Goal: Transaction & Acquisition: Purchase product/service

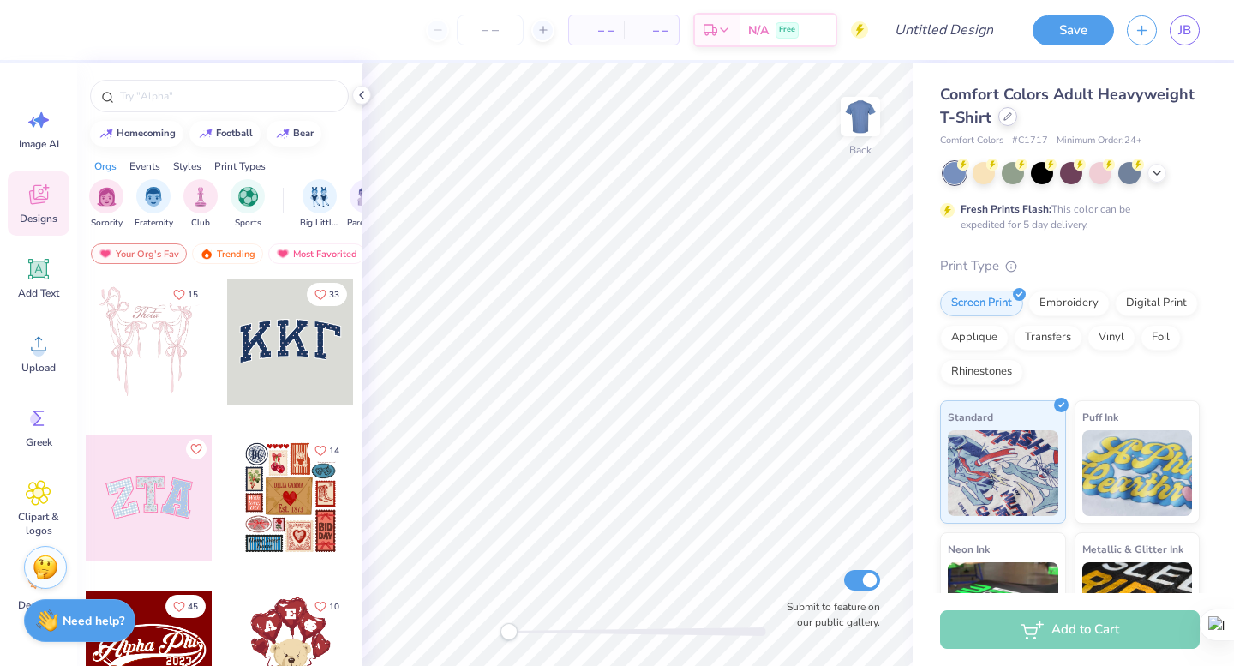
click at [1008, 119] on icon at bounding box center [1008, 116] width 9 height 9
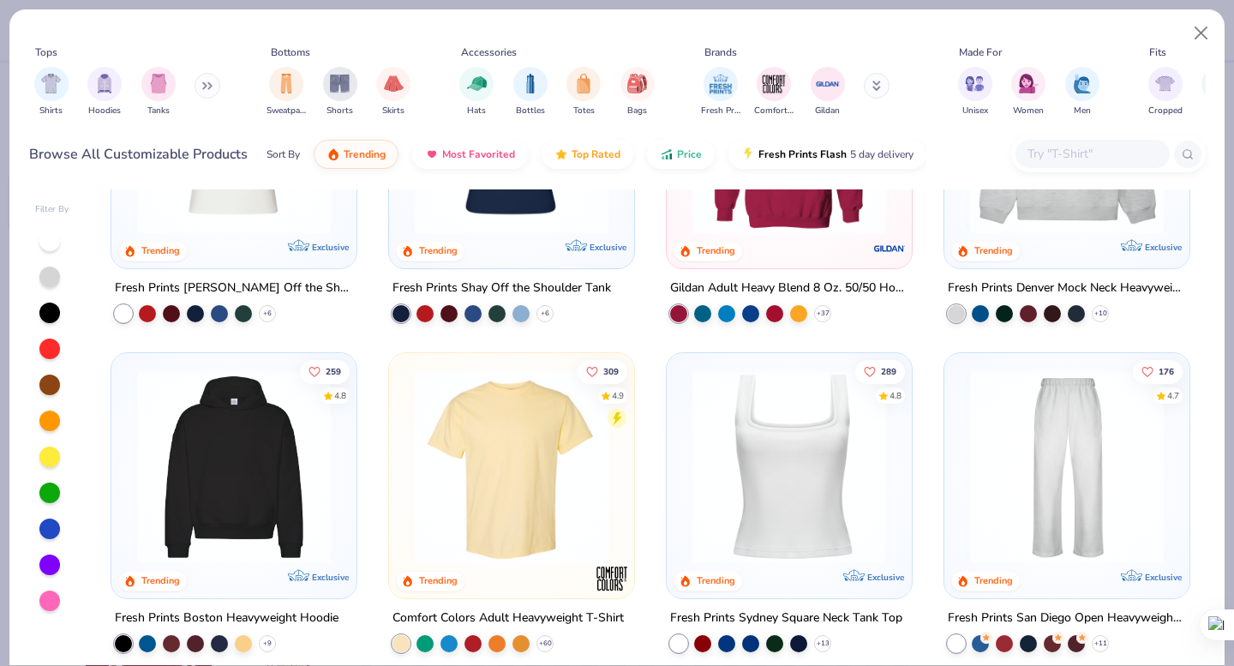
scroll to position [181, 0]
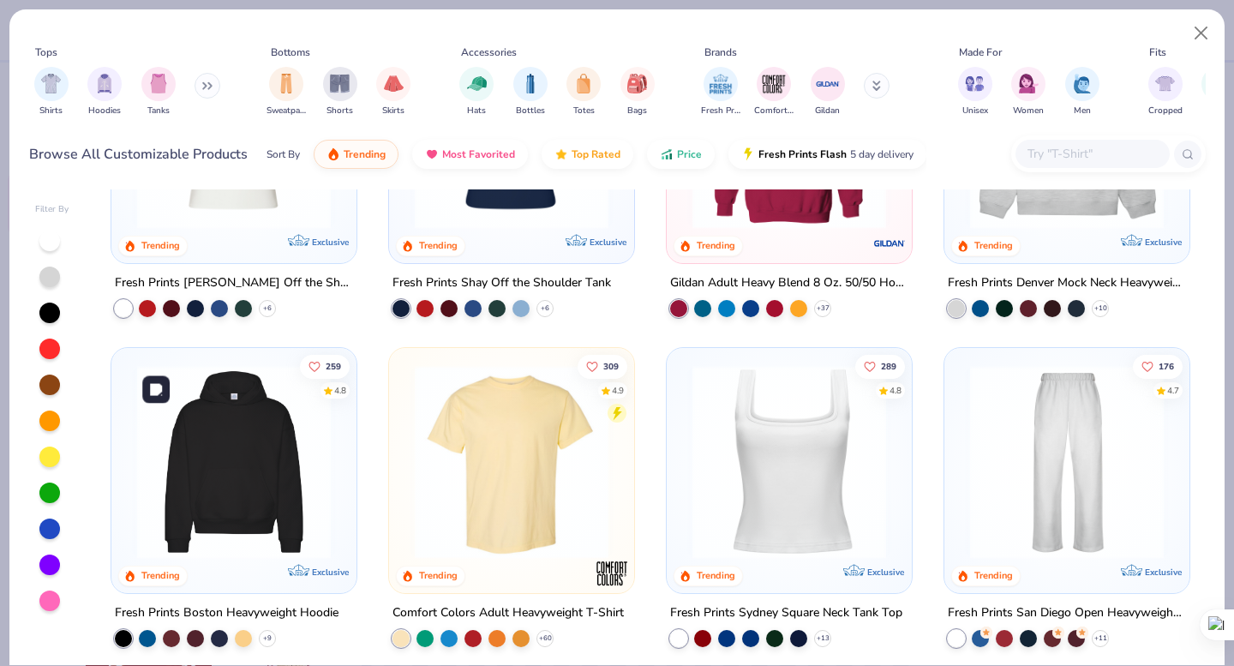
click at [334, 472] on img at bounding box center [234, 462] width 211 height 194
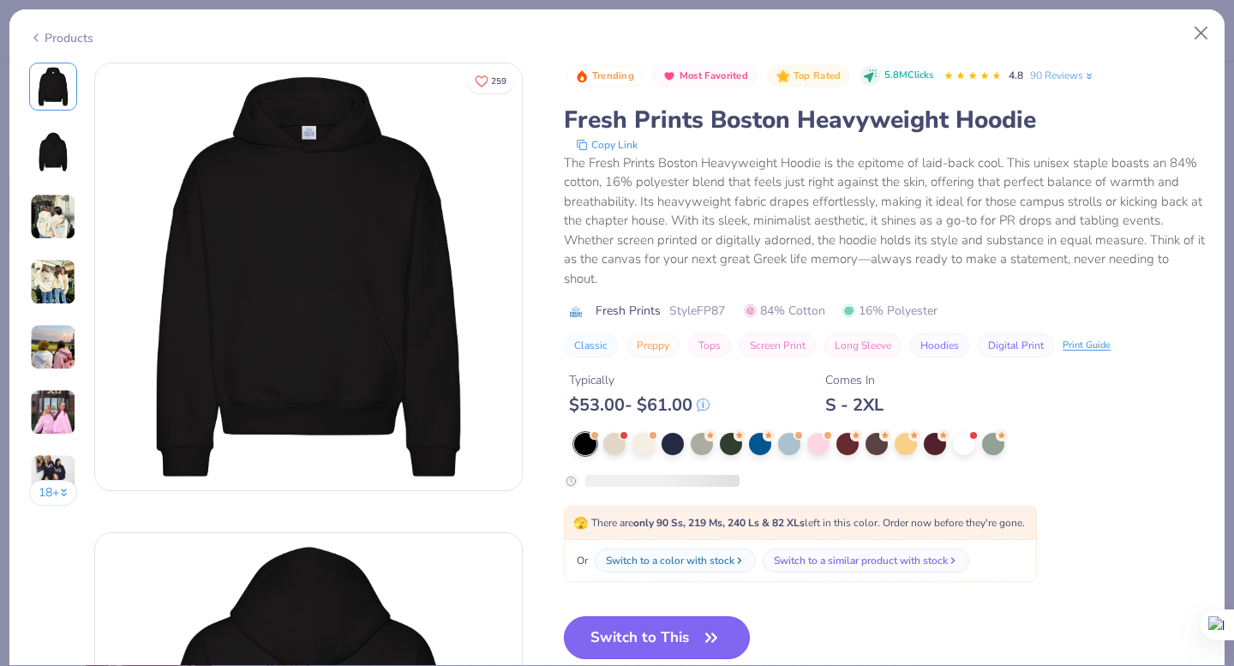
click at [647, 632] on button "Switch to This" at bounding box center [657, 637] width 186 height 43
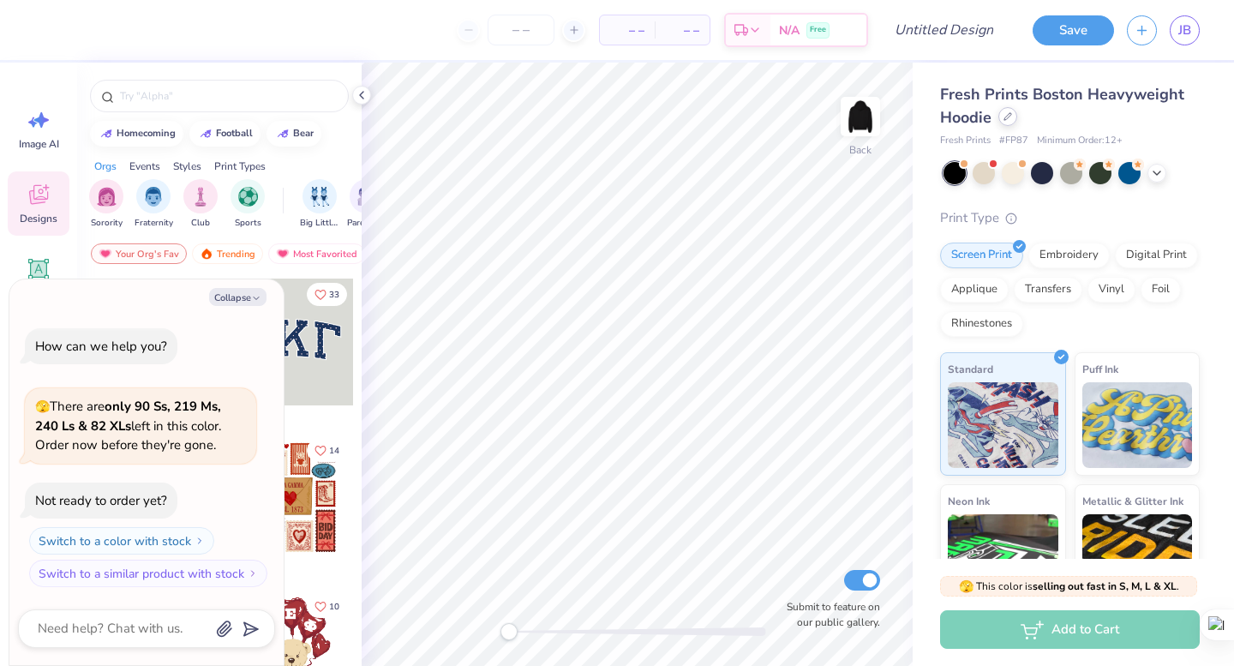
click at [1009, 121] on div at bounding box center [1008, 116] width 19 height 19
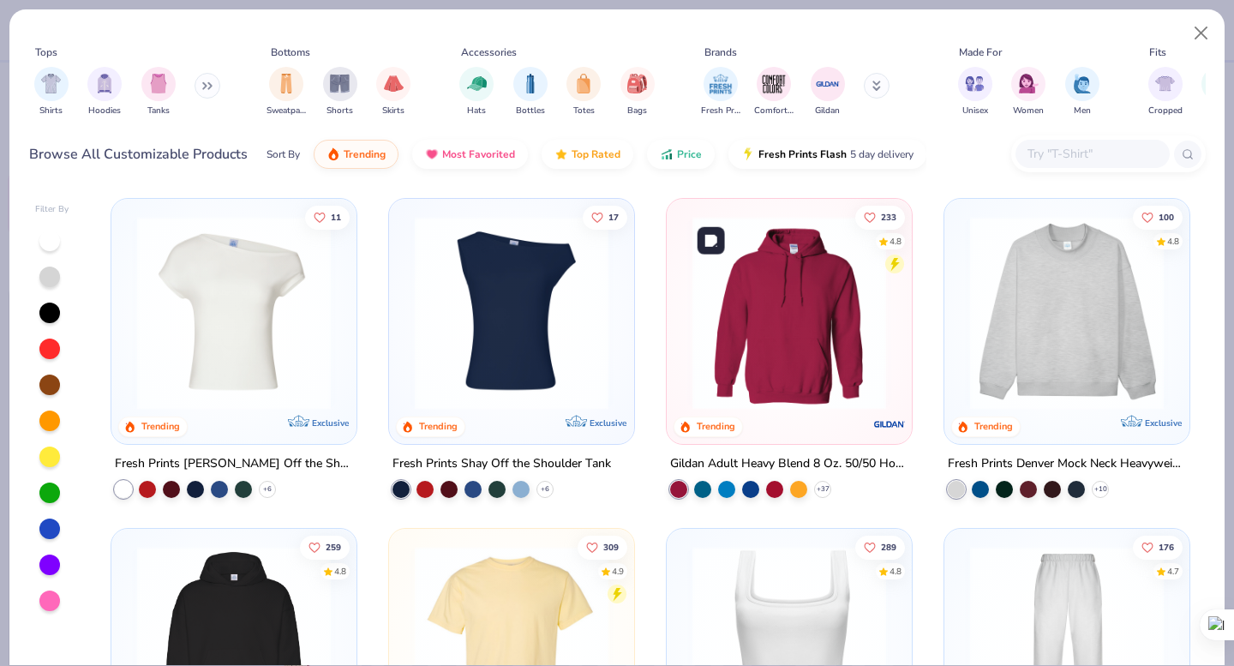
click at [835, 387] on img at bounding box center [789, 313] width 211 height 194
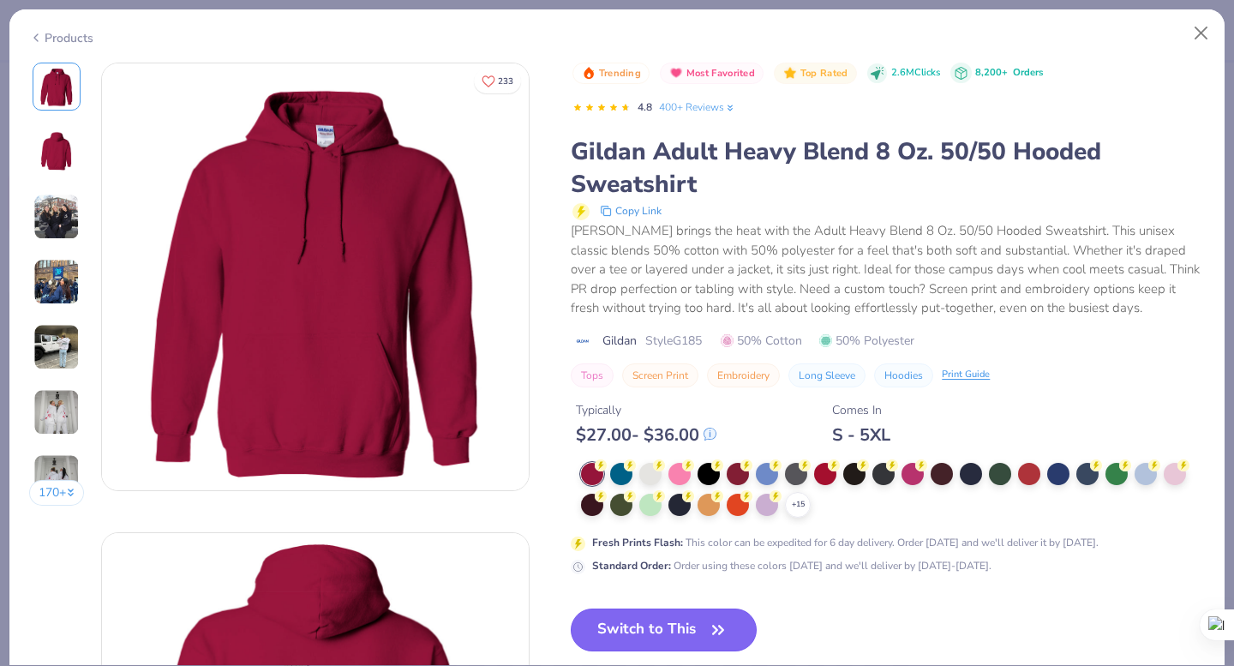
click at [665, 628] on button "Switch to This" at bounding box center [664, 630] width 186 height 43
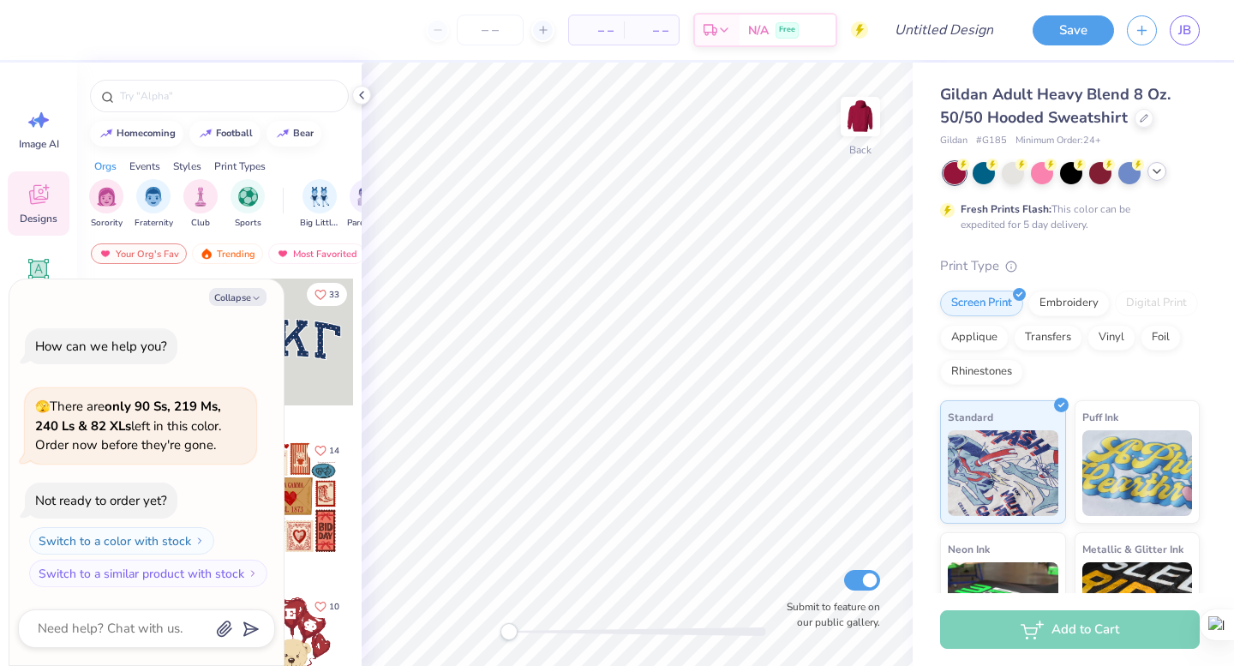
click at [1158, 176] on icon at bounding box center [1157, 172] width 14 height 14
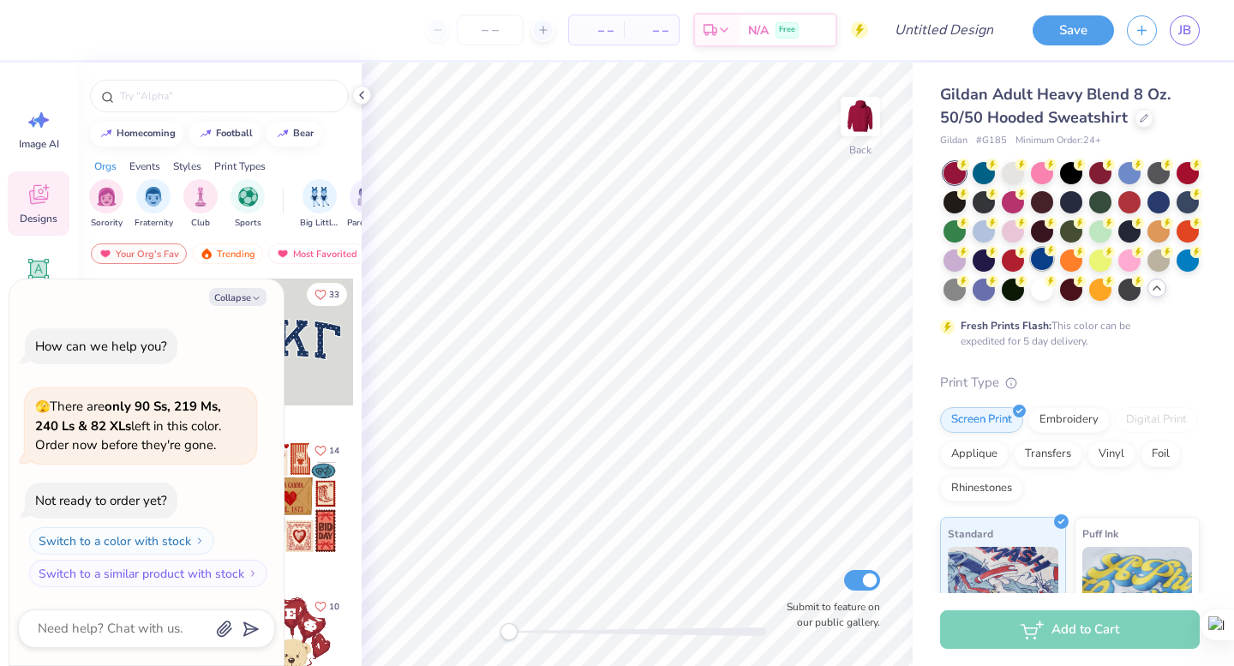
click at [1046, 264] on div at bounding box center [1042, 259] width 22 height 22
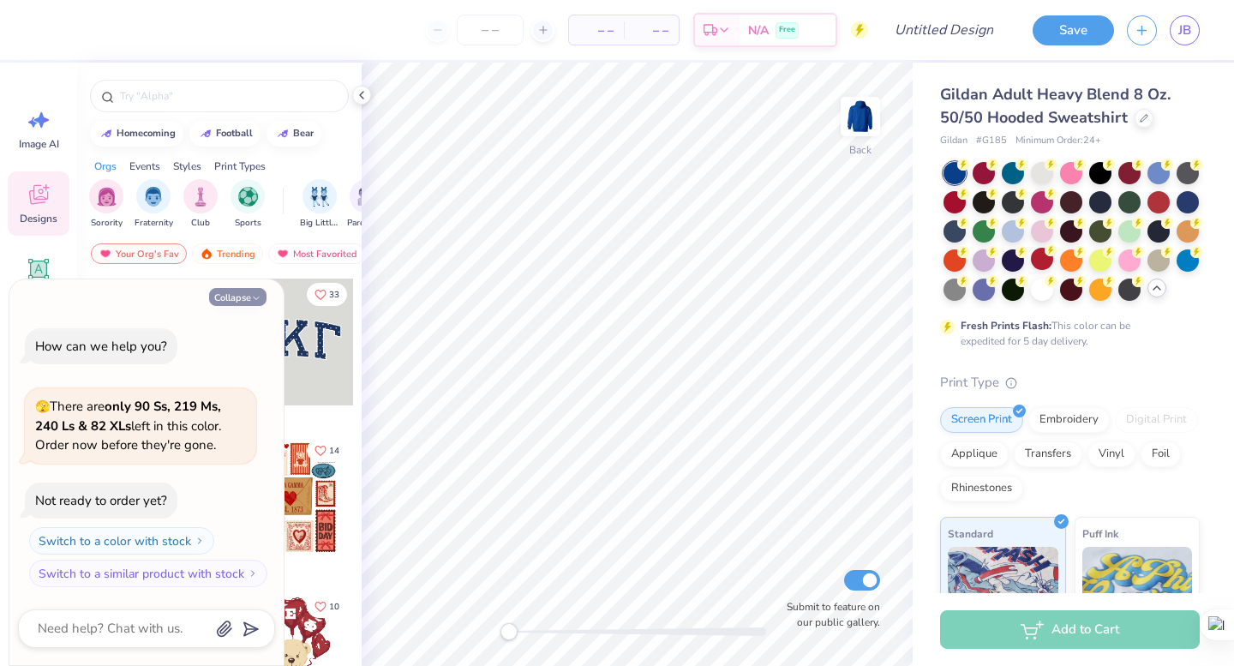
click at [243, 302] on button "Collapse" at bounding box center [237, 297] width 57 height 18
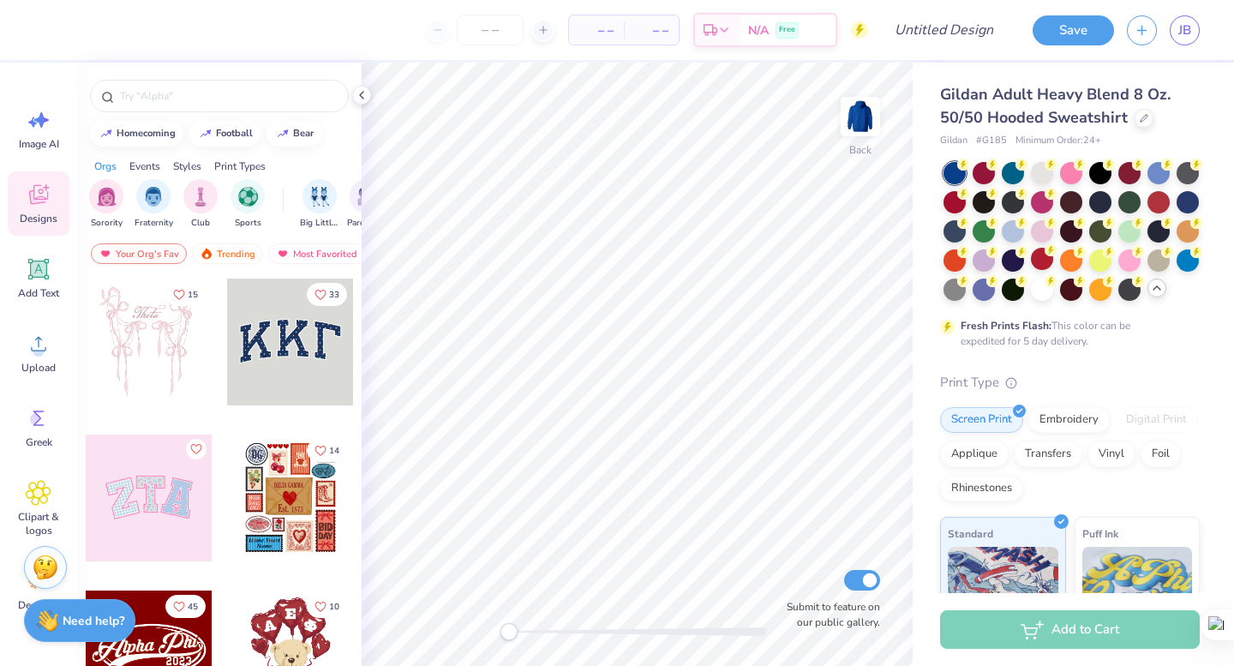
click at [1203, 199] on div "Gildan Adult Heavy Blend 8 Oz. 50/50 Hooded Sweatshirt Gildan # G185 Minimum Or…" at bounding box center [1073, 484] width 321 height 842
click at [1196, 199] on div at bounding box center [1188, 200] width 22 height 22
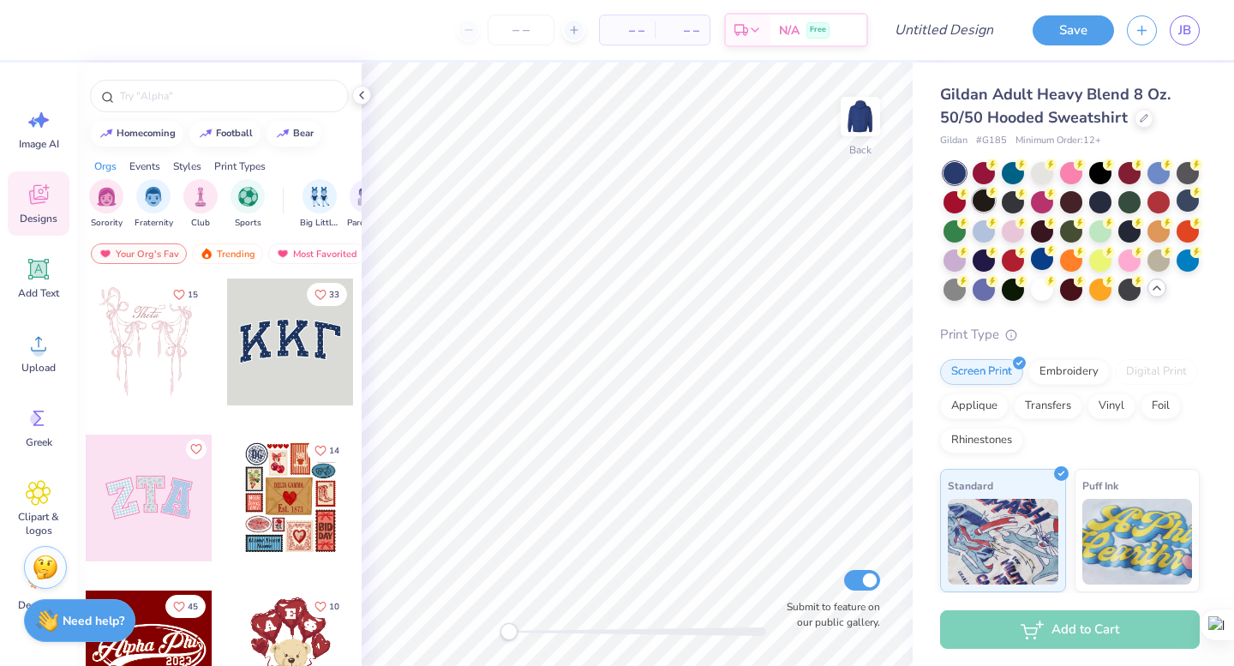
click at [993, 204] on div at bounding box center [984, 200] width 22 height 22
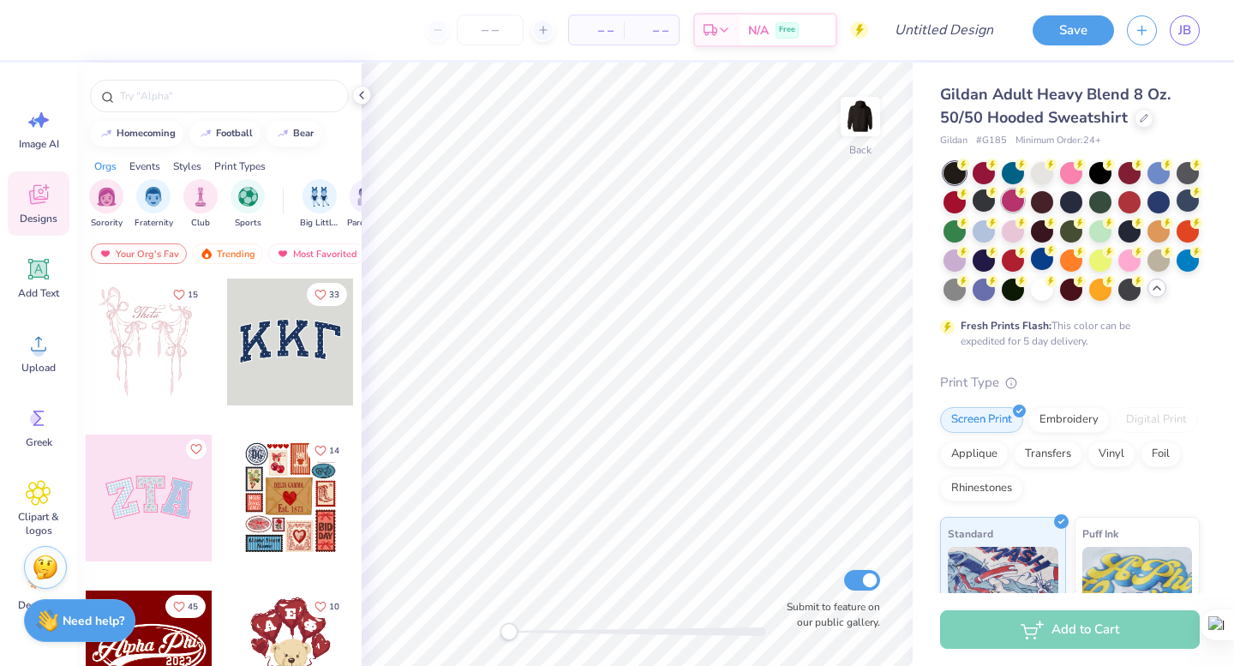
click at [1005, 201] on div at bounding box center [1013, 200] width 22 height 22
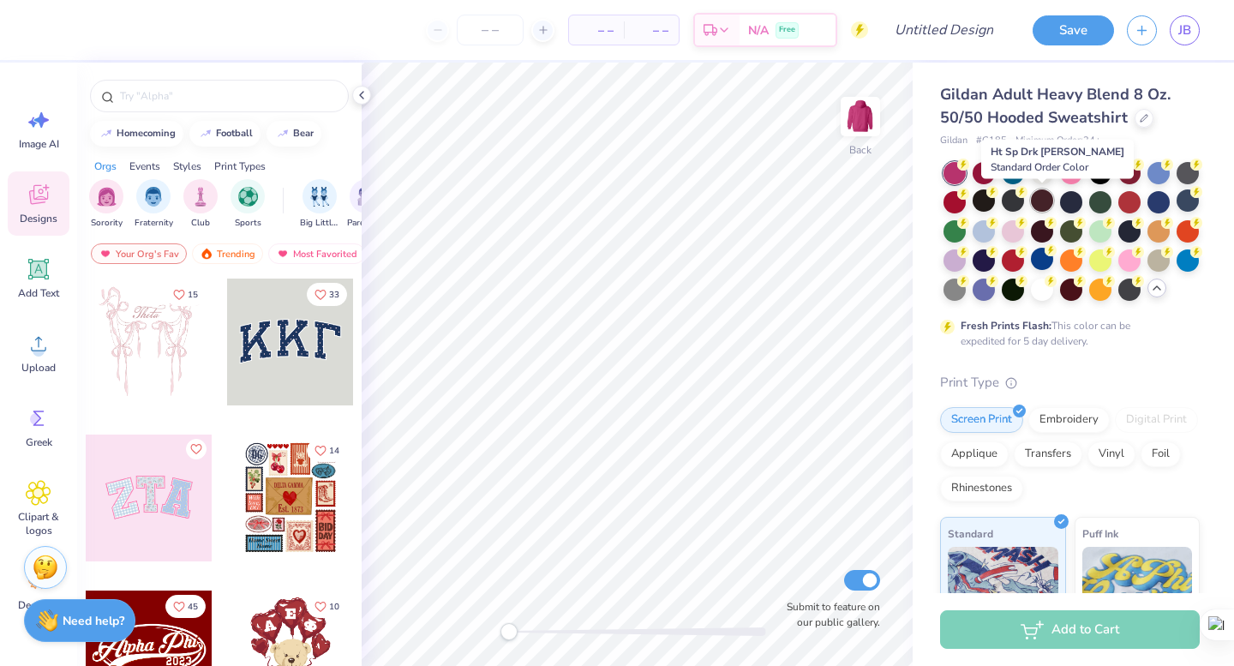
click at [1050, 207] on div at bounding box center [1042, 200] width 22 height 22
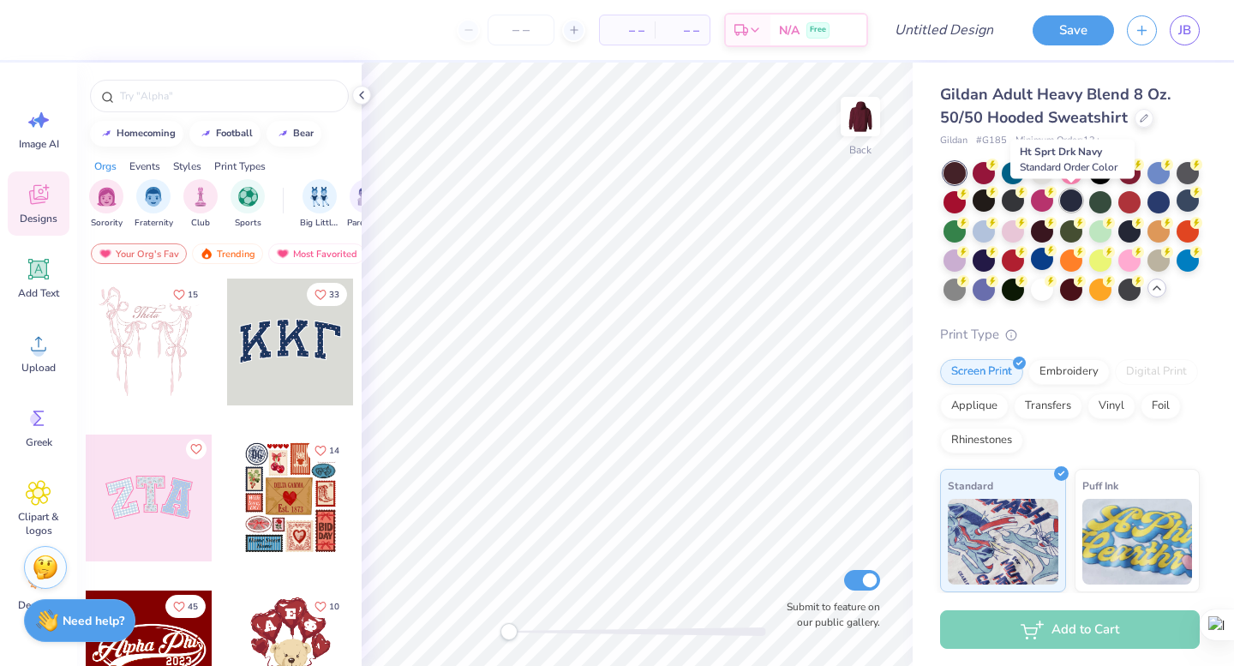
click at [1074, 203] on div at bounding box center [1071, 200] width 22 height 22
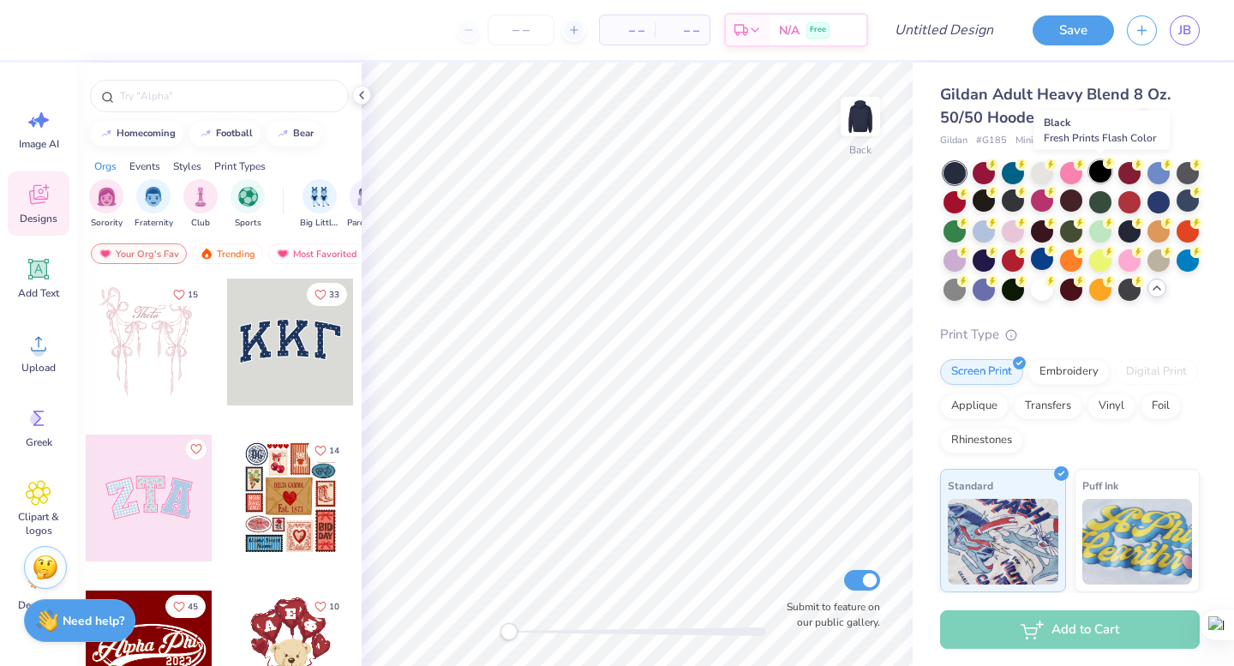
click at [1101, 173] on div at bounding box center [1100, 171] width 22 height 22
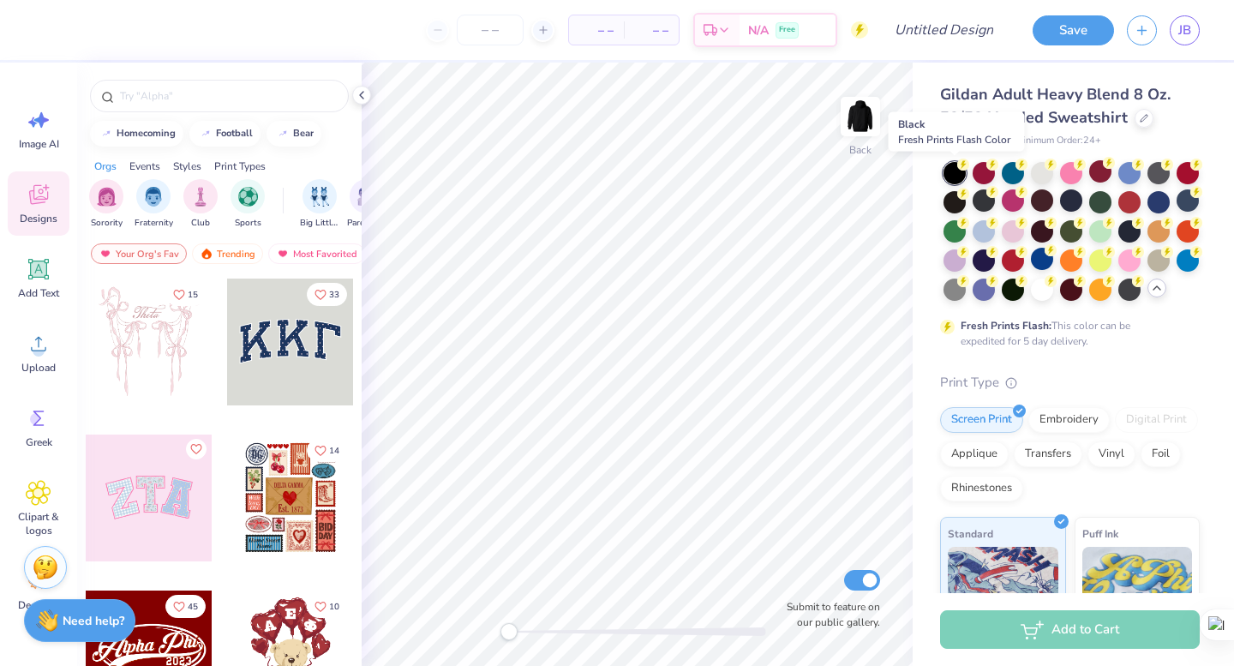
click at [952, 165] on div at bounding box center [955, 173] width 22 height 22
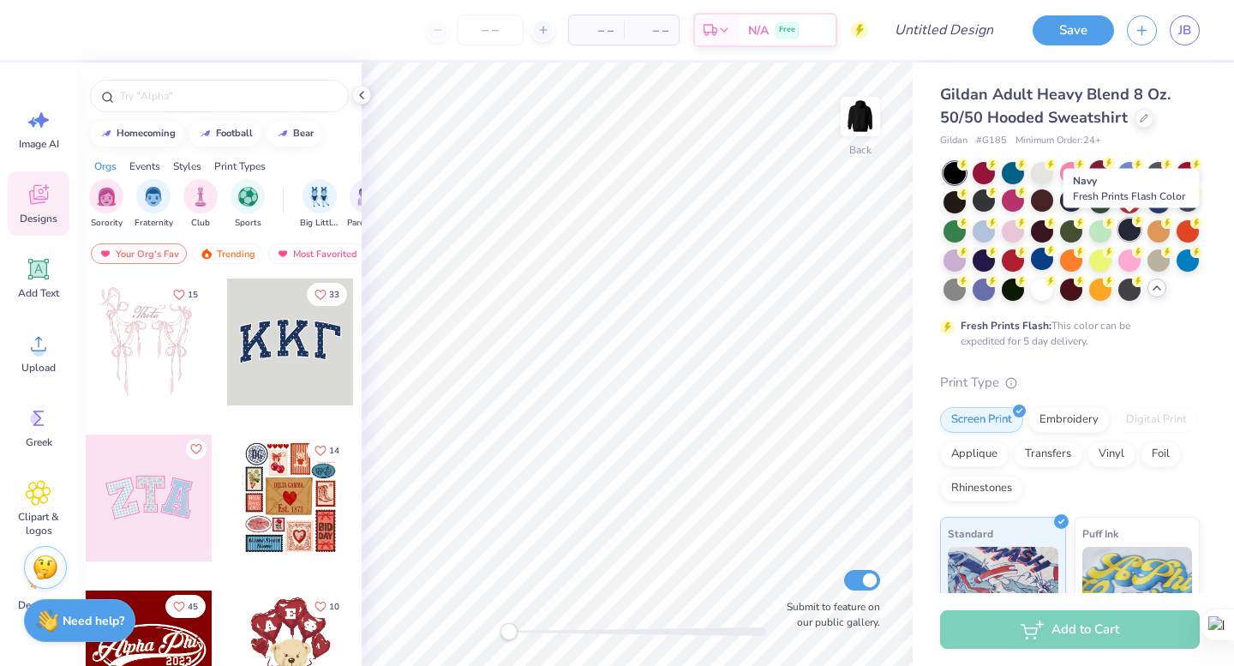
click at [1132, 233] on div at bounding box center [1130, 230] width 22 height 22
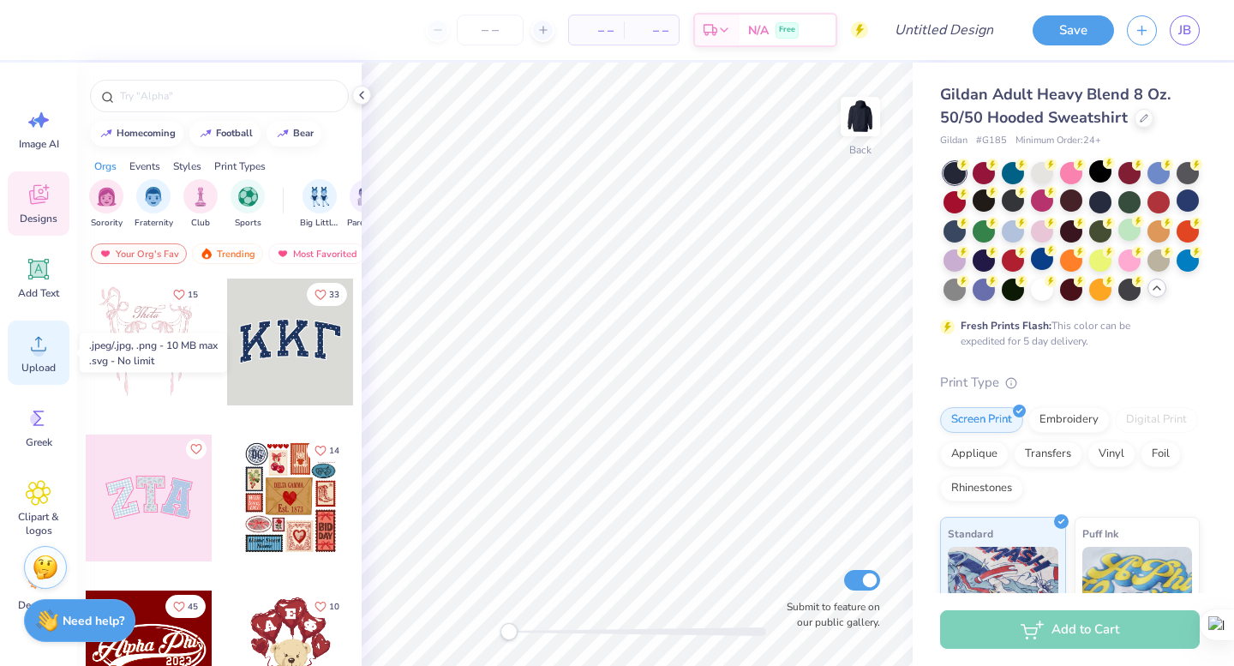
click at [37, 341] on icon at bounding box center [39, 344] width 26 height 26
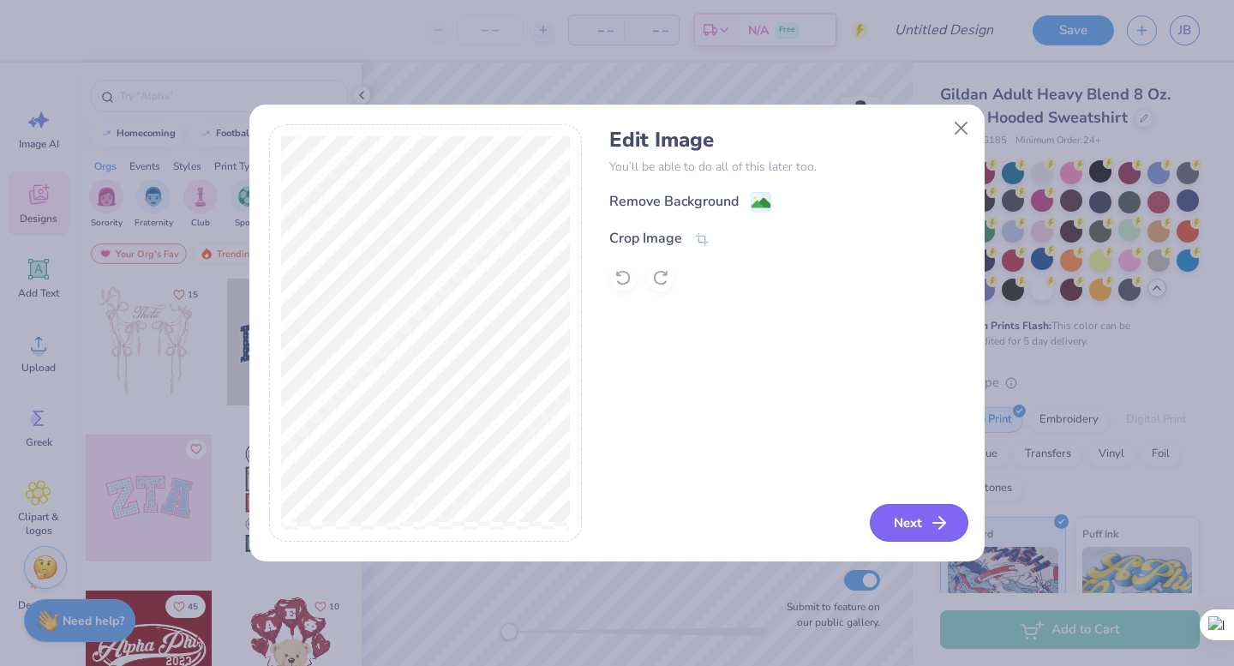
click at [898, 512] on button "Next" at bounding box center [919, 523] width 99 height 38
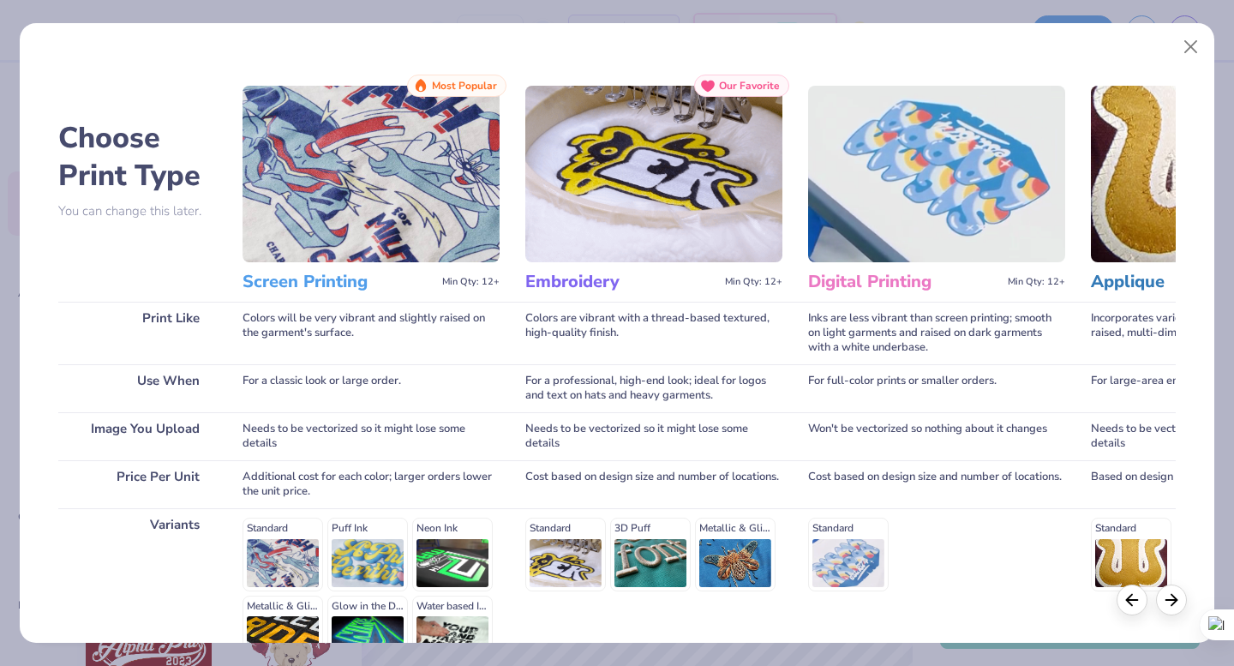
scroll to position [189, 0]
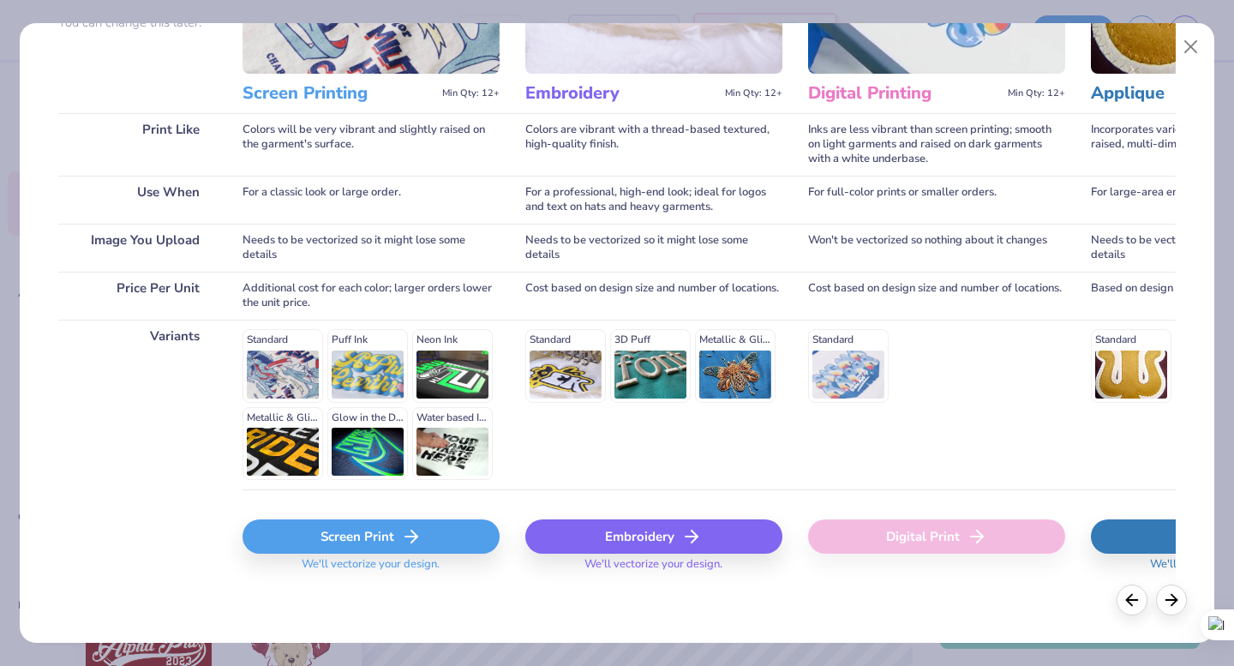
click at [422, 542] on div "Screen Print" at bounding box center [371, 536] width 257 height 34
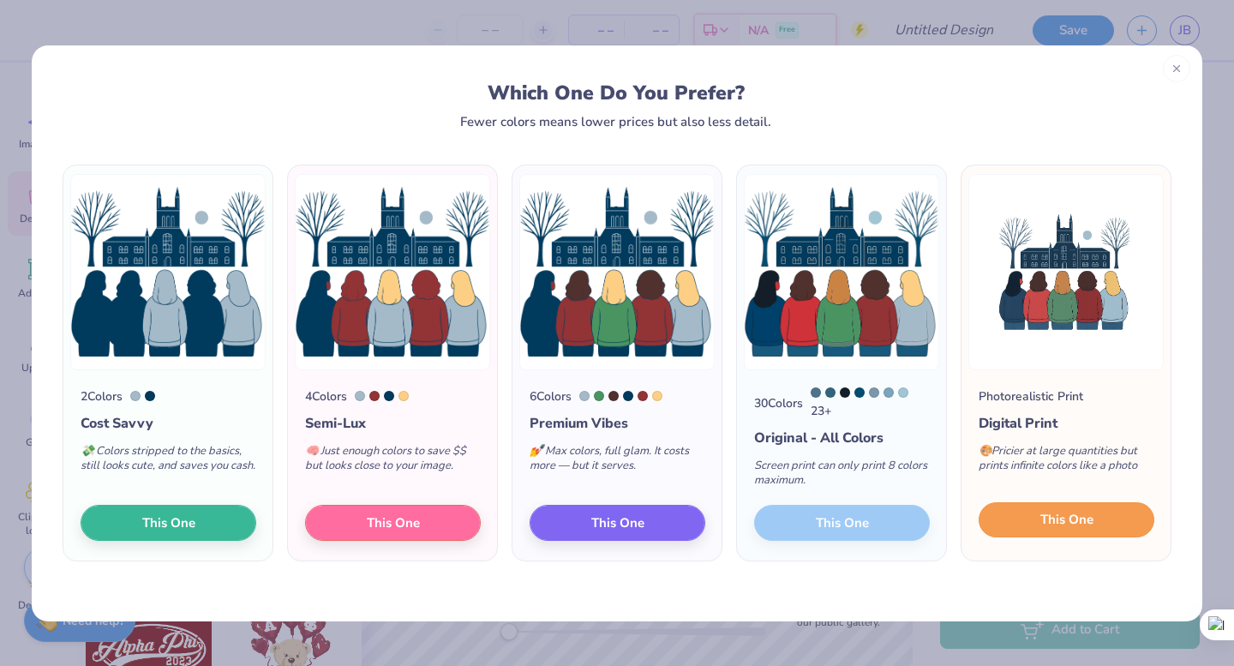
click at [1068, 526] on span "This One" at bounding box center [1067, 520] width 53 height 20
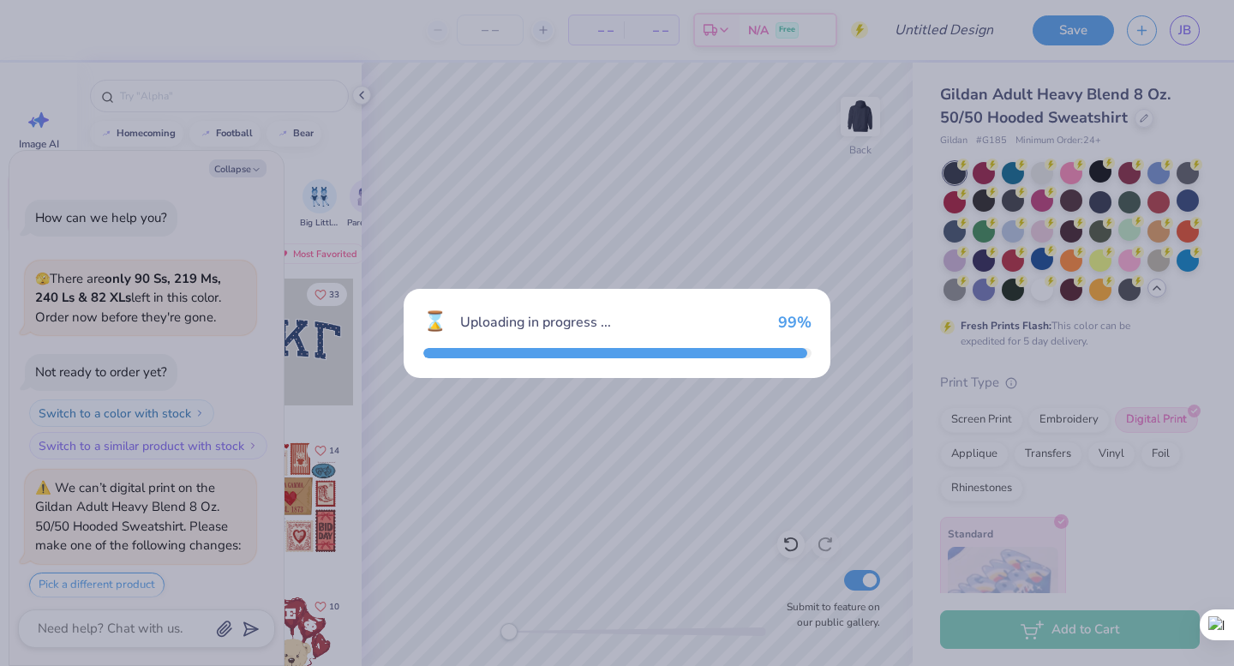
scroll to position [375, 0]
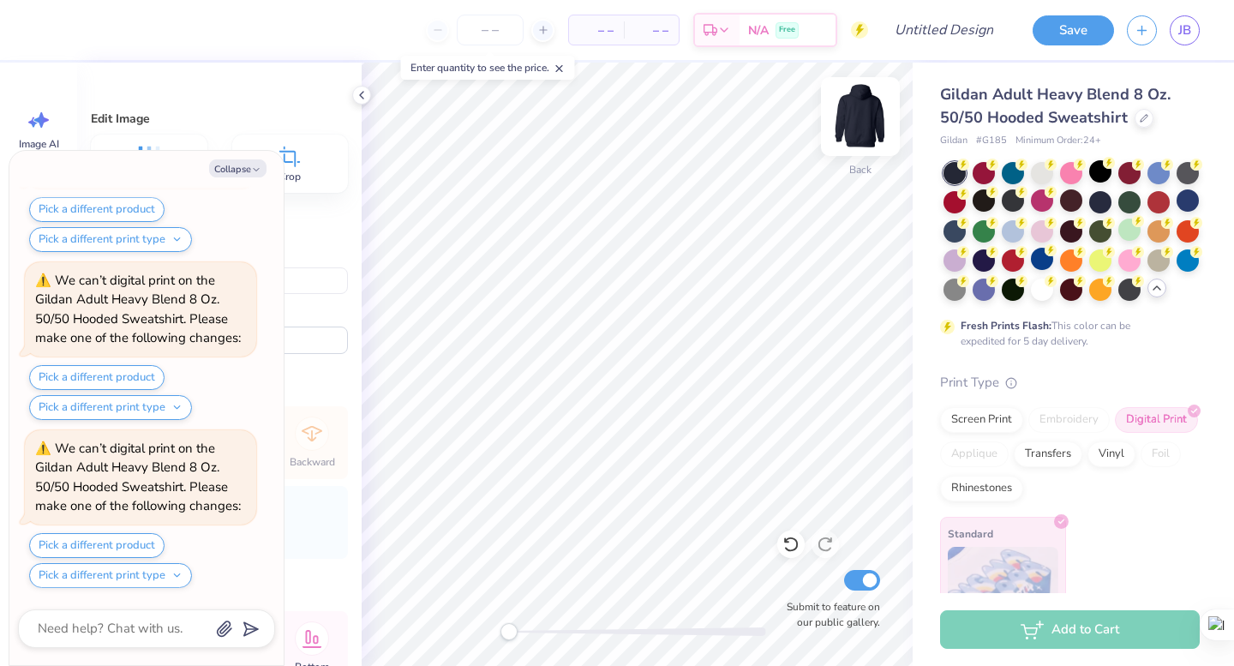
click at [850, 118] on img at bounding box center [860, 116] width 69 height 69
click at [846, 147] on div at bounding box center [860, 116] width 79 height 79
click at [865, 113] on img at bounding box center [860, 116] width 69 height 69
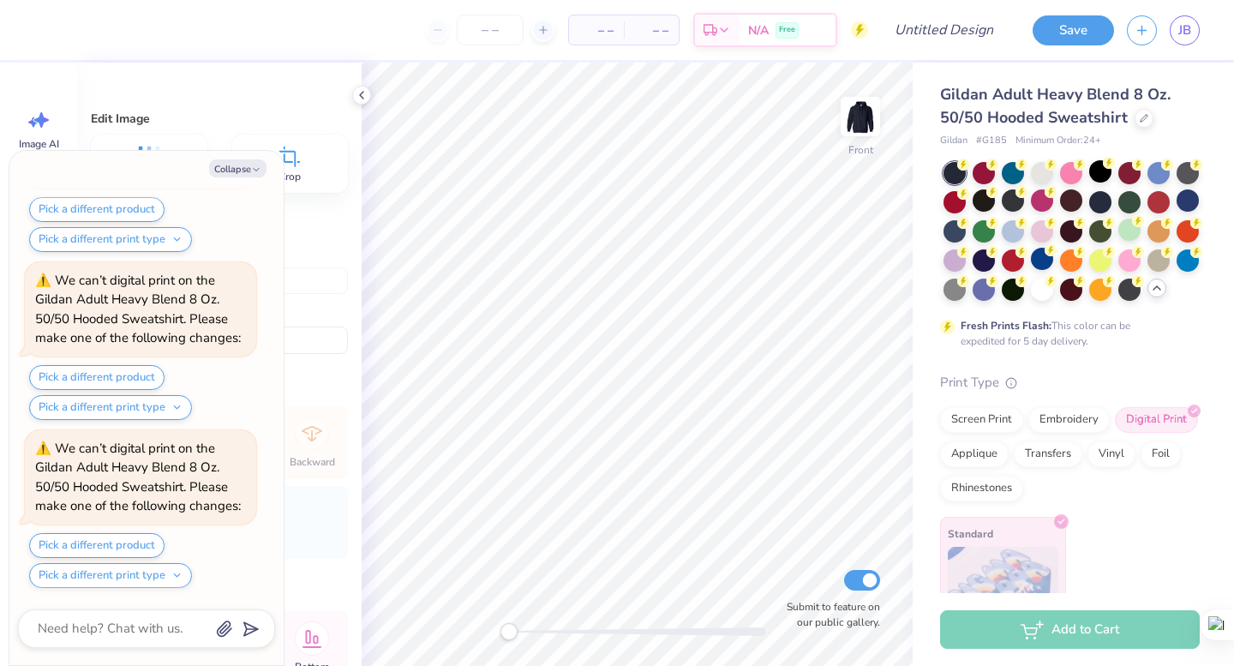
type textarea "x"
type input "6.11"
click at [235, 175] on button "Collapse" at bounding box center [237, 168] width 57 height 18
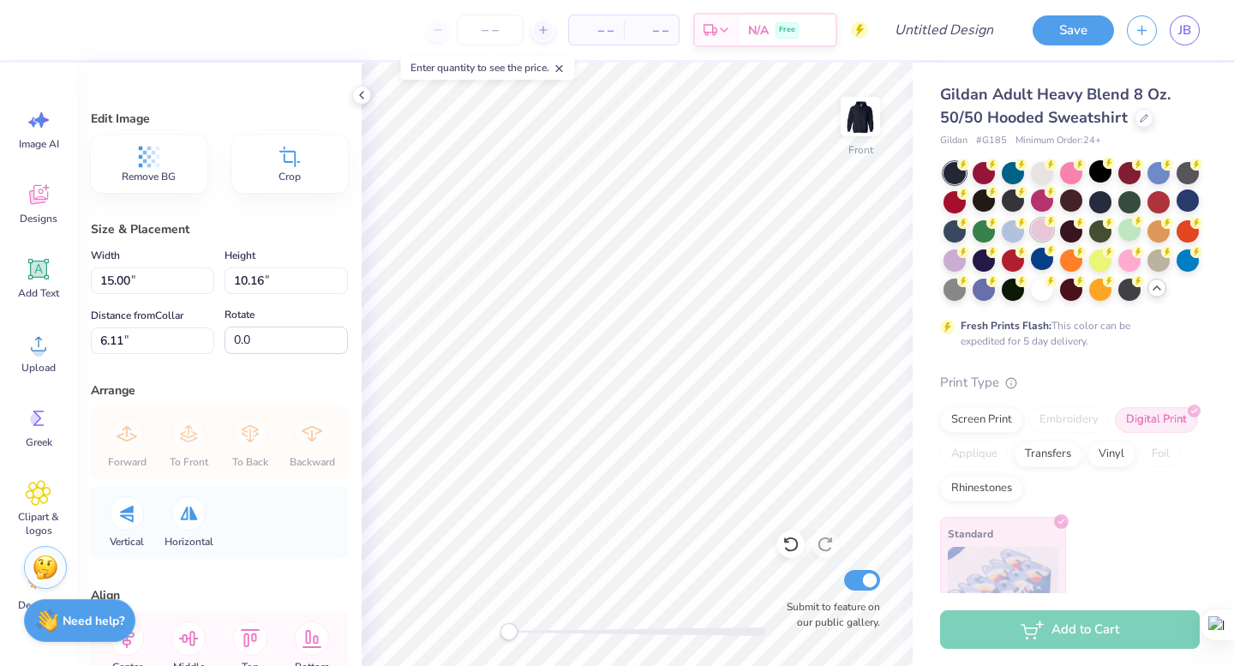
click at [1041, 234] on div at bounding box center [1042, 230] width 22 height 22
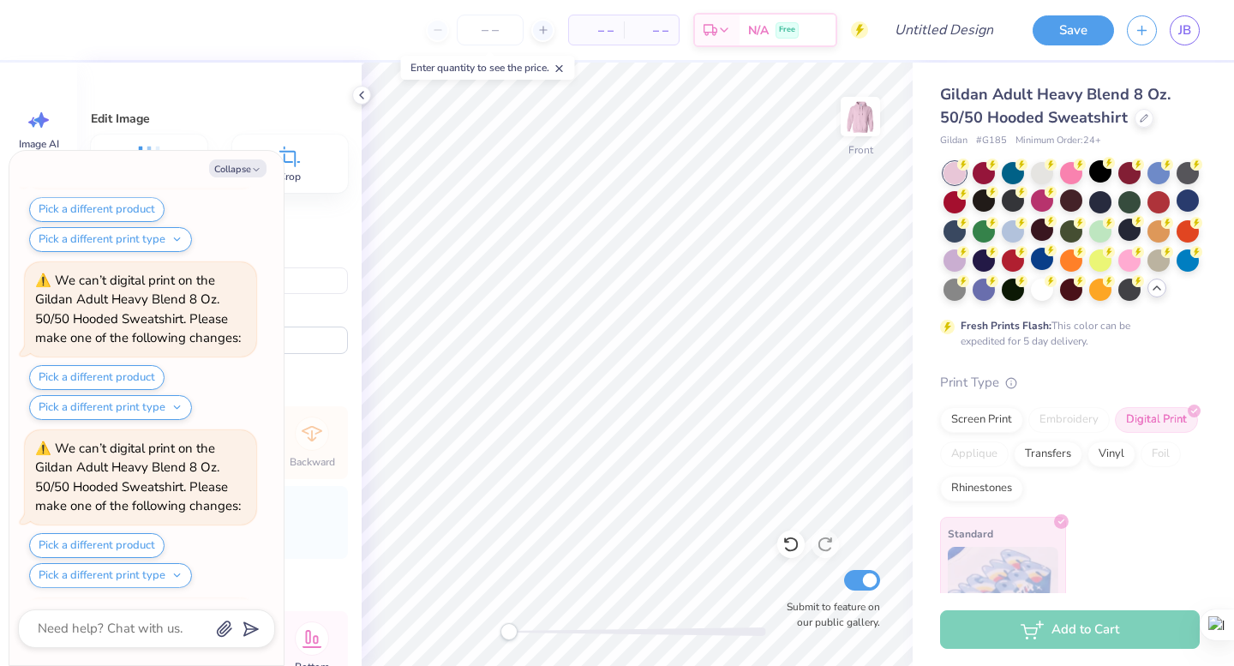
scroll to position [2559, 0]
type textarea "x"
type input "6.00"
type textarea "x"
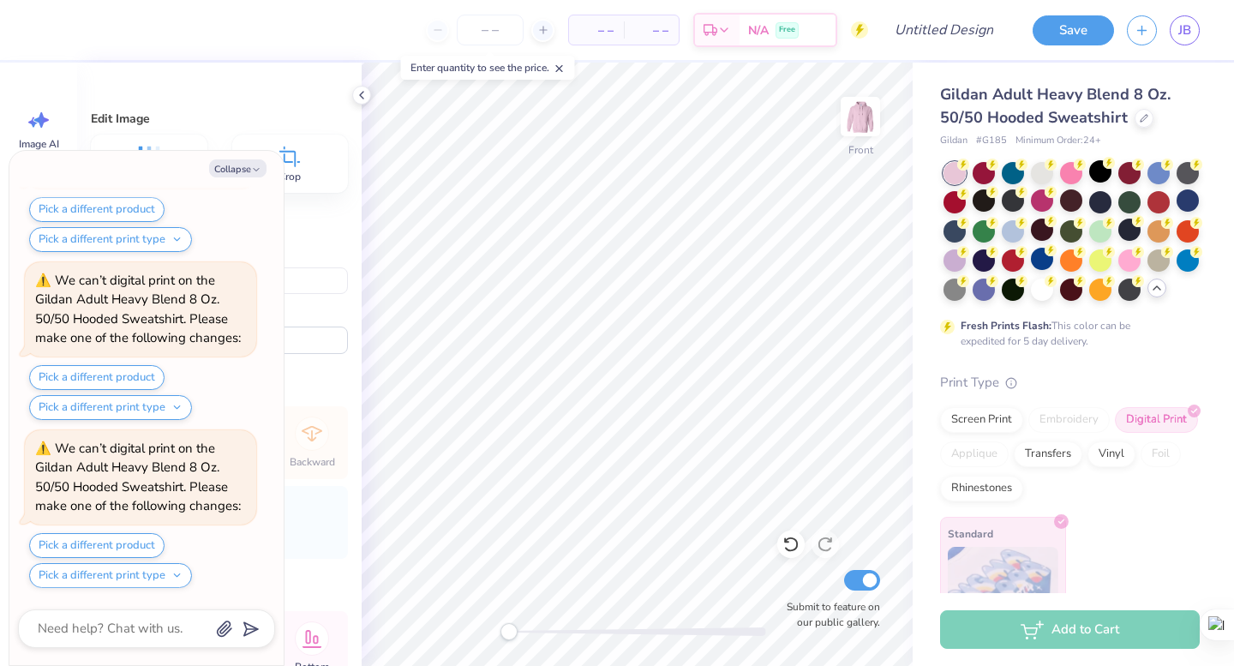
type input "14.86"
type input "10.07"
click at [229, 169] on button "Collapse" at bounding box center [237, 168] width 57 height 18
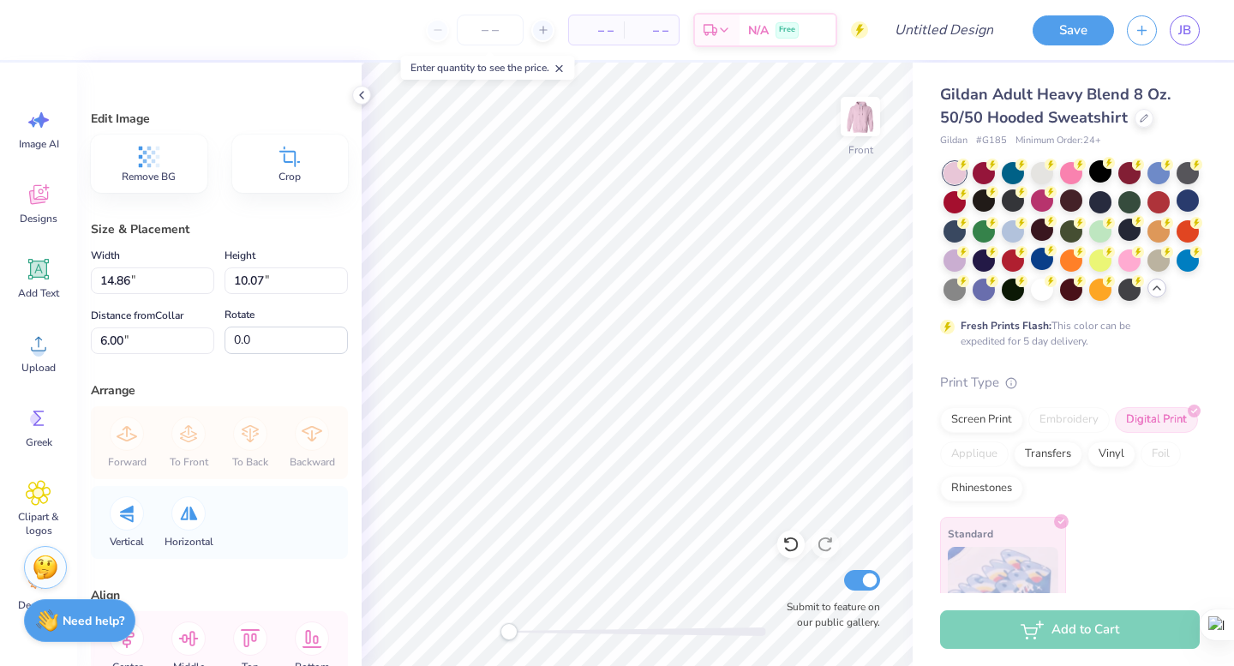
click at [286, 171] on span "Crop" at bounding box center [290, 177] width 22 height 14
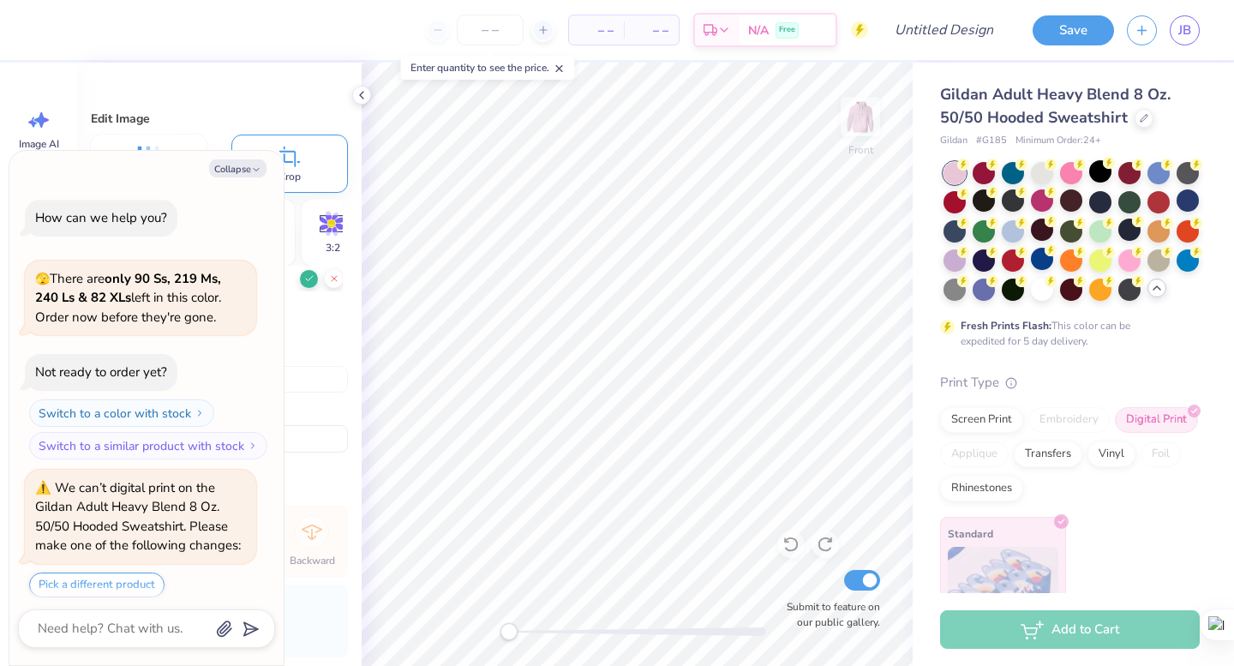
scroll to position [3232, 0]
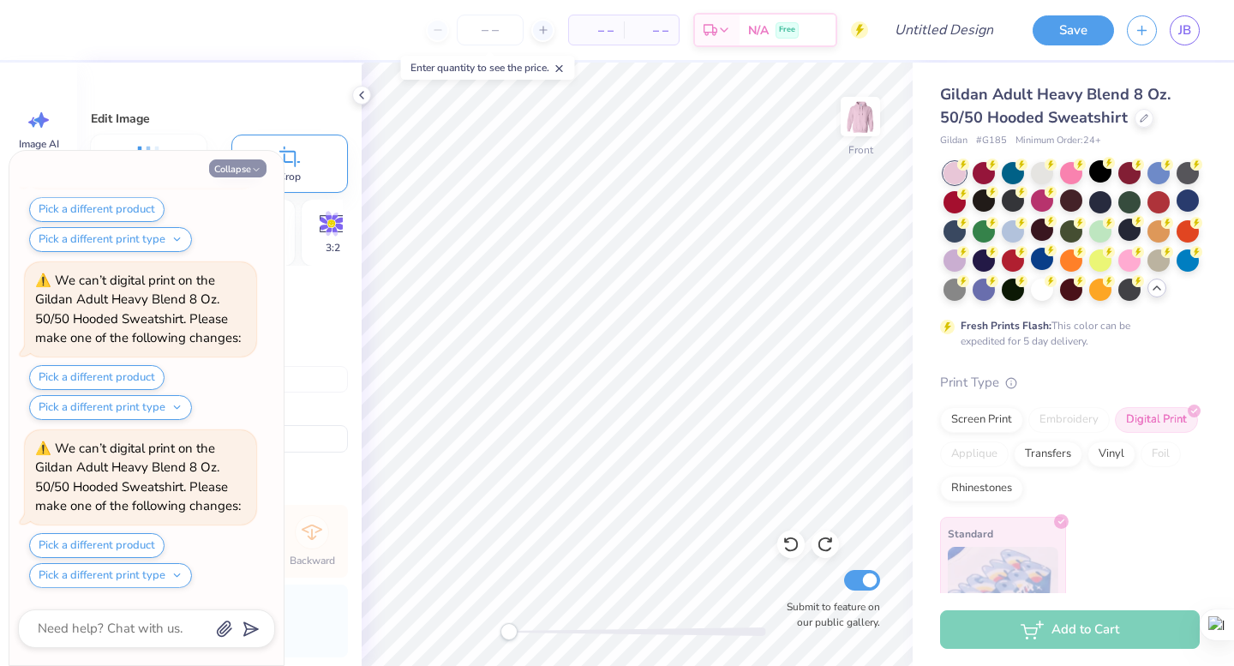
click at [237, 168] on button "Collapse" at bounding box center [237, 168] width 57 height 18
type textarea "x"
type input "12.52"
type input "9.06"
type input "6.05"
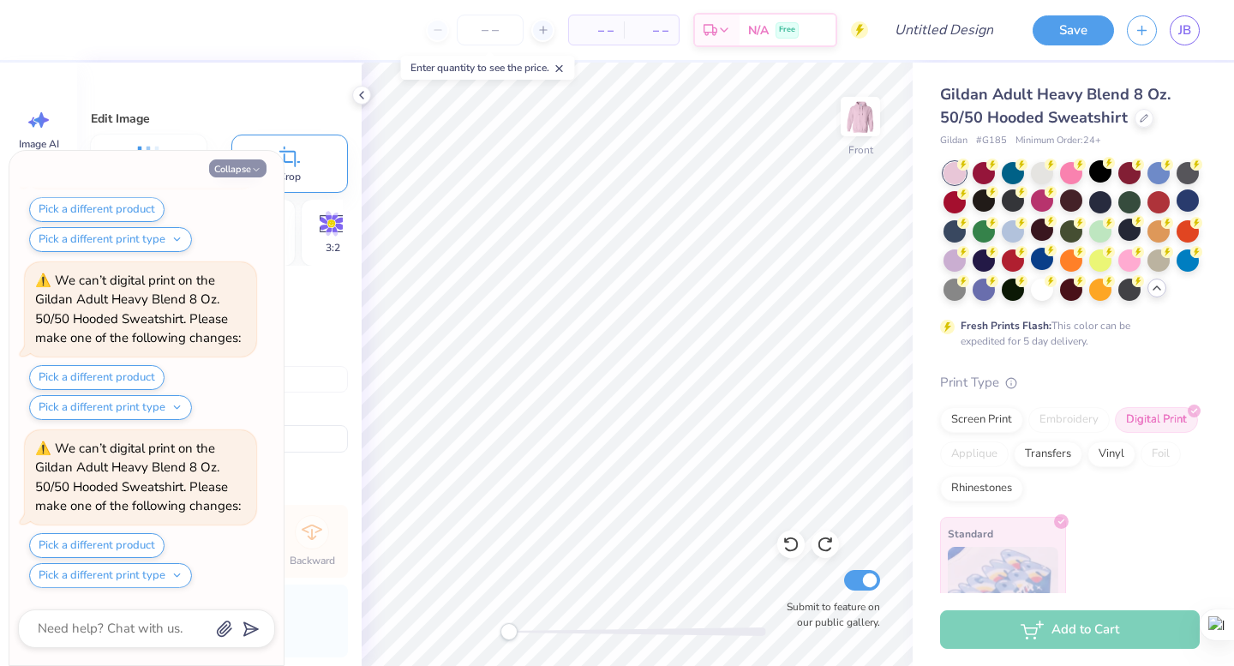
scroll to position [3400, 0]
click at [237, 169] on button "Collapse" at bounding box center [237, 168] width 57 height 18
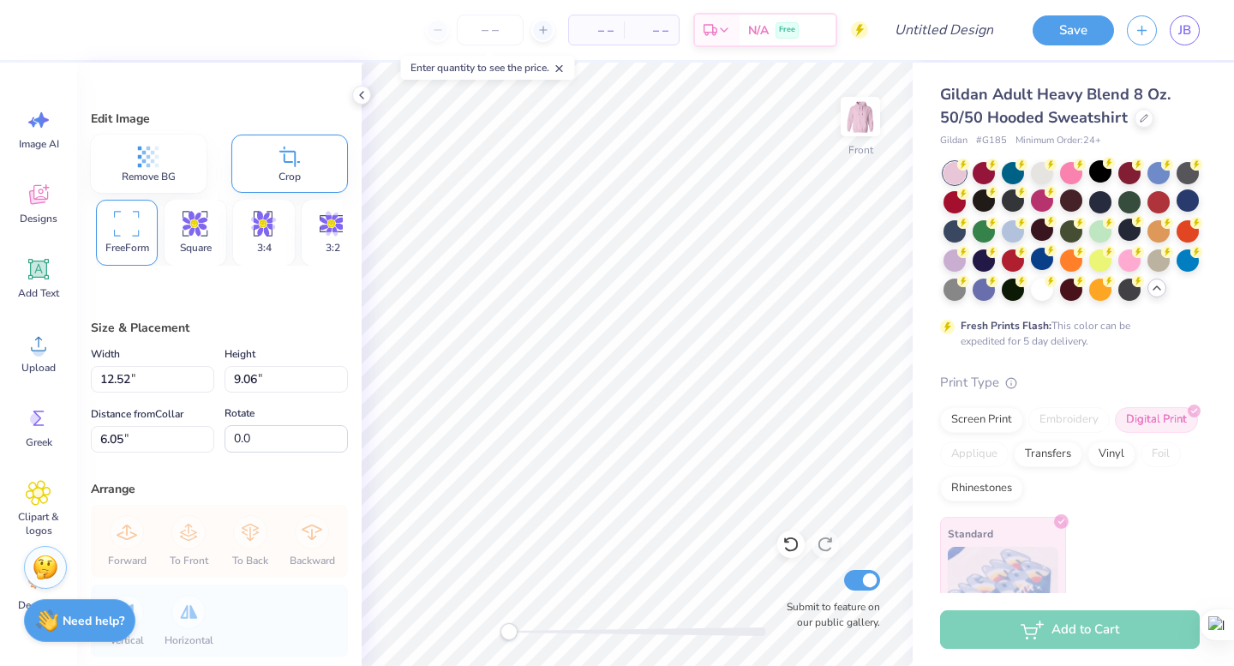
click at [298, 167] on icon at bounding box center [290, 157] width 26 height 26
click at [140, 239] on div "FreeForm" at bounding box center [127, 233] width 62 height 66
click at [287, 166] on icon at bounding box center [290, 157] width 26 height 26
type textarea "x"
type input "10.07"
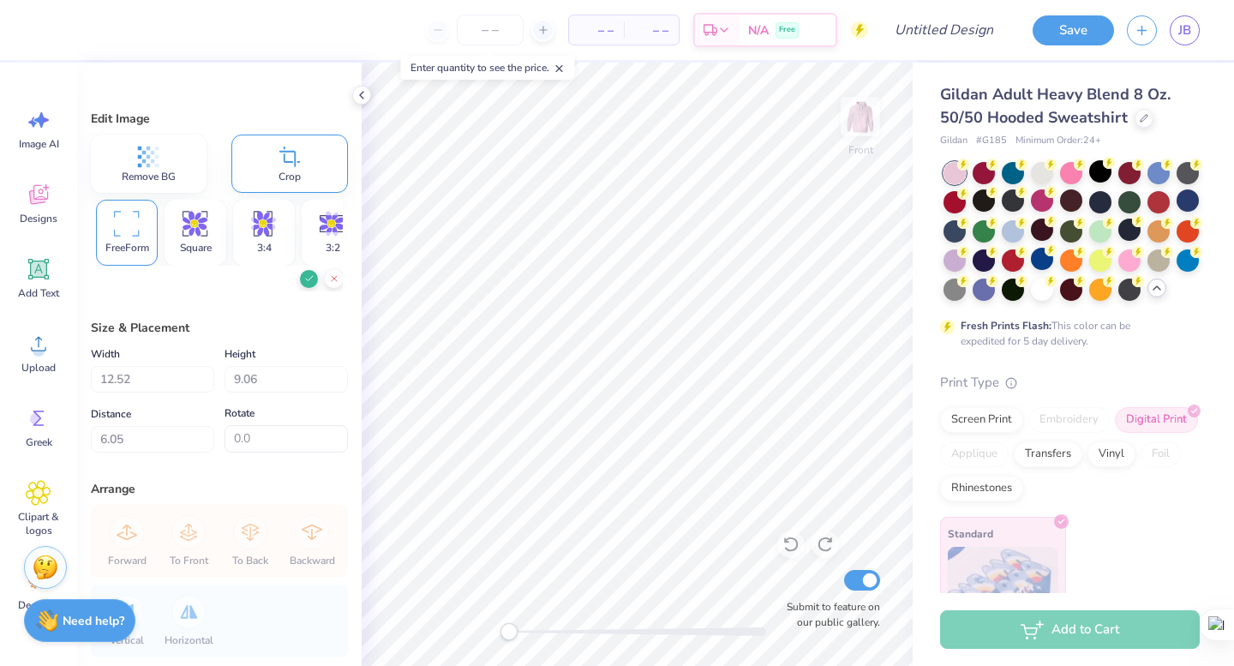
type input "9.04"
type input "6.14"
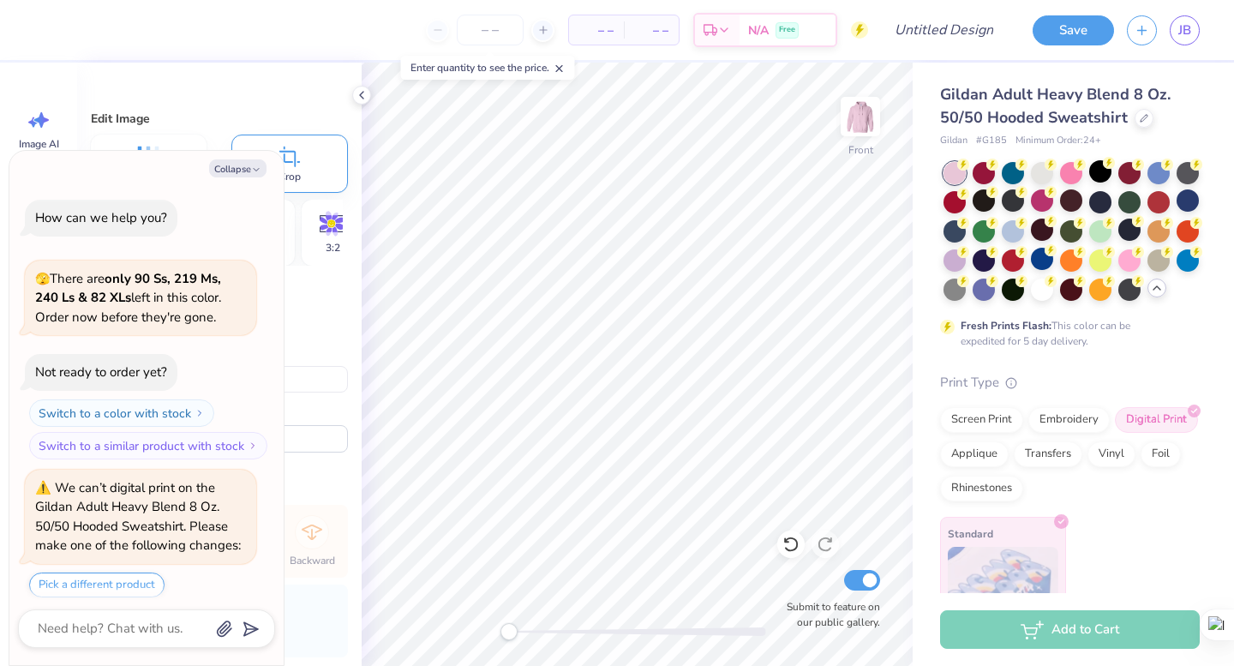
scroll to position [3568, 0]
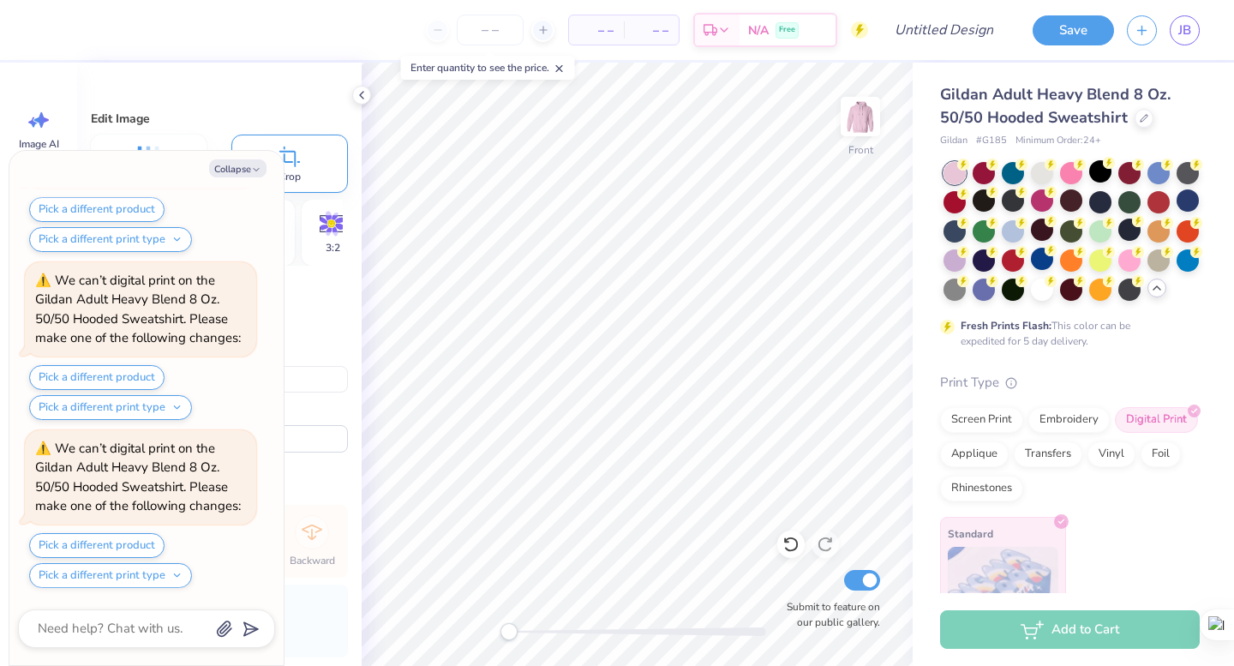
type textarea "x"
type input "11.72"
type input "10.35"
type input "6.12"
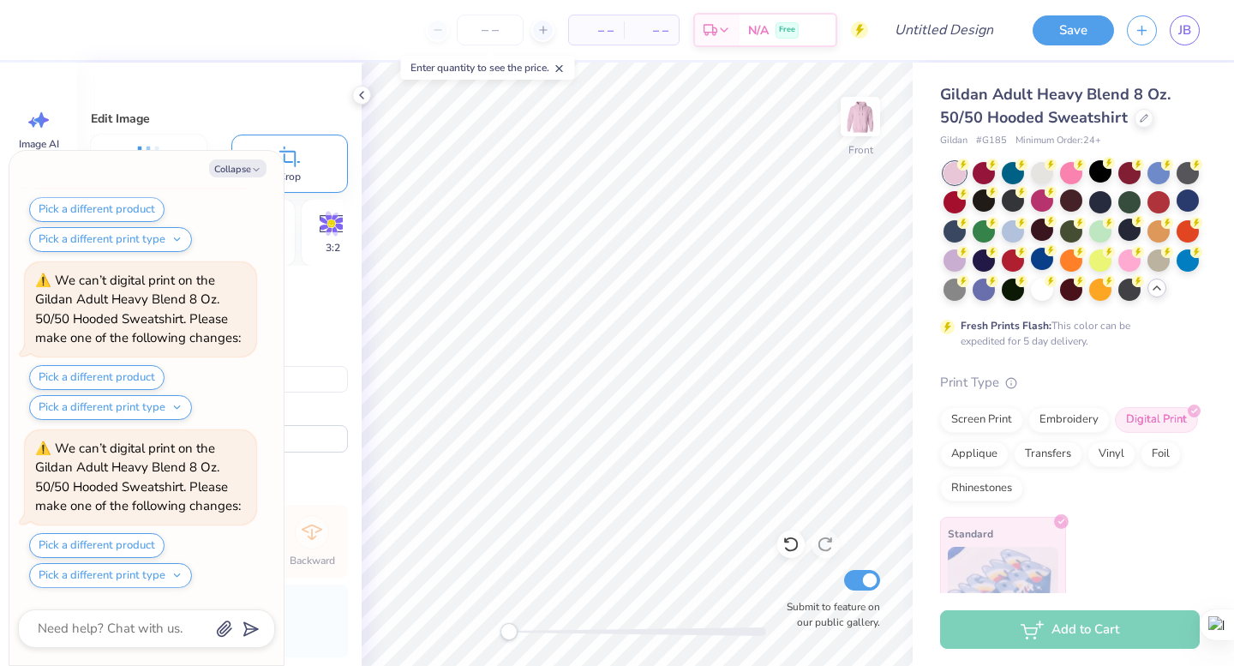
type textarea "x"
type input "13.59"
type input "12.00"
type textarea "x"
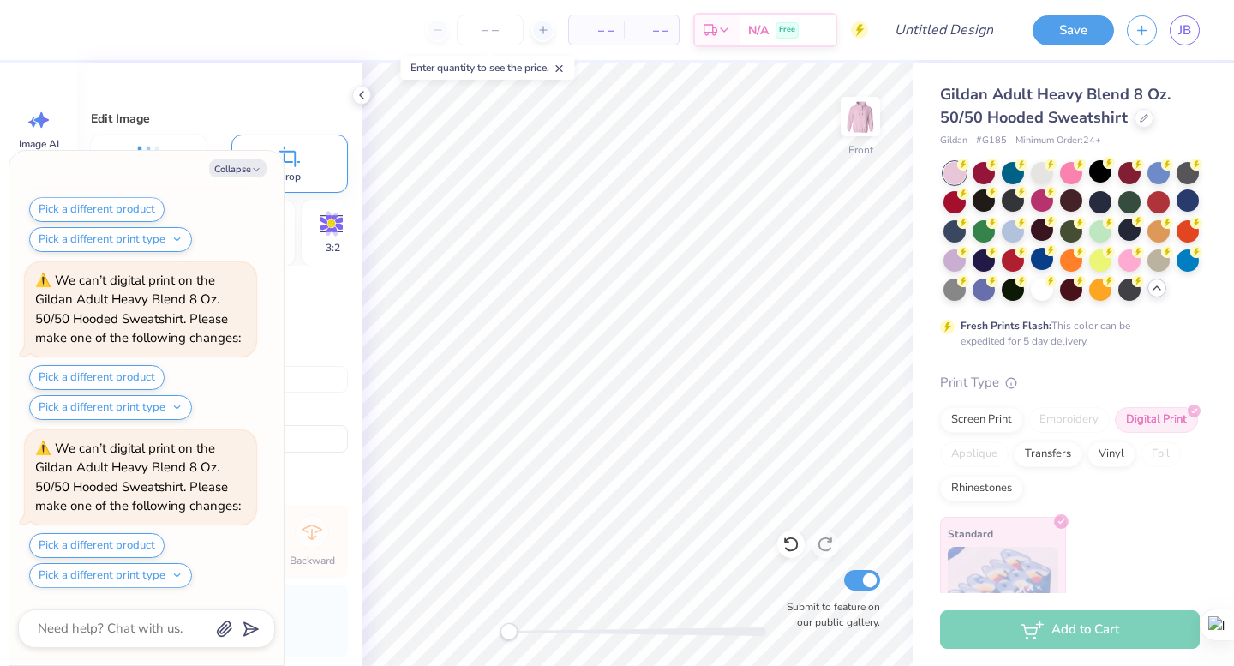
type input "6.00"
click at [239, 170] on button "Collapse" at bounding box center [237, 168] width 57 height 18
type textarea "x"
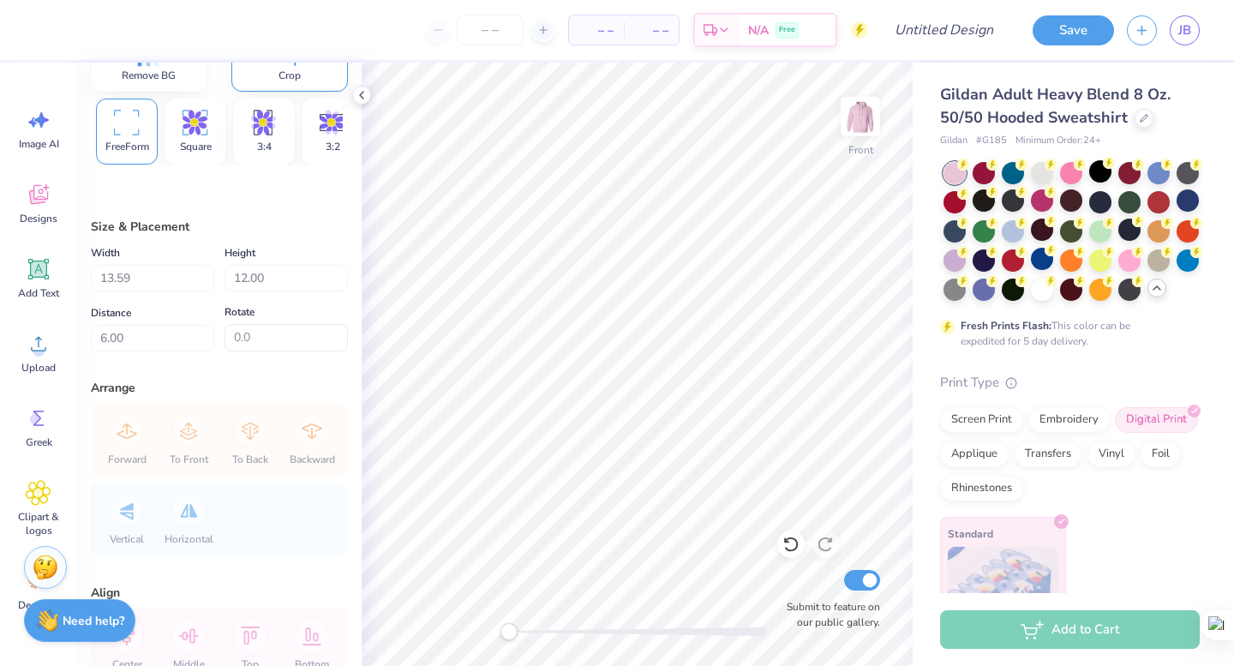
scroll to position [0, 0]
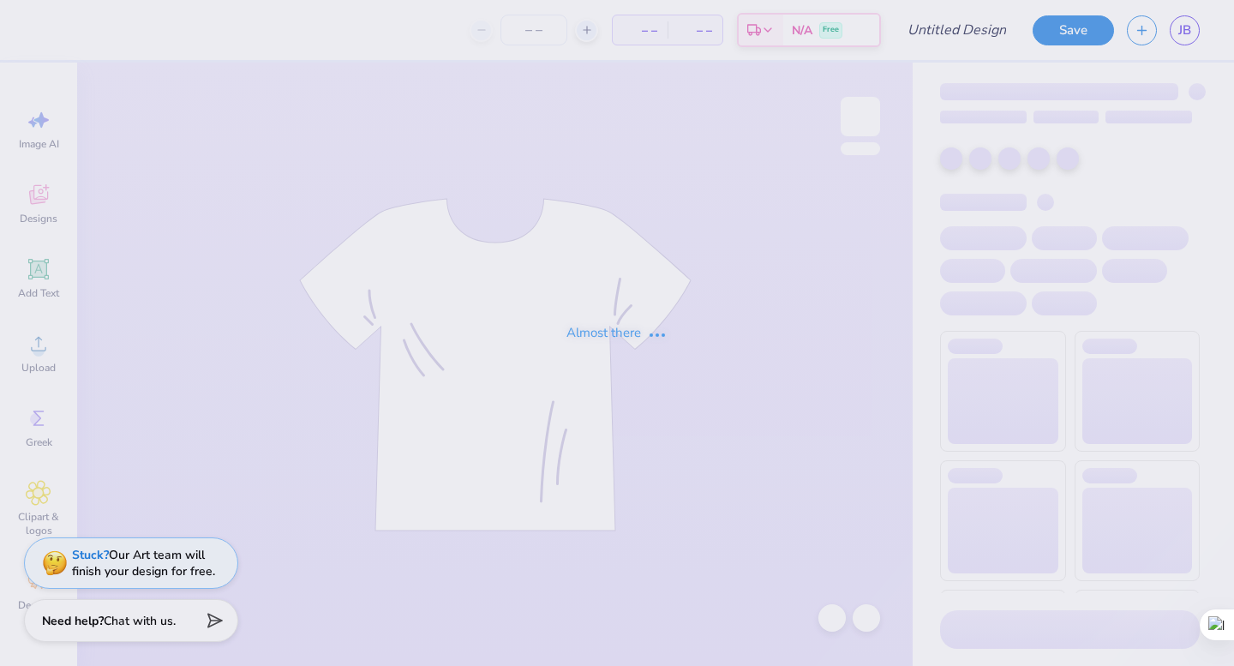
type input "[PERSON_NAME] : [PERSON_NAME][GEOGRAPHIC_DATA][PERSON_NAME]"
type input "30"
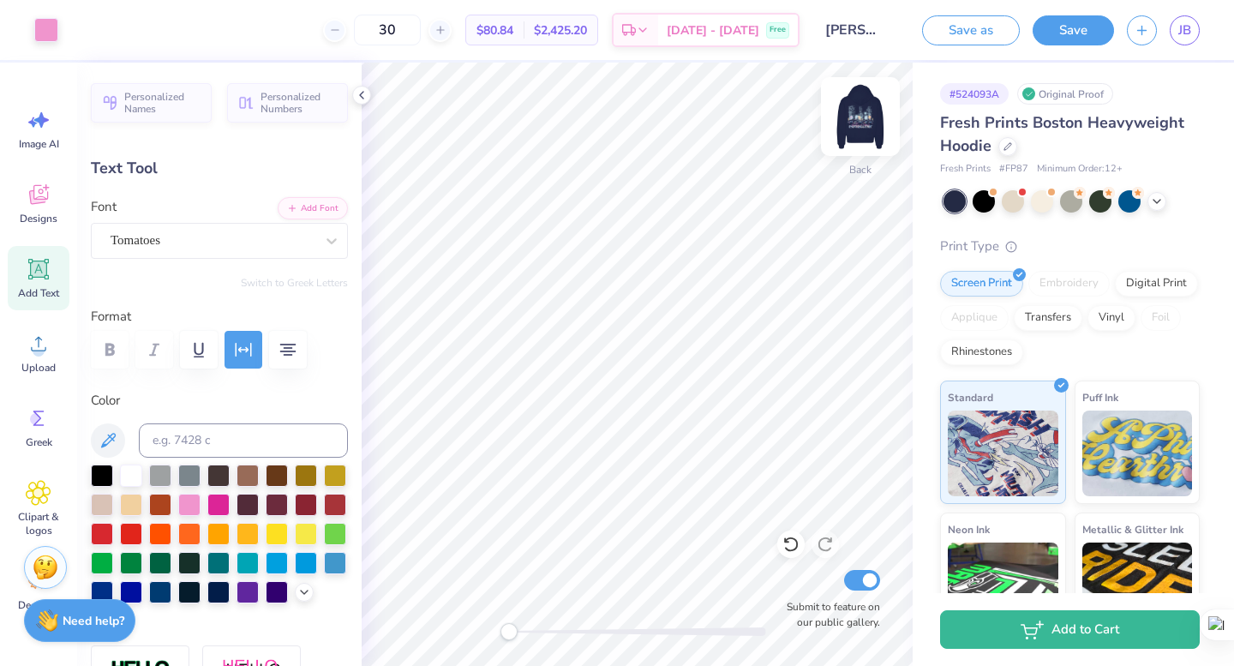
click at [870, 100] on img at bounding box center [860, 116] width 69 height 69
drag, startPoint x: 509, startPoint y: 633, endPoint x: 534, endPoint y: 634, distance: 24.9
click at [534, 634] on div "Accessibility label" at bounding box center [533, 631] width 17 height 17
click at [363, 96] on icon at bounding box center [362, 95] width 14 height 14
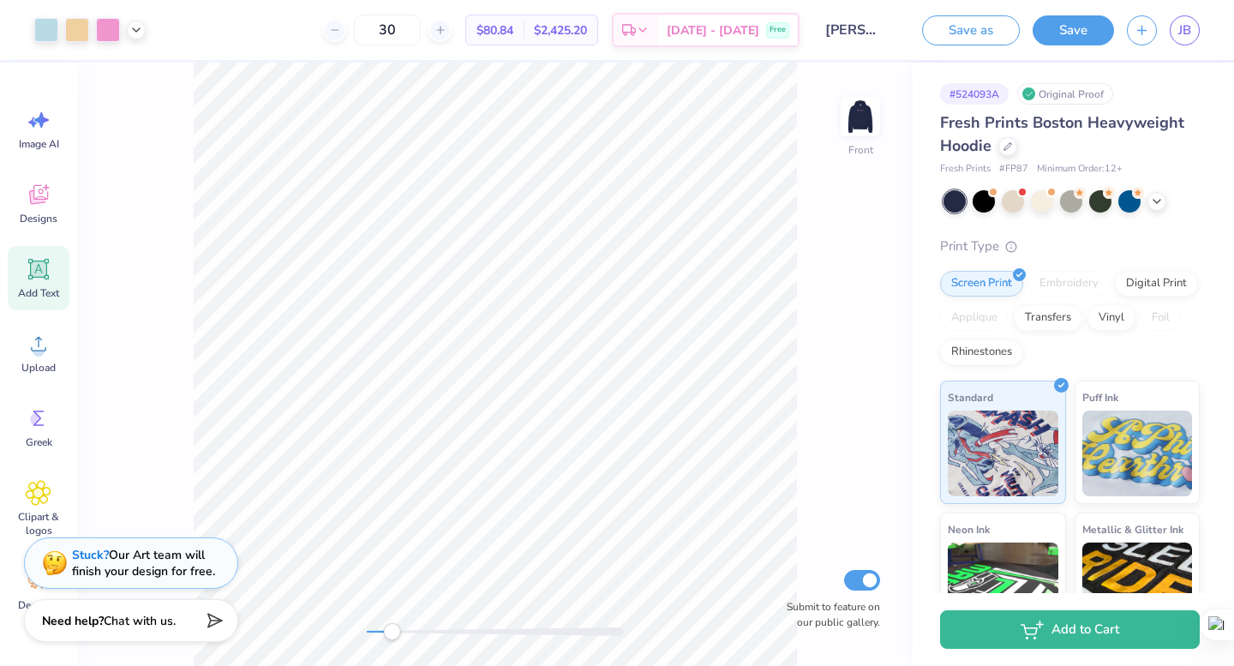
click at [144, 33] on div at bounding box center [89, 30] width 111 height 24
click at [132, 33] on icon at bounding box center [136, 28] width 14 height 14
click at [141, 24] on icon at bounding box center [136, 28] width 14 height 14
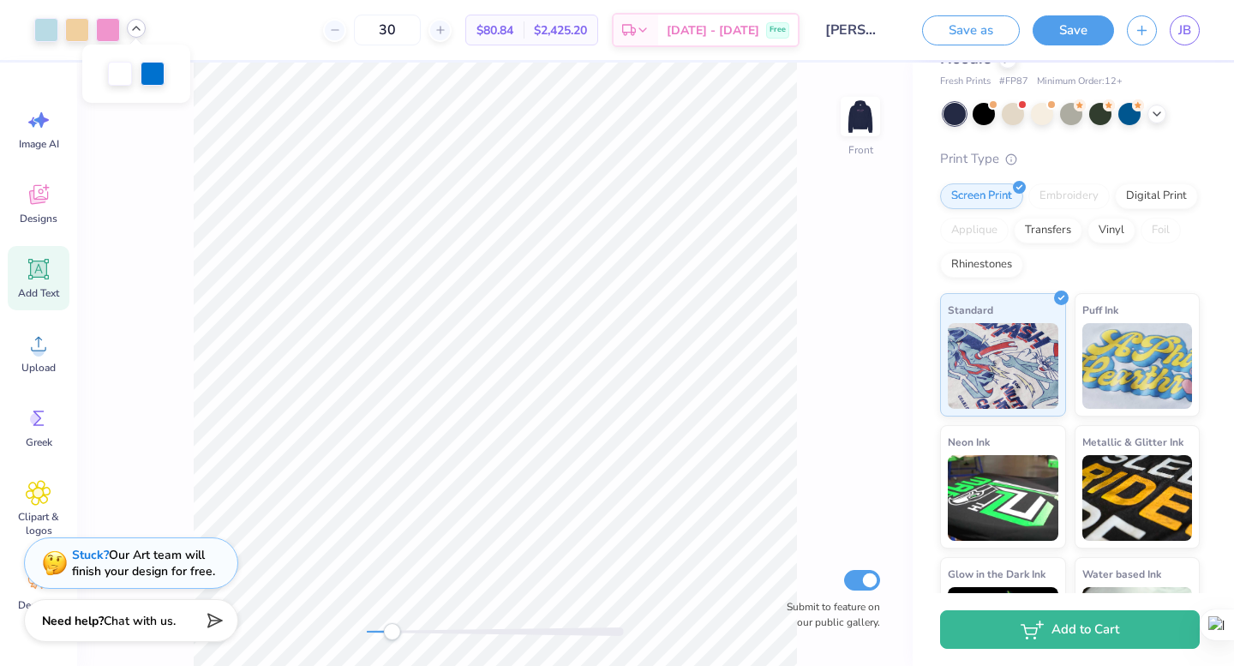
scroll to position [105, 0]
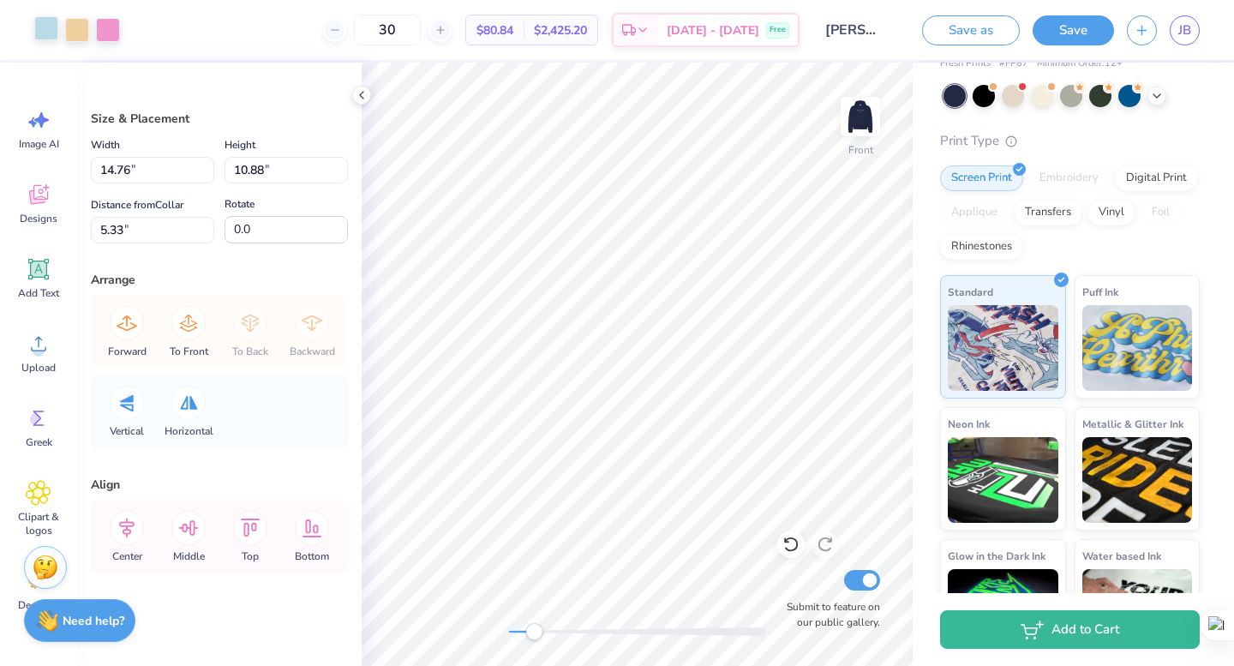
click at [52, 32] on div at bounding box center [46, 28] width 24 height 24
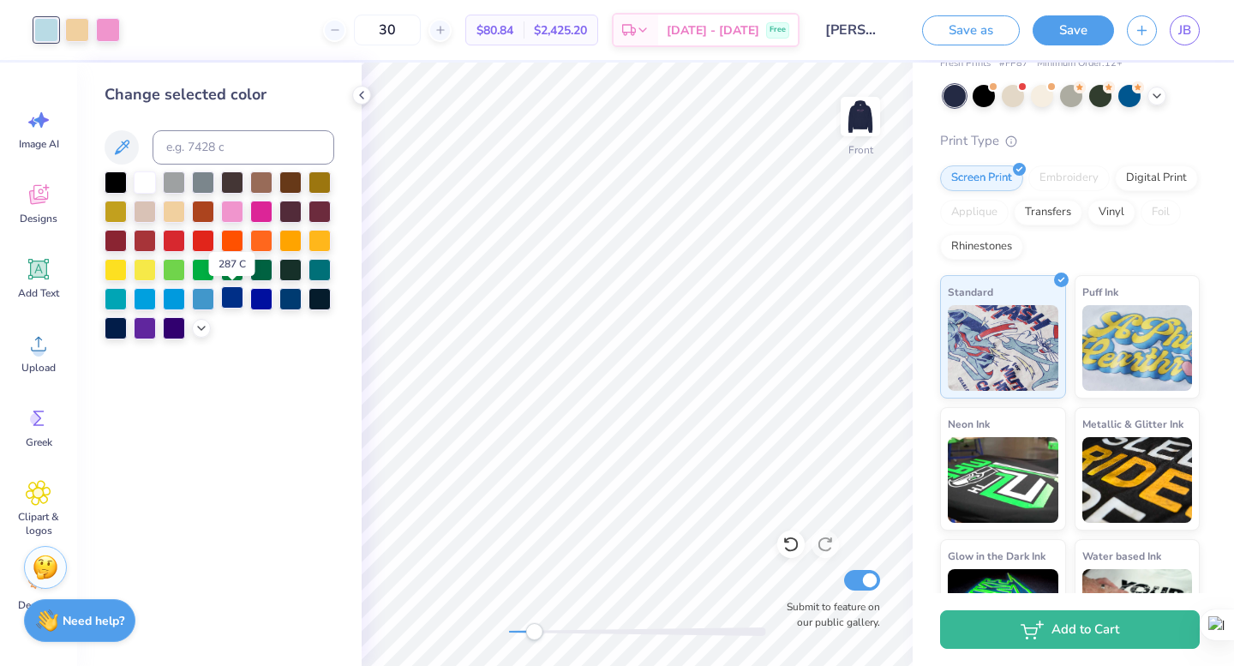
click at [231, 299] on div at bounding box center [232, 297] width 22 height 22
click at [269, 305] on div at bounding box center [261, 297] width 22 height 22
click at [153, 183] on div at bounding box center [145, 181] width 22 height 22
click at [111, 27] on div at bounding box center [108, 28] width 24 height 24
click at [119, 183] on div at bounding box center [116, 181] width 22 height 22
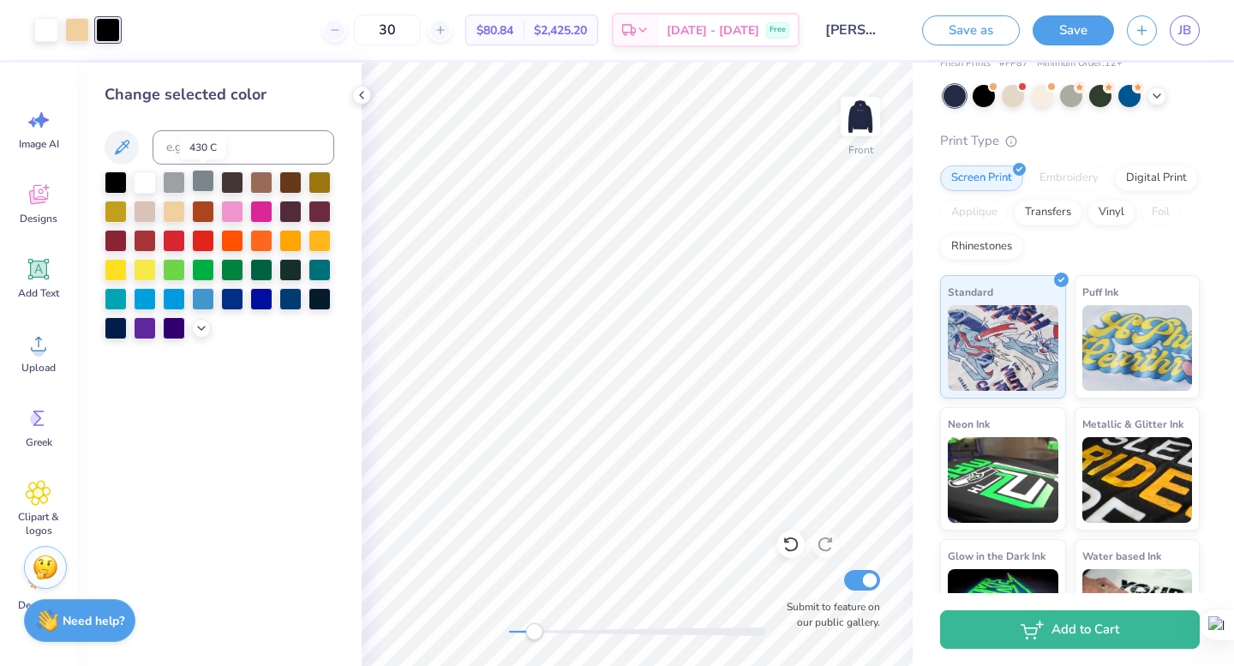
click at [202, 184] on div at bounding box center [203, 181] width 22 height 22
click at [179, 181] on div at bounding box center [174, 181] width 22 height 22
click at [268, 211] on div at bounding box center [261, 210] width 22 height 22
click at [142, 339] on div "Change selected color" at bounding box center [219, 364] width 285 height 603
click at [143, 333] on div at bounding box center [145, 326] width 22 height 22
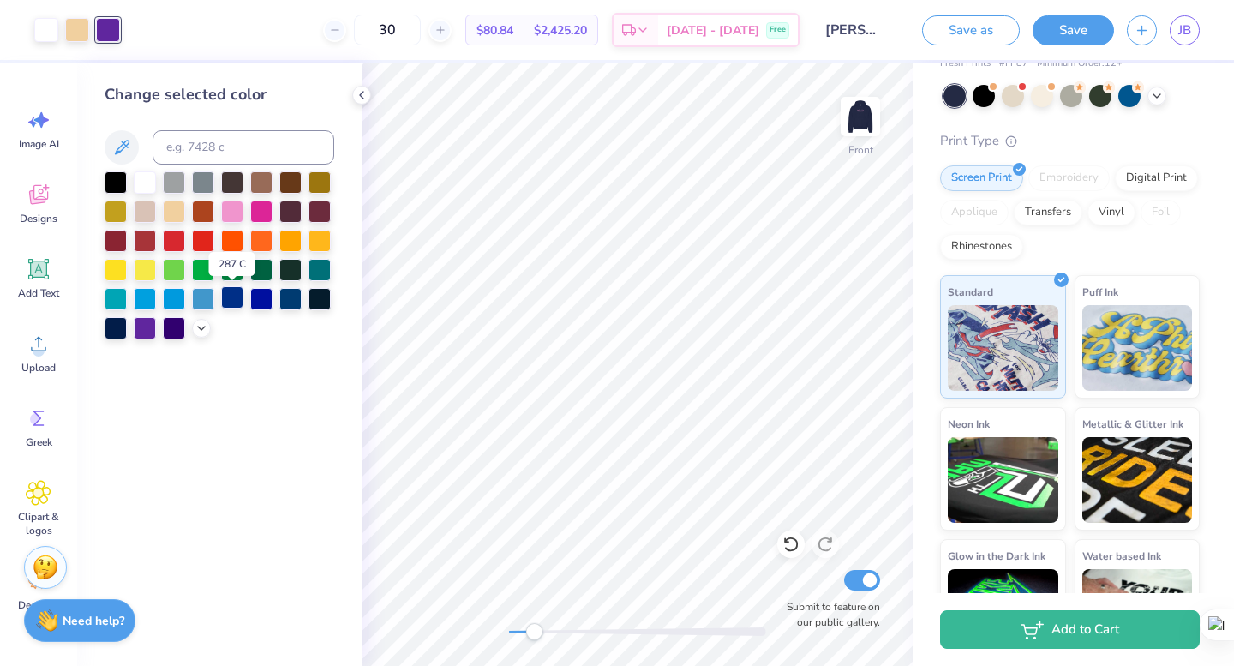
click at [239, 304] on div at bounding box center [232, 297] width 22 height 22
click at [272, 297] on div at bounding box center [261, 297] width 22 height 22
click at [309, 303] on div at bounding box center [320, 297] width 22 height 22
click at [326, 305] on div at bounding box center [320, 297] width 22 height 22
click at [230, 217] on div at bounding box center [232, 210] width 22 height 22
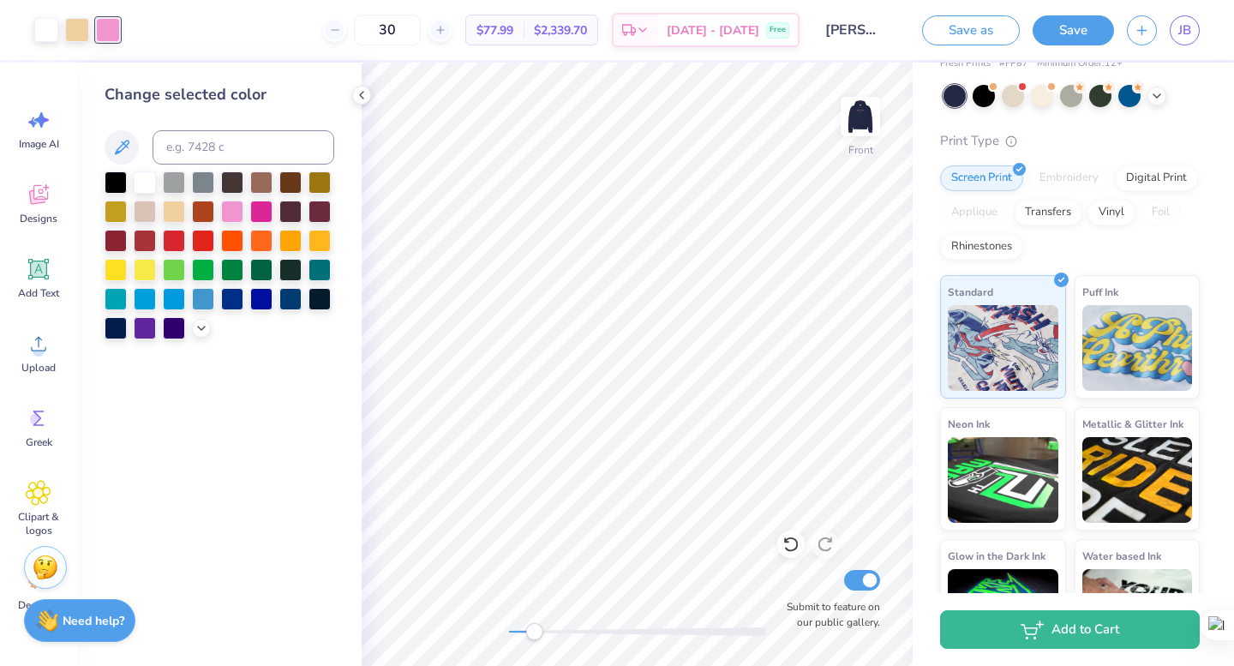
click at [201, 338] on div at bounding box center [220, 255] width 230 height 168
click at [203, 326] on icon at bounding box center [202, 327] width 14 height 14
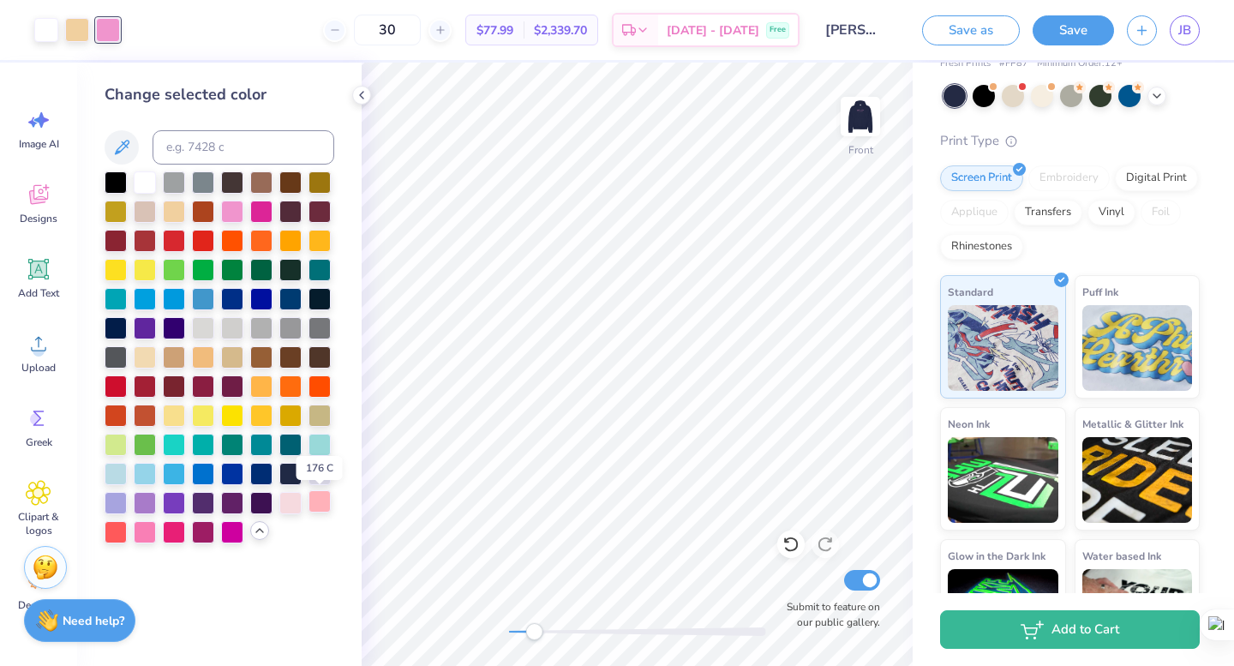
click at [313, 512] on div at bounding box center [320, 501] width 22 height 22
click at [299, 510] on div at bounding box center [290, 501] width 22 height 22
click at [109, 509] on div at bounding box center [116, 501] width 22 height 22
click at [47, 27] on div at bounding box center [46, 28] width 24 height 24
click at [321, 476] on div at bounding box center [320, 472] width 22 height 22
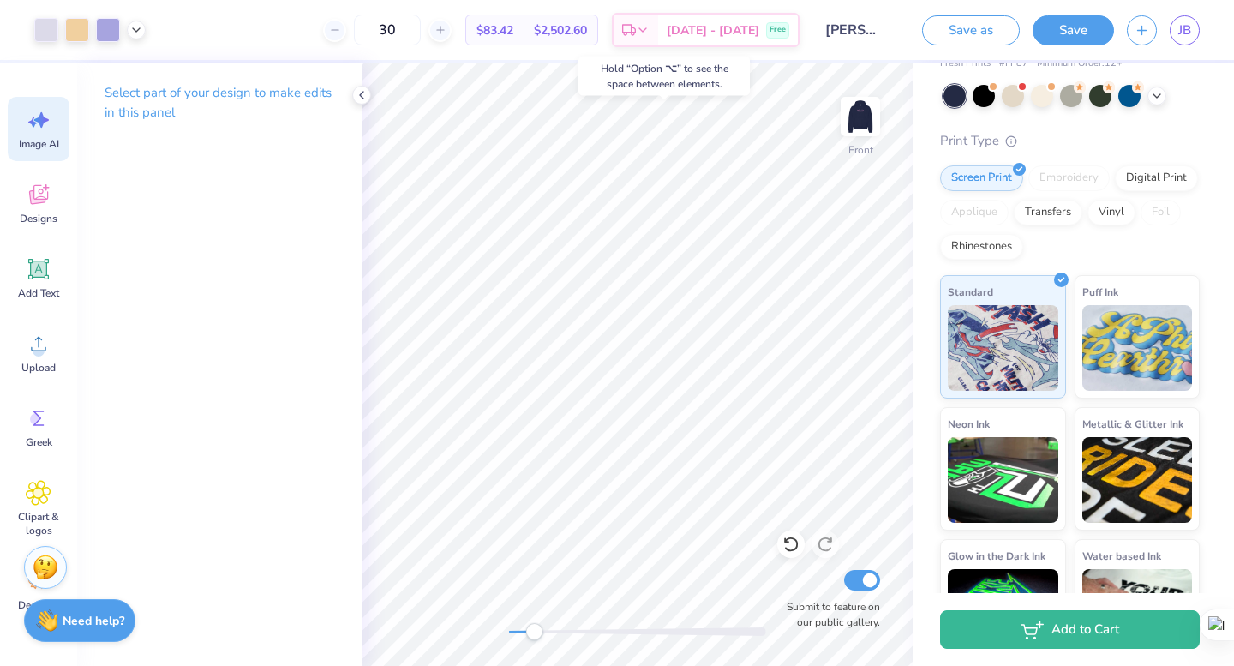
click at [39, 118] on icon at bounding box center [41, 119] width 15 height 15
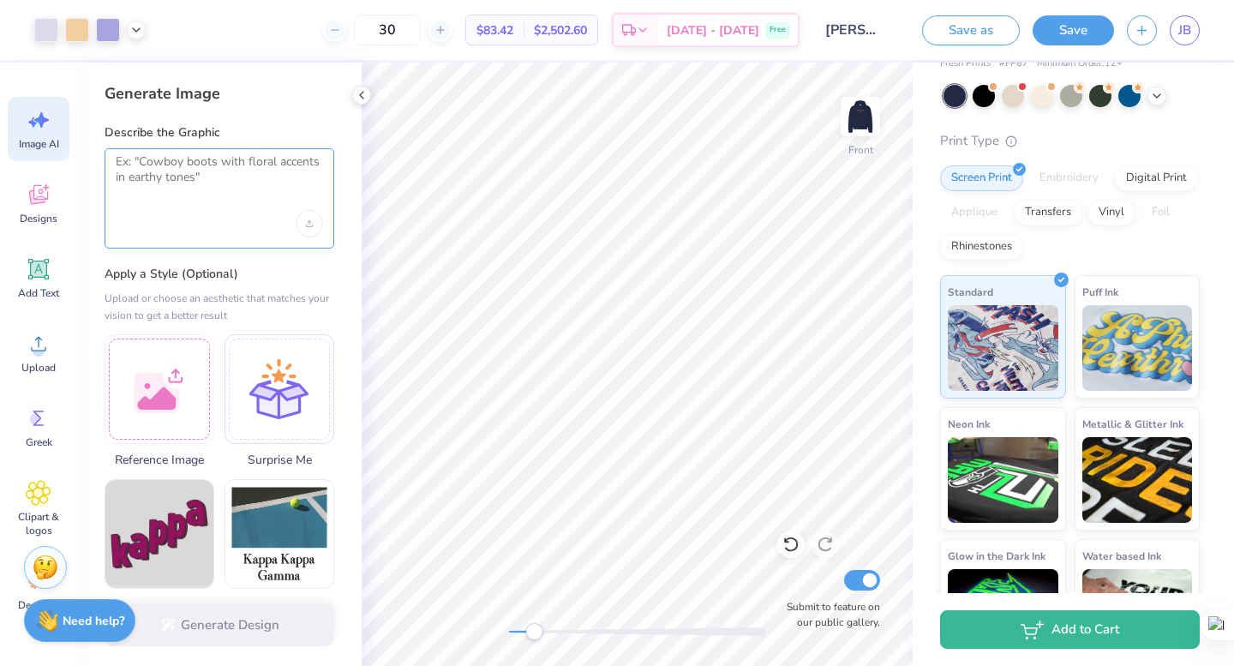
click at [194, 170] on textarea at bounding box center [219, 175] width 207 height 43
click at [363, 92] on polyline at bounding box center [361, 95] width 3 height 7
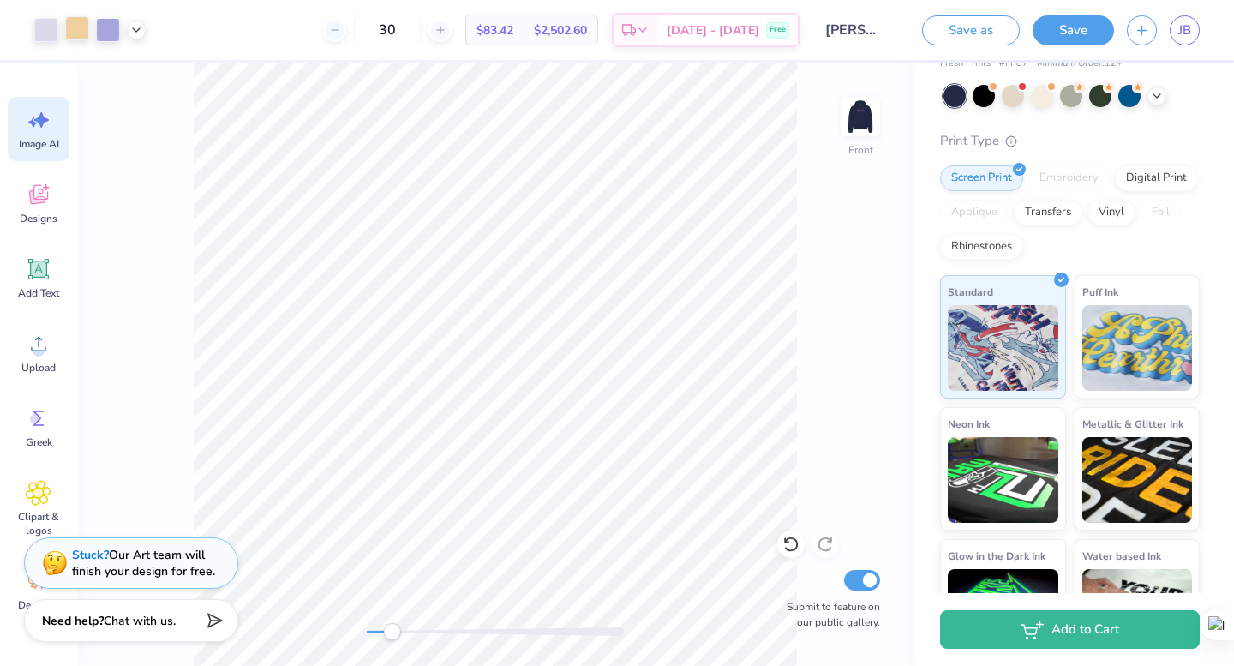
click at [86, 32] on div at bounding box center [77, 28] width 24 height 24
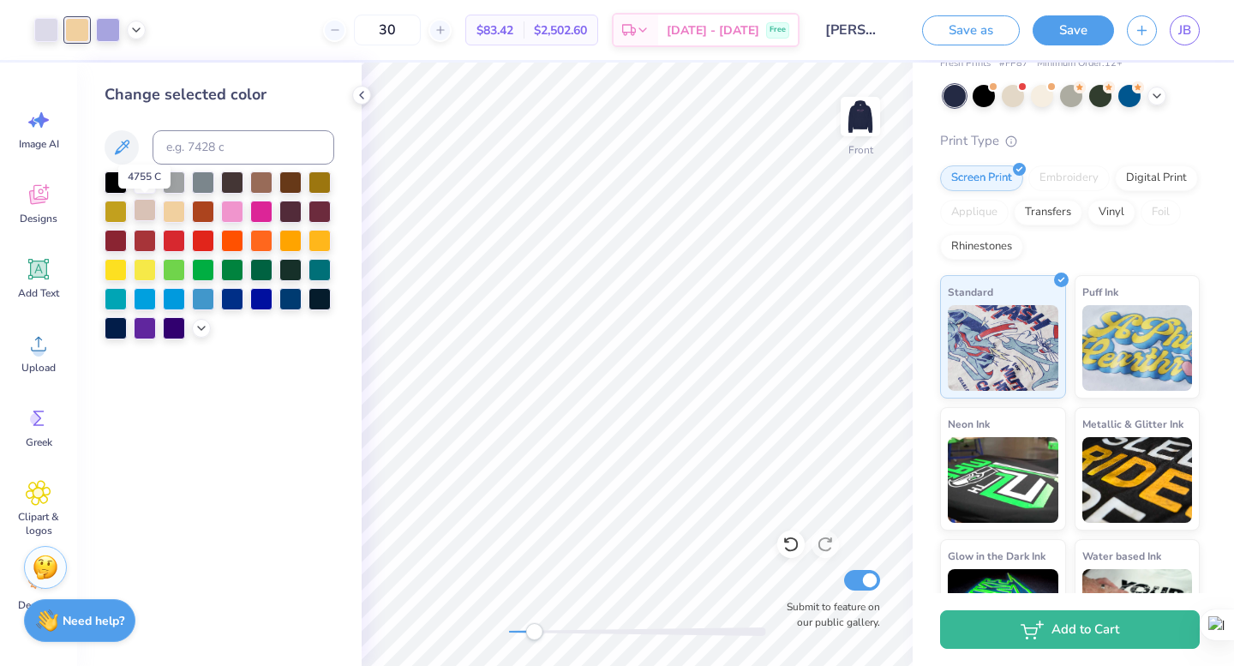
click at [138, 213] on div at bounding box center [145, 210] width 22 height 22
click at [318, 181] on div at bounding box center [320, 181] width 22 height 22
click at [267, 189] on div at bounding box center [261, 181] width 22 height 22
click at [201, 327] on icon at bounding box center [202, 327] width 14 height 14
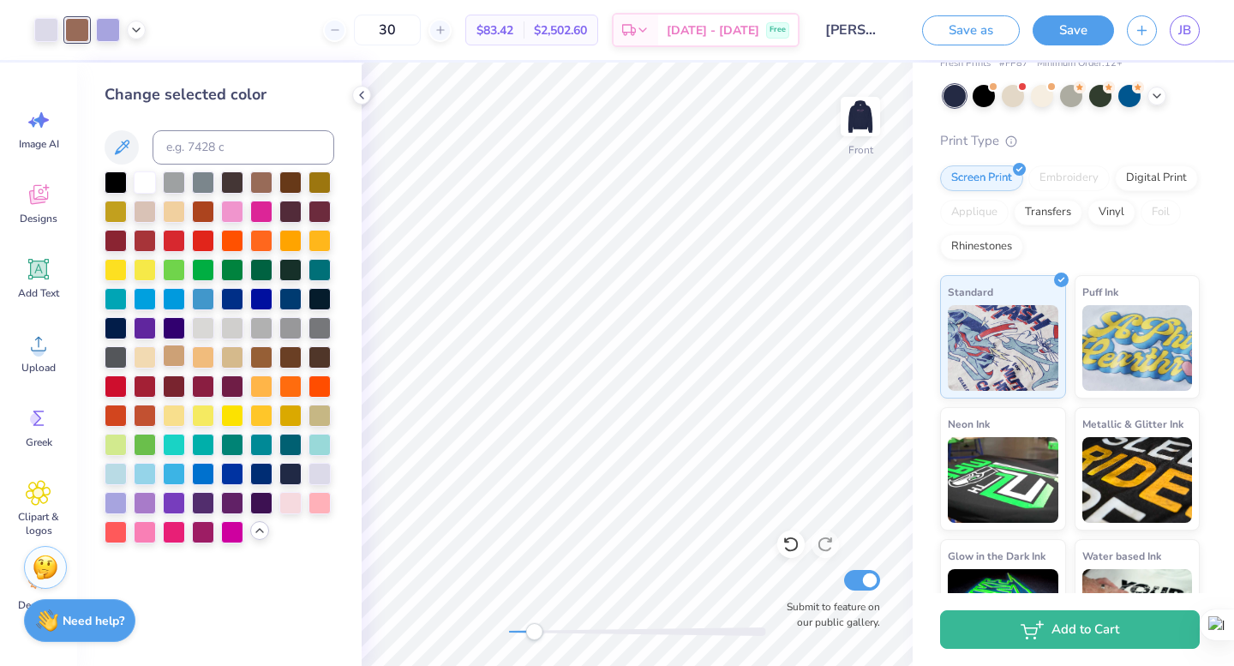
click at [178, 351] on div at bounding box center [174, 356] width 22 height 22
click at [192, 355] on div at bounding box center [203, 356] width 22 height 22
click at [147, 361] on div at bounding box center [145, 356] width 22 height 22
click at [226, 359] on div at bounding box center [232, 356] width 22 height 22
click at [797, 547] on icon at bounding box center [791, 544] width 17 height 17
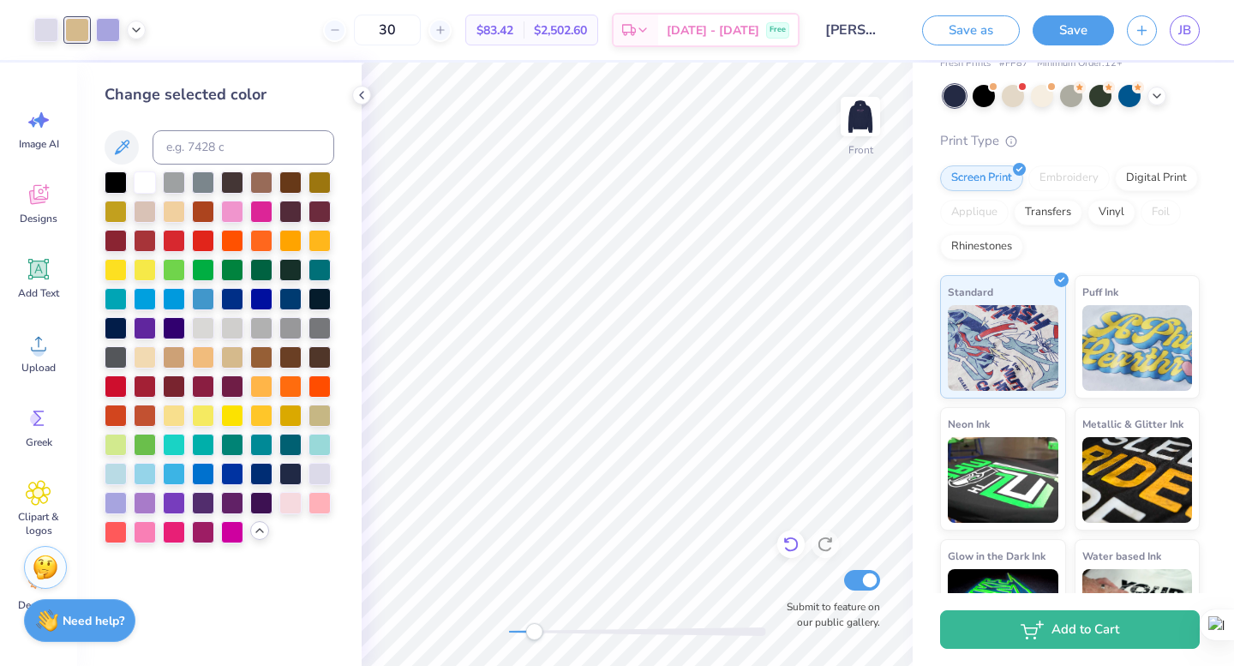
click at [797, 547] on icon at bounding box center [791, 544] width 17 height 17
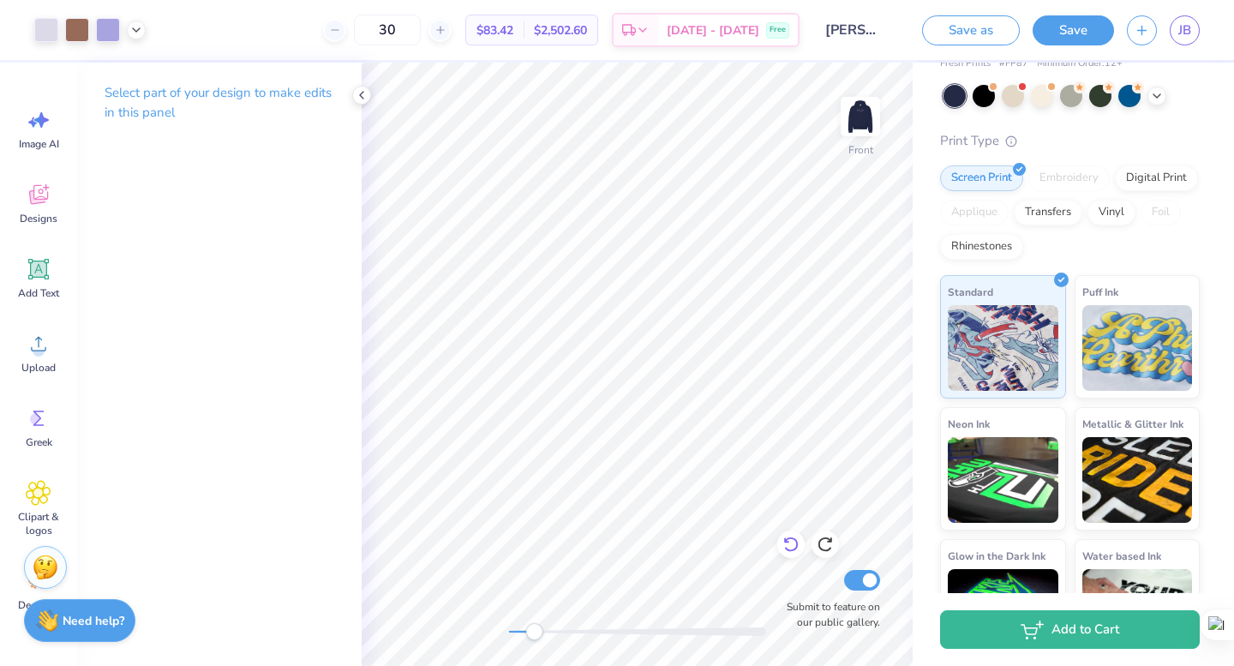
click at [797, 547] on icon at bounding box center [791, 544] width 17 height 17
click at [797, 547] on icon at bounding box center [790, 544] width 15 height 15
click at [830, 539] on icon at bounding box center [825, 544] width 17 height 17
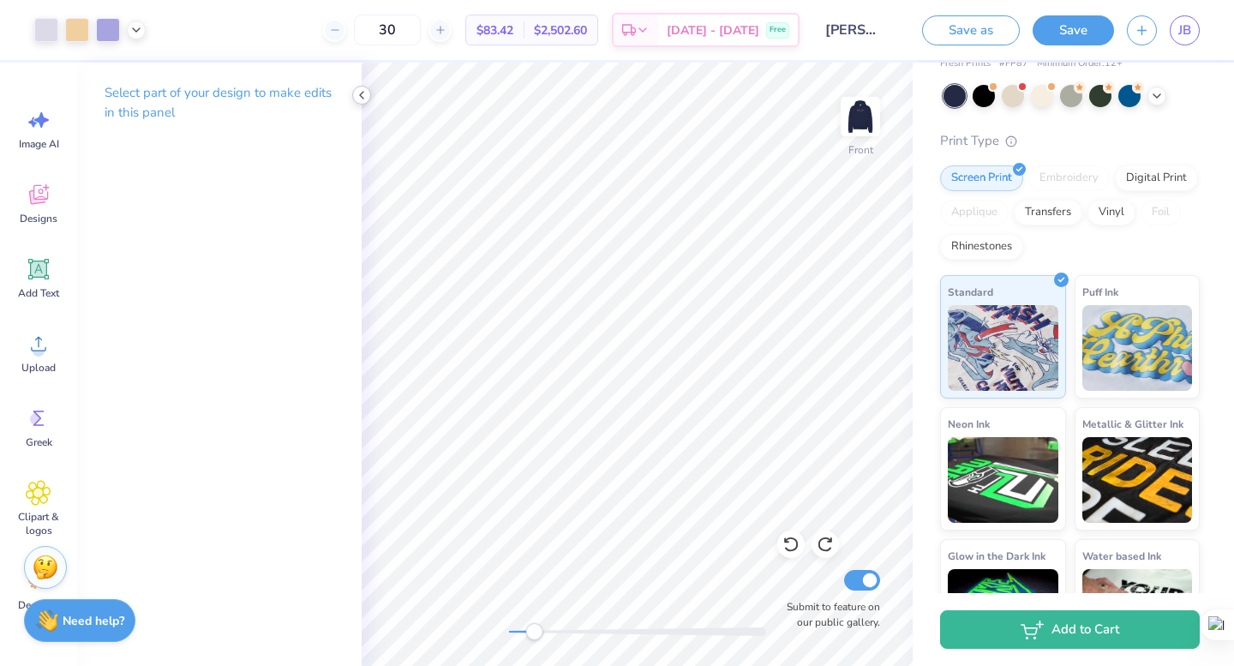
click at [363, 99] on icon at bounding box center [362, 95] width 14 height 14
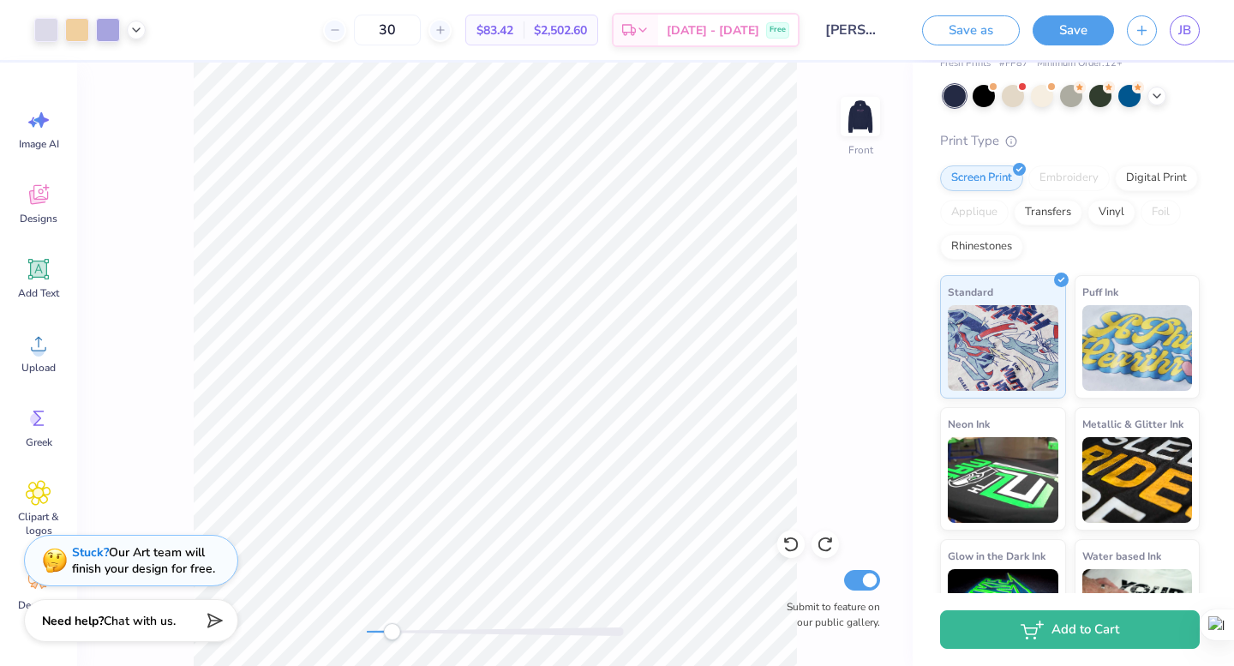
click at [153, 567] on div "Stuck? Our Art team will finish your design for free." at bounding box center [143, 560] width 143 height 33
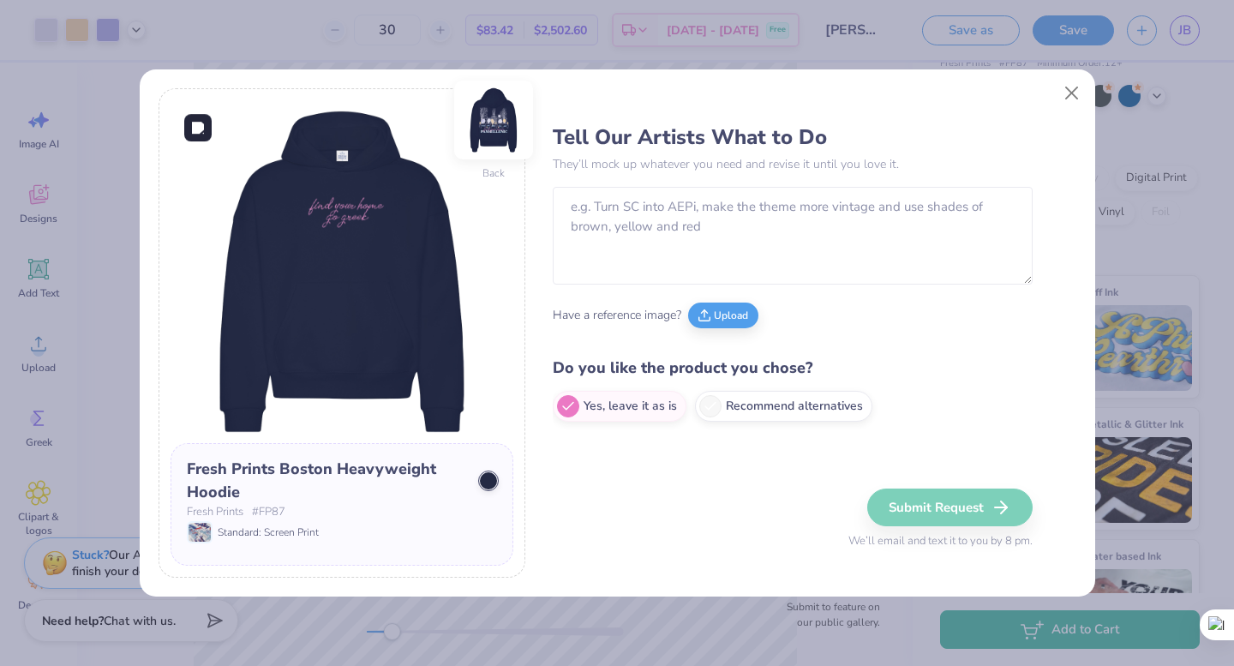
click at [498, 122] on img at bounding box center [493, 120] width 79 height 79
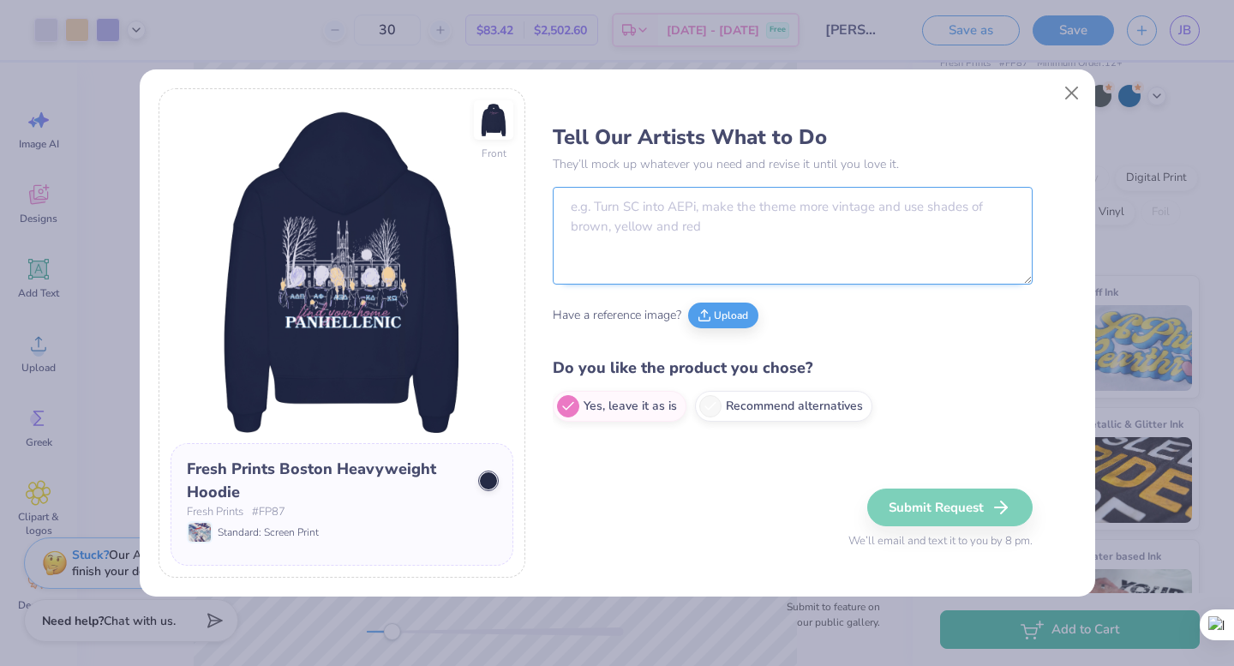
click at [577, 271] on textarea at bounding box center [793, 236] width 480 height 98
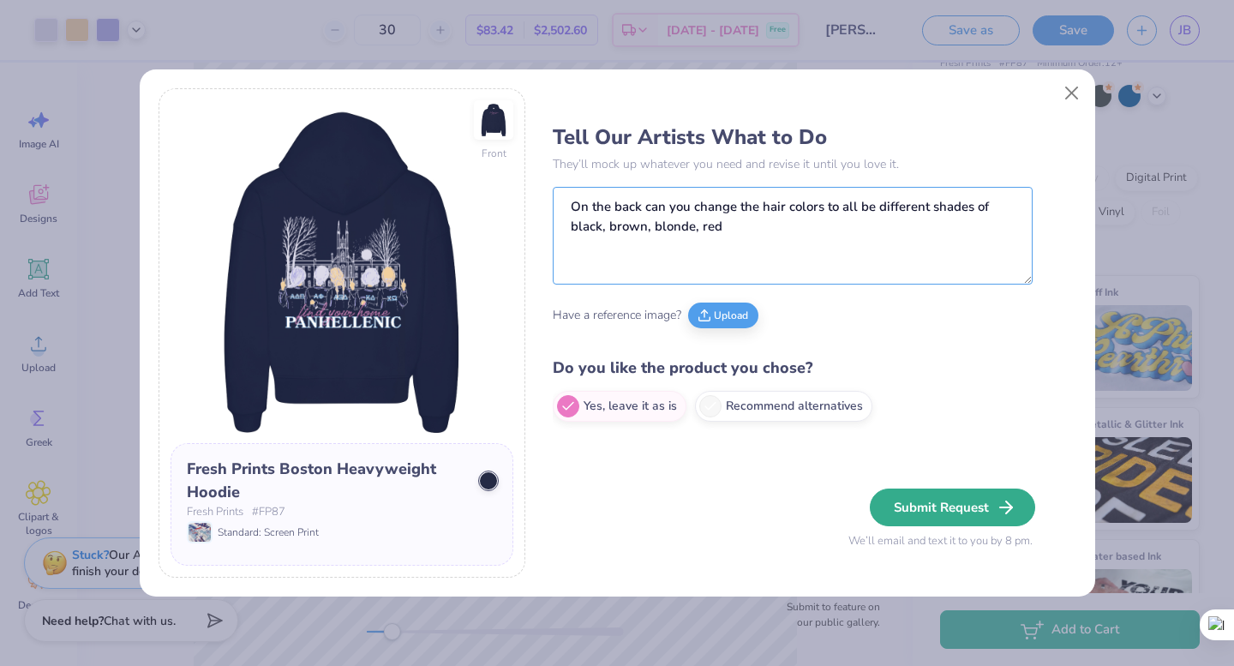
type textarea "On the back can you change the hair colors to all be different shades of black,…"
click at [1014, 506] on icon "button" at bounding box center [1006, 507] width 21 height 21
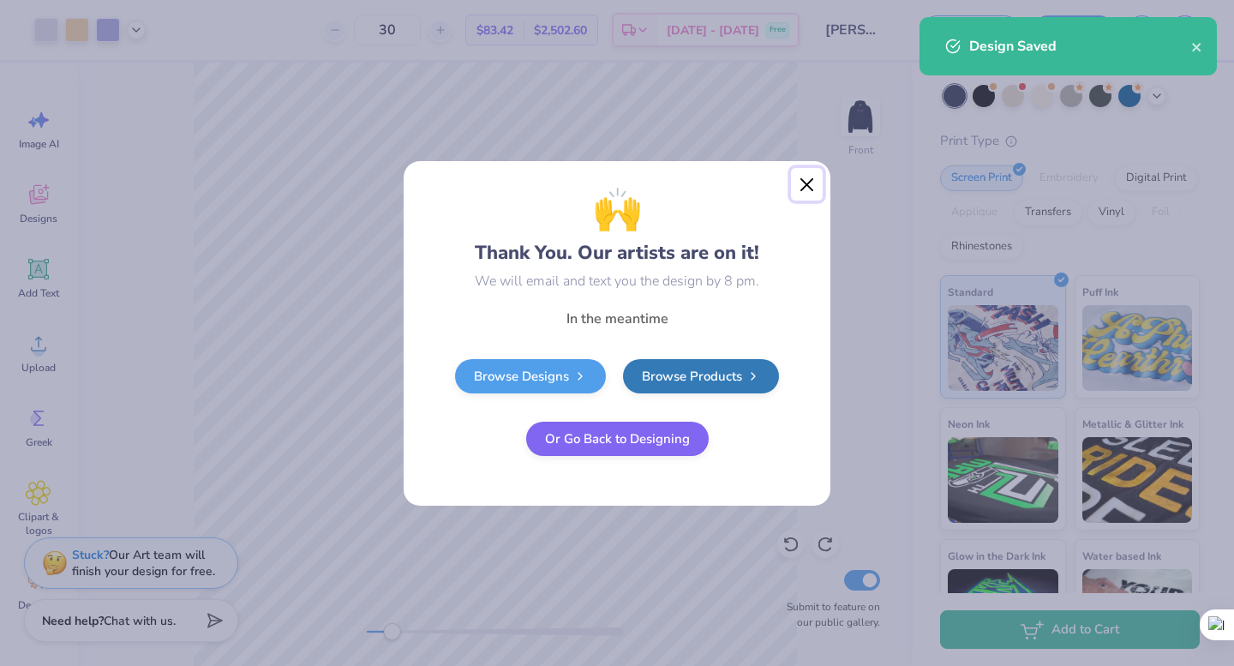
click at [795, 179] on button "Close" at bounding box center [807, 184] width 33 height 33
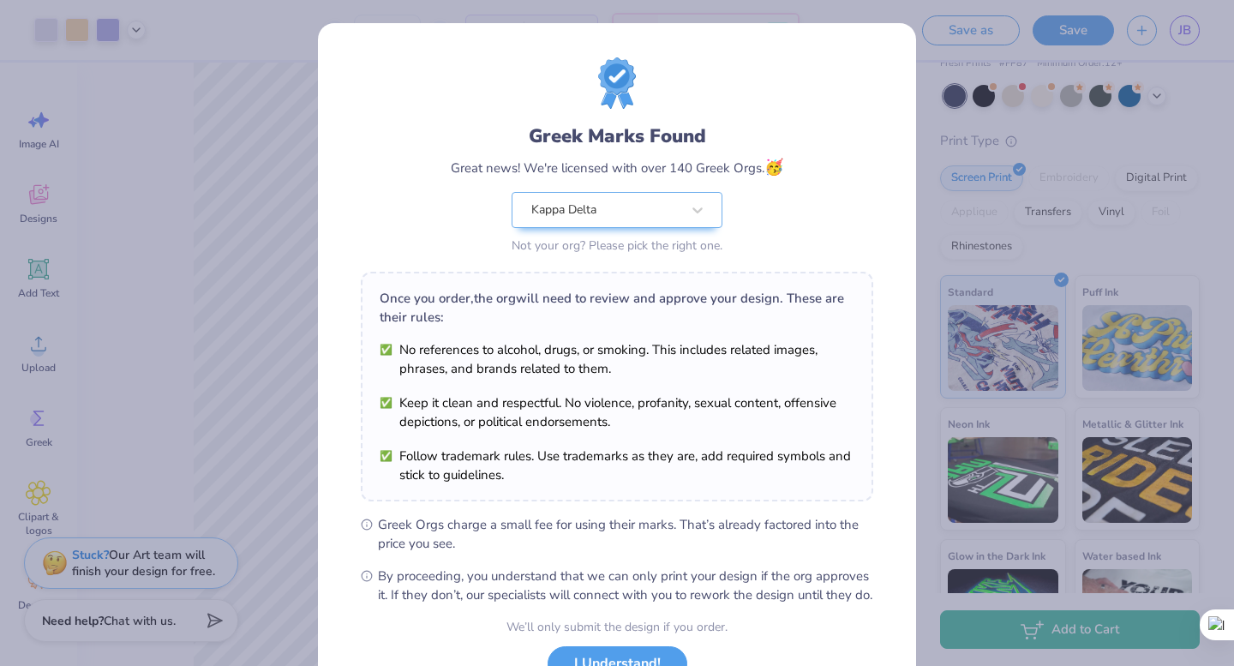
scroll to position [136, 0]
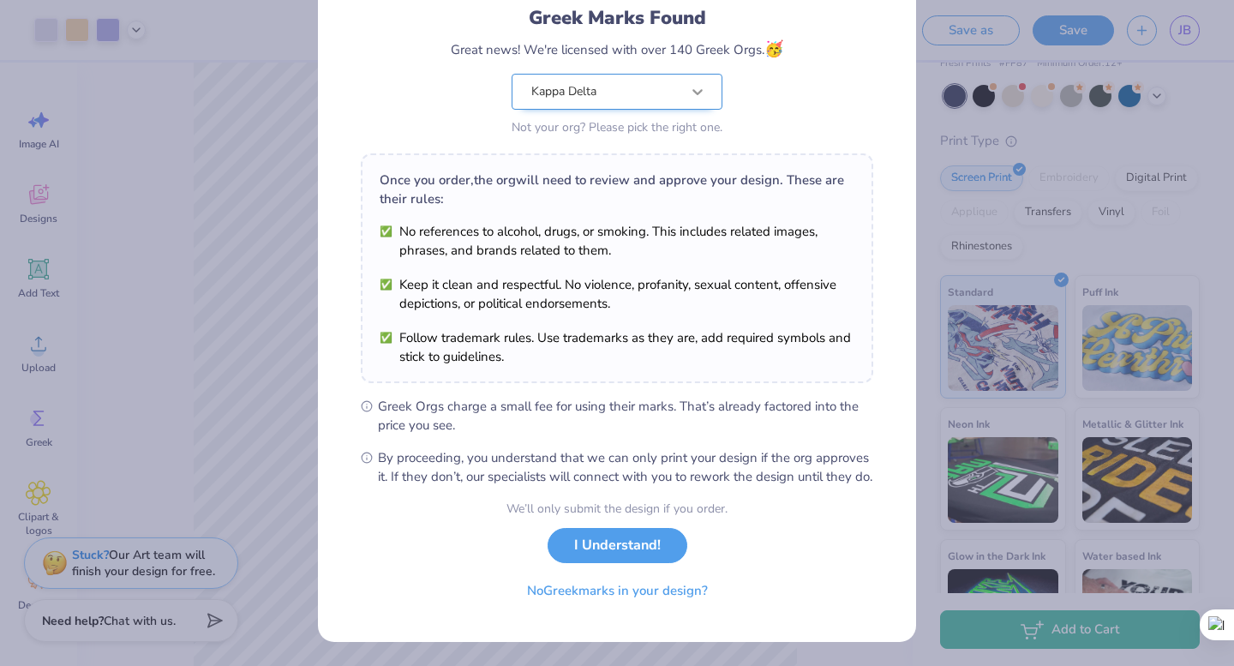
click at [689, 80] on div "Greek Marks Found Great news! We're licensed with over 140 Greek Orgs. 🥳 Kappa …" at bounding box center [617, 39] width 513 height 201
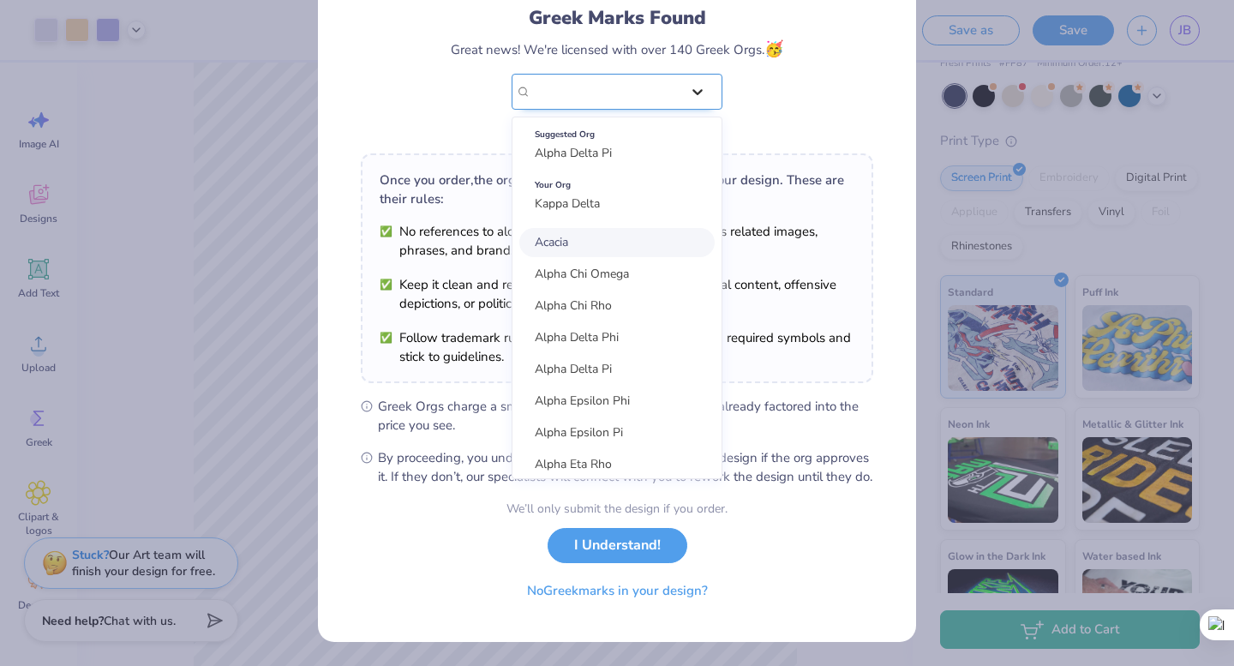
scroll to position [0, 0]
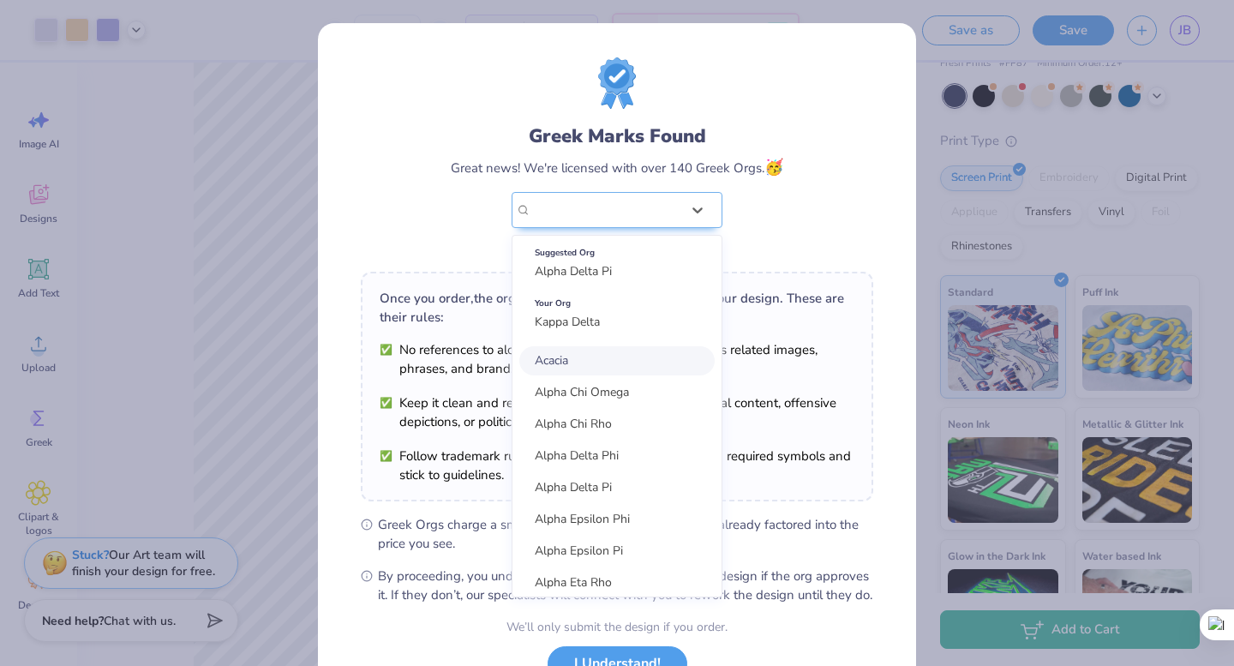
click at [694, 124] on div "Greek Marks Found" at bounding box center [617, 136] width 177 height 27
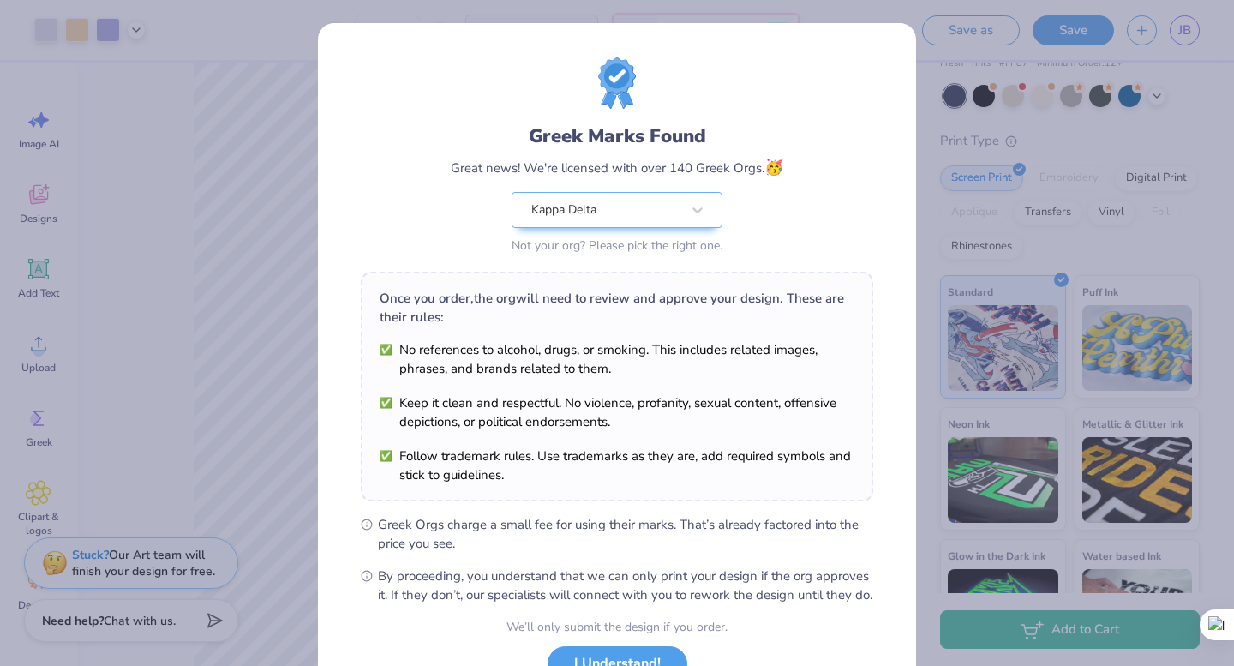
scroll to position [136, 0]
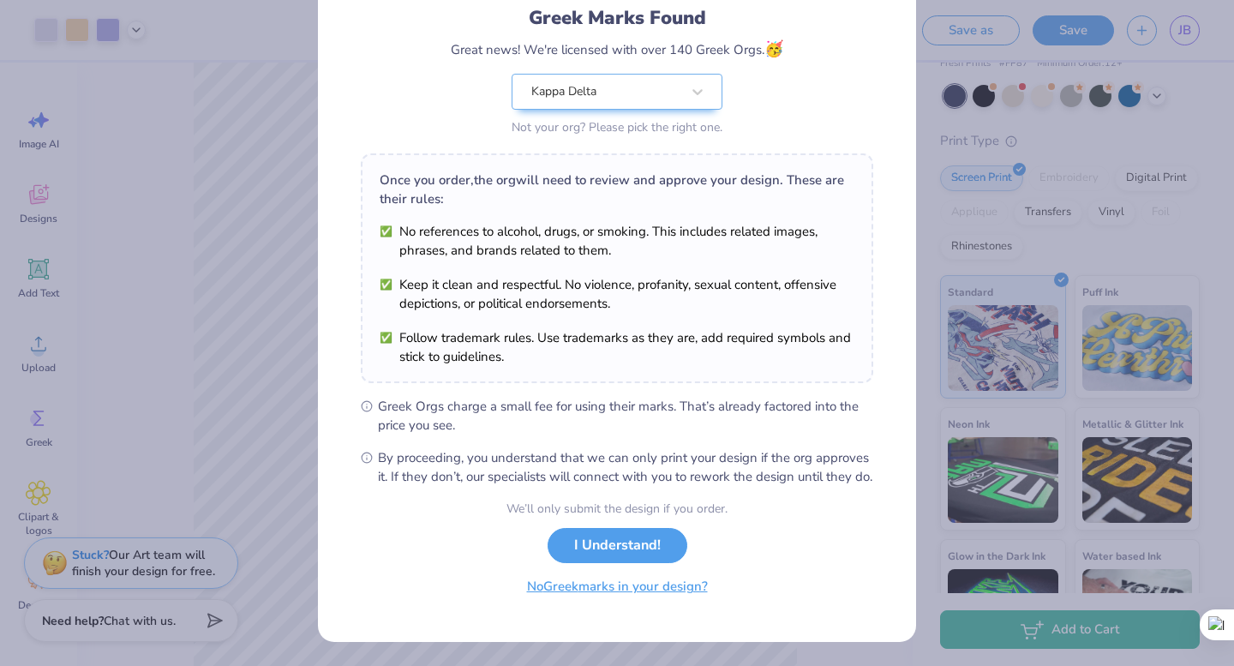
click at [585, 594] on button "No Greek marks in your design?" at bounding box center [618, 586] width 210 height 35
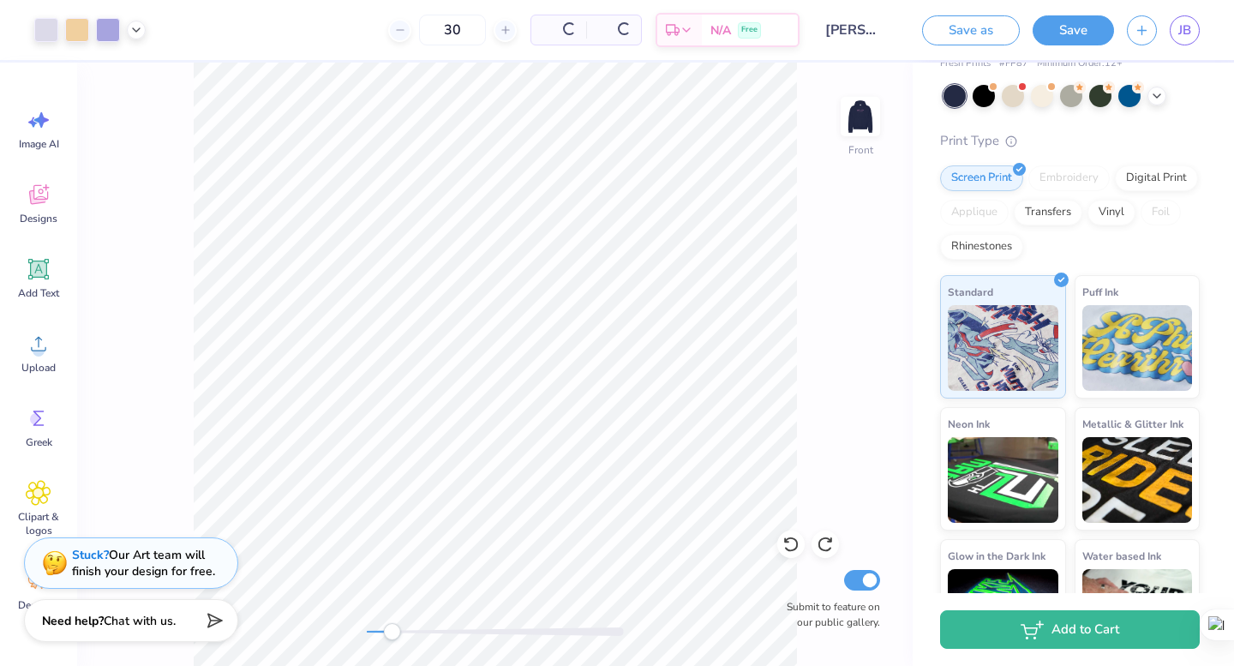
scroll to position [0, 0]
click at [849, 117] on img at bounding box center [860, 116] width 69 height 69
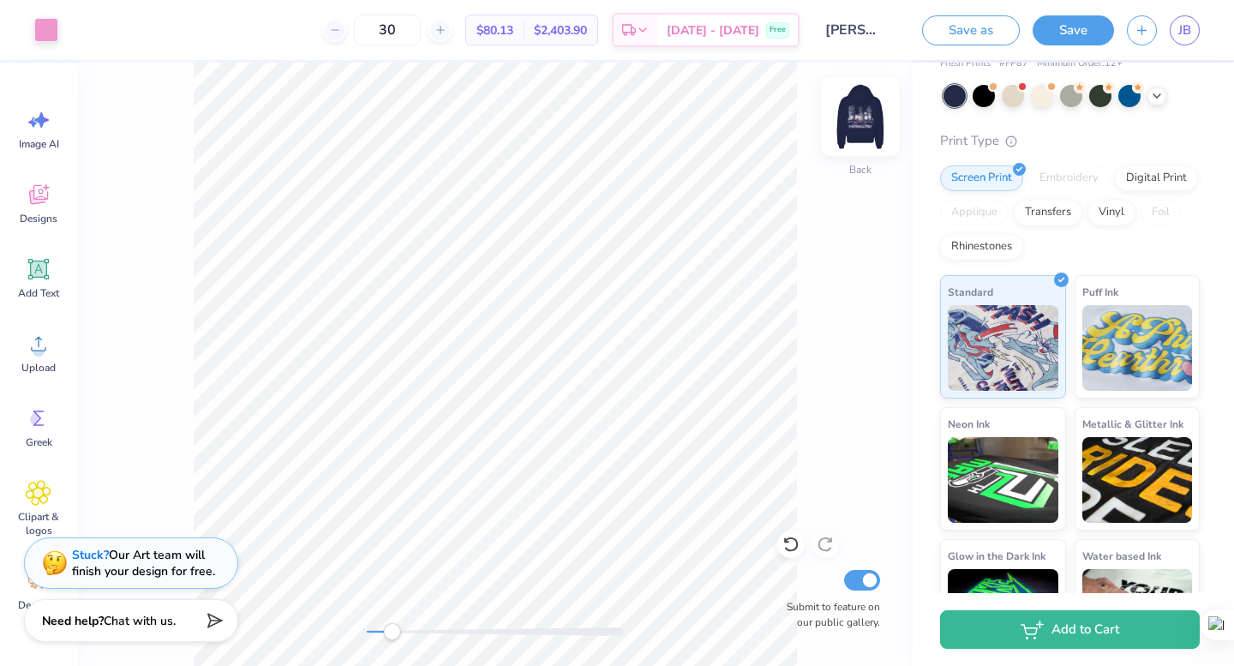
click at [853, 114] on img at bounding box center [860, 116] width 69 height 69
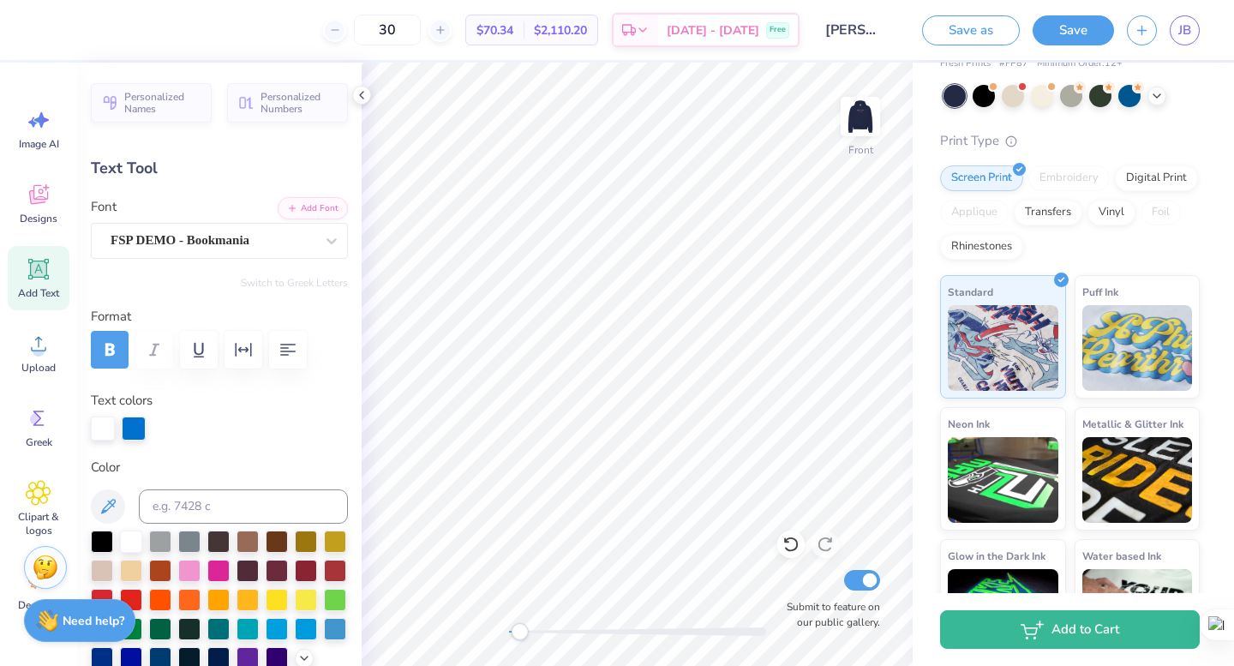
drag, startPoint x: 528, startPoint y: 633, endPoint x: 517, endPoint y: 632, distance: 11.3
click at [517, 632] on div "Accessibility label" at bounding box center [519, 631] width 17 height 17
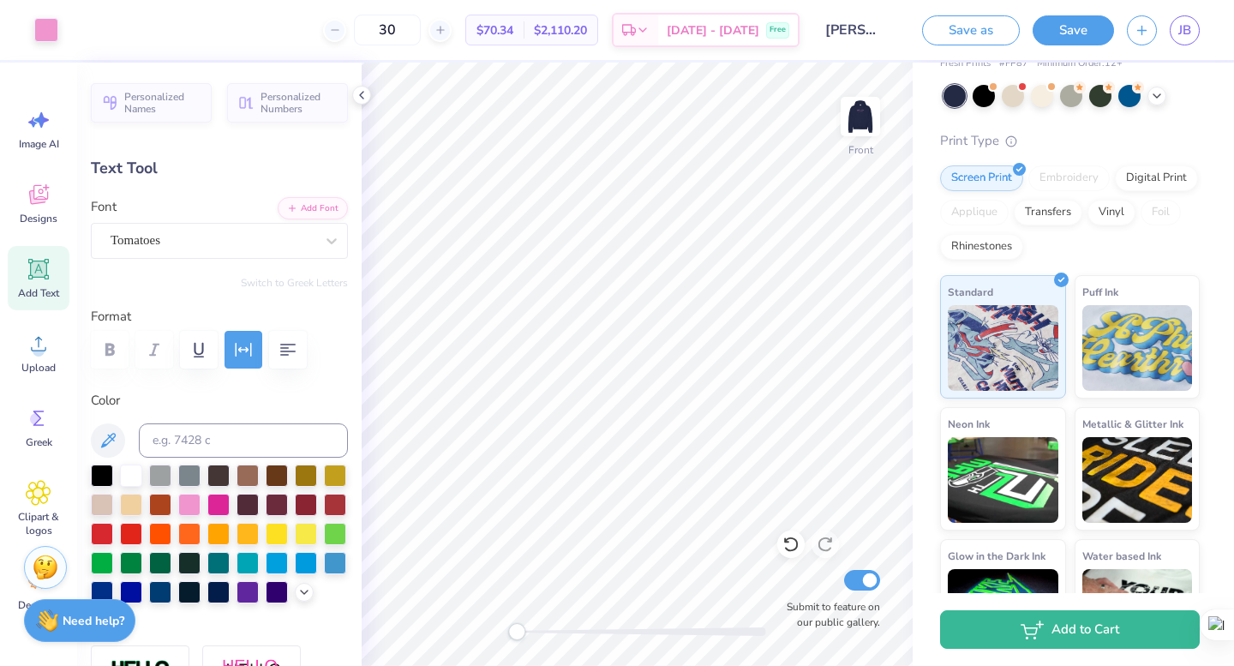
type input "10.85"
type input "2.65"
type input "15.20"
click at [792, 543] on icon at bounding box center [791, 544] width 17 height 17
type input "13.24"
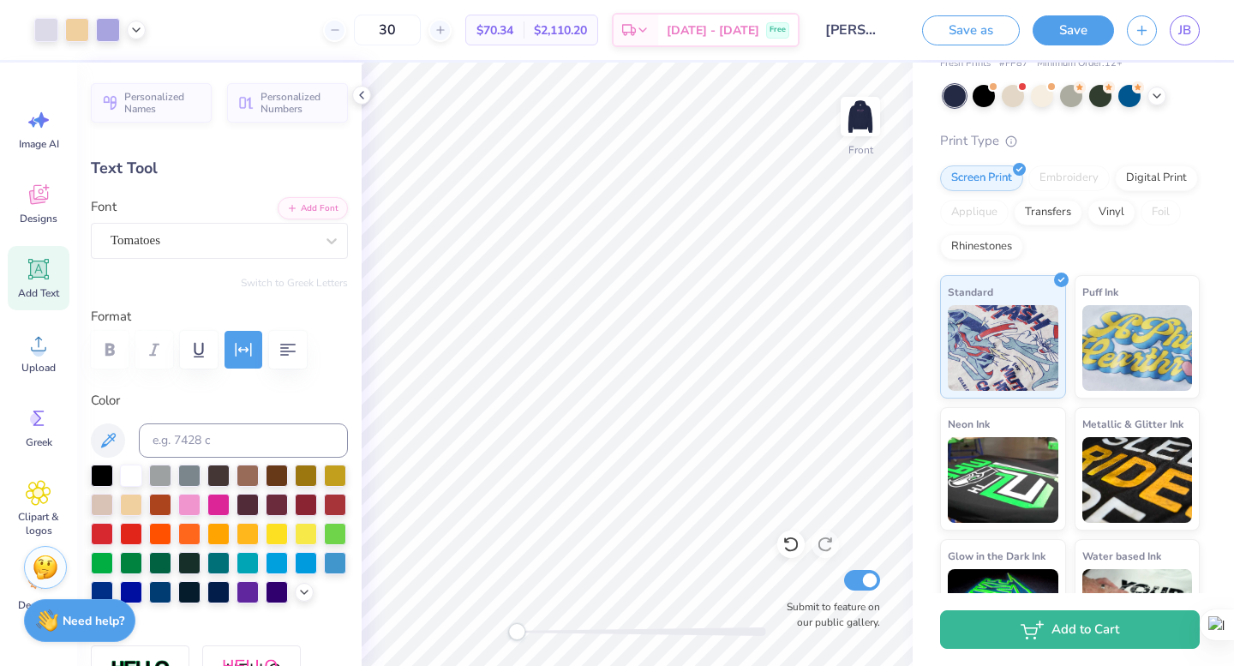
type input "1.34"
type input "16.82"
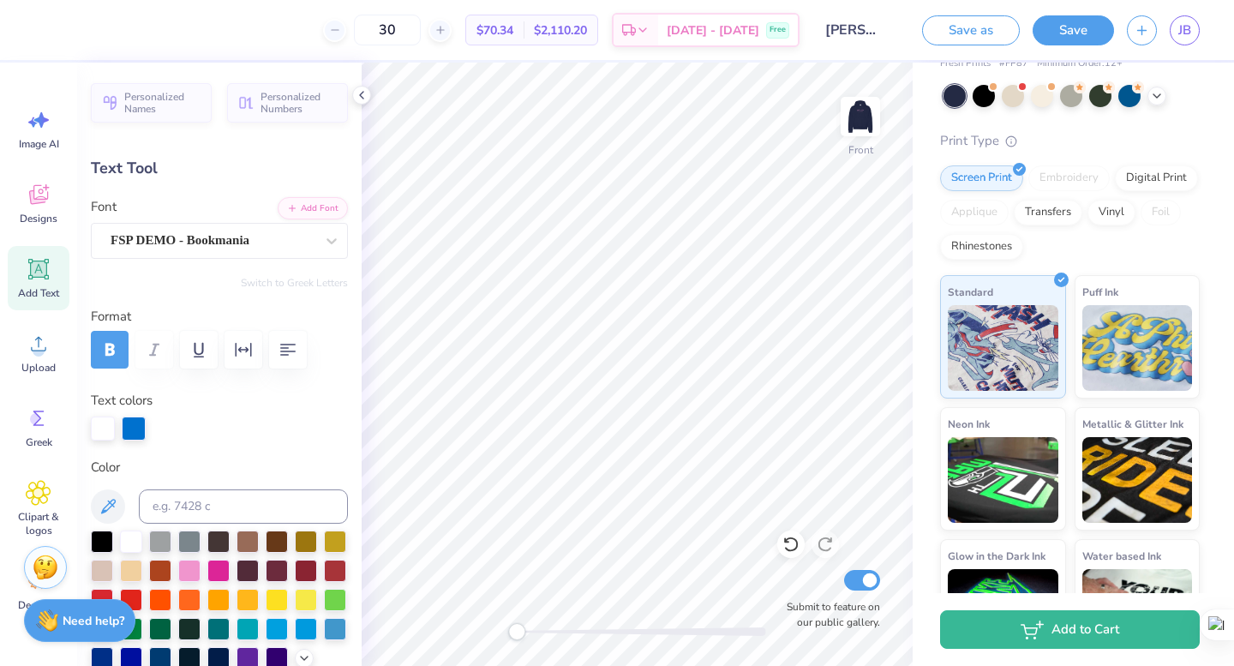
scroll to position [1, 3]
type textarea "PANHELLENIC RECRUITMENT"
type input "14.00"
type input "3.51"
click at [875, 128] on img at bounding box center [860, 116] width 69 height 69
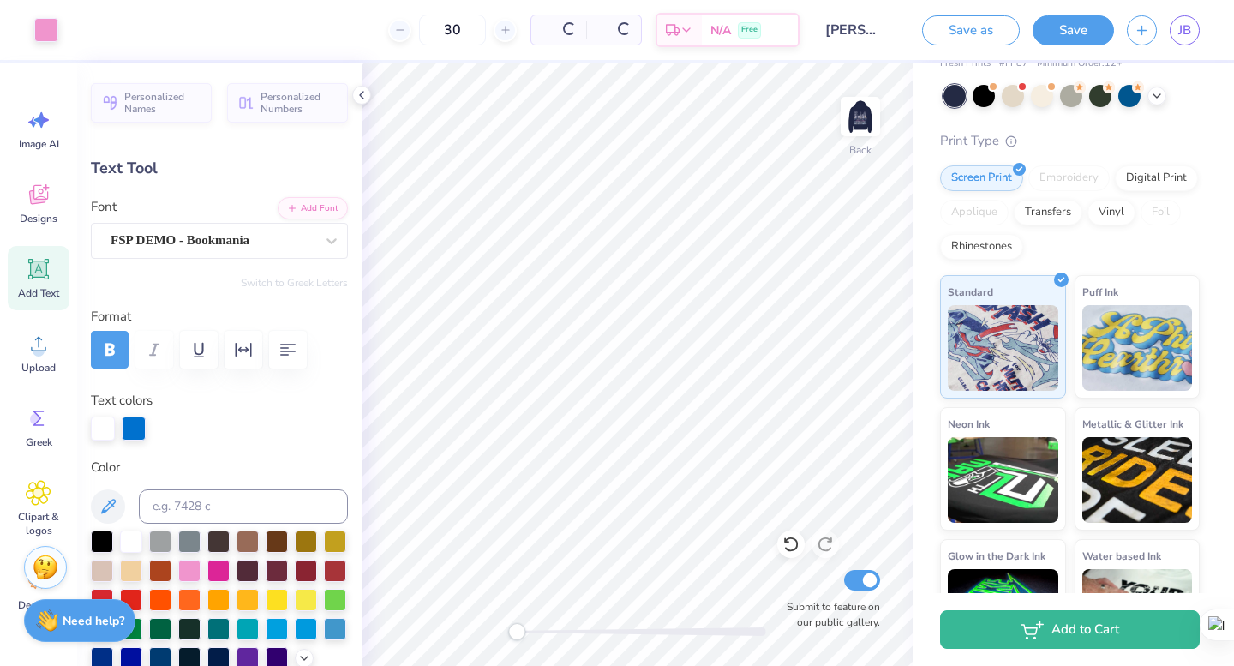
click at [867, 112] on img at bounding box center [860, 116] width 34 height 34
type input "17.03"
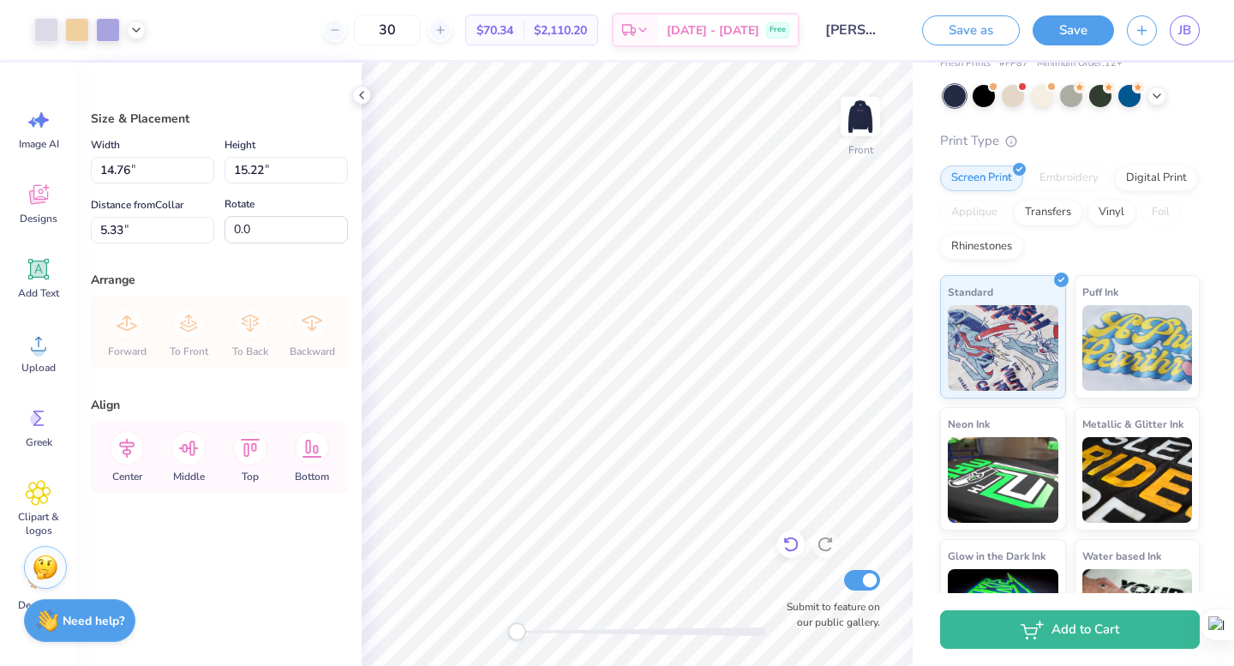
type input "11.77"
type input "12.14"
type input "5.00"
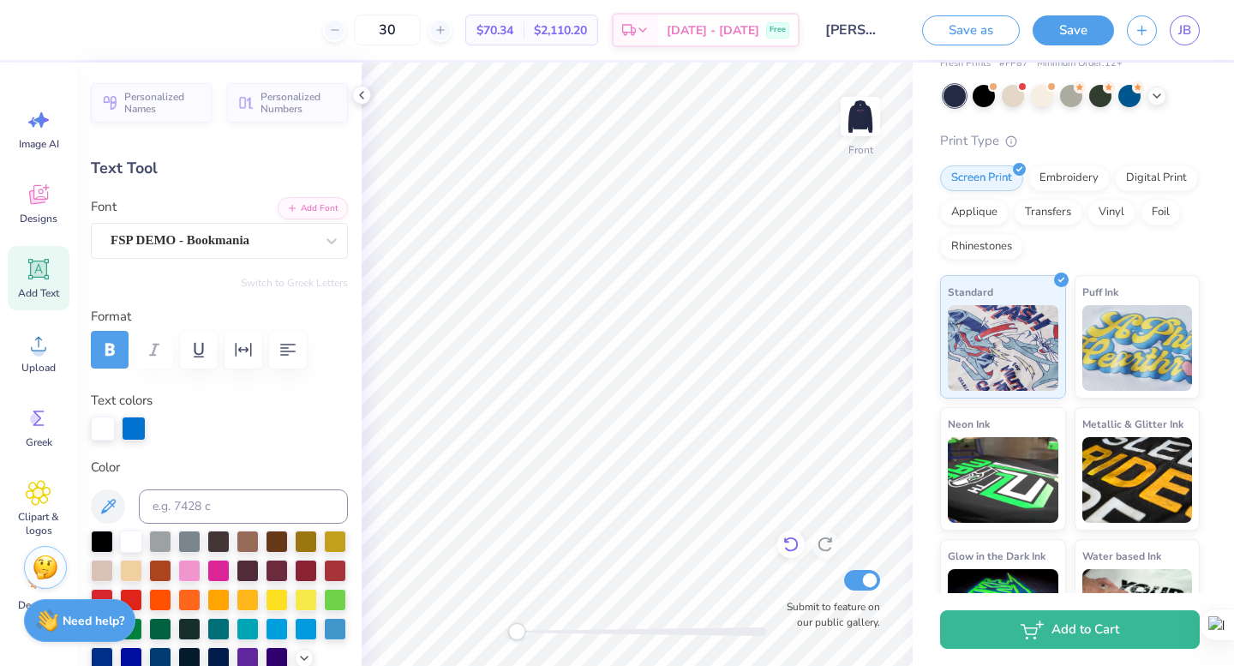
type input "8.65"
type input "2.11"
type input "12.76"
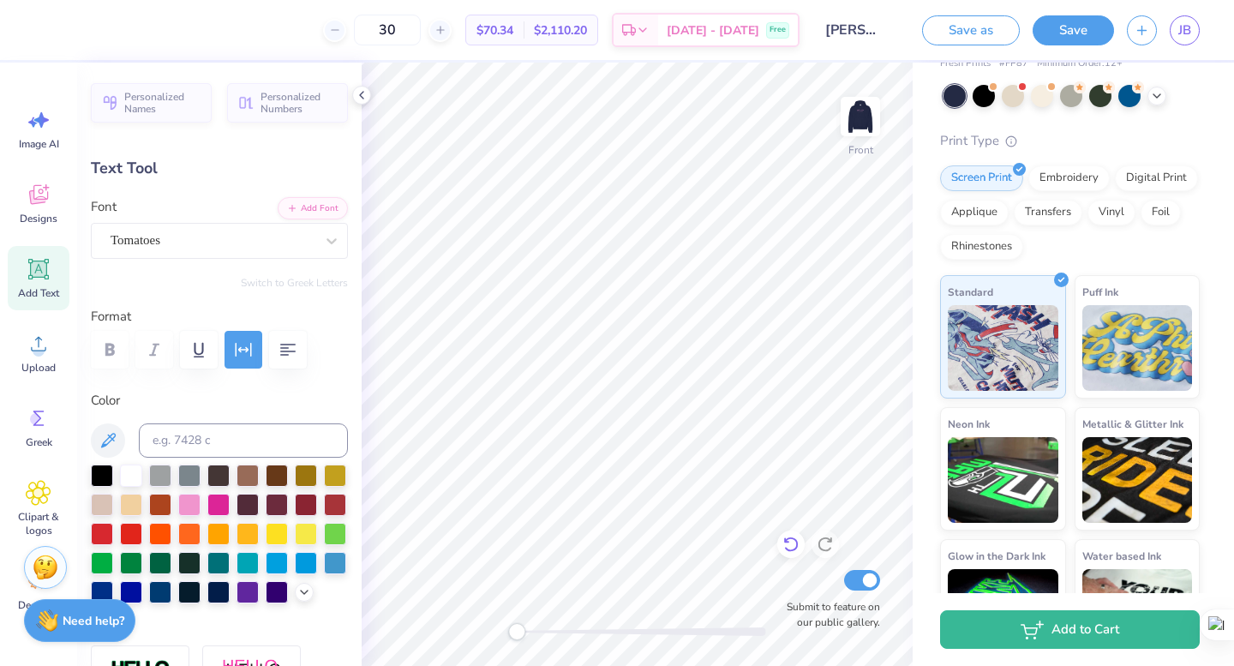
type input "11.16"
type input "2.80"
type input "15.73"
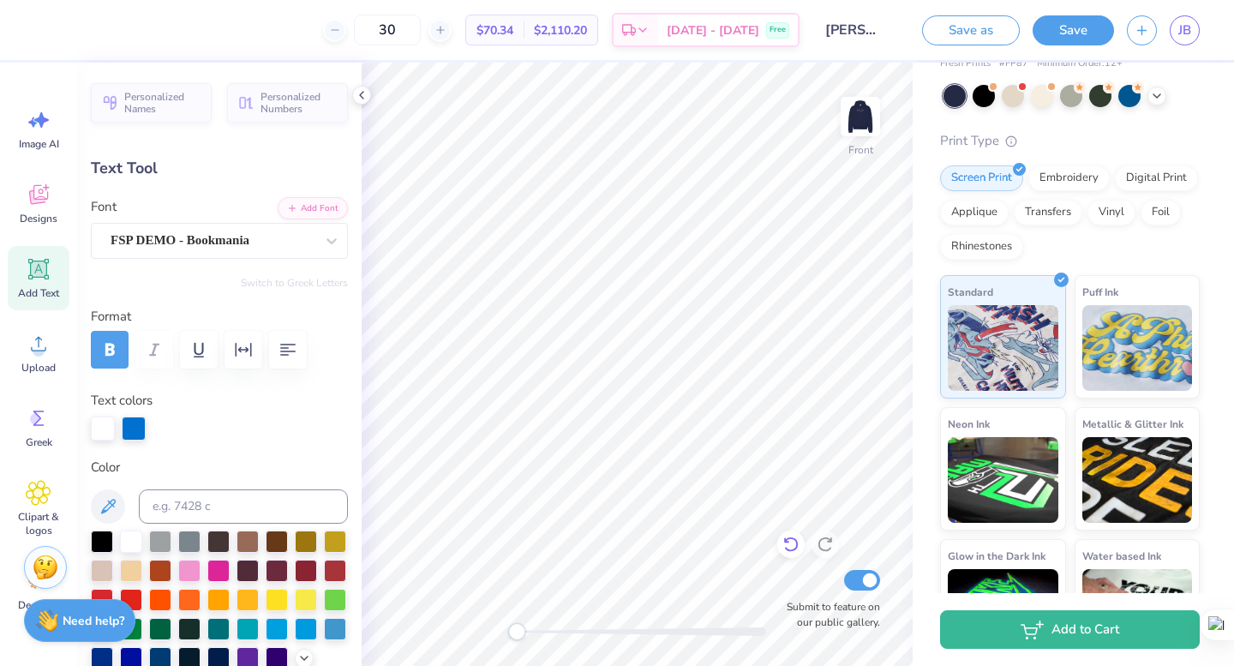
type input "6.49"
type input "1.63"
type input "7.50"
type input "1.88"
type input "15.48"
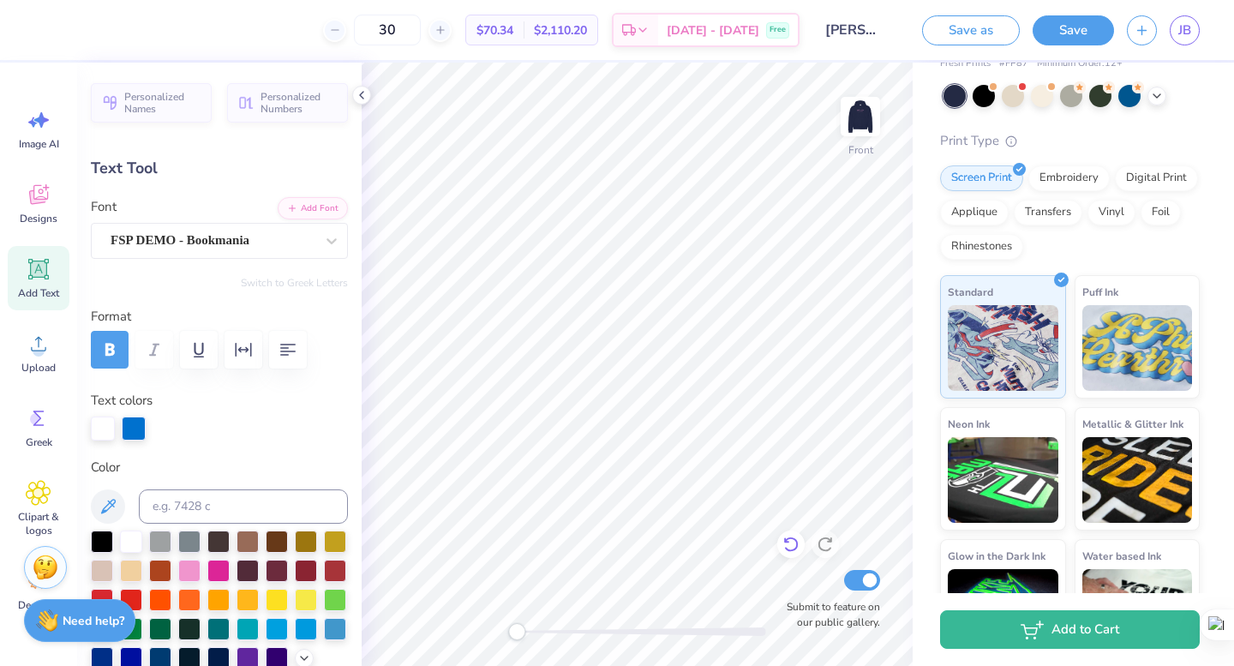
type input "7.26"
type input "1.82"
type textarea "PANHELLENIC RECRUITMENT"
type input "14.37"
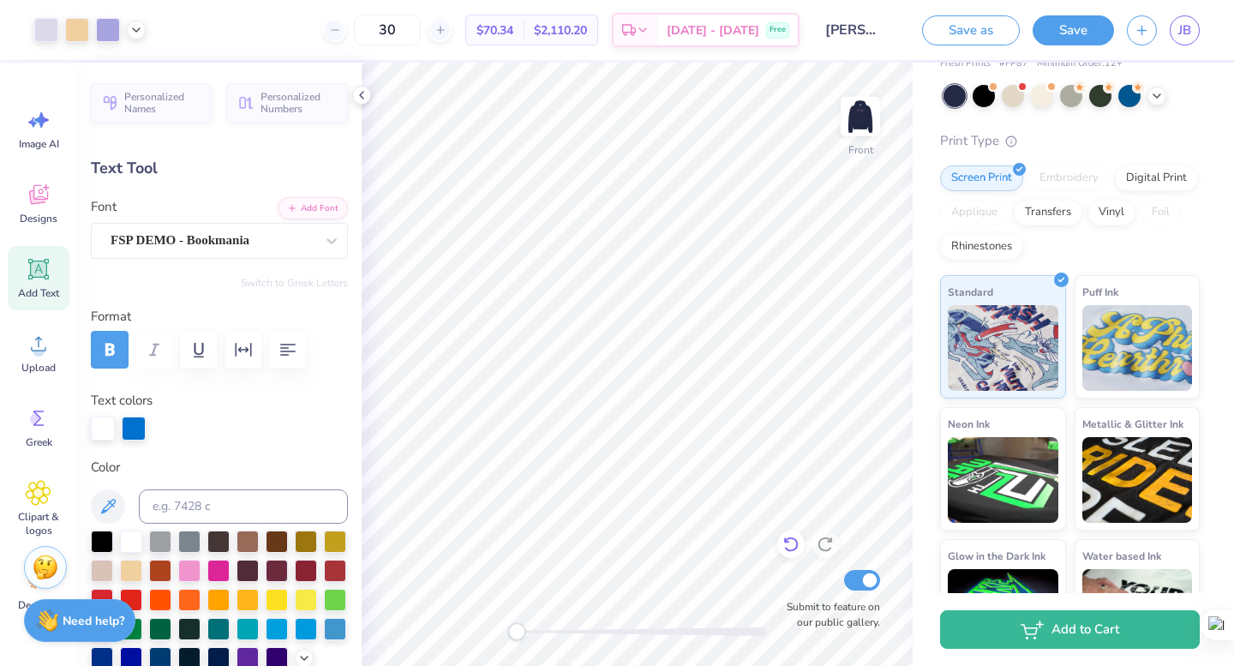
type input "0.70"
type input "15.90"
type input "10.33"
type input "0.50"
type input "14.99"
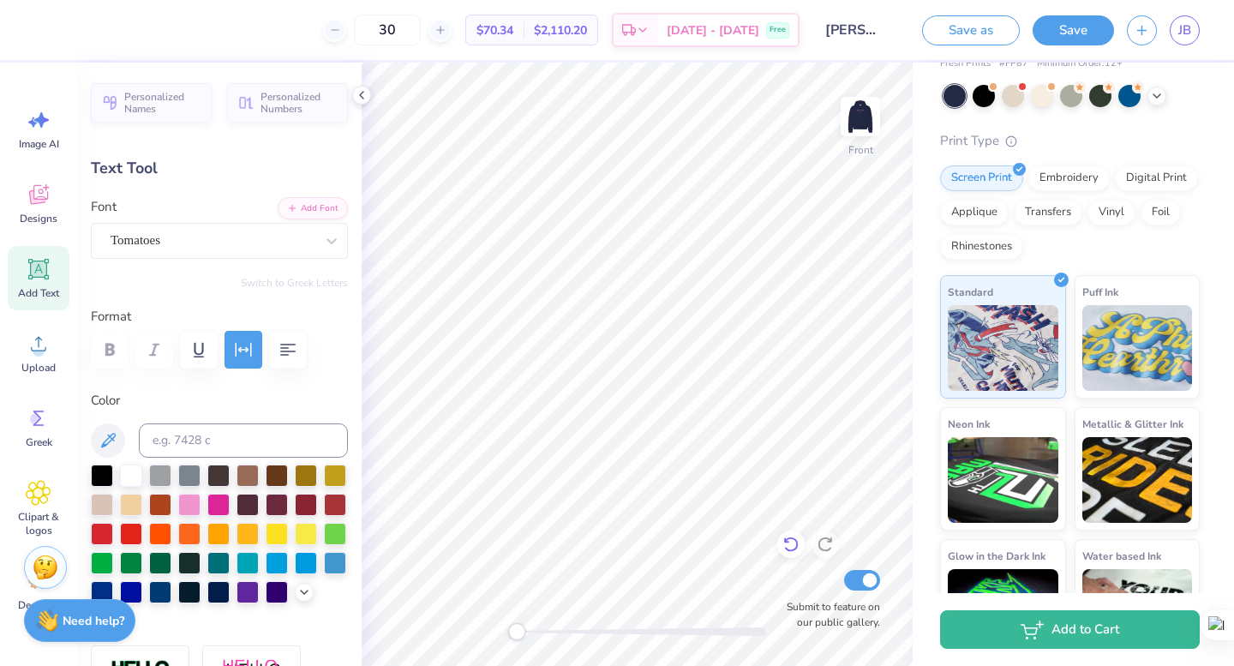
type input "8.65"
type input "2.11"
type input "13.23"
type input "10.33"
type input "0.50"
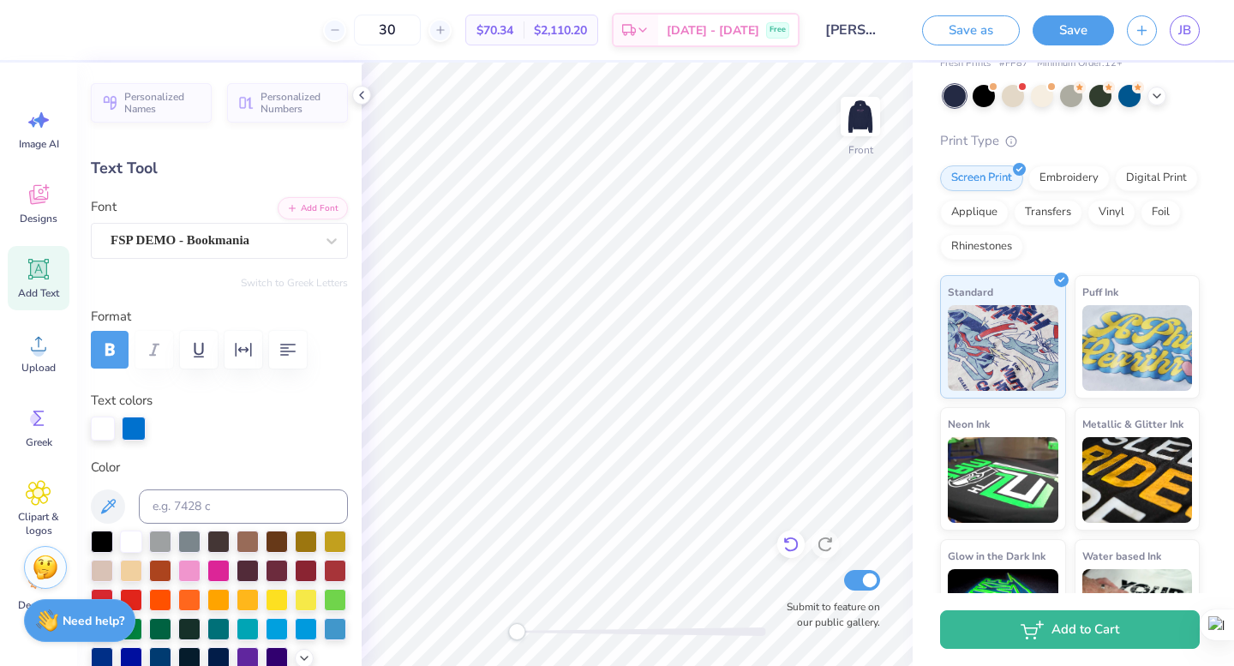
type input "15.25"
type textarea "2 RECRUITMENT"
type input "5.75"
type input "0.51"
type input "15.24"
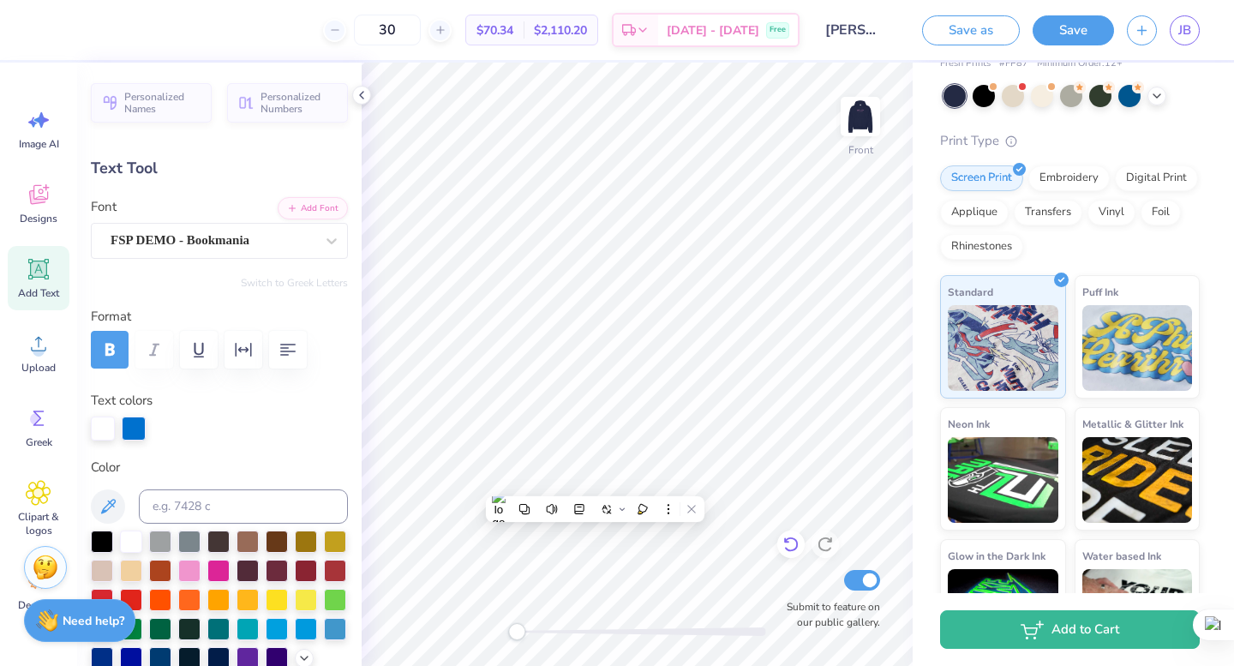
type textarea "2"
type textarea "SPRING 2026"
type input "4.41"
type input "0.50"
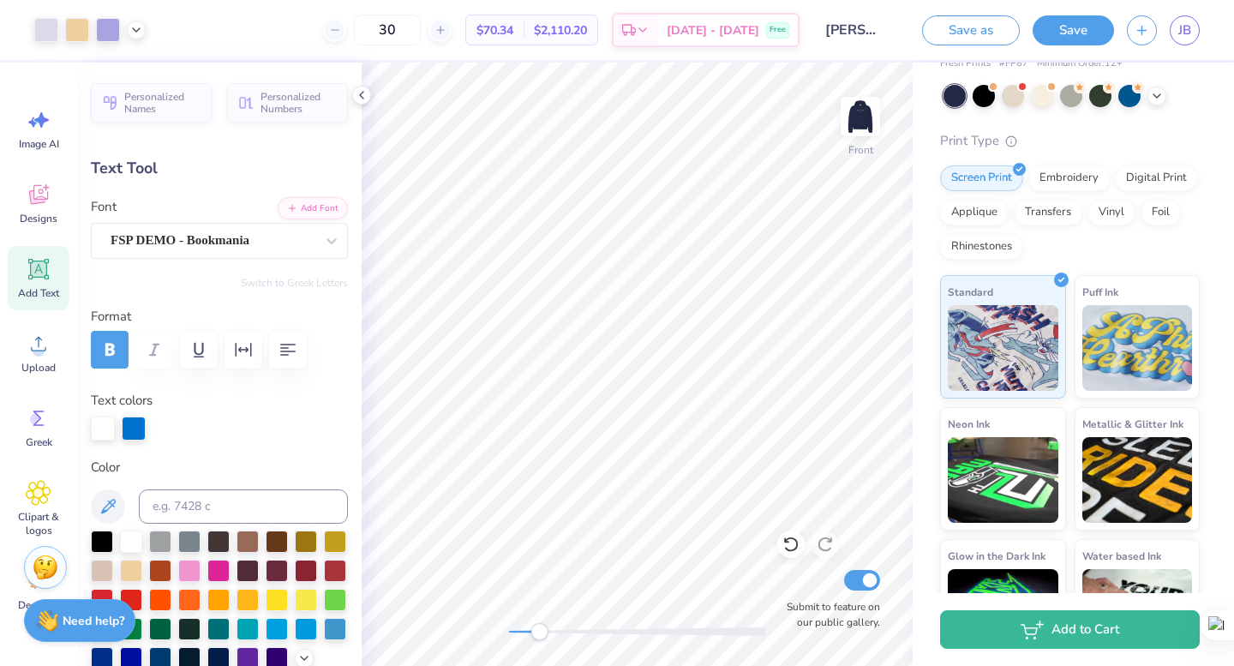
drag, startPoint x: 517, startPoint y: 627, endPoint x: 539, endPoint y: 628, distance: 22.3
click at [539, 628] on div "Accessibility label" at bounding box center [539, 631] width 17 height 17
type input "15.75"
type input "10.33"
type input "15.25"
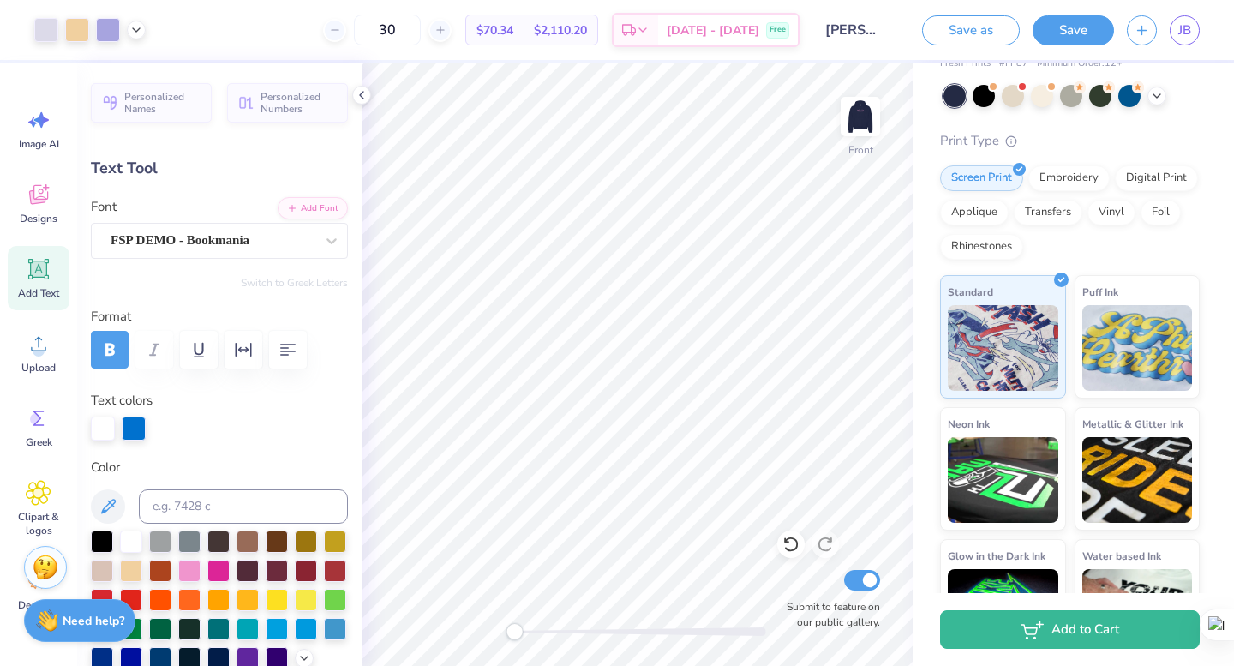
drag, startPoint x: 540, startPoint y: 627, endPoint x: 514, endPoint y: 627, distance: 25.7
click at [514, 627] on div "Accessibility label" at bounding box center [514, 631] width 17 height 17
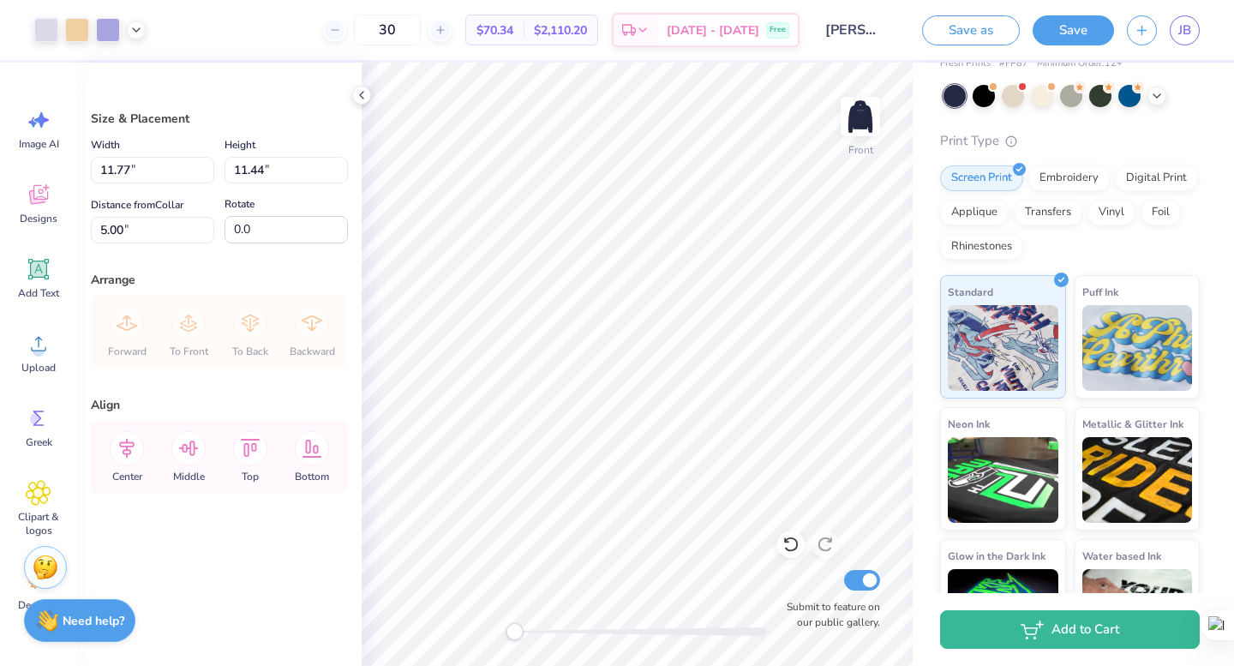
type input "13.49"
type input "13.11"
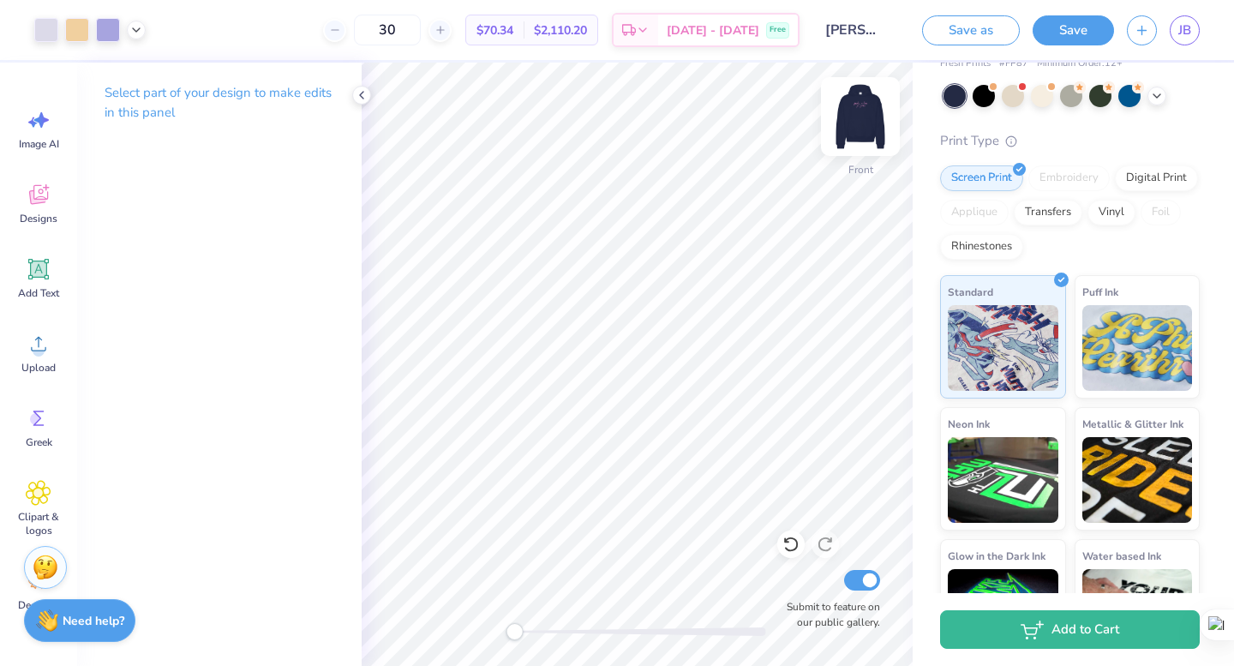
click at [854, 111] on img at bounding box center [860, 116] width 69 height 69
click at [853, 109] on img at bounding box center [860, 116] width 69 height 69
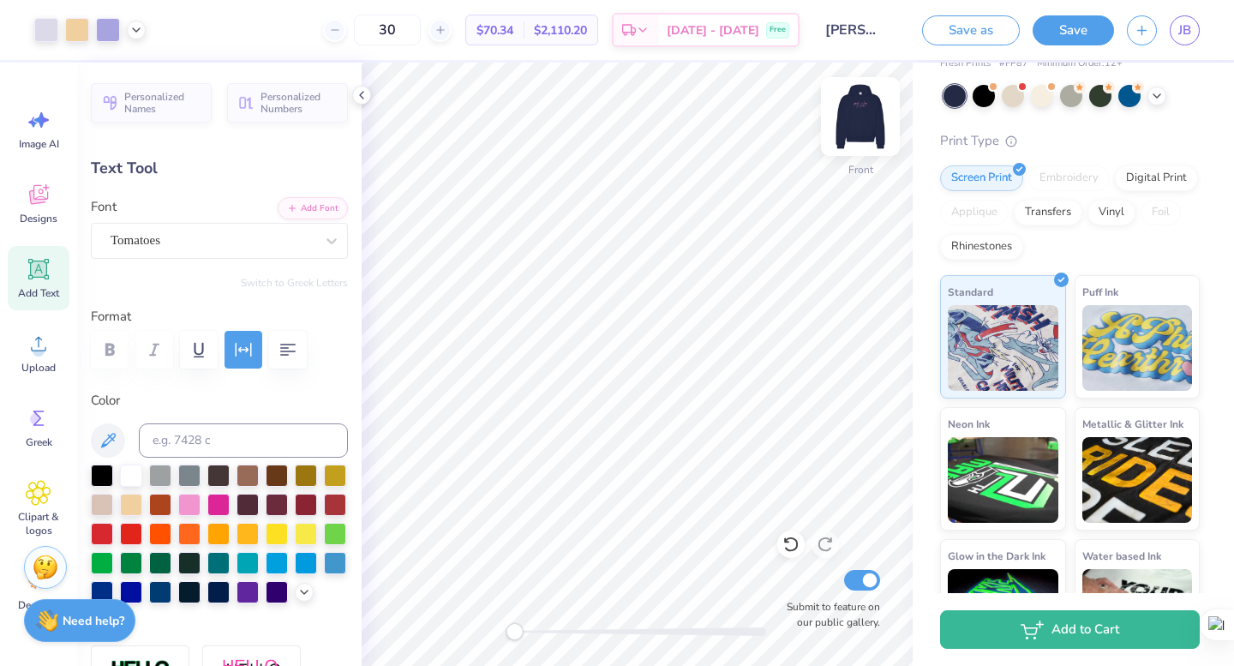
type input "5.05"
type input "0.58"
type input "17.53"
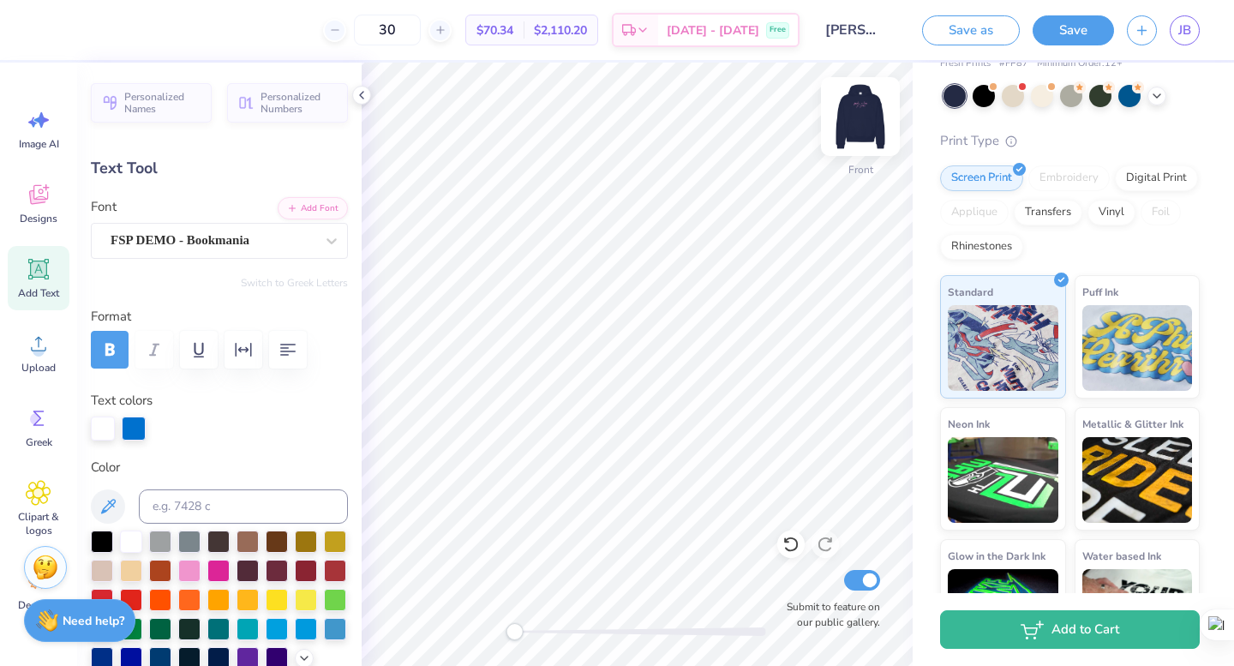
type input "11.83"
type input "16.74"
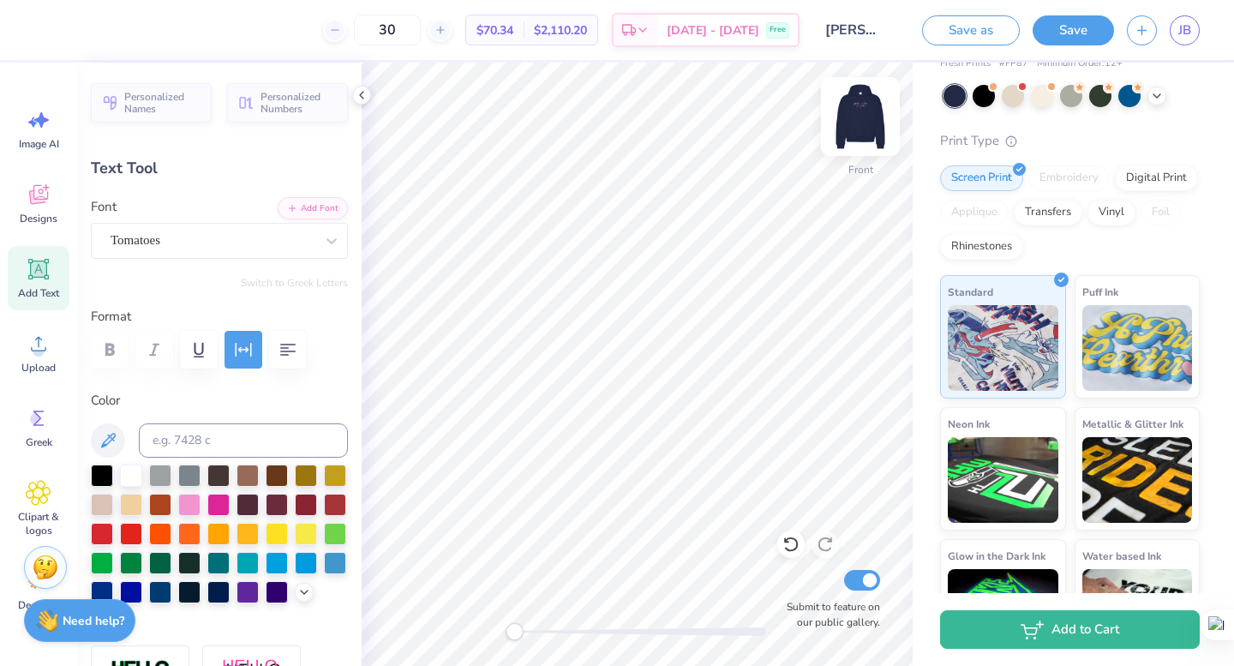
type input "9.91"
type input "2.42"
type input "14.32"
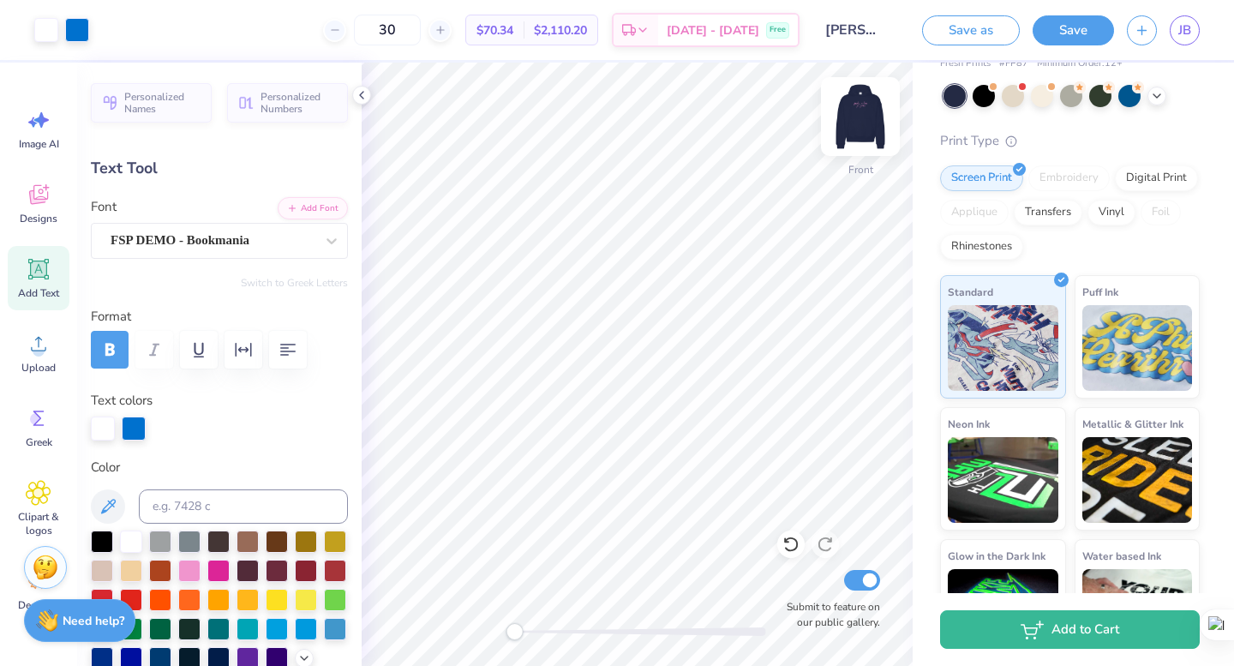
type input "5.05"
type input "0.58"
type input "17.53"
drag, startPoint x: 506, startPoint y: 632, endPoint x: 545, endPoint y: 637, distance: 39.8
click at [545, 637] on div "Accessibility label" at bounding box center [545, 631] width 17 height 17
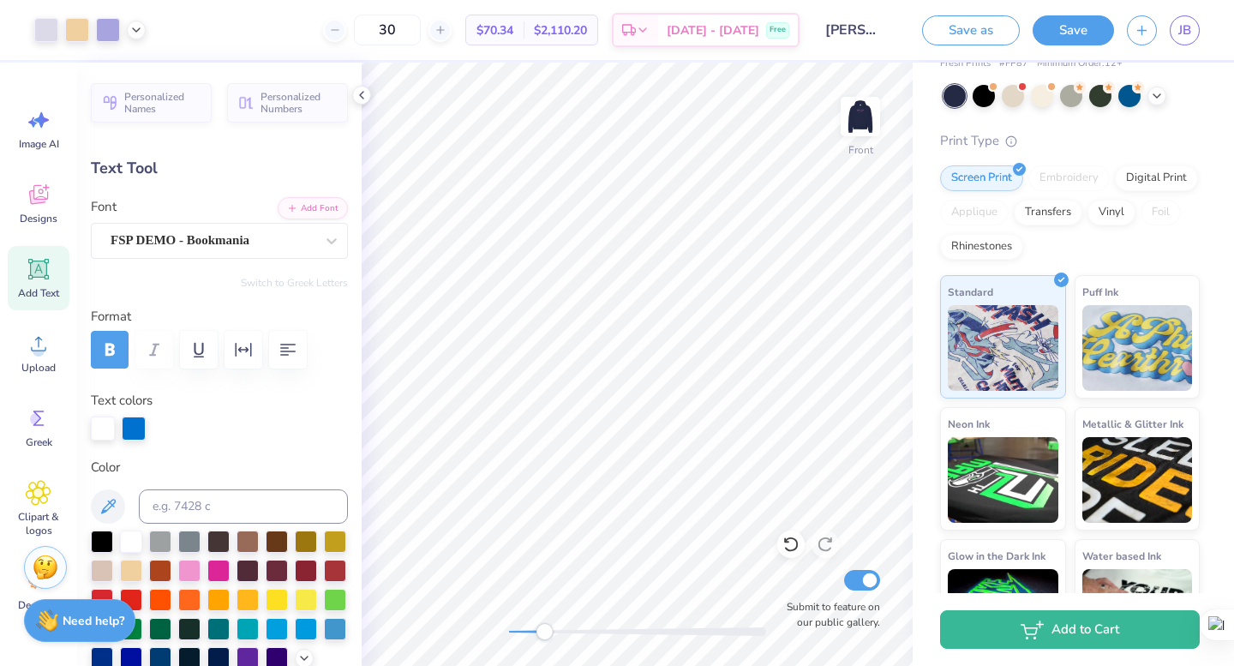
type input "11.83"
type input "16.74"
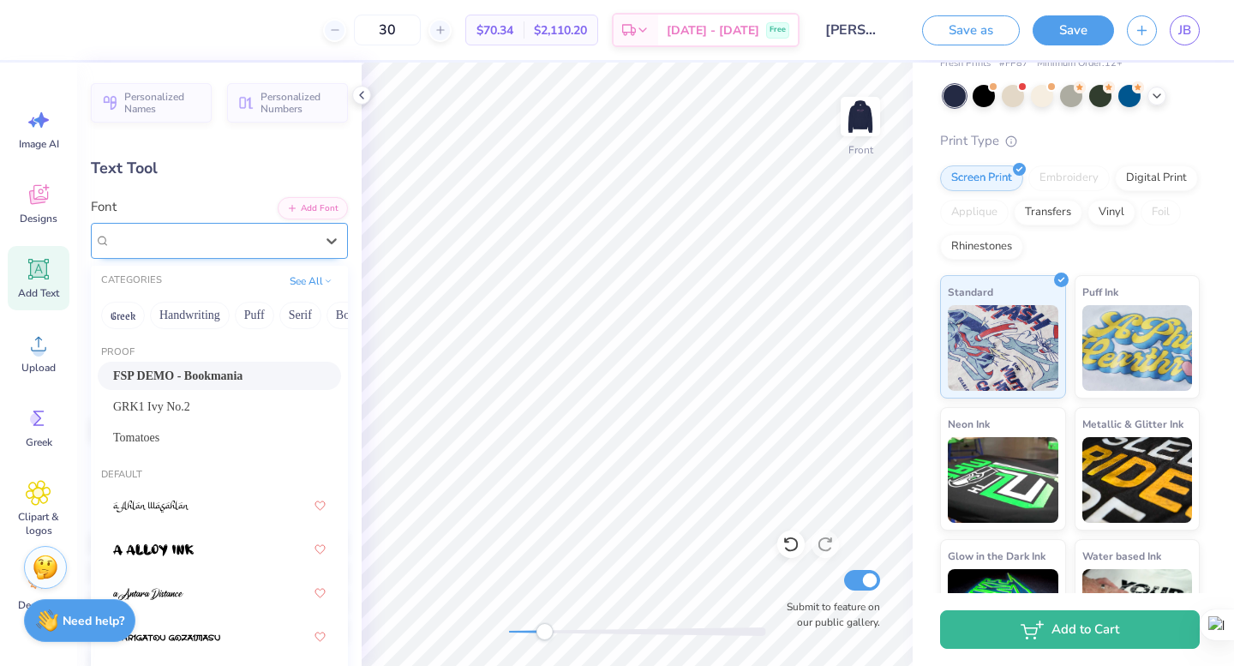
click at [288, 241] on div "FSP DEMO - Bookmania" at bounding box center [212, 240] width 207 height 27
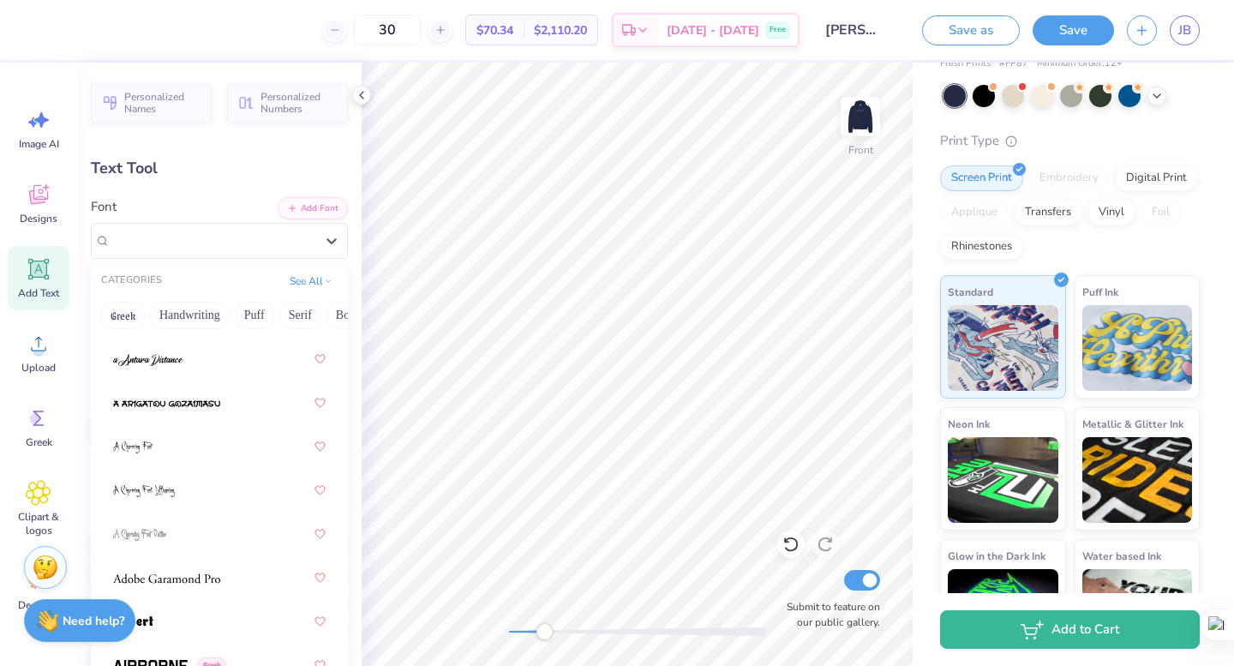
scroll to position [237, 0]
click at [214, 309] on button "Handwriting" at bounding box center [190, 315] width 80 height 27
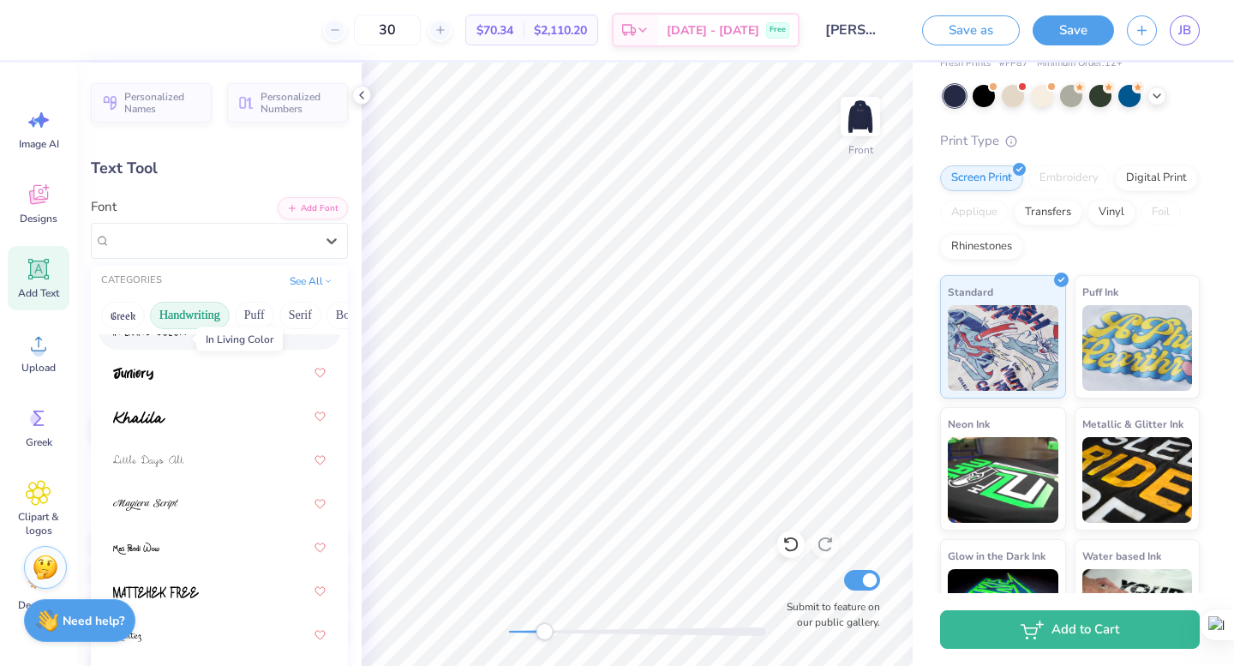
scroll to position [437, 0]
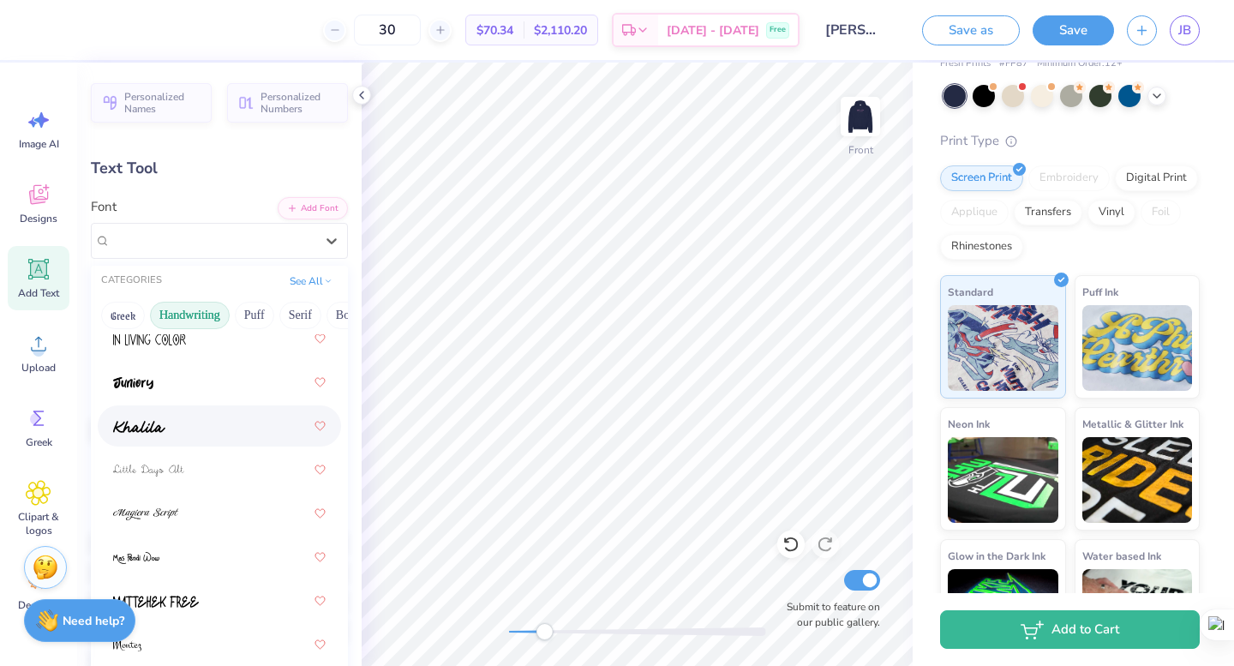
click at [171, 417] on div at bounding box center [219, 426] width 213 height 31
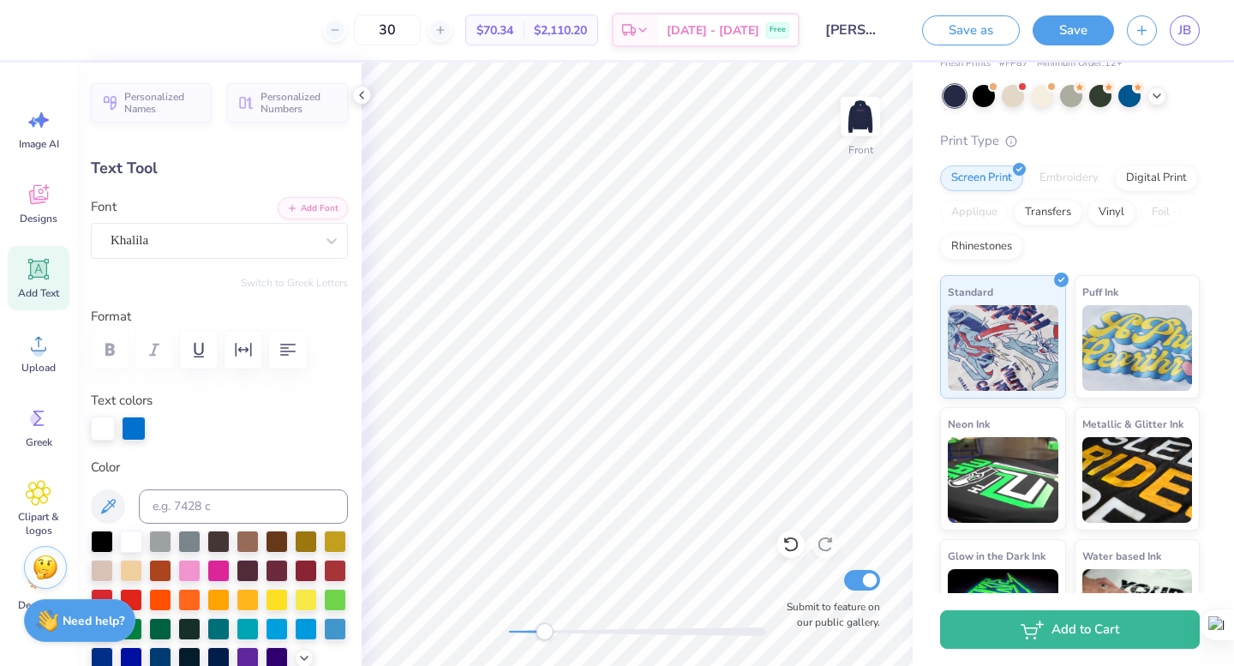
click at [205, 219] on div "Font Khalila" at bounding box center [219, 228] width 257 height 62
click at [206, 240] on div "Khalila" at bounding box center [212, 240] width 207 height 27
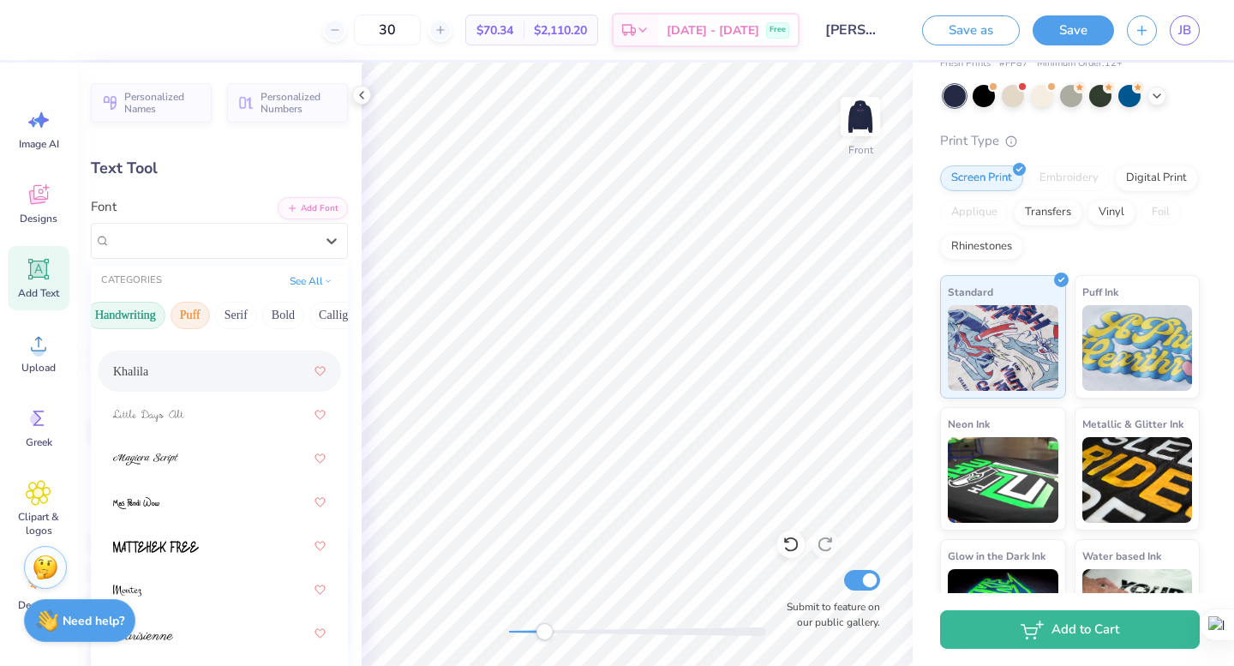
scroll to position [0, 156]
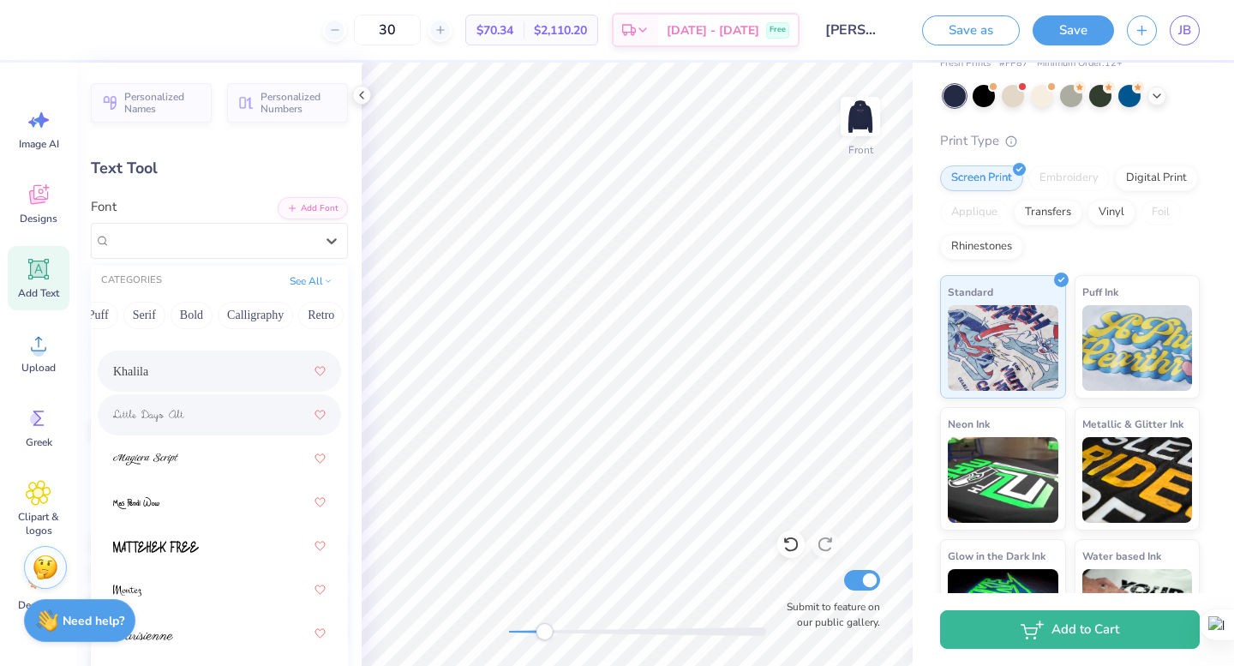
click at [215, 409] on div at bounding box center [219, 414] width 213 height 31
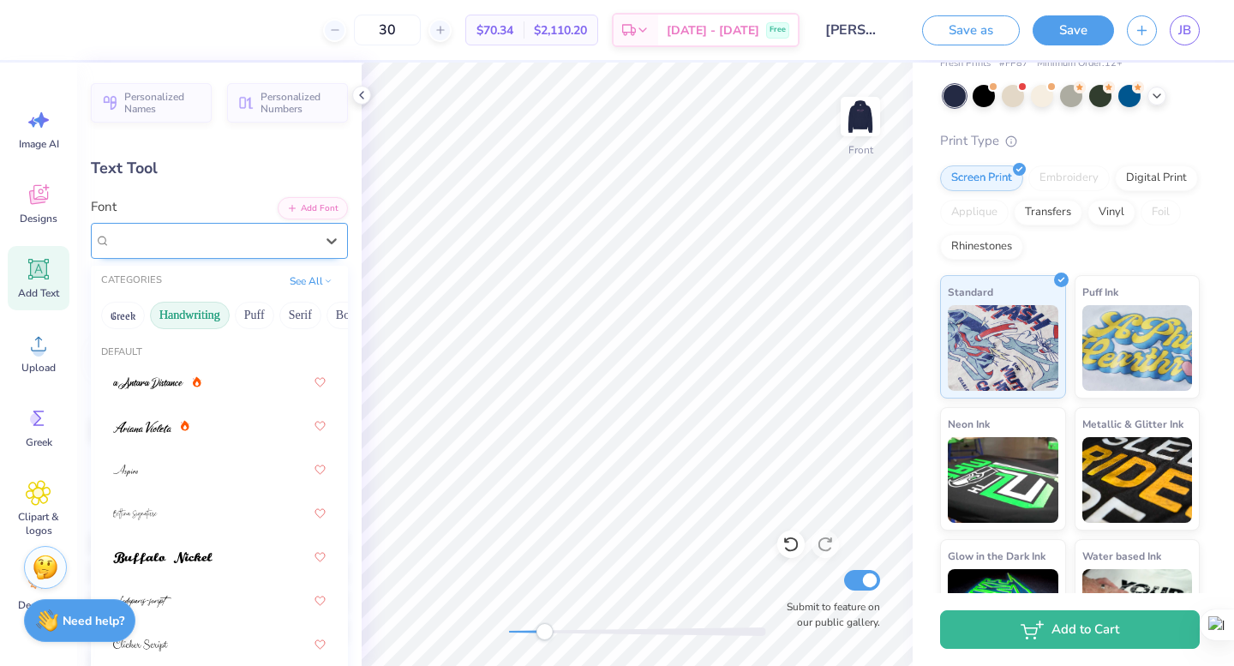
click at [201, 248] on div "Little Days Alt" at bounding box center [212, 240] width 207 height 27
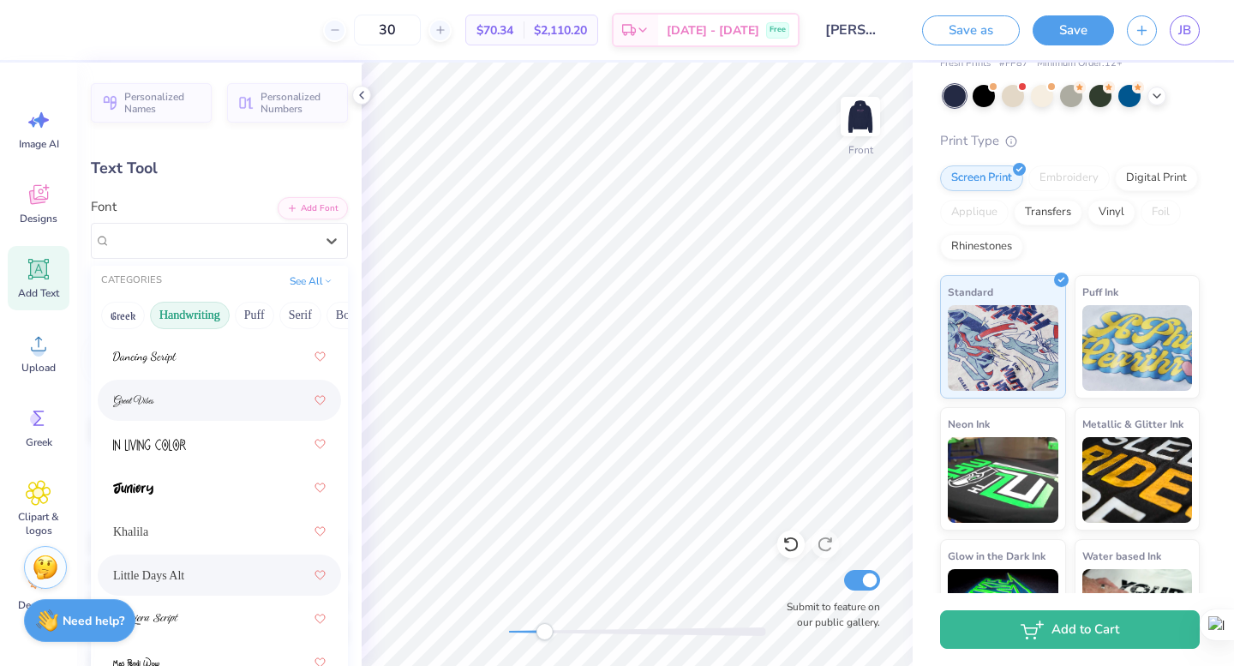
scroll to position [342, 0]
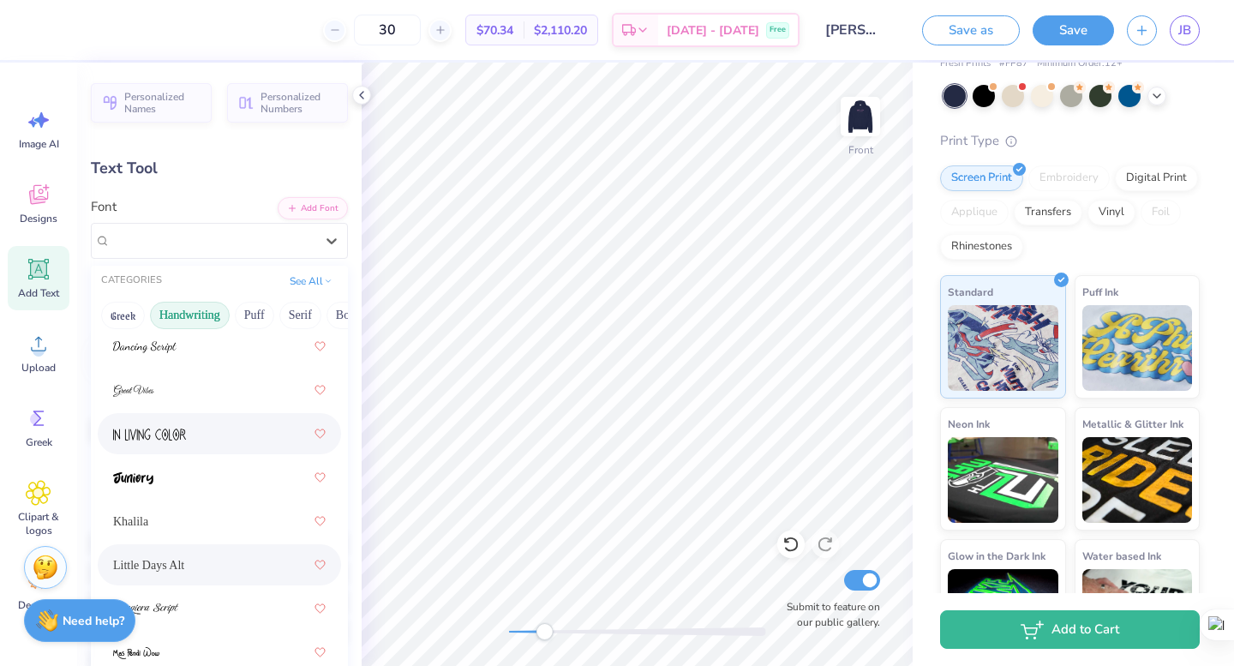
click at [205, 426] on div at bounding box center [219, 433] width 213 height 31
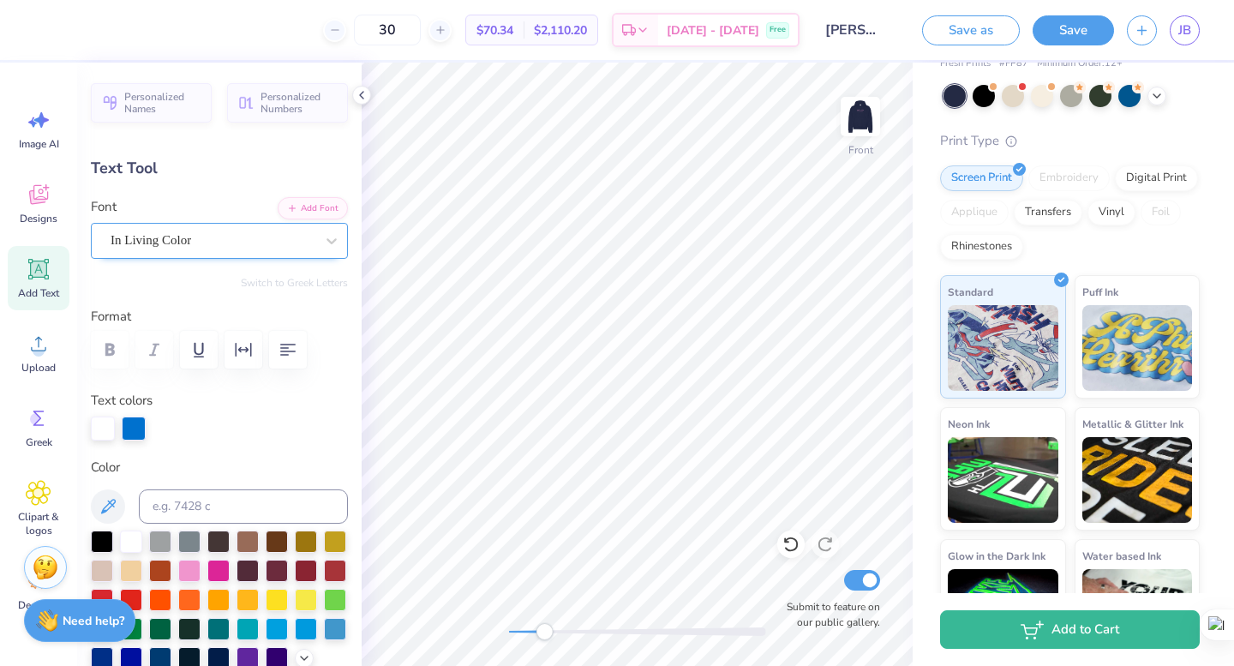
click at [195, 243] on div "In Living Color" at bounding box center [212, 240] width 207 height 27
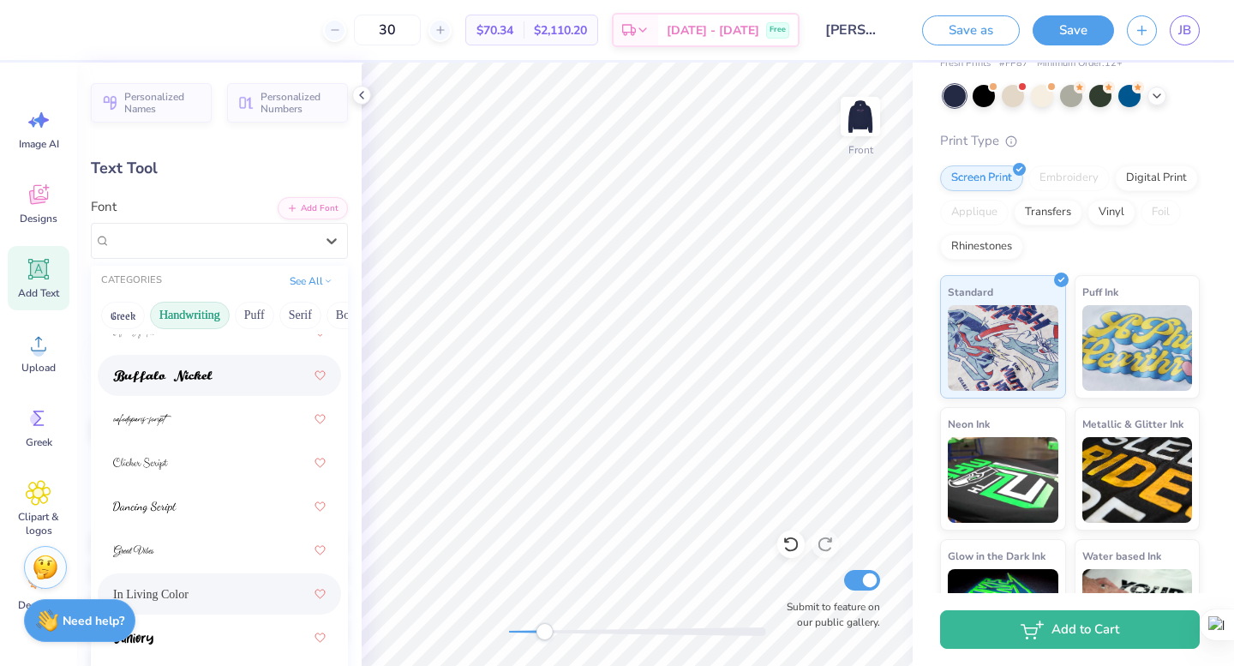
scroll to position [494, 0]
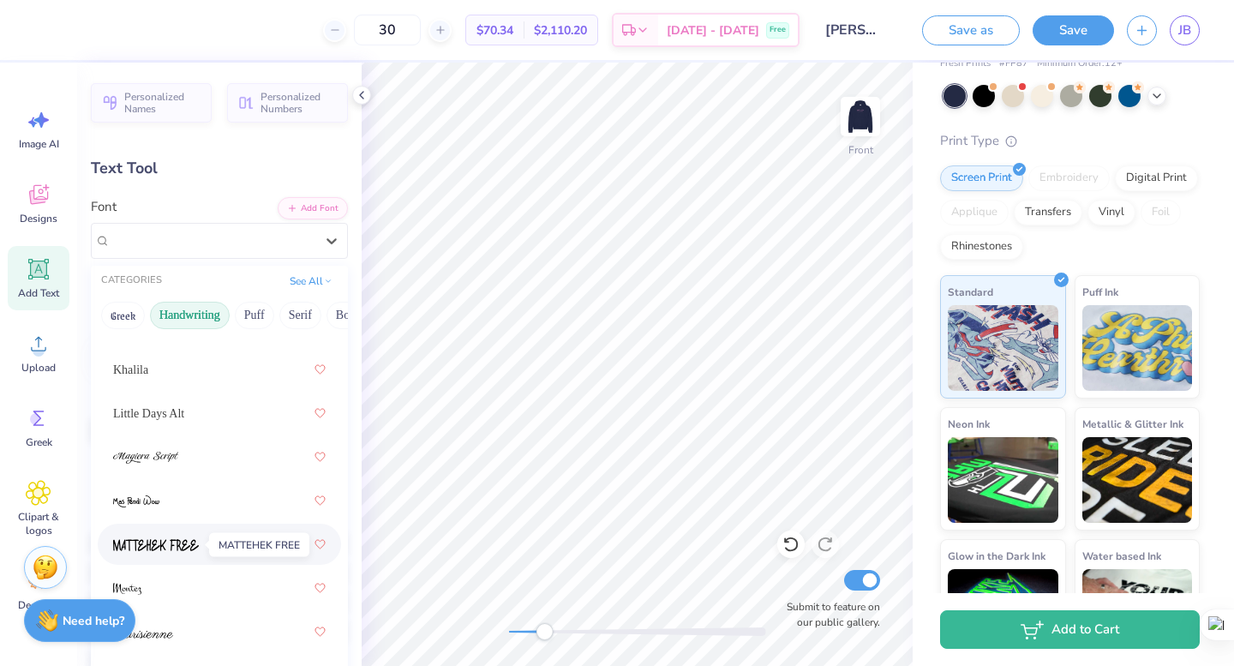
click at [190, 543] on img at bounding box center [156, 545] width 86 height 12
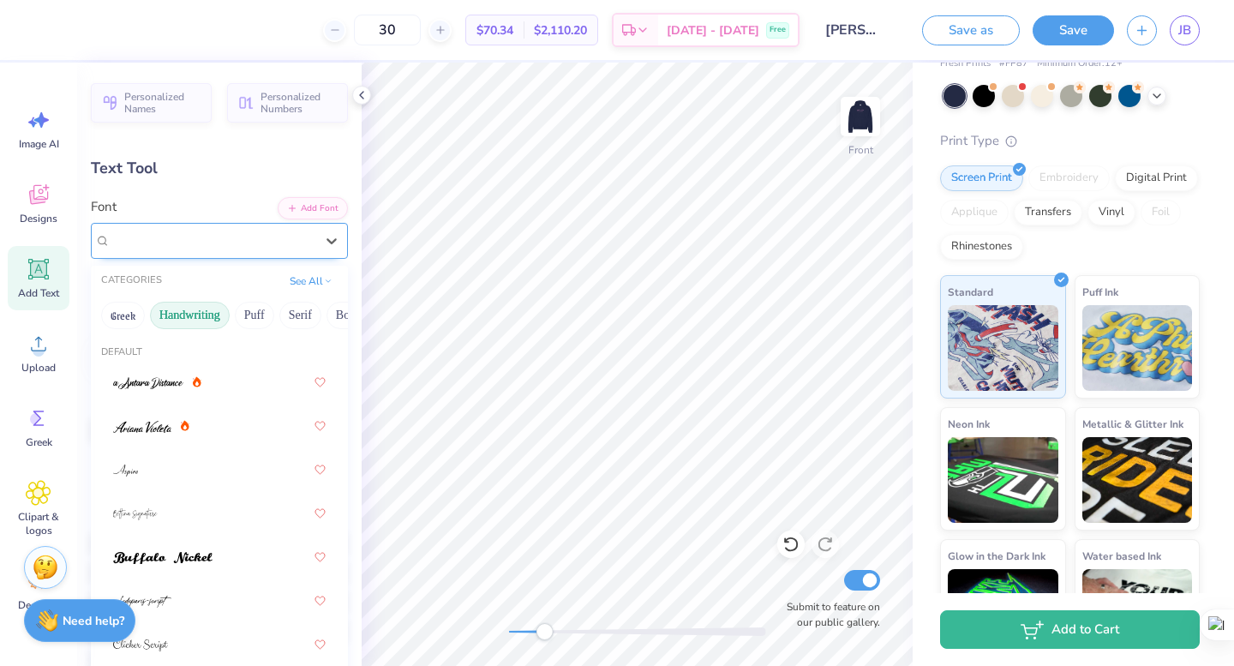
click at [255, 243] on div "MATTEHEK FREE" at bounding box center [212, 240] width 207 height 27
click at [267, 309] on button "Puff" at bounding box center [254, 315] width 39 height 27
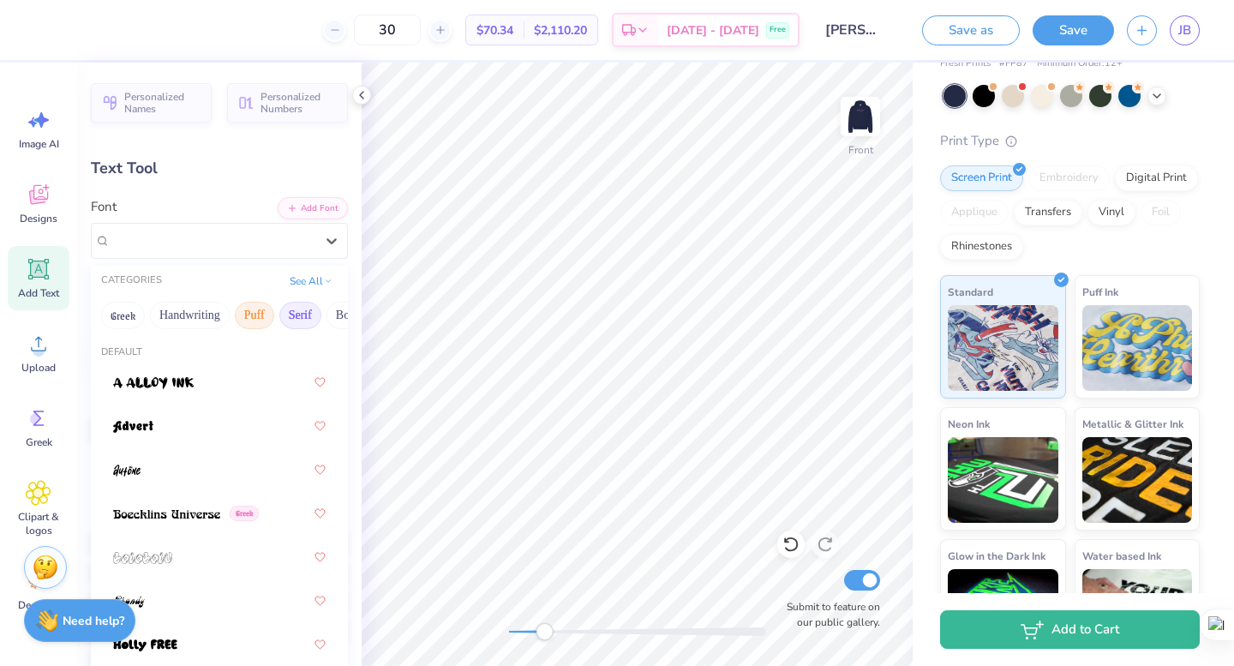
click at [293, 321] on button "Serif" at bounding box center [300, 315] width 42 height 27
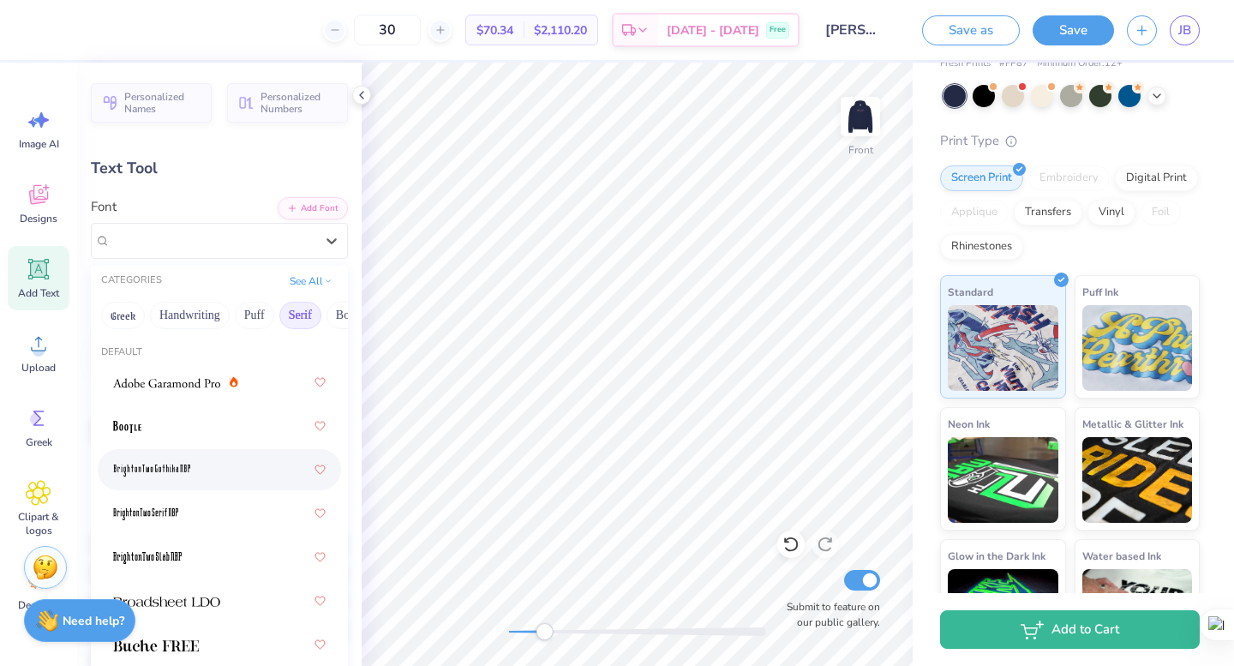
click at [231, 453] on div at bounding box center [219, 469] width 243 height 41
click at [284, 239] on div "BrightonTwo Gothika NBP Greek" at bounding box center [212, 240] width 207 height 27
click at [221, 395] on div at bounding box center [219, 382] width 213 height 31
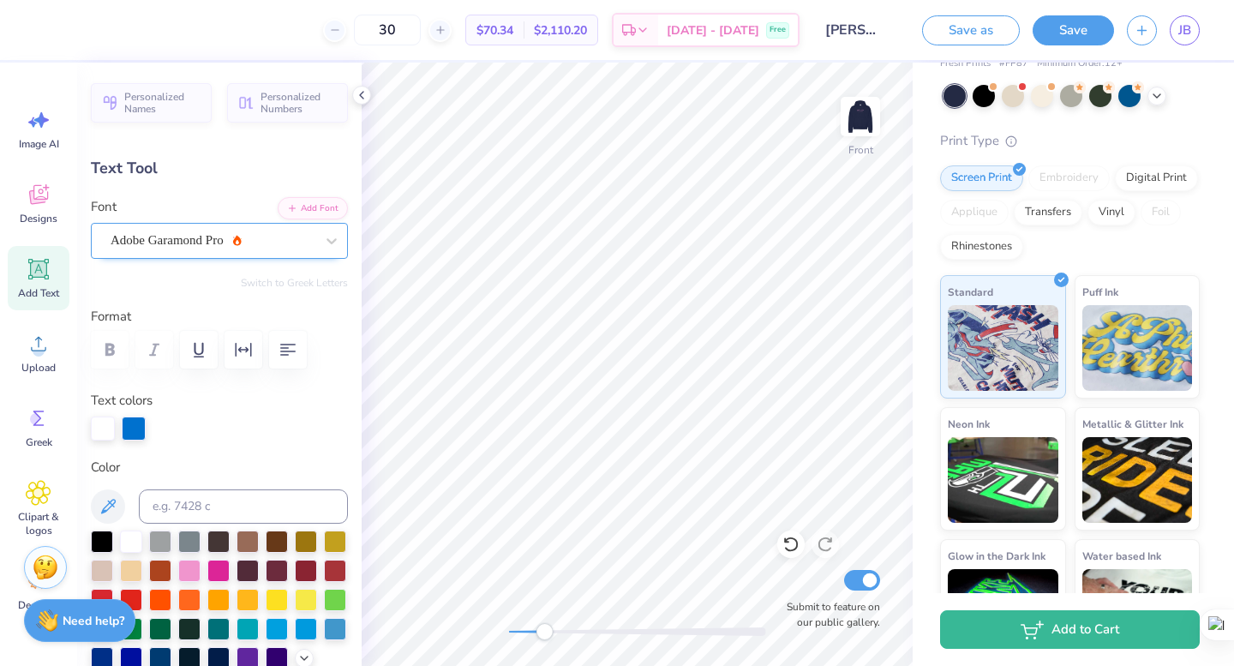
click at [213, 240] on div "Adobe Garamond Pro" at bounding box center [212, 240] width 207 height 27
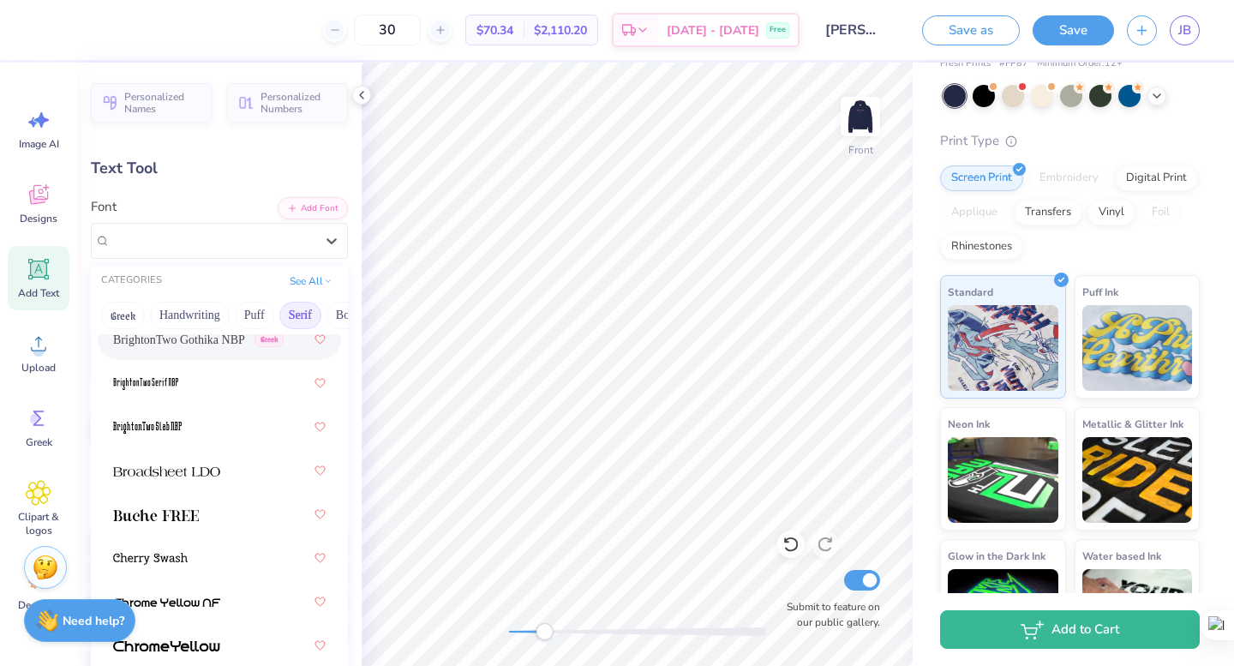
scroll to position [138, 0]
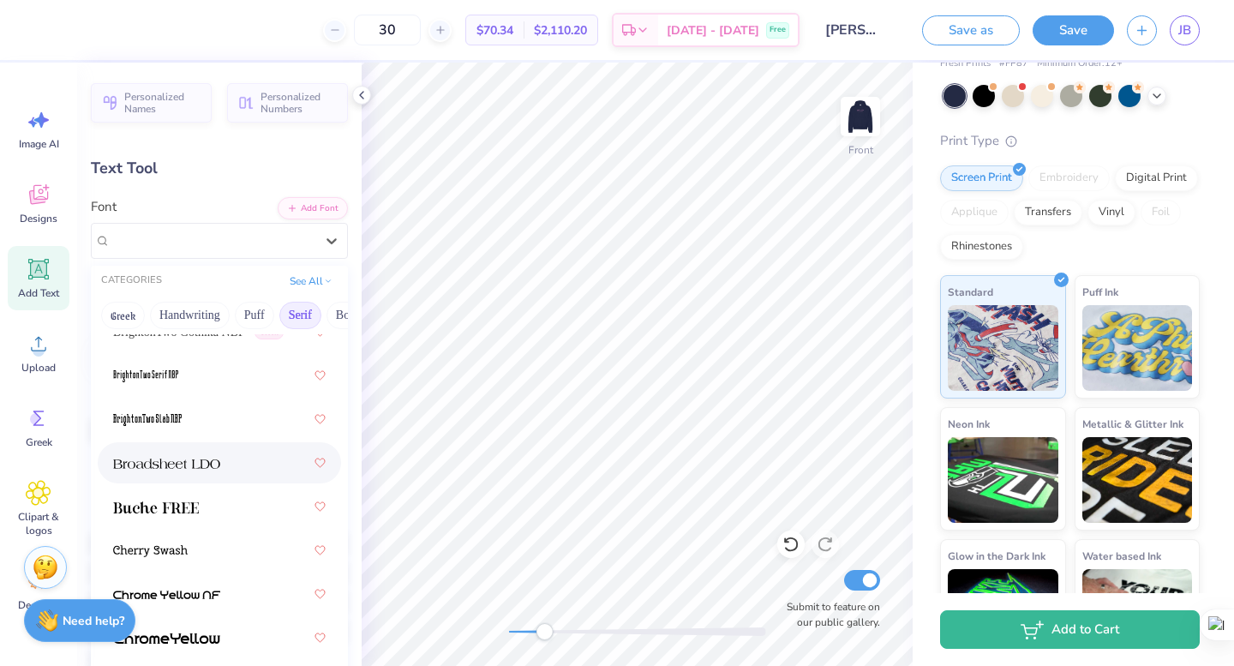
click at [213, 474] on div at bounding box center [219, 462] width 213 height 31
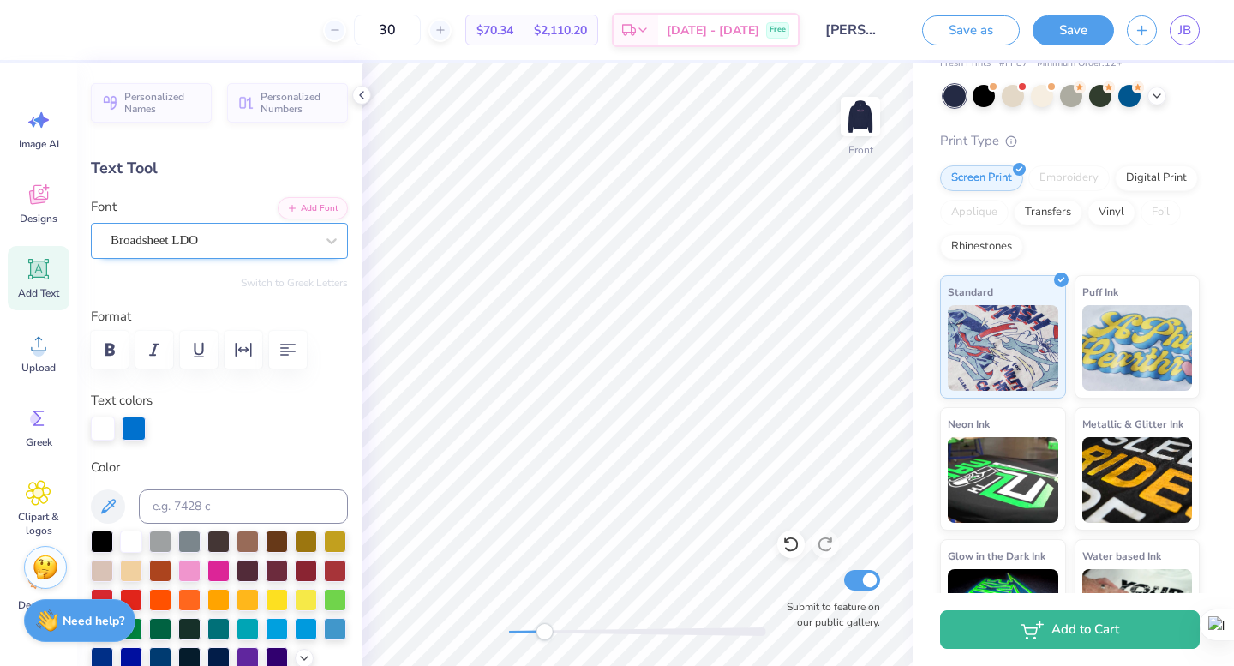
click at [258, 239] on div "Broadsheet LDO" at bounding box center [212, 240] width 207 height 27
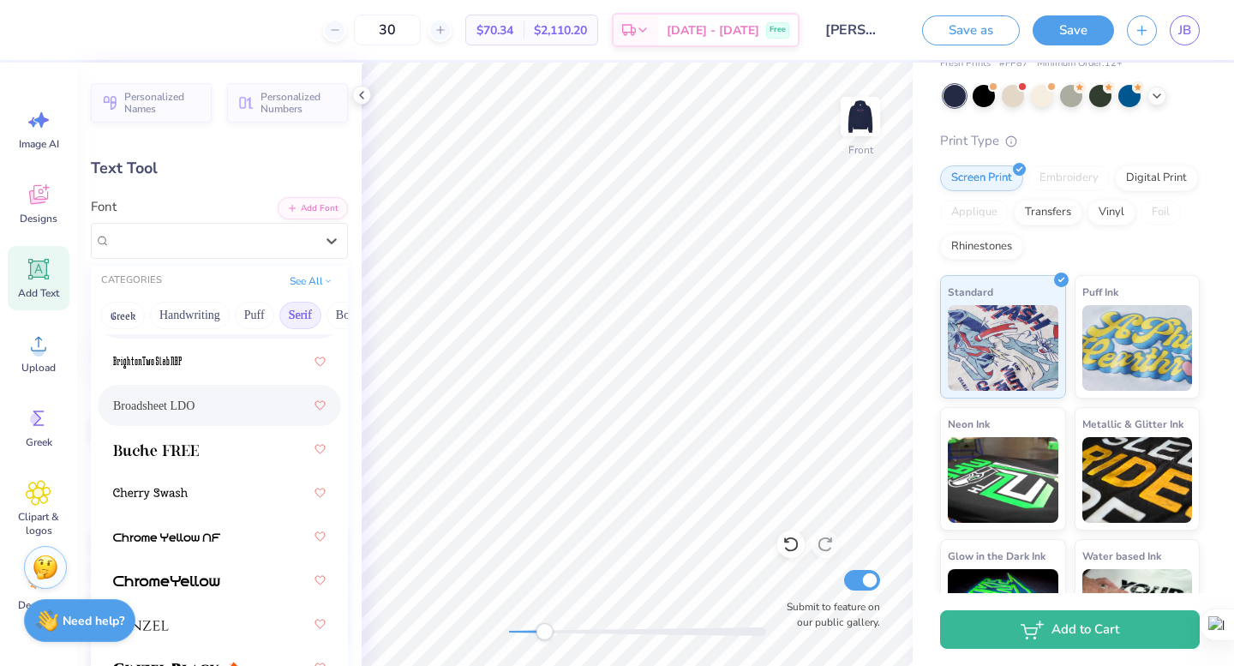
scroll to position [200, 0]
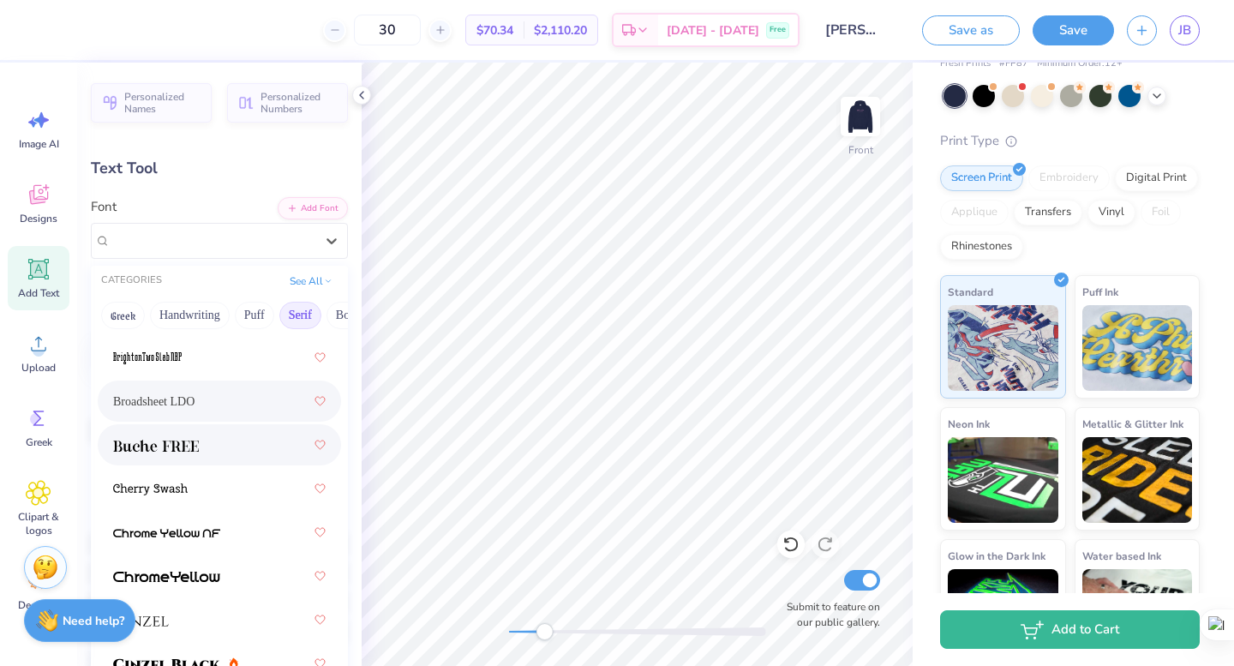
click at [235, 463] on div at bounding box center [219, 444] width 243 height 41
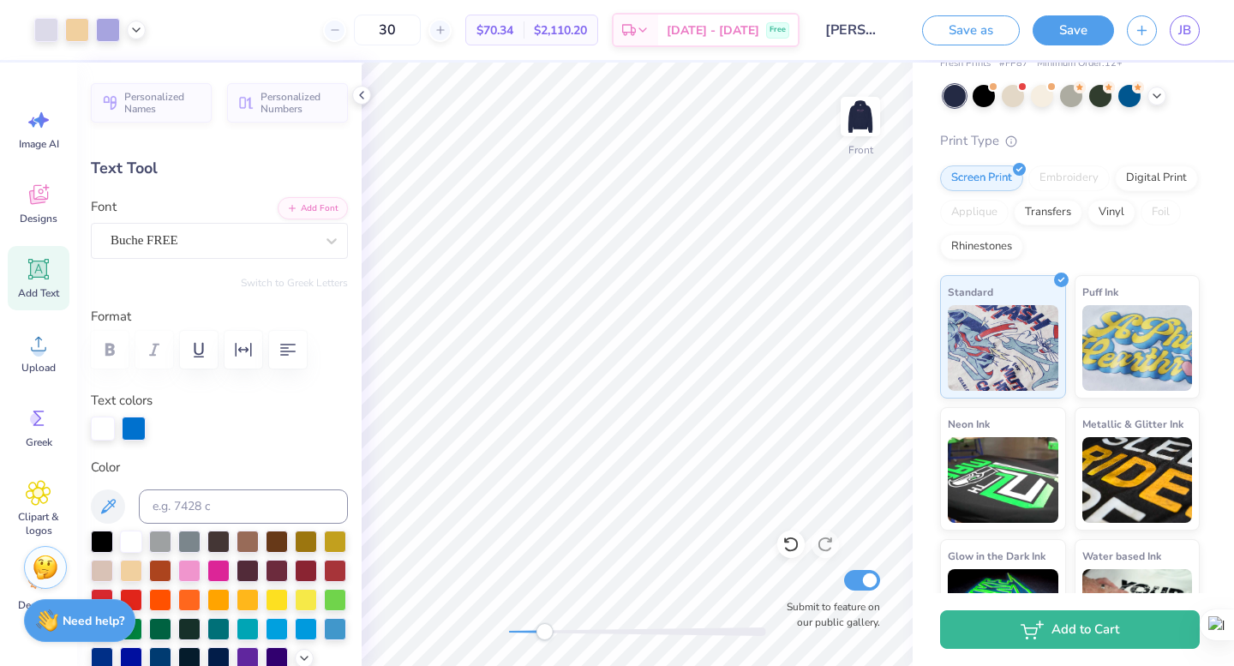
type input "5.05"
type input "17.32"
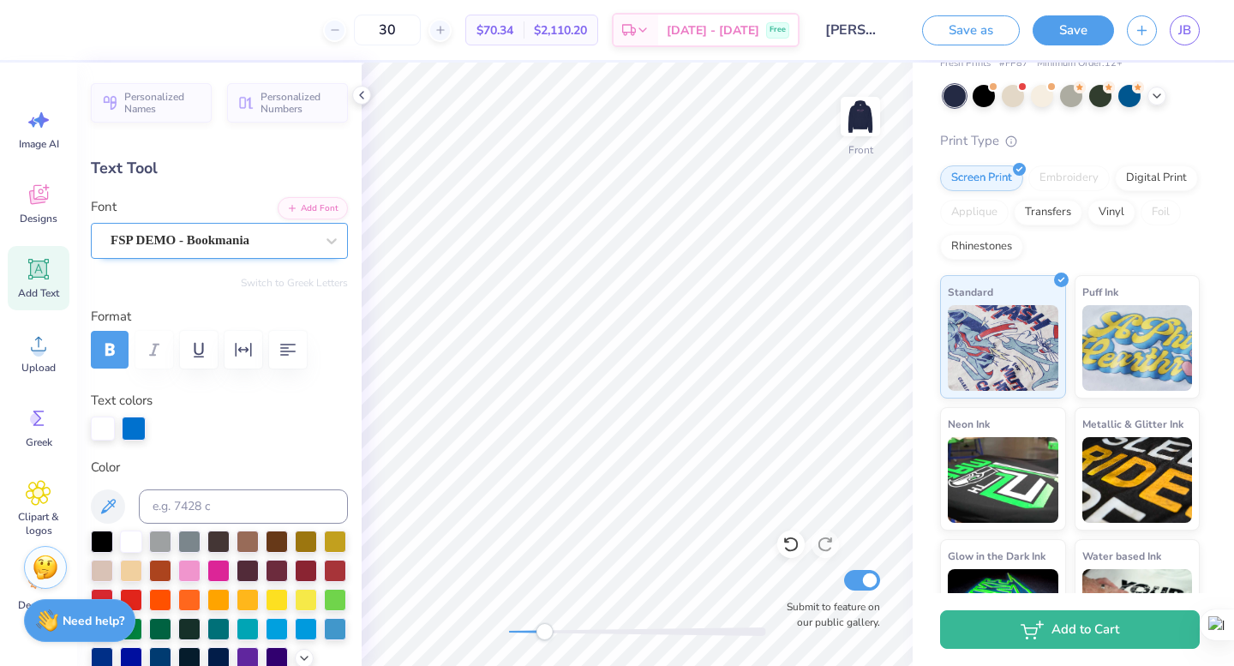
click at [237, 239] on div "FSP DEMO - Bookmania" at bounding box center [212, 240] width 207 height 27
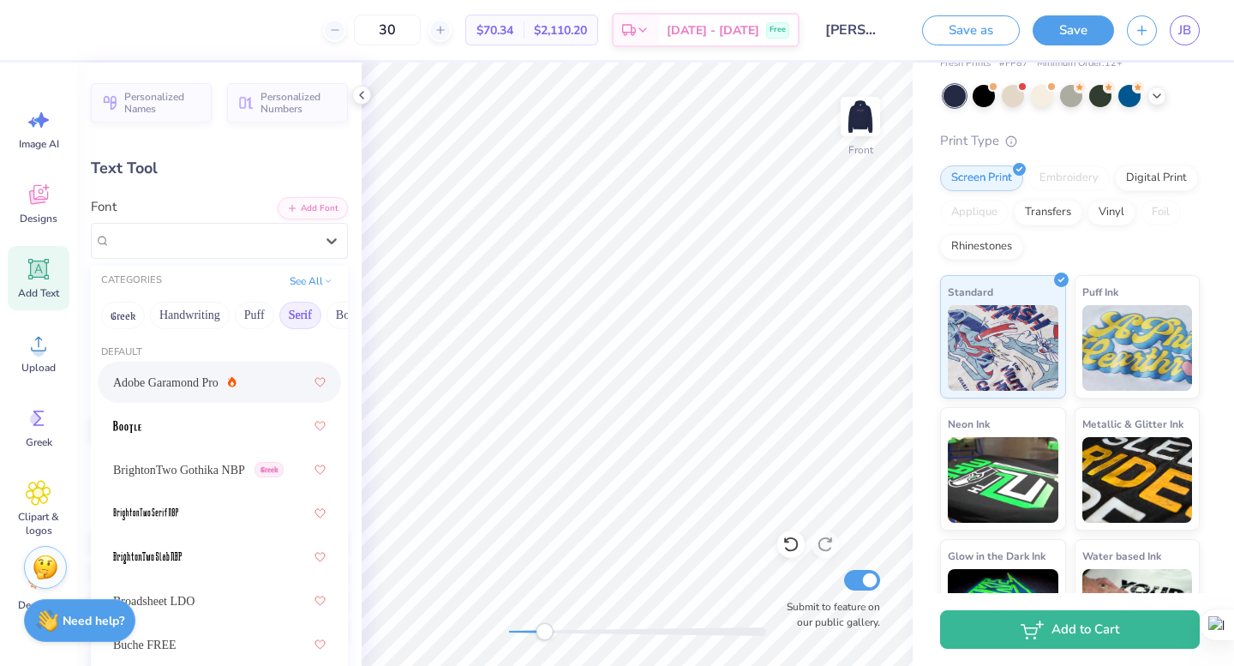
click at [208, 386] on span "Adobe Garamond Pro" at bounding box center [165, 383] width 105 height 18
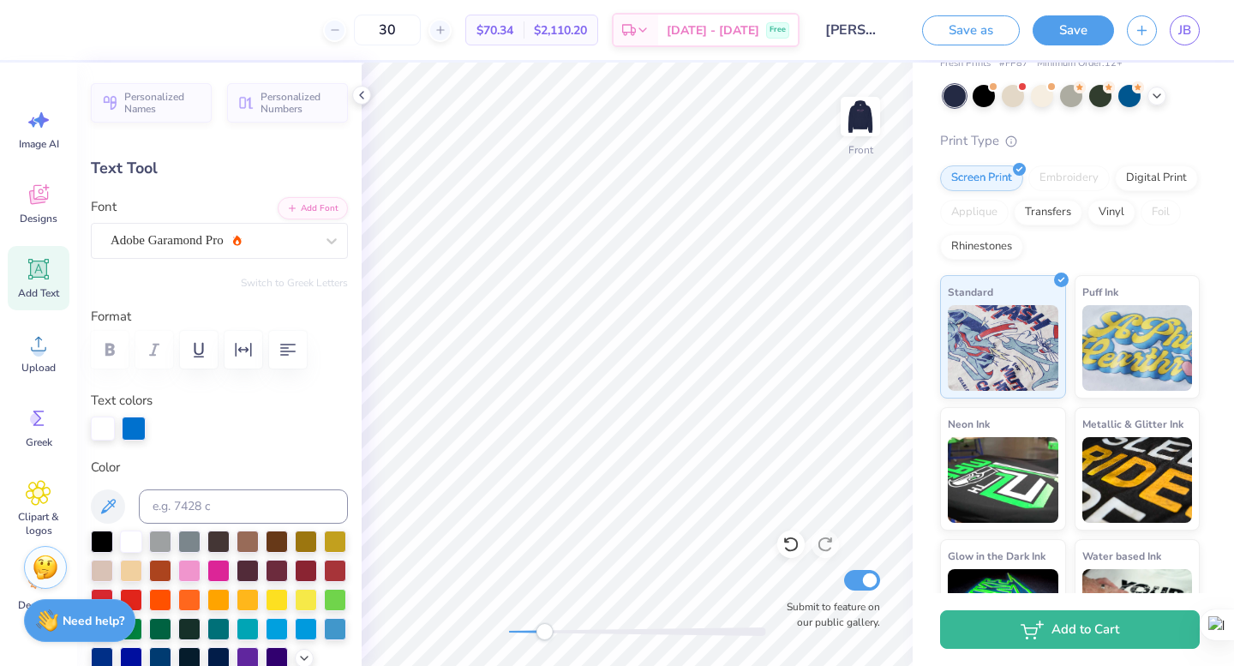
click at [248, 261] on div "Personalized Names Personalized Numbers Text Tool Add Font Font Adobe Garamond …" at bounding box center [219, 364] width 285 height 603
click at [249, 247] on div "Adobe Garamond Pro" at bounding box center [212, 240] width 207 height 27
type input "10.47"
type input "0.53"
type input "16.76"
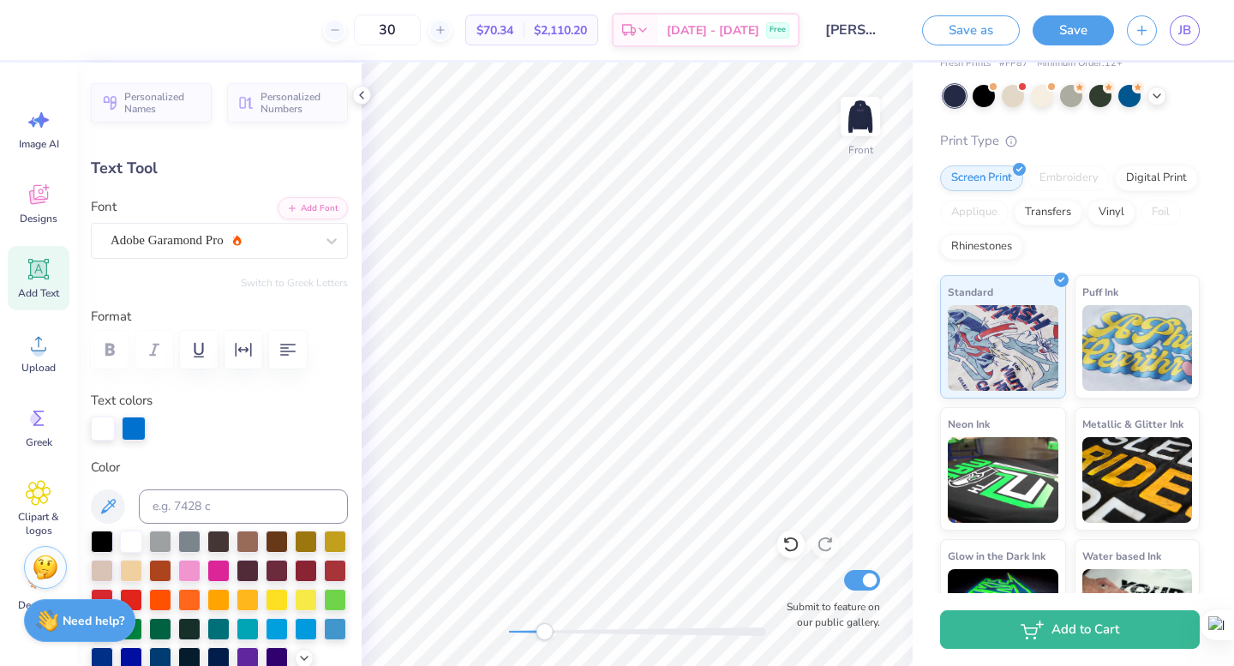
type input "4.43"
type input "0.55"
type input "17.30"
type input "10.47"
type input "0.53"
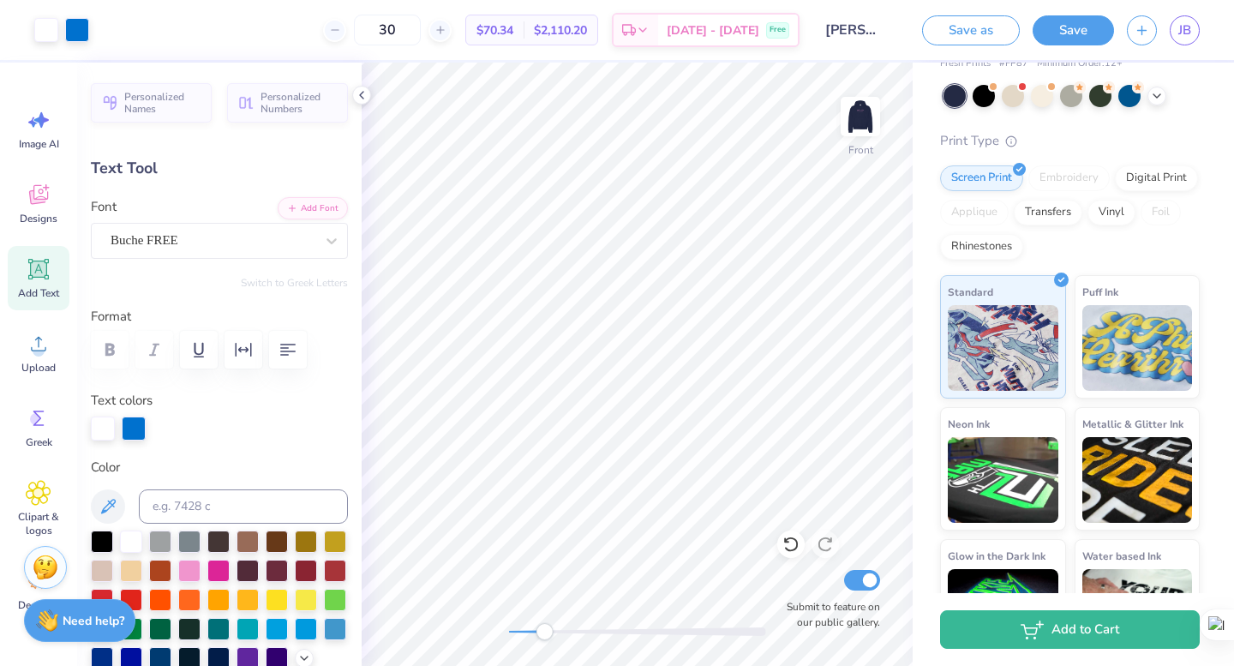
type input "20.76"
type textarea "f"
type textarea "FRANKLIN AND [PERSON_NAME][GEOGRAPHIC_DATA] SPRING 2026"
type input "13.37"
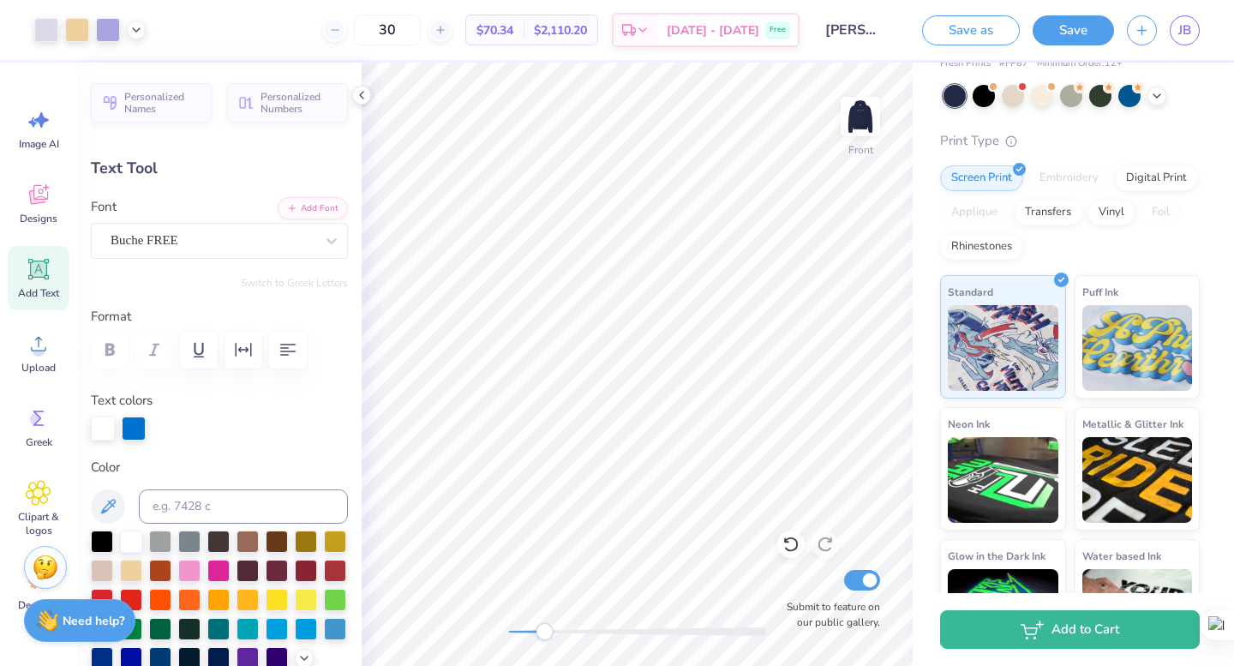
type input "1.46"
click at [294, 350] on icon "button" at bounding box center [288, 349] width 21 height 21
type input "20.30"
drag, startPoint x: 544, startPoint y: 635, endPoint x: 526, endPoint y: 631, distance: 18.5
click at [526, 631] on div "Accessibility label" at bounding box center [524, 631] width 17 height 17
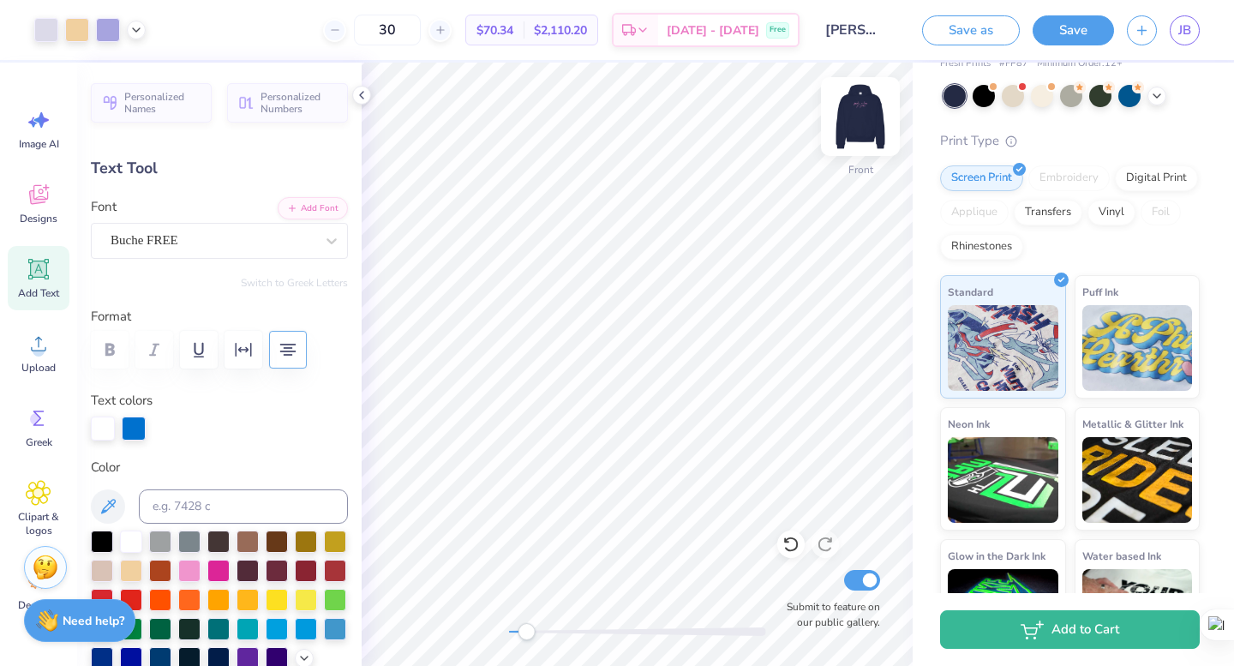
click at [873, 108] on img at bounding box center [860, 116] width 69 height 69
click at [865, 106] on img at bounding box center [860, 116] width 69 height 69
drag, startPoint x: 521, startPoint y: 639, endPoint x: 513, endPoint y: 639, distance: 8.6
click at [514, 639] on div "Accessibility label" at bounding box center [515, 631] width 17 height 17
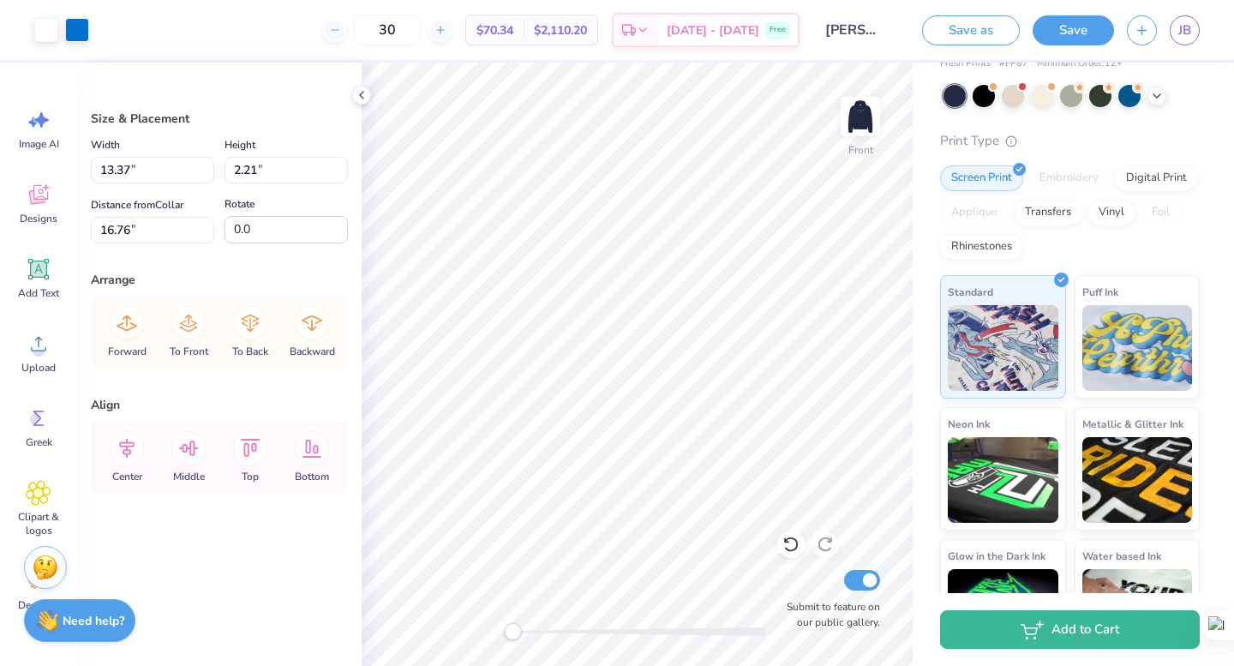
type input "18.58"
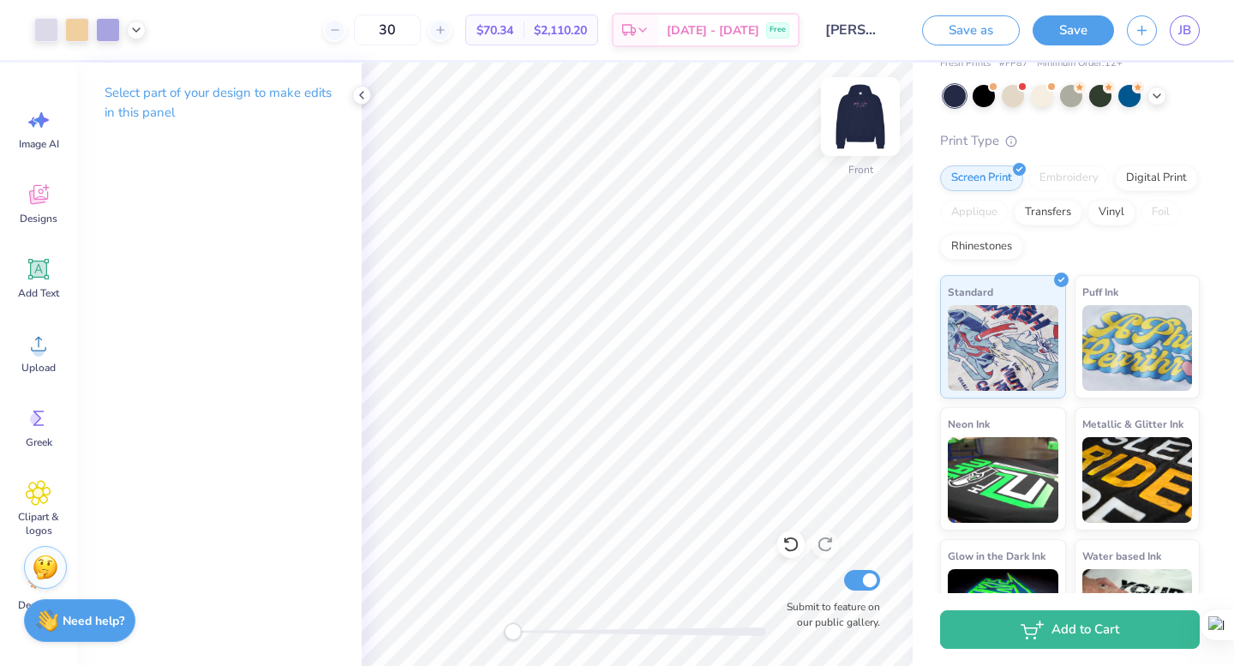
click at [842, 121] on img at bounding box center [860, 116] width 69 height 69
click at [357, 92] on icon at bounding box center [362, 95] width 14 height 14
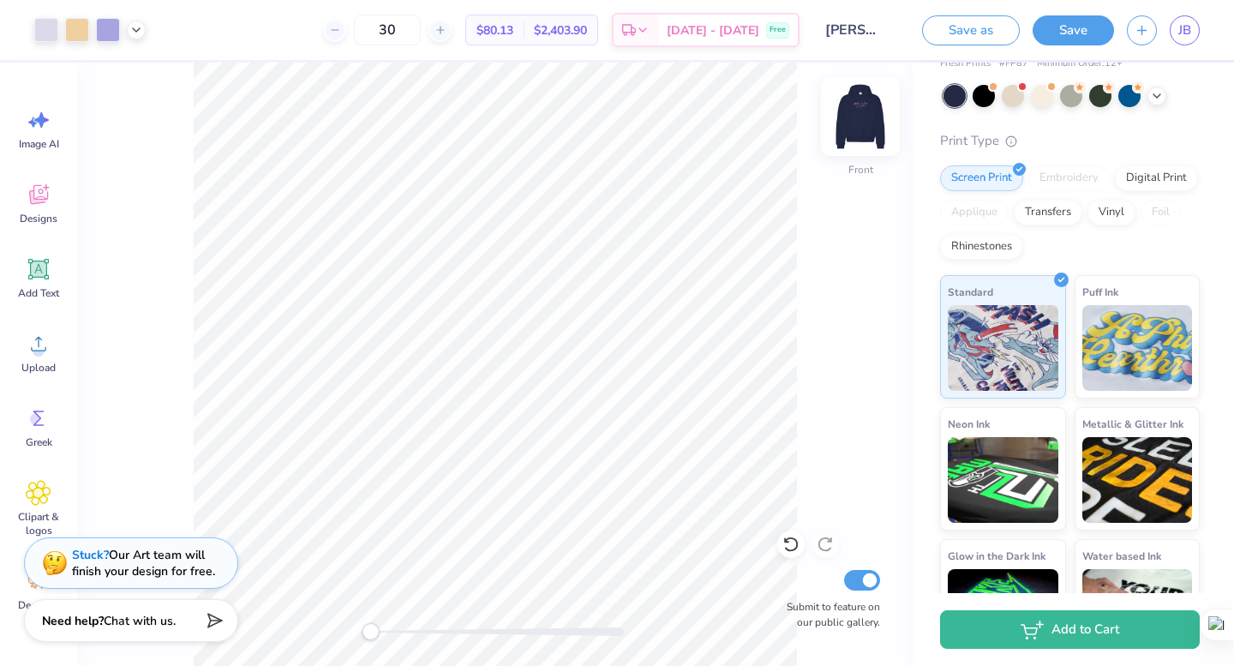
click at [869, 135] on img at bounding box center [860, 116] width 69 height 69
click at [860, 170] on div "Front Submit to feature on our public gallery." at bounding box center [495, 364] width 836 height 603
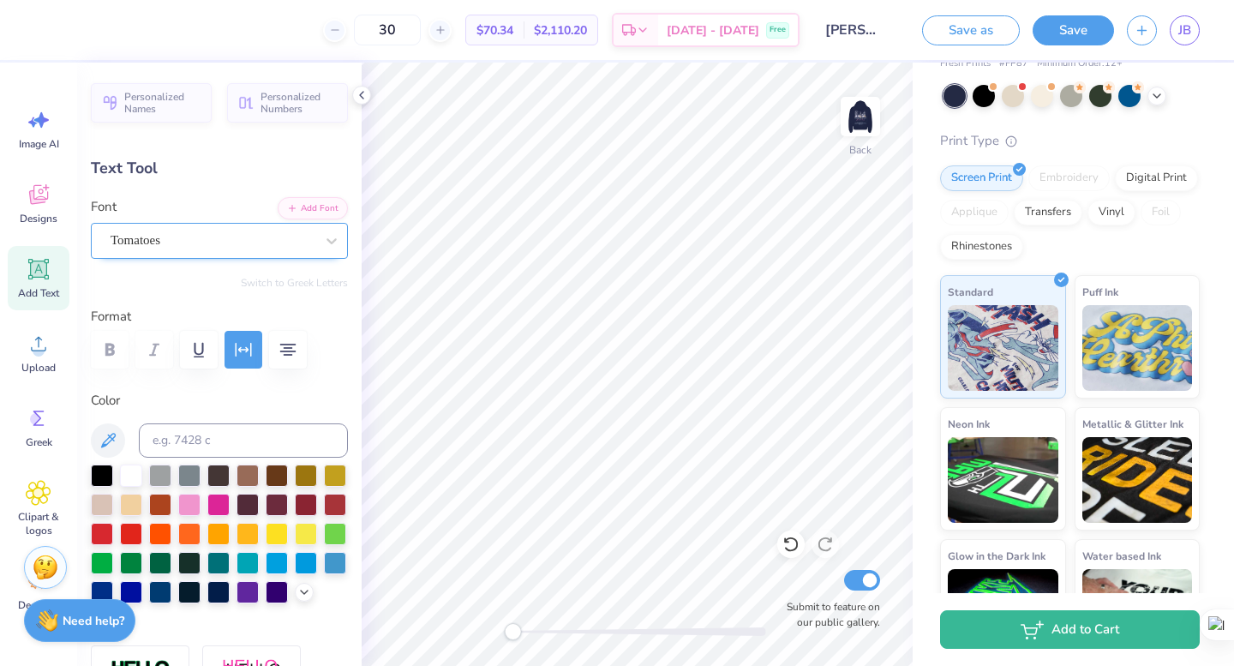
click at [299, 249] on div "Tomatoes" at bounding box center [212, 240] width 207 height 27
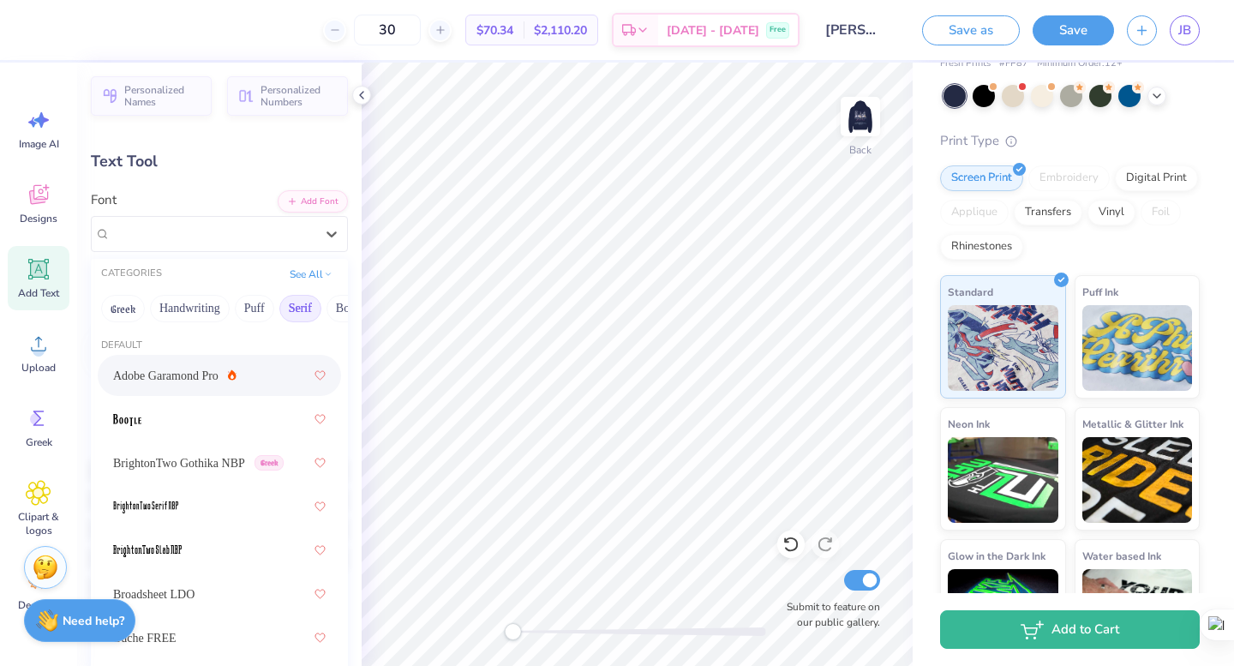
scroll to position [8, 0]
click at [192, 305] on button "Handwriting" at bounding box center [190, 307] width 80 height 27
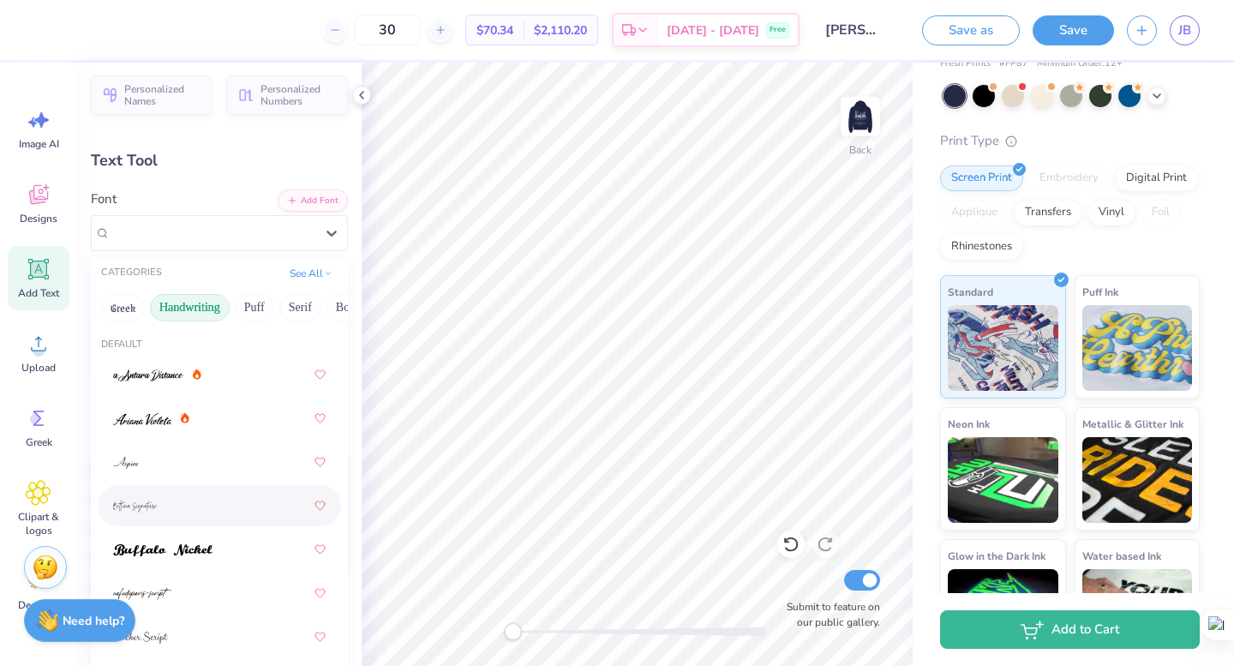
click at [189, 520] on div at bounding box center [219, 505] width 213 height 31
click at [207, 247] on div "[PERSON_NAME] Signature" at bounding box center [219, 233] width 257 height 36
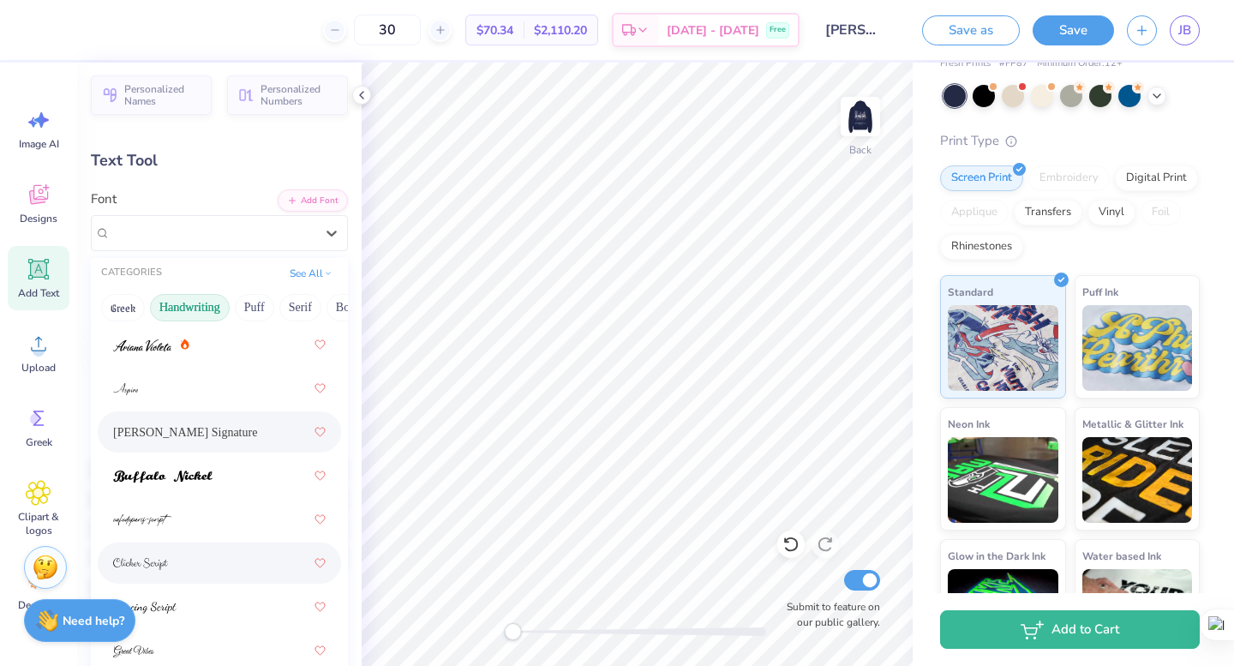
scroll to position [122, 0]
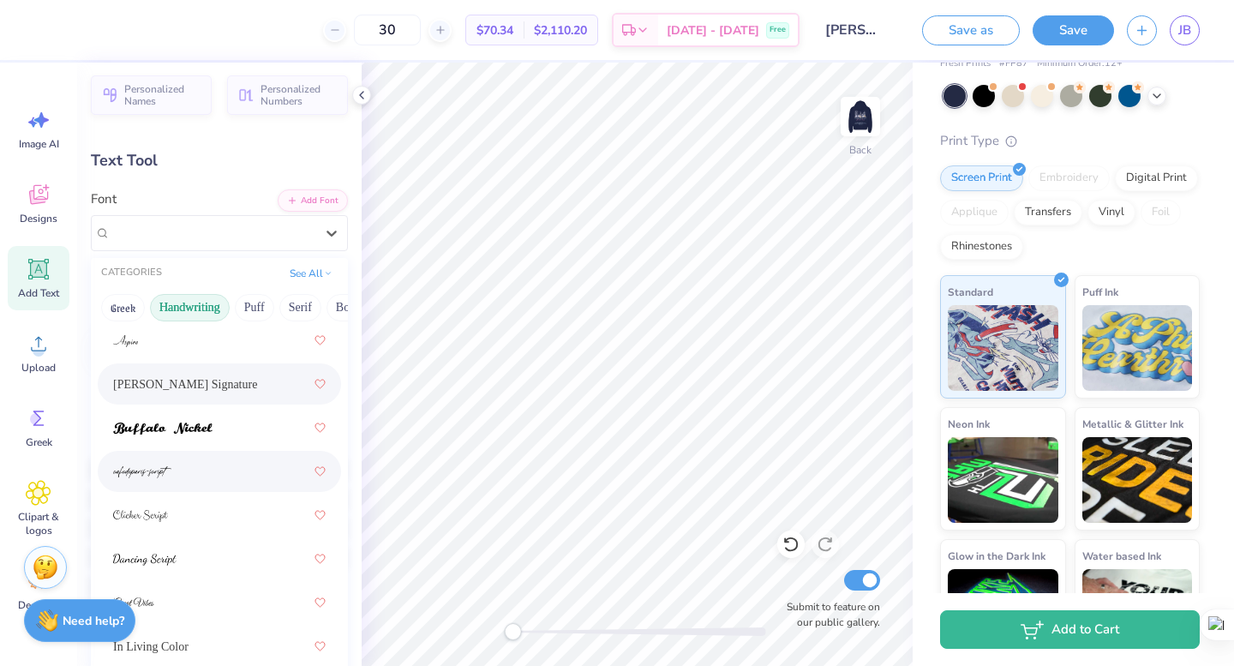
click at [192, 468] on div at bounding box center [219, 471] width 213 height 31
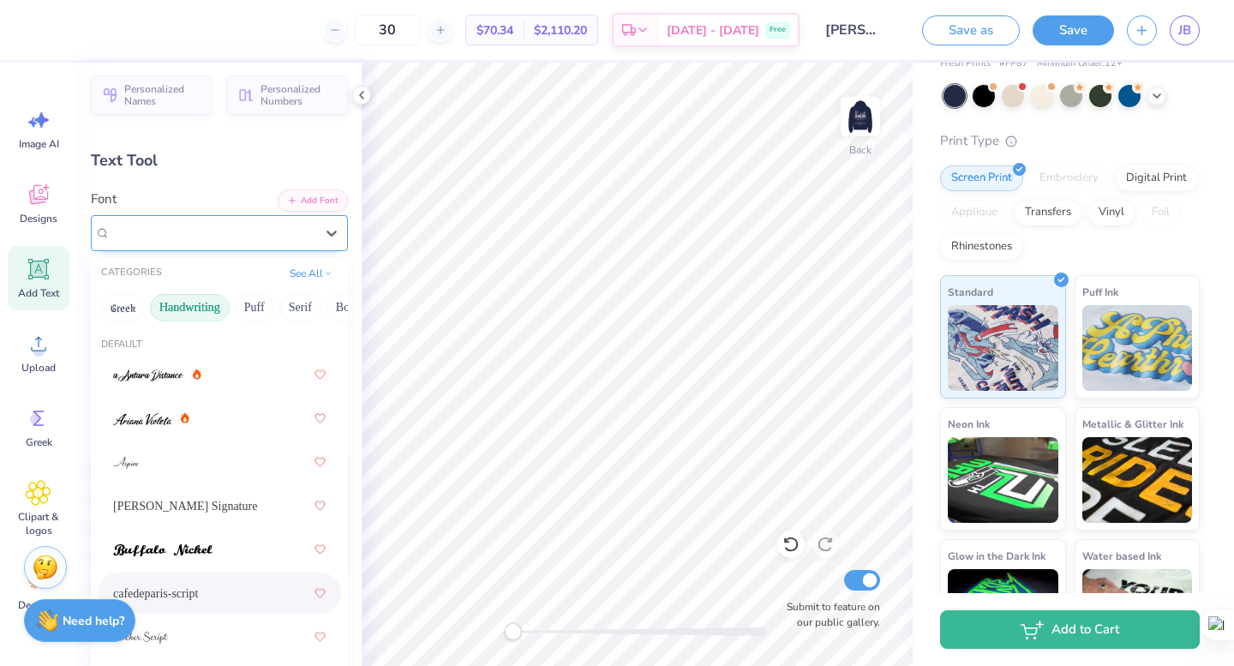
click at [271, 226] on div "cafedeparis-script" at bounding box center [212, 232] width 207 height 27
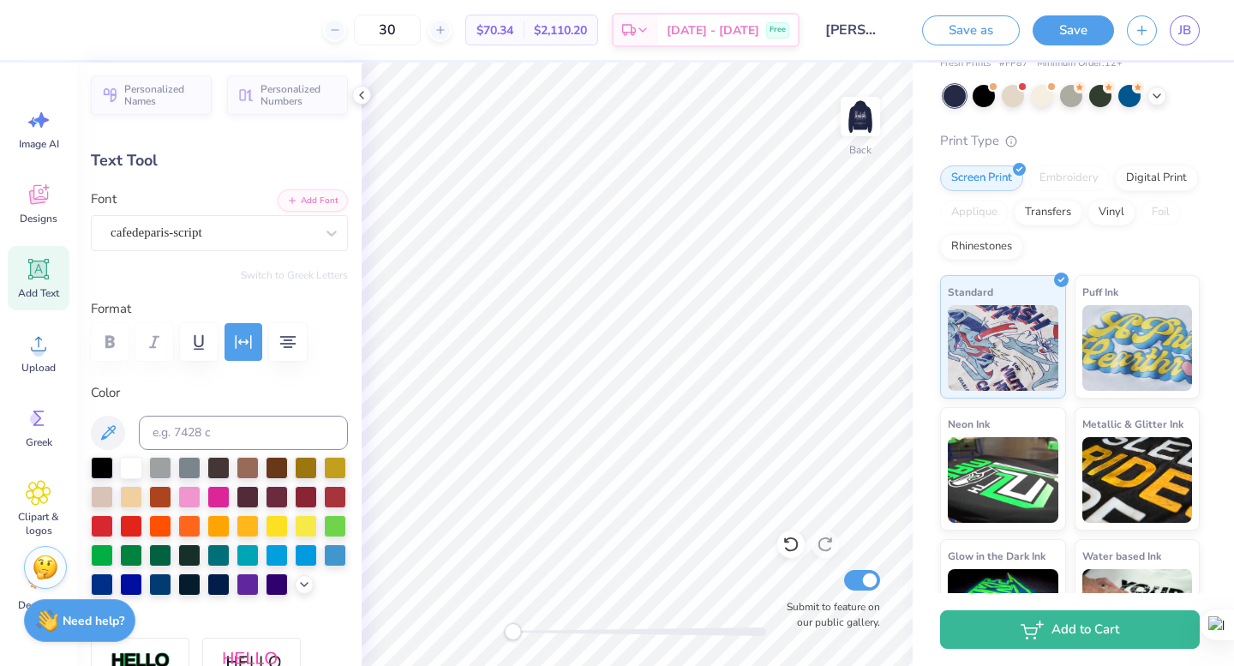
type input "6.17"
type input "4.84"
type input "3.59"
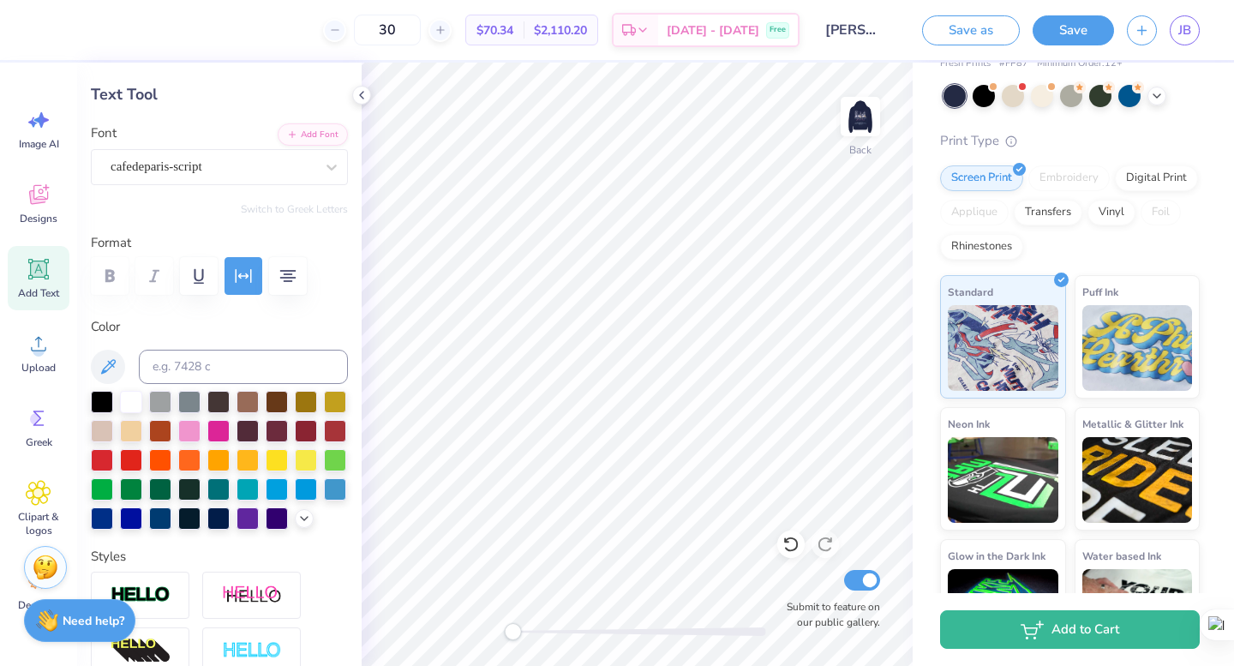
scroll to position [57, 0]
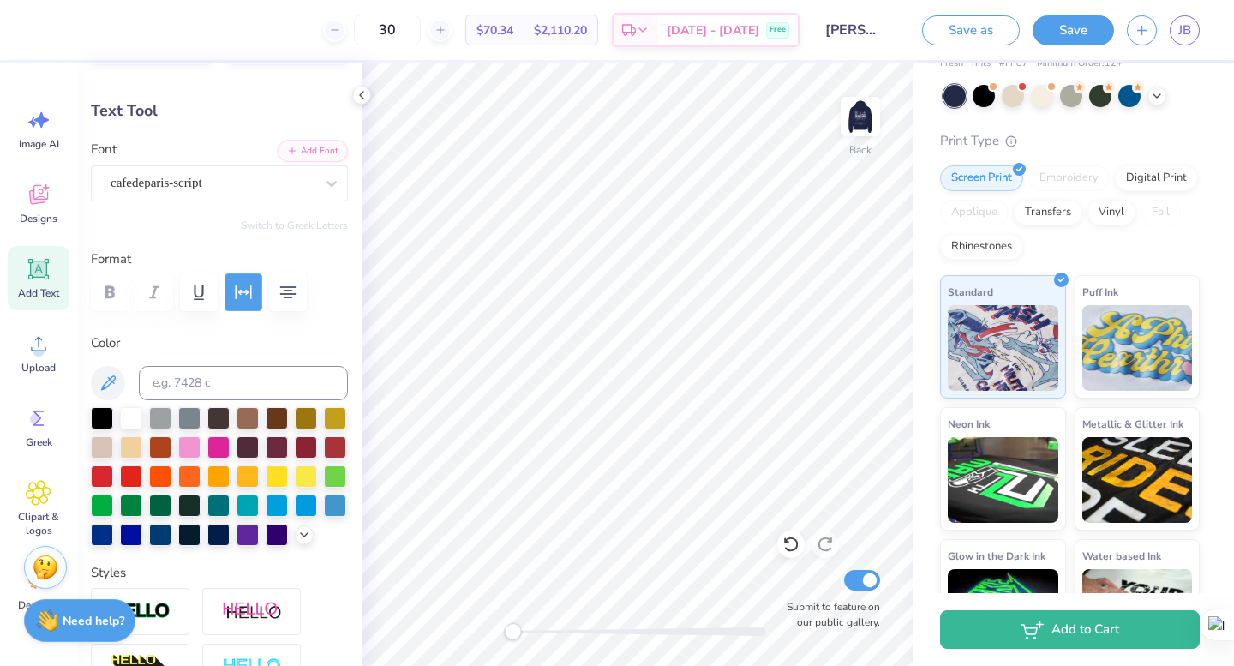
click at [247, 294] on icon "button" at bounding box center [243, 292] width 21 height 21
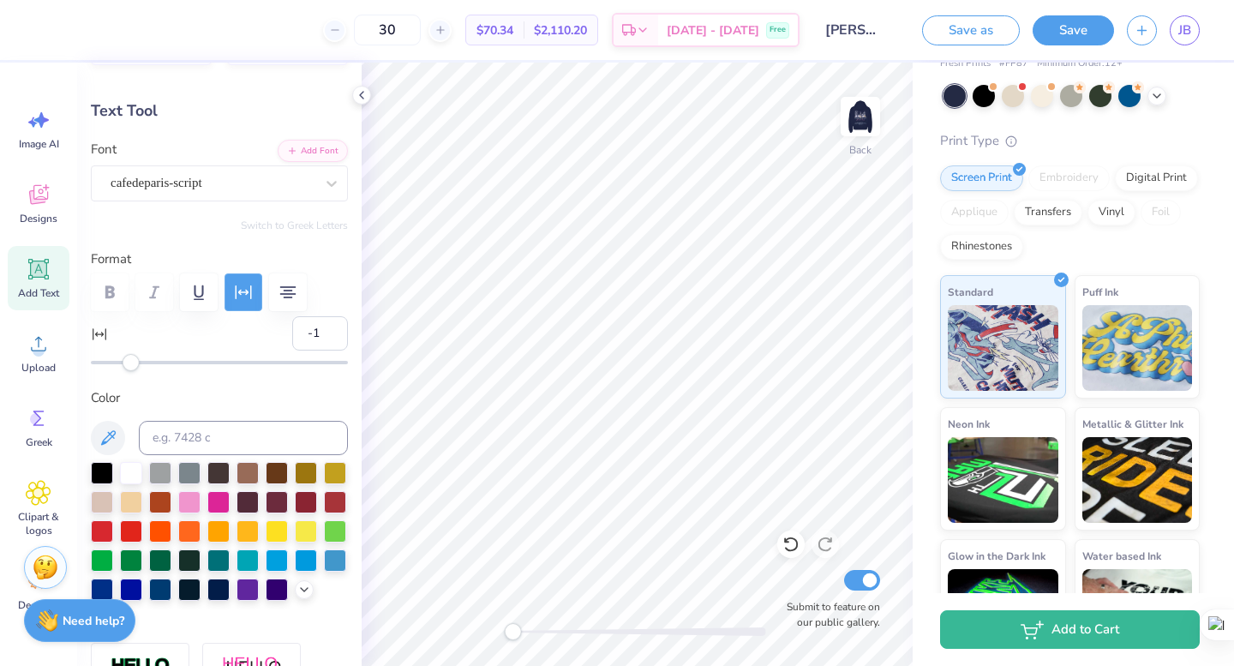
click at [247, 294] on icon "button" at bounding box center [243, 292] width 21 height 21
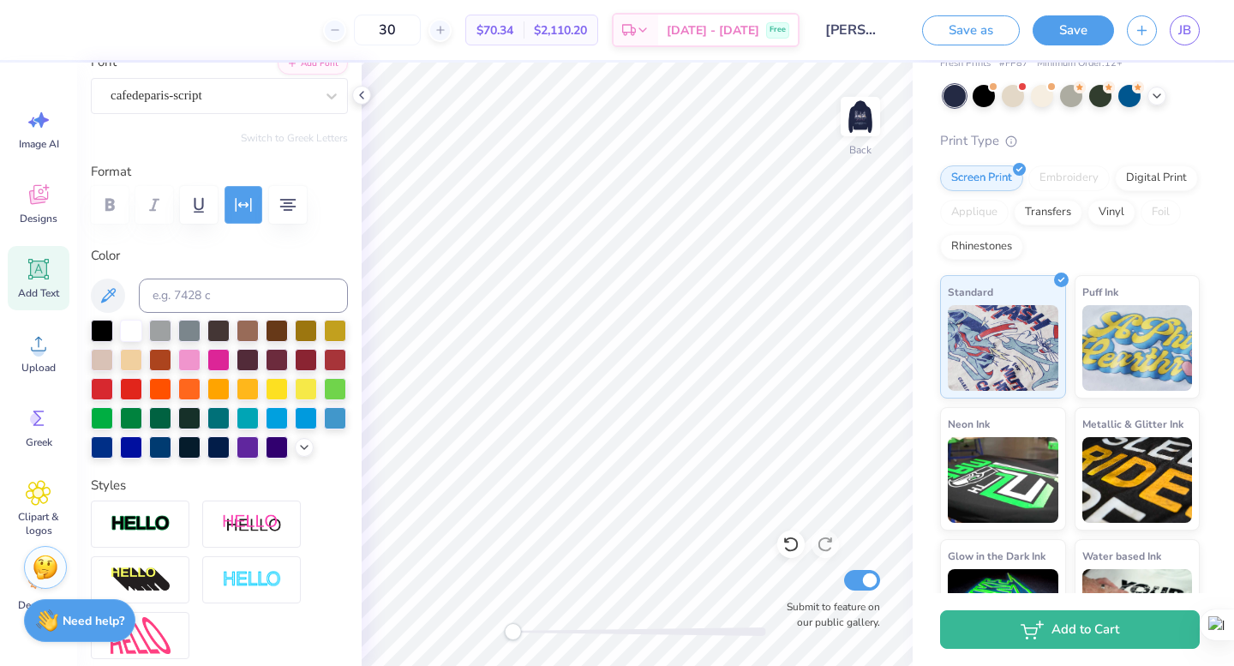
scroll to position [0, 0]
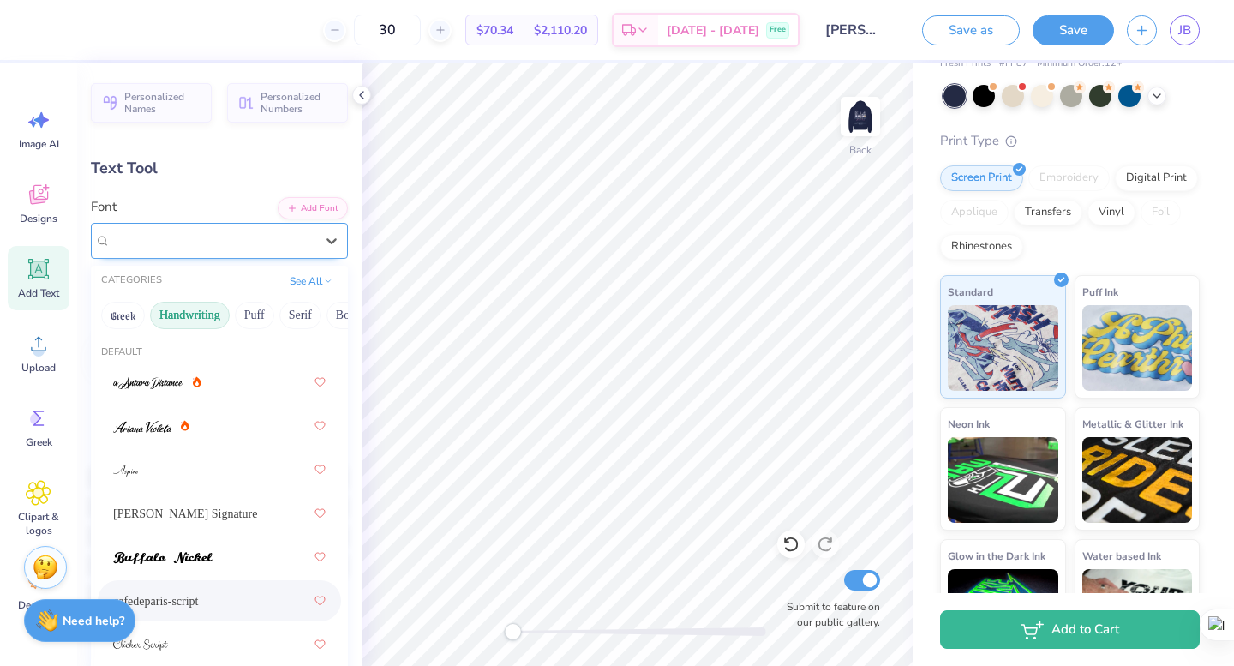
click at [251, 257] on div "cafedeparis-script" at bounding box center [219, 241] width 257 height 36
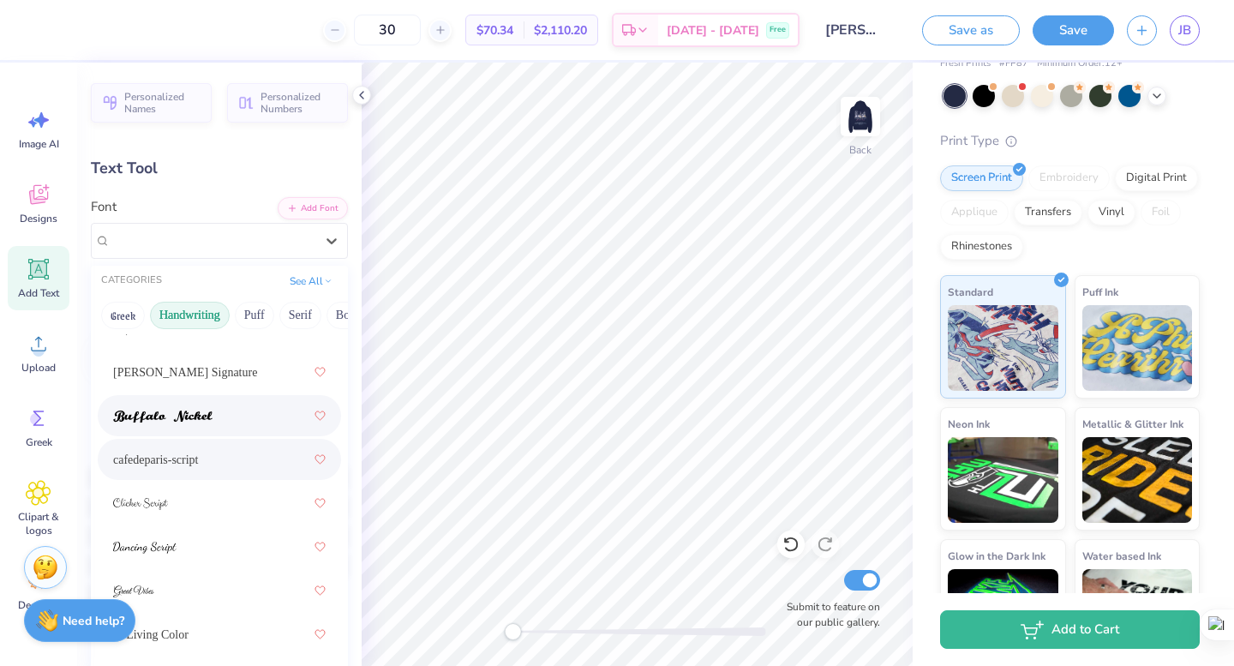
scroll to position [142, 0]
click at [192, 507] on div at bounding box center [219, 502] width 213 height 31
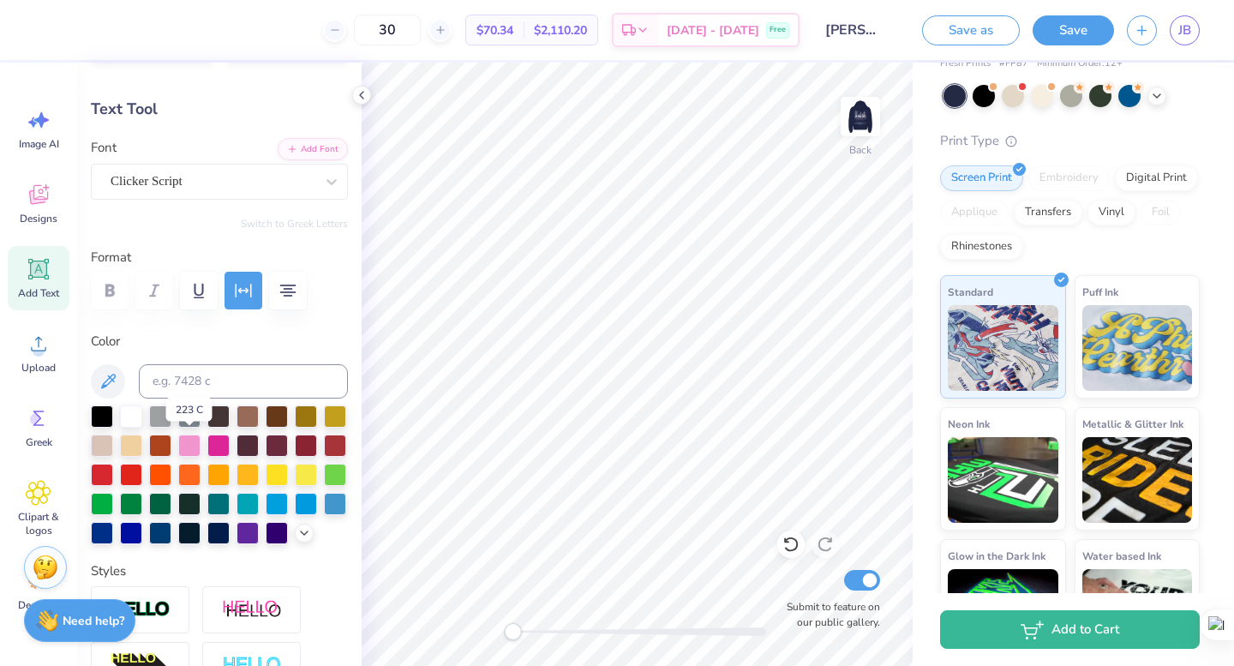
scroll to position [60, 0]
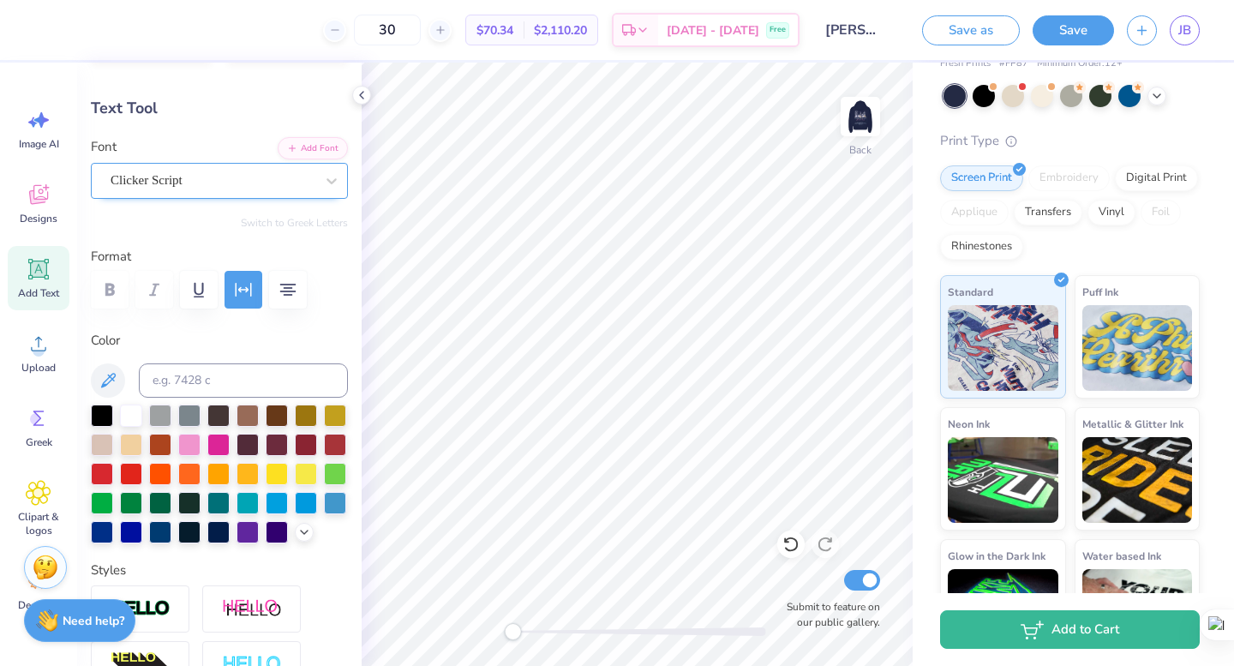
click at [240, 180] on div "Clicker Script" at bounding box center [212, 180] width 207 height 27
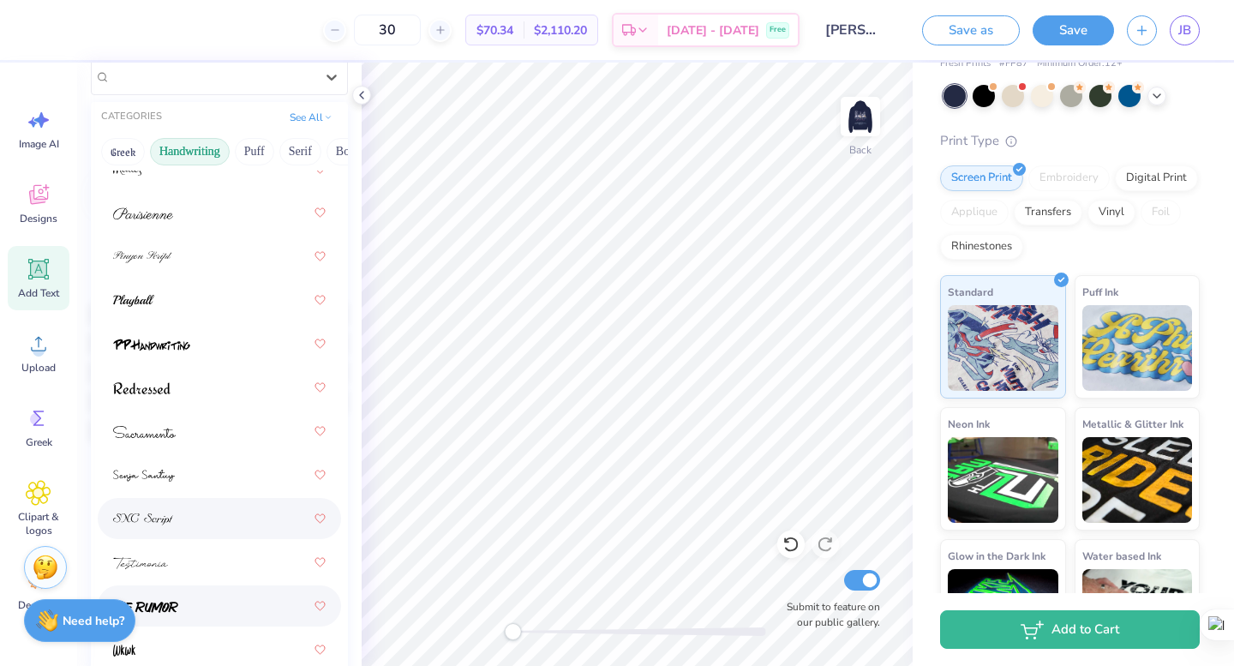
scroll to position [170, 0]
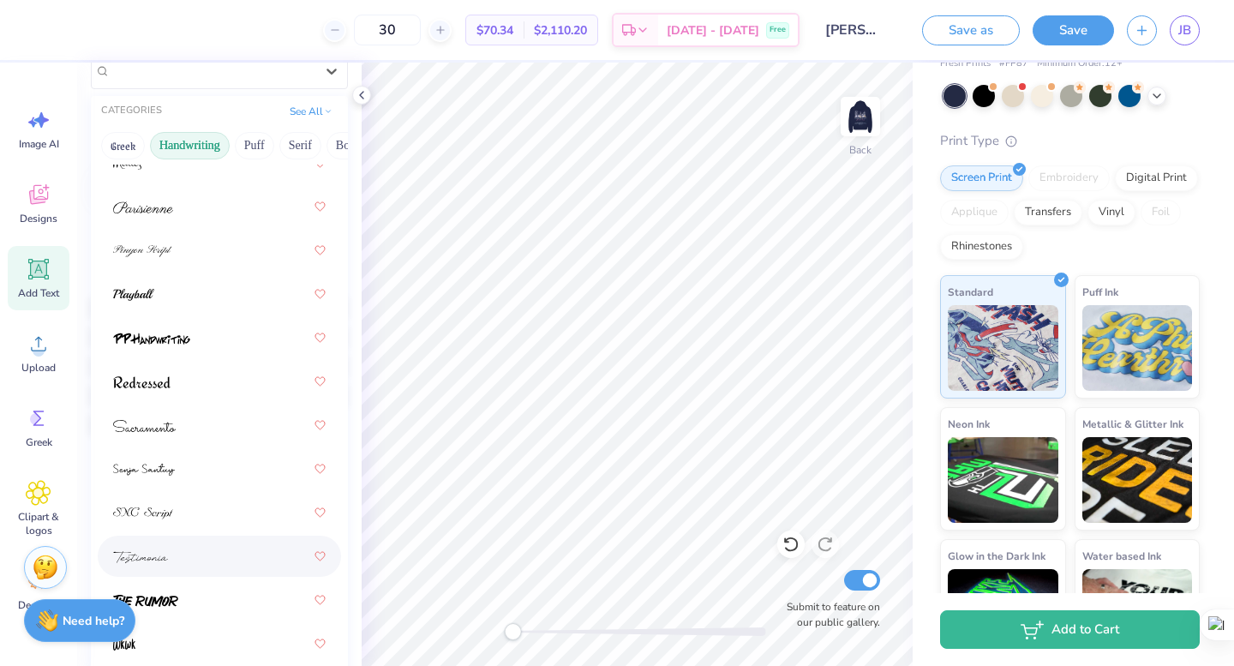
click at [195, 554] on div at bounding box center [219, 556] width 213 height 31
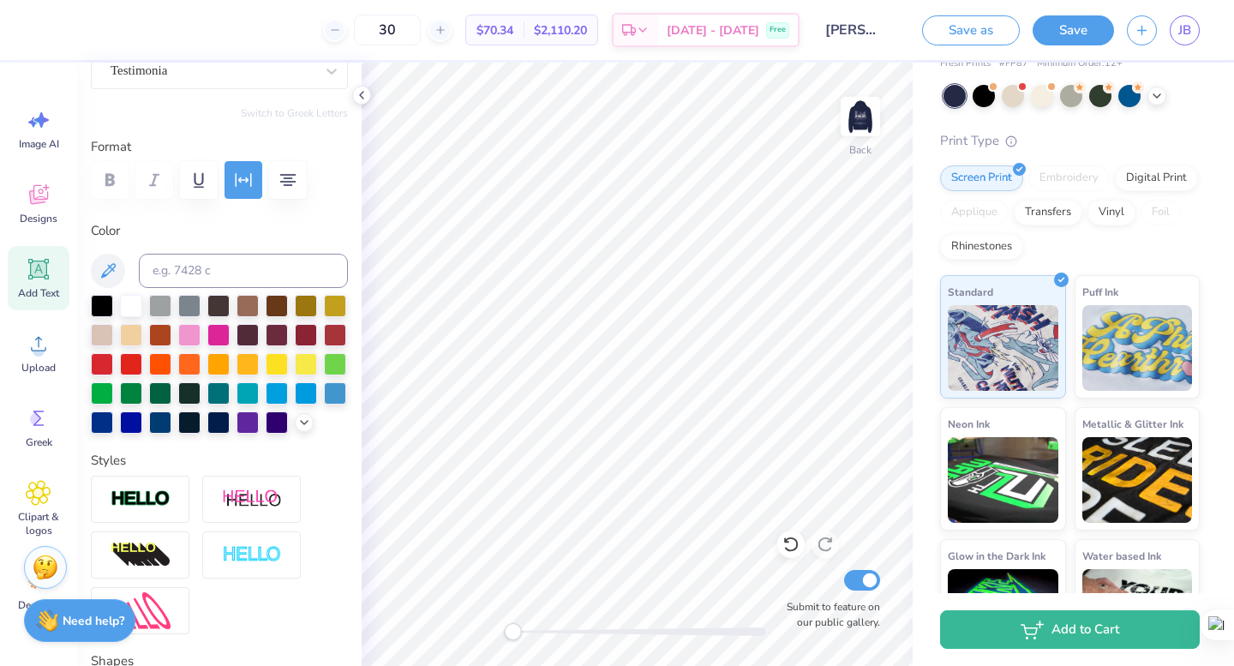
scroll to position [171, 0]
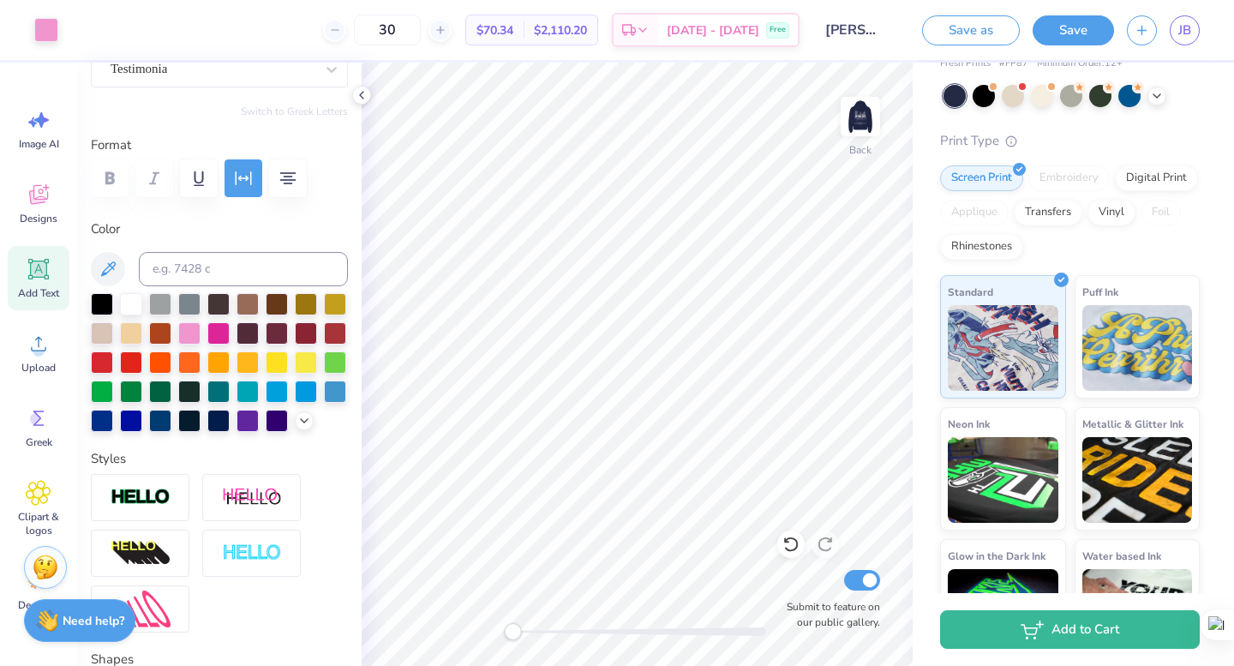
type input "11.55"
type input "4.53"
type input "3.00"
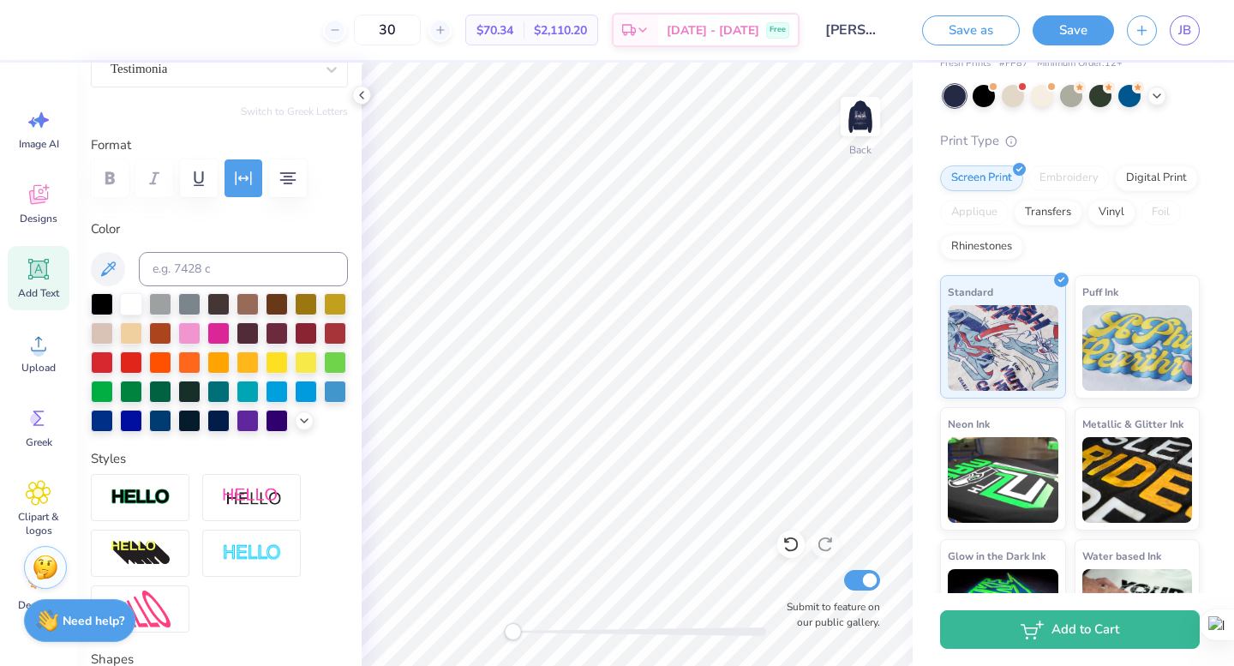
type textarea "find your home"
type input "10.23"
type input "0.52"
type input "12.45"
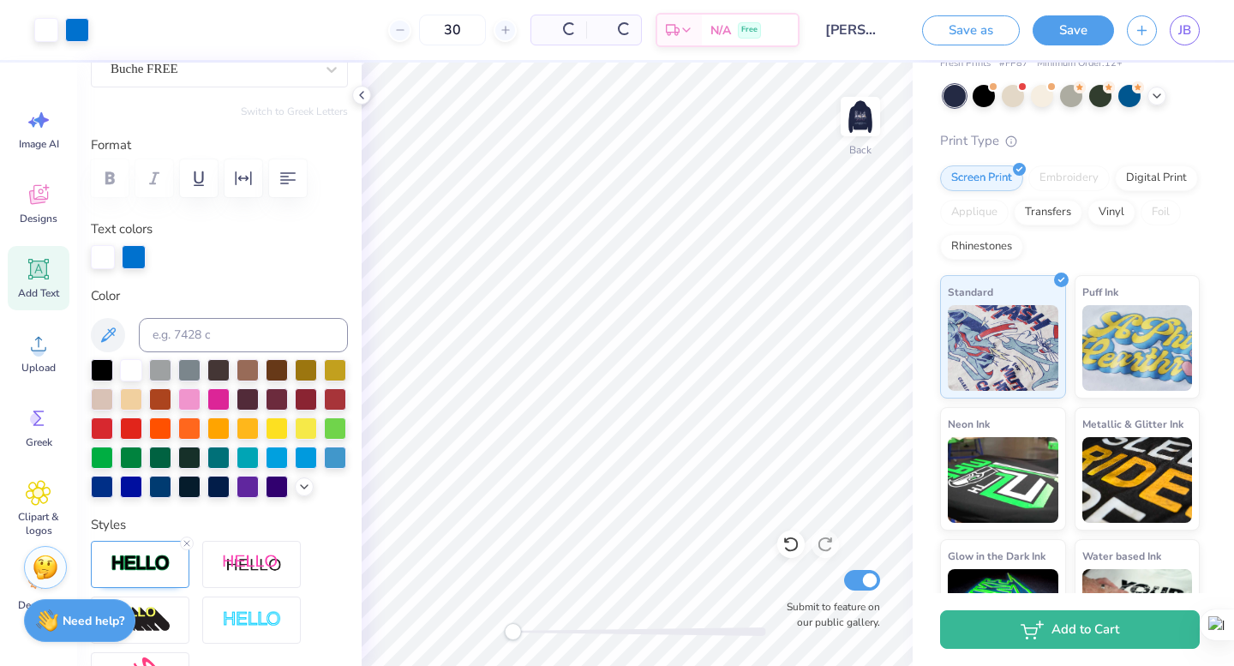
scroll to position [171, 0]
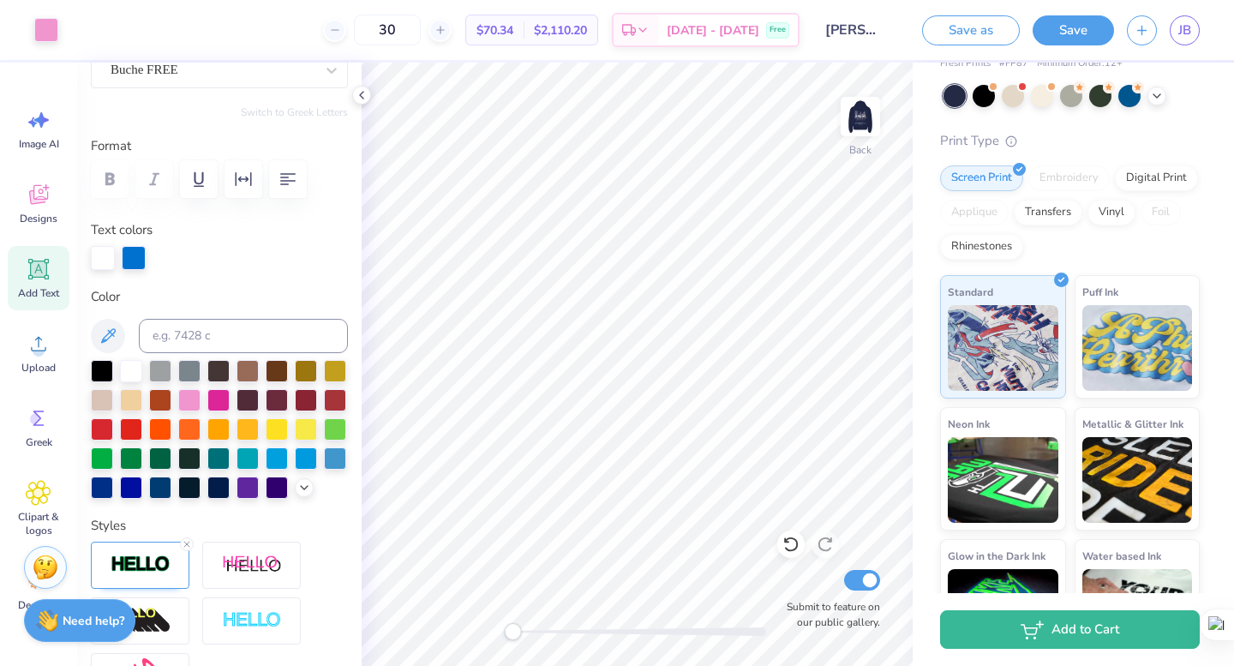
type input "11.55"
type input "1.75"
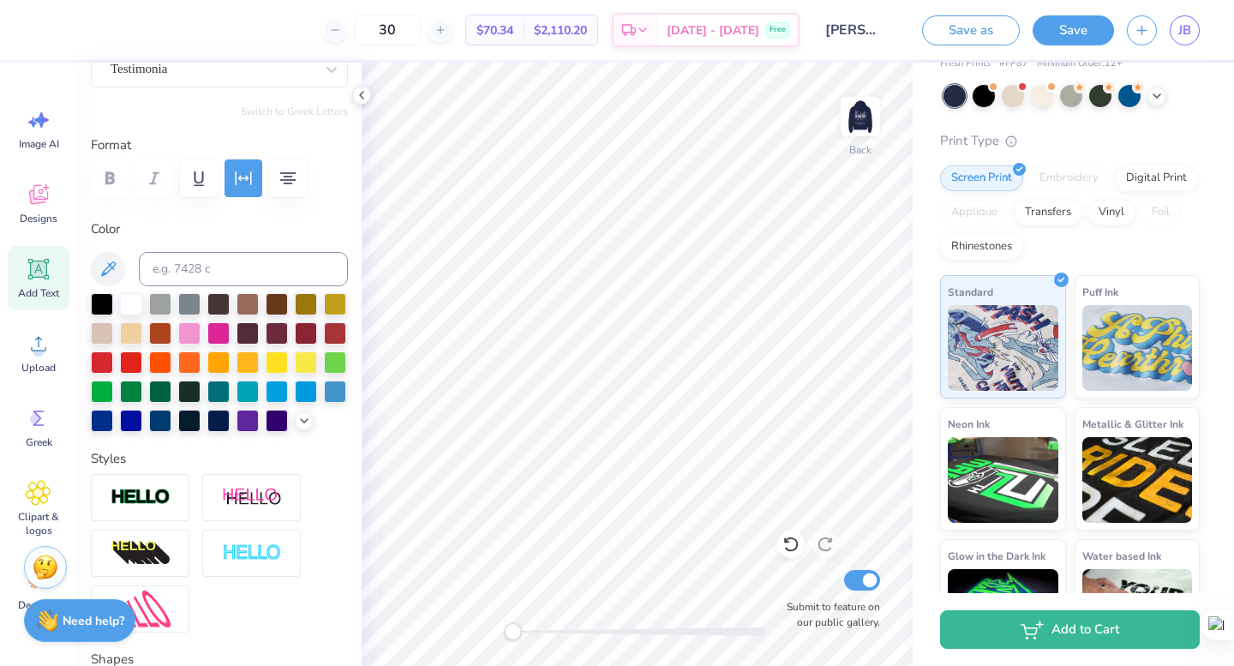
type input "4.40"
type textarea "go greek."
type input "6.97"
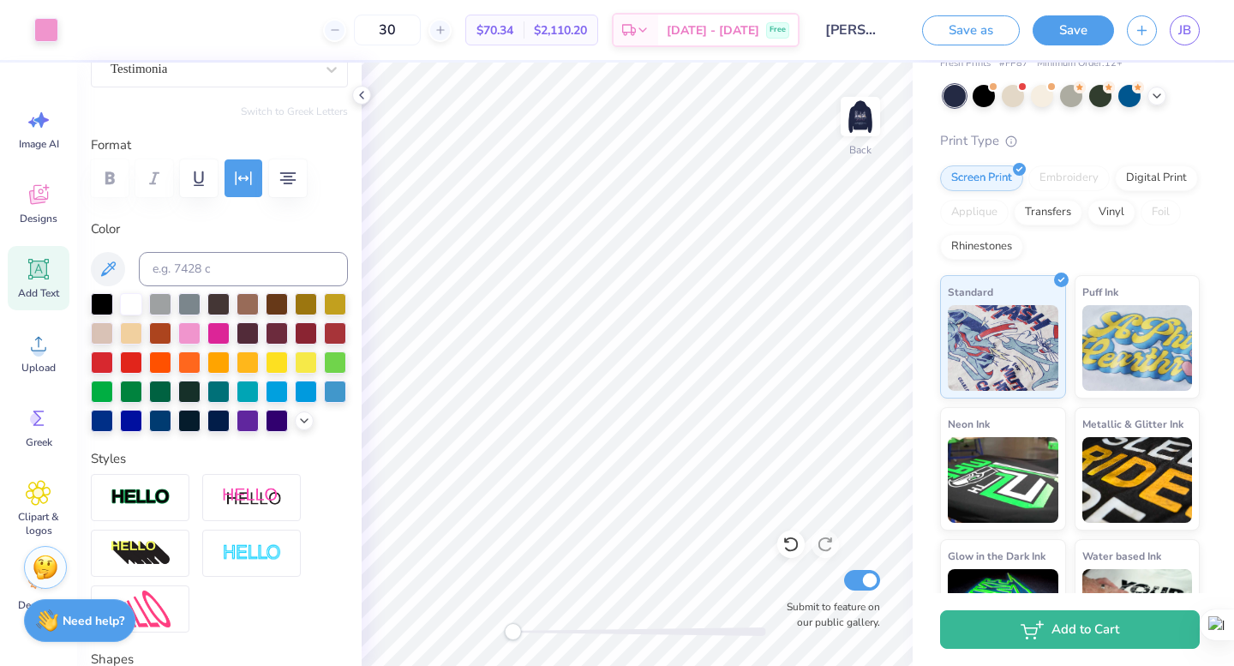
type input "7.22"
type textarea "go greek"
type input "11.55"
type input "4.40"
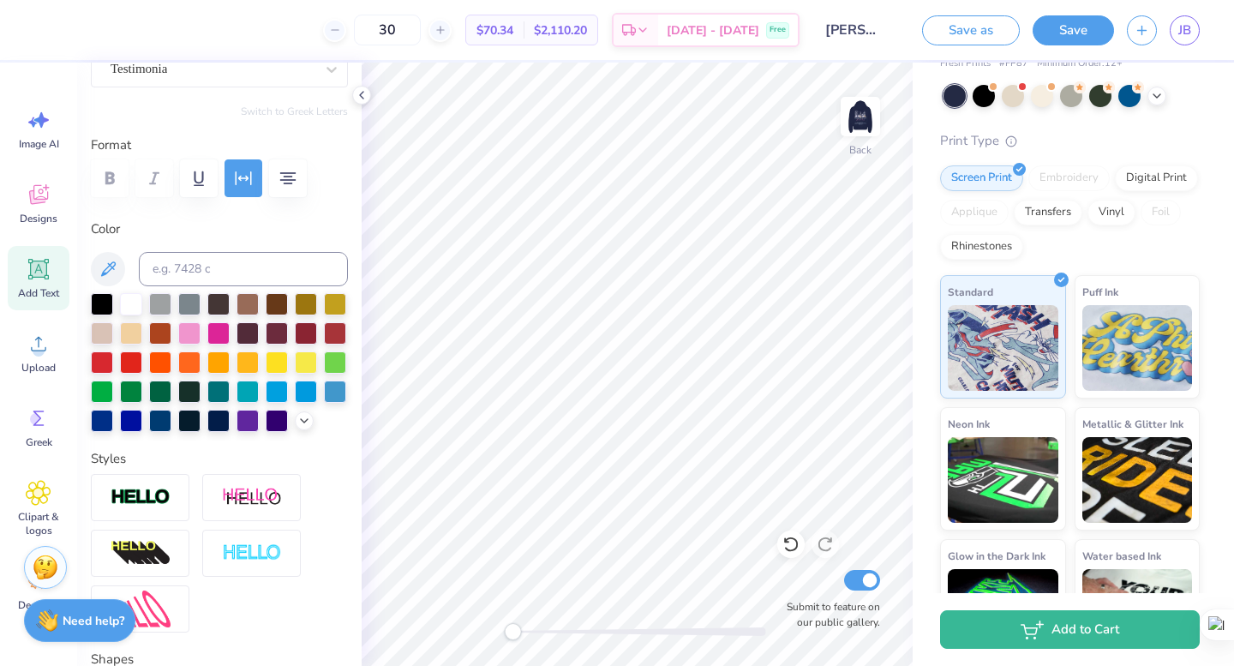
type input "6.87"
type input "4.16"
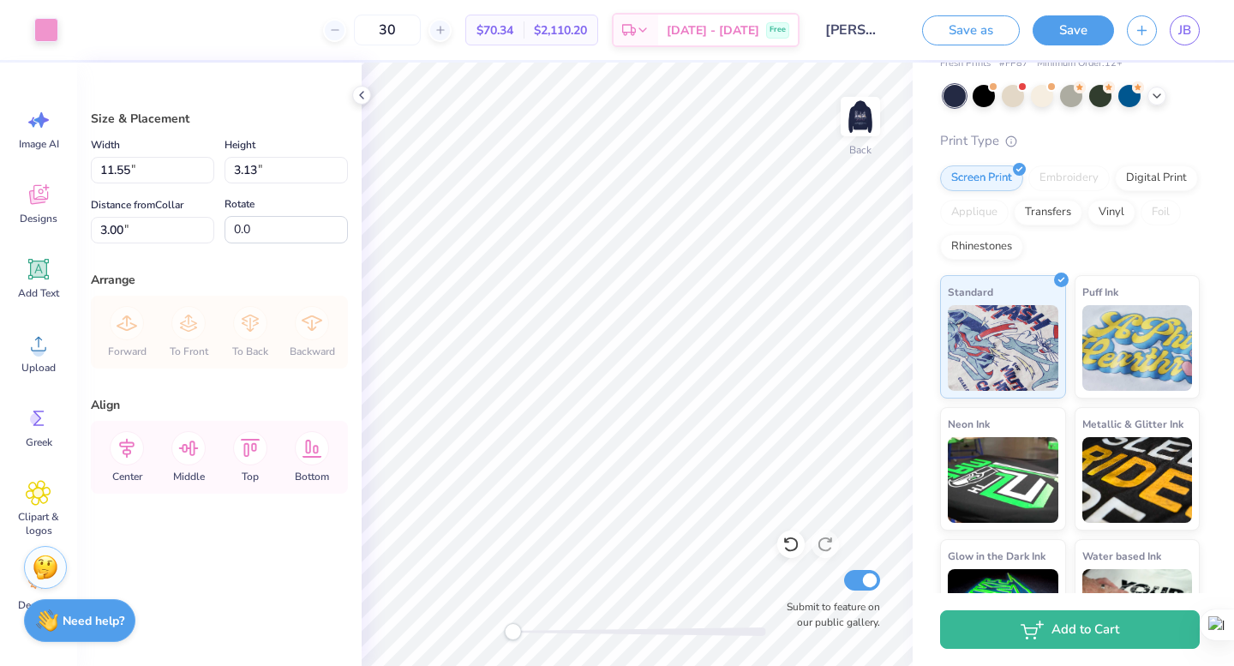
type input "10.00"
type input "2.71"
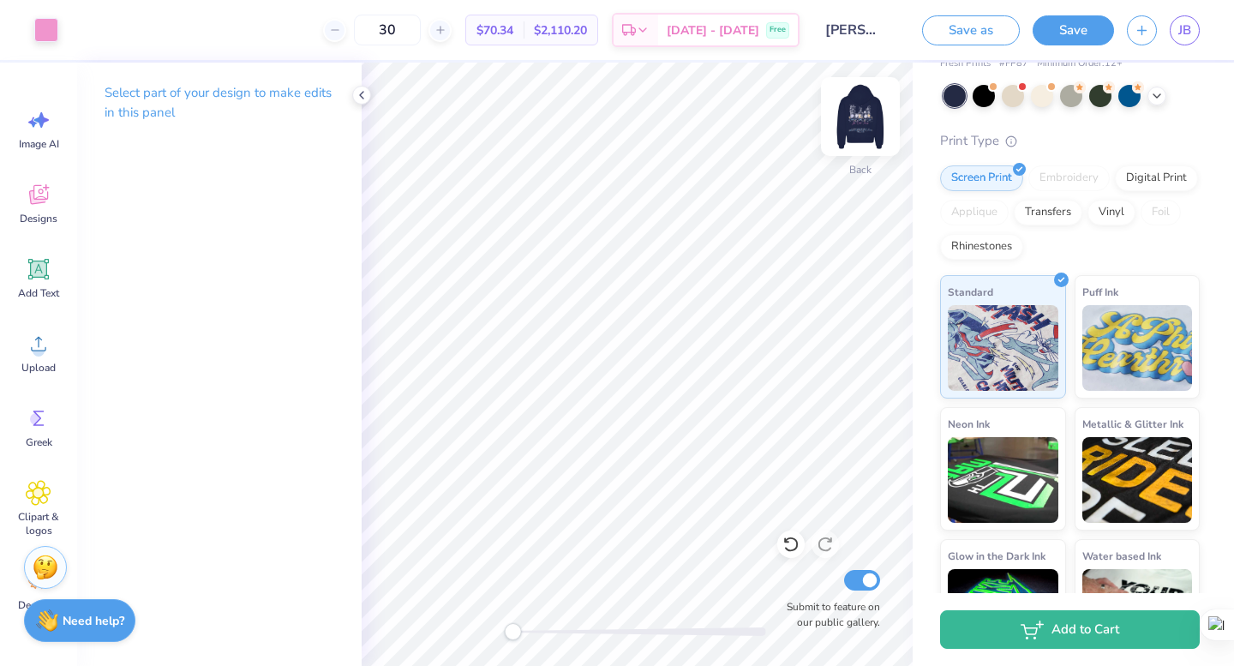
click at [865, 115] on img at bounding box center [860, 116] width 69 height 69
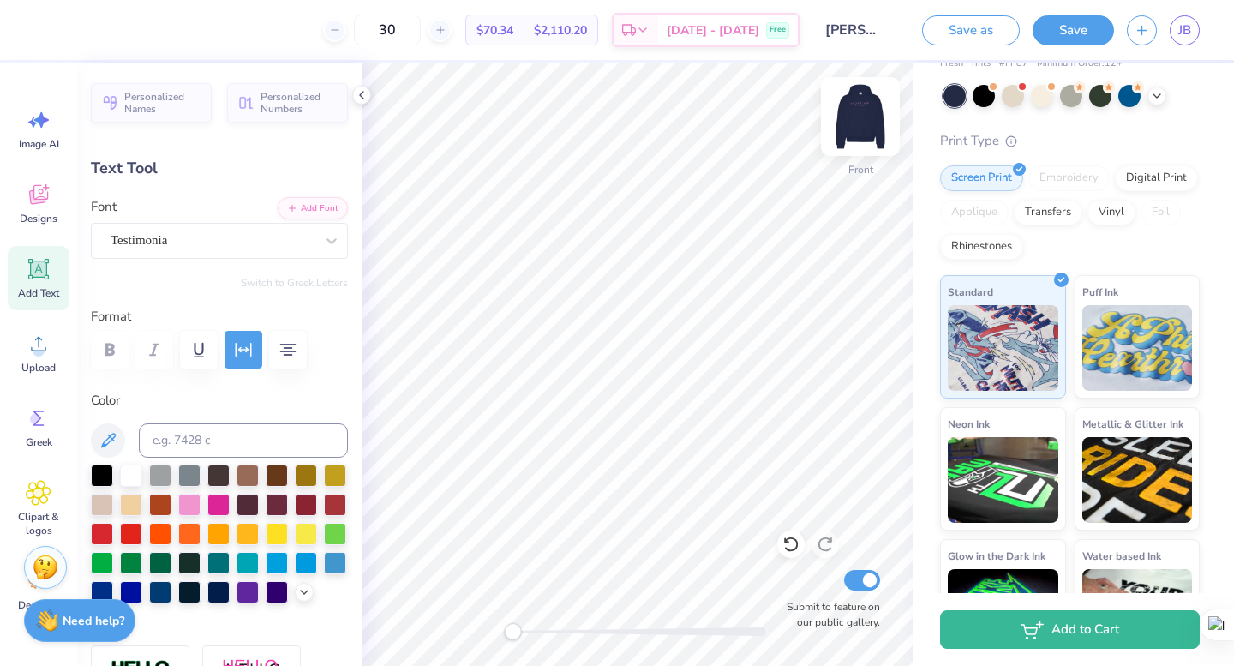
type input "11.81"
type input "1.79"
type input "5.04"
type input "9.91"
type input "2.42"
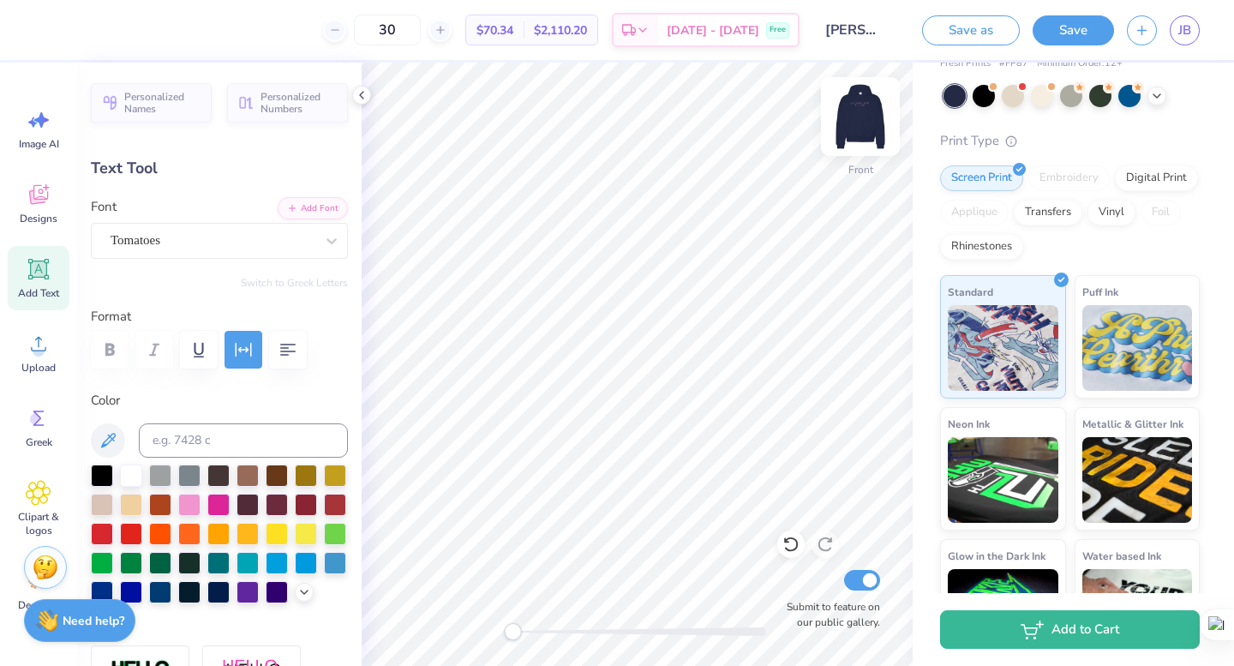
type input "14.32"
type input "11.81"
type input "1.79"
type input "5.04"
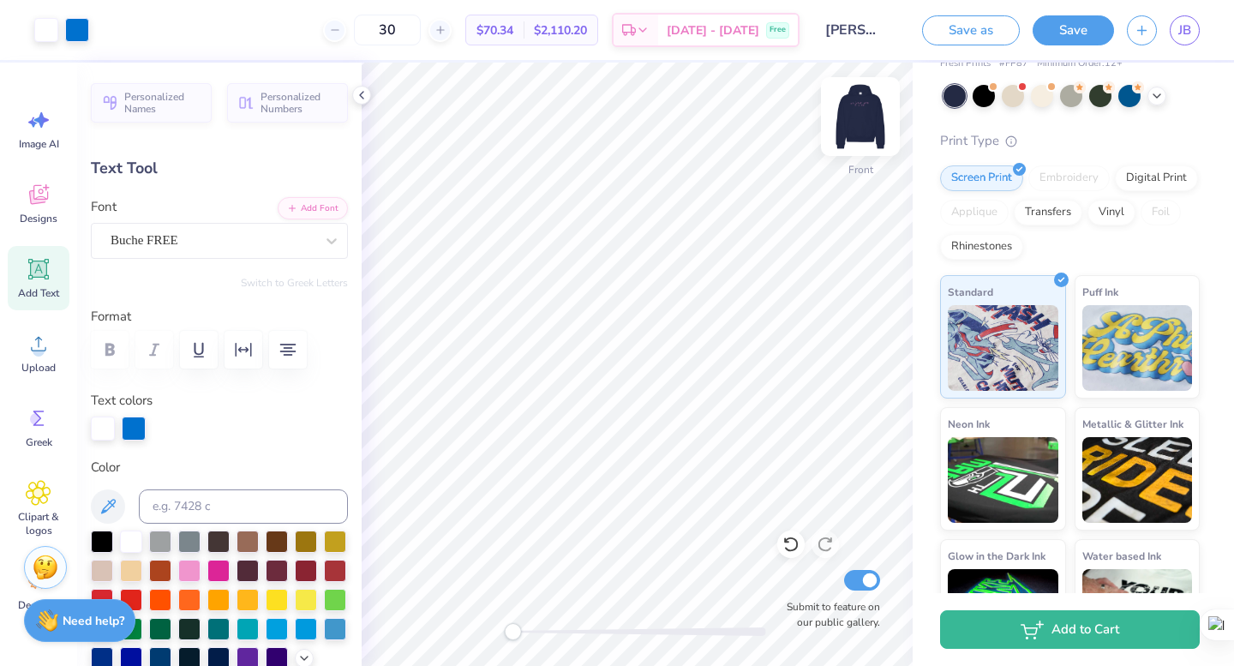
type input "13.37"
type input "1.46"
type input "19.33"
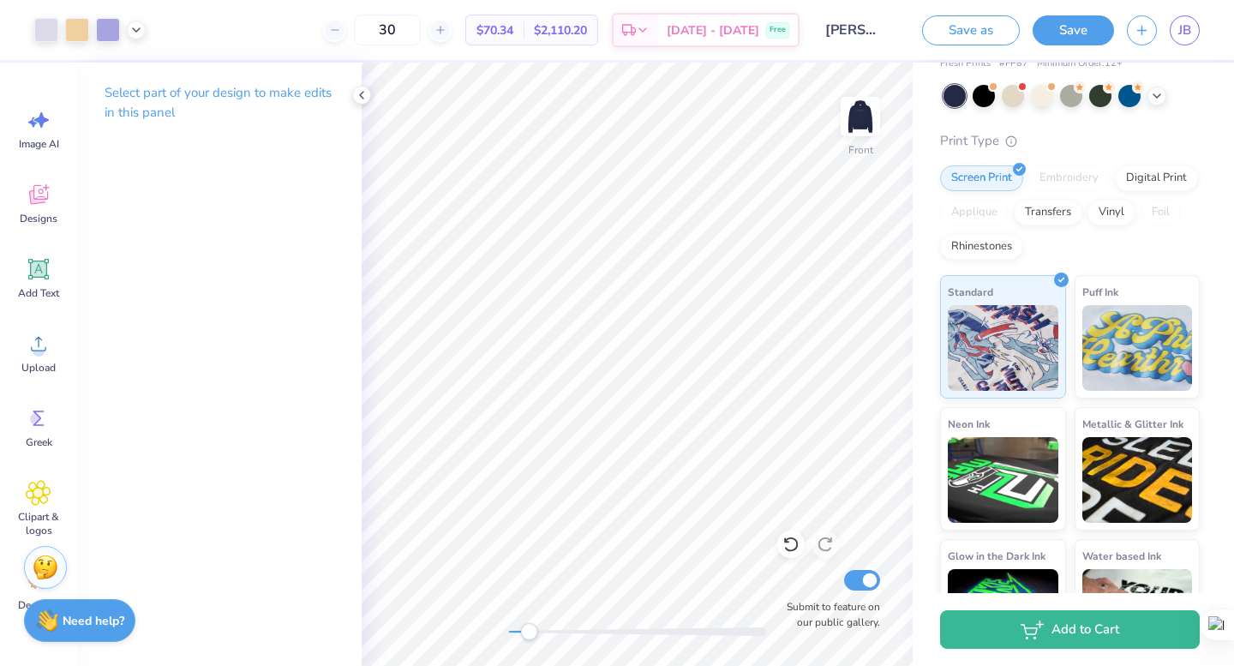
drag, startPoint x: 510, startPoint y: 630, endPoint x: 527, endPoint y: 634, distance: 17.7
click at [528, 634] on div "Accessibility label" at bounding box center [528, 631] width 17 height 17
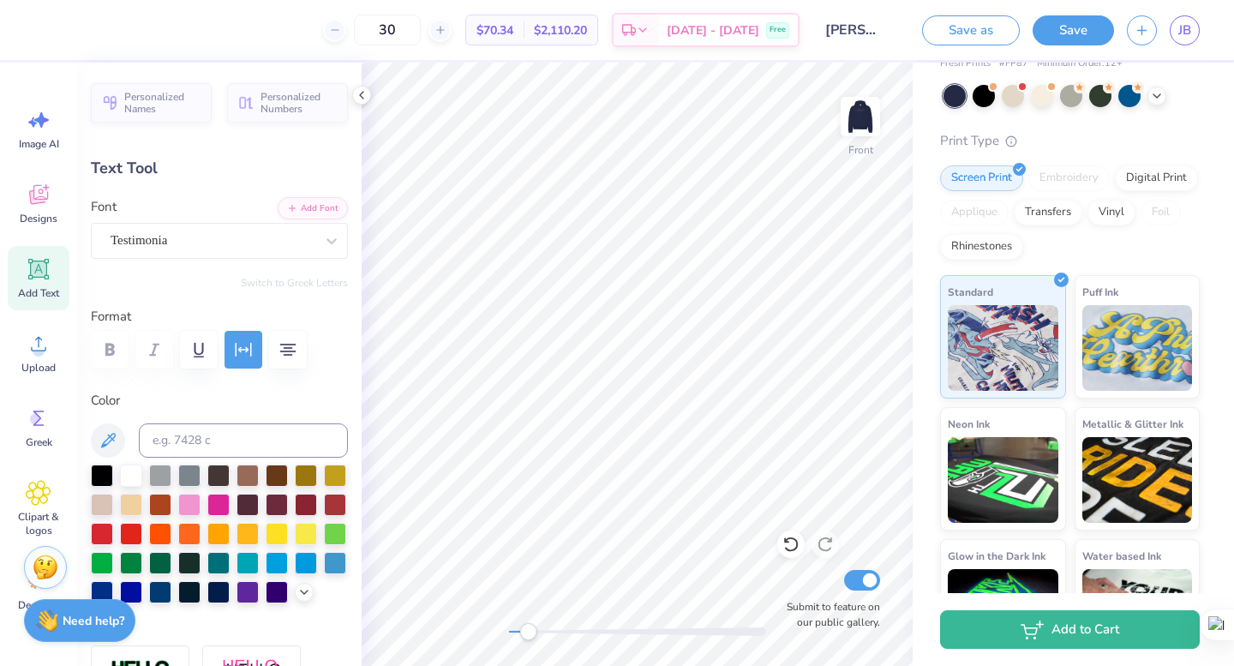
scroll to position [3, 0]
type textarea "panhellenic recruitment Frankin & [PERSON_NAME] College Spring 2026"
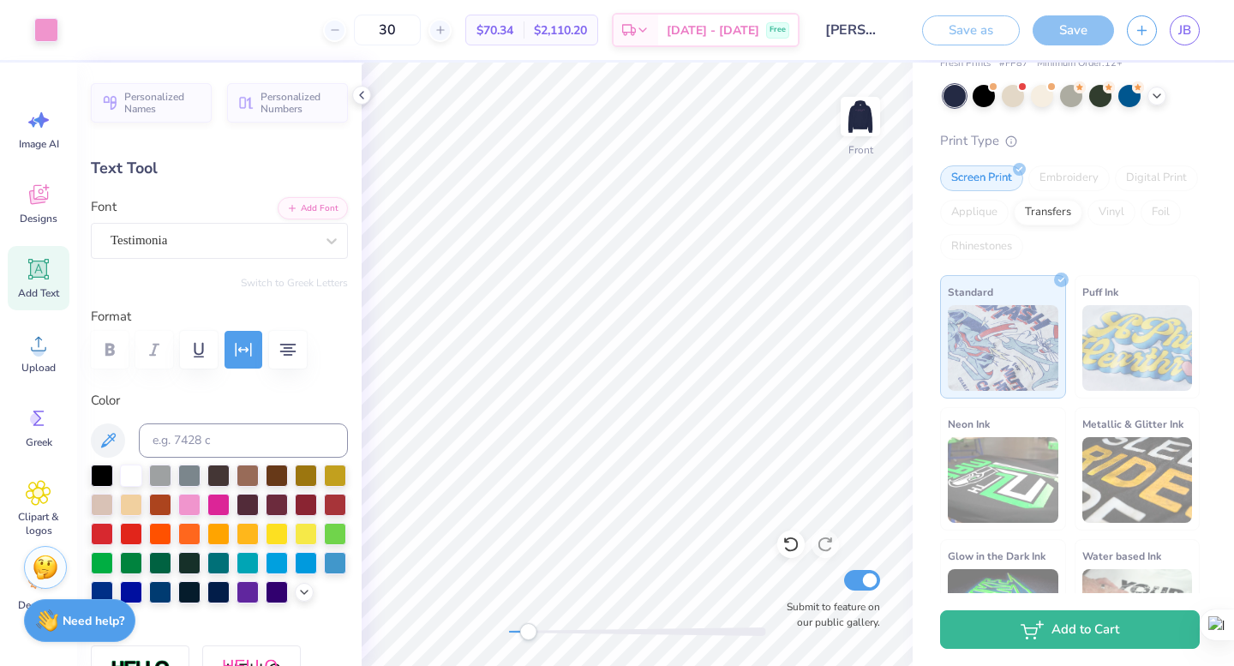
type input "18.36"
type input "5.49"
type input "15.32"
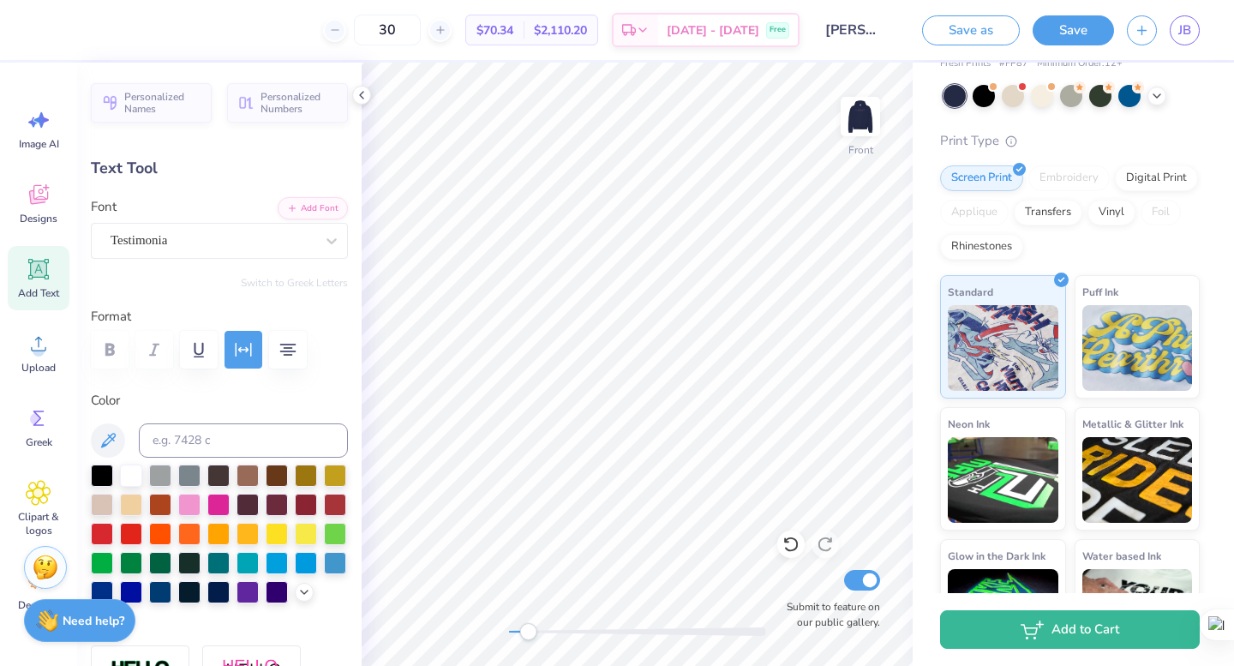
type input "13.75"
type input "4.11"
drag, startPoint x: 531, startPoint y: 631, endPoint x: 516, endPoint y: 630, distance: 15.5
click at [516, 630] on div "Accessibility label" at bounding box center [515, 631] width 17 height 17
type input "17.14"
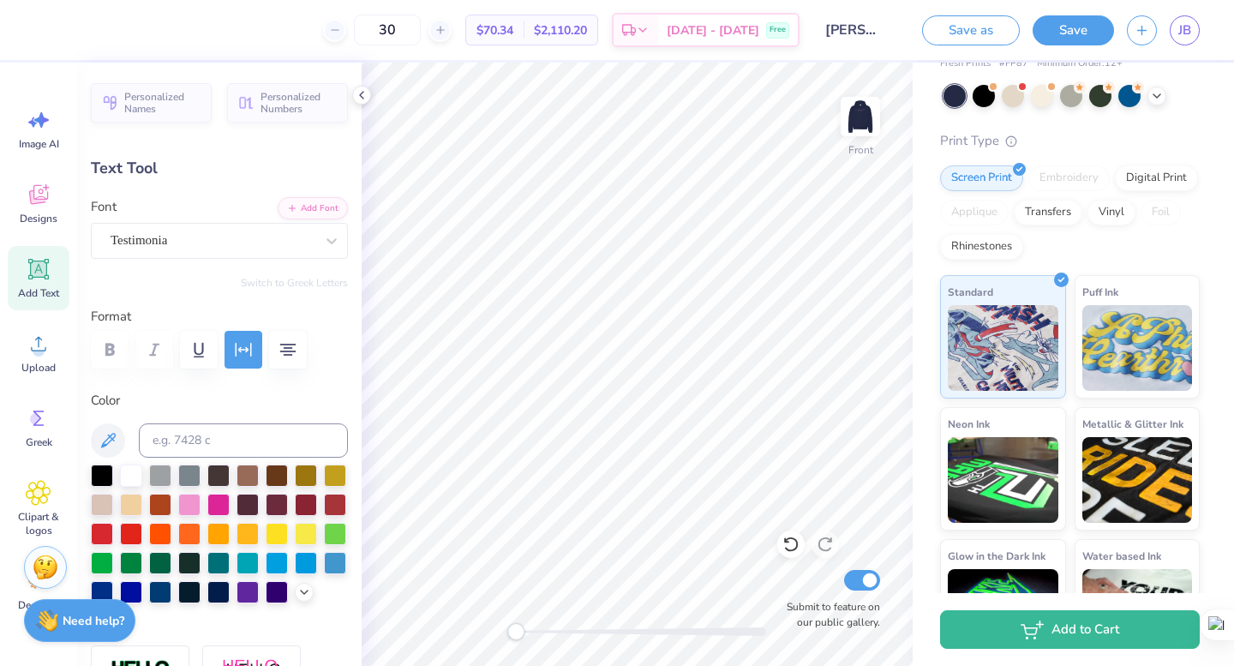
type input "10.41"
type input "3.11"
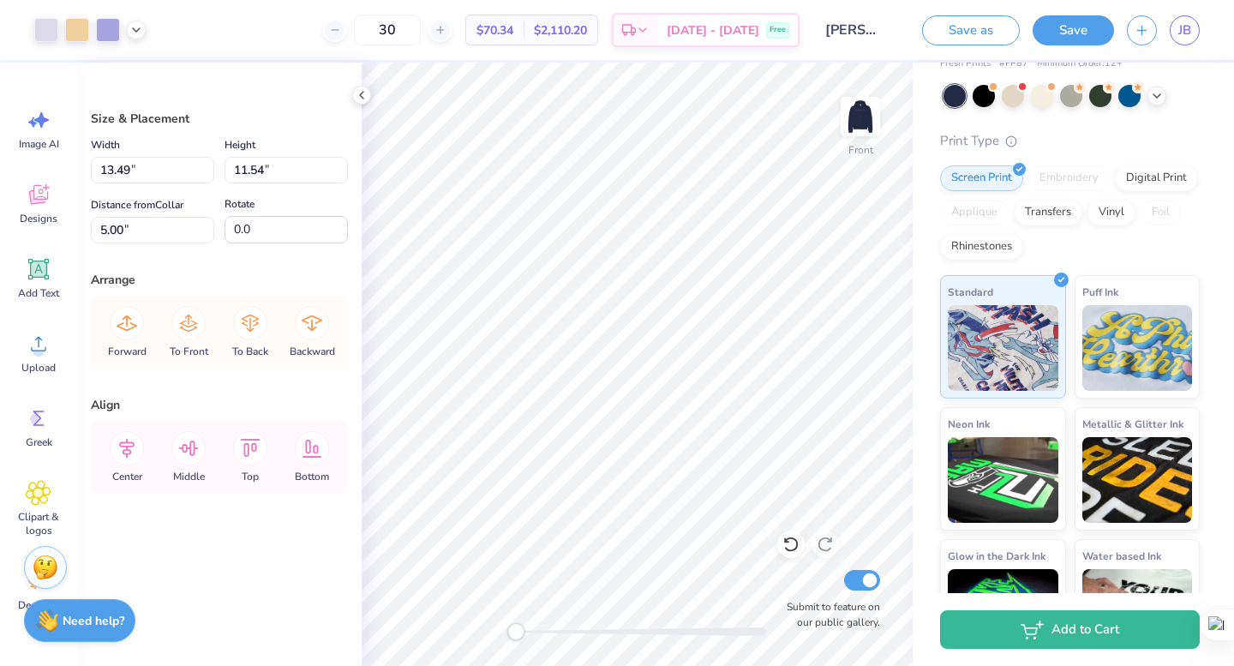
type input "12.61"
type input "10.79"
click at [791, 541] on icon at bounding box center [791, 544] width 17 height 17
type input "13.49"
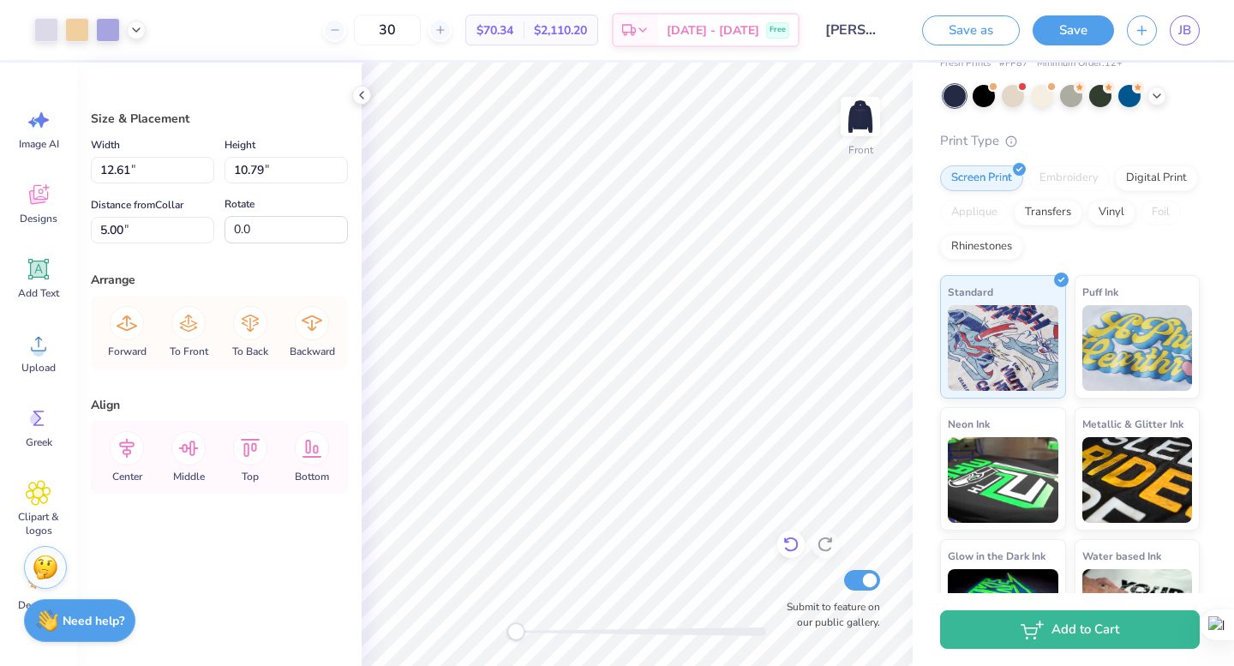
type input "11.54"
click at [788, 544] on icon at bounding box center [791, 544] width 17 height 17
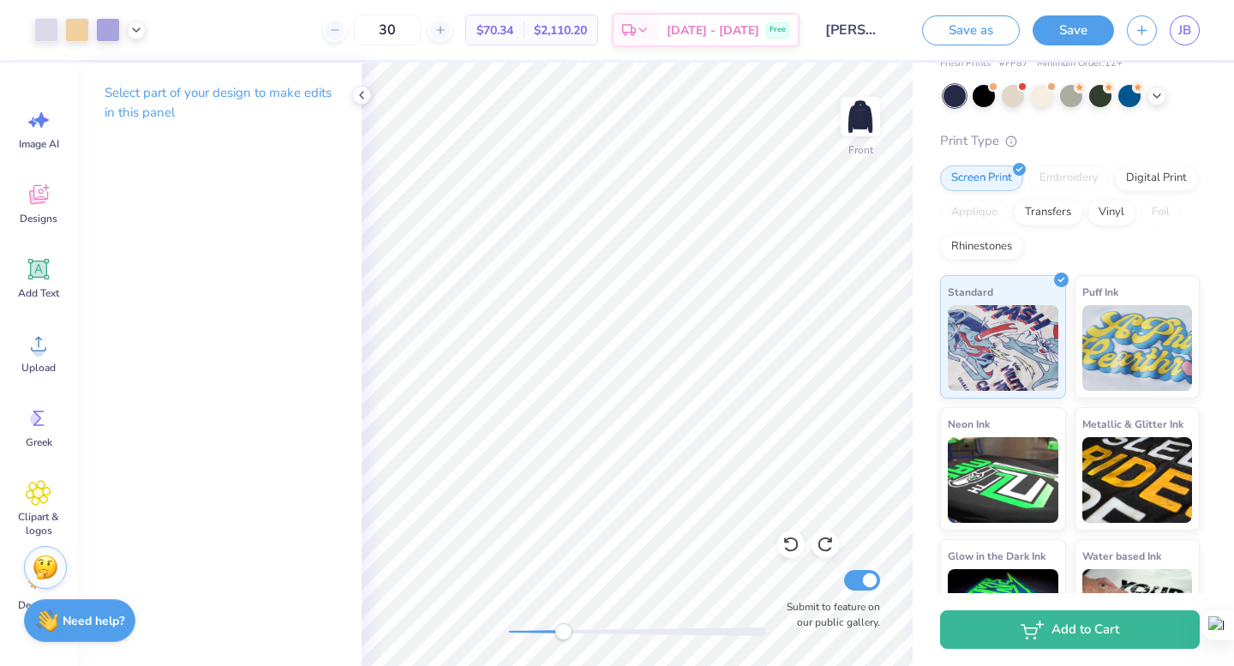
drag, startPoint x: 522, startPoint y: 633, endPoint x: 579, endPoint y: 631, distance: 56.6
click at [572, 633] on div "Accessibility label" at bounding box center [563, 631] width 17 height 17
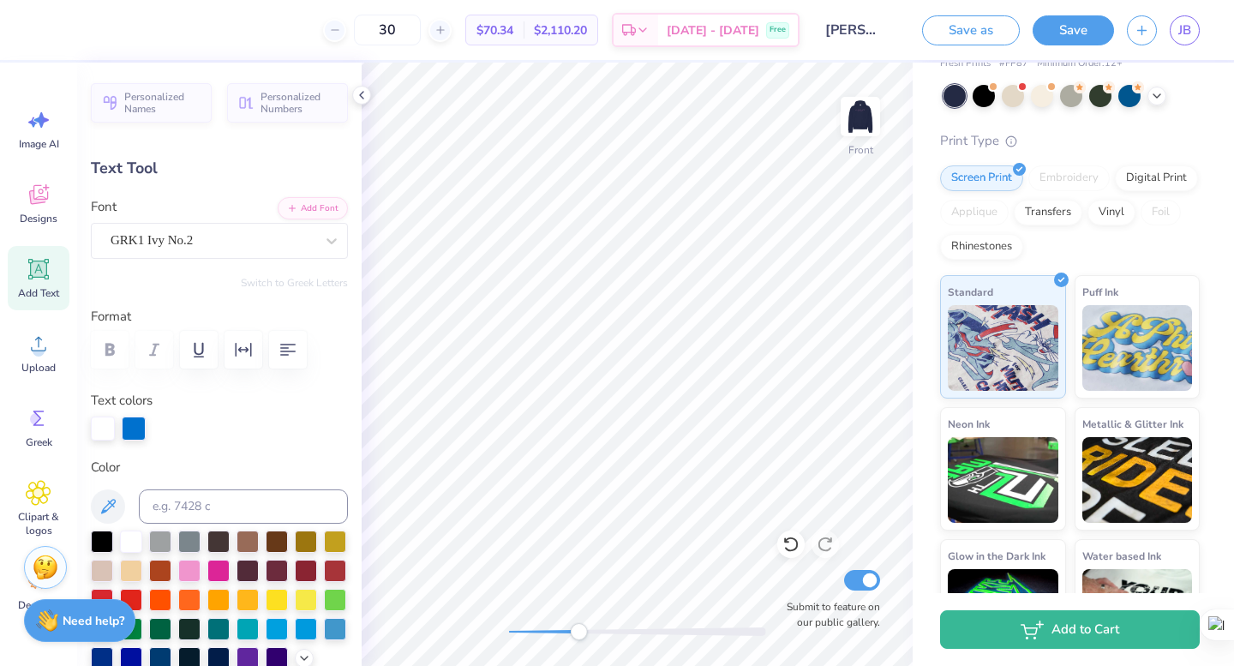
type input "0.95"
type input "0.51"
type input "1.0"
type input "1.47"
type input "0.50"
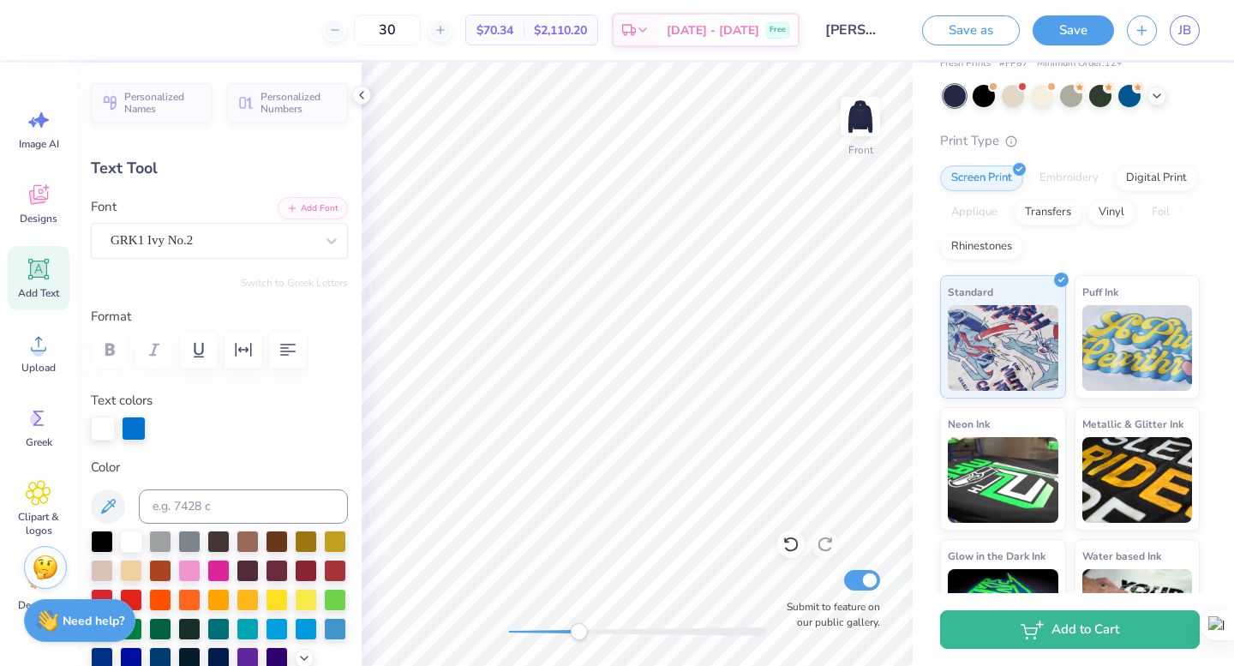
type input "13.23"
type input "0.0"
type input "1.03"
type input "0.53"
type input "13.13"
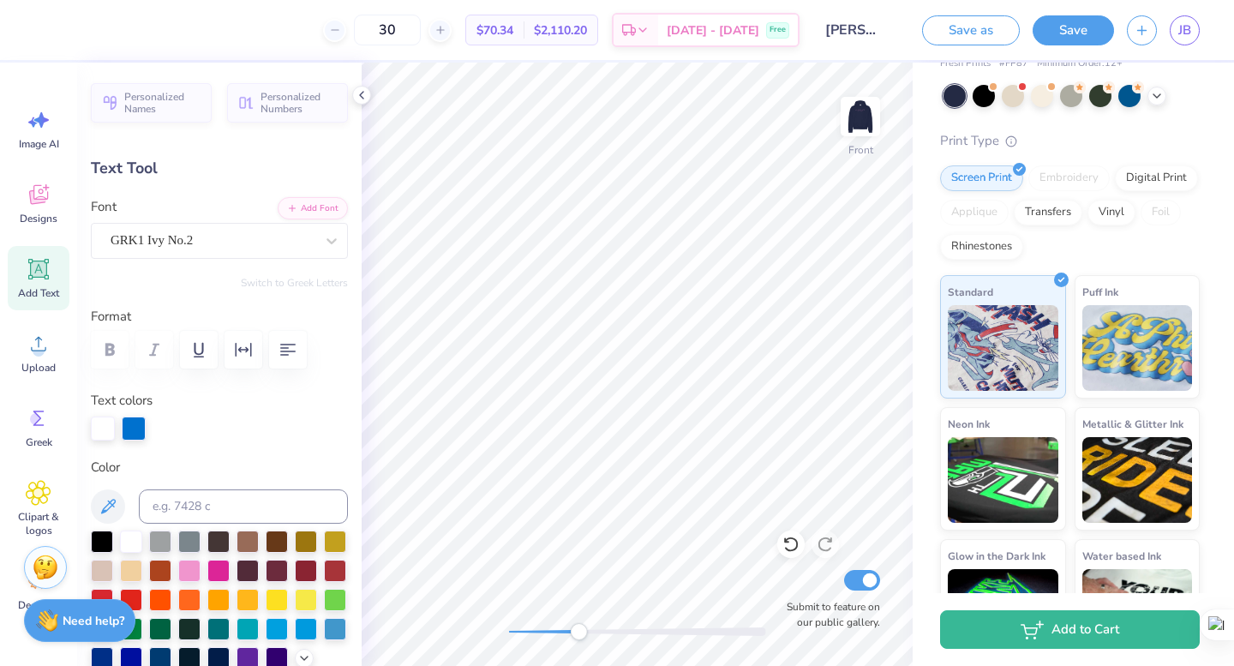
type input "2.8"
type input "1.46"
type input "0.50"
type input "13.15"
type input "0.0"
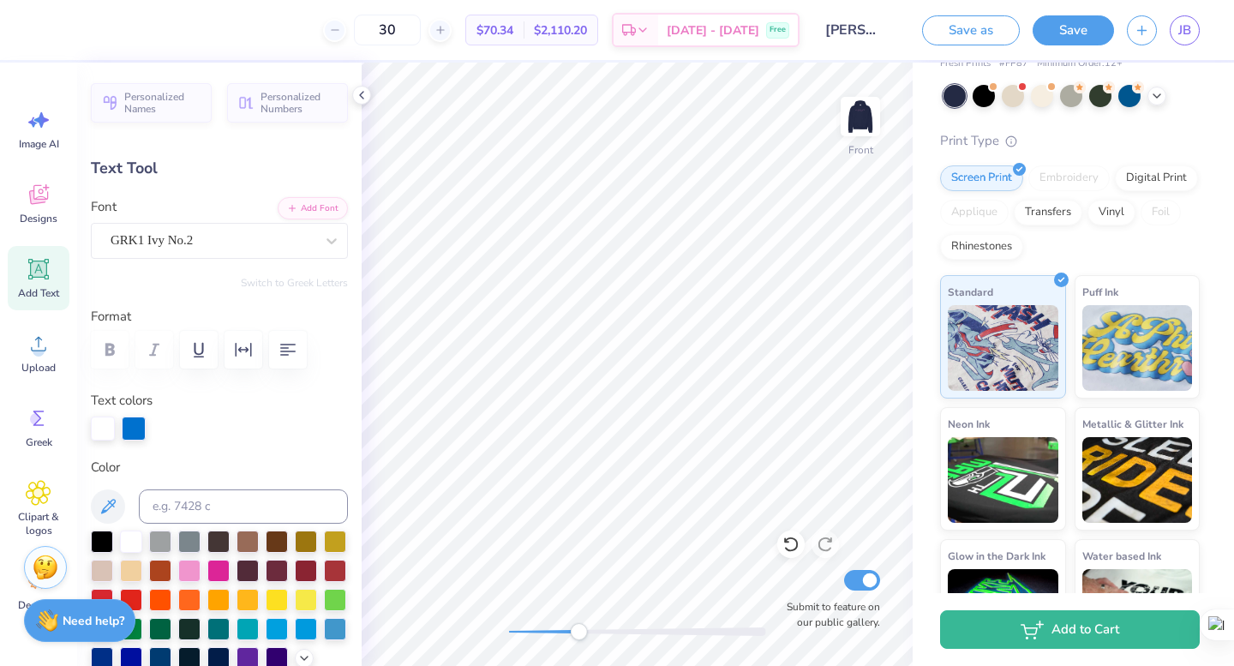
type input "1.03"
type input "0.53"
type input "12.86"
type input "2.8"
type input "1.47"
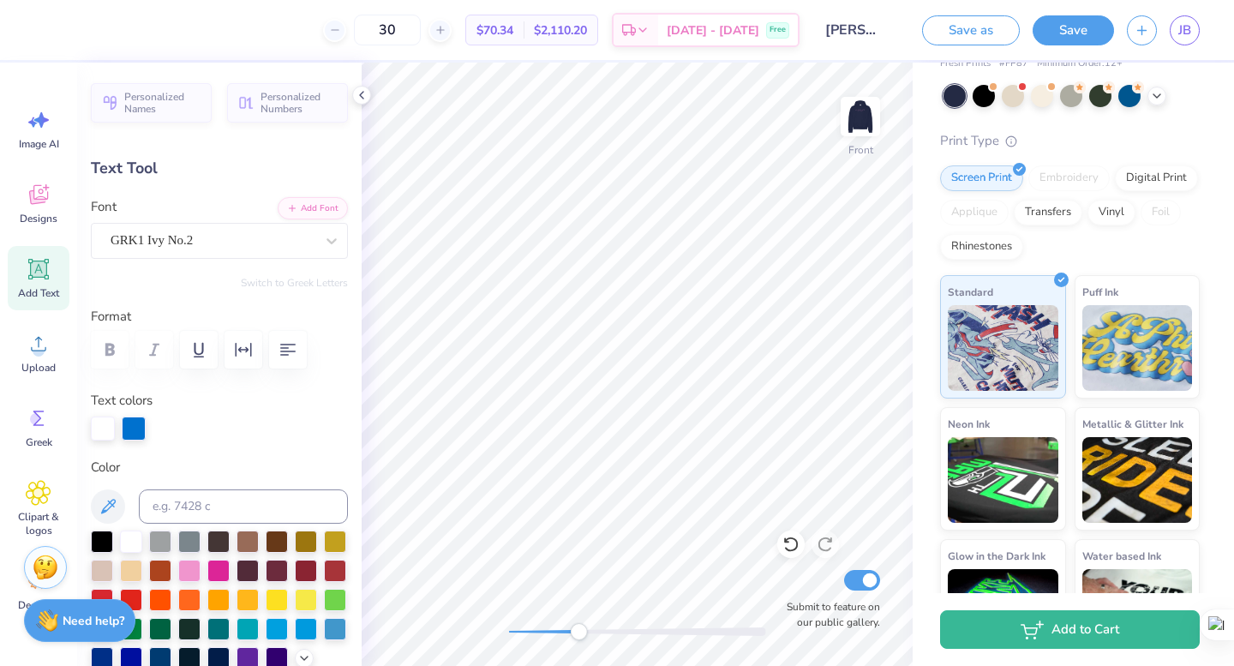
type input "0.50"
type input "12.88"
type input "0.0"
type input "0.95"
type input "0.51"
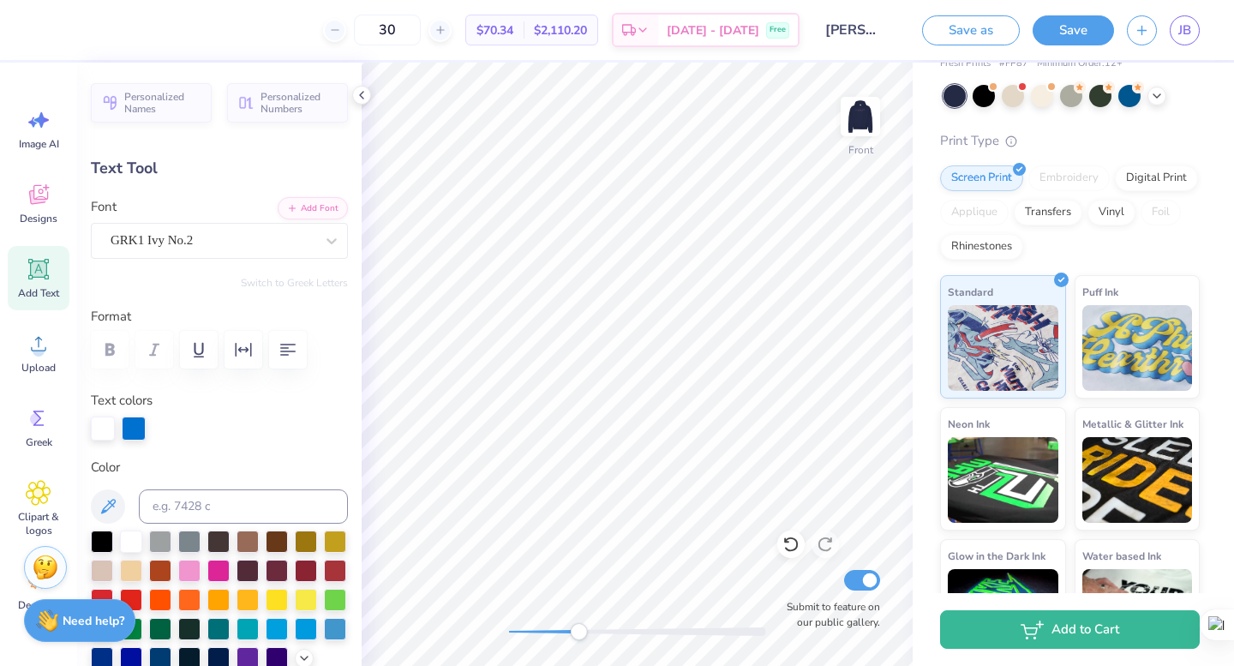
type input "13.03"
type input "1.0"
type input "1.06"
type input "0.57"
type input "12.97"
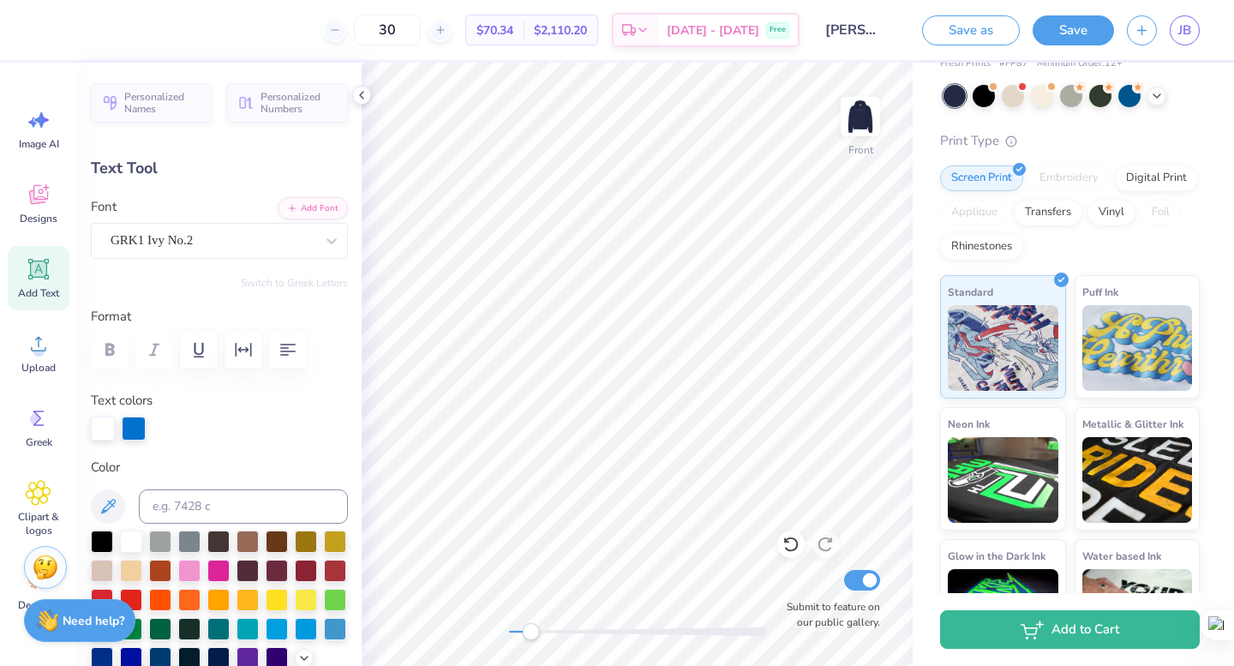
click at [531, 641] on div "Front Submit to feature on our public gallery." at bounding box center [637, 364] width 551 height 603
type input "0.0"
type input "10.41"
type input "3.11"
type input "17.14"
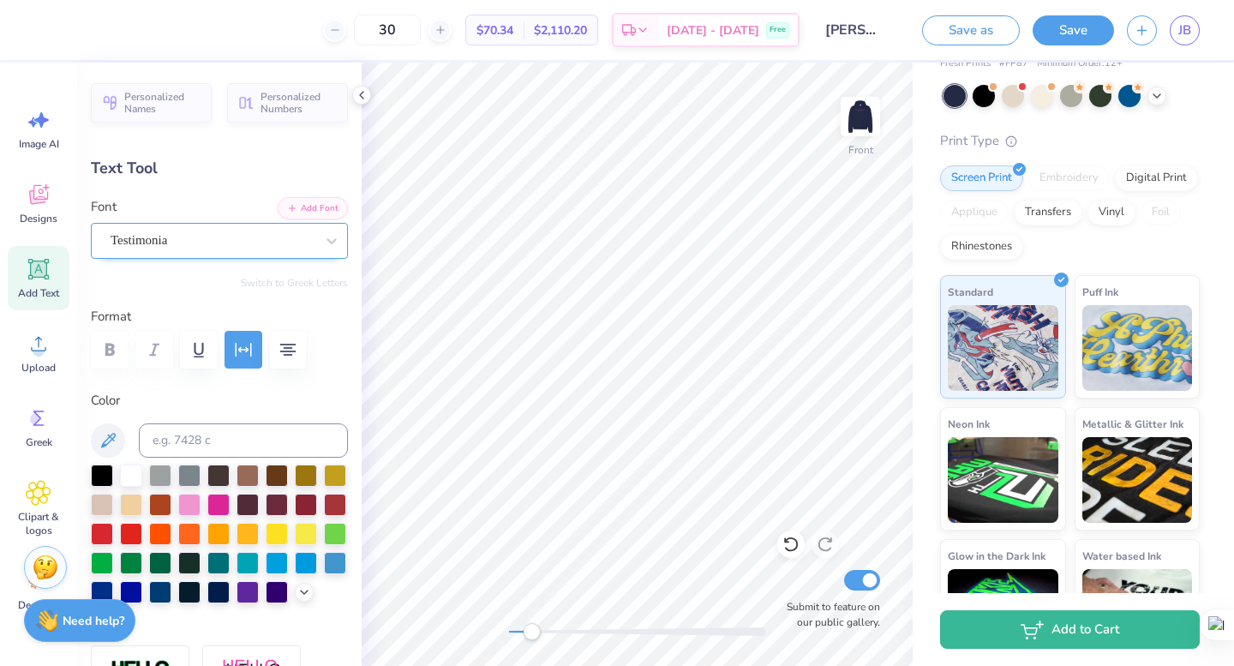
click at [292, 247] on div "Testimonia" at bounding box center [212, 240] width 207 height 27
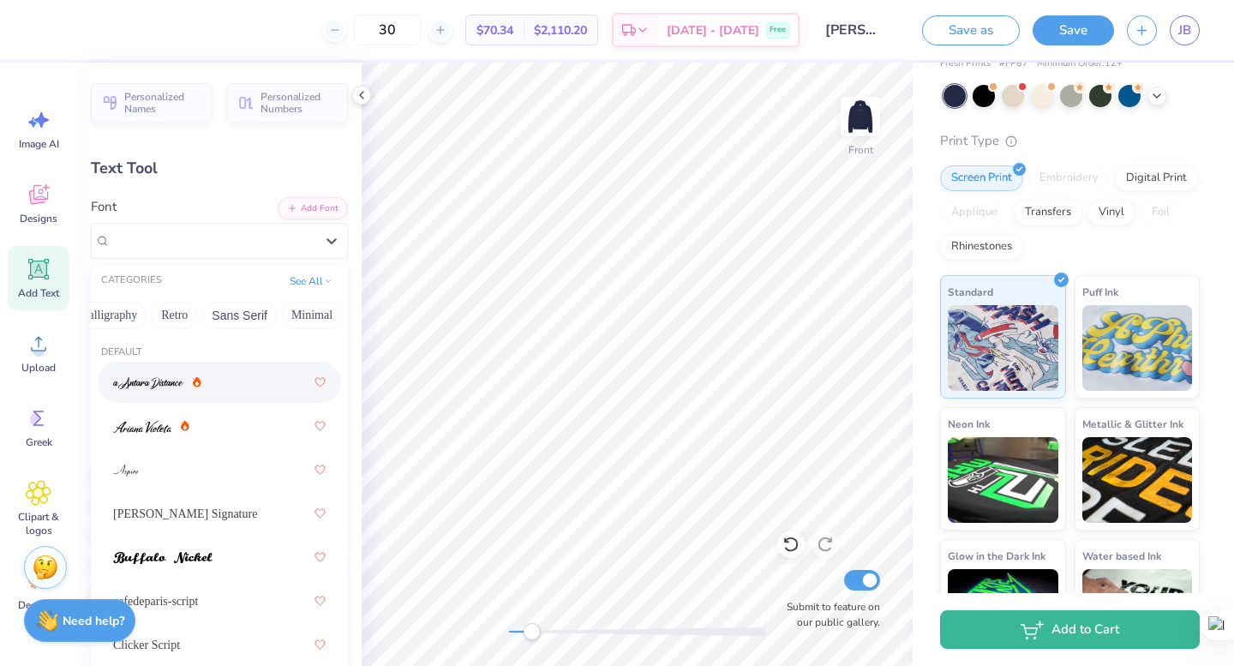
scroll to position [0, 462]
click at [153, 312] on button "Minimal" at bounding box center [153, 315] width 60 height 27
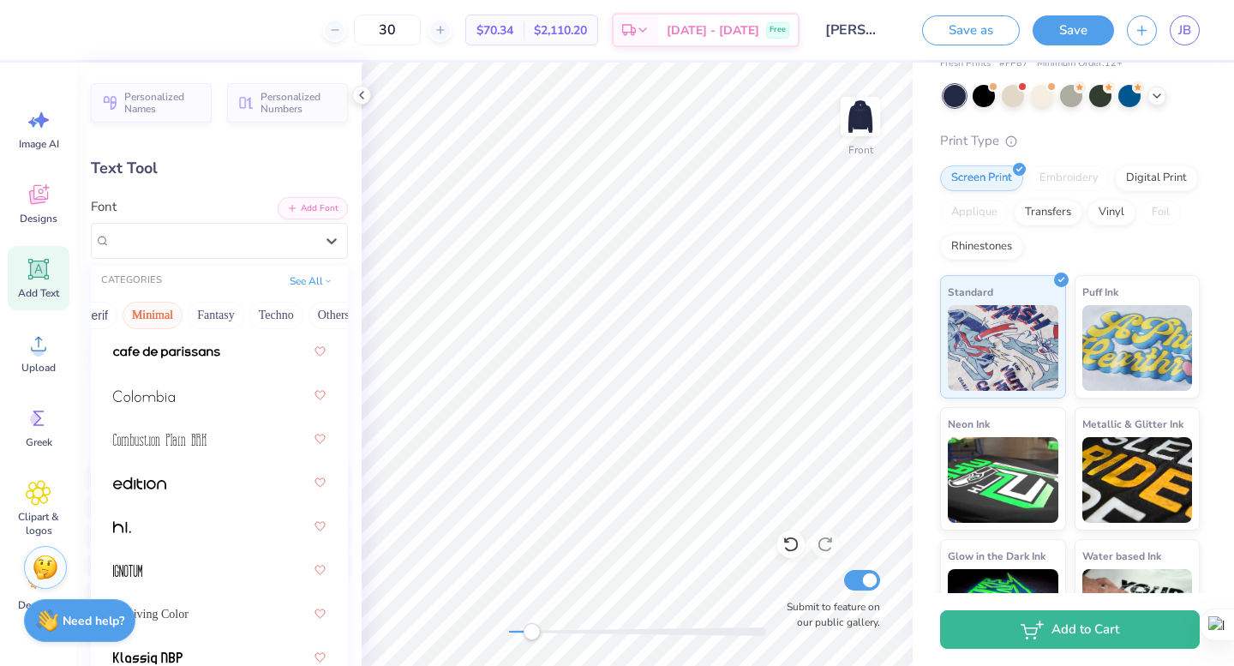
scroll to position [295, 0]
click at [177, 387] on div at bounding box center [219, 393] width 213 height 31
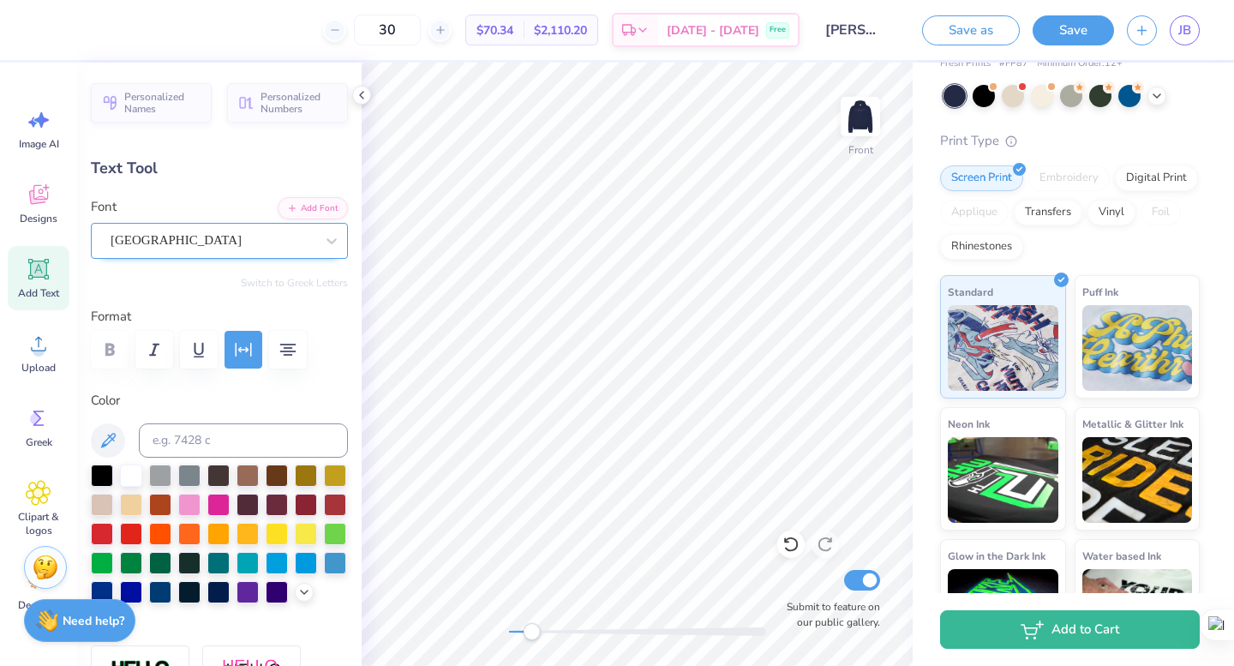
click at [273, 246] on div "[GEOGRAPHIC_DATA]" at bounding box center [212, 240] width 207 height 27
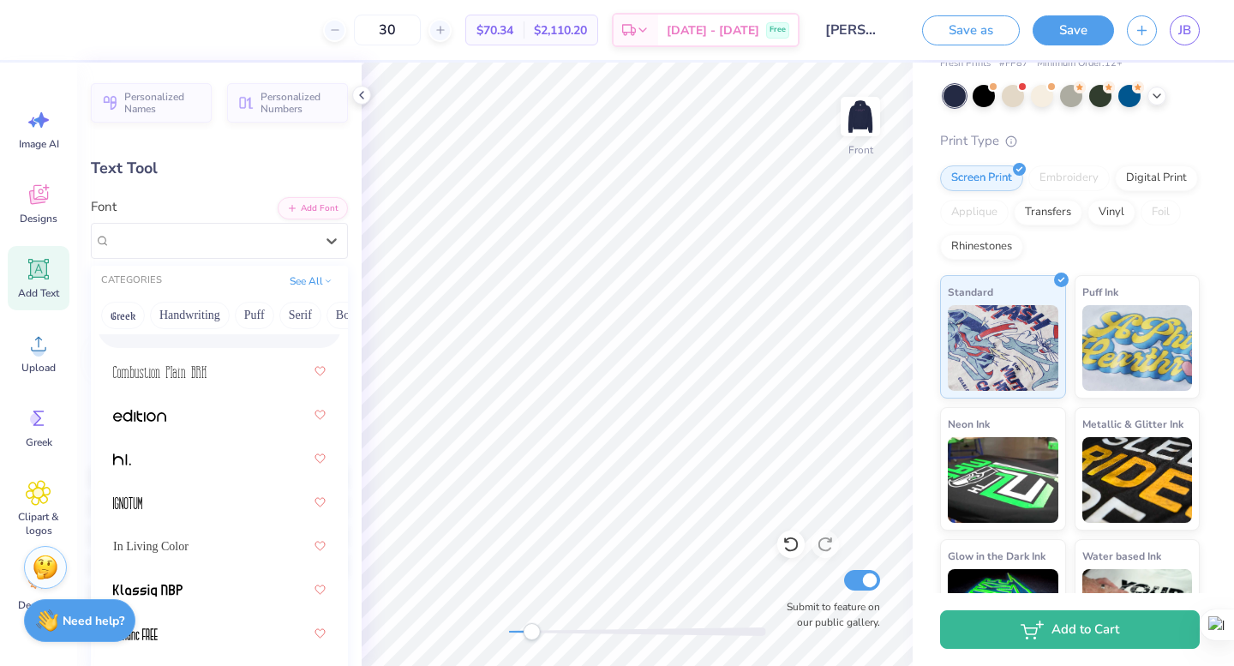
scroll to position [363, 0]
click at [217, 445] on div at bounding box center [219, 456] width 213 height 31
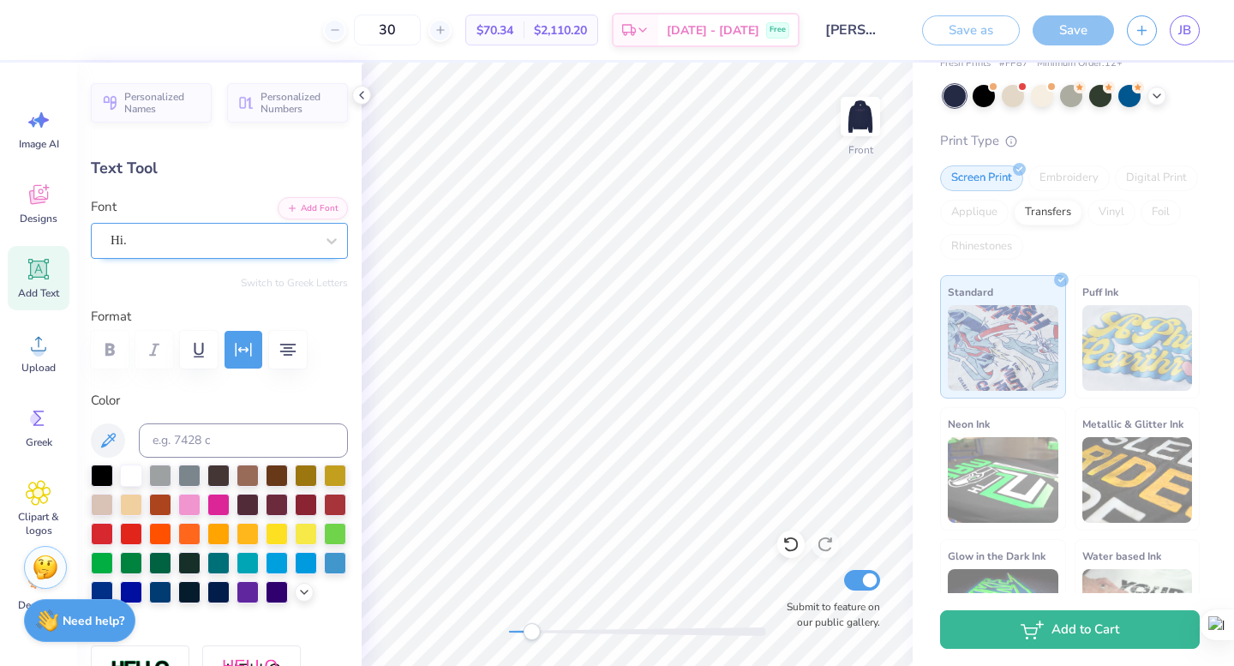
click at [272, 234] on div "Hi." at bounding box center [212, 240] width 207 height 27
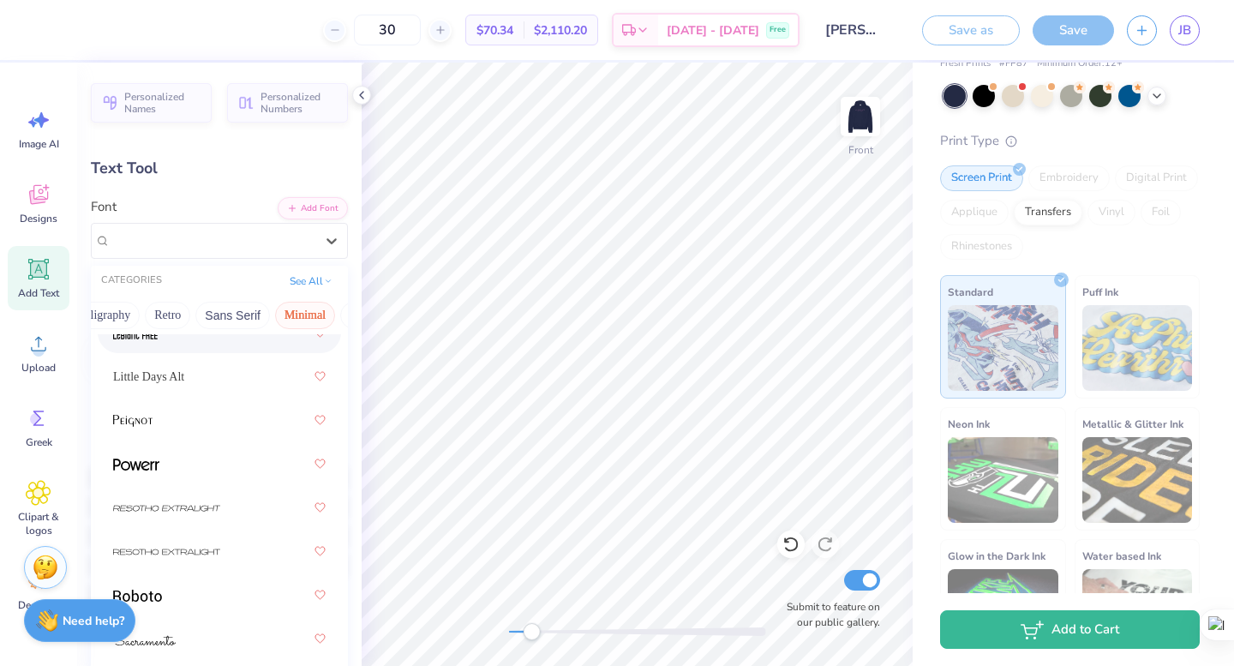
scroll to position [0, 477]
click at [297, 276] on button "See All" at bounding box center [311, 279] width 53 height 17
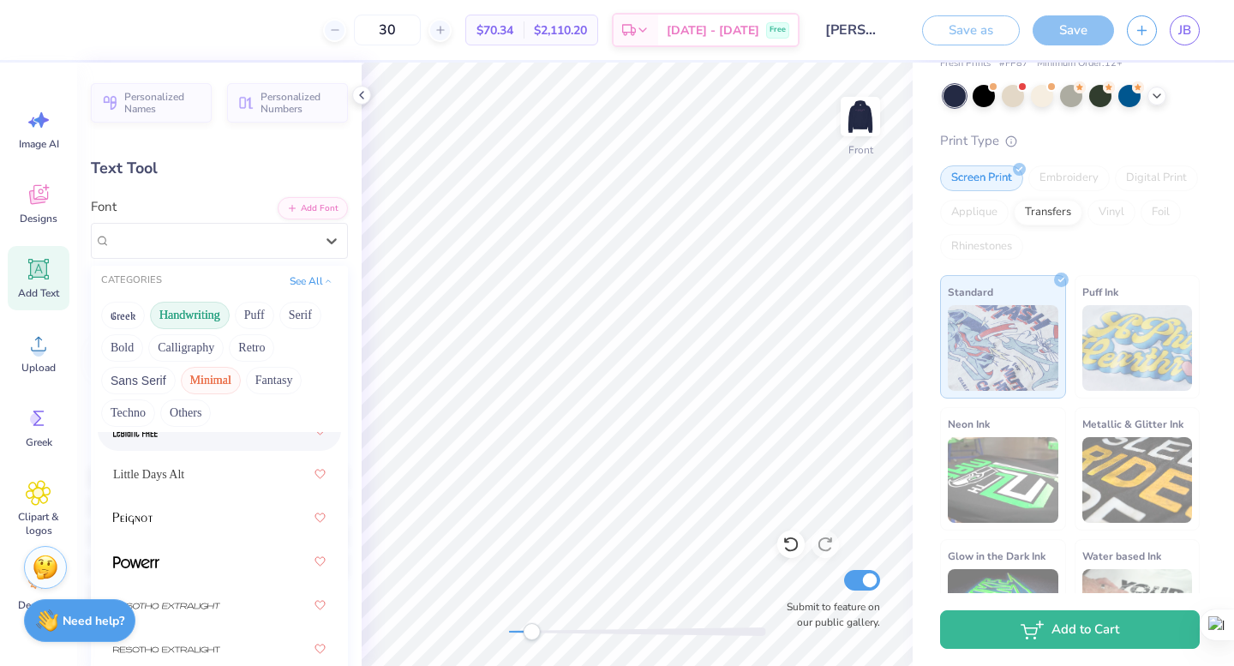
click at [201, 315] on button "Handwriting" at bounding box center [190, 315] width 80 height 27
click at [130, 347] on button "Bold" at bounding box center [122, 347] width 42 height 27
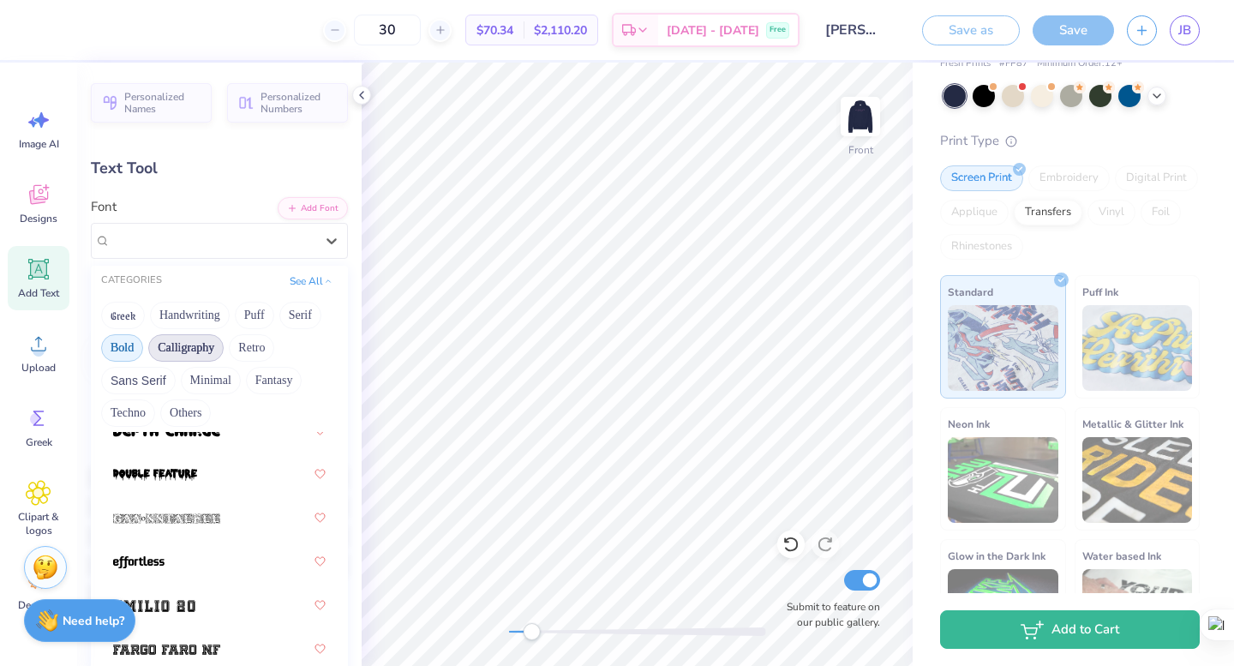
click at [195, 351] on button "Calligraphy" at bounding box center [185, 347] width 75 height 27
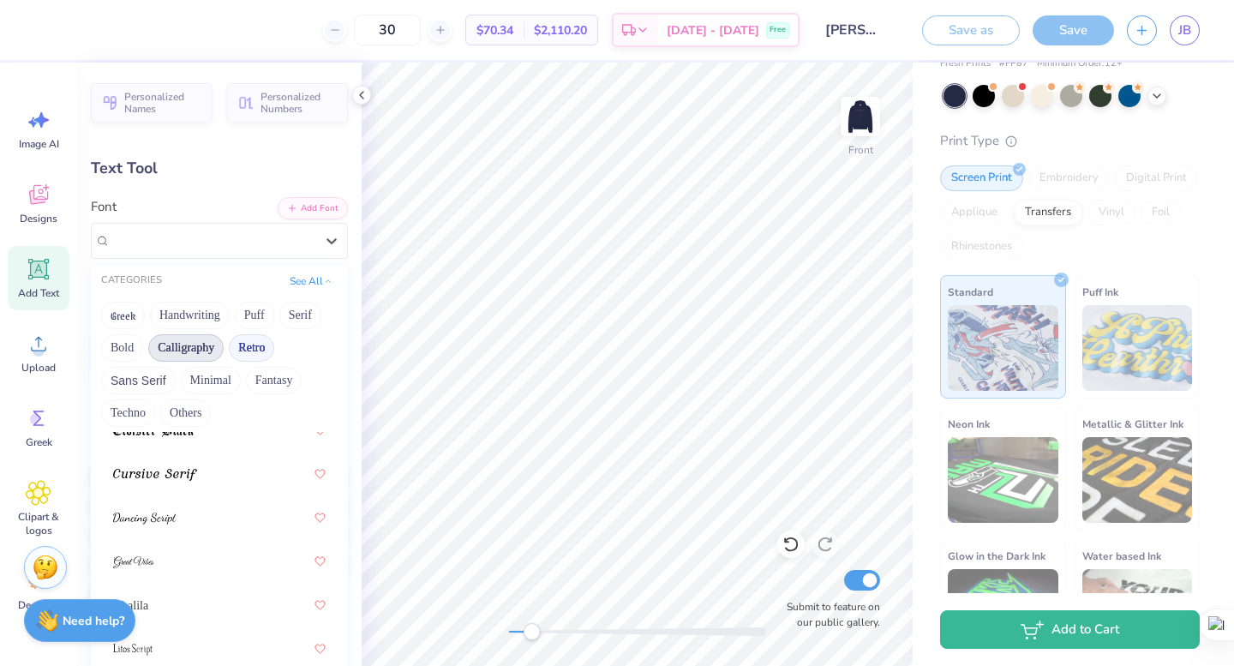
click at [261, 343] on button "Retro" at bounding box center [251, 347] width 45 height 27
click at [311, 285] on button "See All" at bounding box center [311, 279] width 53 height 17
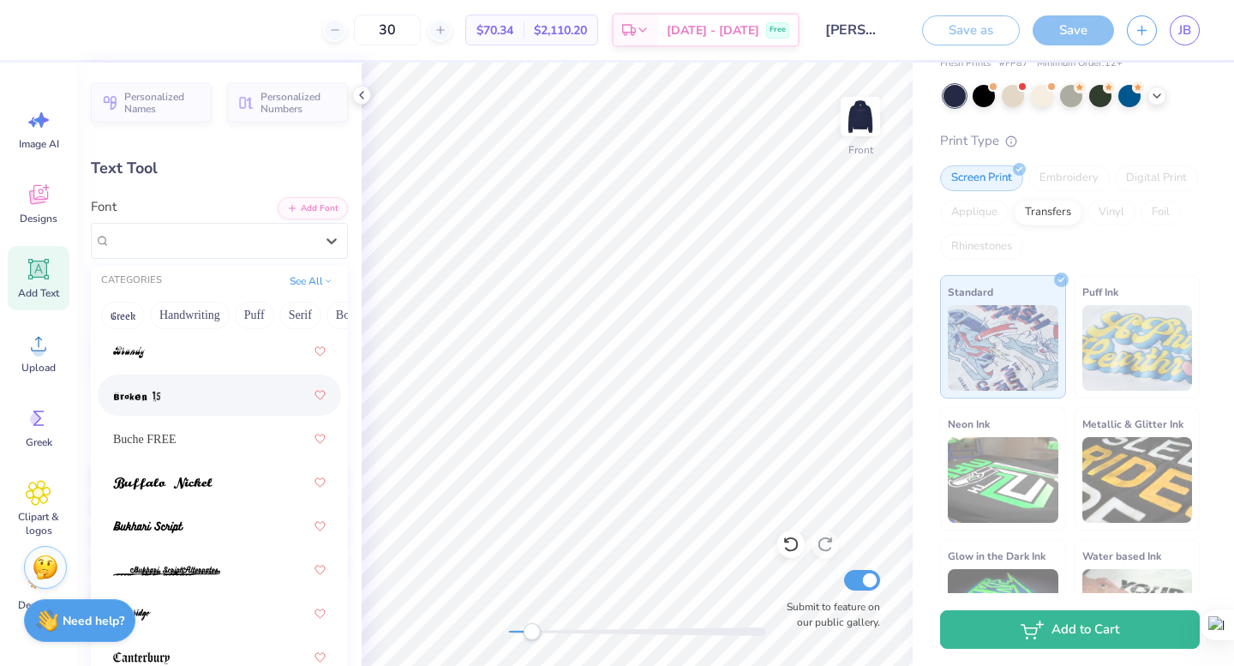
scroll to position [0, 0]
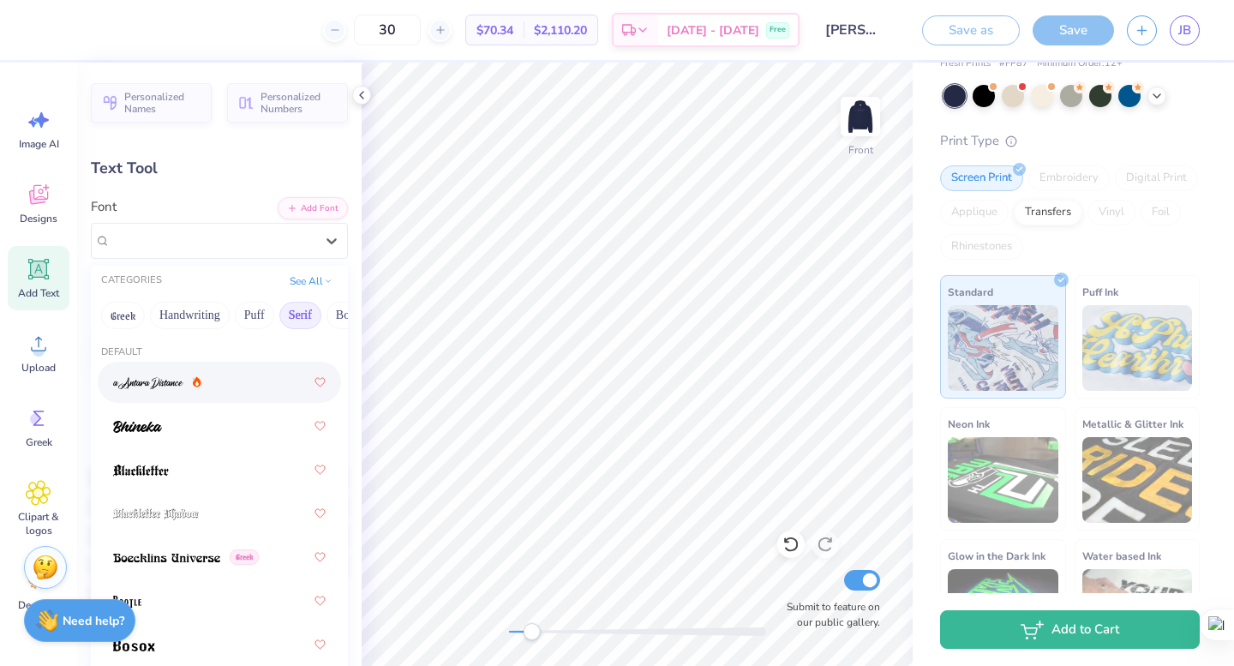
click at [288, 303] on button "Serif" at bounding box center [300, 315] width 42 height 27
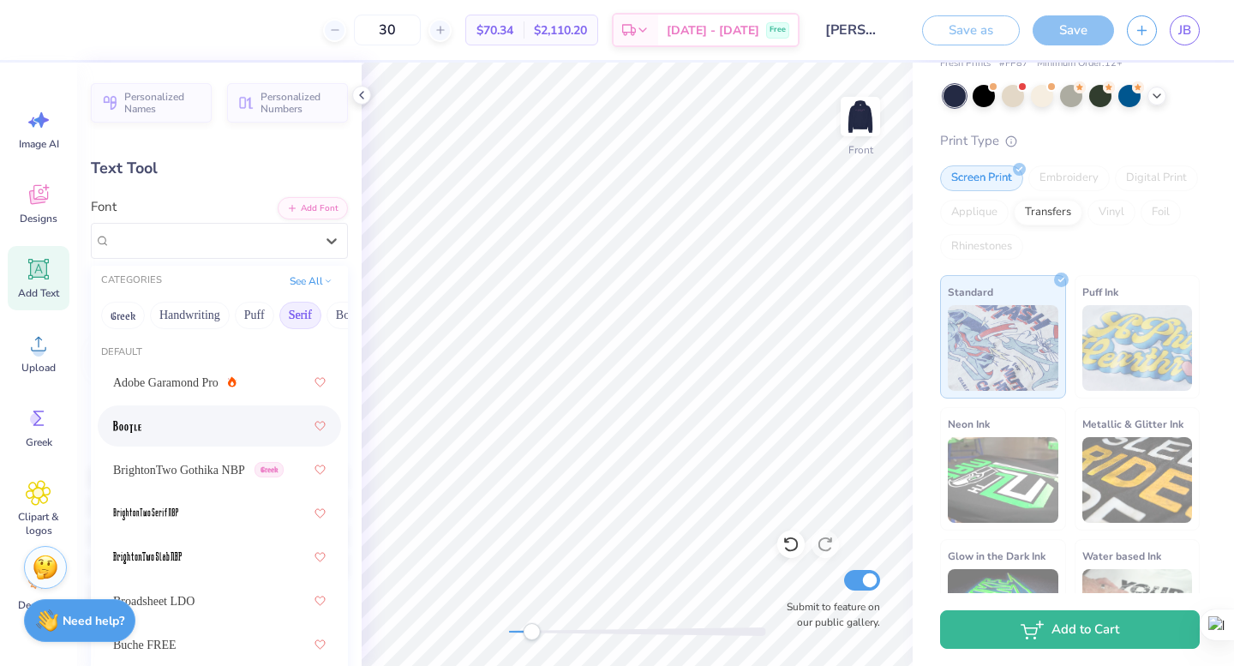
click at [227, 416] on div at bounding box center [219, 426] width 213 height 31
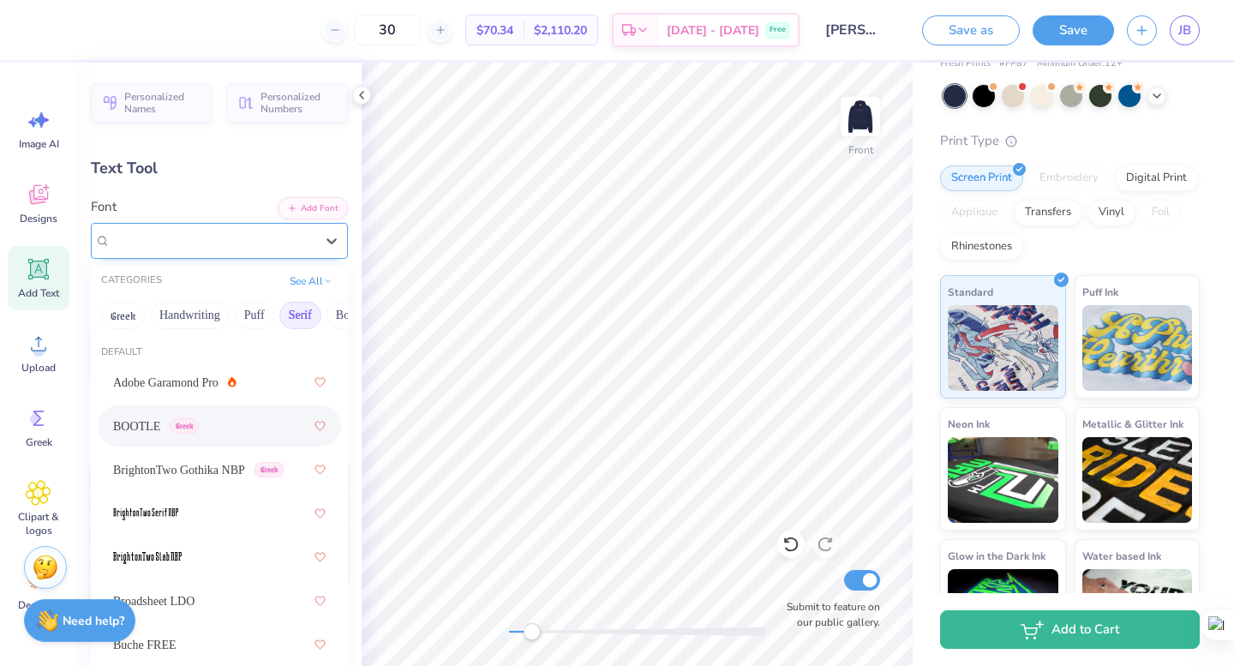
click at [288, 232] on div "BOOTLE Greek" at bounding box center [212, 240] width 207 height 27
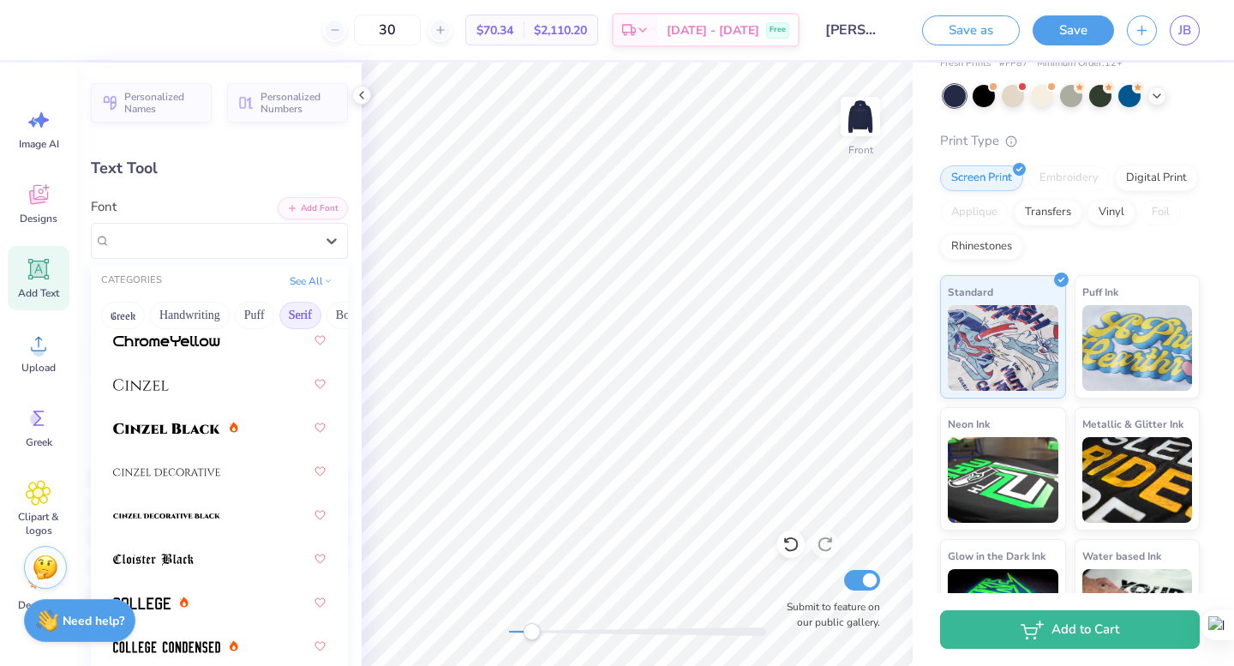
scroll to position [437, 0]
click at [245, 460] on div at bounding box center [219, 469] width 213 height 31
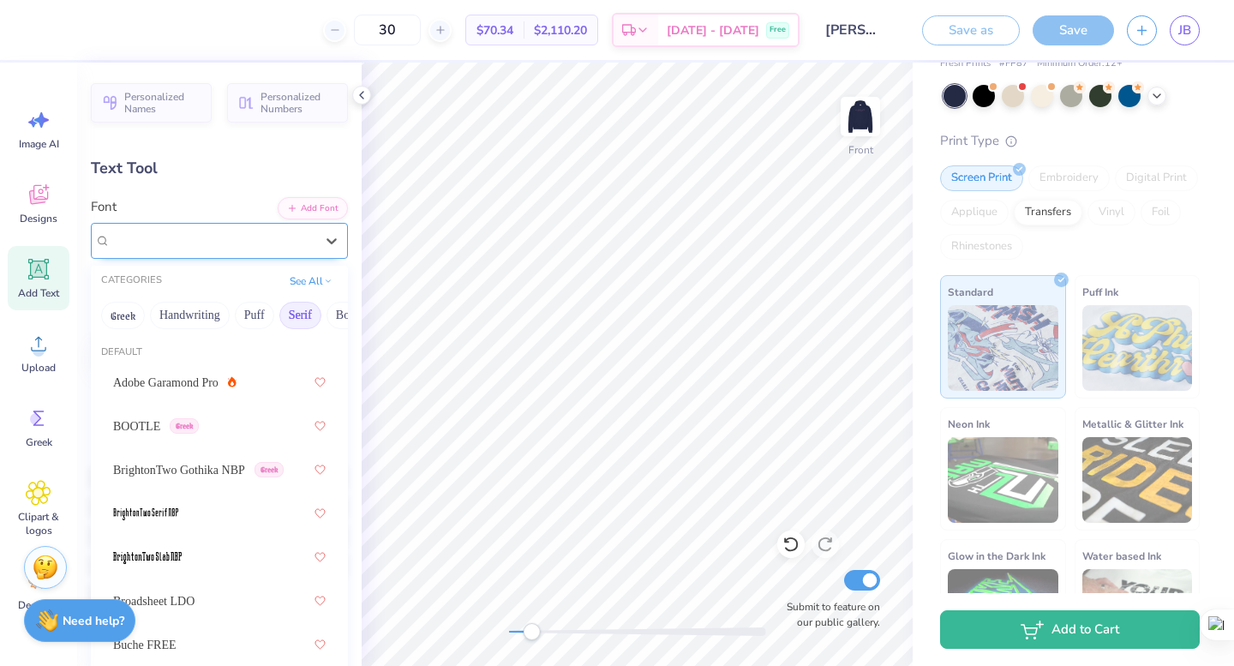
click at [268, 234] on div at bounding box center [212, 240] width 207 height 27
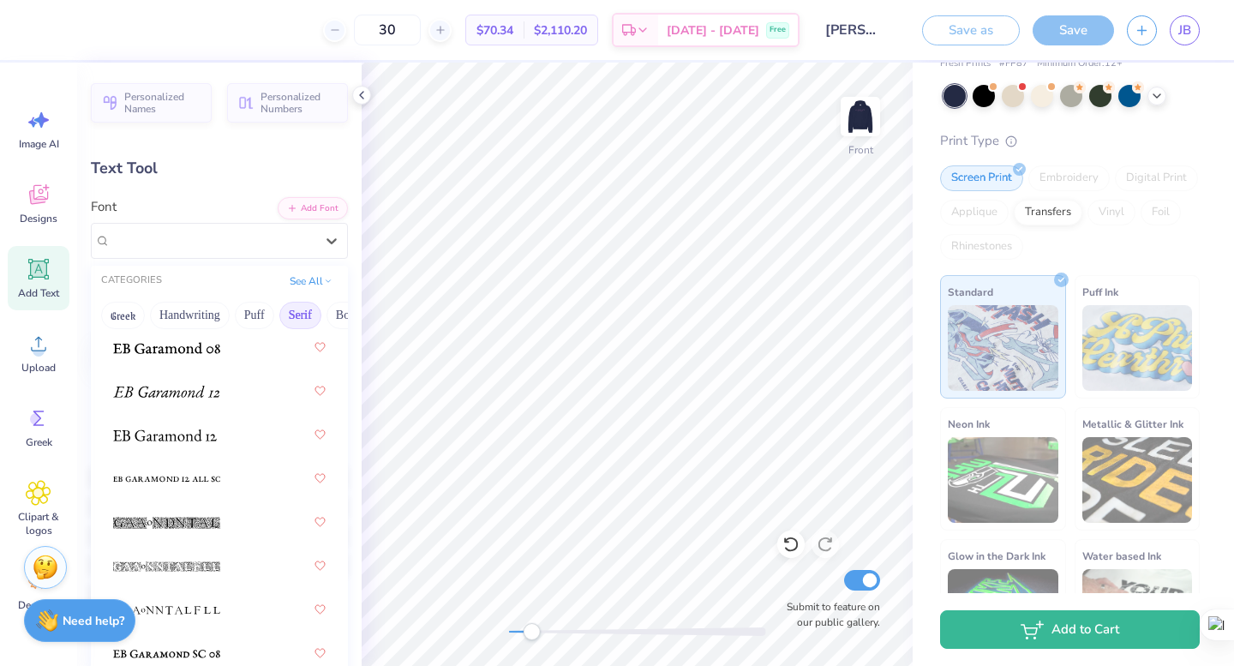
scroll to position [1522, 0]
click at [230, 465] on div at bounding box center [219, 477] width 213 height 31
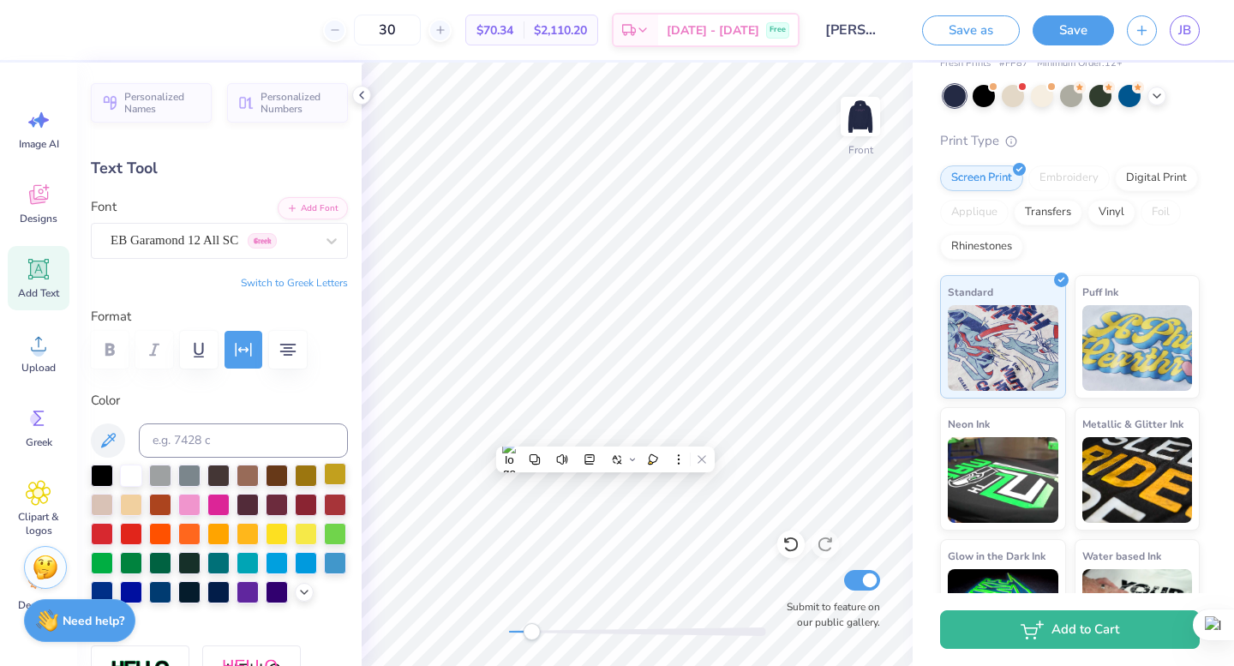
scroll to position [1, 0]
type textarea "p"
type textarea "a"
click at [790, 553] on icon at bounding box center [791, 544] width 17 height 17
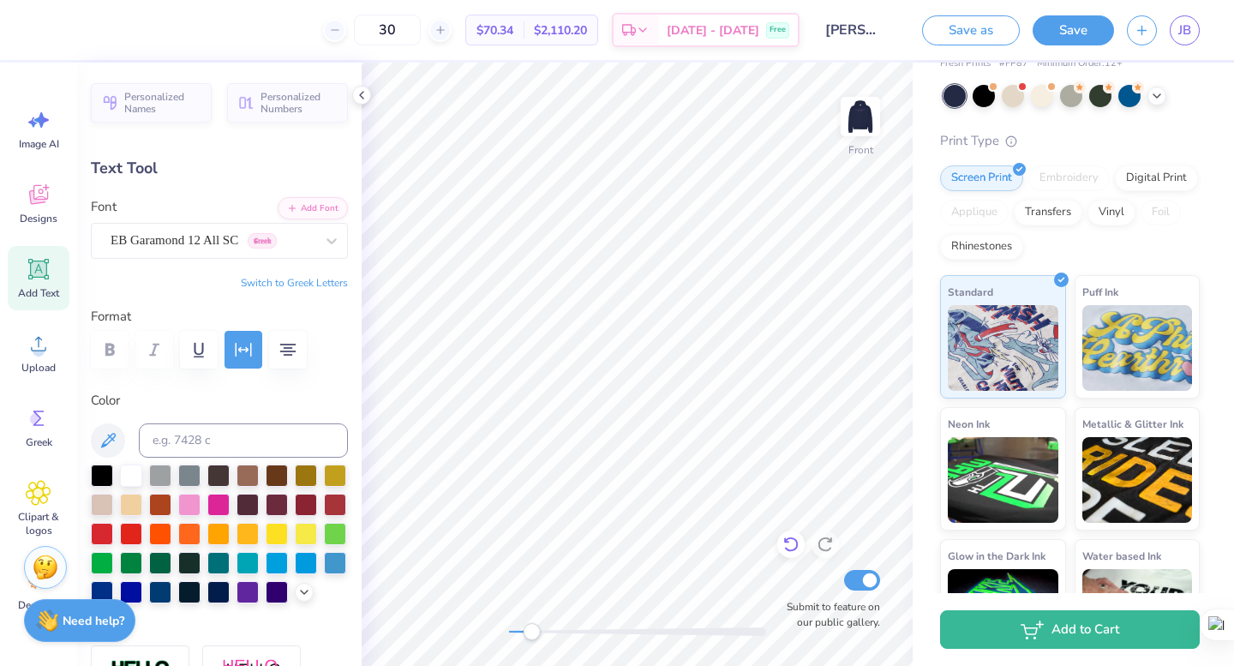
click at [791, 543] on icon at bounding box center [791, 544] width 17 height 17
type input "12.00"
type input "2.87"
drag, startPoint x: 537, startPoint y: 639, endPoint x: 524, endPoint y: 637, distance: 13.8
click at [524, 637] on div at bounding box center [637, 631] width 257 height 17
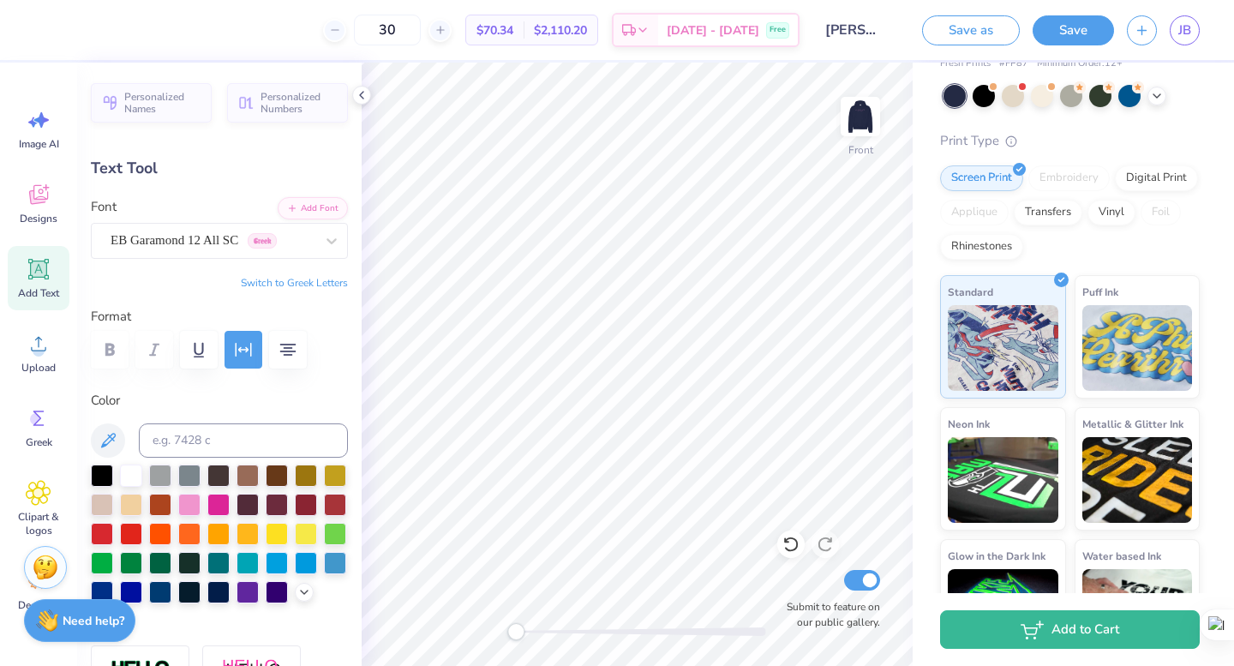
click at [514, 638] on div "Accessibility label" at bounding box center [515, 631] width 17 height 17
type input "16.76"
click at [853, 131] on img at bounding box center [860, 116] width 69 height 69
type input "5.95"
type input "1.52"
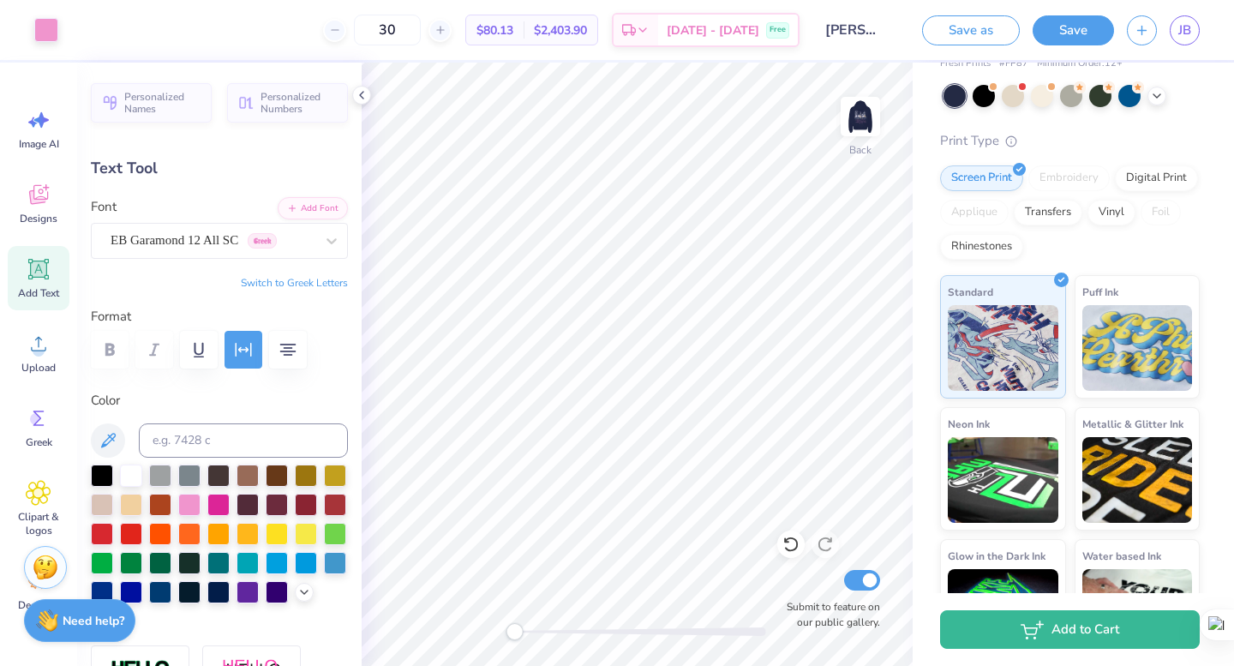
type input "4.19"
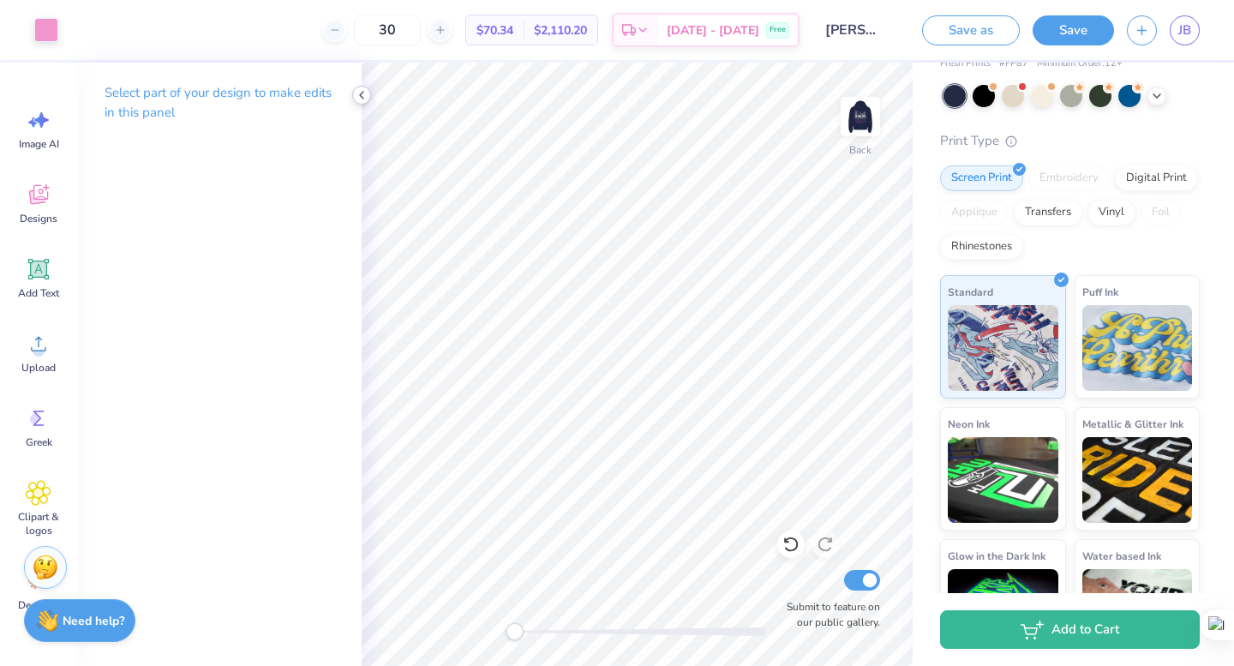
click at [368, 98] on icon at bounding box center [362, 95] width 14 height 14
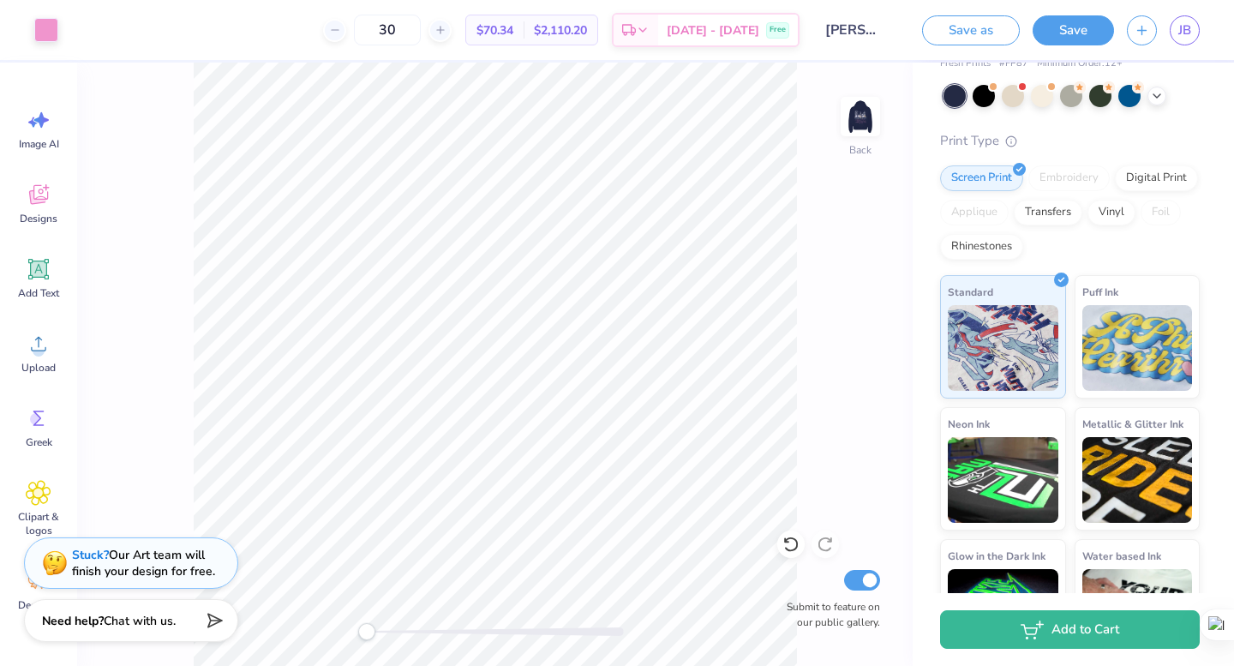
drag, startPoint x: 371, startPoint y: 637, endPoint x: 362, endPoint y: 637, distance: 9.4
click at [362, 637] on div "Accessibility label" at bounding box center [366, 631] width 17 height 17
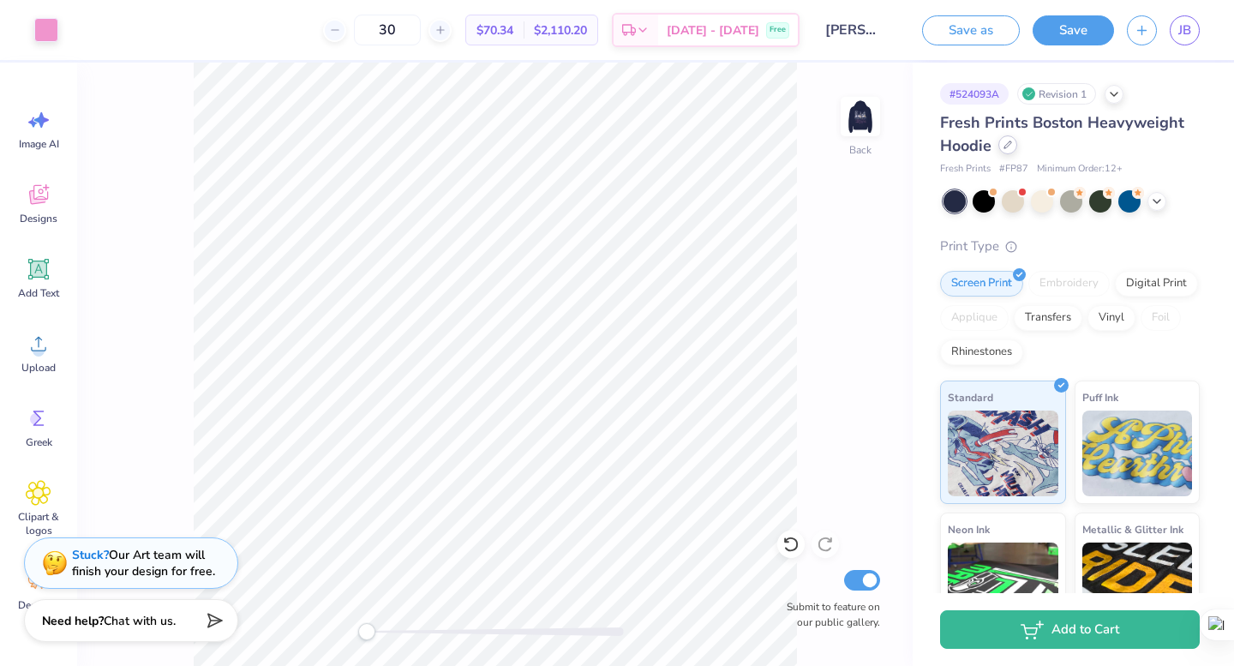
click at [1007, 147] on icon at bounding box center [1008, 144] width 7 height 7
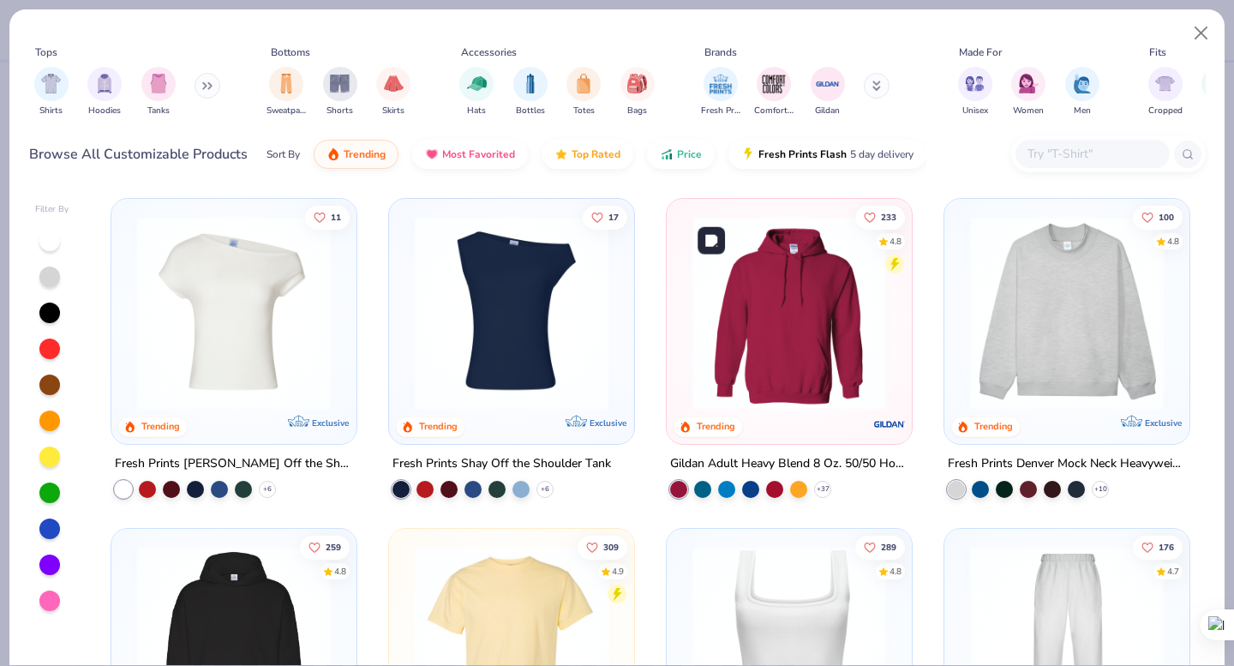
click at [741, 301] on div at bounding box center [1000, 313] width 632 height 194
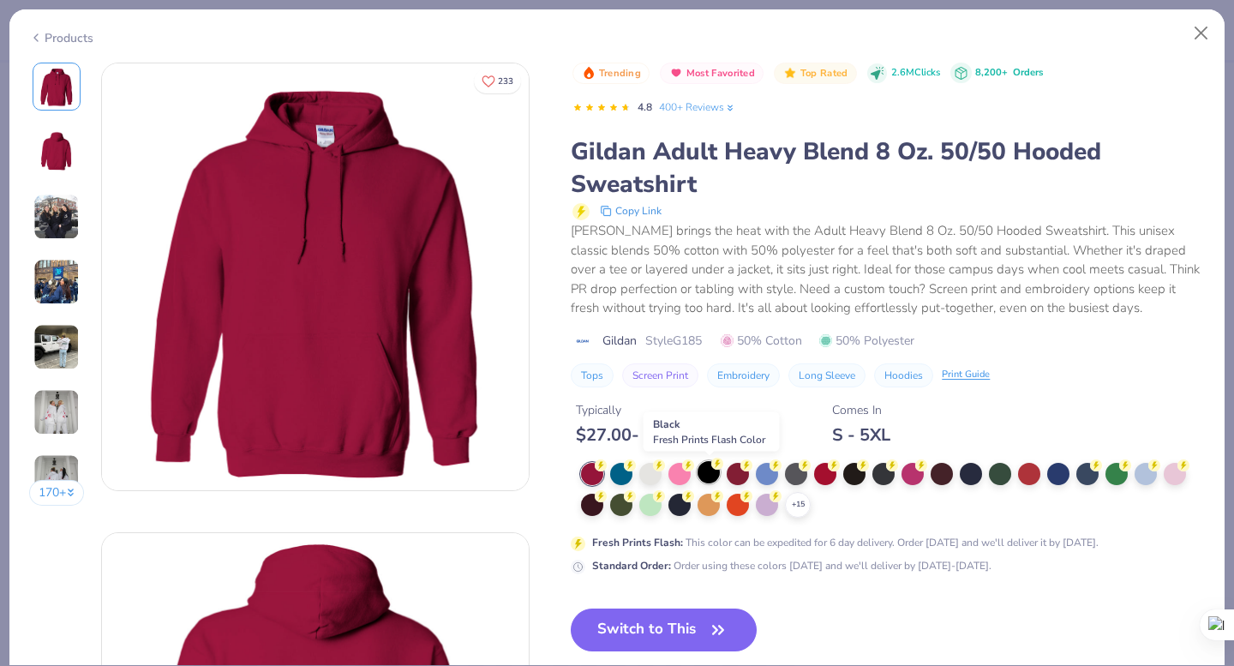
click at [717, 476] on div at bounding box center [709, 472] width 22 height 22
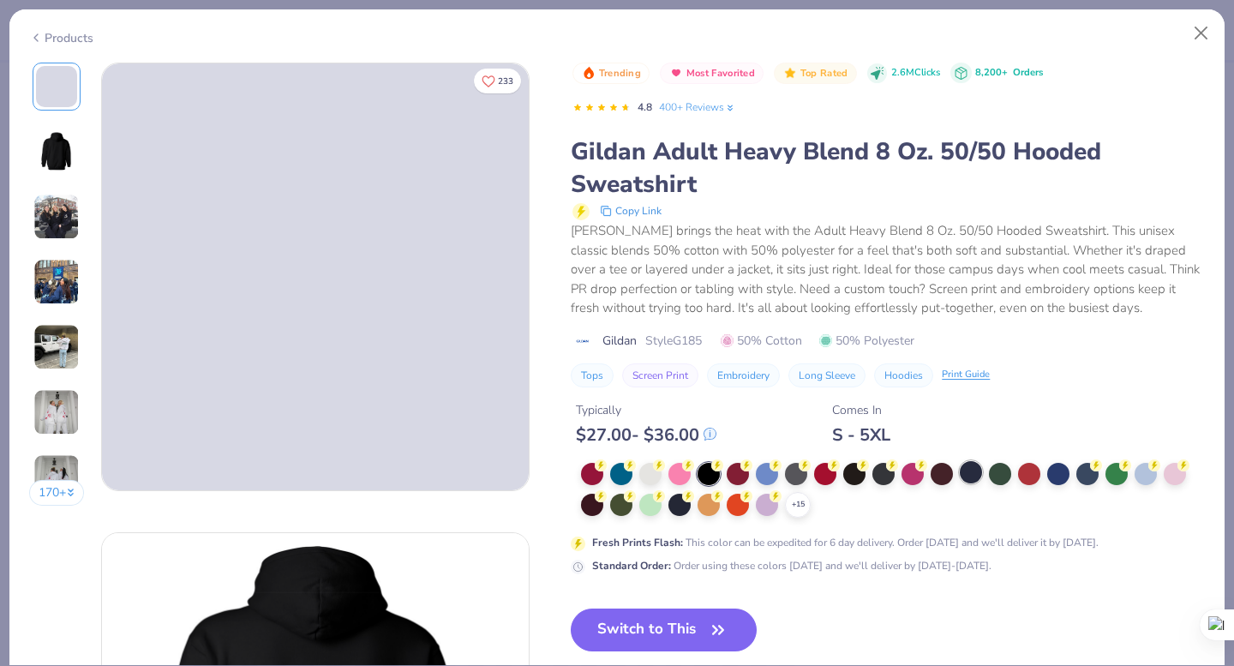
click at [974, 479] on div at bounding box center [971, 472] width 22 height 22
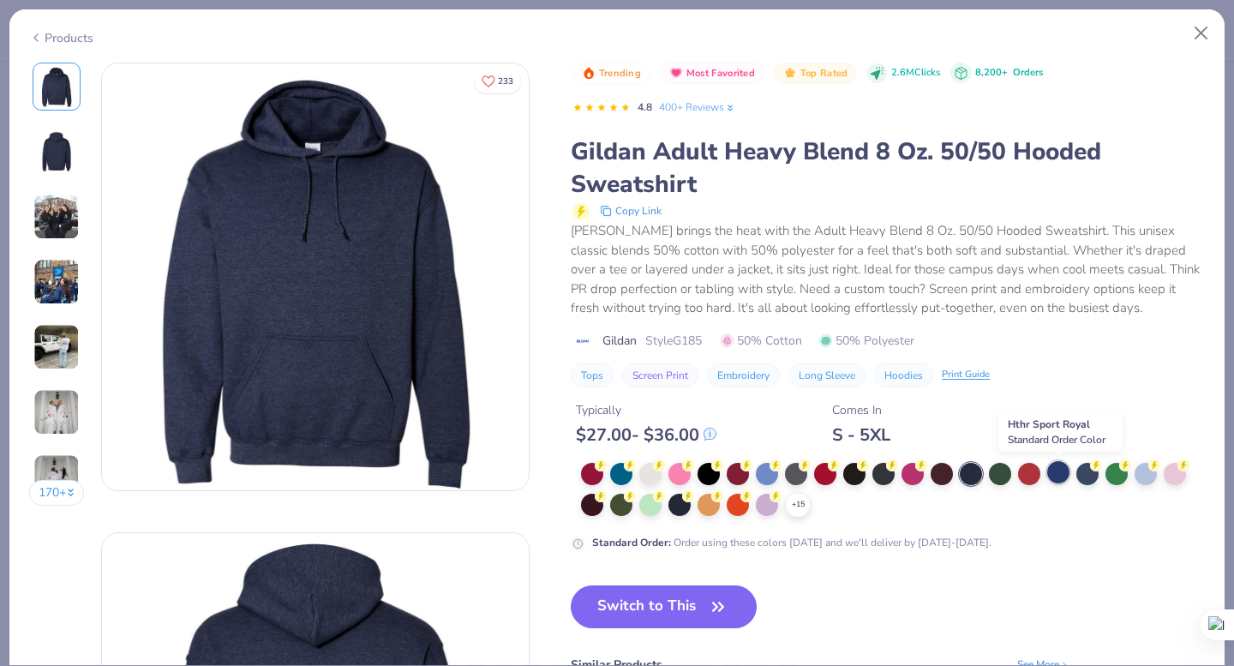
click at [1059, 481] on div at bounding box center [1058, 472] width 22 height 22
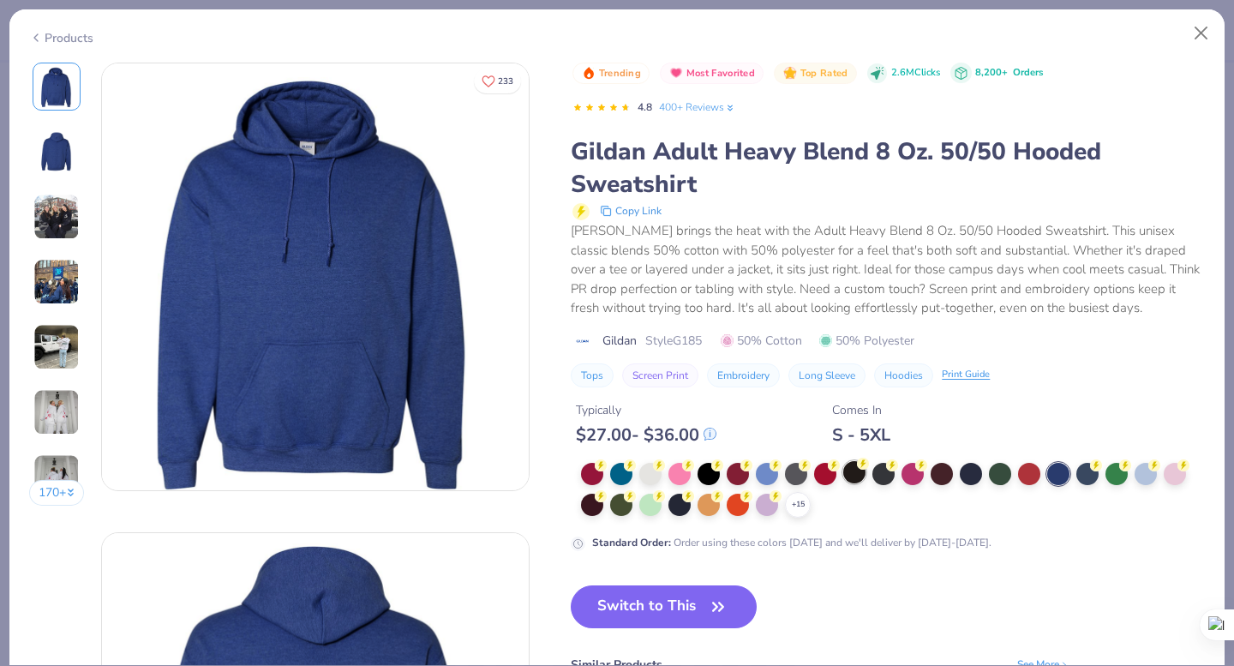
click at [848, 479] on div at bounding box center [854, 472] width 22 height 22
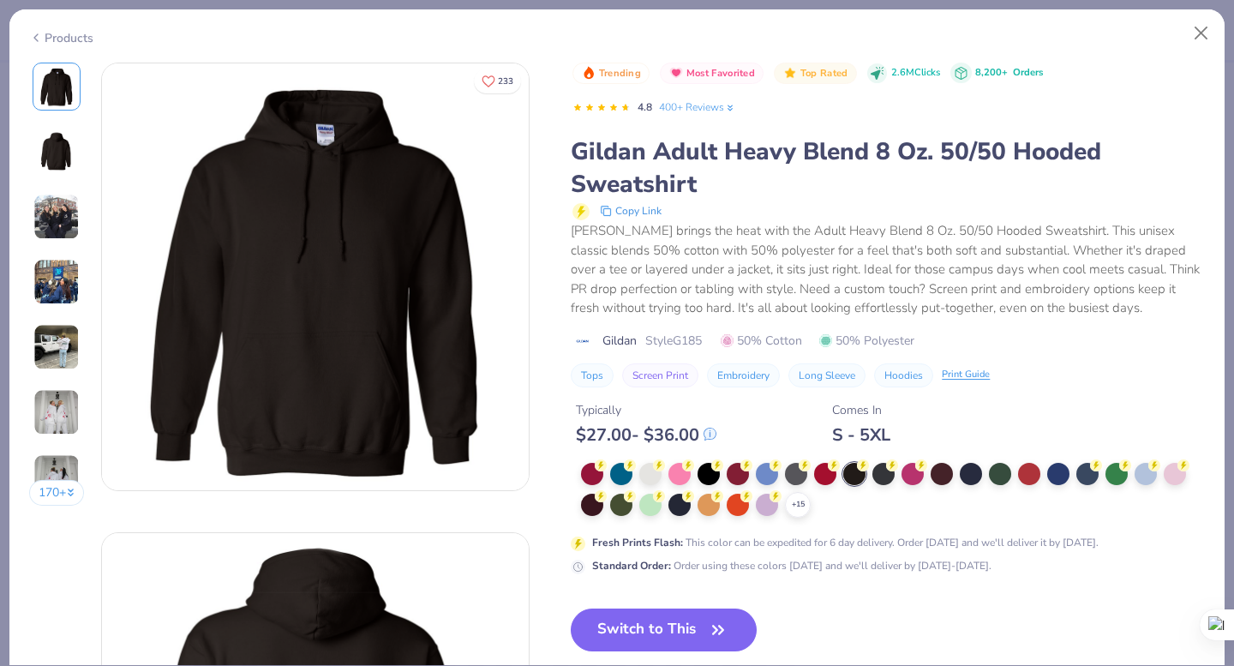
click at [589, 518] on div "+ 15 Fresh Prints Flash : This color can be expedited for 6 day delivery. Order…" at bounding box center [888, 518] width 634 height 111
click at [589, 506] on div at bounding box center [592, 503] width 22 height 22
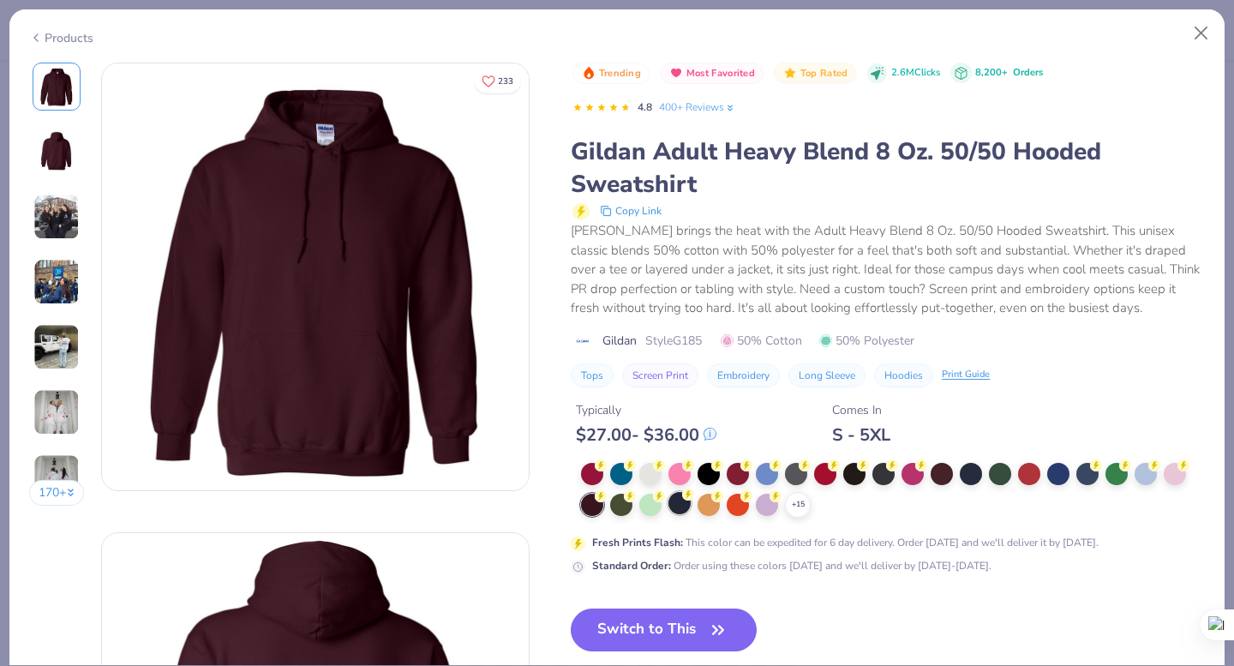
click at [683, 507] on div at bounding box center [680, 503] width 22 height 22
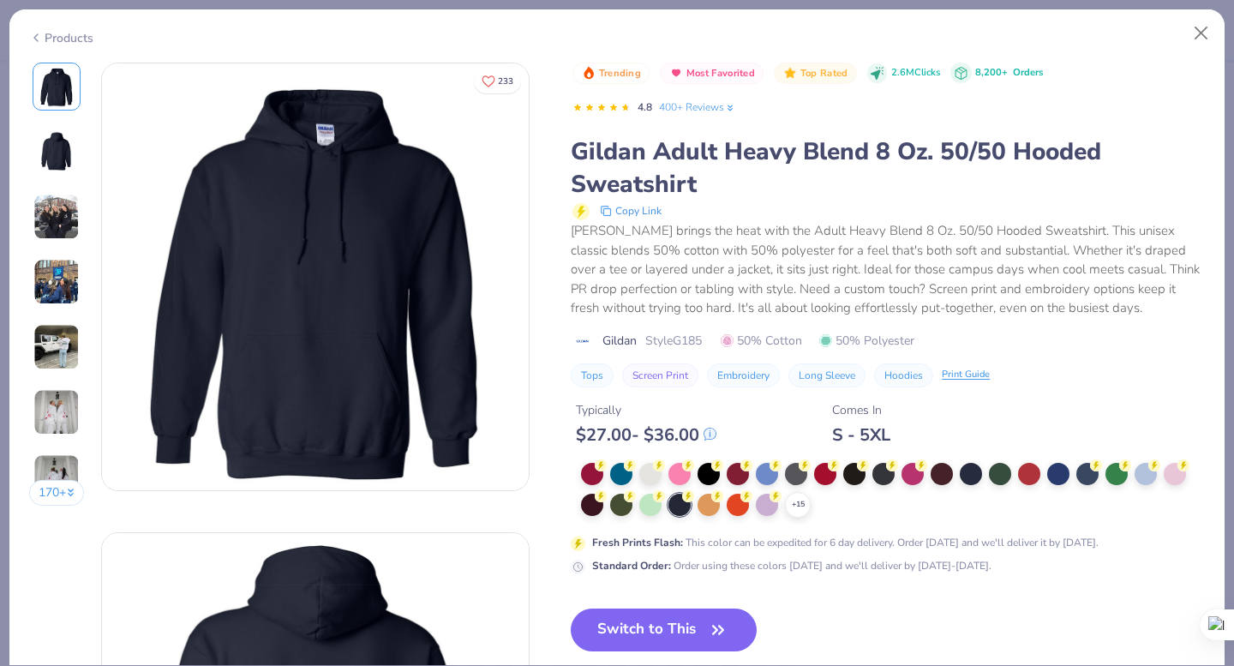
scroll to position [27, 0]
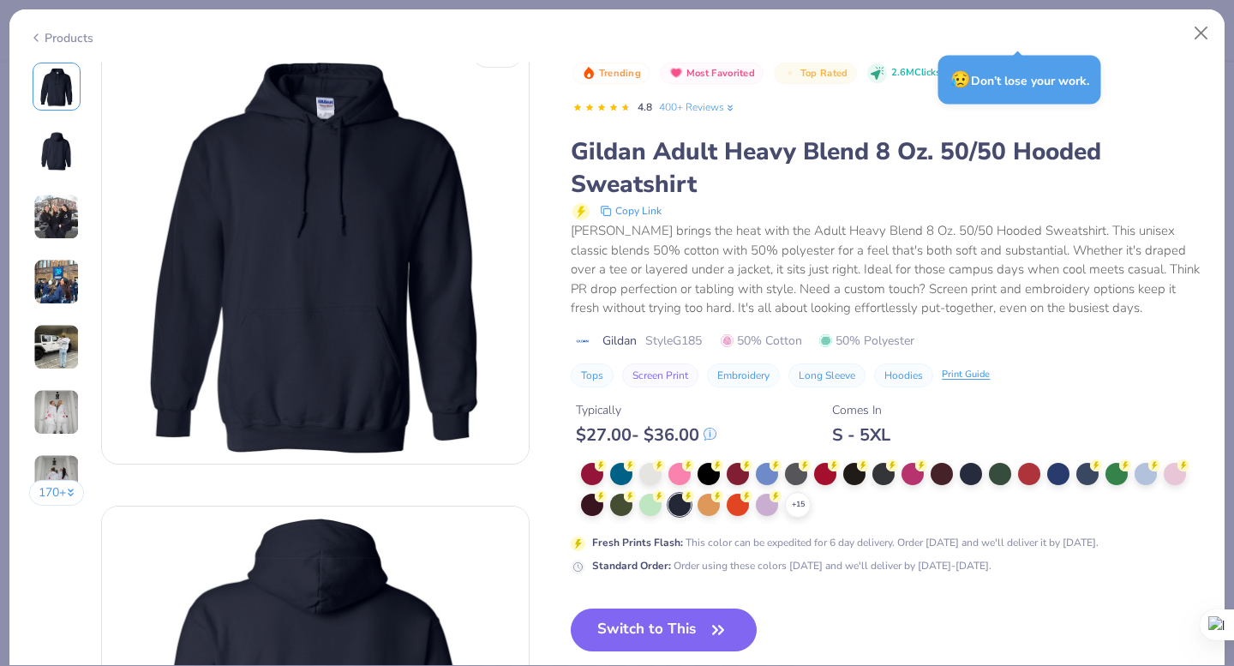
drag, startPoint x: 685, startPoint y: 618, endPoint x: 676, endPoint y: 537, distance: 81.9
click at [685, 618] on button "Switch to This" at bounding box center [664, 630] width 186 height 43
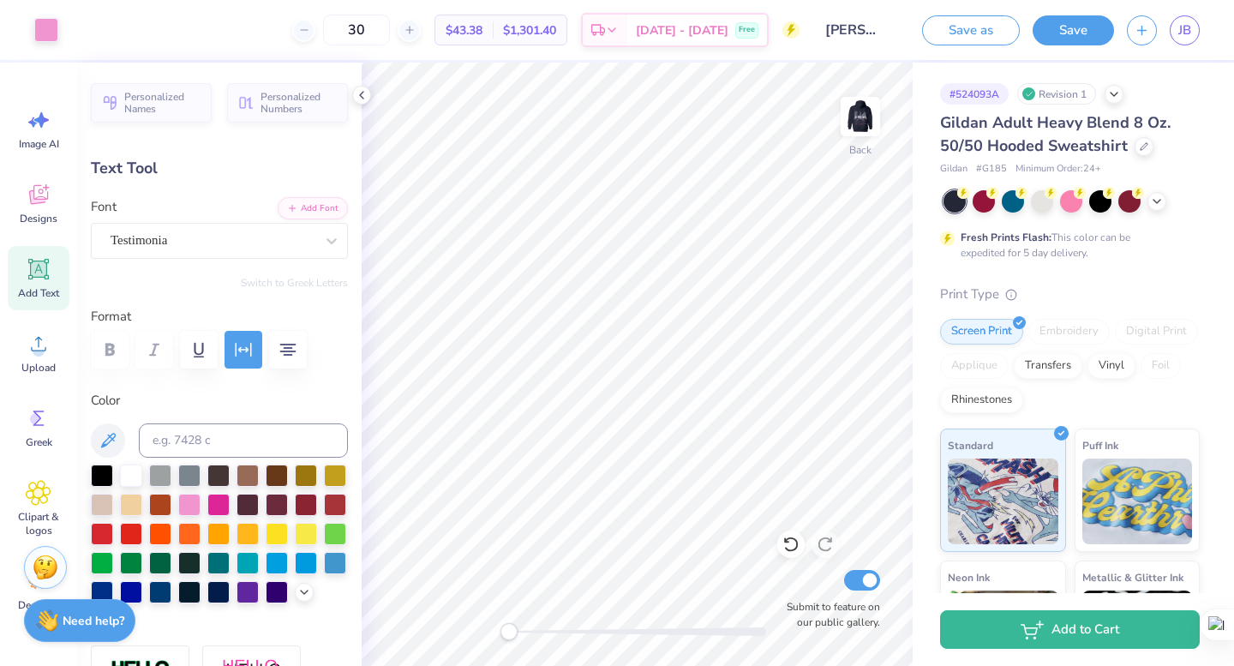
type input "5.95"
type input "1.52"
type input "2.84"
type input "10.00"
type input "1.51"
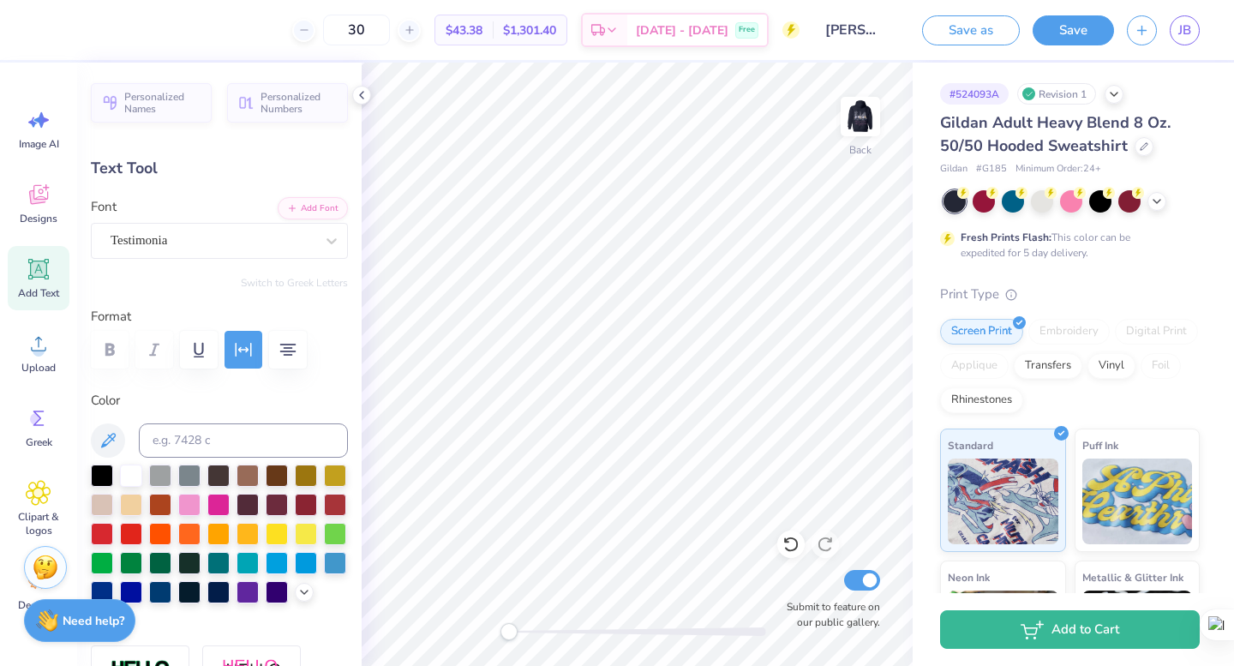
type input "1.49"
click at [855, 128] on img at bounding box center [860, 116] width 69 height 69
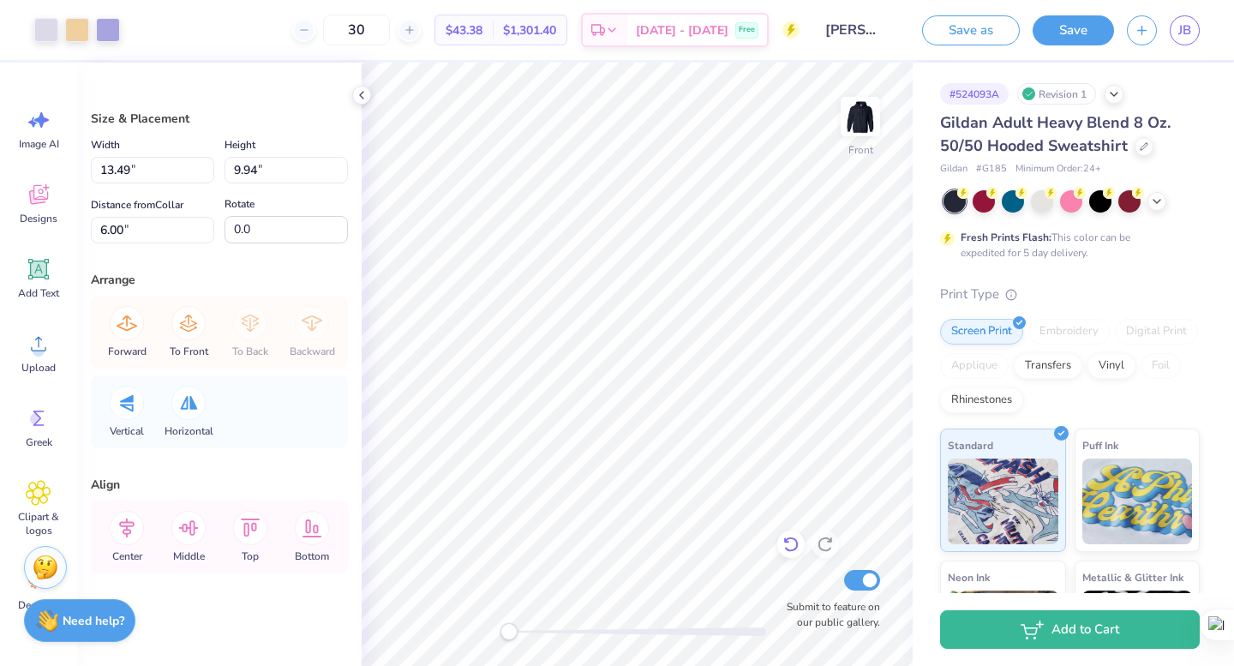
click at [795, 546] on icon at bounding box center [791, 544] width 17 height 17
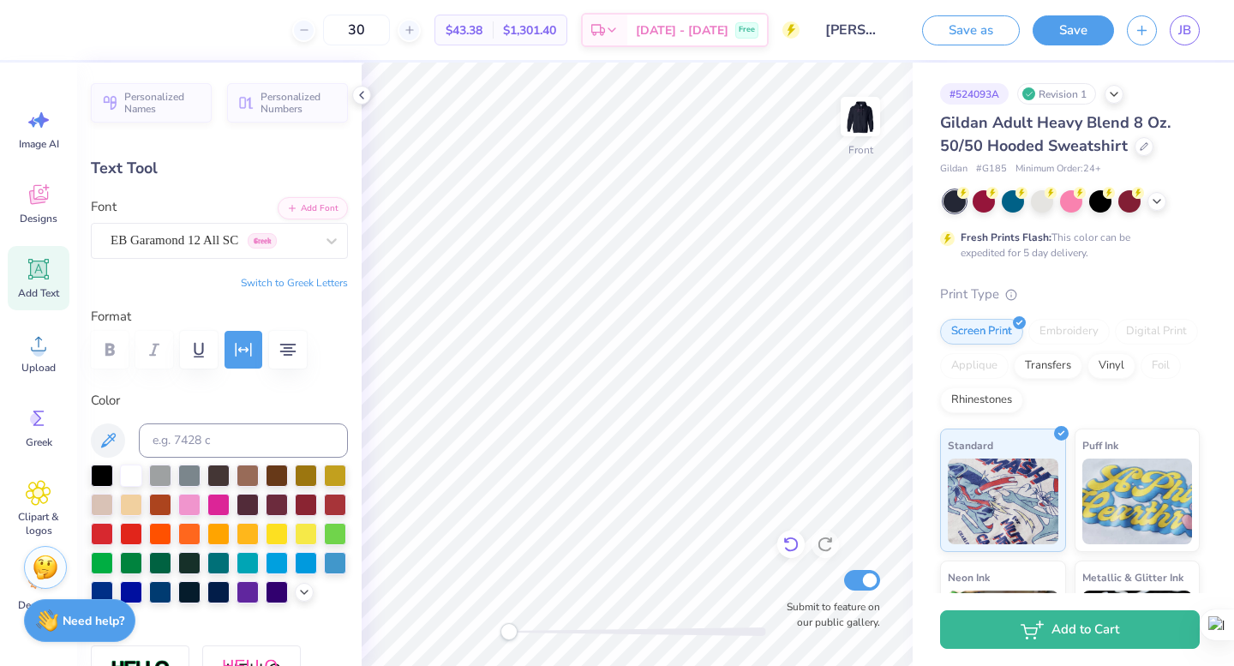
type input "8.81"
type input "2.11"
type input "18.95"
click at [848, 120] on img at bounding box center [860, 116] width 69 height 69
click at [847, 120] on img at bounding box center [860, 116] width 69 height 69
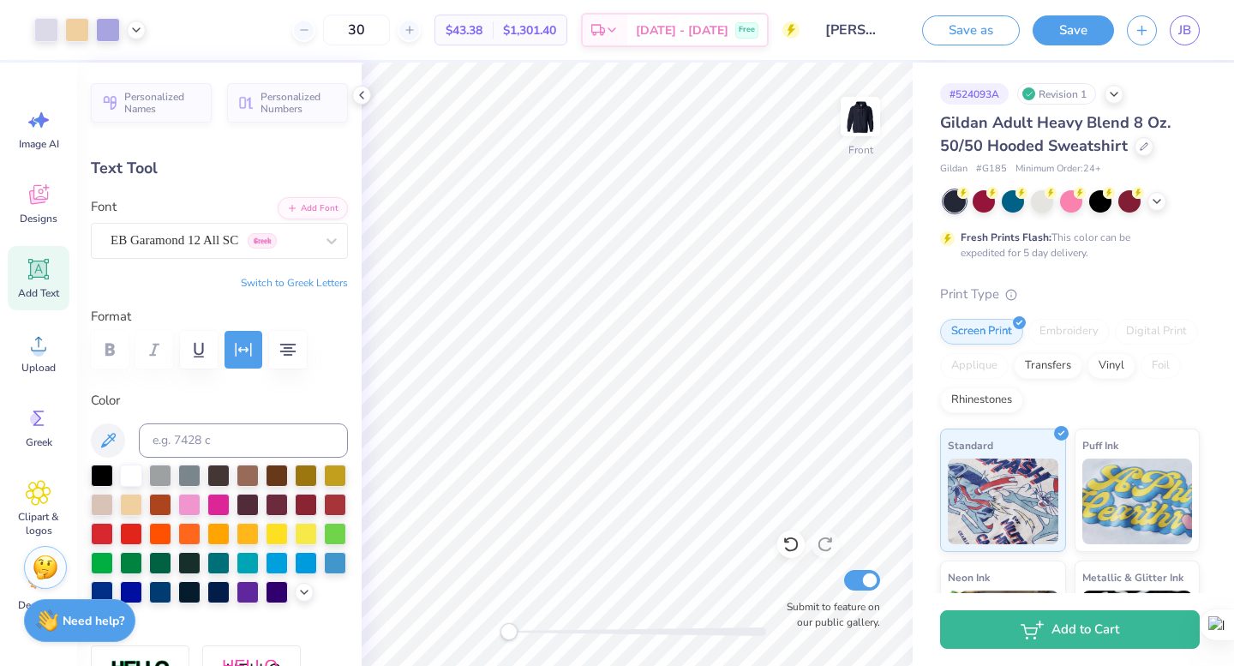
type input "11.81"
type input "1.79"
type input "15.75"
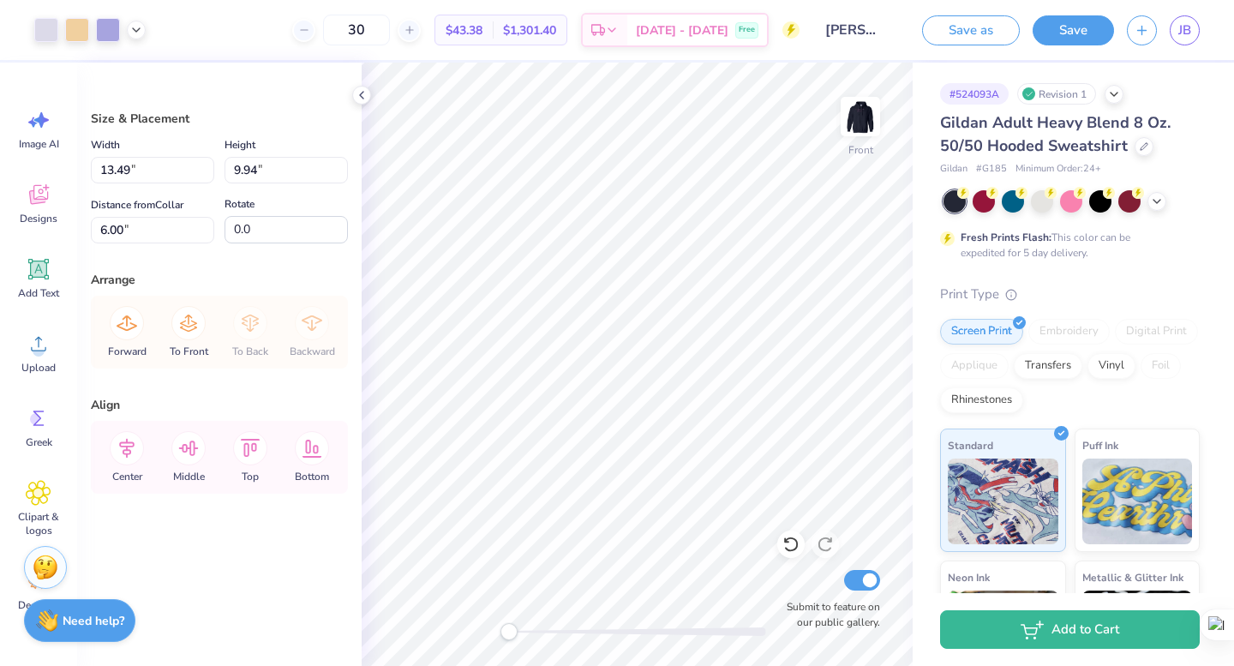
type input "7.42"
type input "6.00"
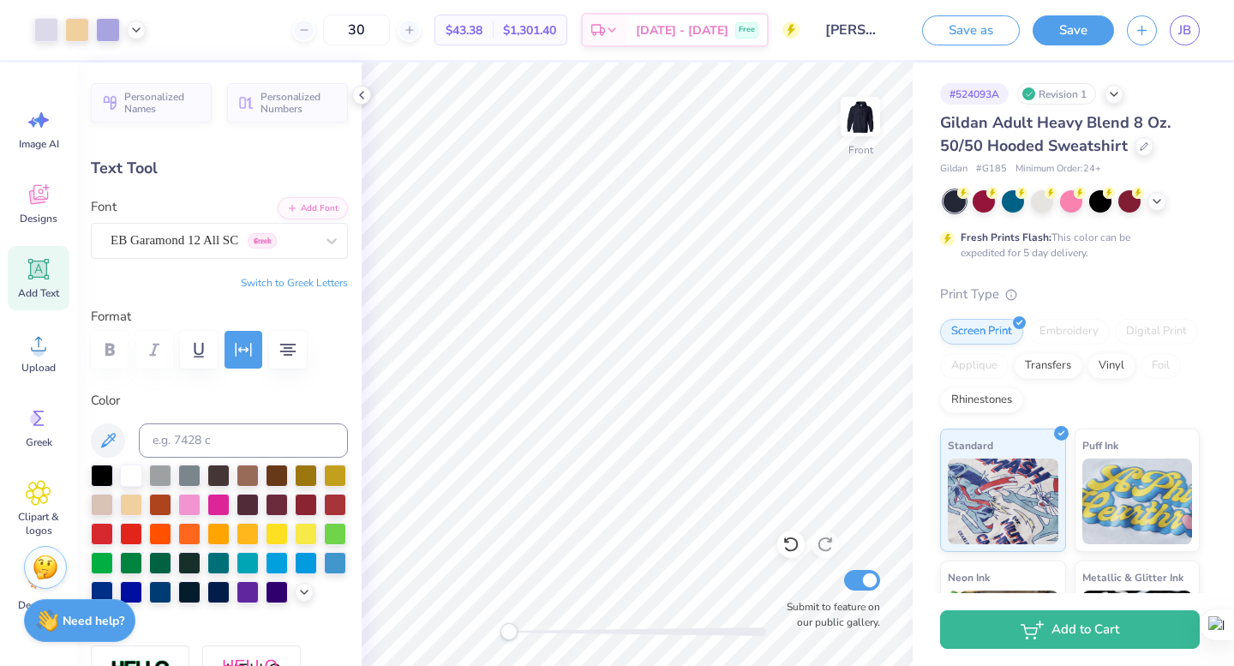
type input "16.55"
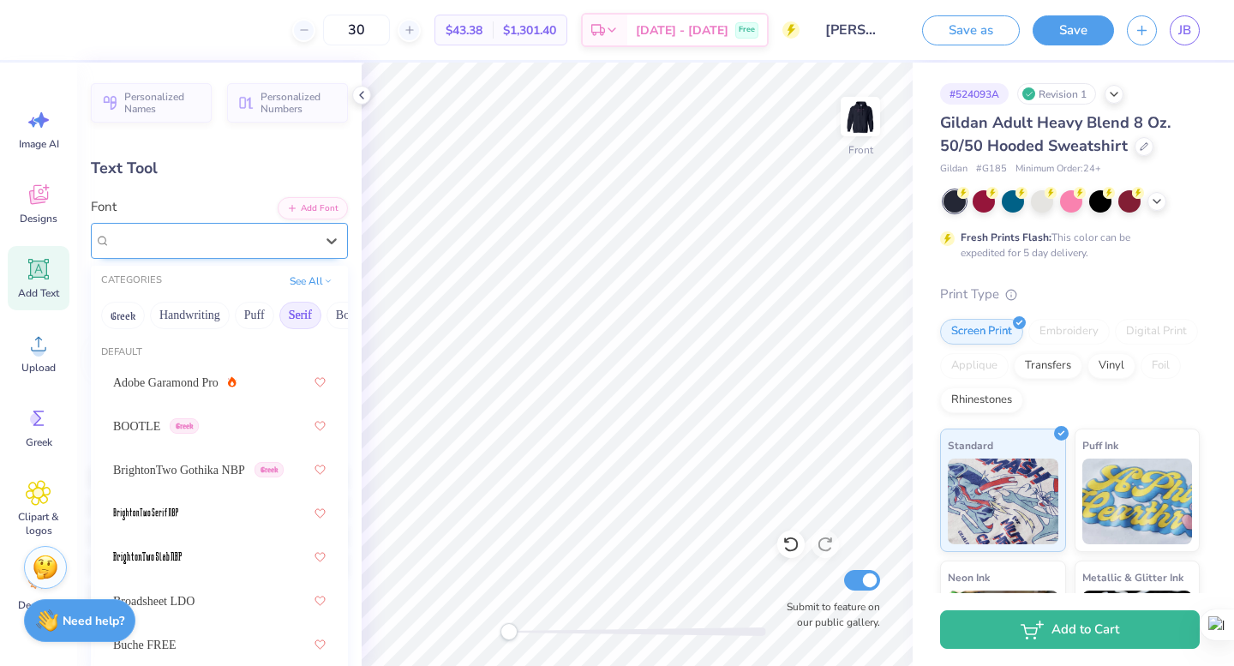
click at [292, 241] on div "EB Garamond 12 All SC Greek" at bounding box center [212, 240] width 207 height 27
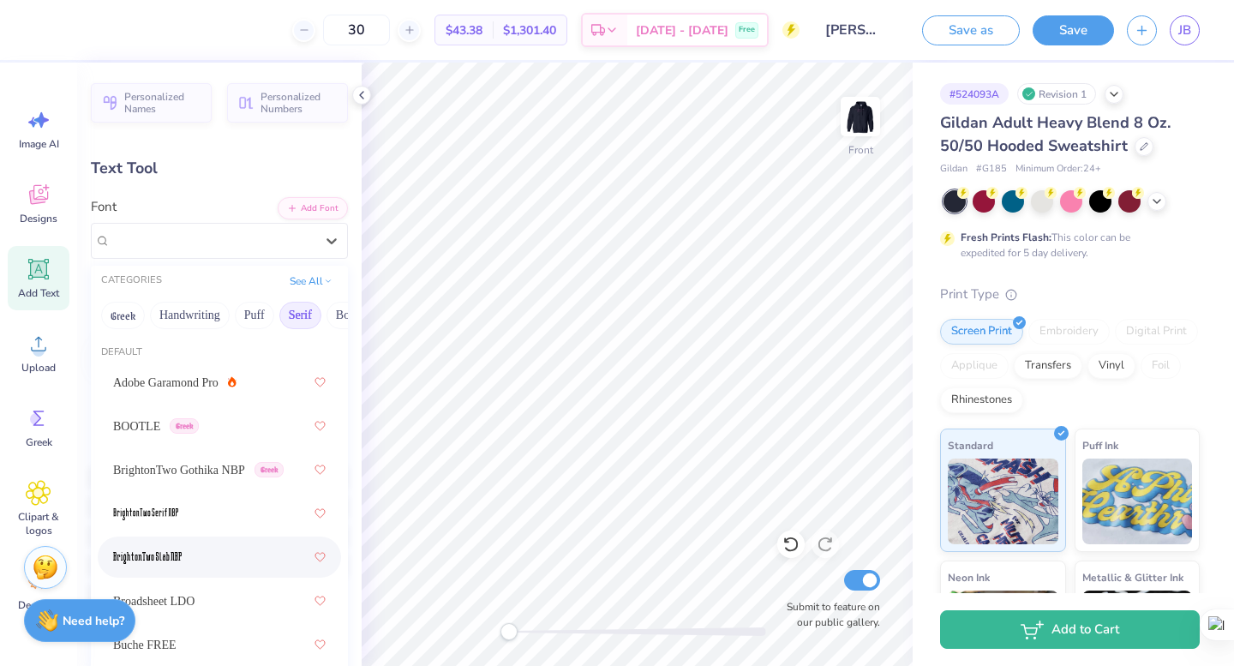
scroll to position [131, 0]
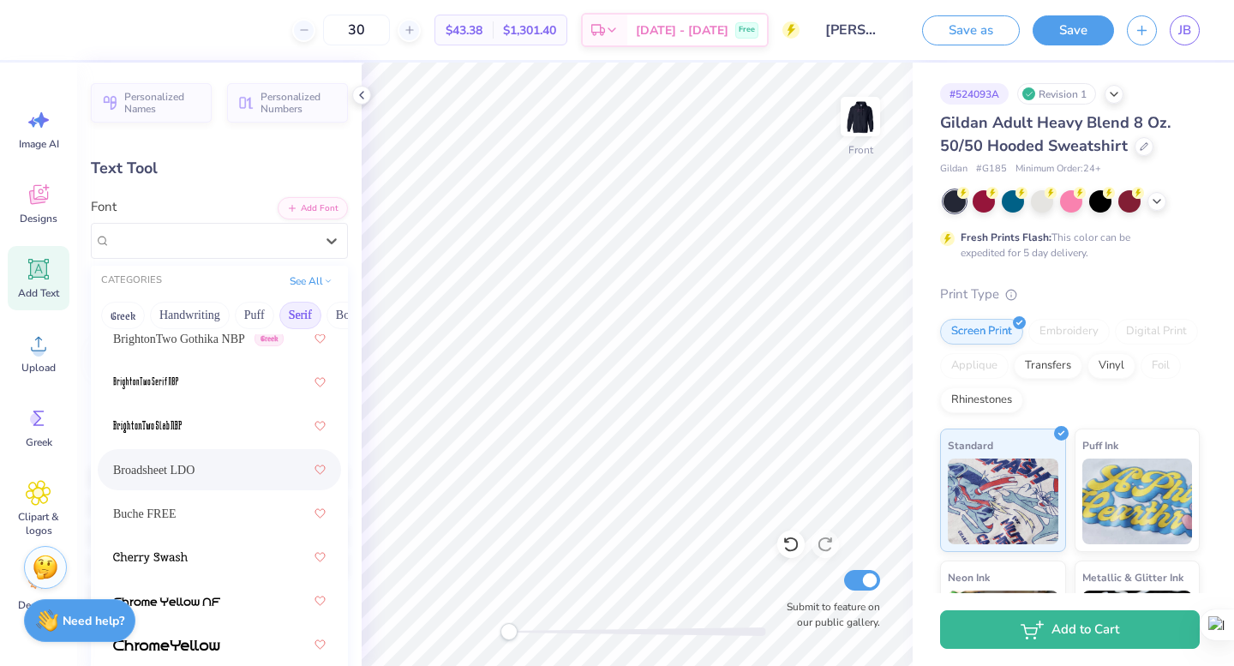
click at [261, 472] on div "Broadsheet LDO" at bounding box center [219, 469] width 213 height 31
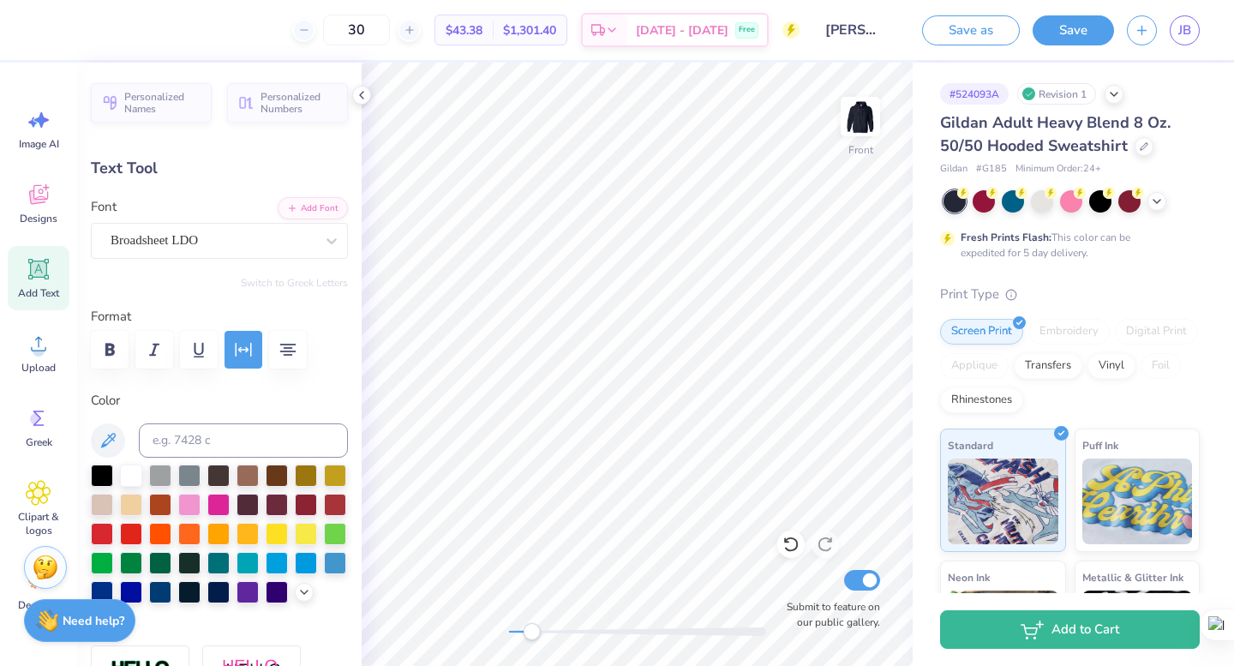
drag, startPoint x: 517, startPoint y: 630, endPoint x: 531, endPoint y: 631, distance: 14.6
click at [531, 631] on div "Accessibility label" at bounding box center [531, 631] width 17 height 17
click at [283, 231] on div "Broadsheet LDO" at bounding box center [212, 240] width 207 height 27
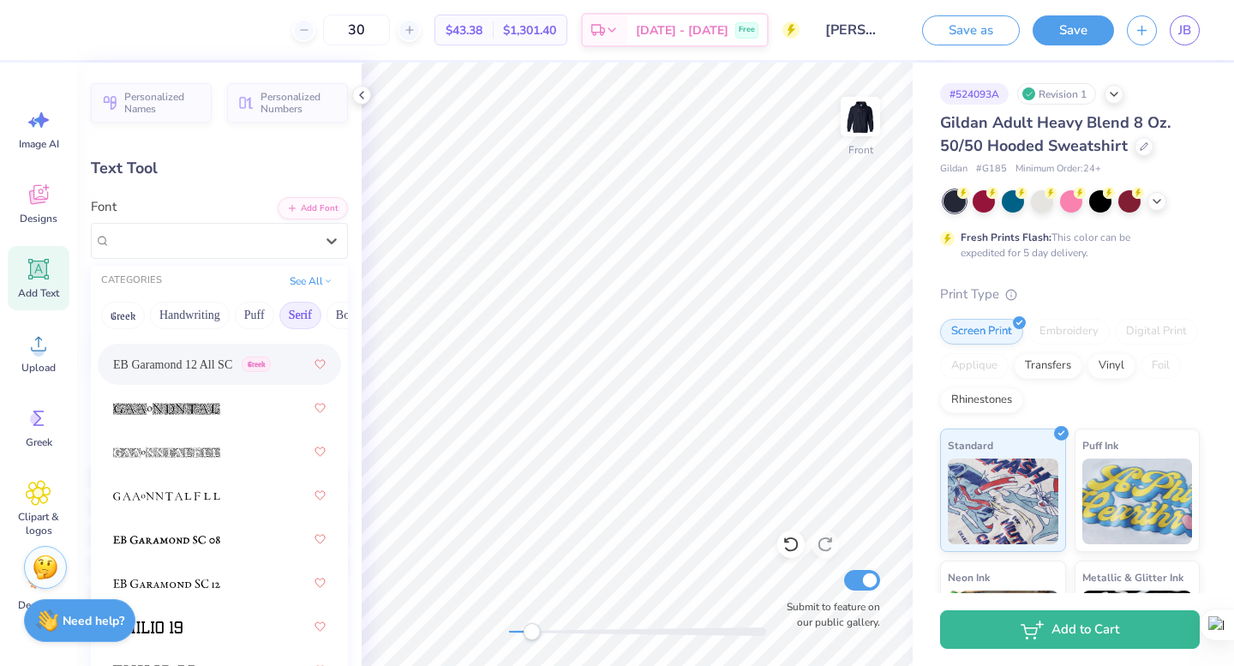
scroll to position [1653, 0]
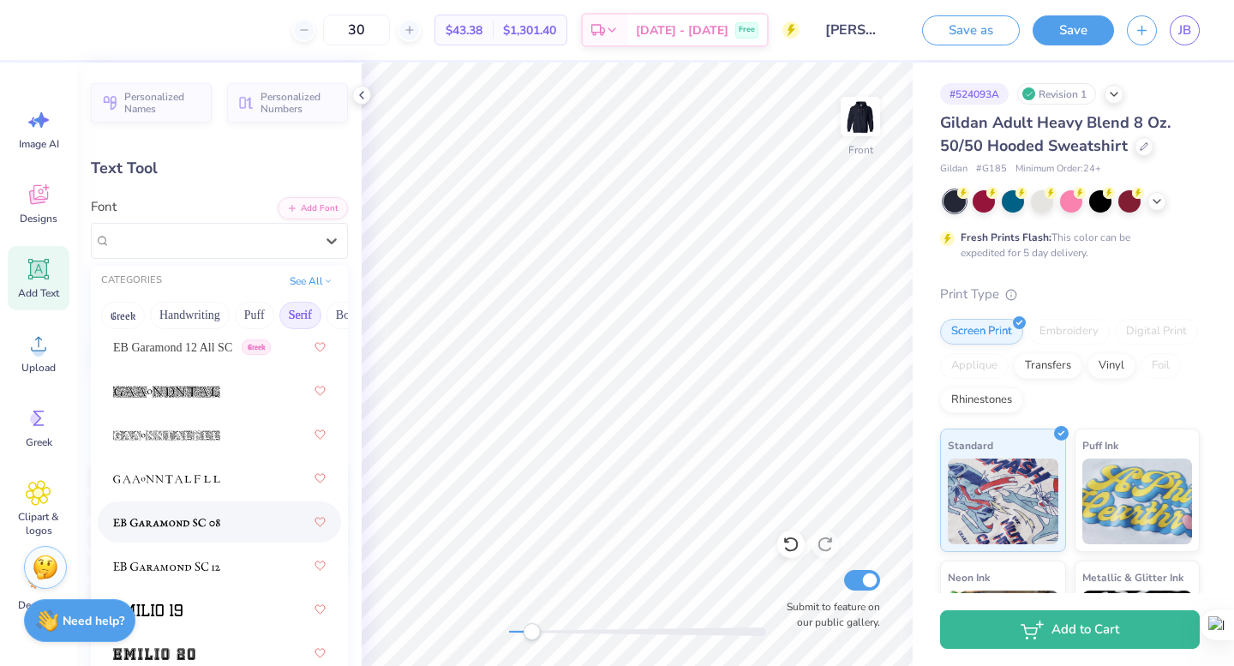
click at [225, 539] on div at bounding box center [219, 521] width 243 height 41
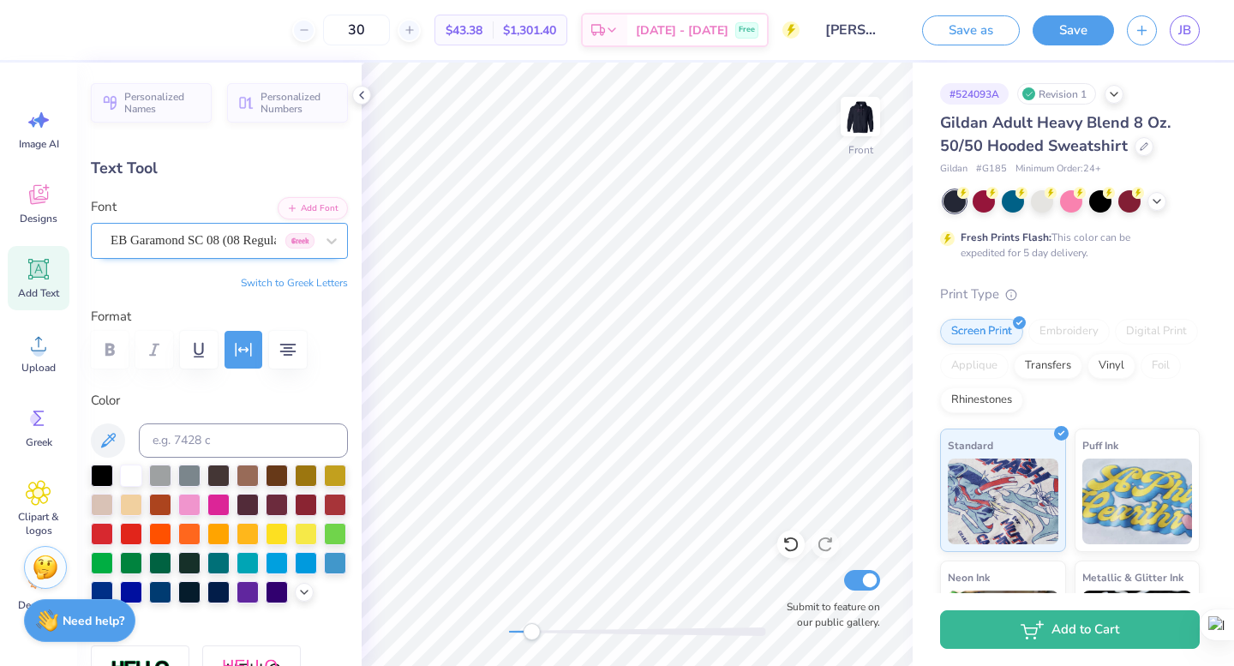
click at [236, 247] on div "EB Garamond SC 08 (08 Regular) [DEMOGRAPHIC_DATA]" at bounding box center [212, 240] width 207 height 27
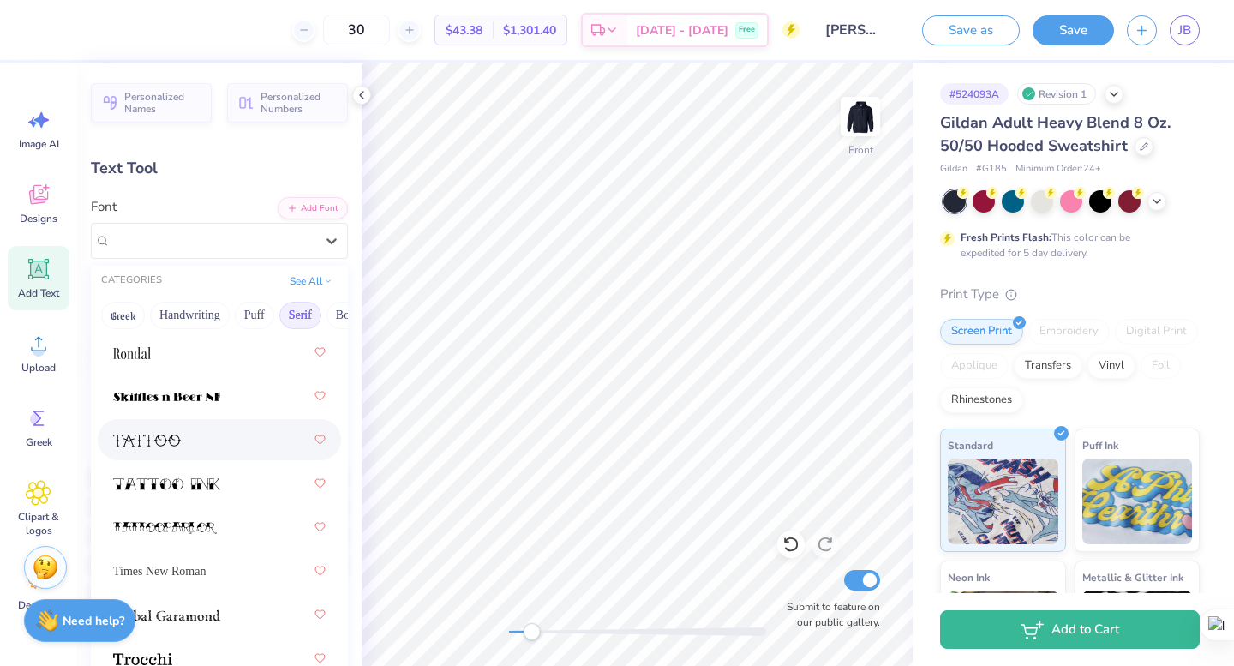
scroll to position [2979, 0]
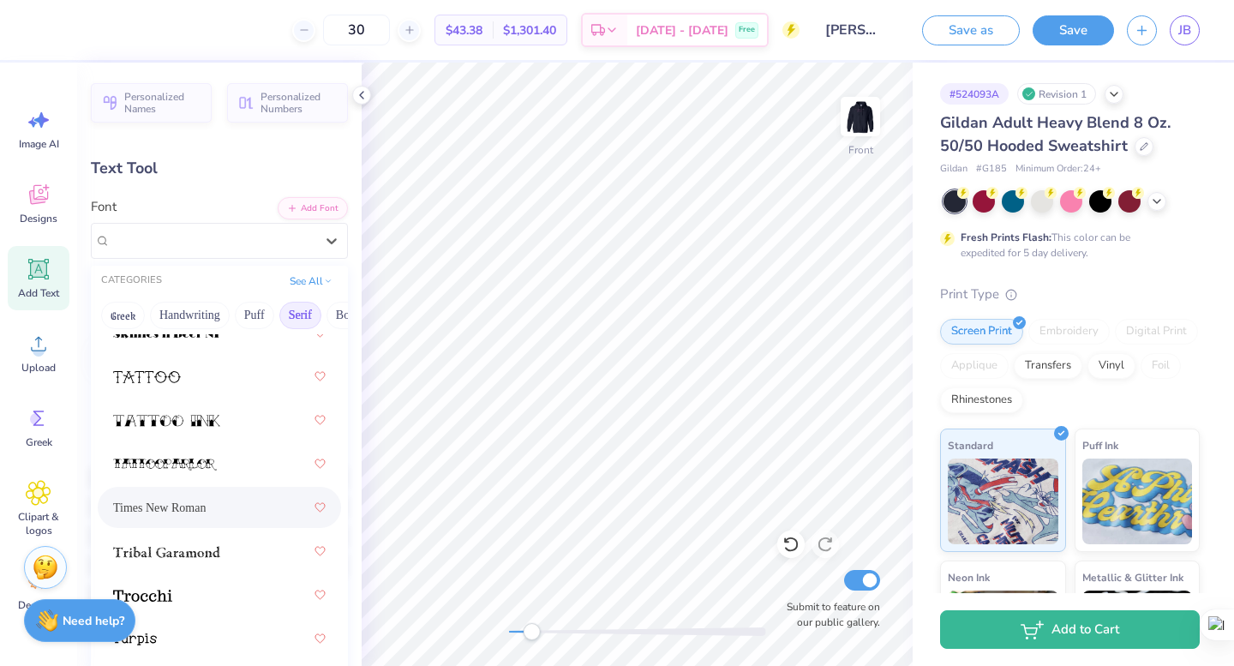
click at [234, 494] on div "Times New Roman" at bounding box center [219, 507] width 213 height 31
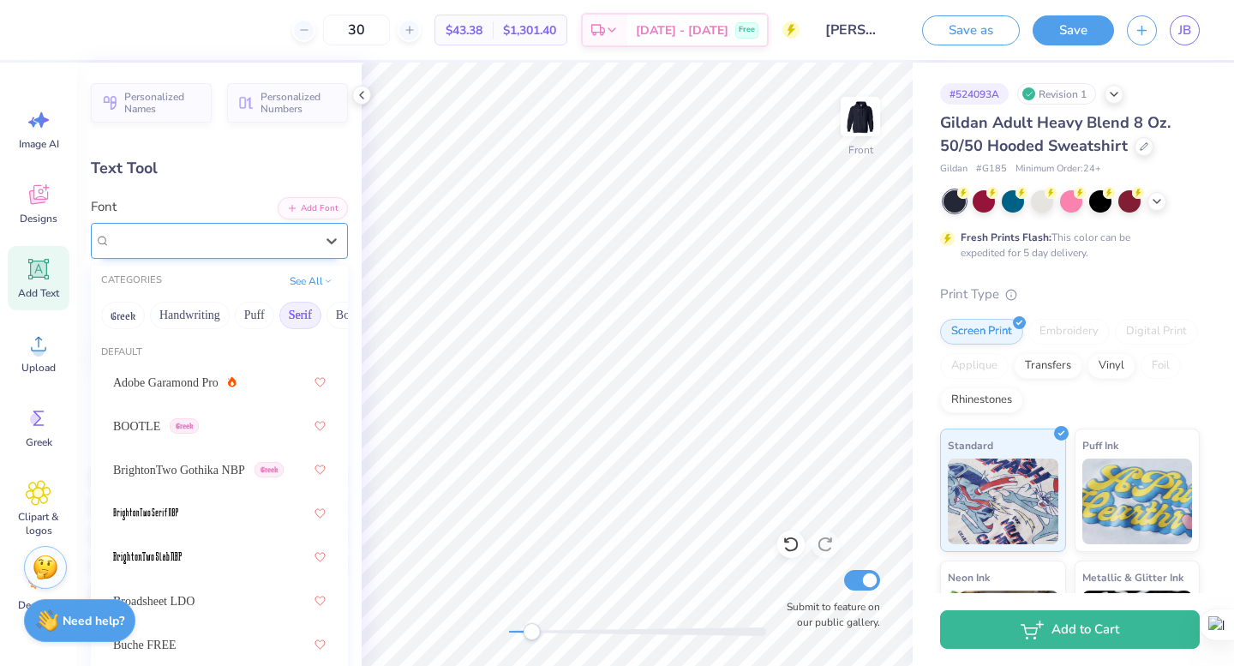
click at [288, 248] on div "Times New Roman" at bounding box center [212, 240] width 207 height 27
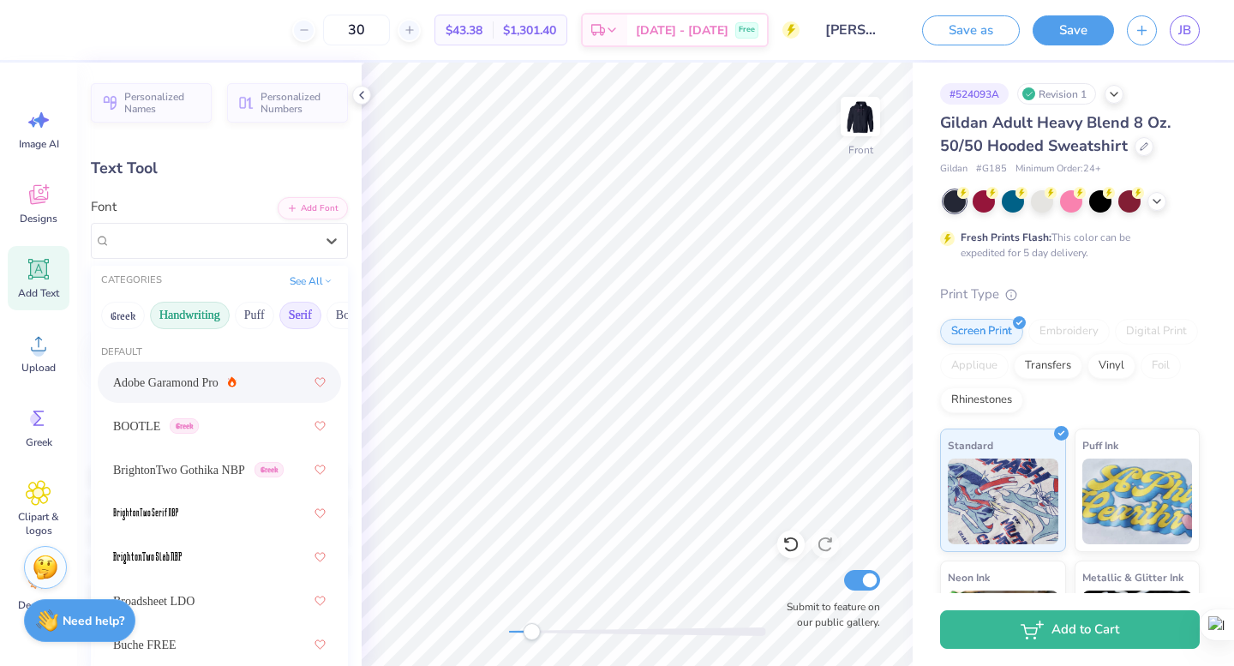
click at [213, 315] on button "Handwriting" at bounding box center [190, 315] width 80 height 27
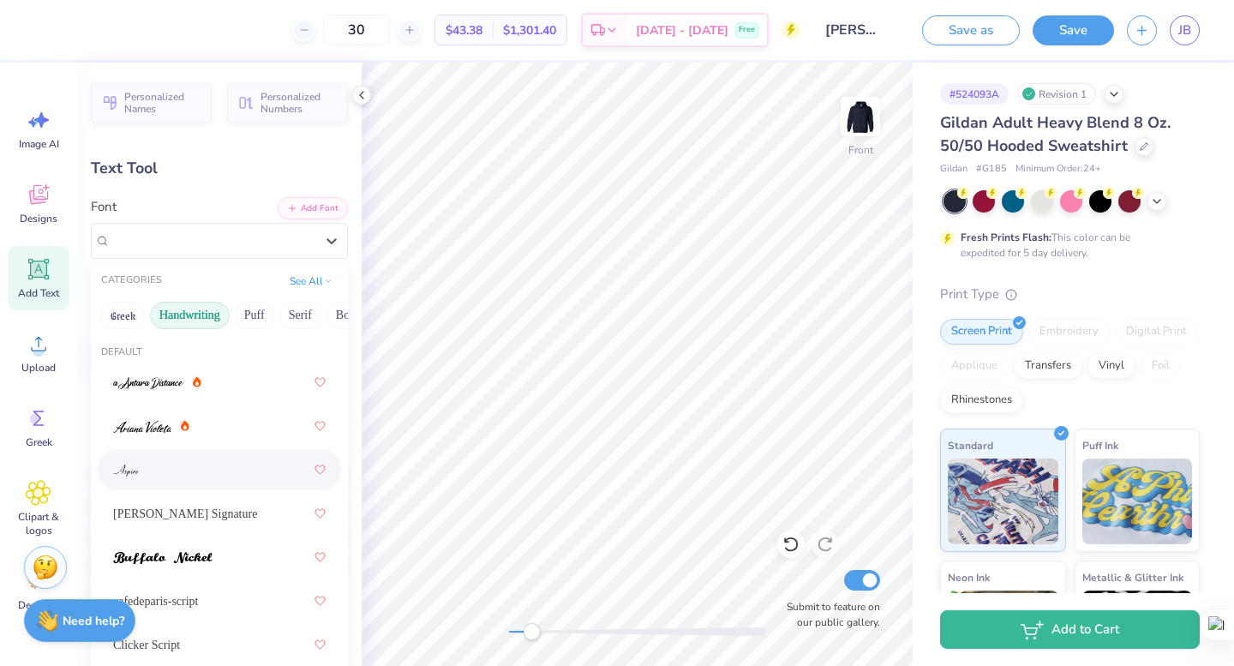
click at [212, 462] on div at bounding box center [219, 469] width 213 height 31
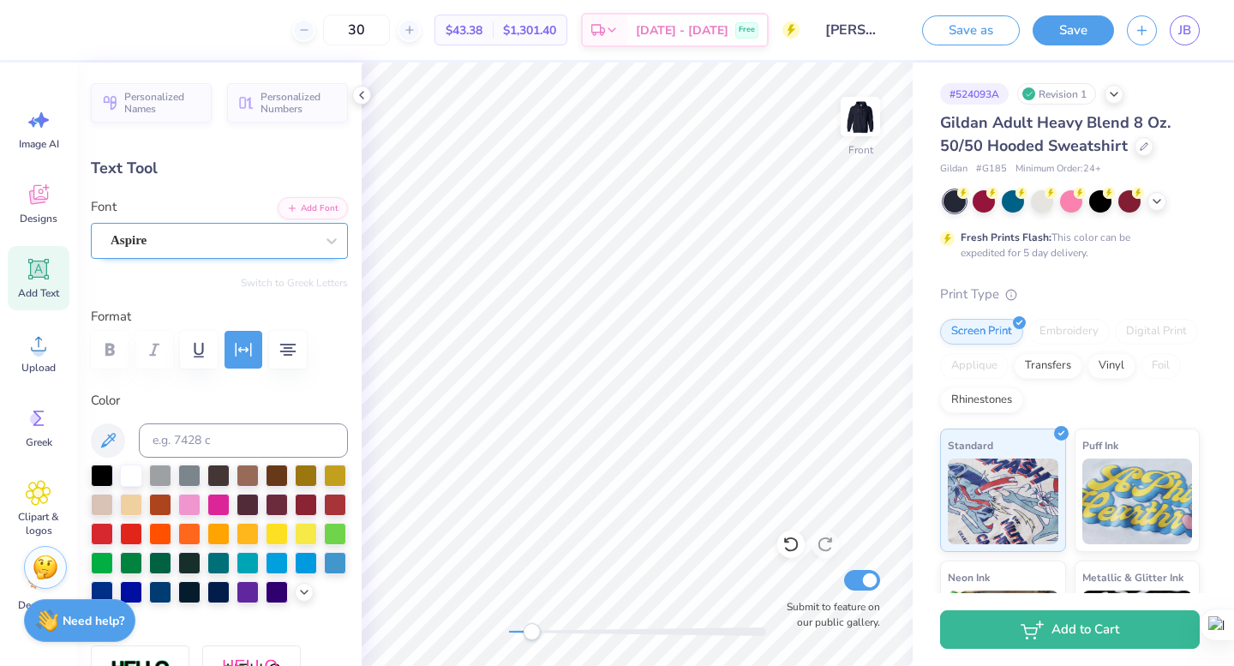
click at [224, 240] on div "Aspire" at bounding box center [212, 240] width 207 height 27
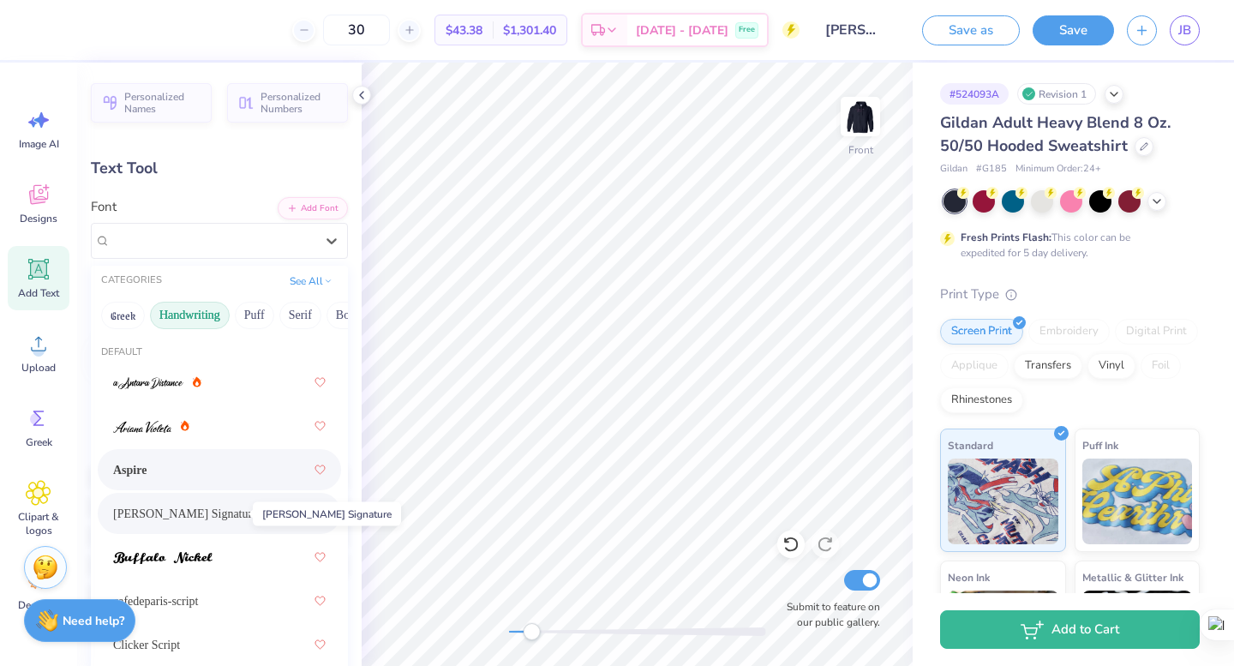
click at [222, 513] on span "[PERSON_NAME] Signature" at bounding box center [185, 514] width 144 height 18
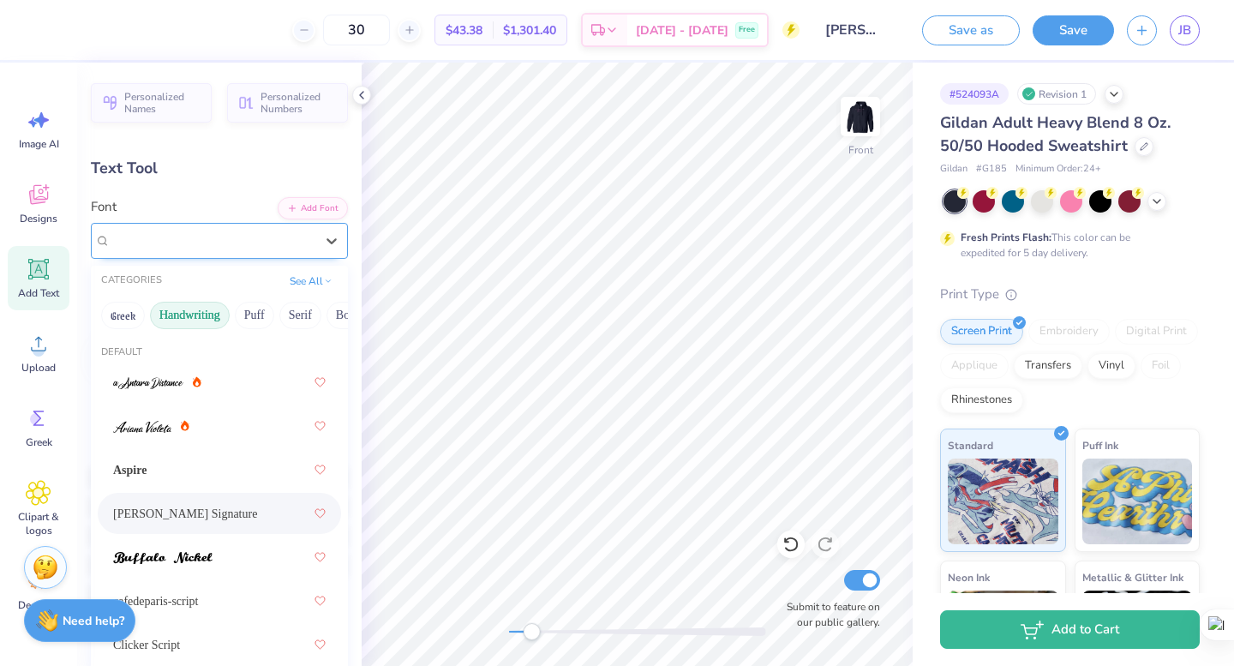
click at [237, 226] on div "[PERSON_NAME] Signature" at bounding box center [219, 241] width 257 height 36
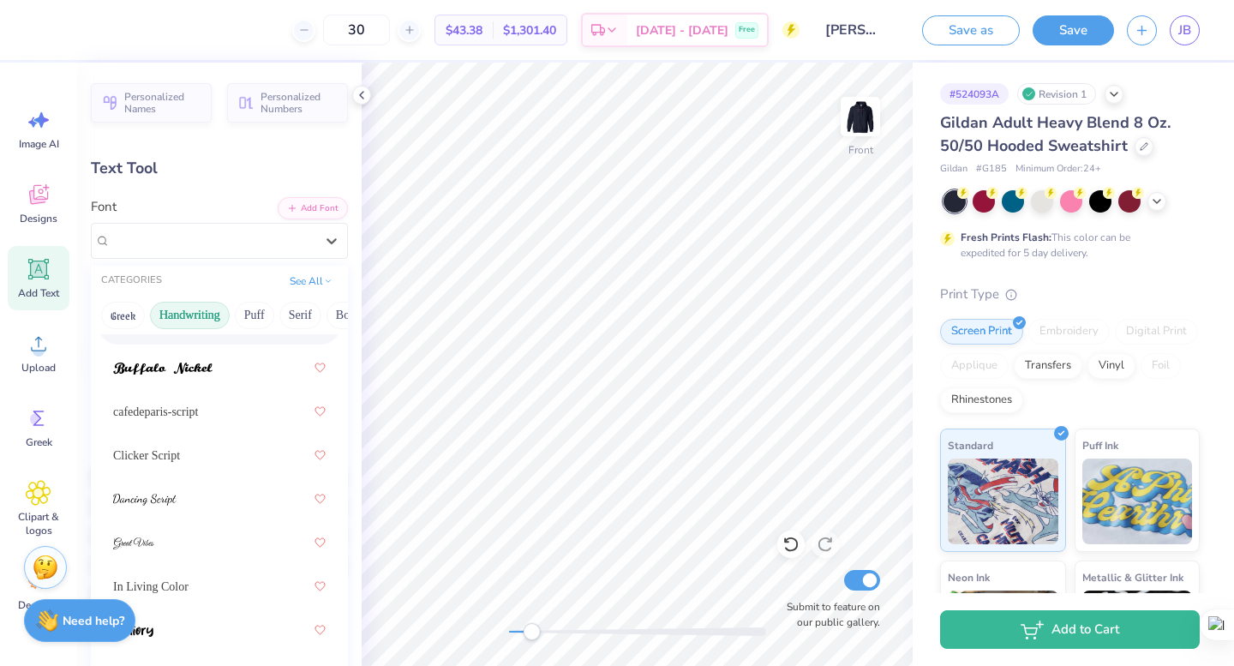
scroll to position [195, 0]
click at [231, 419] on div "cafedeparis-script" at bounding box center [219, 406] width 213 height 31
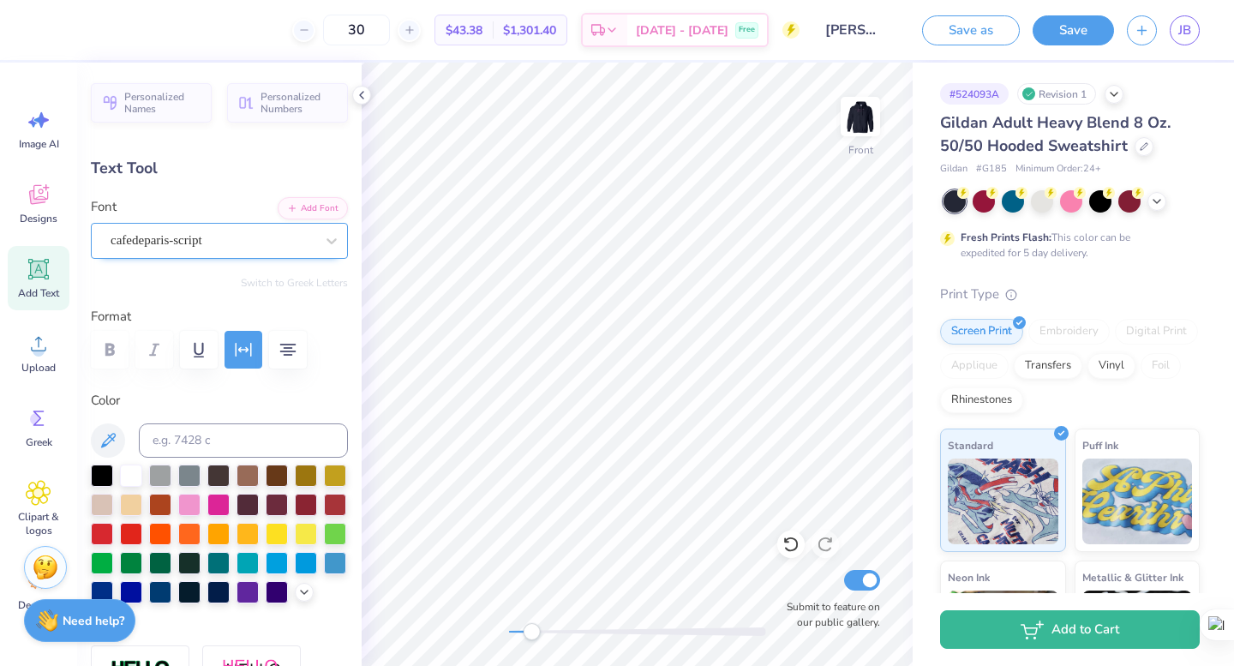
click at [270, 249] on div "cafedeparis-script" at bounding box center [212, 240] width 207 height 27
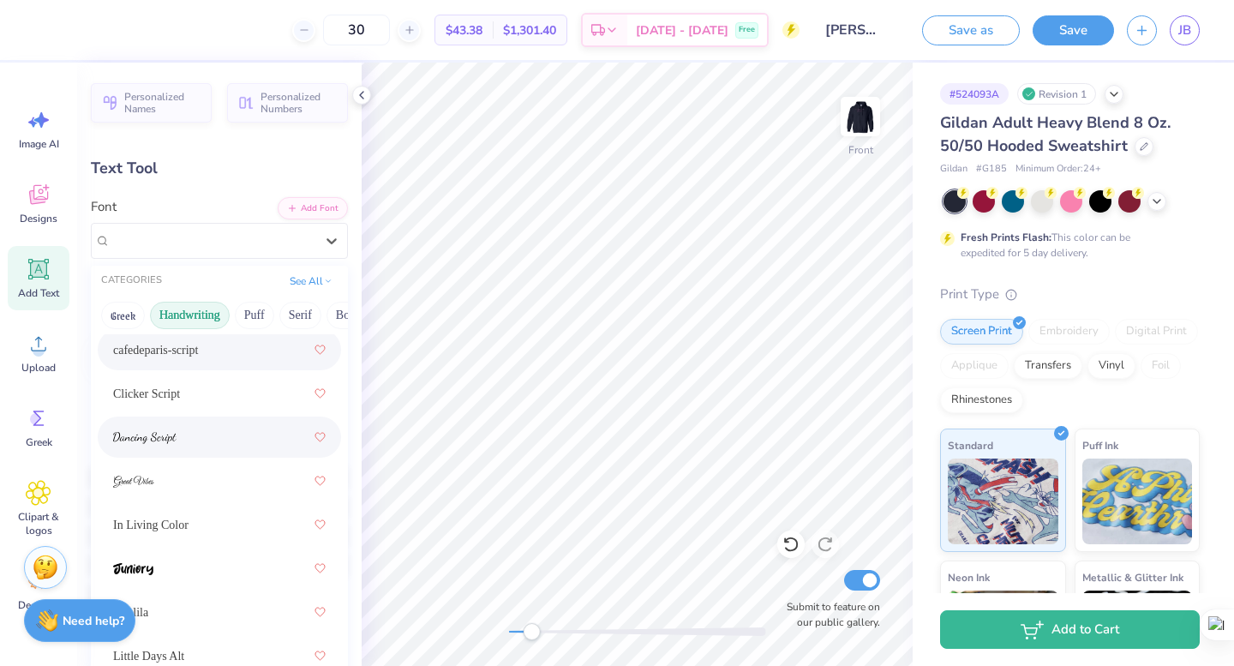
scroll to position [749, 0]
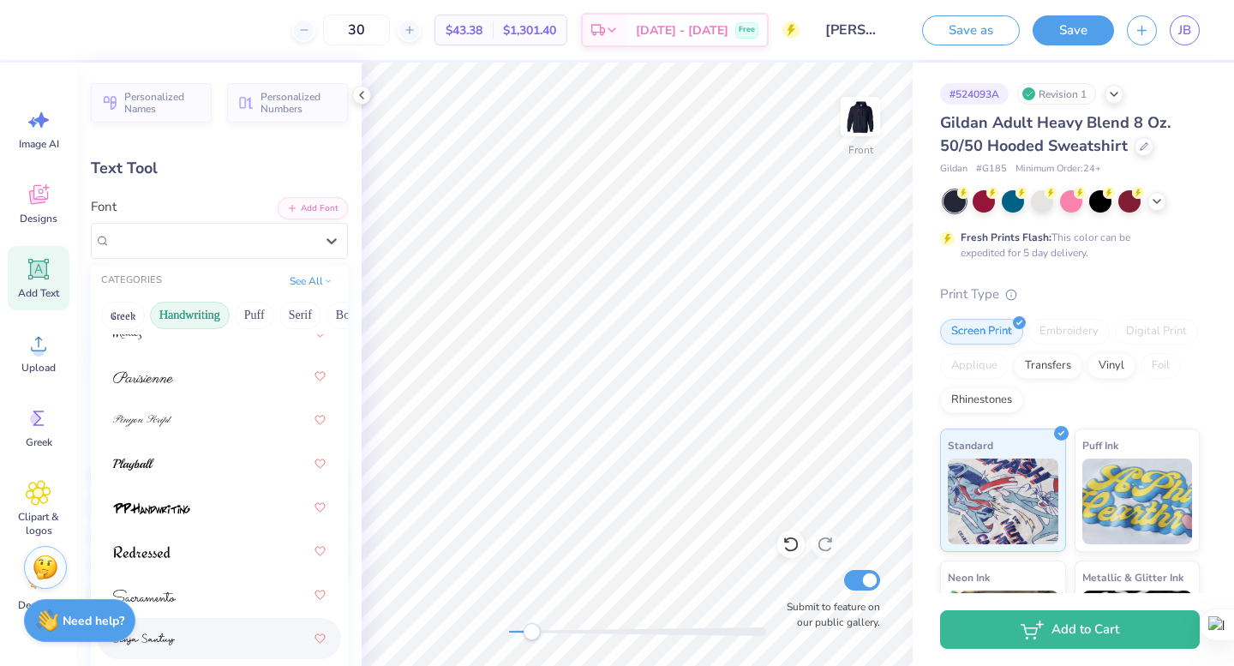
click at [219, 639] on div at bounding box center [219, 638] width 213 height 31
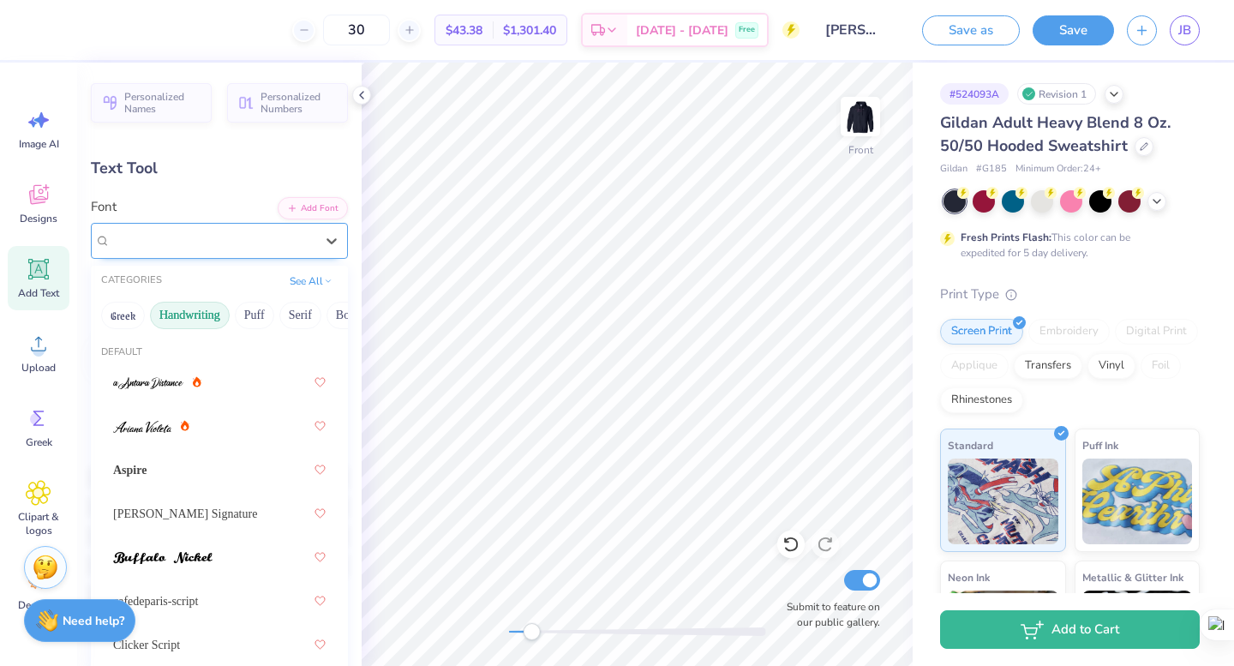
click at [264, 233] on div "Senja Santuy" at bounding box center [212, 240] width 207 height 27
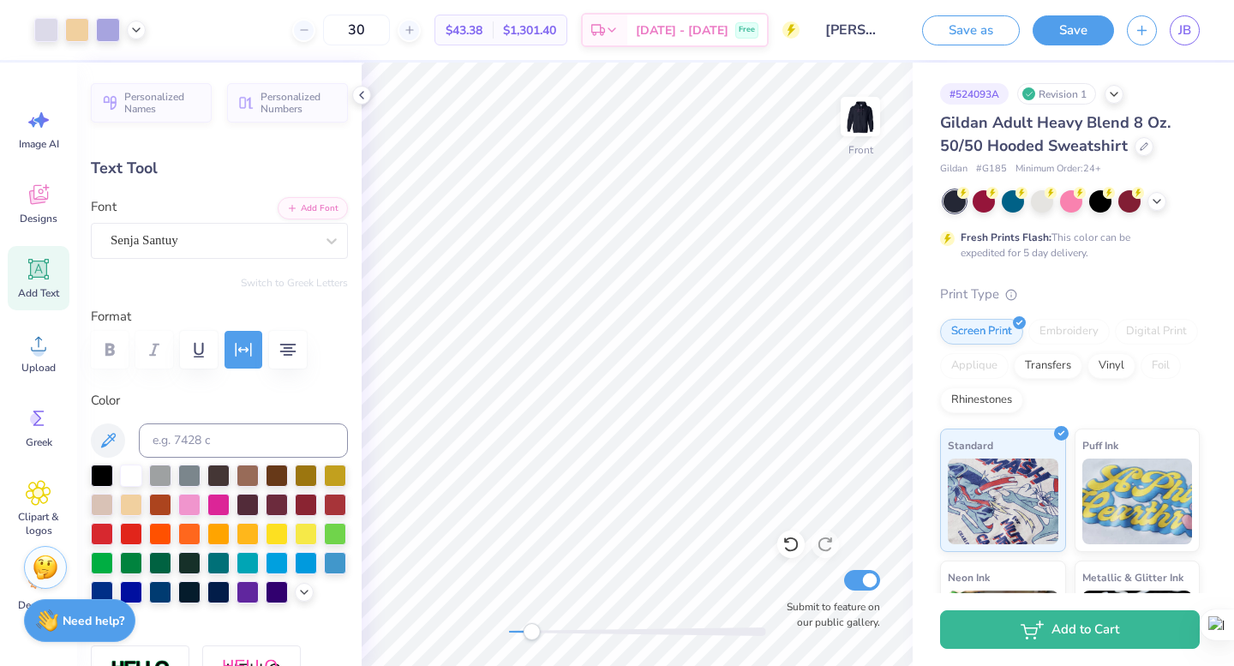
type input "7.46"
type input "2.49"
type input "16.36"
type input "8.76"
type input "2.92"
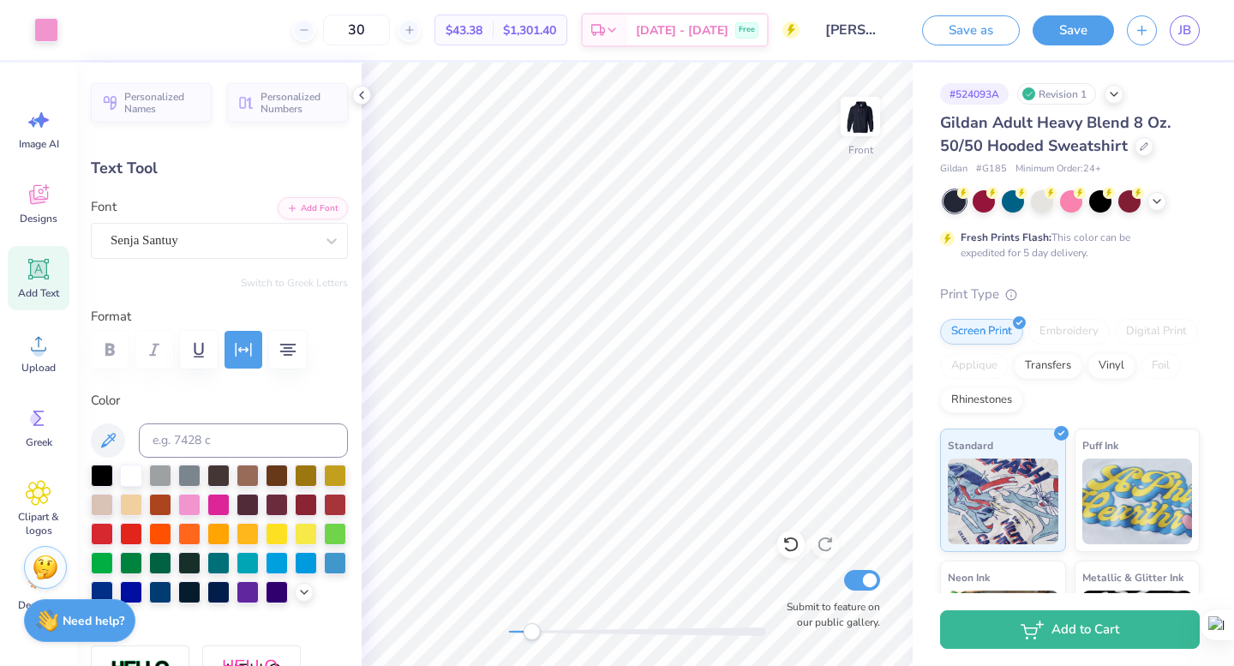
type input "16.31"
drag, startPoint x: 532, startPoint y: 634, endPoint x: 514, endPoint y: 632, distance: 18.2
click at [514, 632] on div "Accessibility label" at bounding box center [514, 631] width 17 height 17
click at [853, 113] on img at bounding box center [860, 116] width 69 height 69
click at [865, 93] on img at bounding box center [860, 116] width 69 height 69
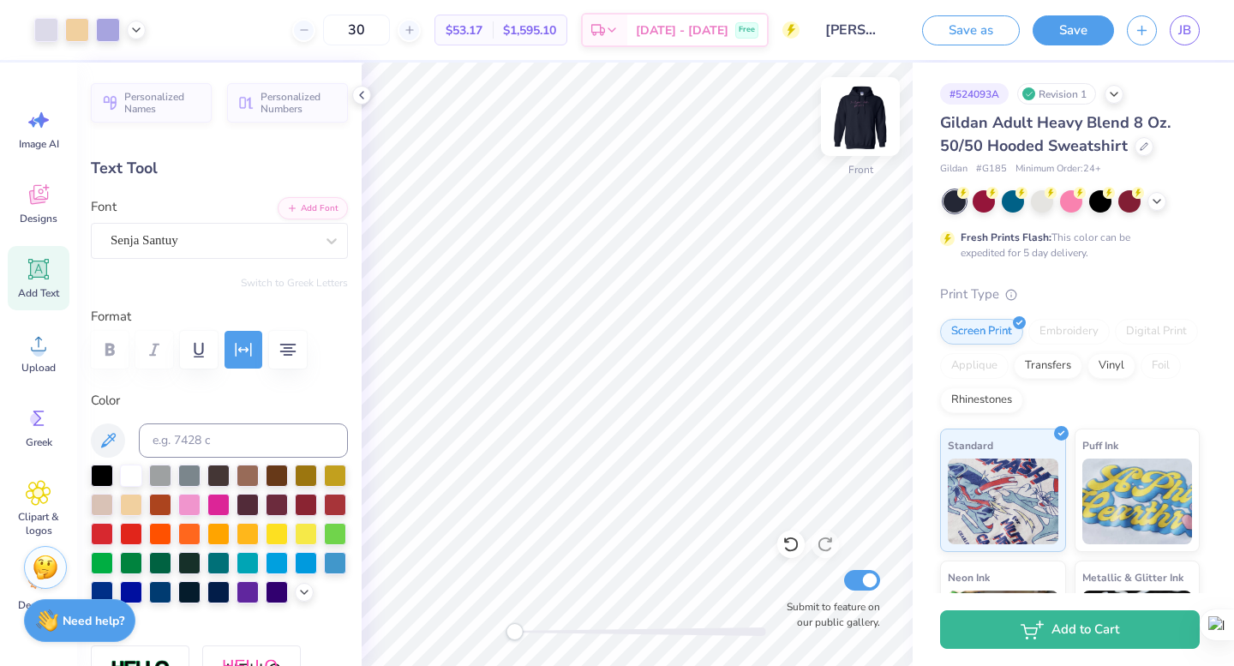
click at [1108, 24] on button "Save" at bounding box center [1073, 30] width 81 height 30
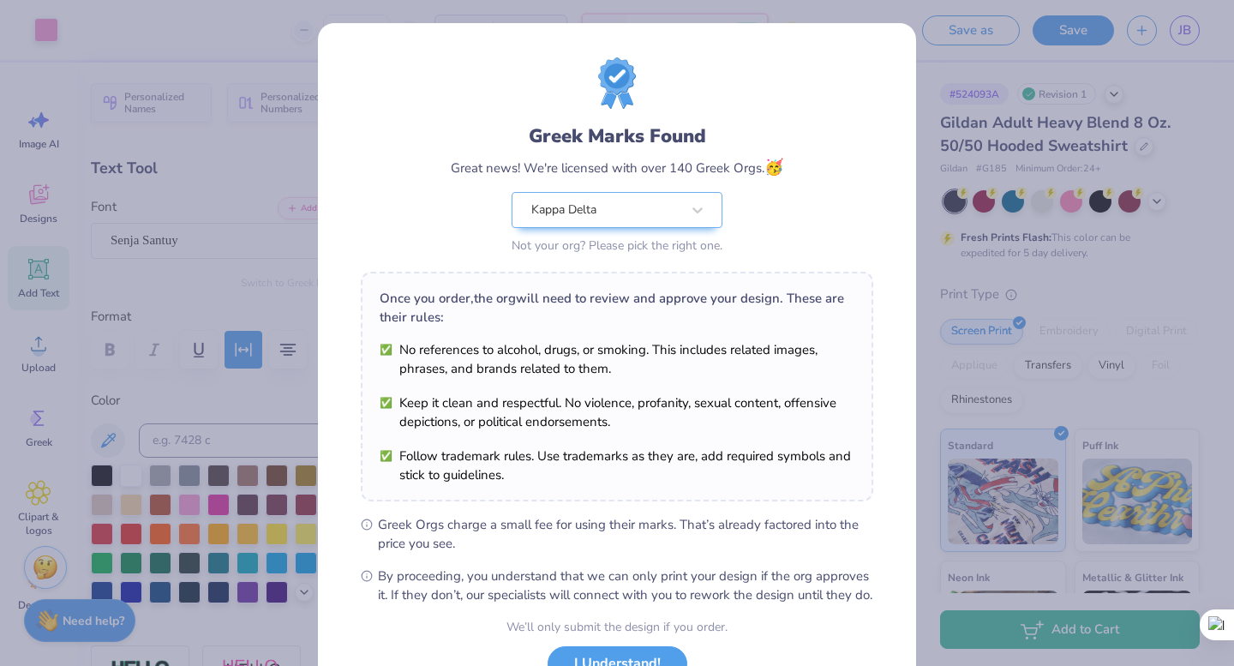
scroll to position [136, 0]
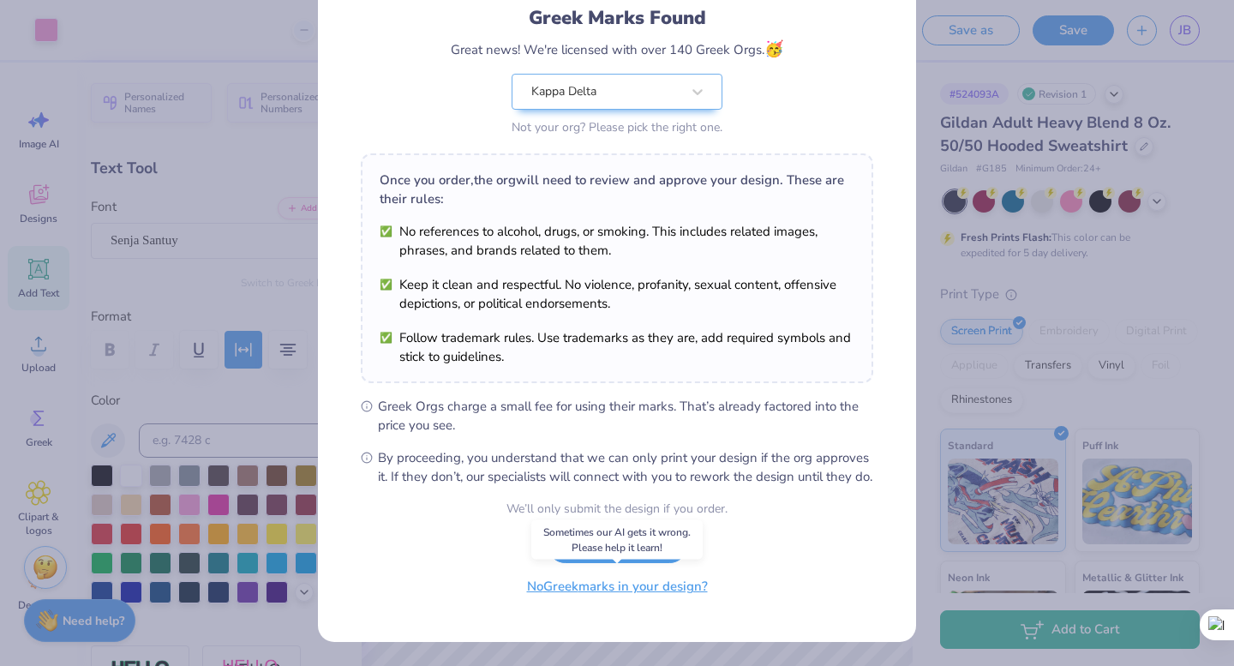
click at [550, 595] on button "No Greek marks in your design?" at bounding box center [618, 586] width 210 height 35
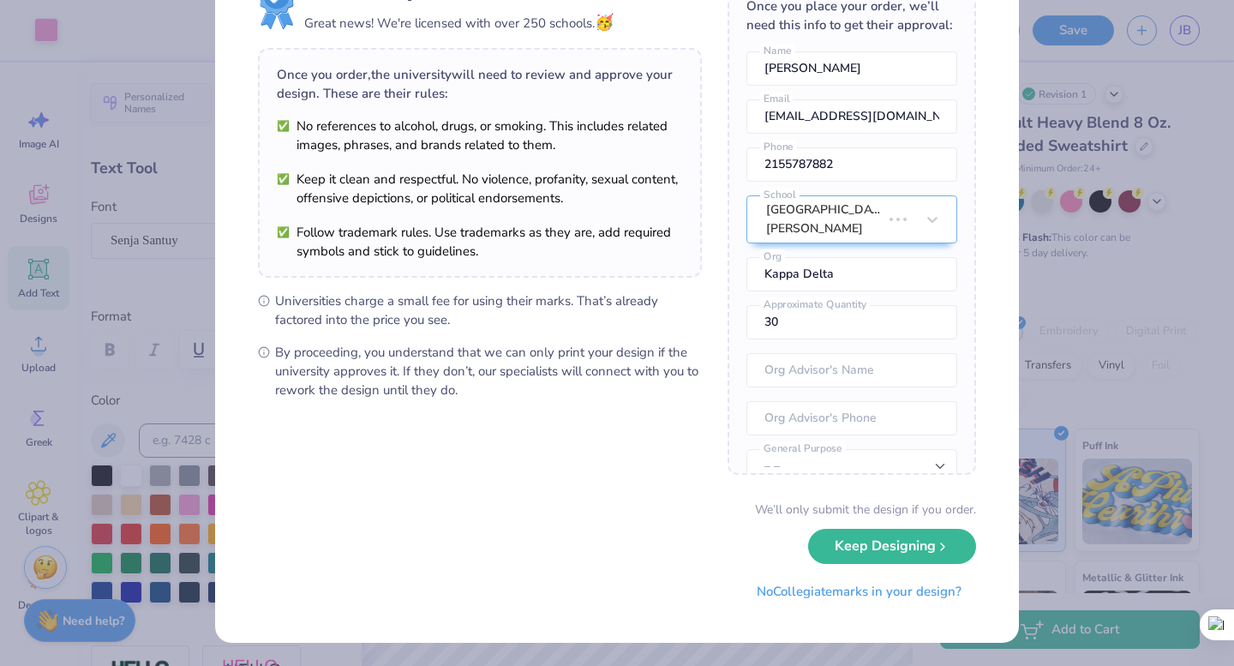
scroll to position [0, 0]
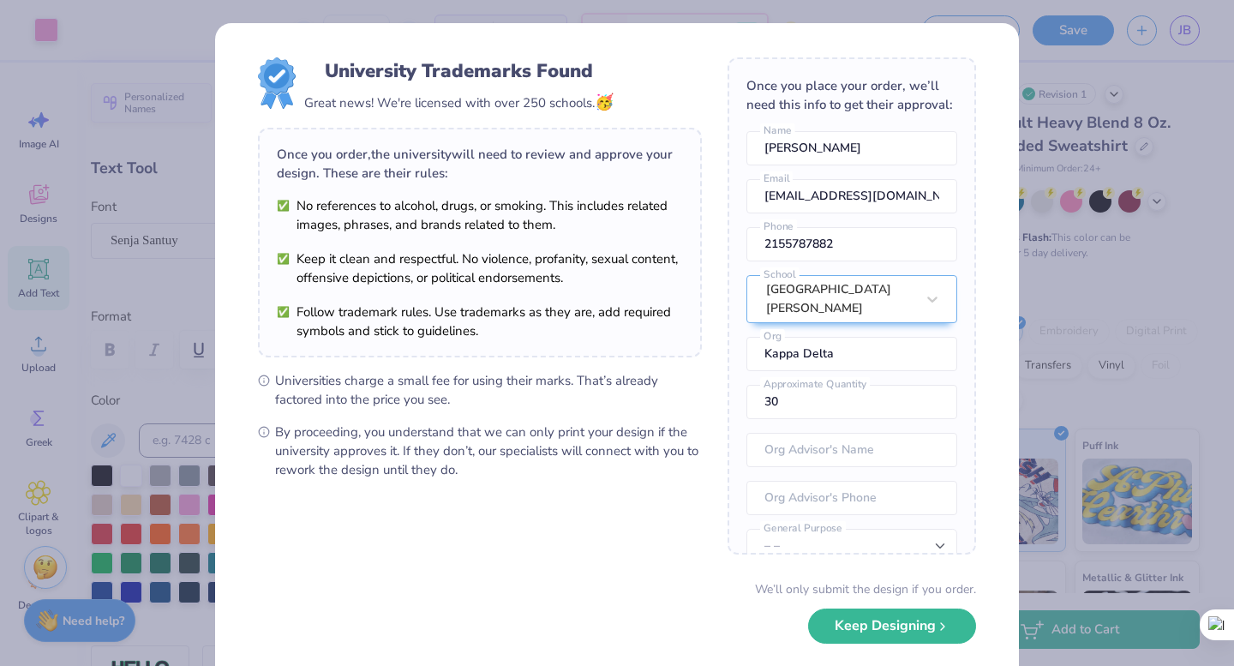
click at [1064, 235] on div "University Trademarks Found Great news! We're licensed with over 250 schools. 🥳…" at bounding box center [617, 333] width 1234 height 666
click at [873, 624] on button "Keep Designing" at bounding box center [892, 621] width 168 height 35
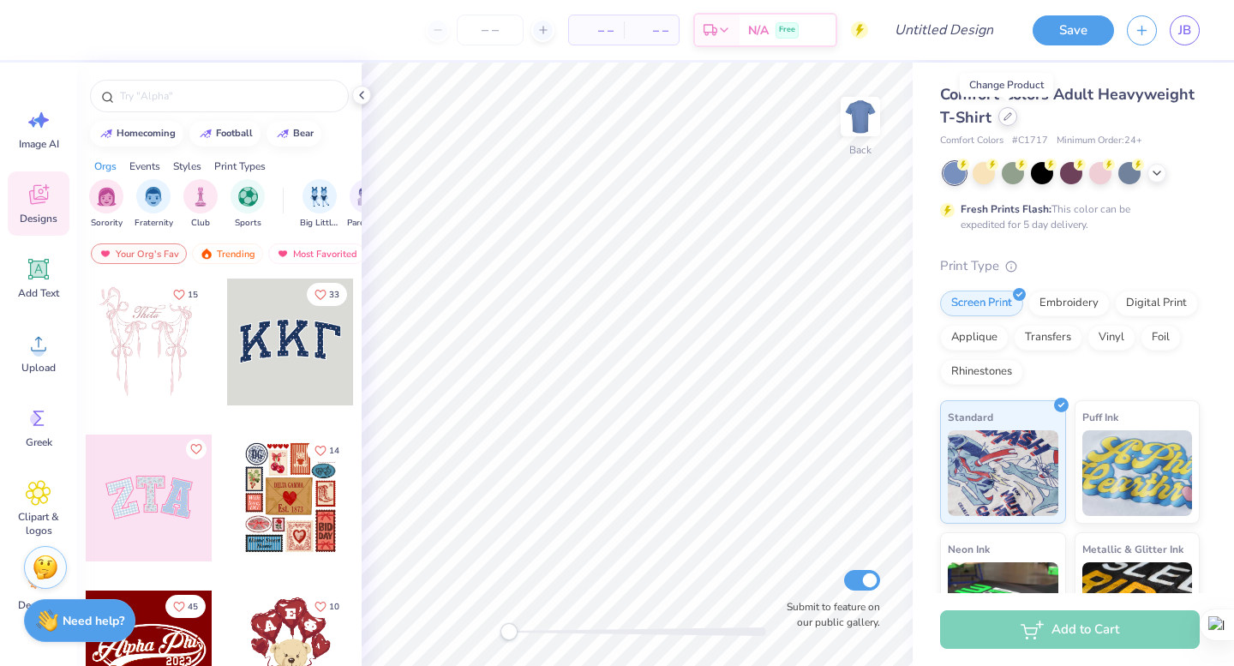
click at [1005, 122] on div at bounding box center [1008, 116] width 19 height 19
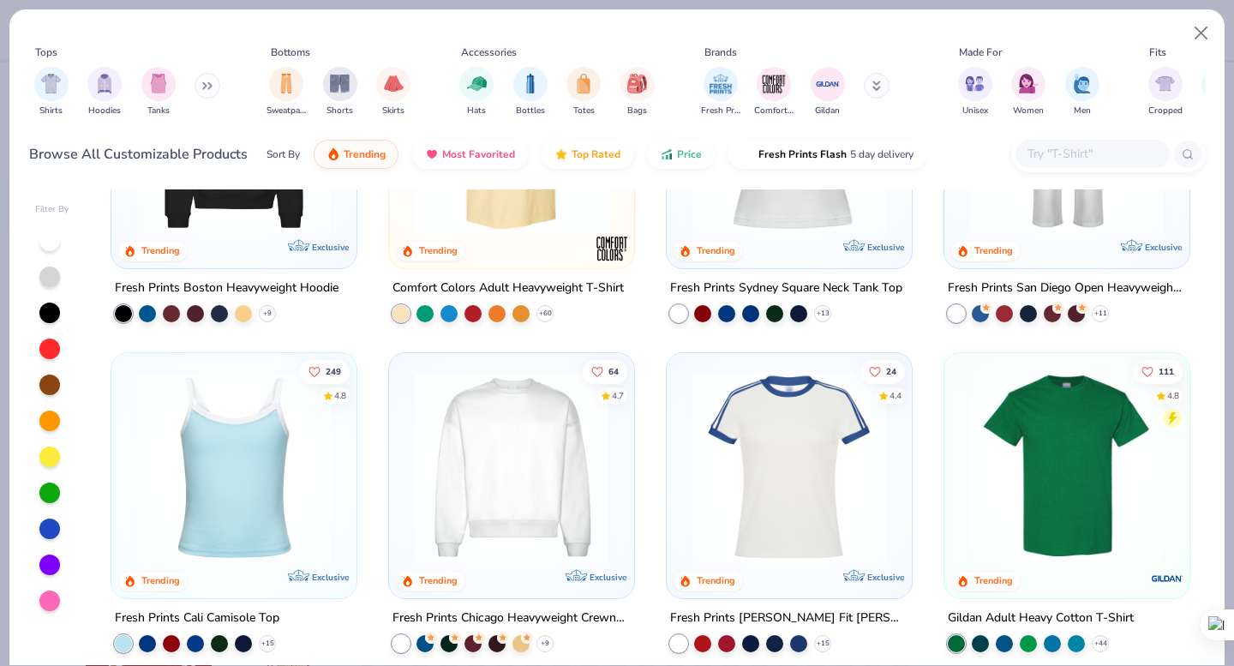
scroll to position [357, 0]
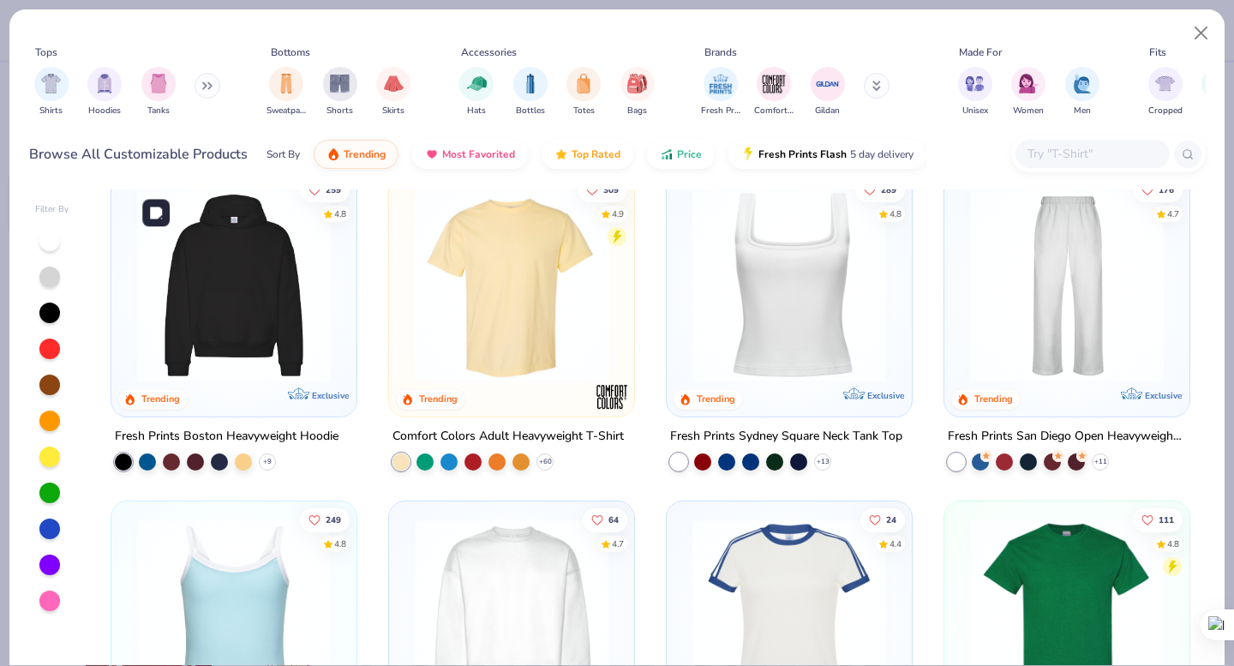
click at [245, 303] on img at bounding box center [234, 286] width 211 height 194
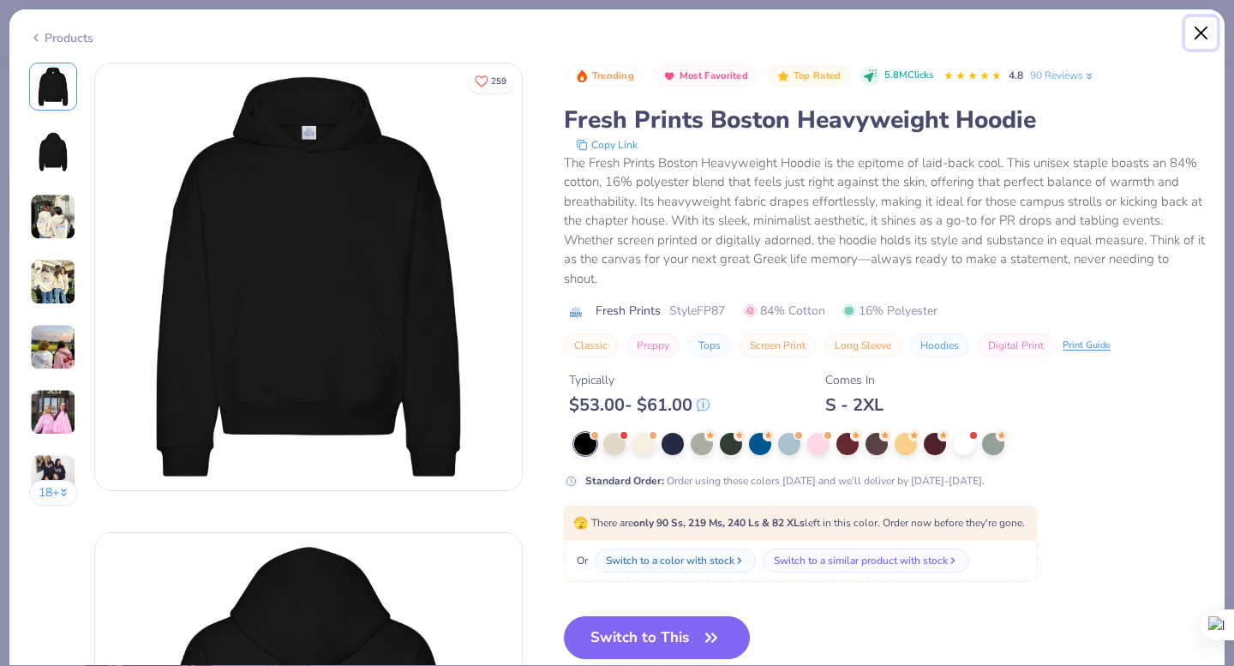
click at [1197, 33] on button "Close" at bounding box center [1201, 33] width 33 height 33
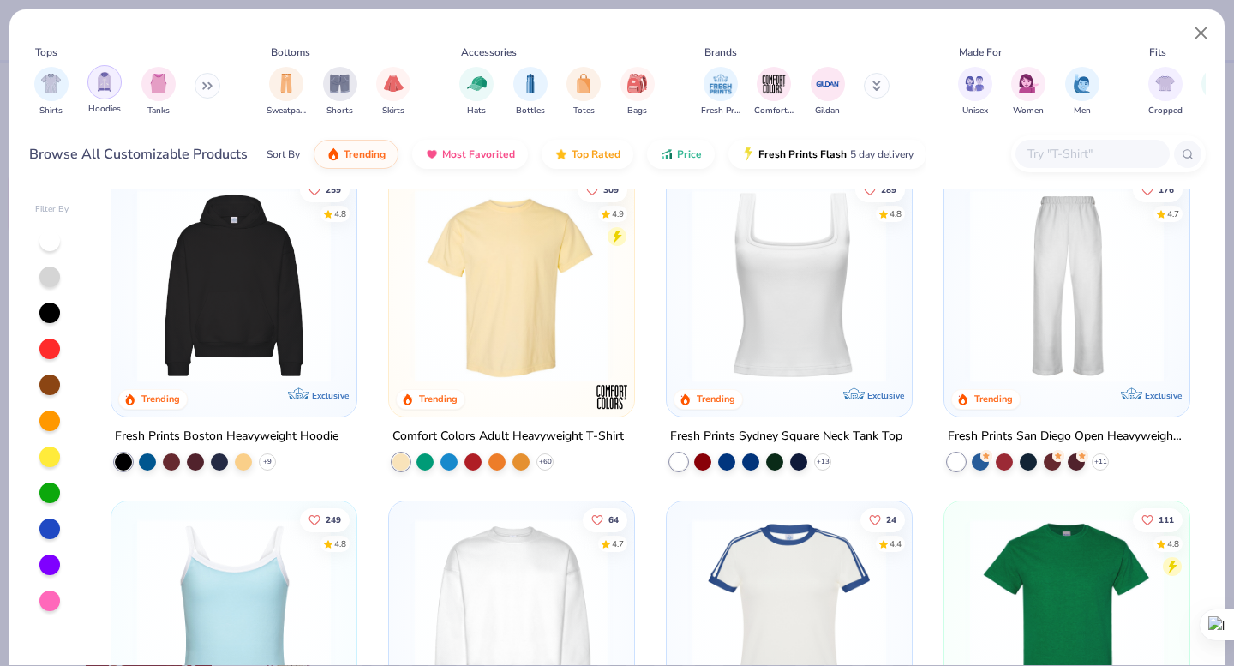
click at [105, 71] on div "filter for Hoodies" at bounding box center [104, 82] width 34 height 34
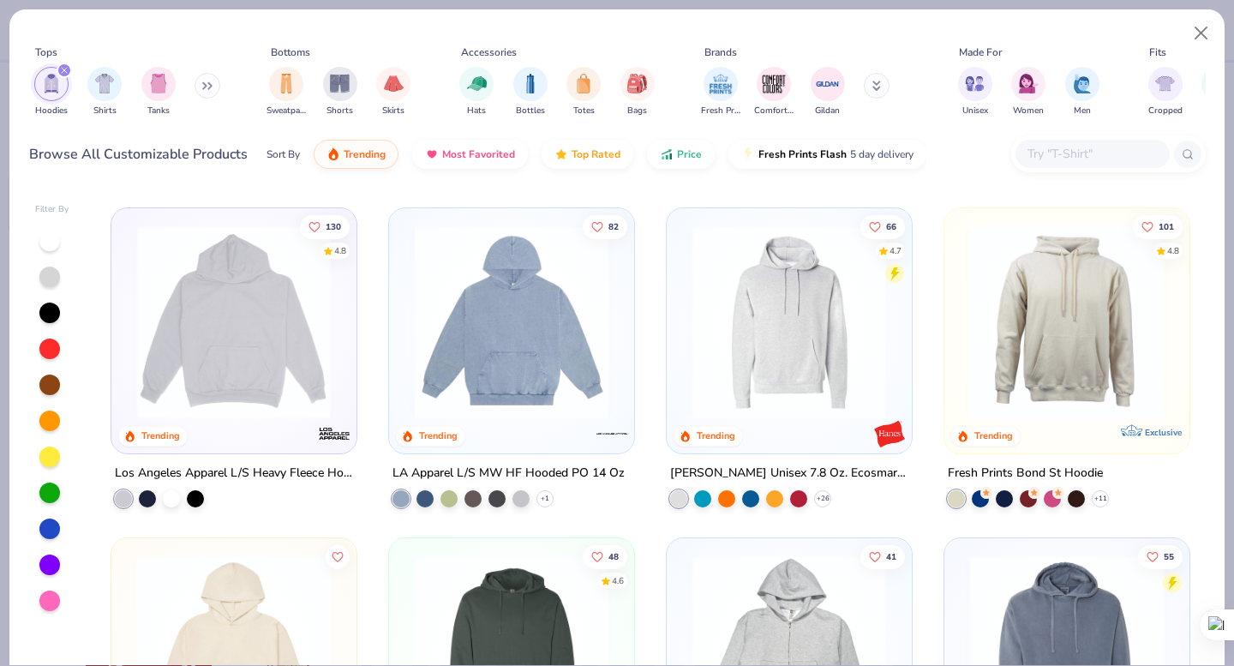
scroll to position [322, 0]
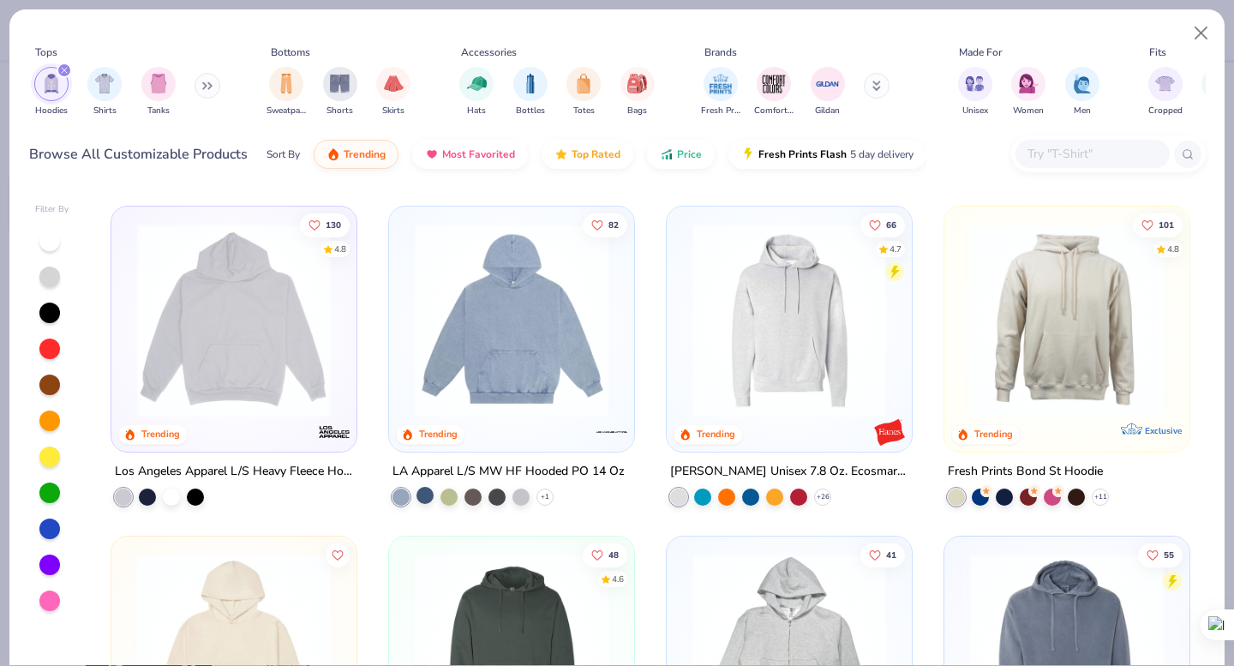
click at [425, 495] on div at bounding box center [425, 494] width 17 height 17
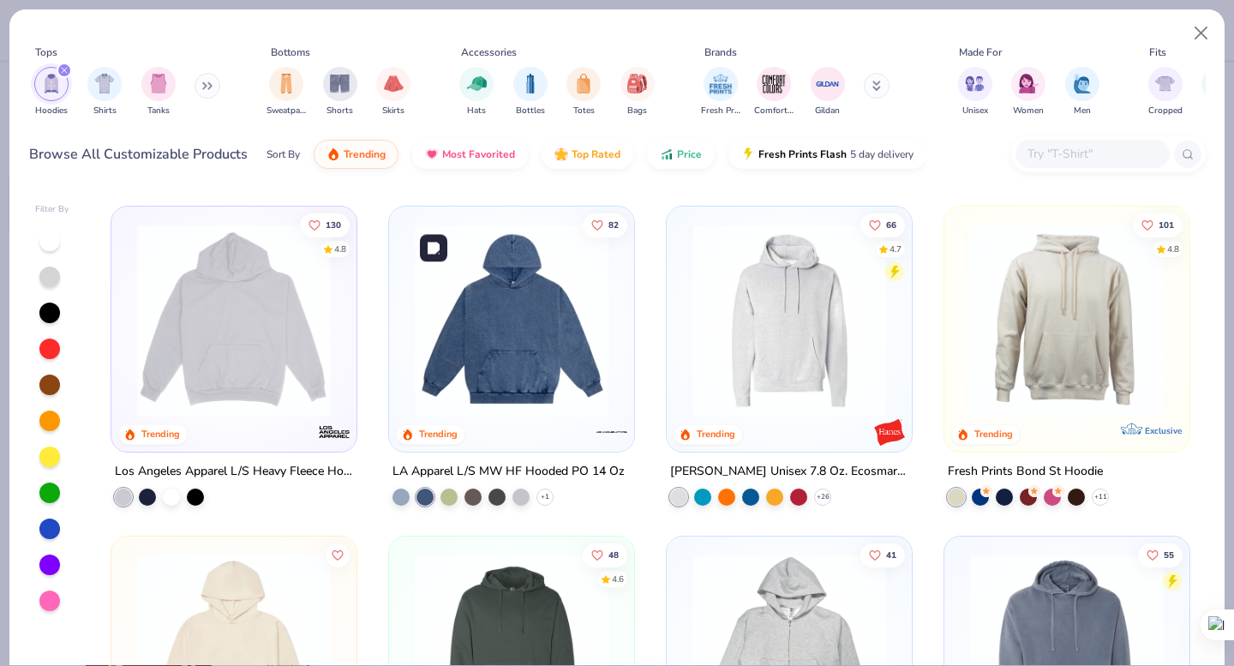
click at [489, 348] on img at bounding box center [511, 321] width 211 height 194
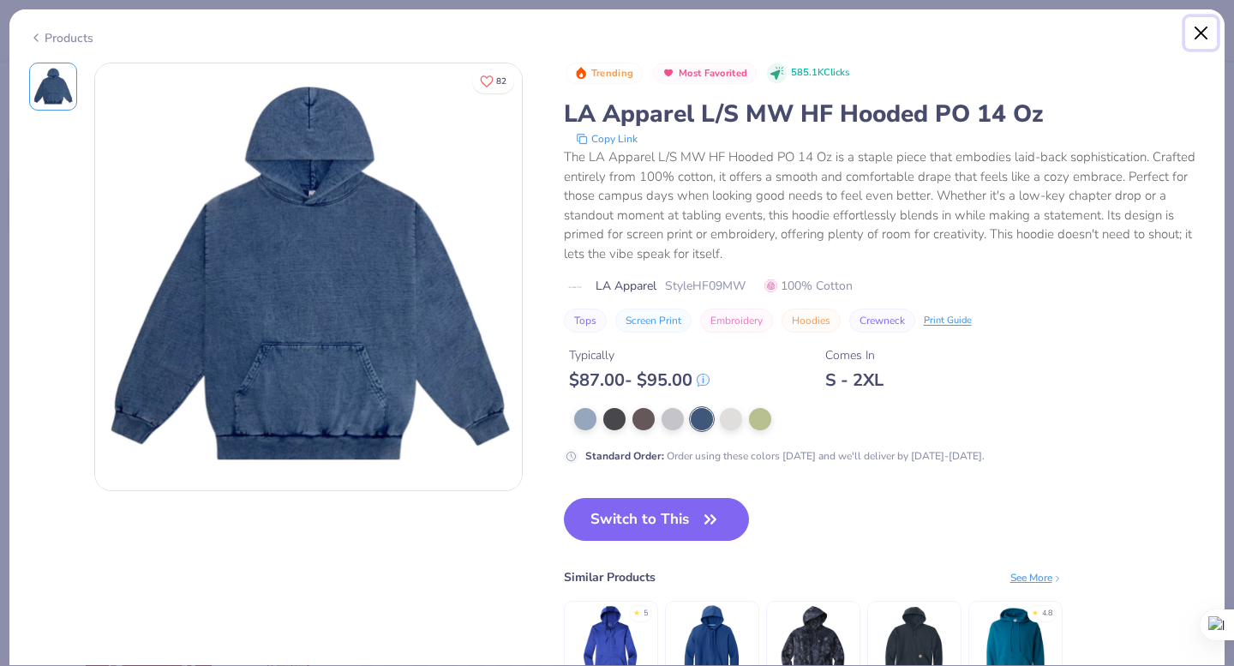
click at [1200, 34] on button "Close" at bounding box center [1201, 33] width 33 height 33
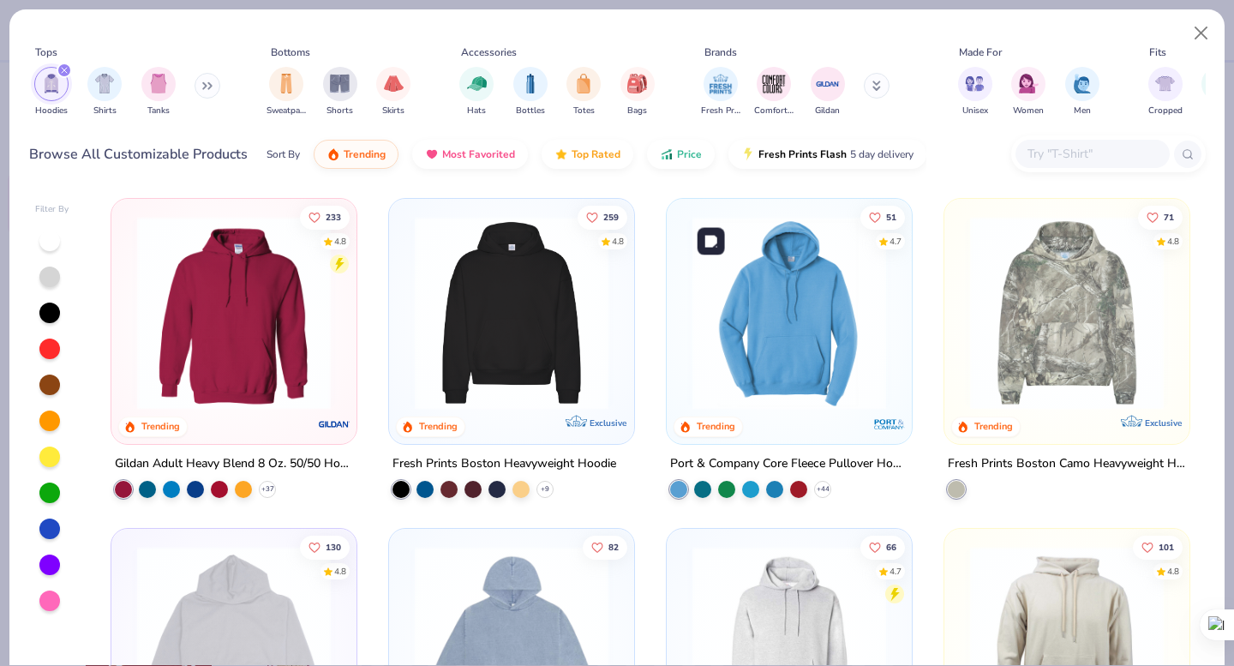
click at [867, 274] on img at bounding box center [789, 313] width 211 height 194
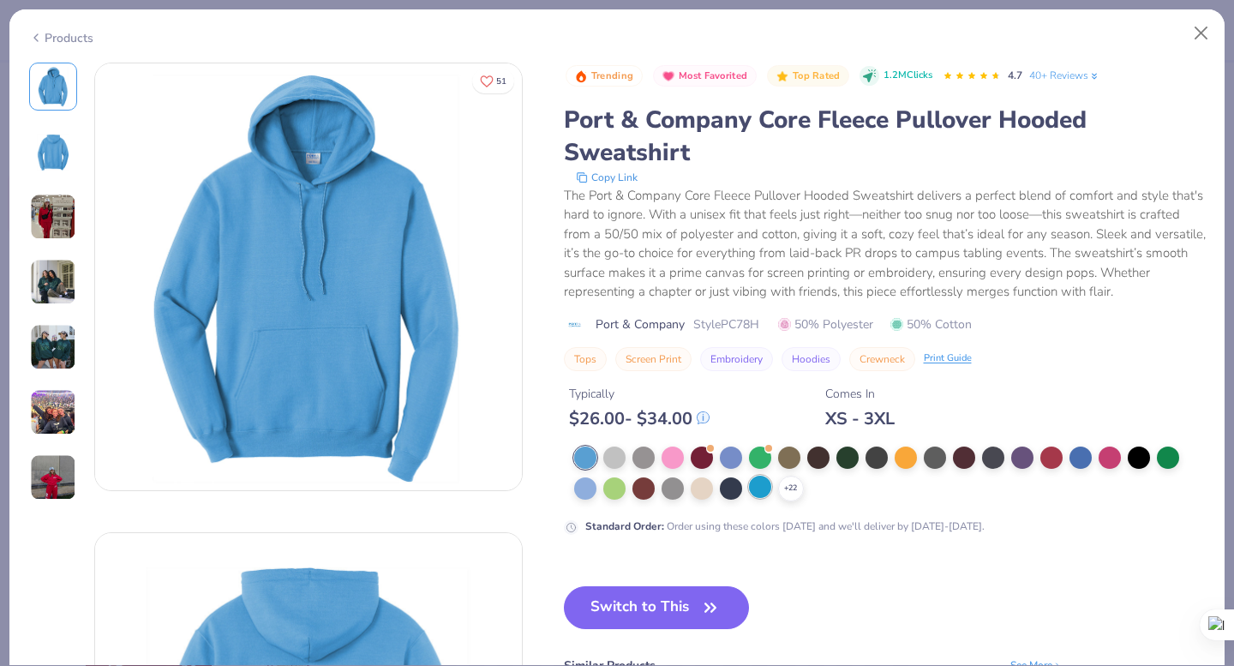
click at [757, 493] on div at bounding box center [760, 487] width 22 height 22
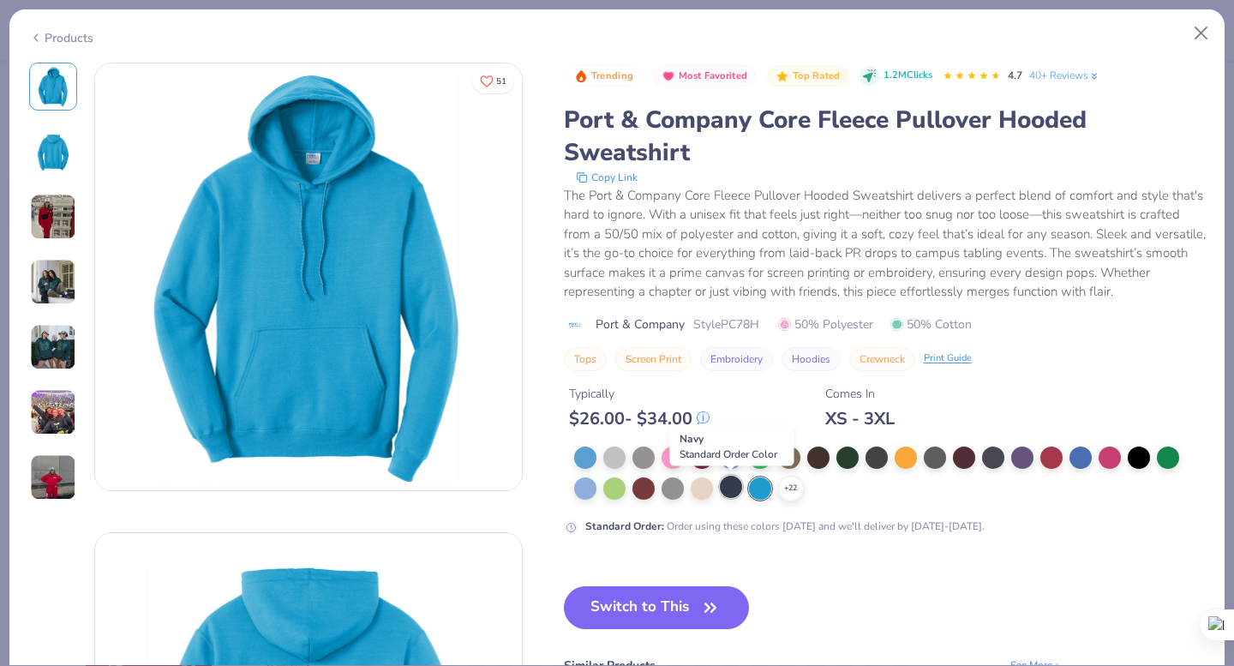
click at [724, 494] on div at bounding box center [731, 487] width 22 height 22
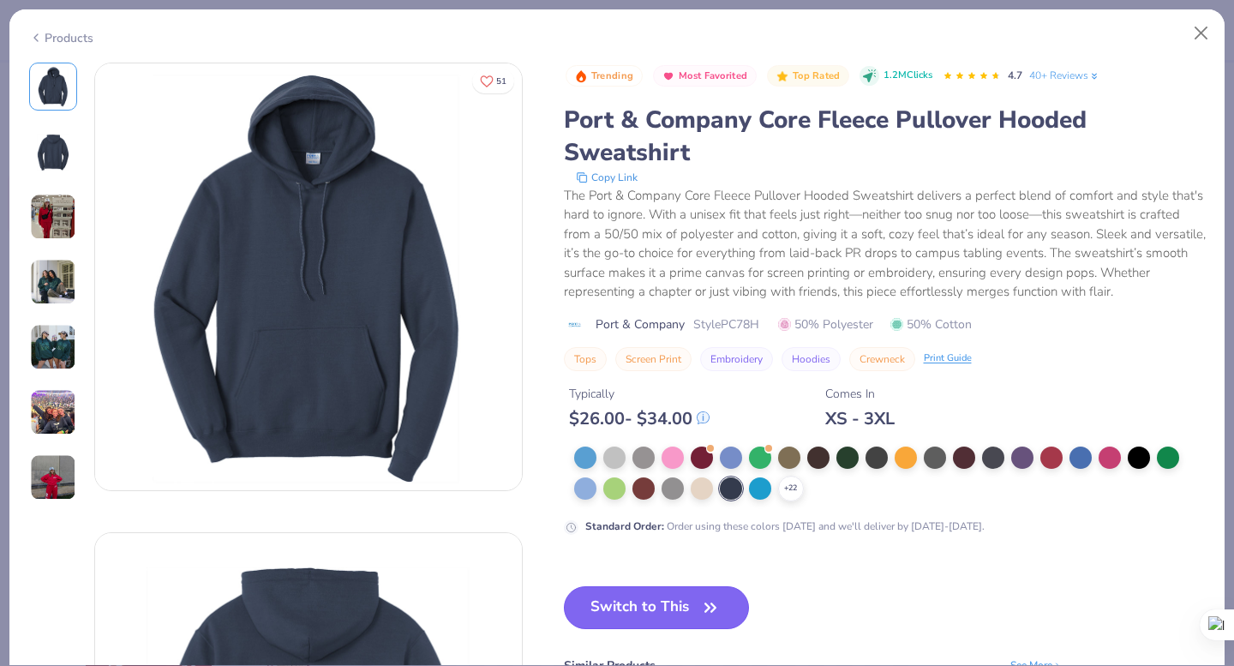
click at [651, 612] on button "Switch to This" at bounding box center [657, 607] width 186 height 43
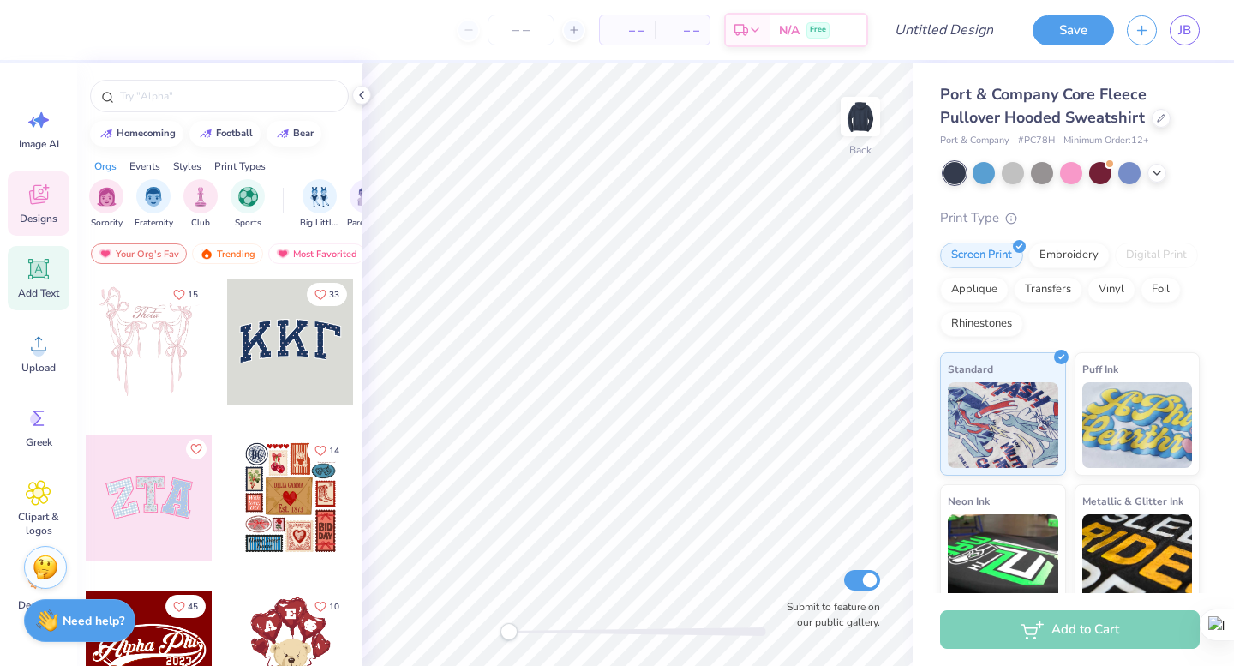
click at [38, 296] on span "Add Text" at bounding box center [38, 293] width 41 height 14
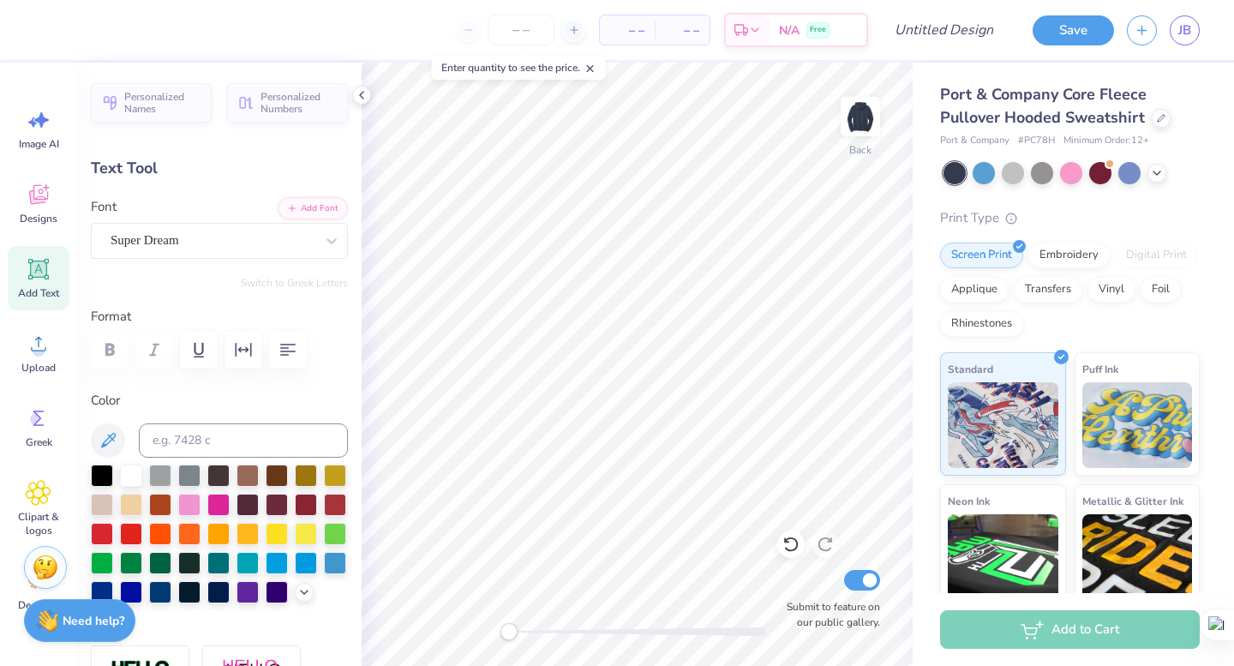
type textarea "PANHELLENIC"
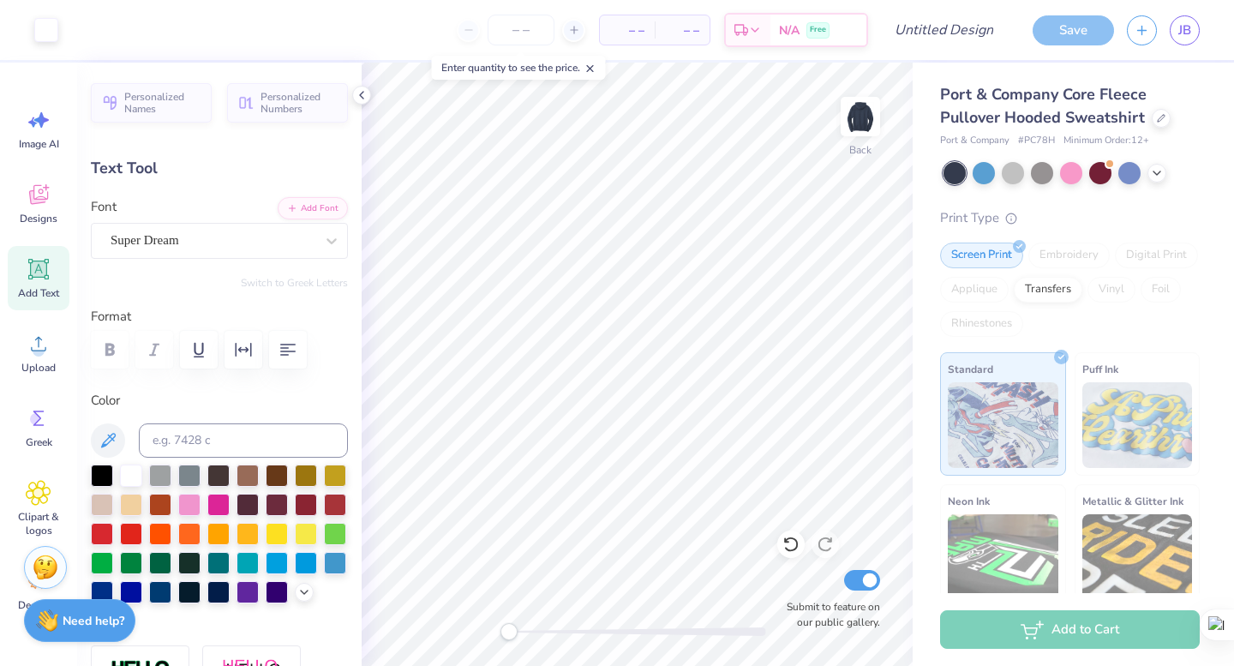
type input "17.37"
type input "1.95"
type input "5.52"
click at [193, 240] on div "Super Dream" at bounding box center [212, 240] width 207 height 27
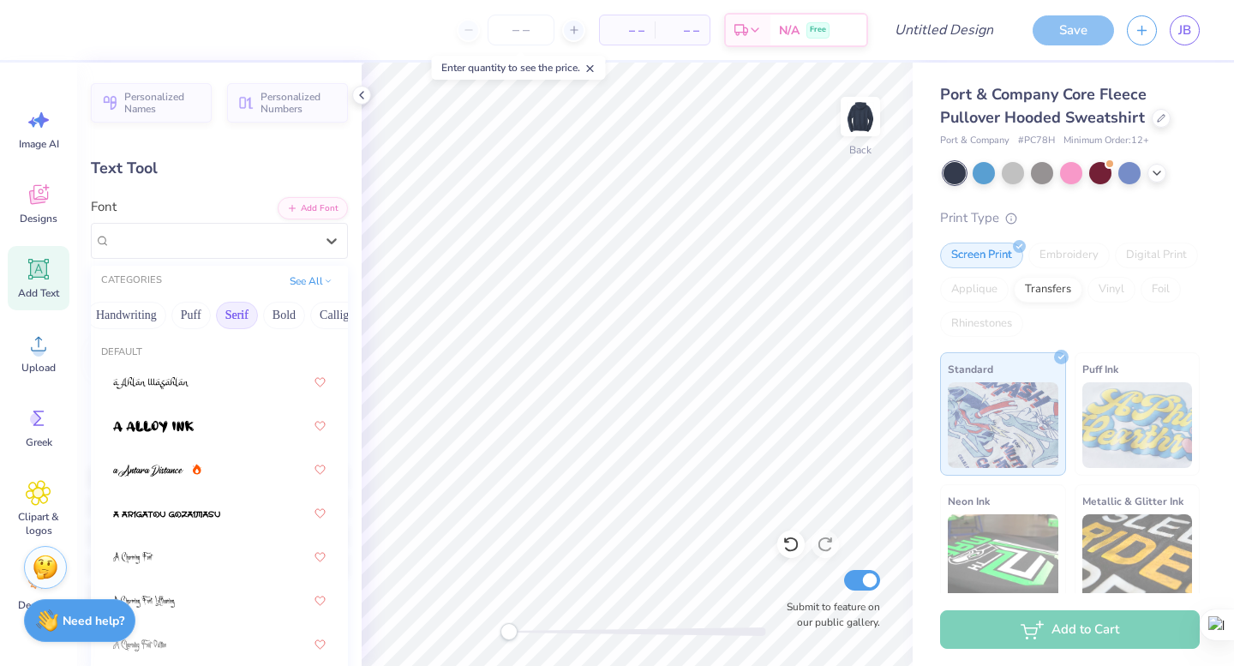
scroll to position [0, 64]
click at [151, 318] on button "Handwriting" at bounding box center [126, 315] width 80 height 27
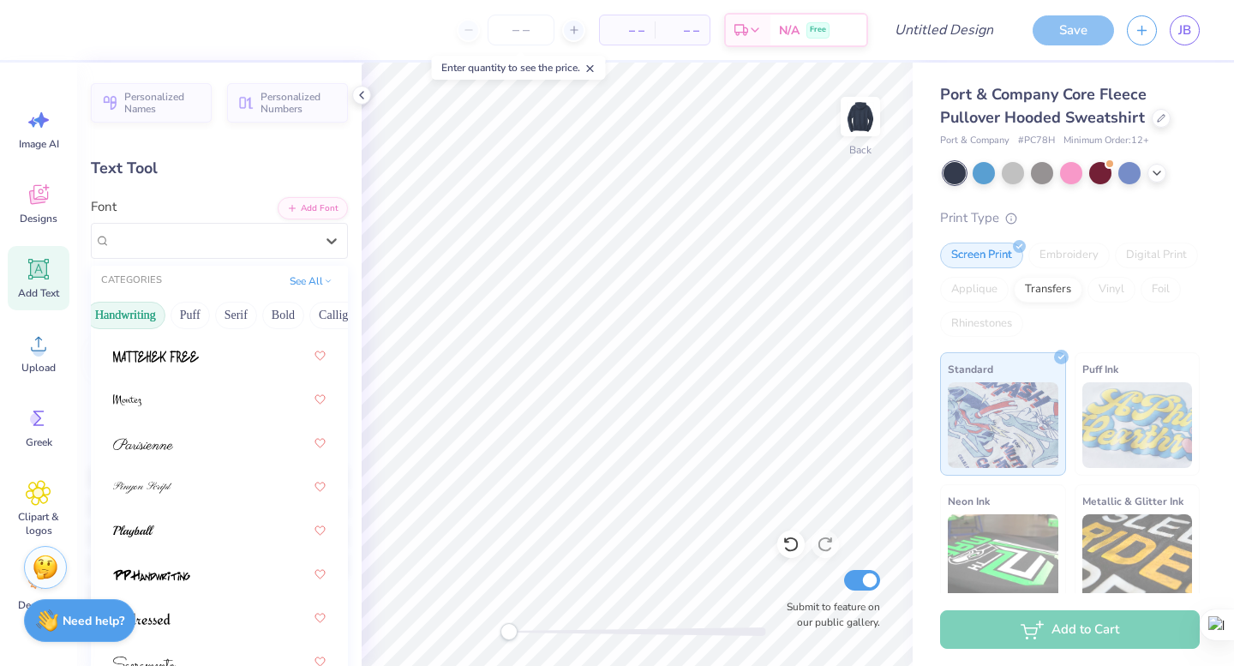
scroll to position [749, 0]
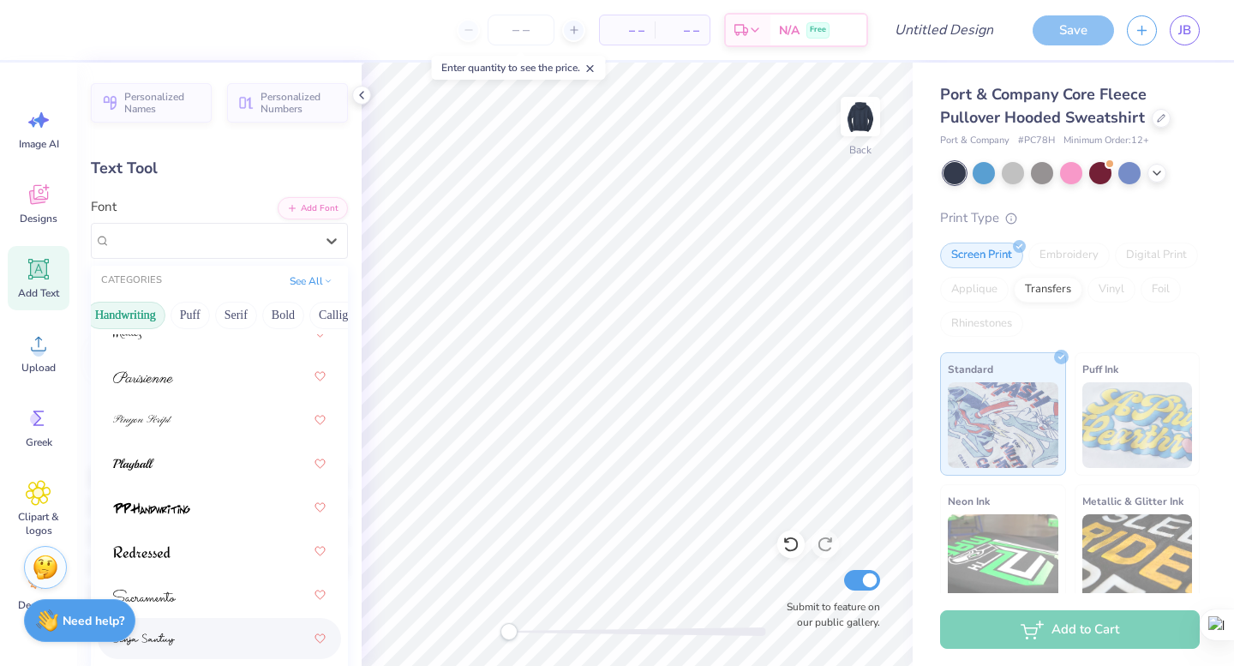
click at [198, 632] on div at bounding box center [219, 638] width 213 height 31
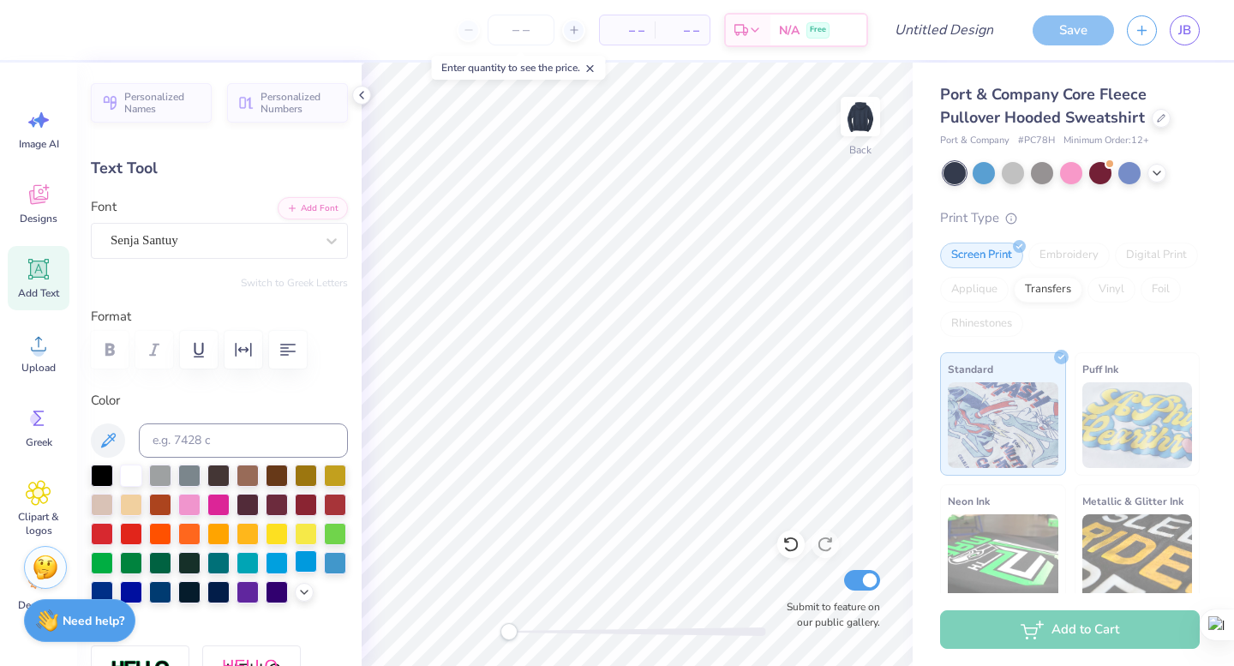
scroll to position [0, 3]
type textarea "panhellenic"
click at [318, 246] on div at bounding box center [331, 240] width 31 height 31
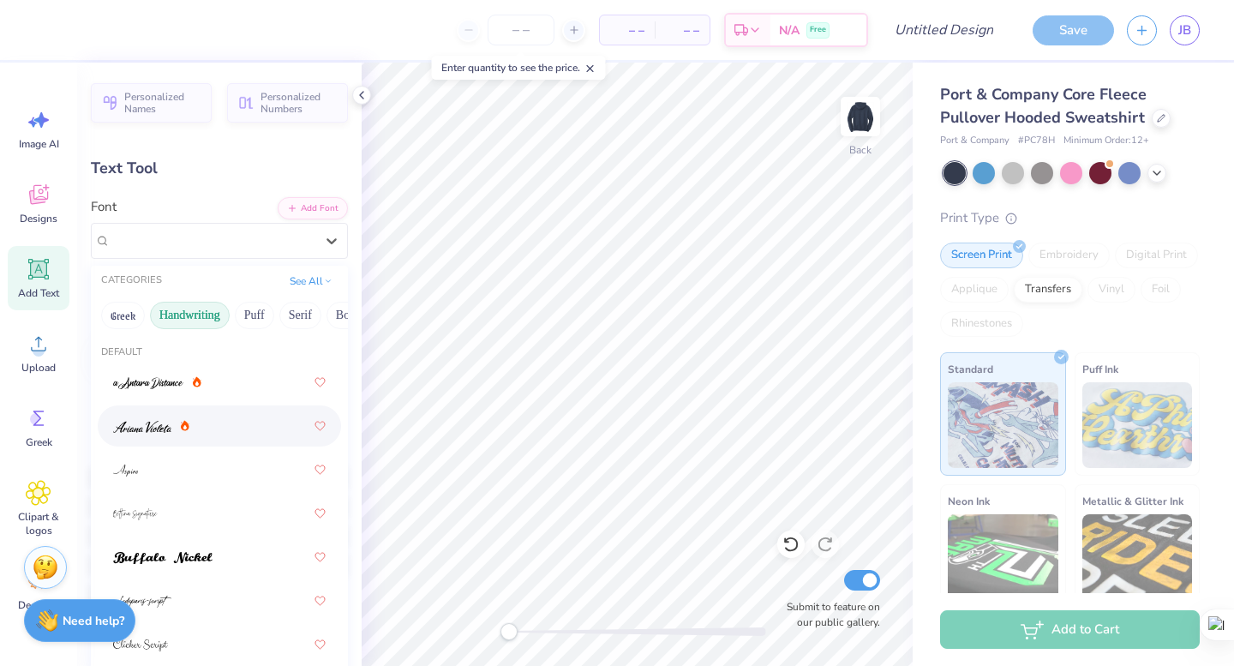
scroll to position [749, 0]
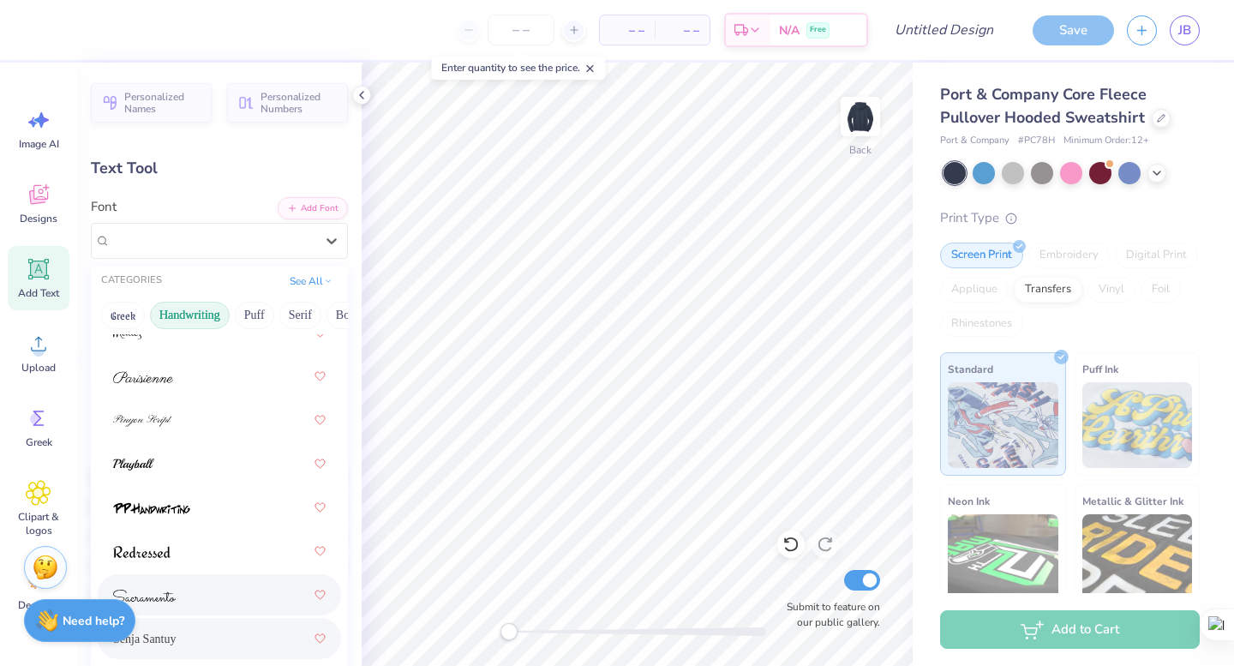
click at [217, 608] on div at bounding box center [219, 594] width 213 height 31
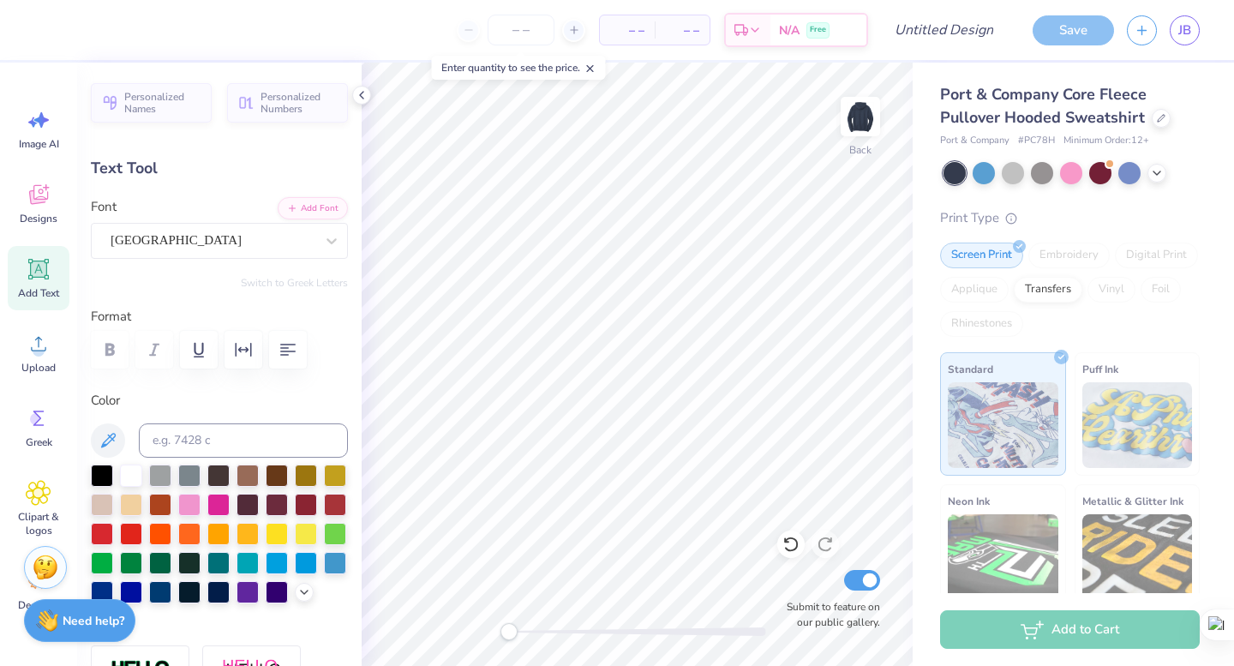
click at [279, 264] on div "Personalized Names Personalized Numbers Text Tool Add Font Font Sacramento Swit…" at bounding box center [219, 364] width 285 height 603
click at [275, 251] on div at bounding box center [213, 240] width 204 height 23
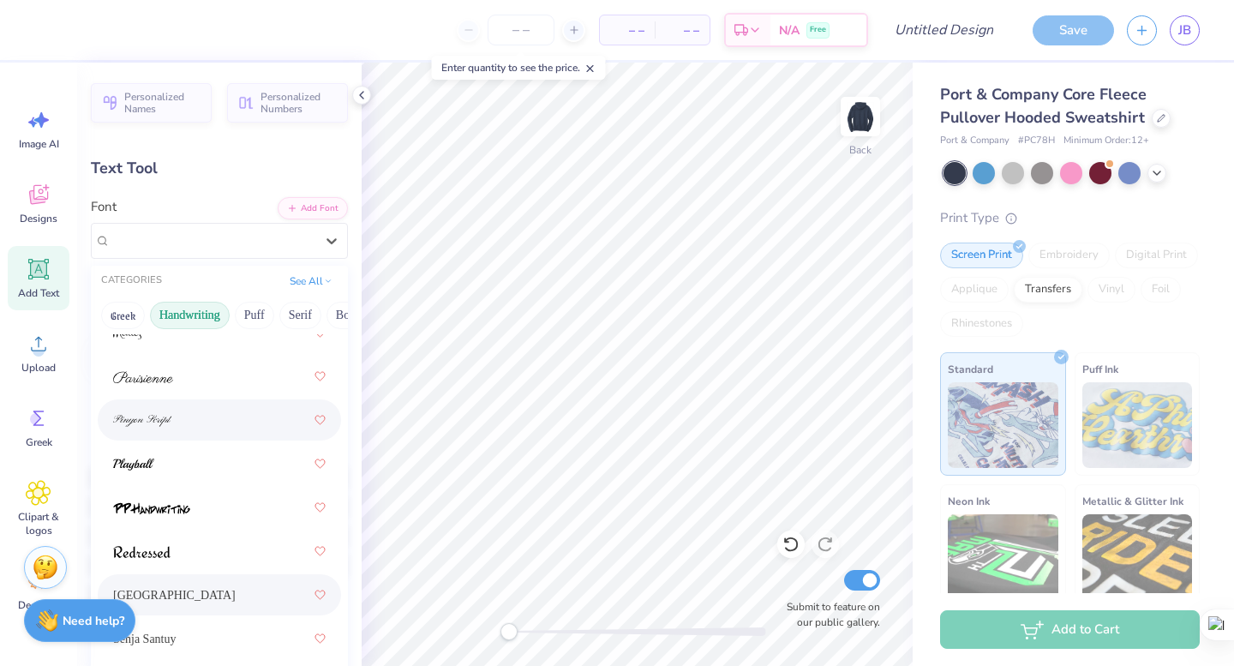
click at [243, 423] on div at bounding box center [219, 420] width 213 height 31
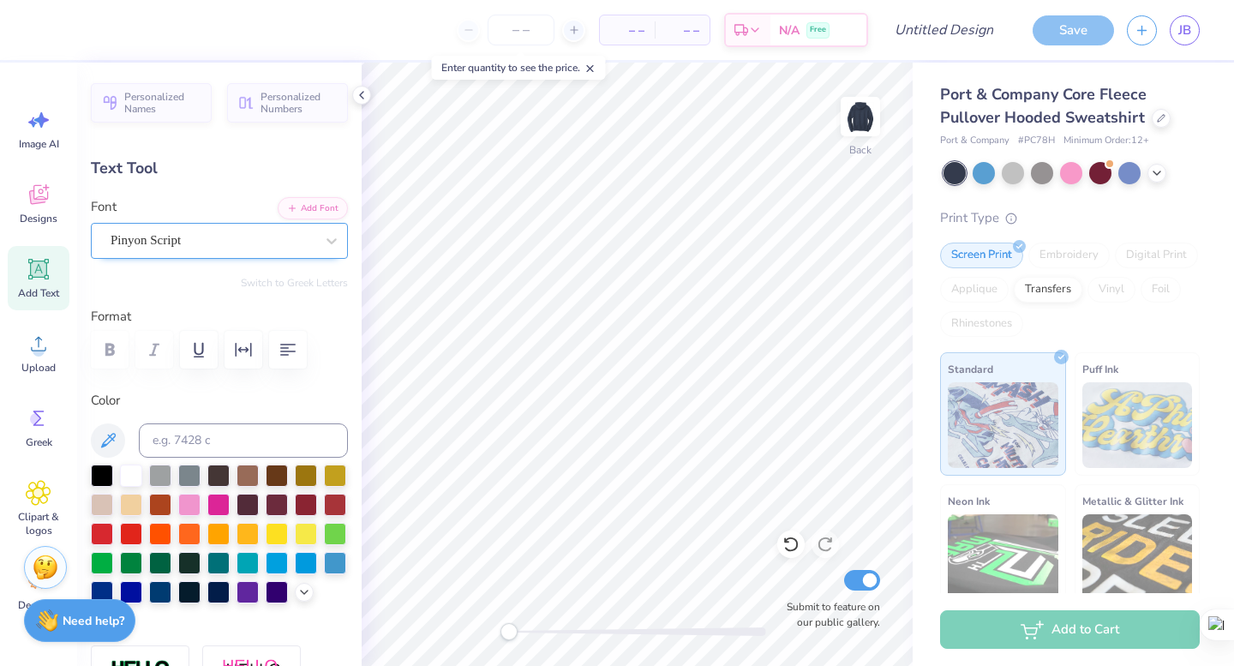
click at [261, 238] on div "Pinyon Script" at bounding box center [212, 240] width 207 height 27
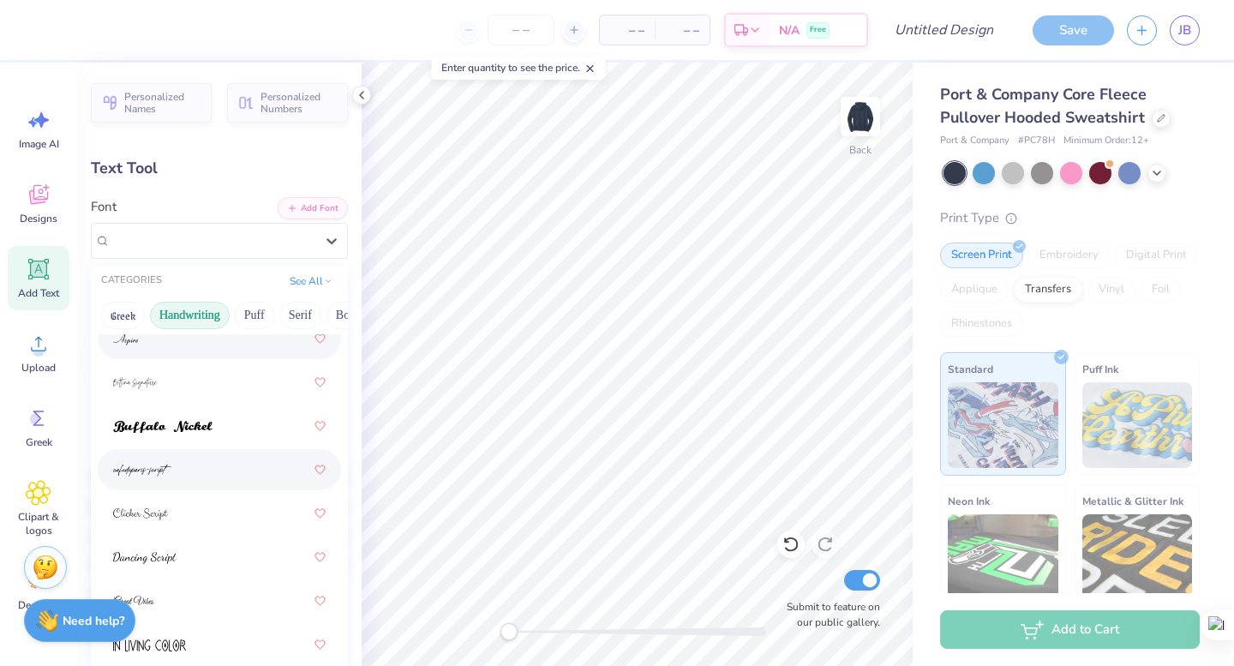
scroll to position [134, 0]
click at [191, 478] on div at bounding box center [219, 467] width 213 height 31
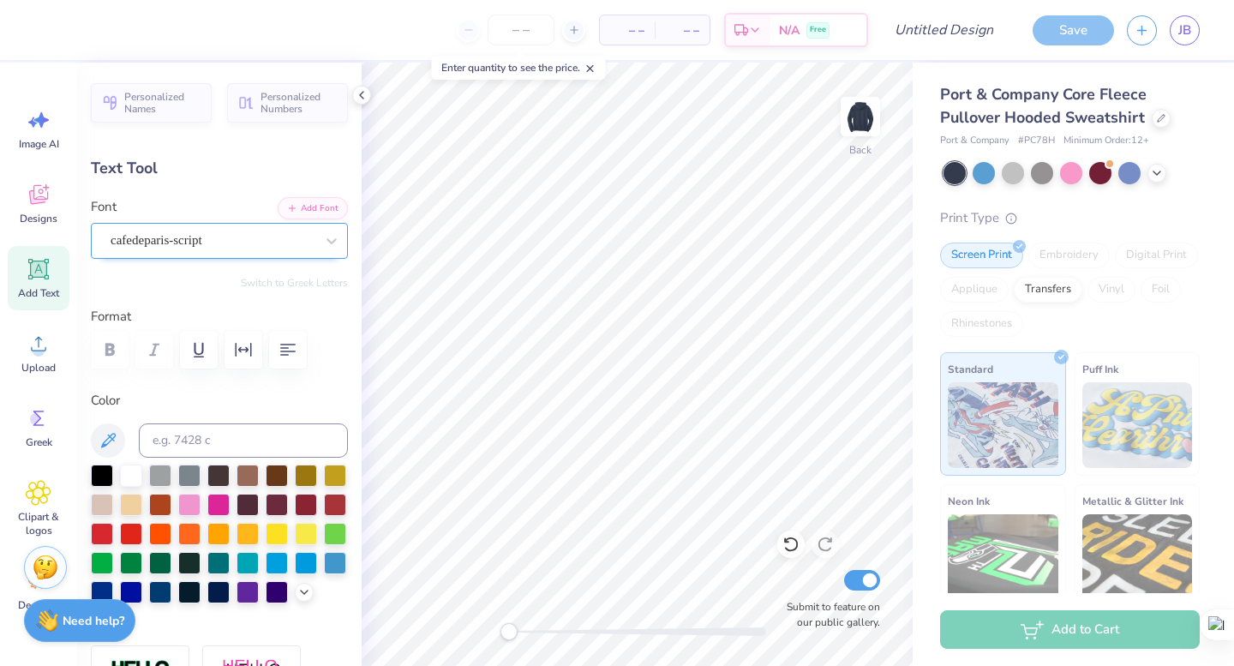
click at [252, 243] on div "cafedeparis-script" at bounding box center [212, 240] width 207 height 27
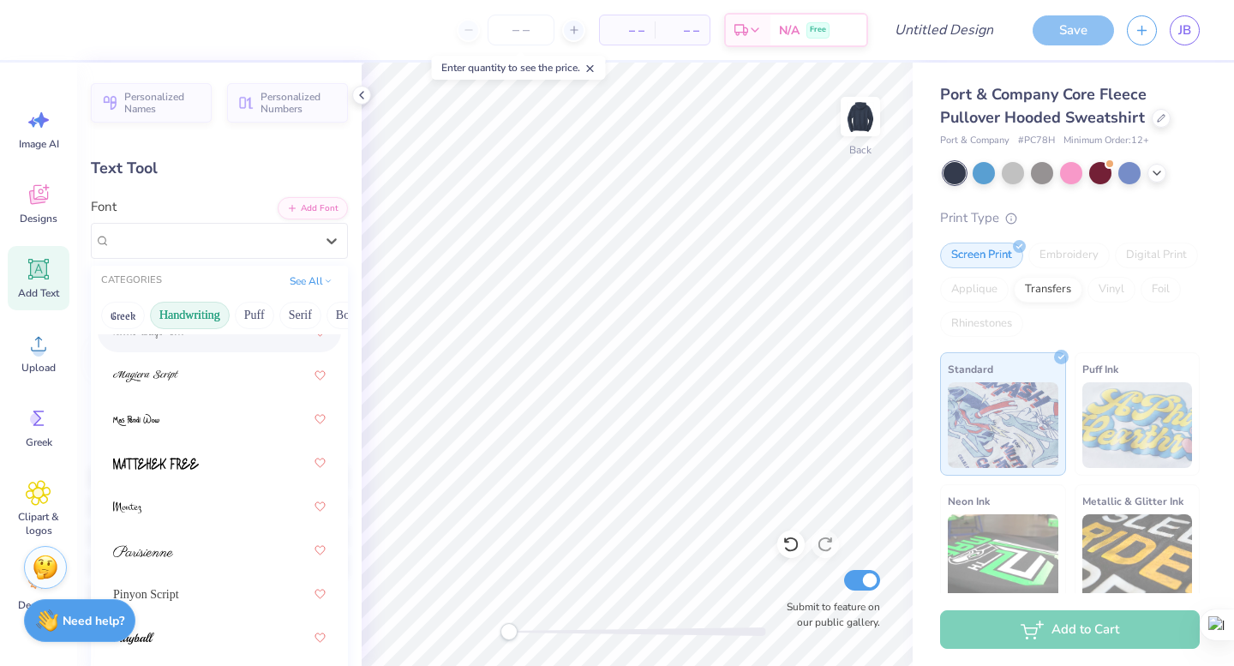
scroll to position [579, 0]
click at [206, 534] on div at bounding box center [219, 546] width 213 height 31
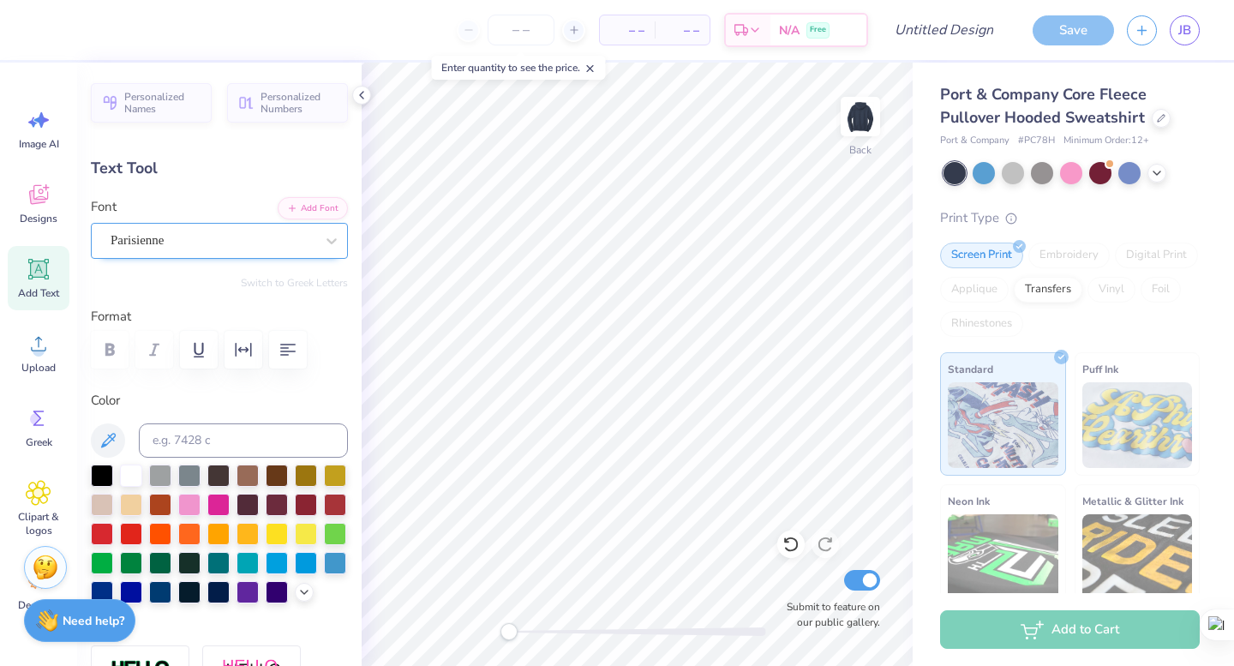
click at [242, 254] on div "Parisienne" at bounding box center [219, 241] width 257 height 36
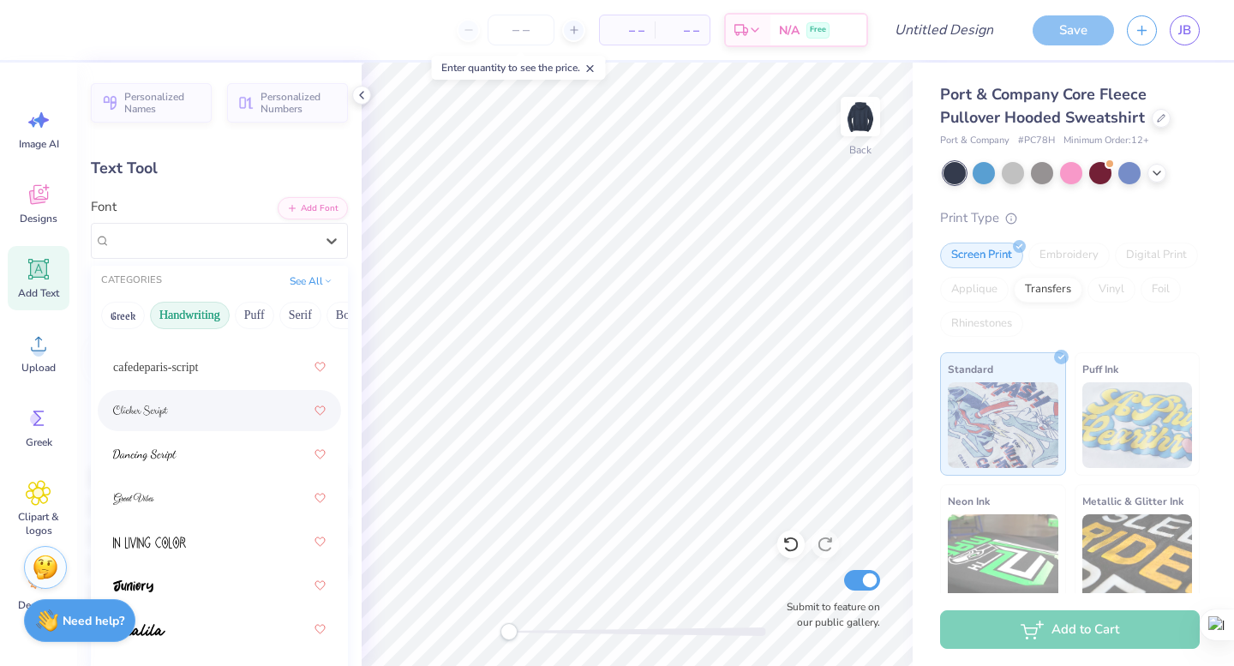
scroll to position [204, 0]
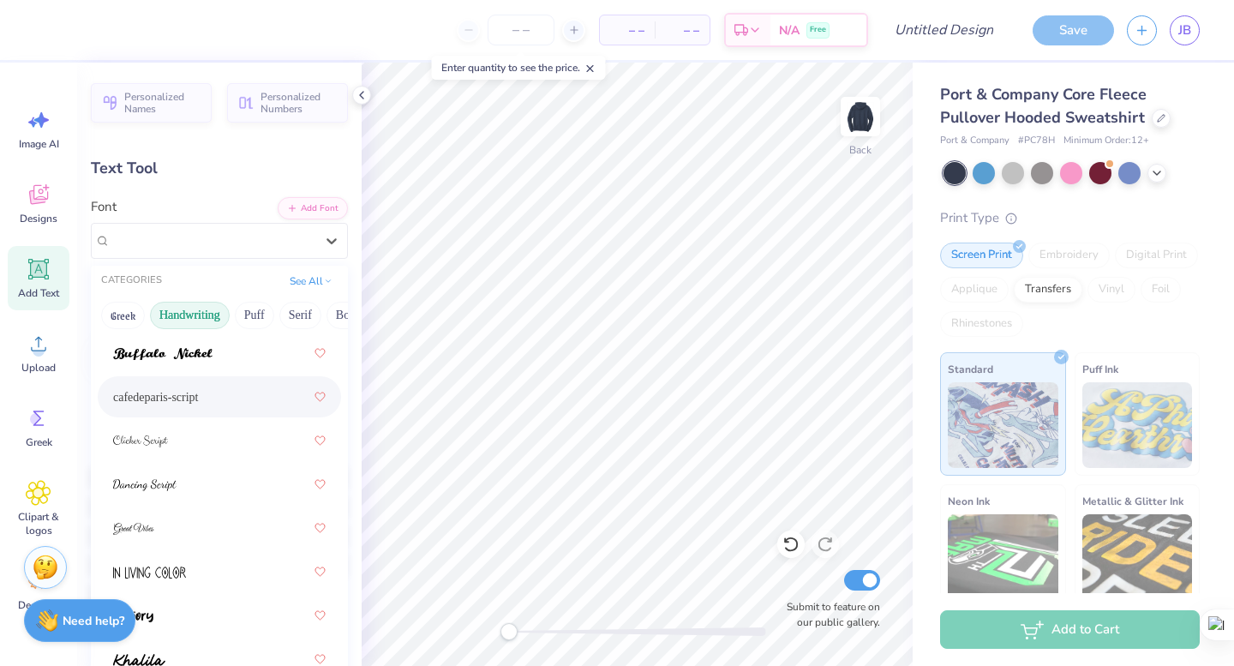
click at [220, 396] on div "cafedeparis-script" at bounding box center [219, 396] width 213 height 31
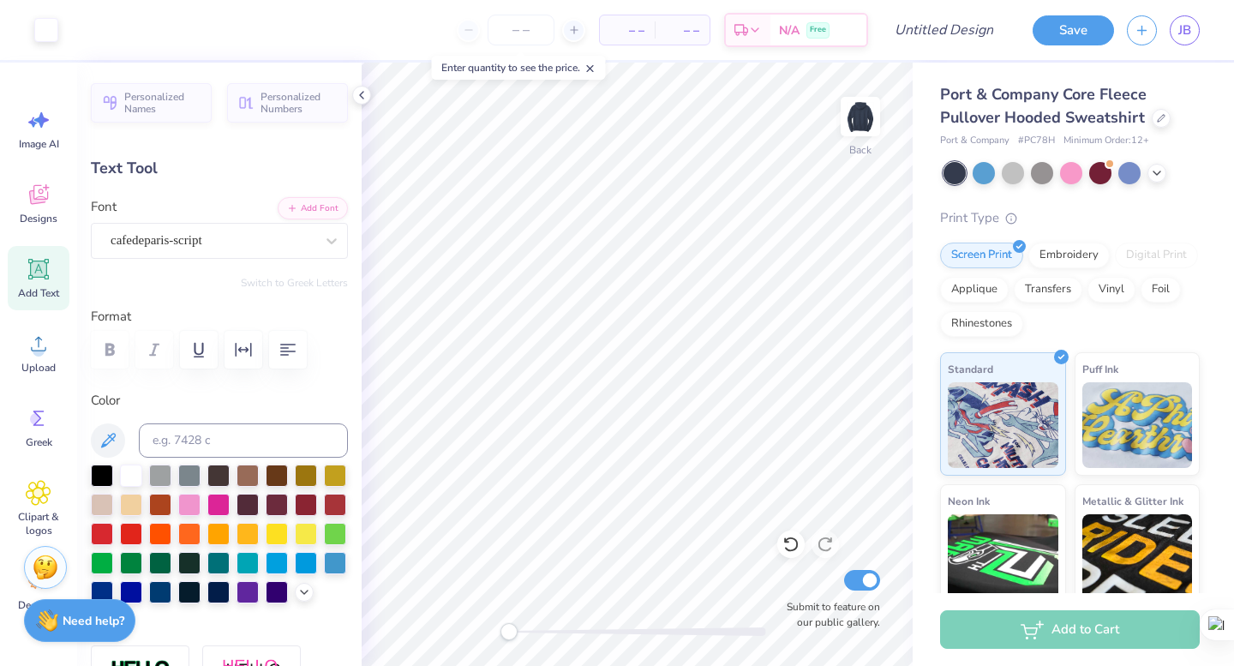
type input "5.62"
type input "2.22"
type input "5.39"
click at [253, 239] on div "cafedeparis-script" at bounding box center [212, 240] width 207 height 27
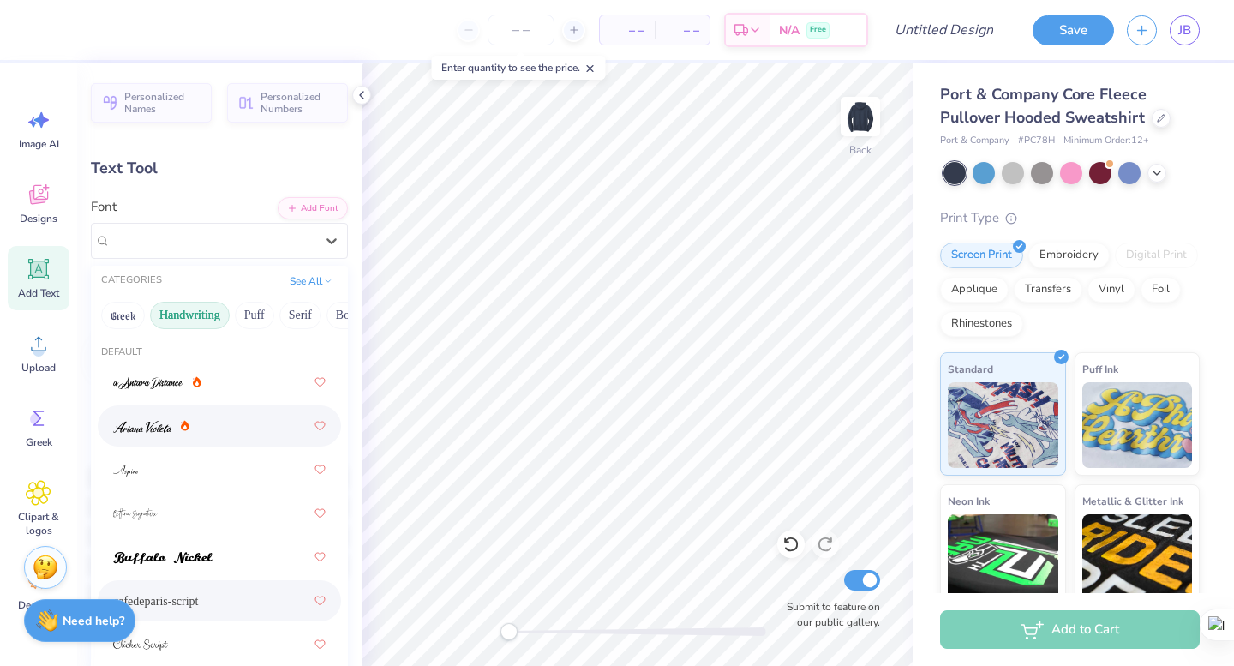
scroll to position [749, 0]
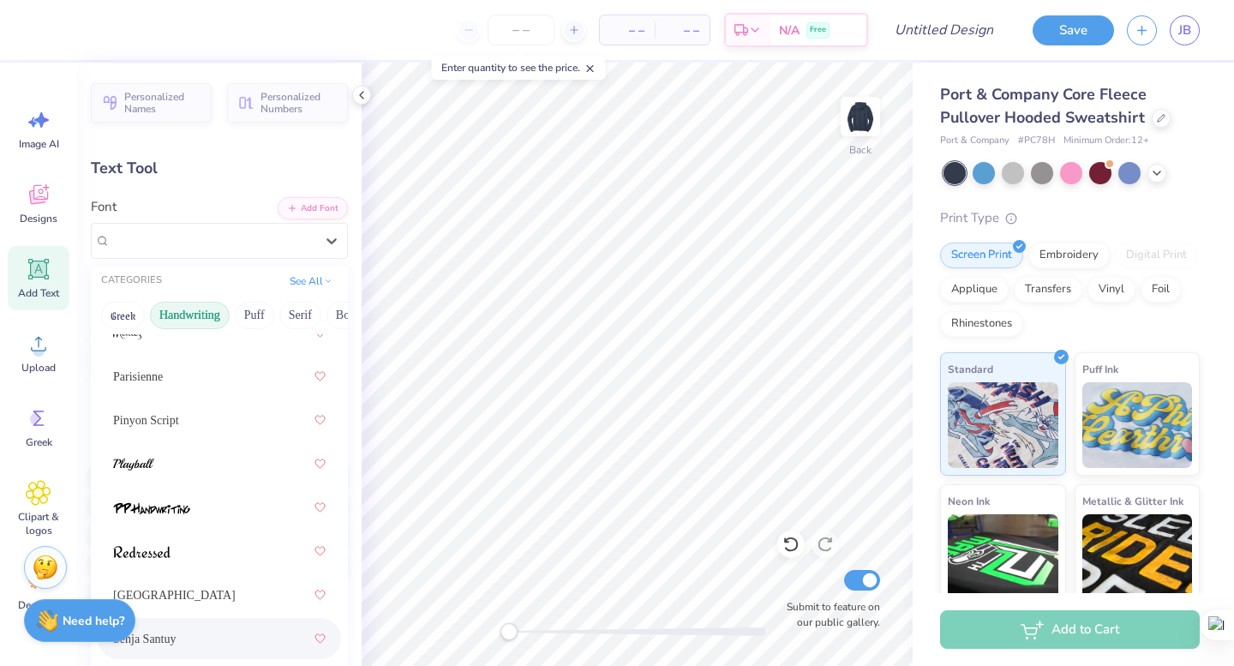
click at [195, 651] on div "Senja Santuy" at bounding box center [219, 638] width 213 height 31
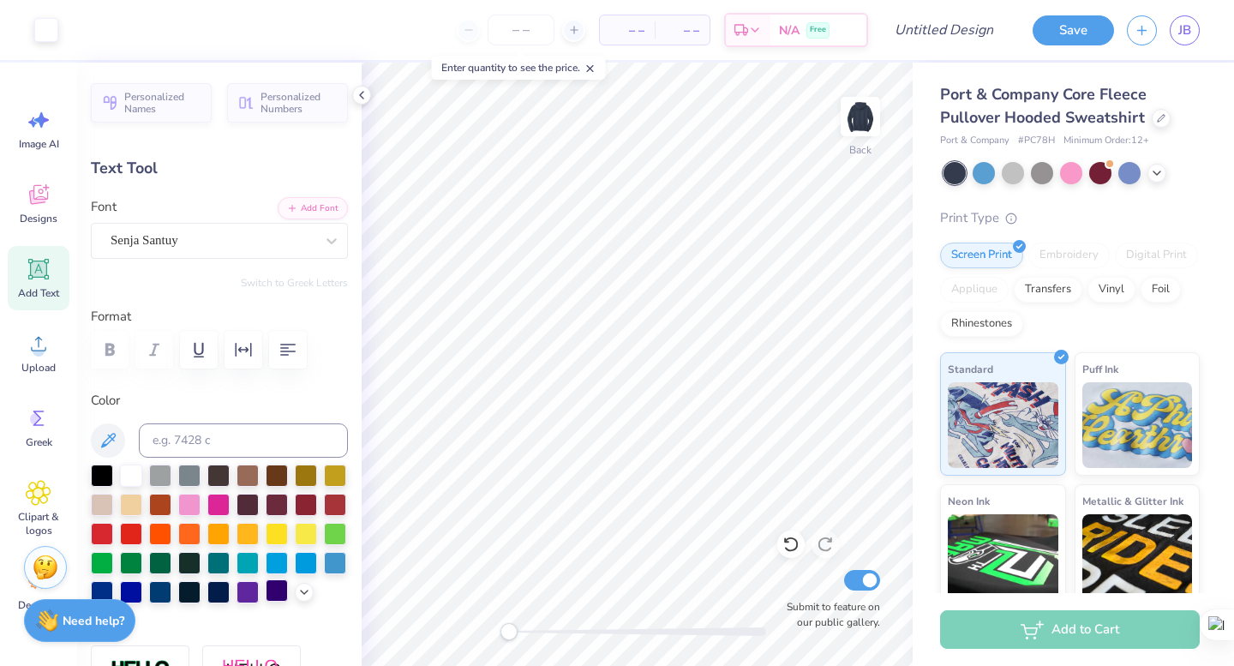
type input "12.07"
type input "2.82"
type input "5.09"
type input "9.82"
type input "2.30"
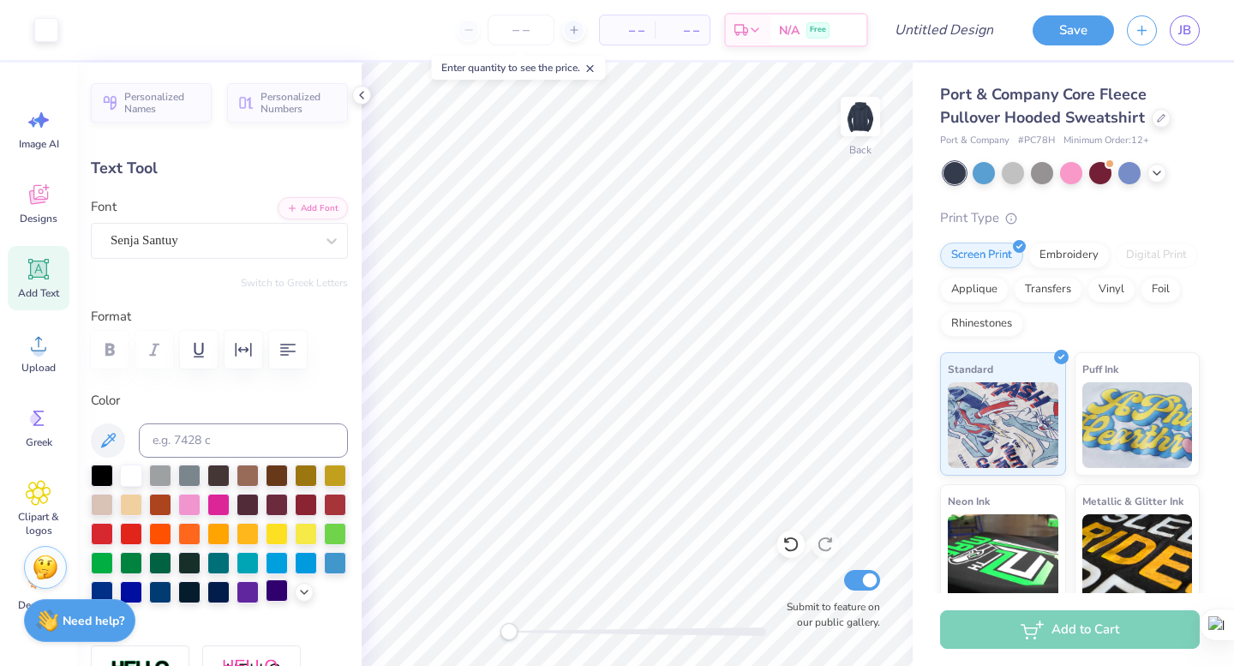
type input "3.00"
type textarea "go greek find your home"
type input "12.49"
type input "4.84"
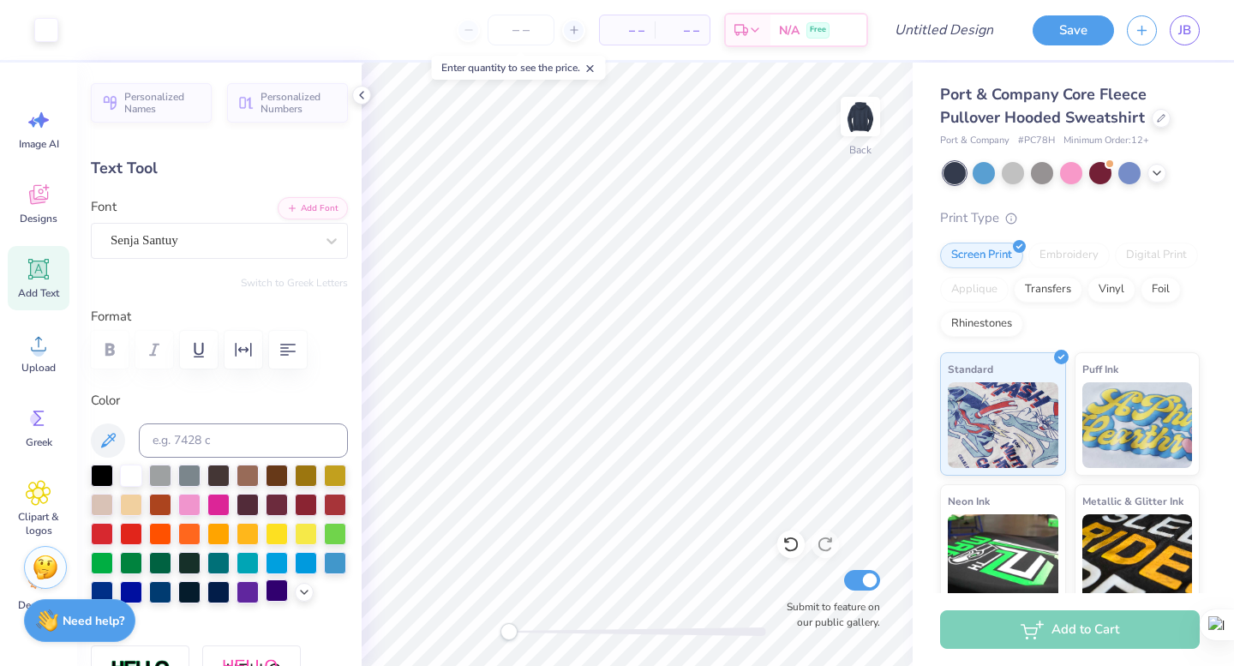
type input "1.73"
click at [291, 351] on icon "button" at bounding box center [287, 350] width 15 height 12
click at [218, 237] on div "Senja Santuy" at bounding box center [212, 240] width 207 height 27
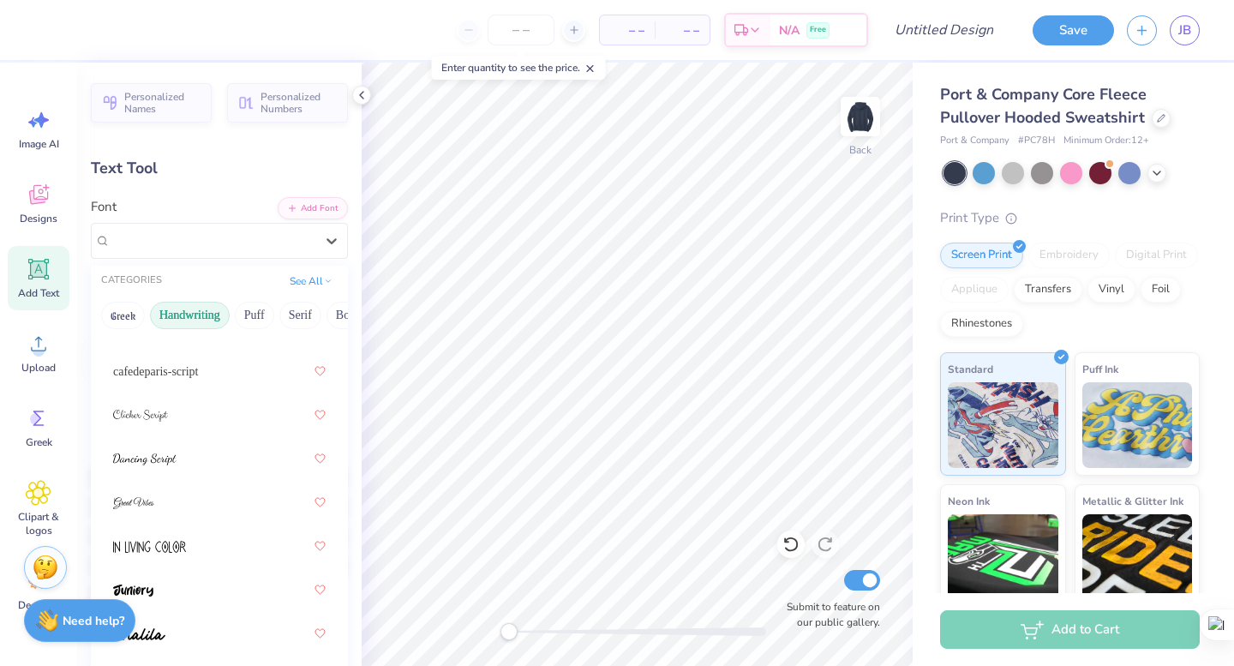
scroll to position [749, 0]
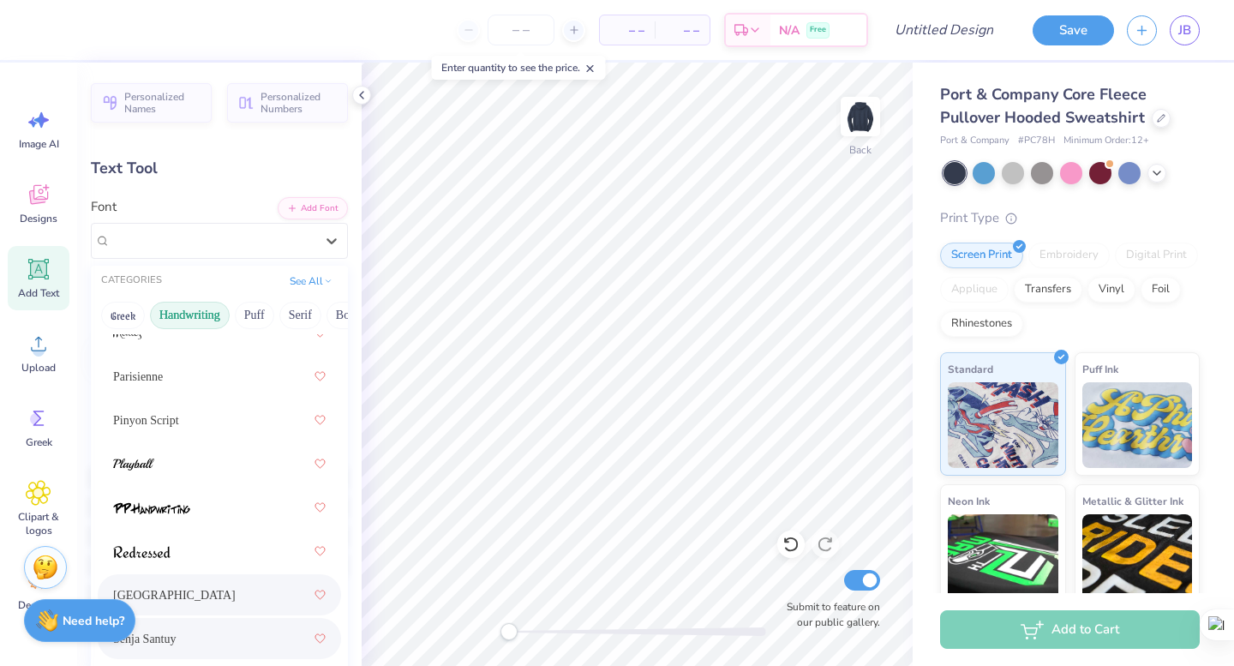
click at [213, 600] on div "Sacramento" at bounding box center [219, 594] width 213 height 31
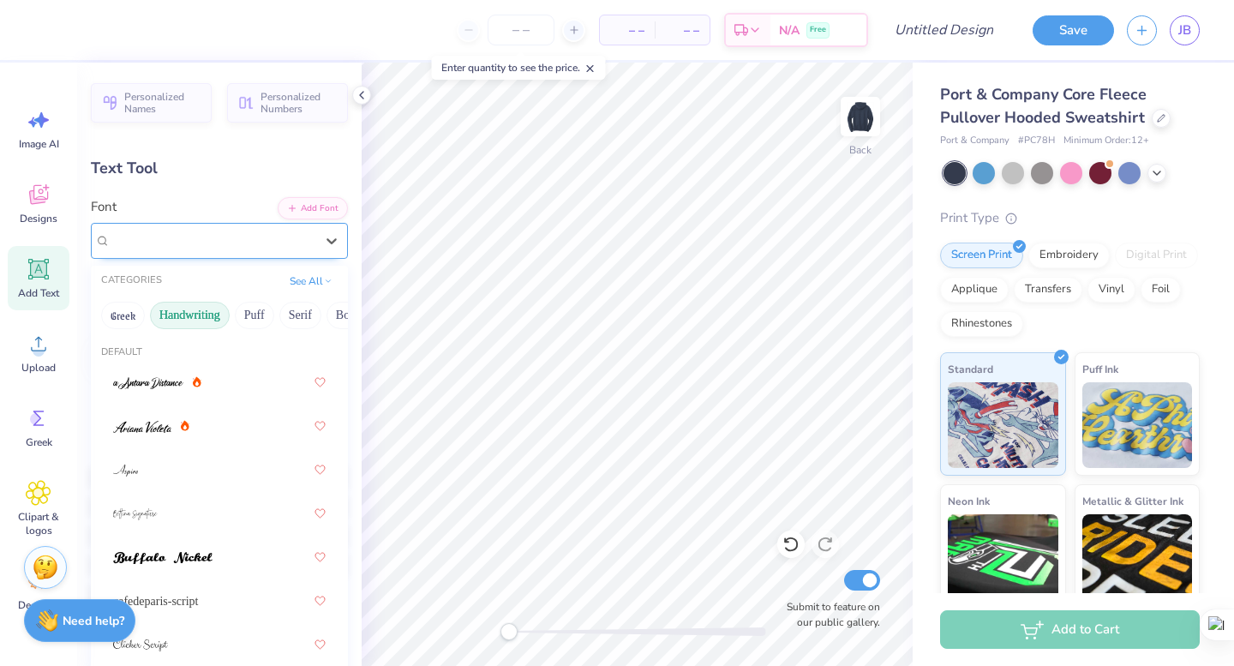
click at [213, 245] on div "Sacramento" at bounding box center [212, 240] width 207 height 27
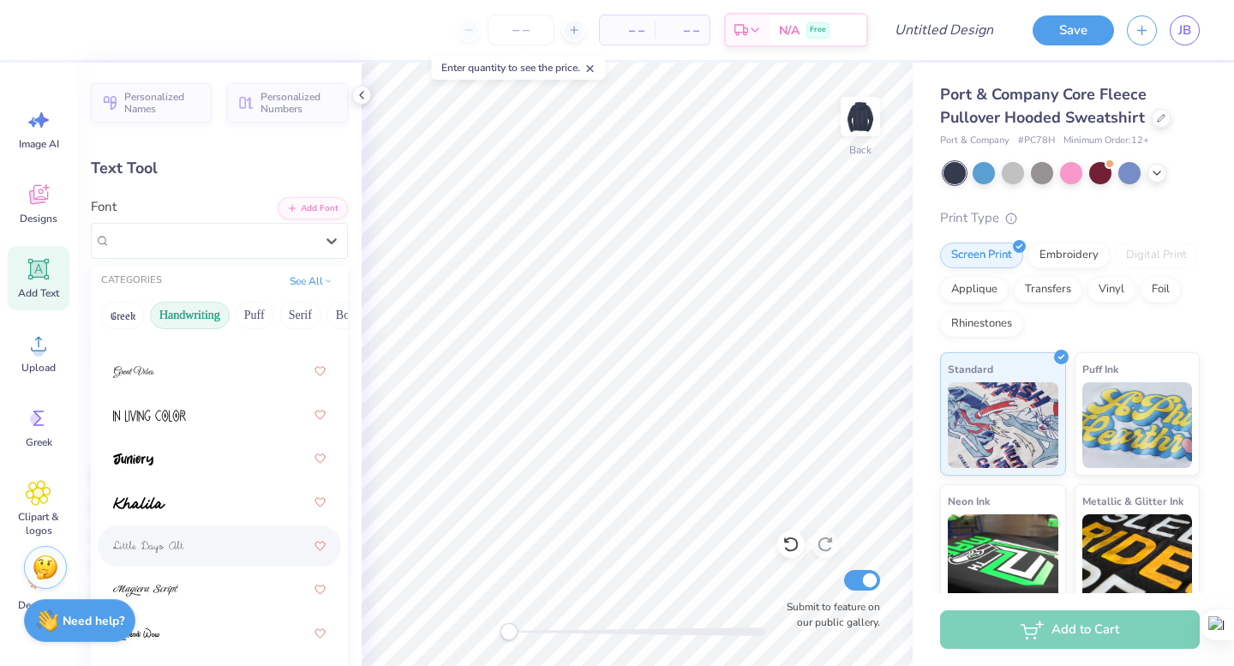
scroll to position [362, 0]
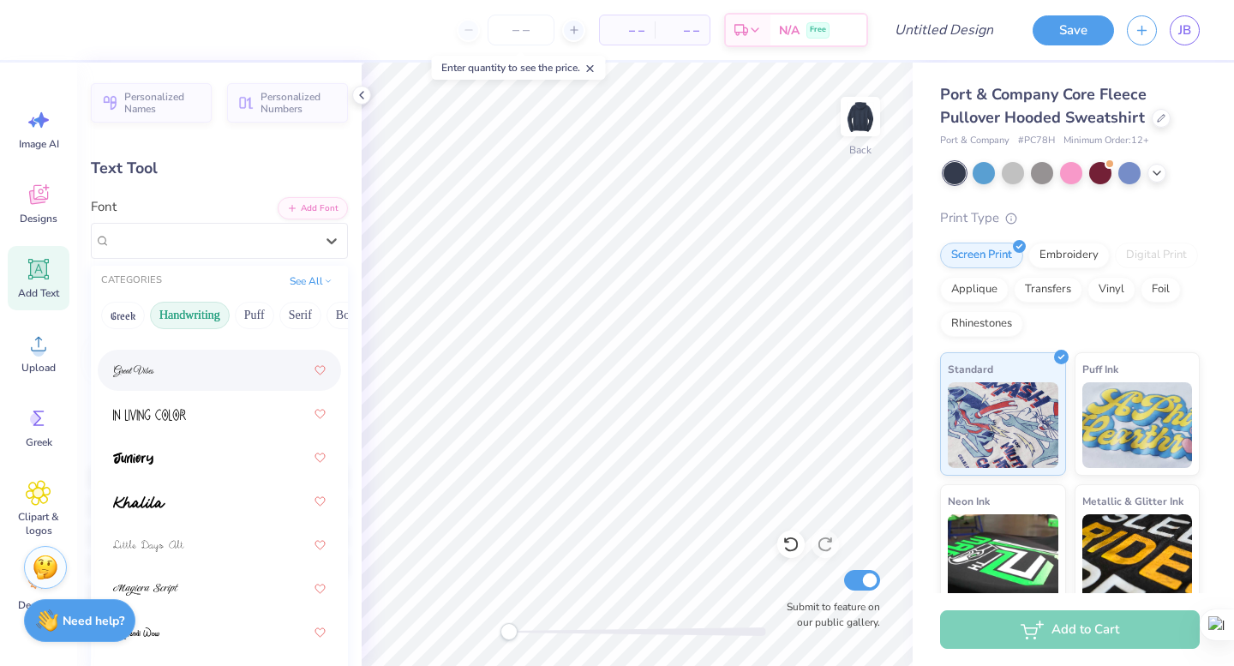
click at [206, 385] on div at bounding box center [219, 370] width 213 height 31
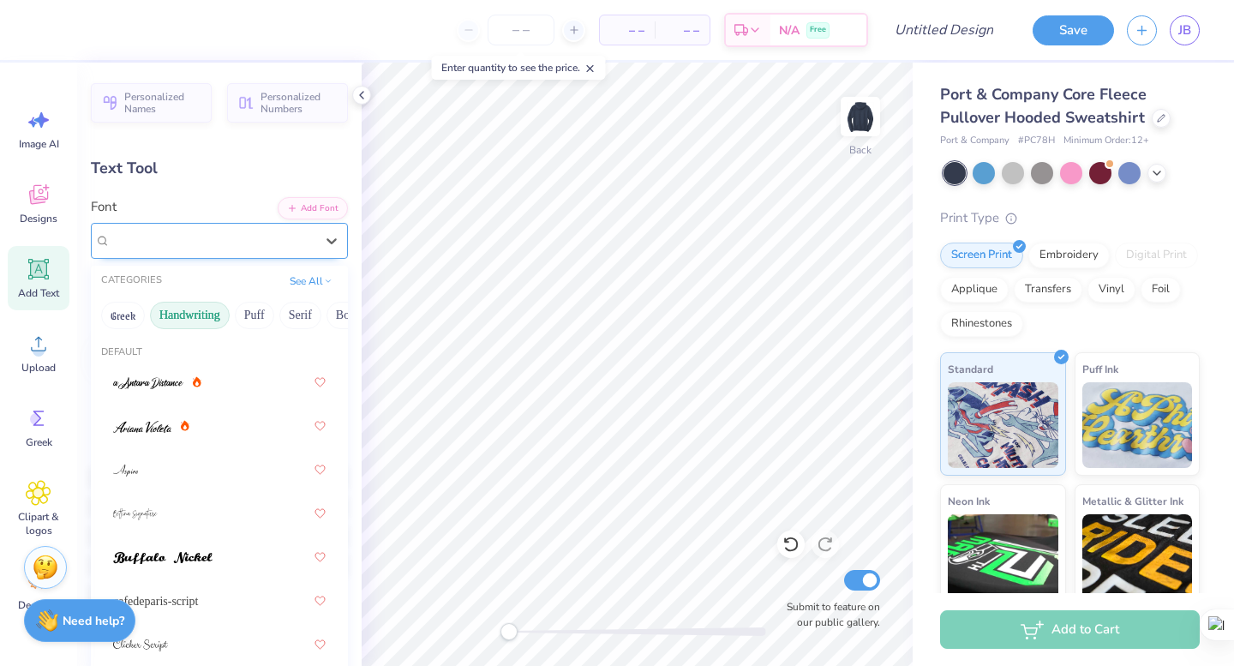
click at [224, 238] on div "Great Vibes" at bounding box center [212, 240] width 207 height 27
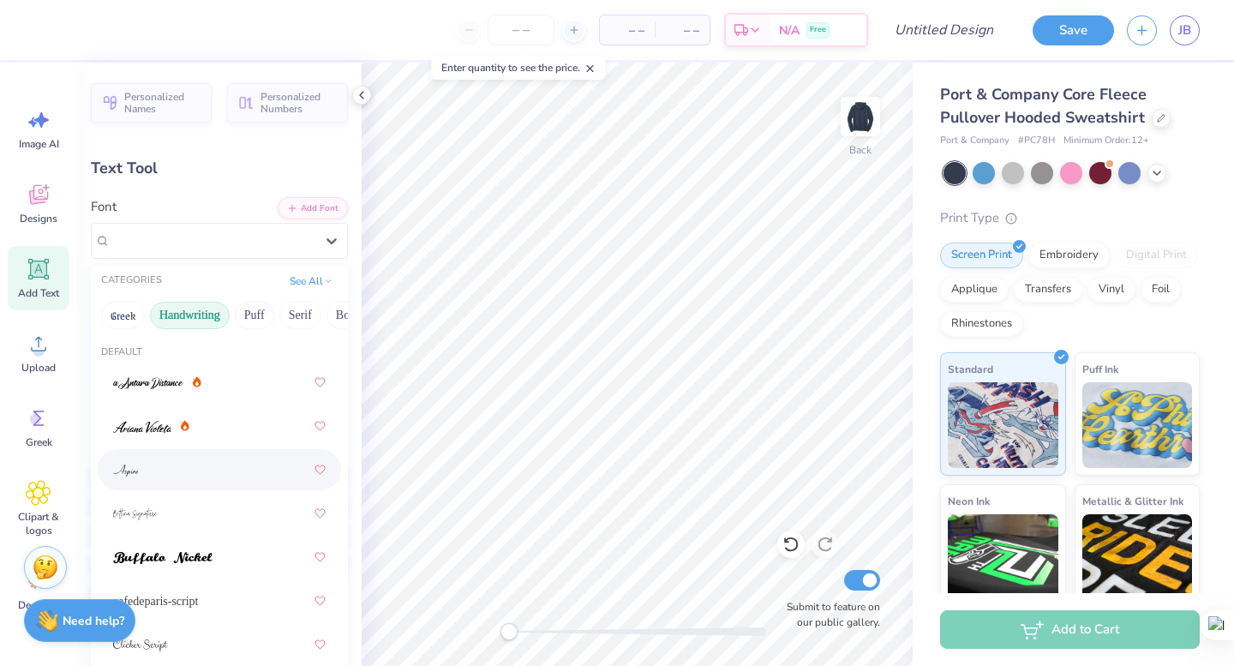
click at [218, 477] on div at bounding box center [219, 469] width 213 height 31
click at [235, 255] on div "Aspire" at bounding box center [219, 241] width 257 height 36
click at [223, 507] on div at bounding box center [219, 513] width 213 height 31
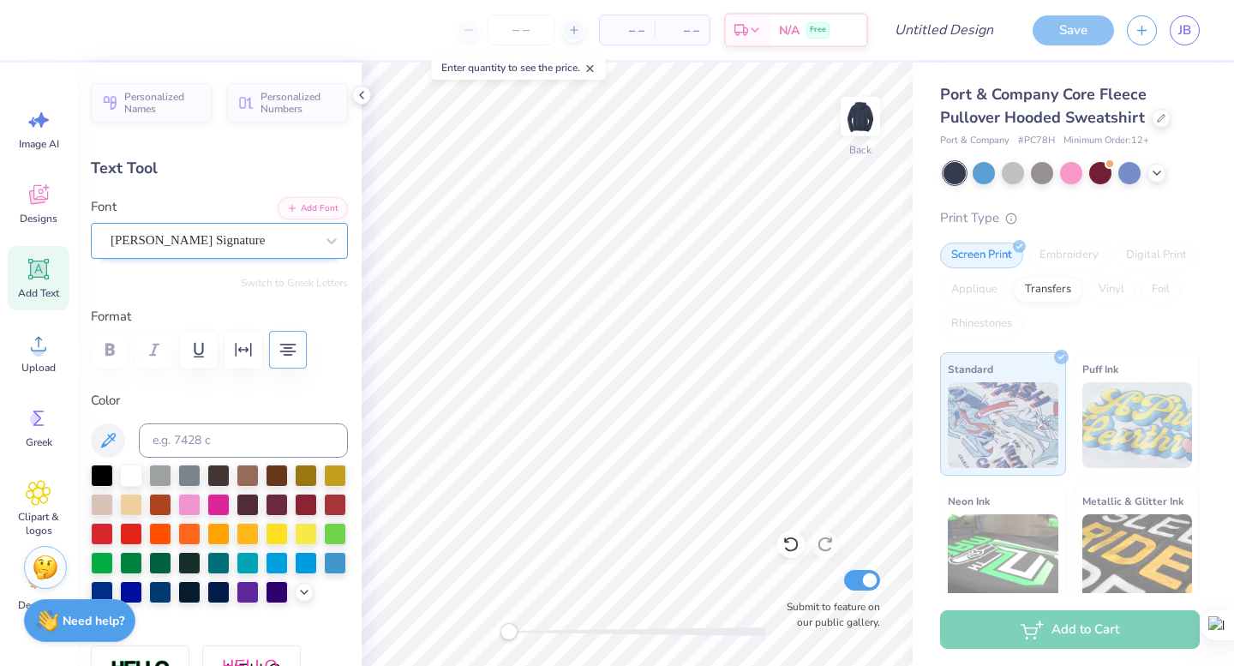
click at [247, 252] on div "[PERSON_NAME] Signature" at bounding box center [212, 240] width 207 height 27
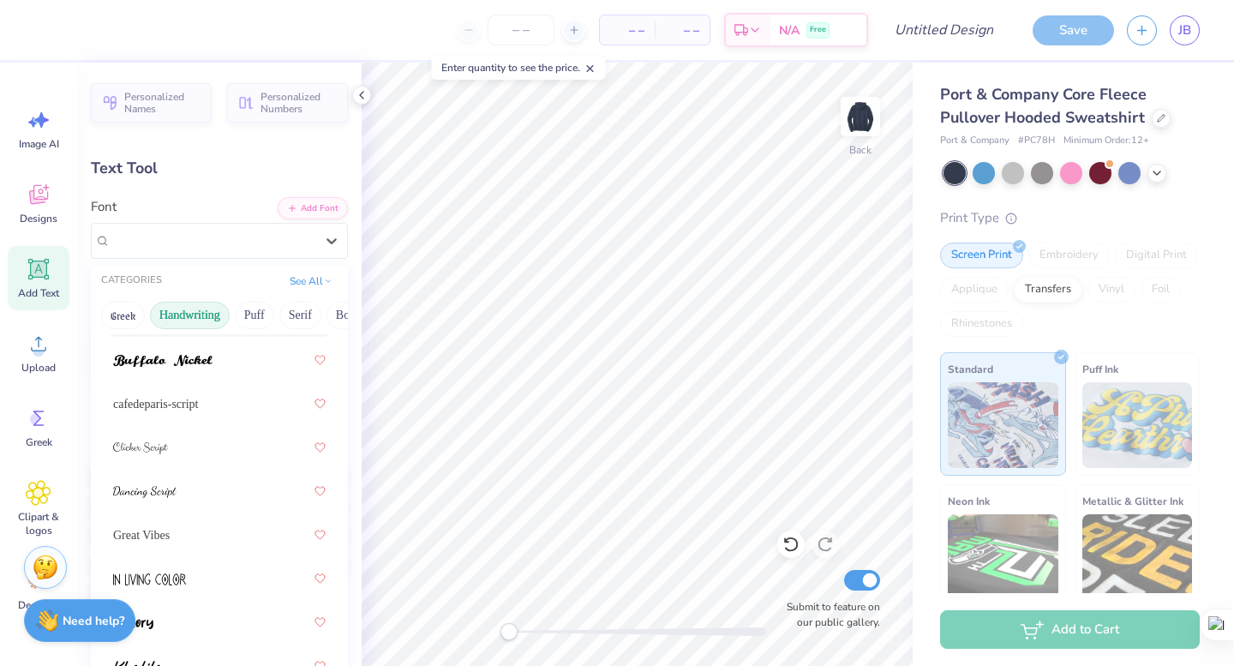
scroll to position [209, 0]
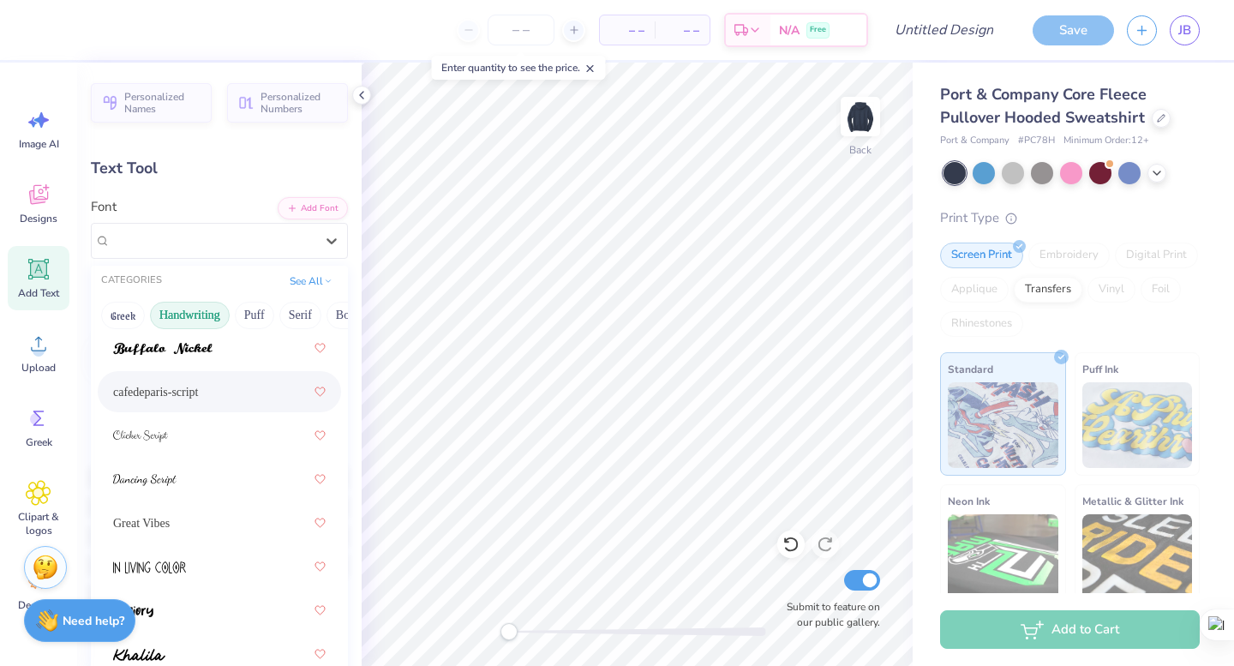
click at [222, 401] on div "cafedeparis-script" at bounding box center [219, 391] width 213 height 31
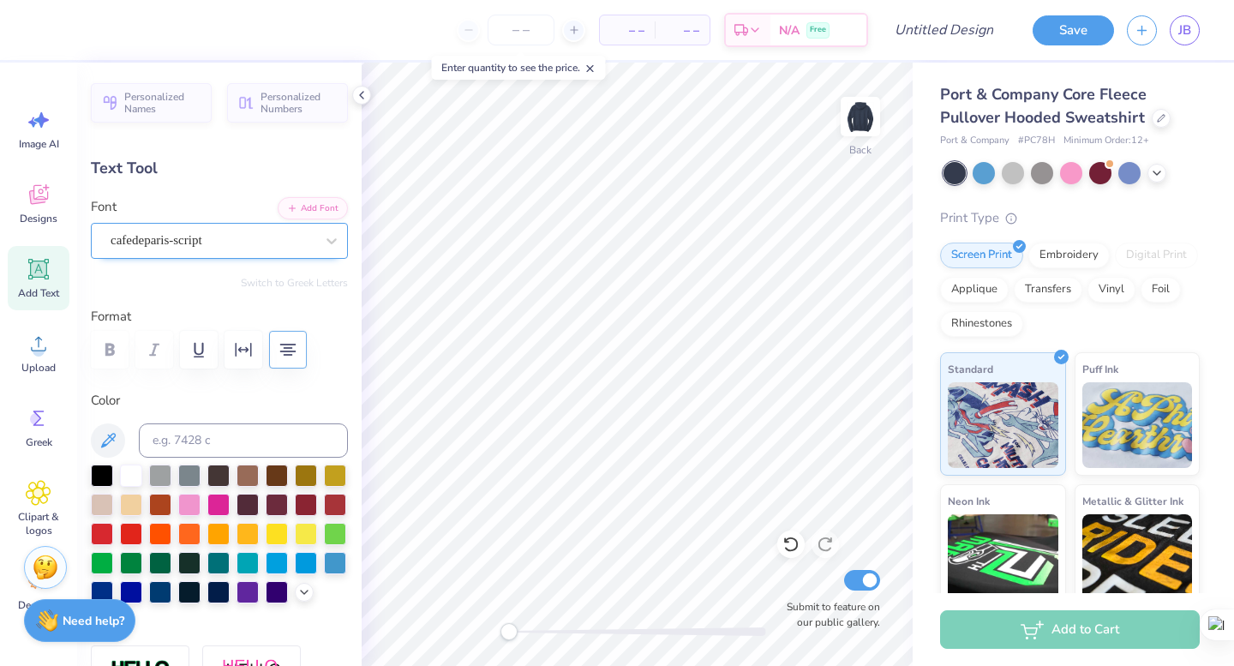
click at [244, 246] on div "cafedeparis-script" at bounding box center [212, 240] width 207 height 27
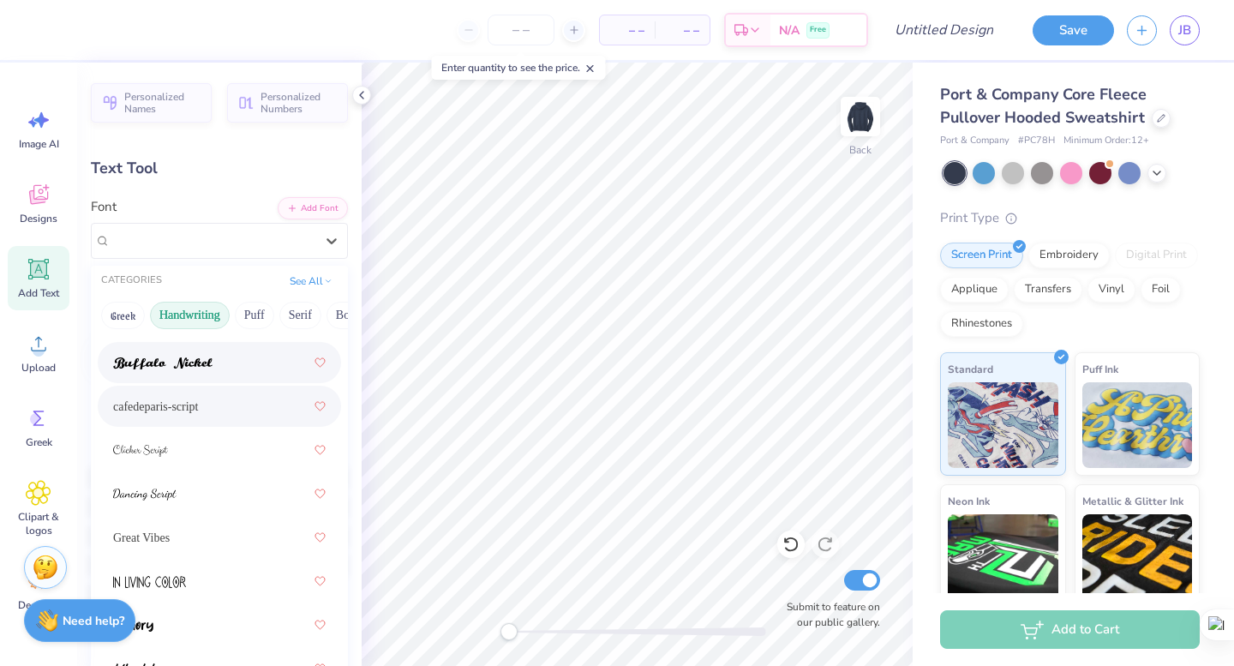
scroll to position [198, 0]
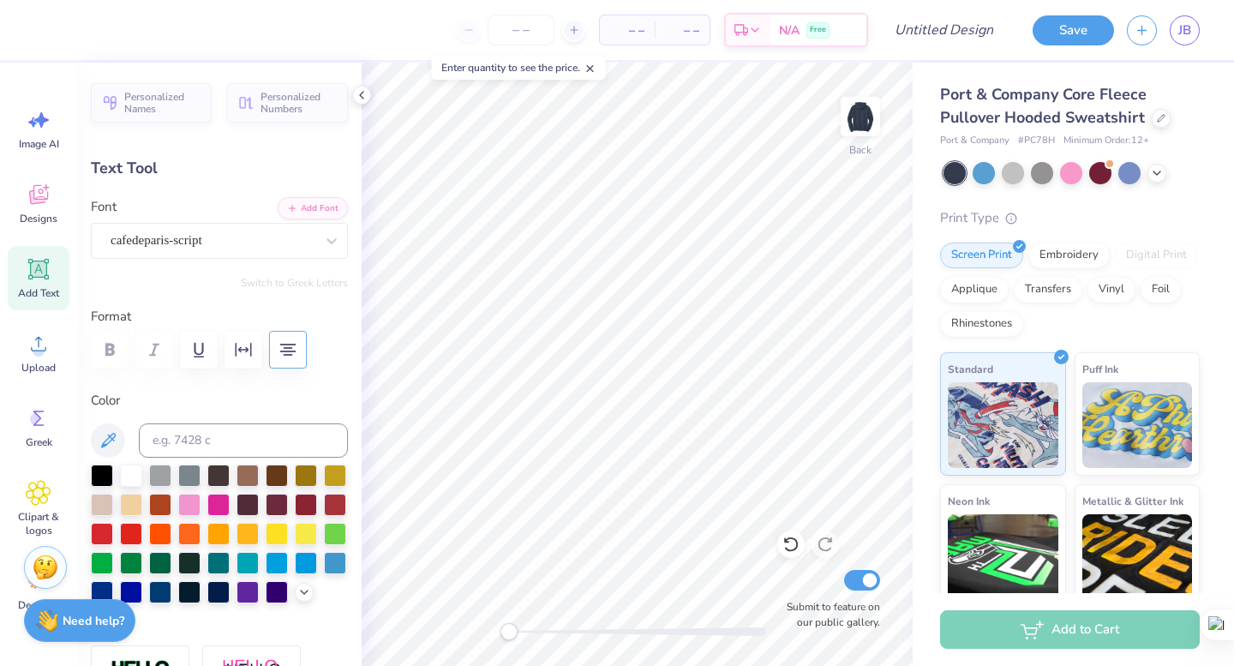
type input "8.51"
type input "6.28"
click at [687, 339] on span "Translate into: English" at bounding box center [693, 333] width 101 height 12
type input "2.20"
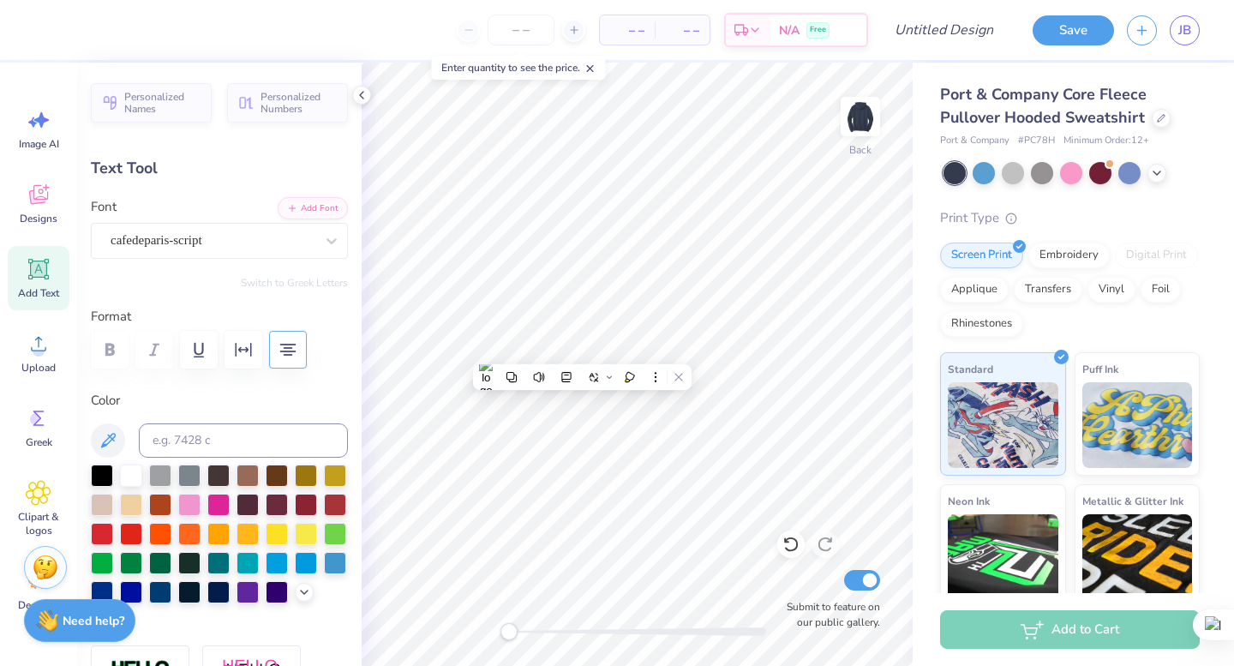
scroll to position [1, 0]
type textarea "go greek"
type input "4.97"
type input "2.62"
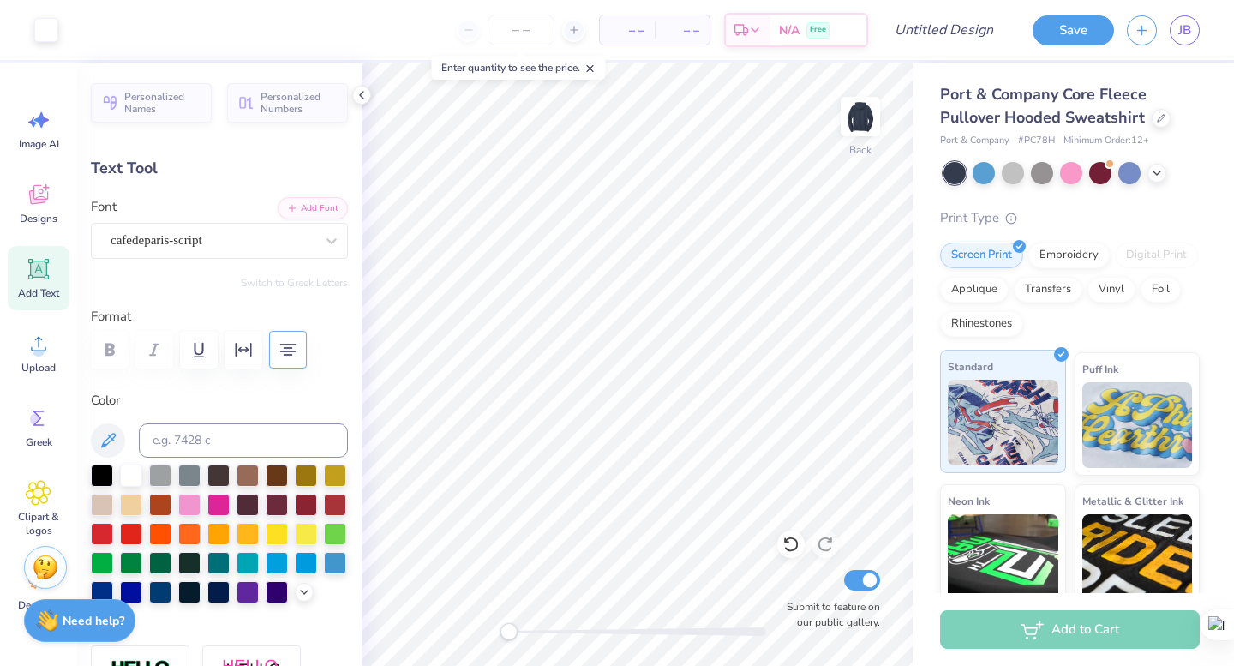
type input "3.00"
type textarea "find your home"
click at [1166, 121] on div at bounding box center [1161, 116] width 19 height 19
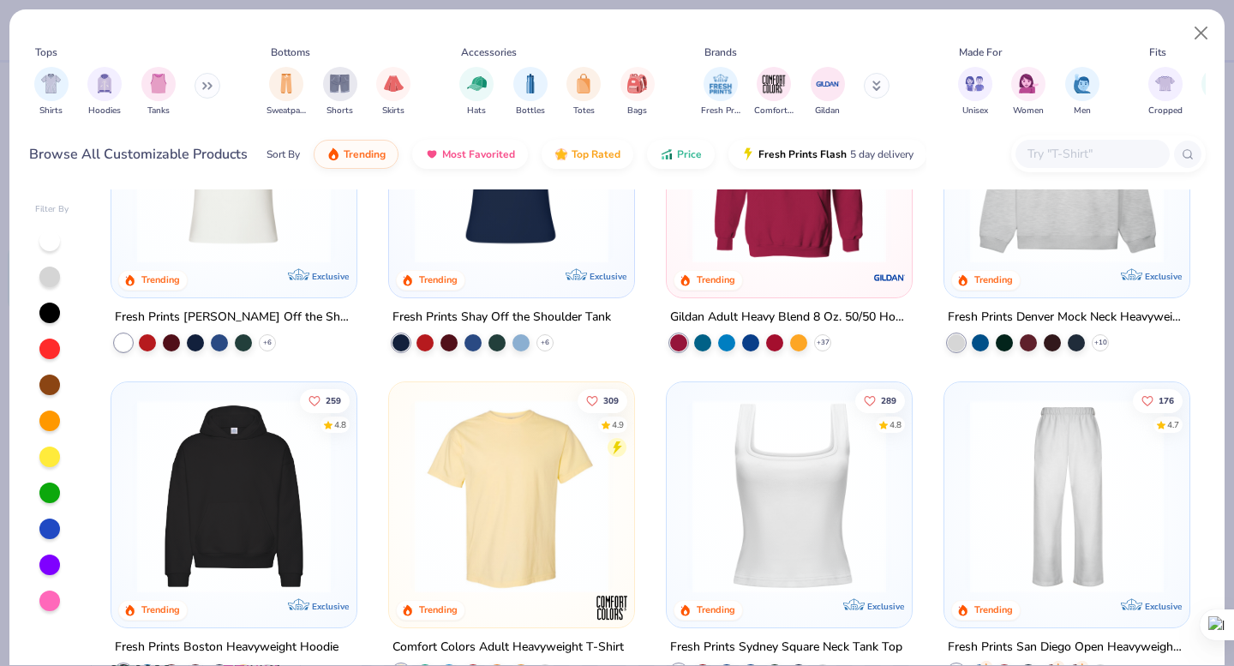
scroll to position [143, 0]
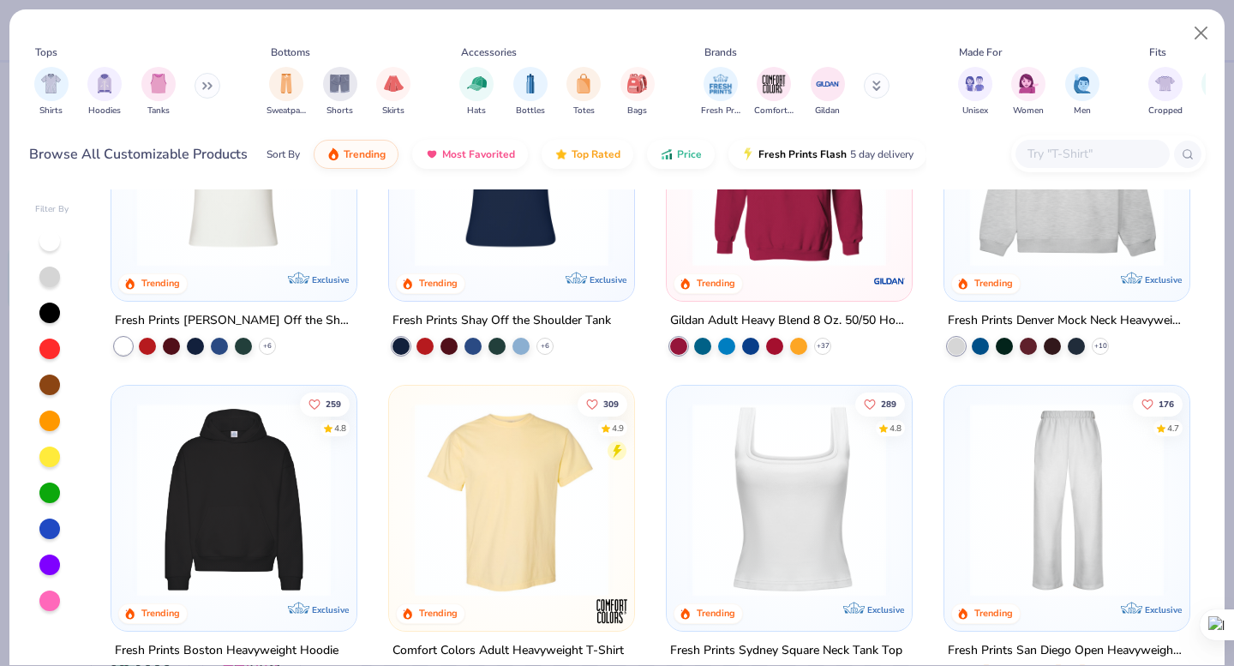
click at [1101, 279] on div at bounding box center [1067, 173] width 228 height 219
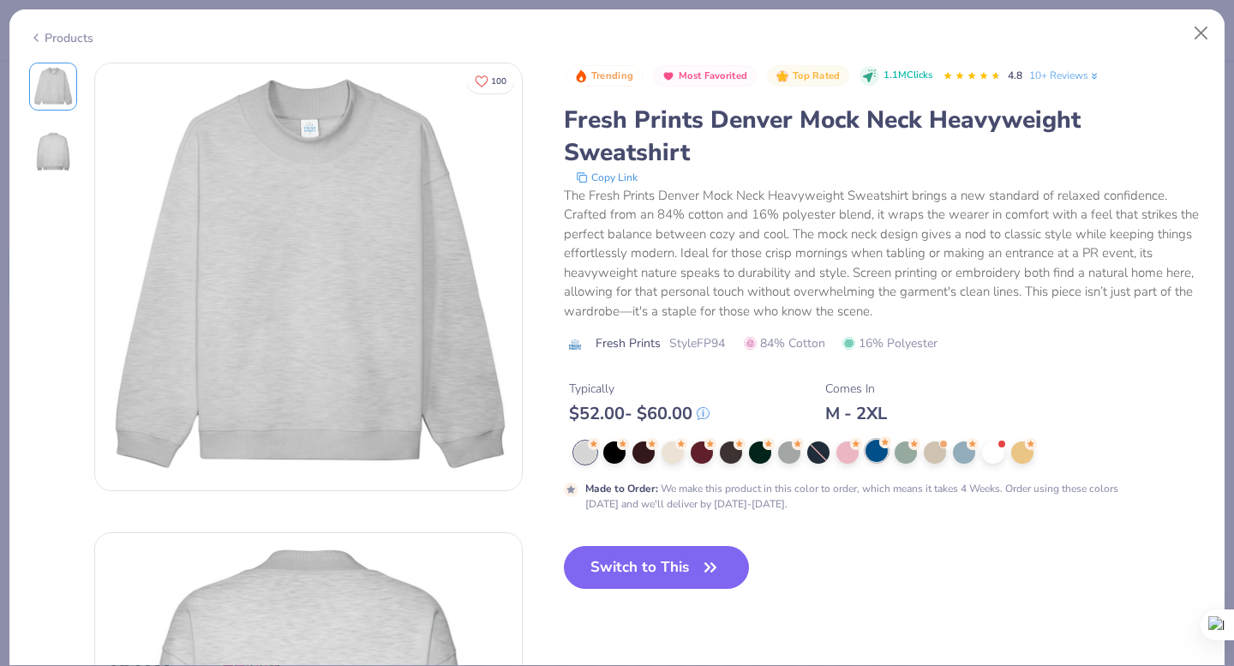
click at [874, 449] on div at bounding box center [877, 451] width 22 height 22
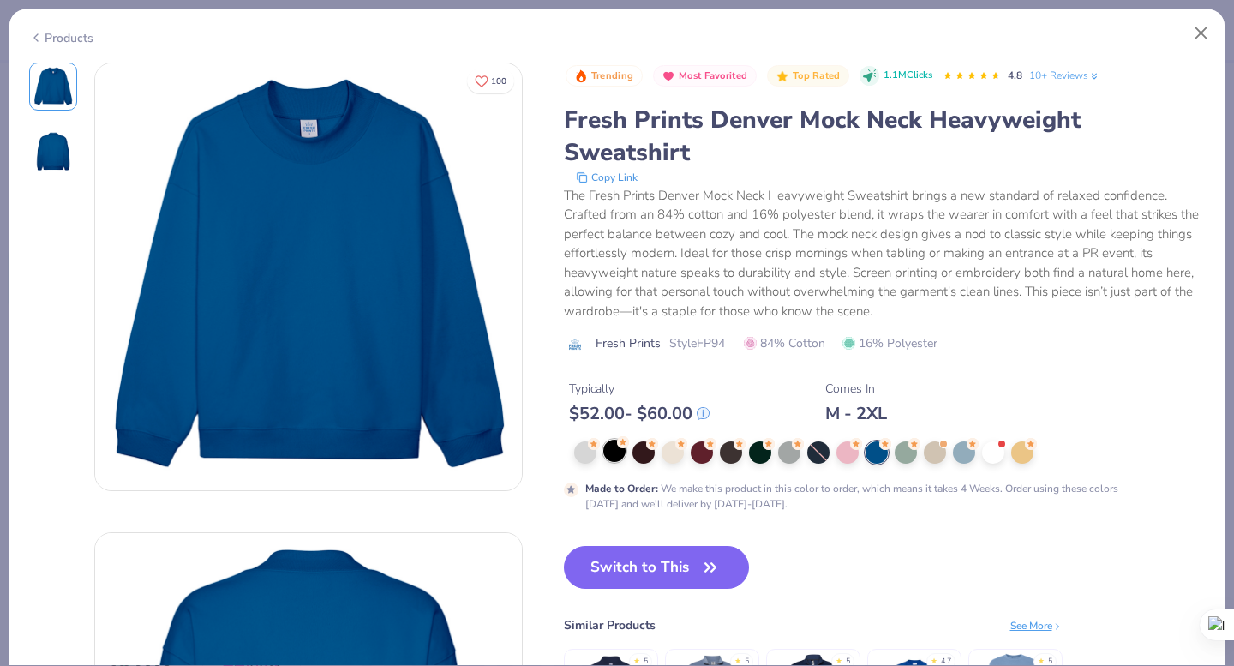
click at [617, 458] on div at bounding box center [614, 451] width 22 height 22
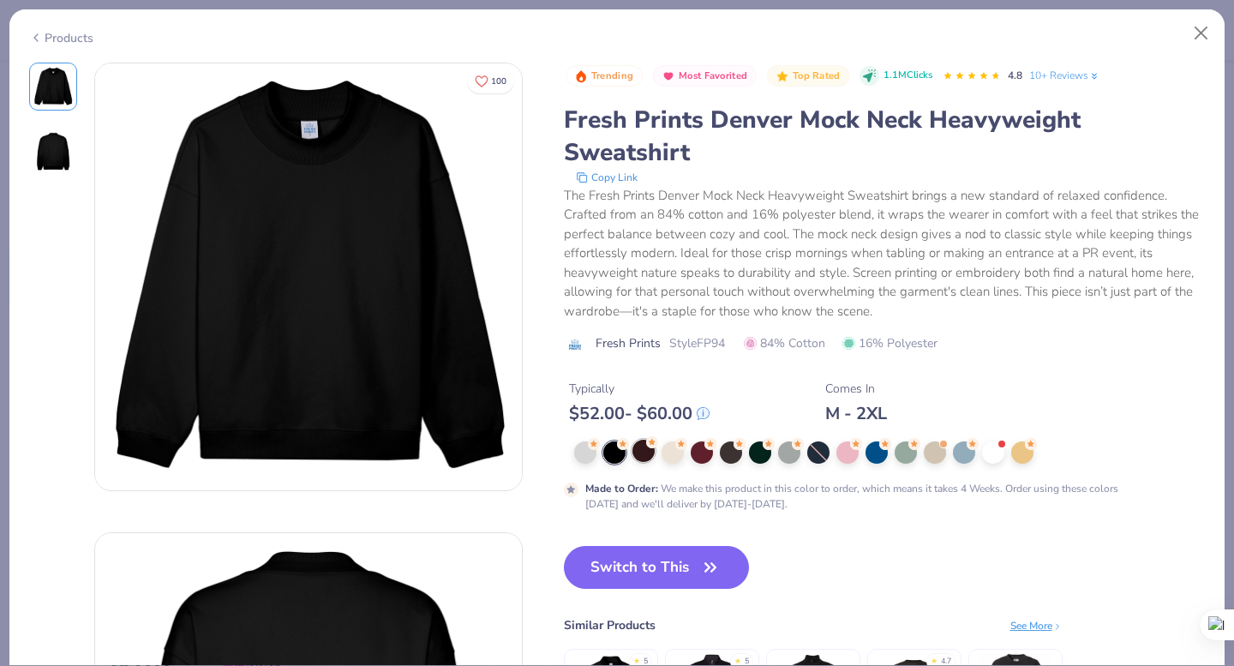
click at [645, 453] on div at bounding box center [644, 451] width 22 height 22
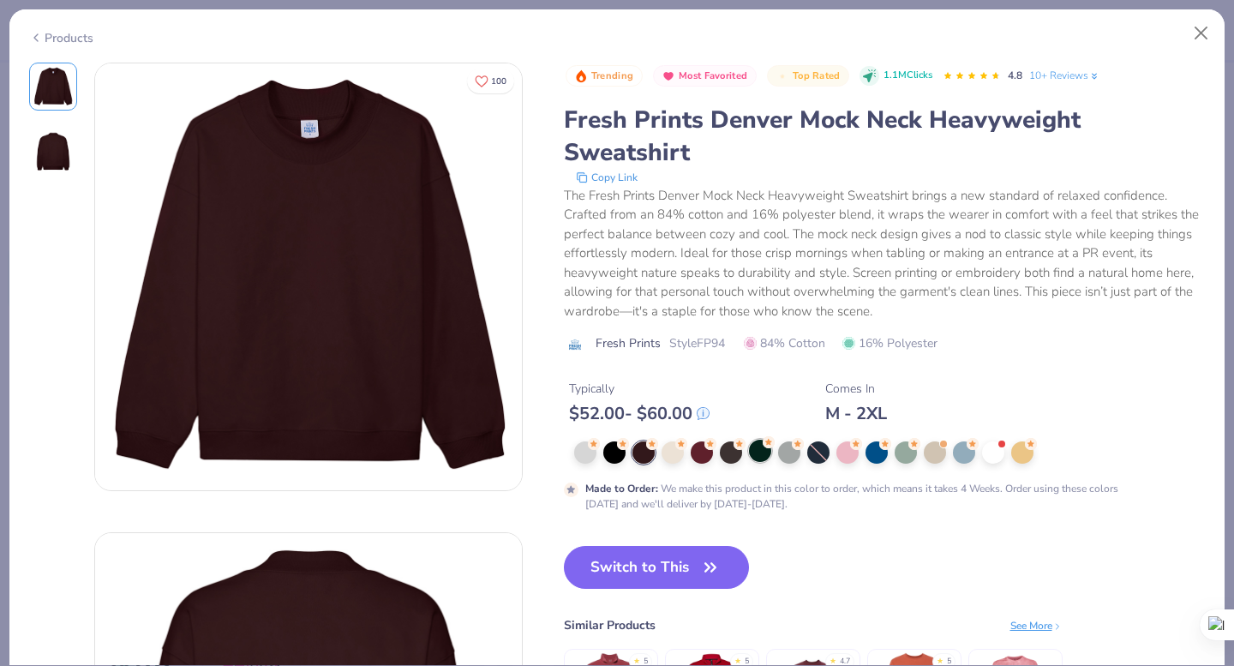
click at [749, 459] on div at bounding box center [760, 451] width 22 height 22
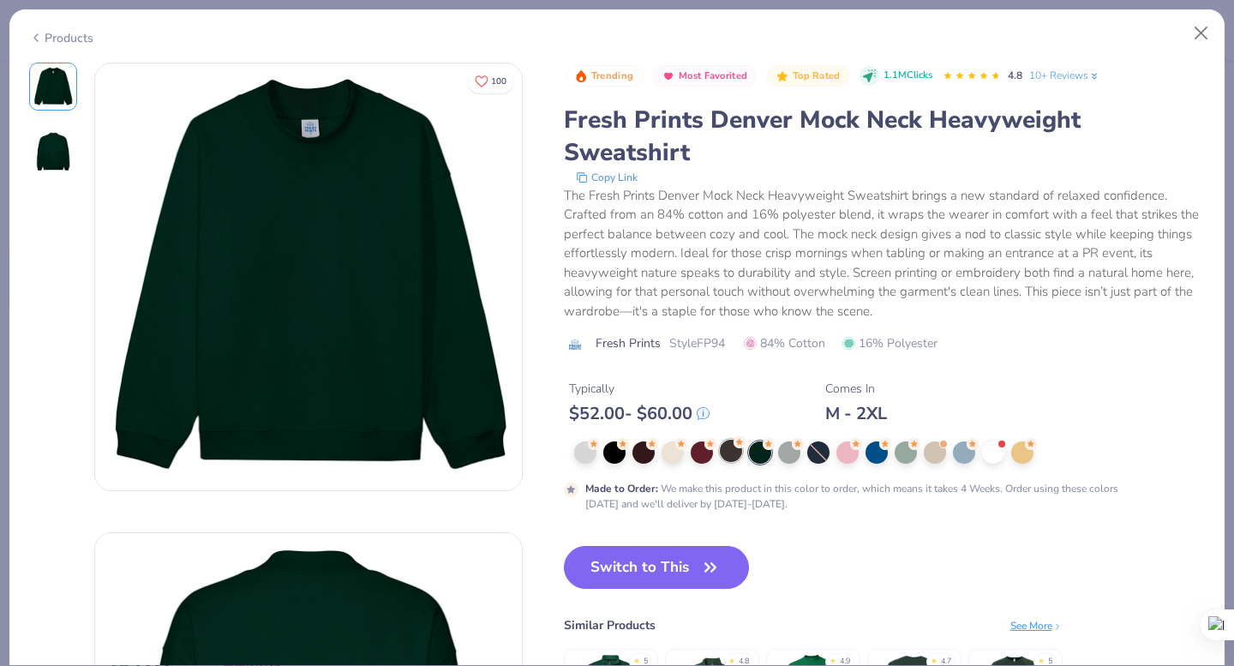
click at [727, 459] on div at bounding box center [731, 451] width 22 height 22
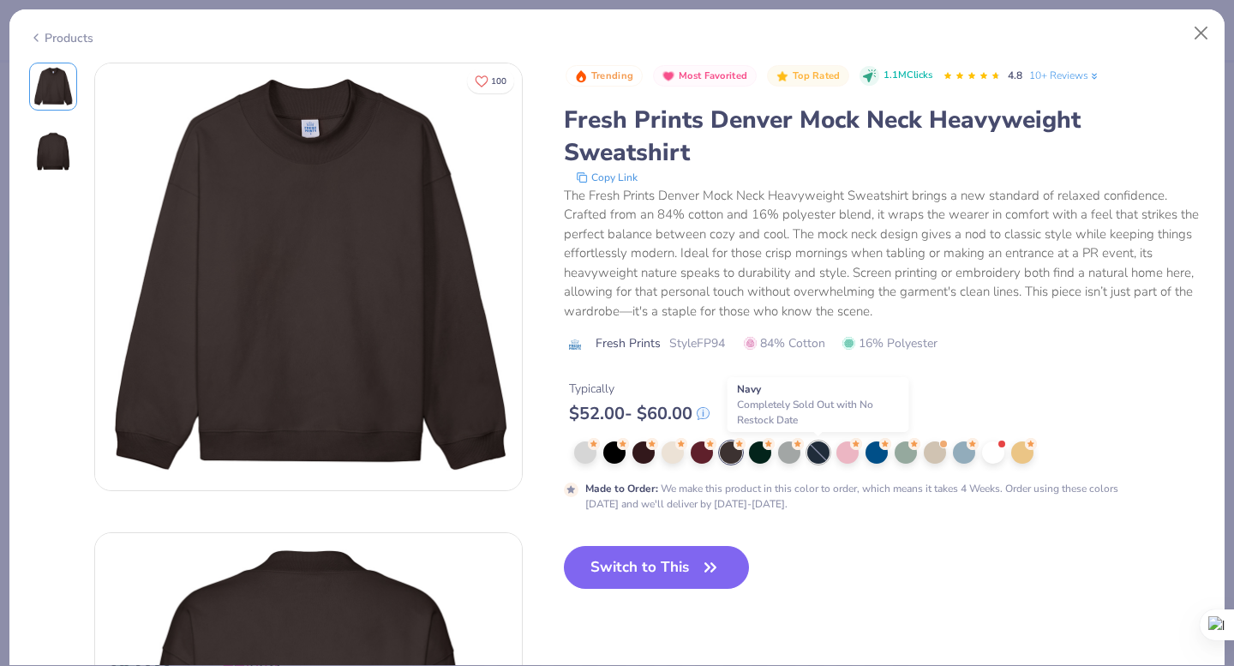
click at [816, 457] on div at bounding box center [818, 452] width 22 height 22
click at [69, 45] on div "Products" at bounding box center [61, 38] width 64 height 18
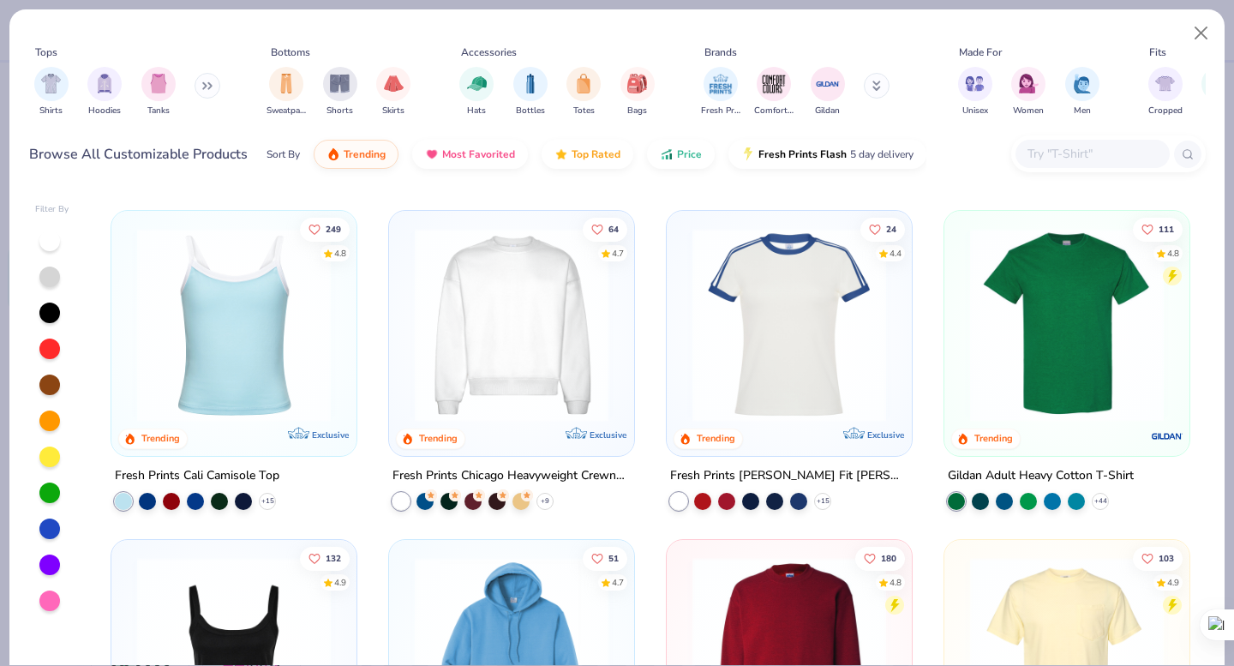
scroll to position [687, 0]
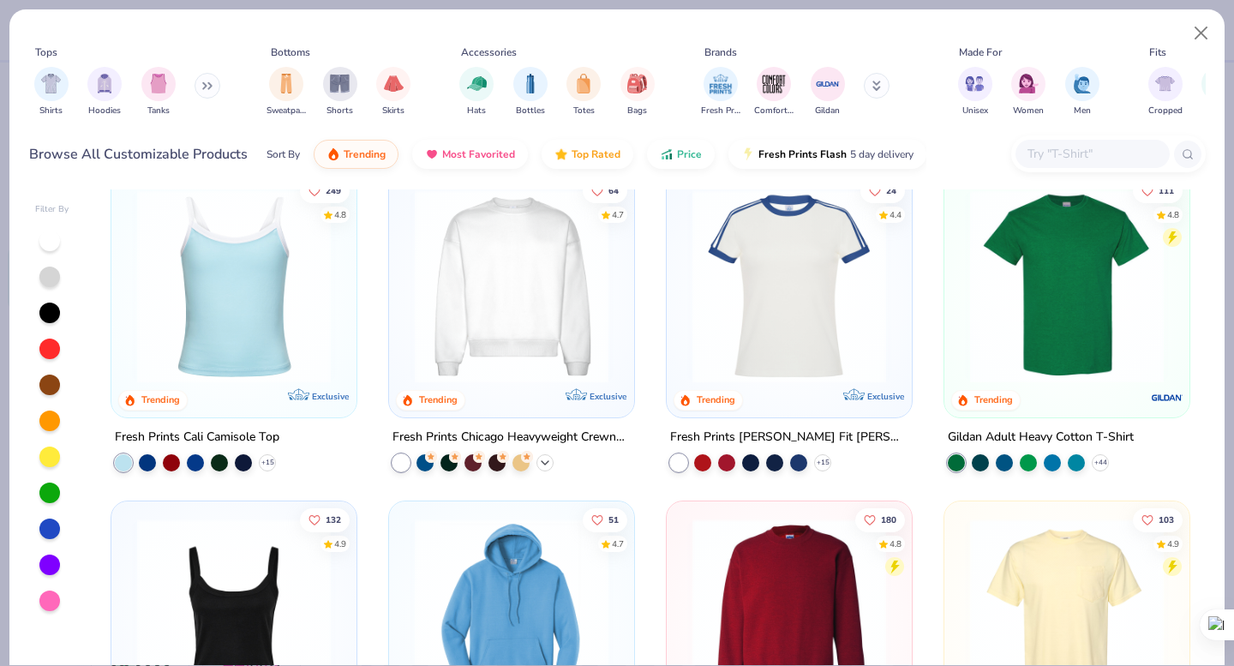
click at [546, 460] on polyline at bounding box center [545, 461] width 7 height 3
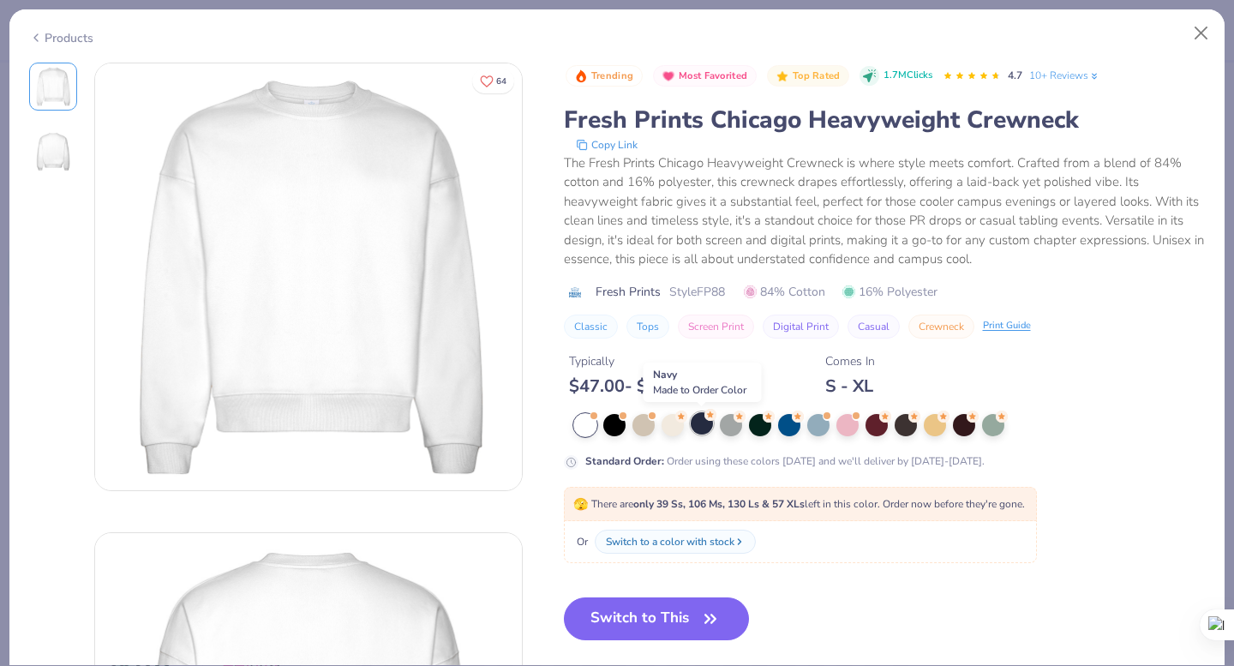
click at [706, 424] on div at bounding box center [702, 423] width 22 height 22
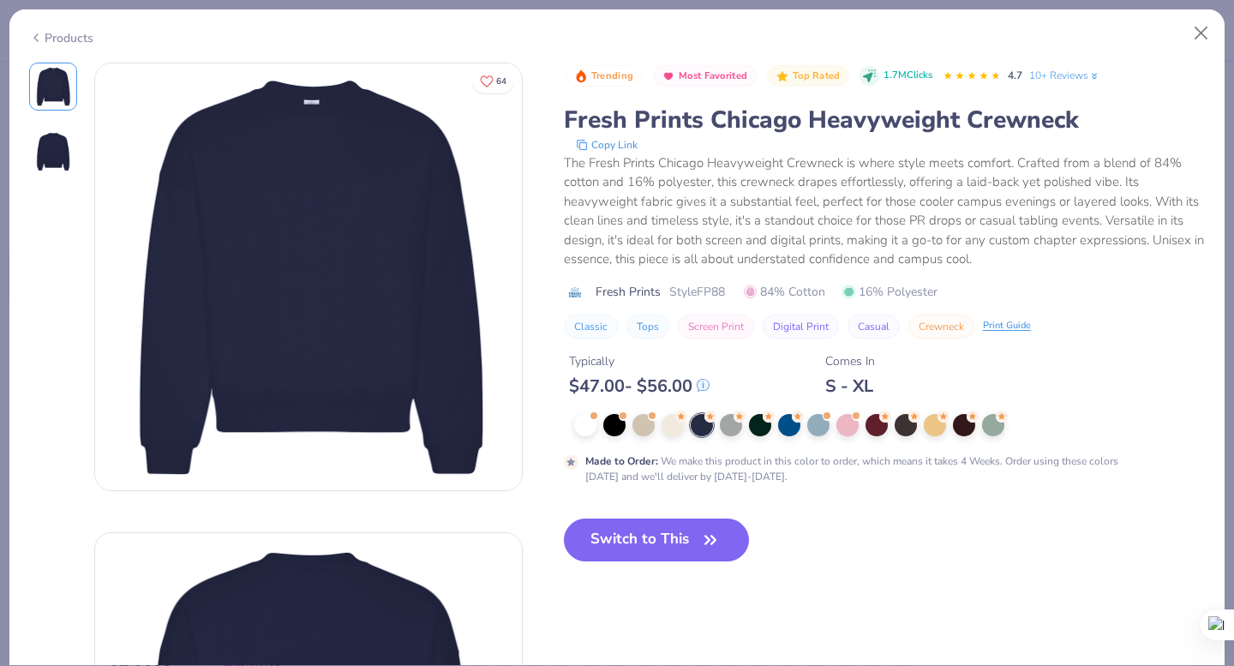
drag, startPoint x: 688, startPoint y: 525, endPoint x: 543, endPoint y: 168, distance: 386.0
click at [688, 525] on button "Switch to This" at bounding box center [657, 540] width 186 height 43
type textarea "x"
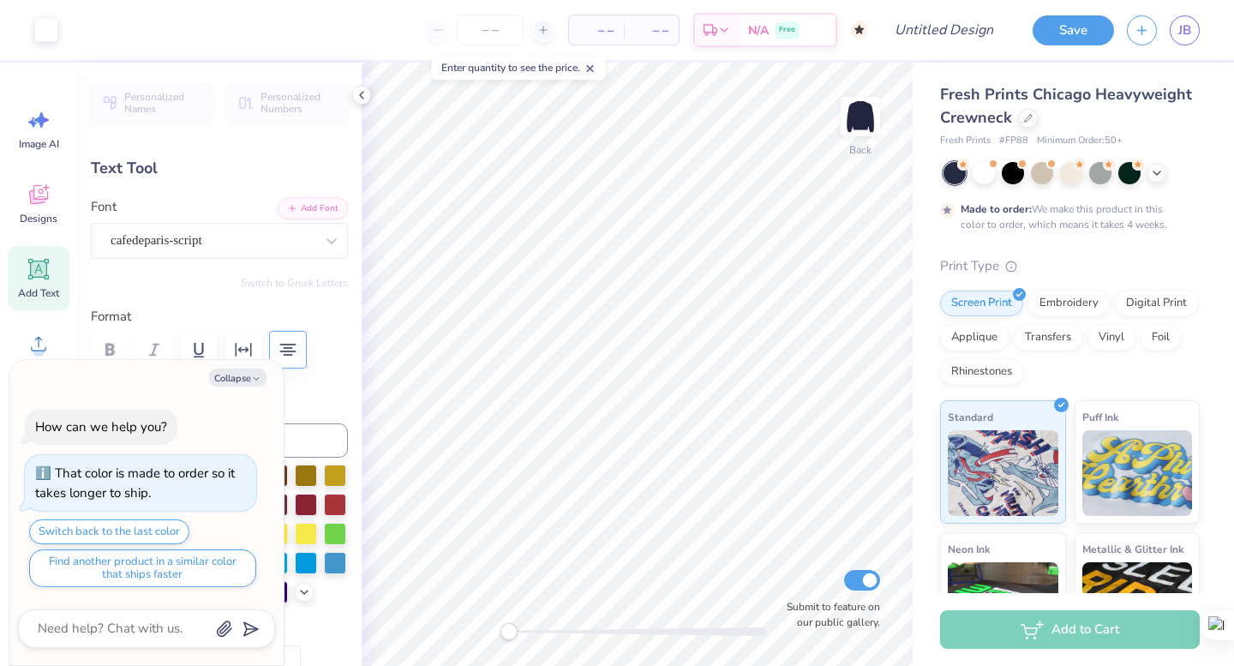
type input "6.94"
type textarea "x"
type input "8.51"
type input "10.44"
type textarea "x"
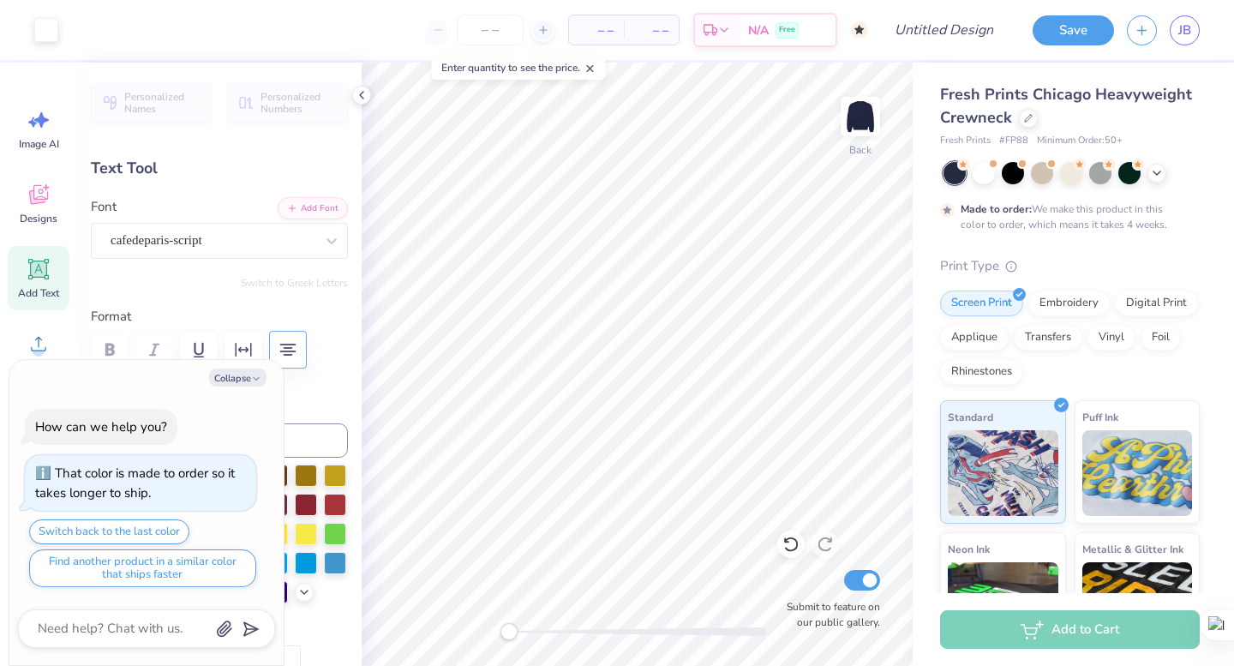
type input "4.97"
type input "3.00"
click at [221, 237] on div "cafedeparis-script" at bounding box center [212, 240] width 207 height 27
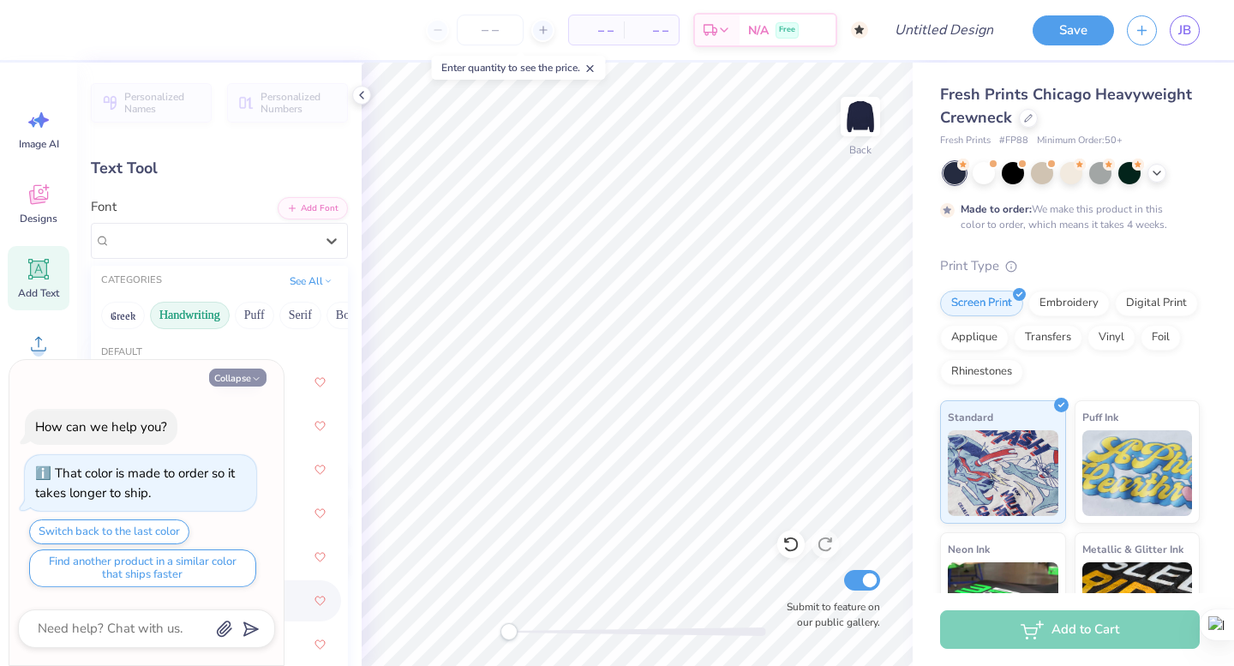
click at [258, 377] on polyline "button" at bounding box center [256, 378] width 5 height 3
type textarea "x"
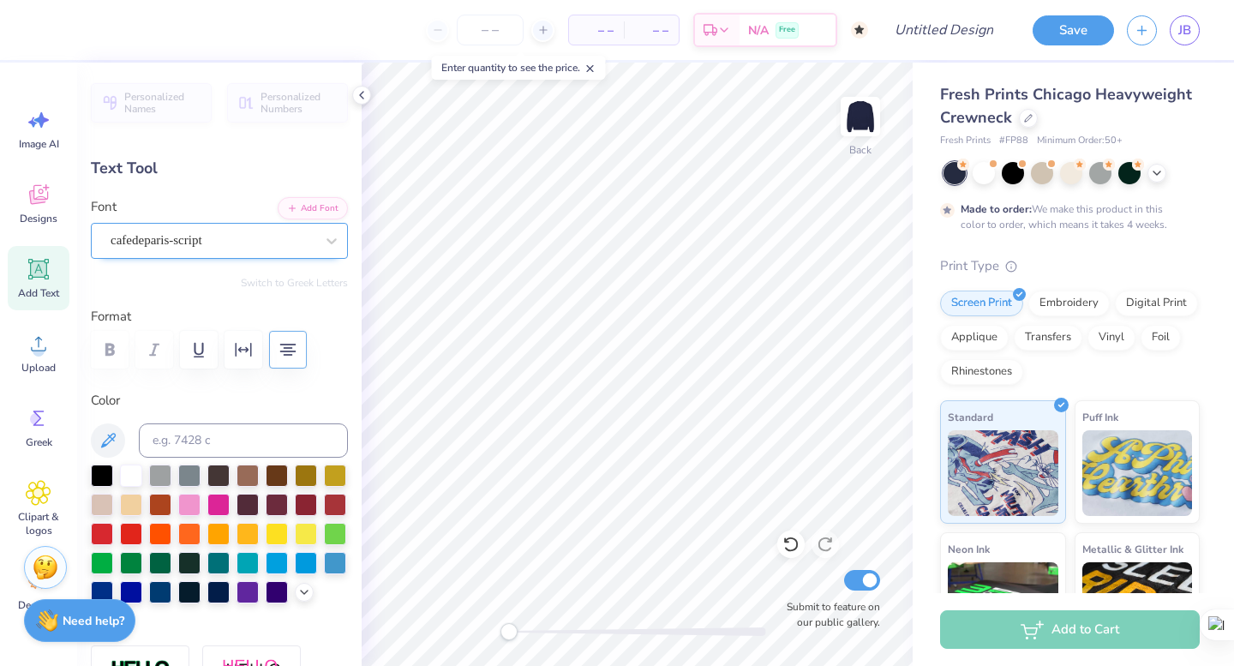
click at [230, 237] on div "cafedeparis-script" at bounding box center [212, 240] width 207 height 27
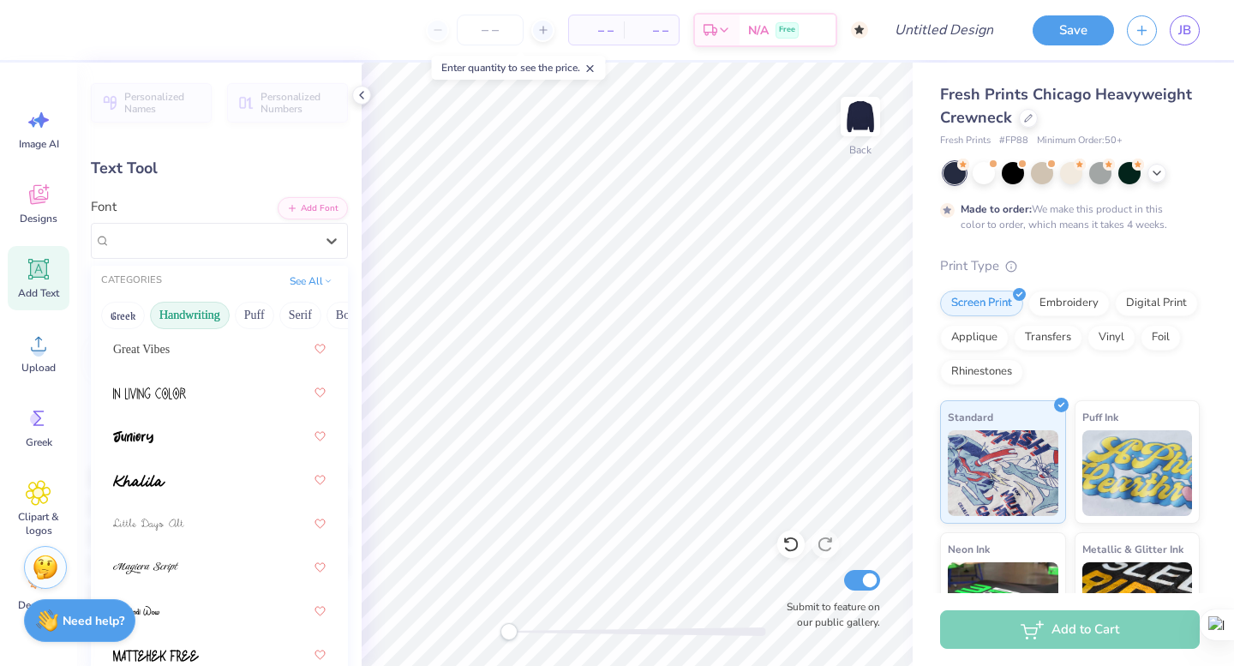
scroll to position [749, 0]
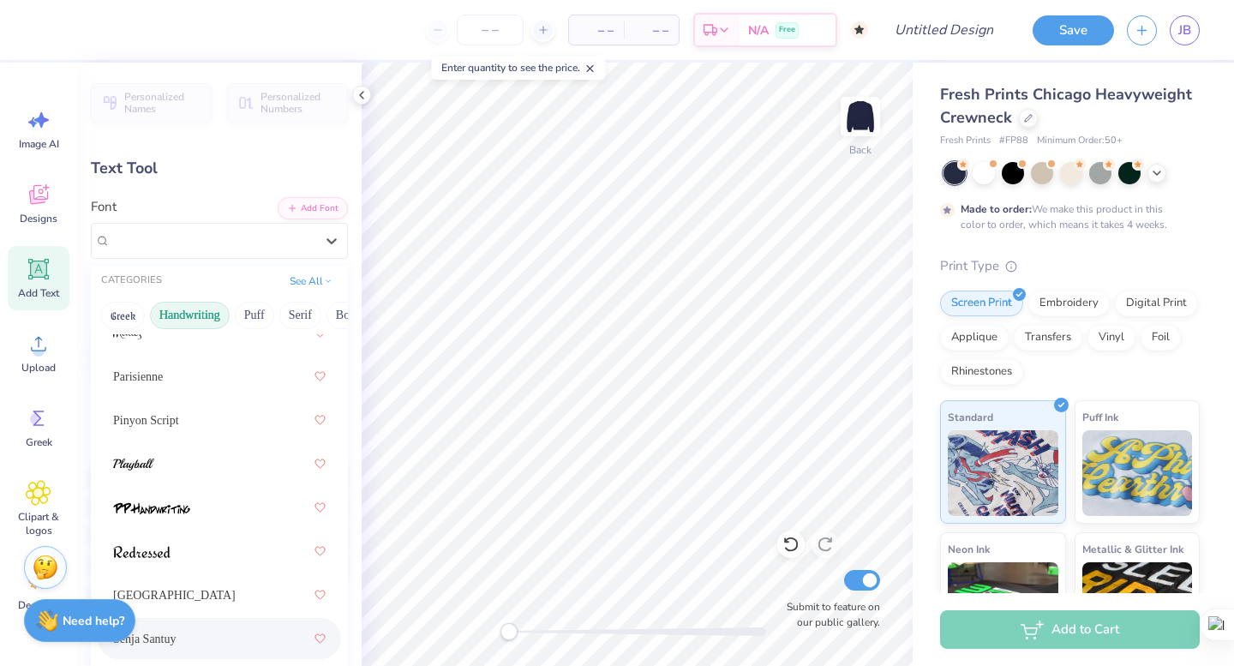
click at [253, 630] on div "Senja Santuy" at bounding box center [219, 638] width 213 height 31
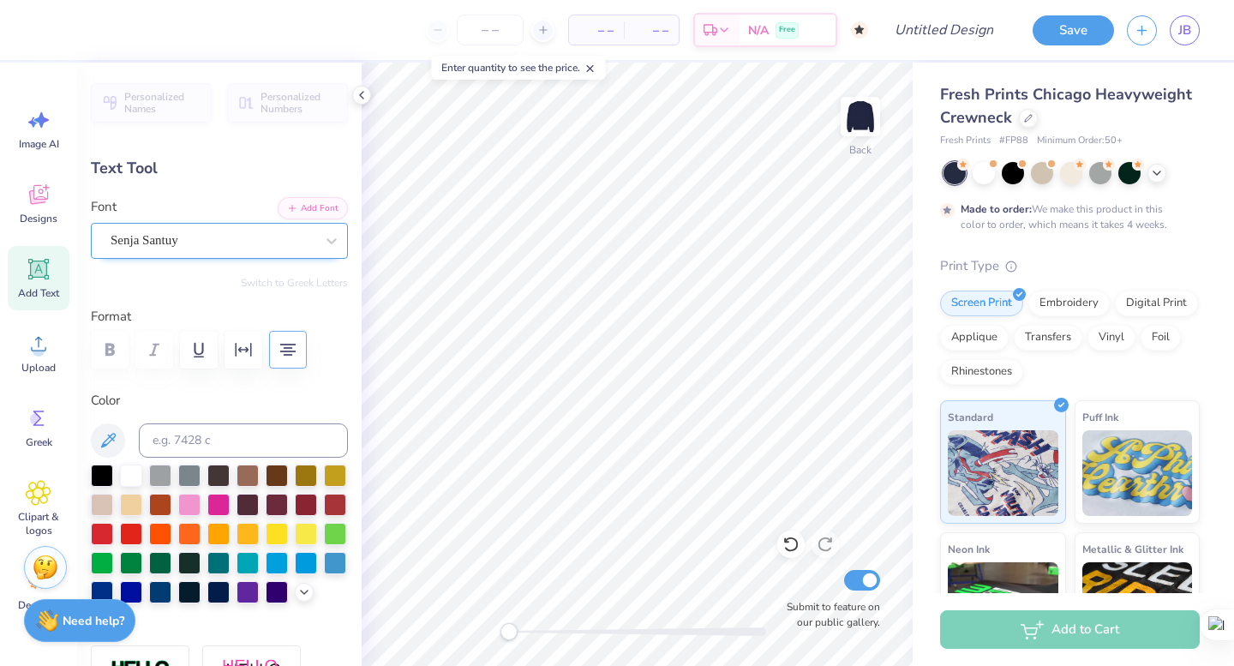
click at [211, 231] on div "Senja Santuy" at bounding box center [212, 240] width 207 height 27
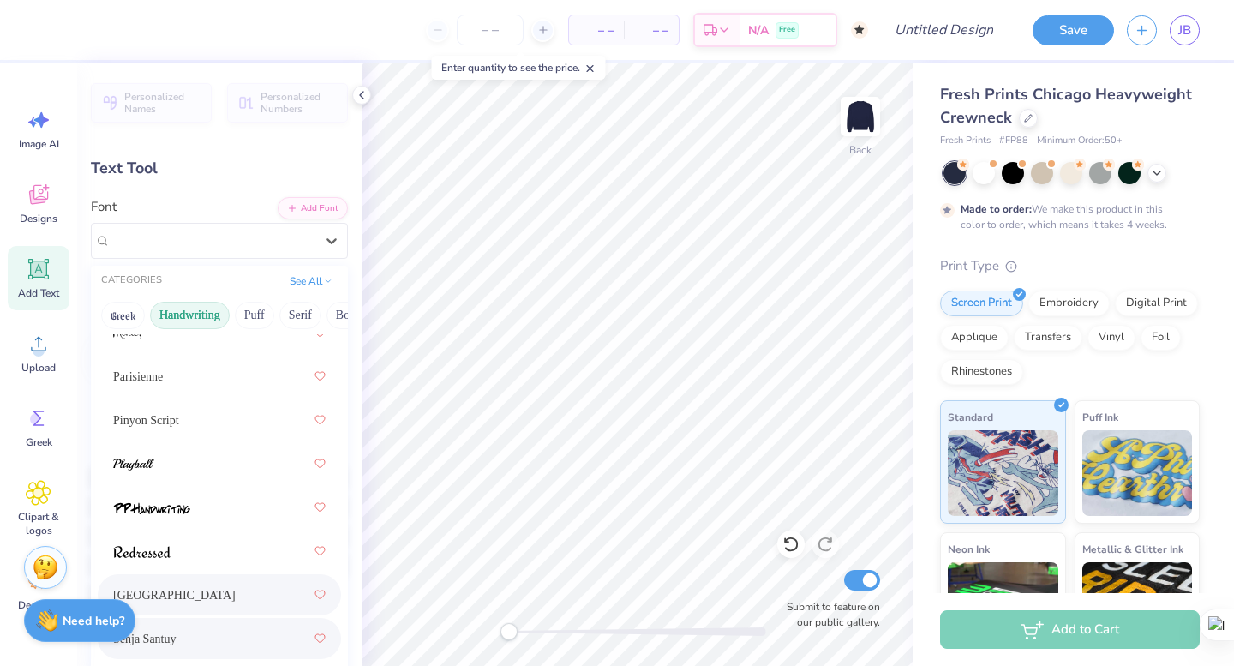
click at [185, 598] on div "Sacramento" at bounding box center [219, 594] width 213 height 31
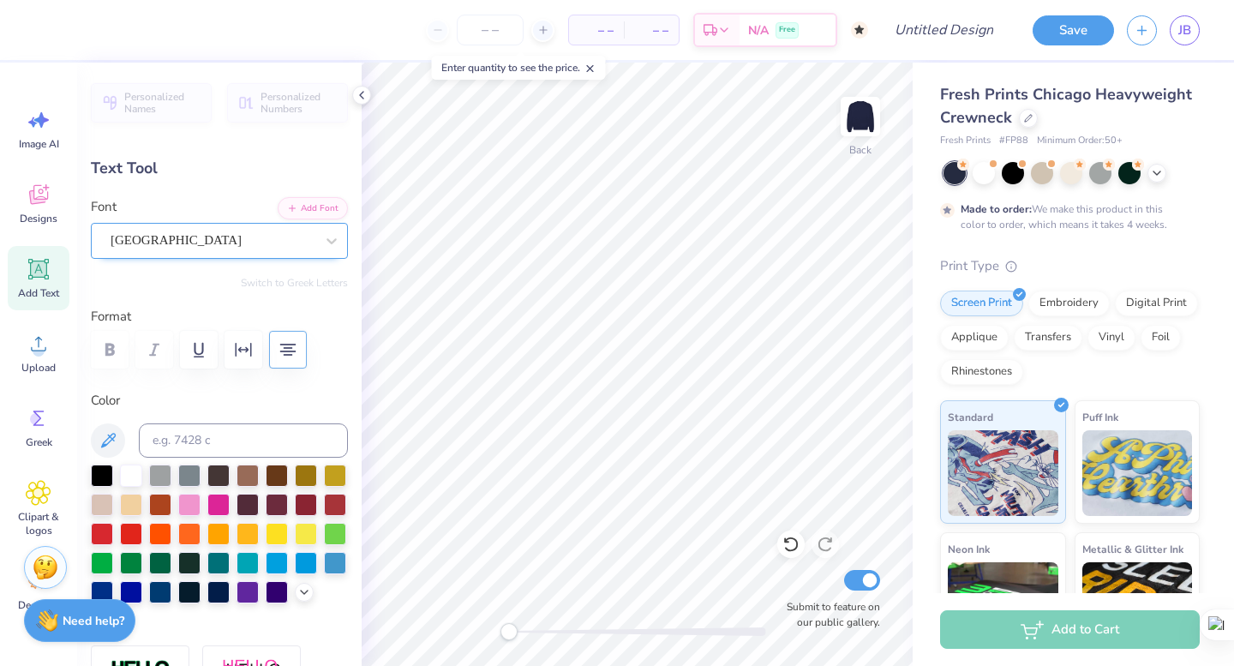
click at [208, 237] on div "Sacramento" at bounding box center [212, 240] width 207 height 27
click at [226, 235] on div "Sacramento" at bounding box center [213, 241] width 204 height 20
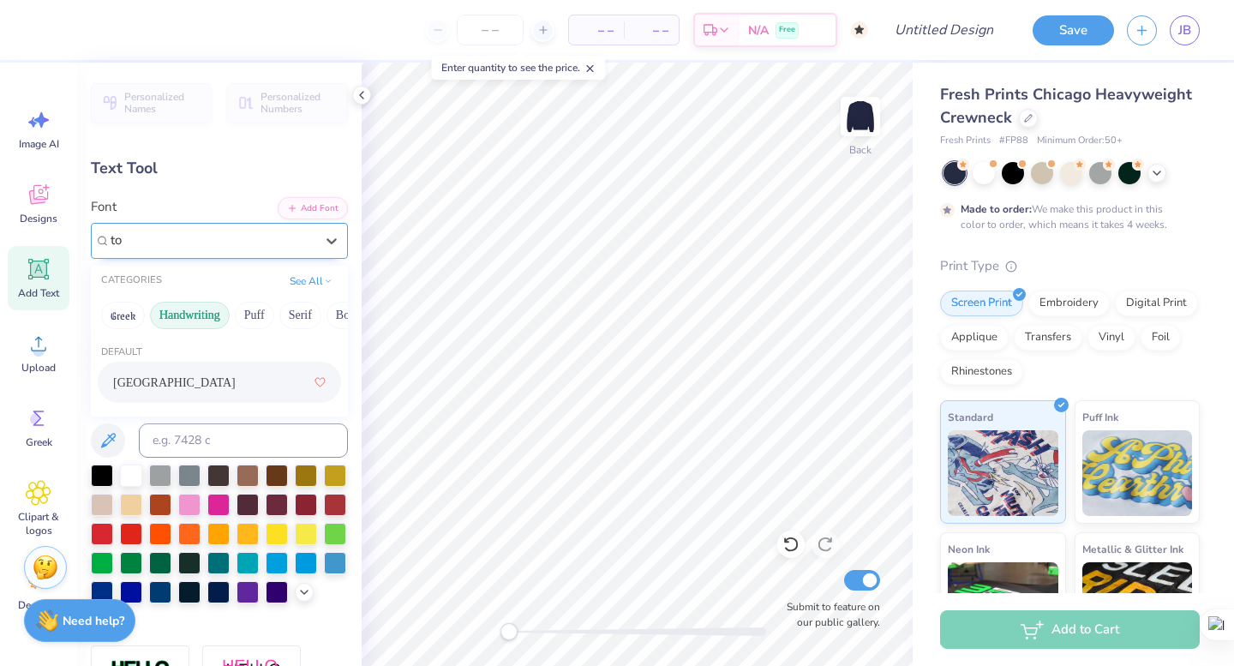
type input "t"
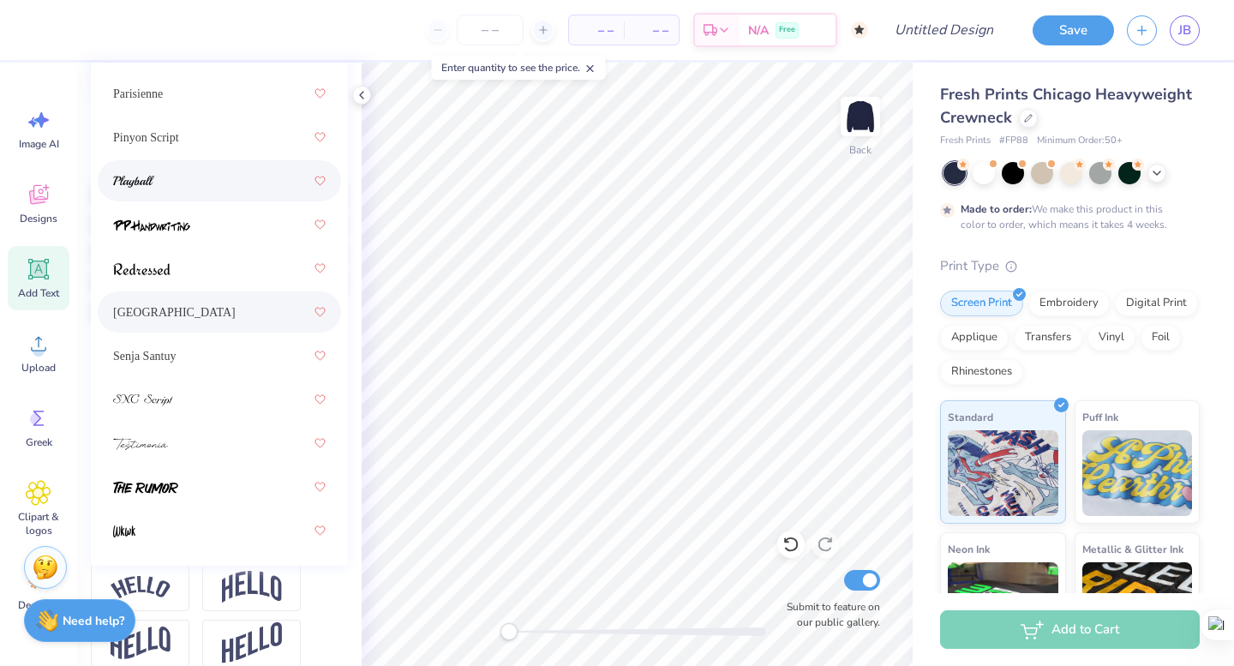
scroll to position [285, 0]
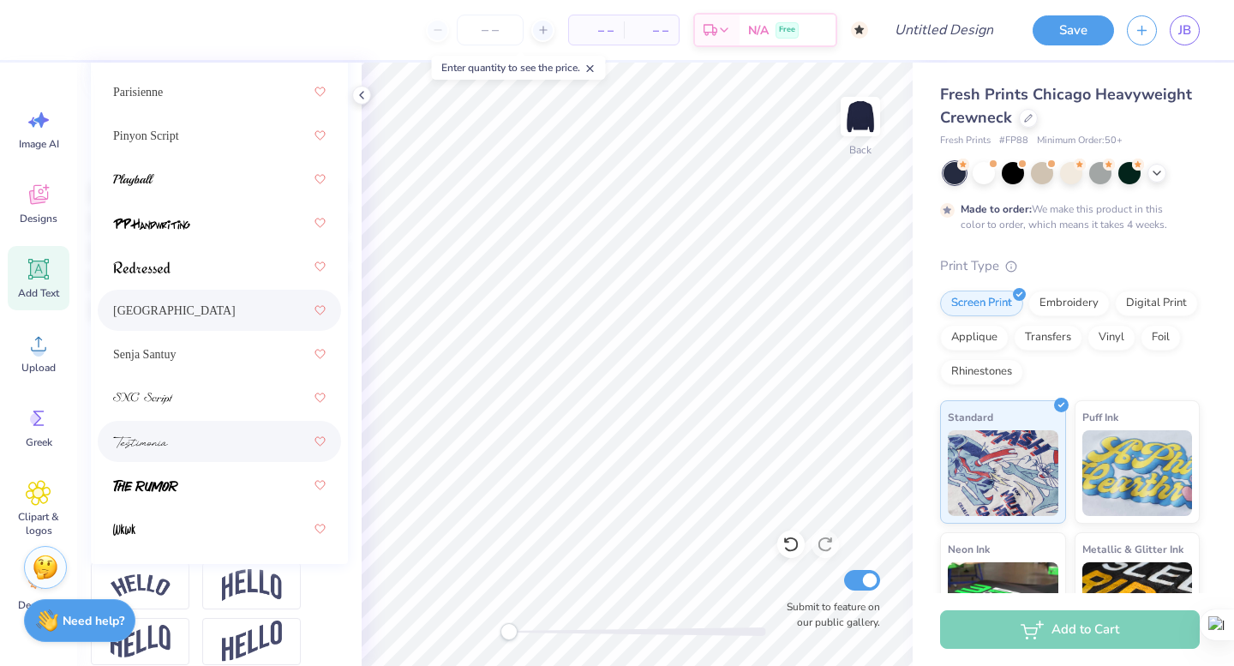
click at [237, 434] on div at bounding box center [219, 441] width 213 height 31
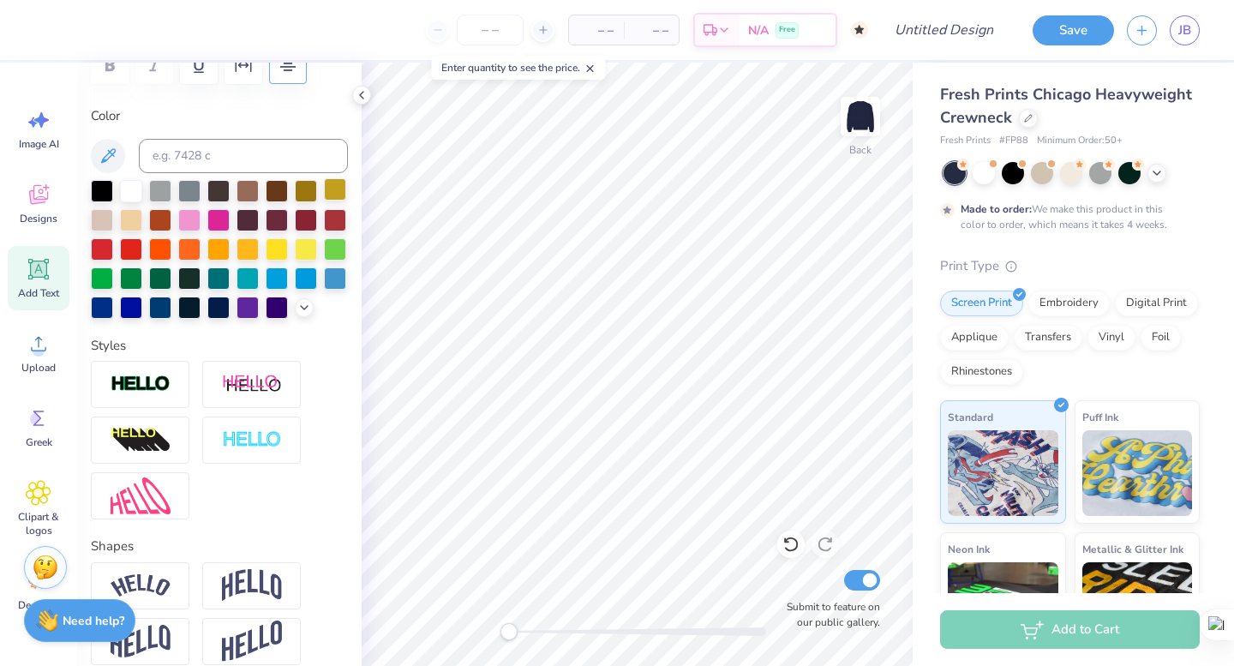
type input "8.51"
type input "4.94"
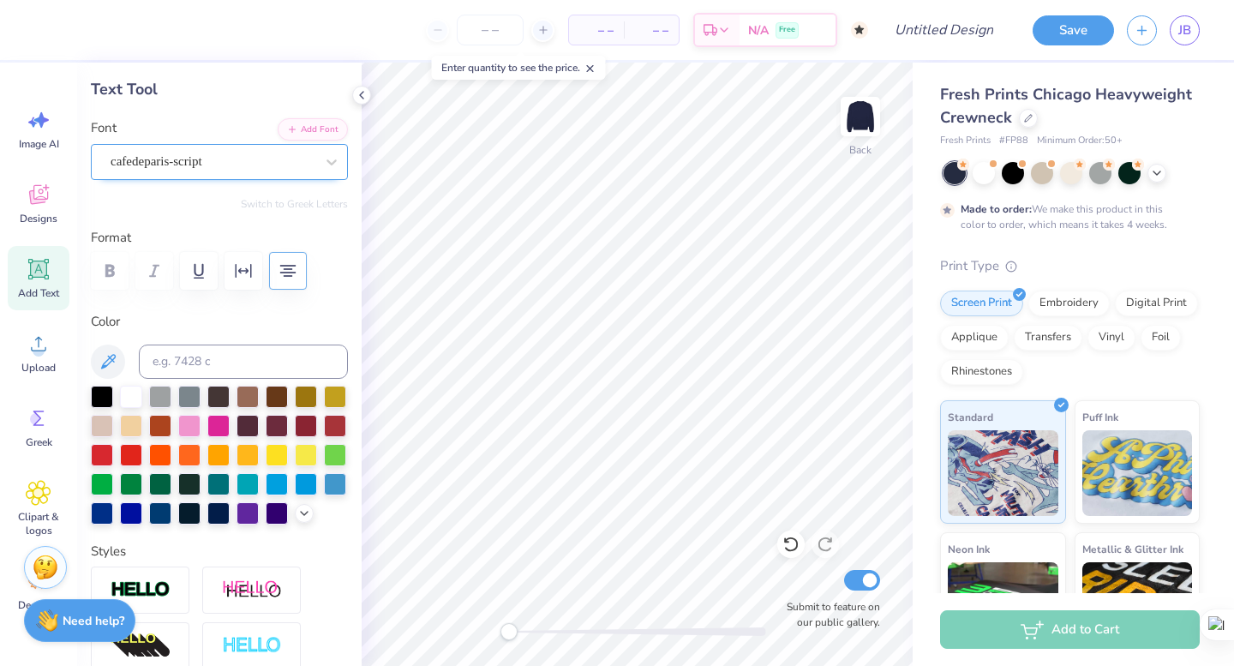
click at [188, 172] on div at bounding box center [213, 161] width 204 height 23
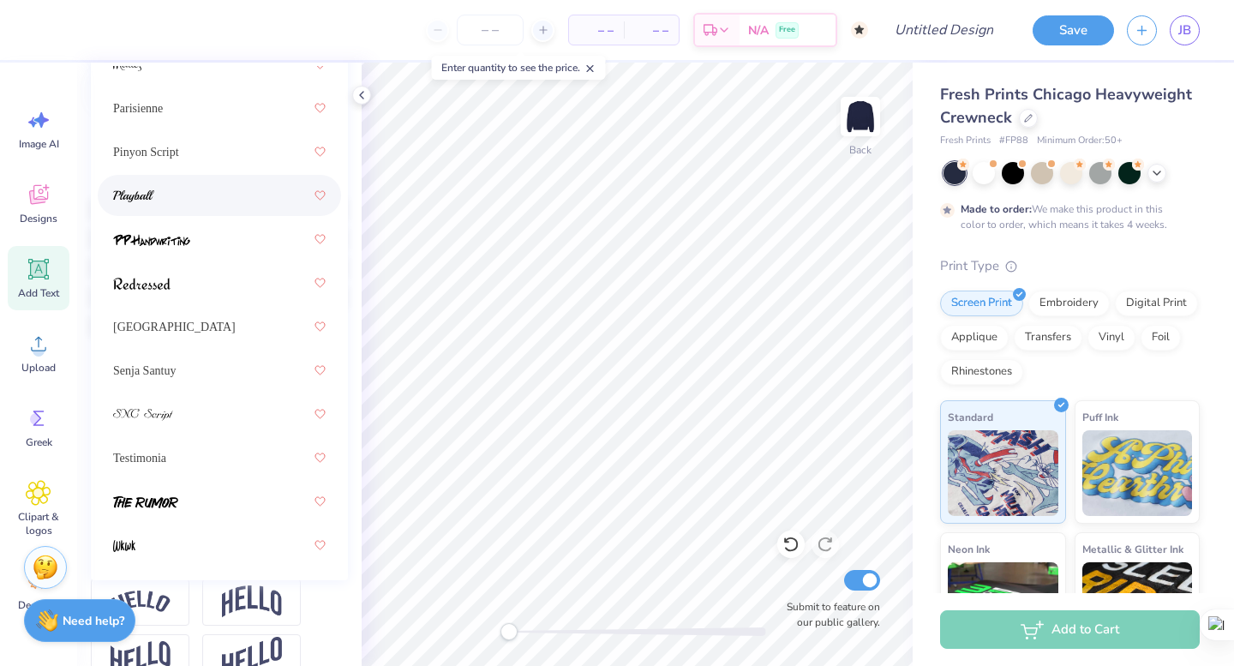
scroll to position [277, 0]
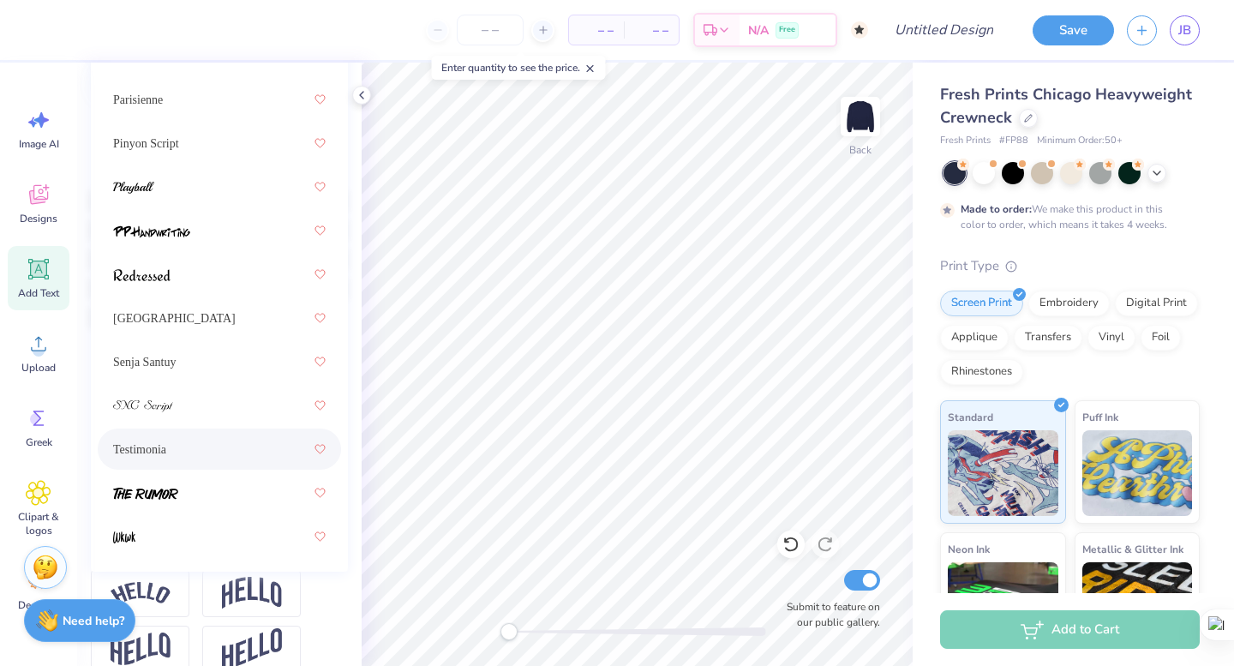
click at [190, 435] on div "Testimonia" at bounding box center [219, 449] width 213 height 31
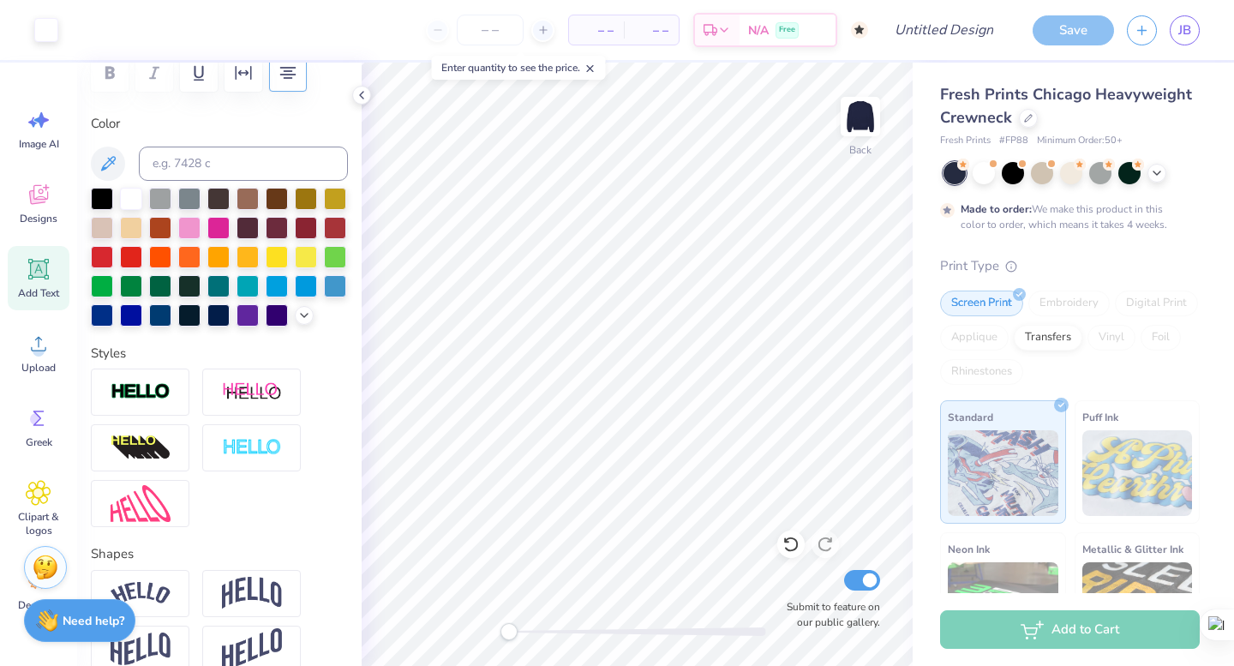
type input "15.48"
type input "2.26"
type input "5.12"
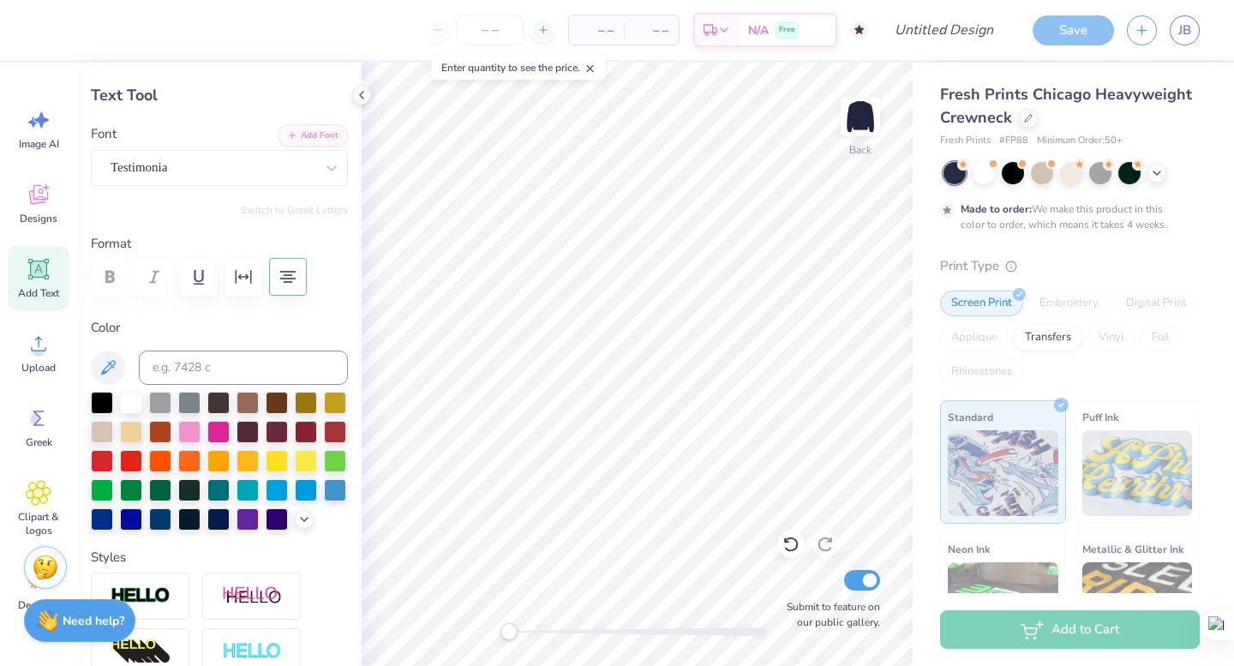
scroll to position [63, 0]
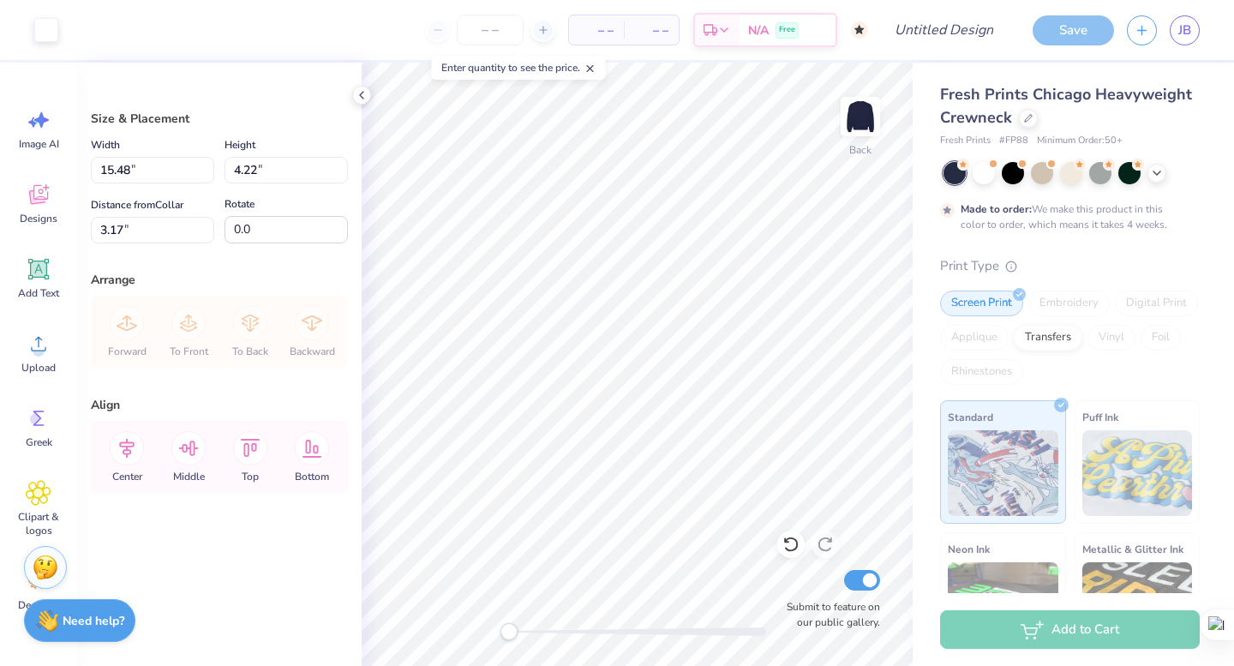
type input "11.92"
type input "3.25"
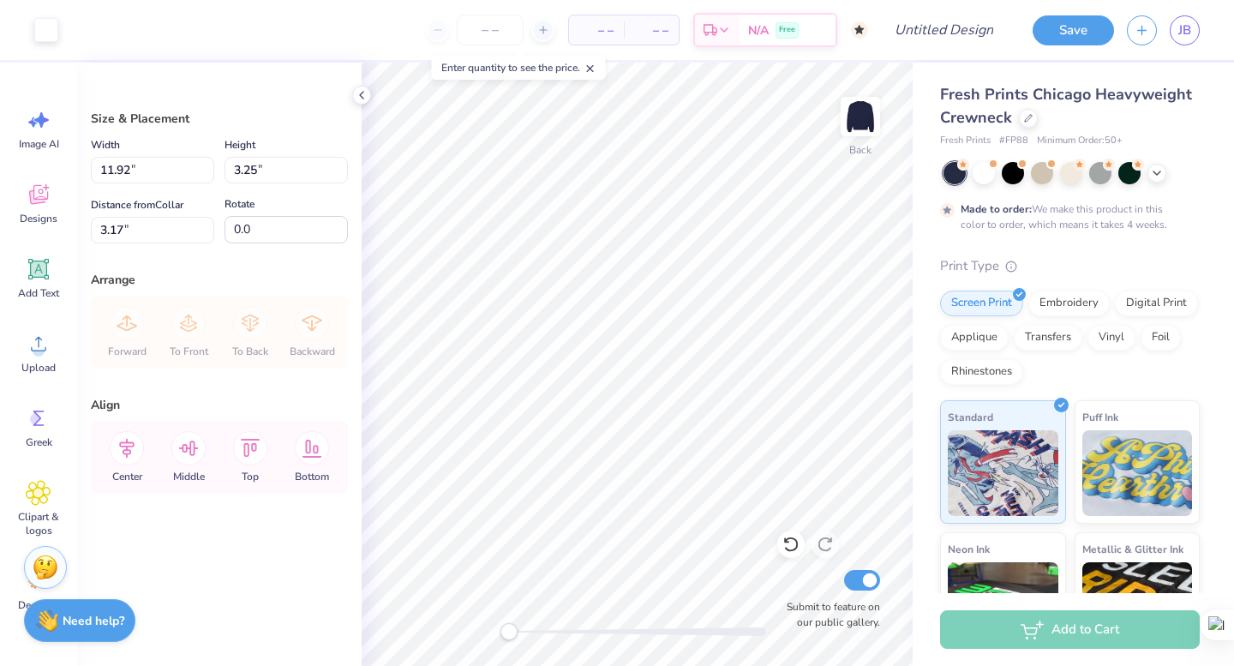
type input "3.00"
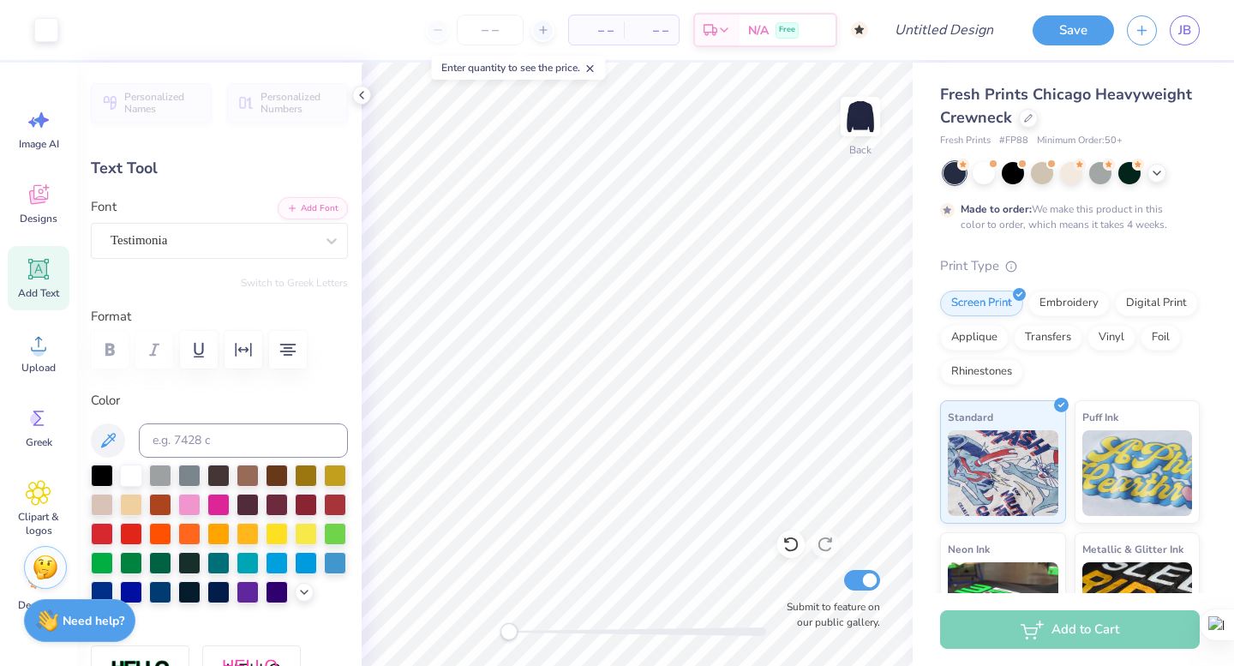
type input "4.31"
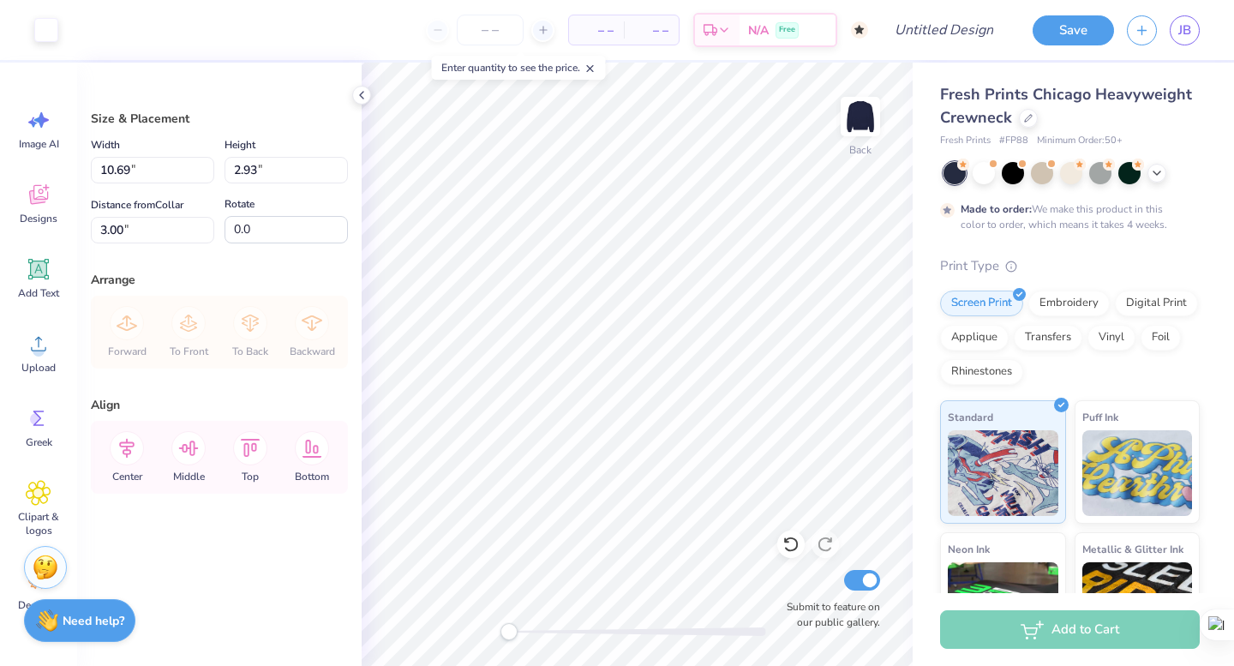
type input "10.69"
type input "2.93"
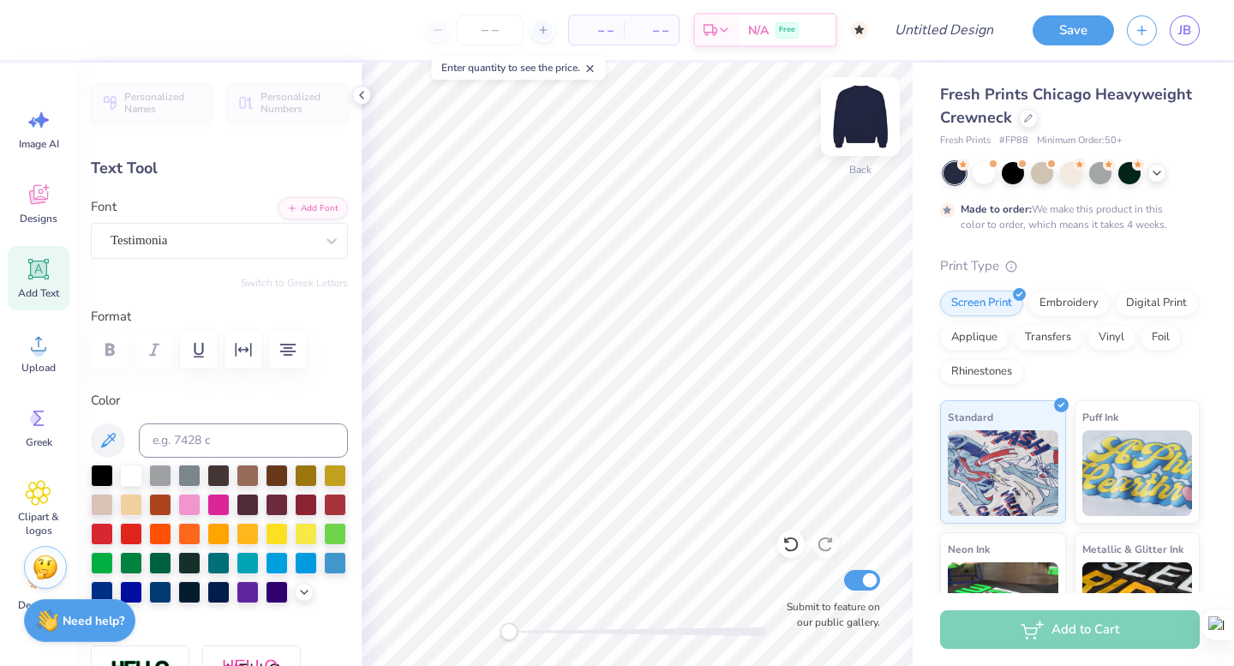
click at [879, 108] on img at bounding box center [860, 116] width 69 height 69
type input "6.06"
type input "1.50"
type input "4.74"
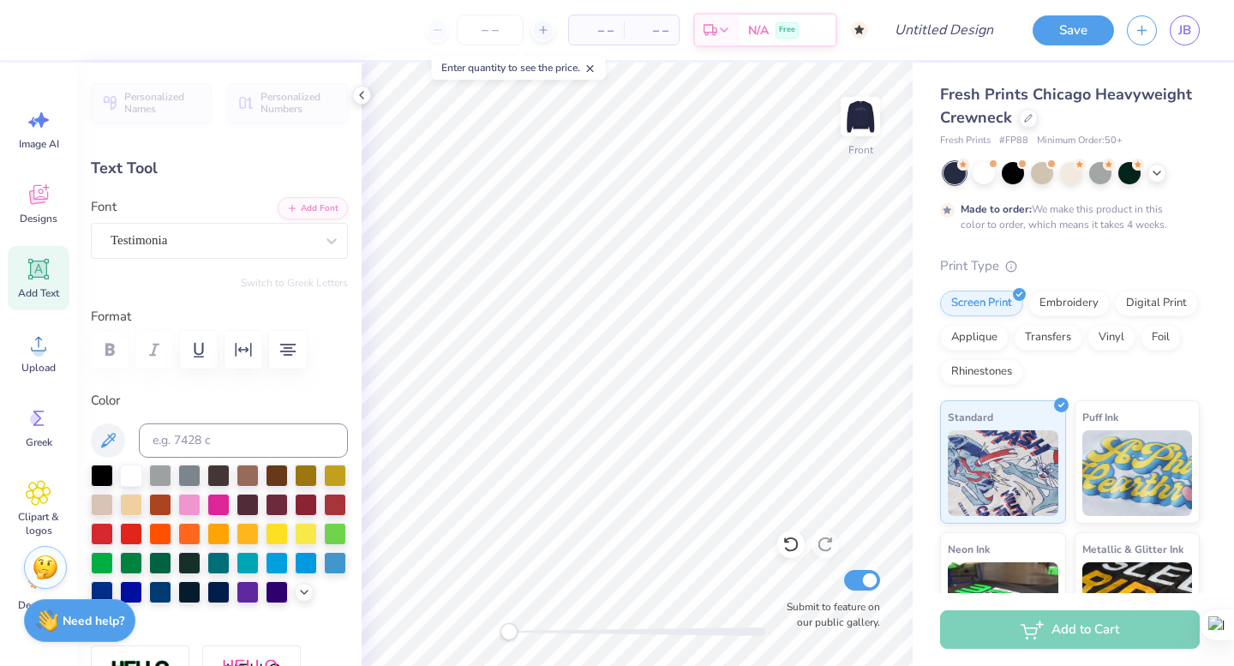
type textarea "panhellenic"
type textarea "primary recruitment"
click at [864, 115] on img at bounding box center [860, 116] width 69 height 69
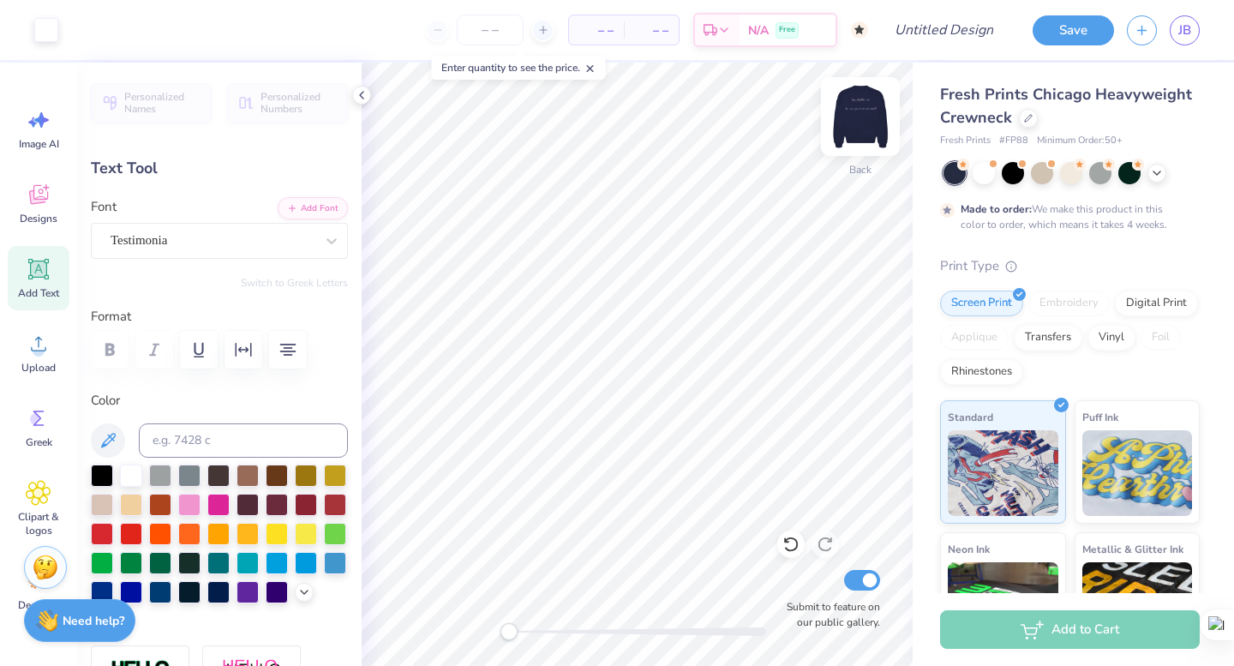
click at [865, 116] on img at bounding box center [860, 116] width 69 height 69
type input "14.23"
type input "1.51"
type input "8.85"
type input "8.18"
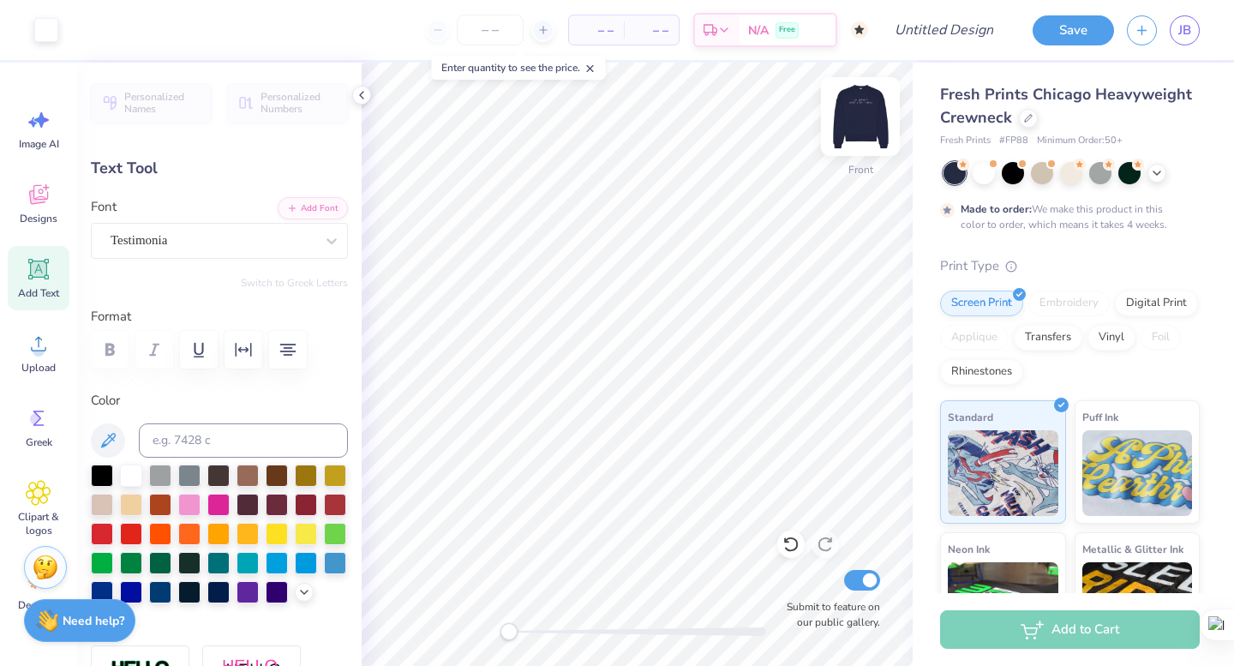
type input "1.33"
type input "4.83"
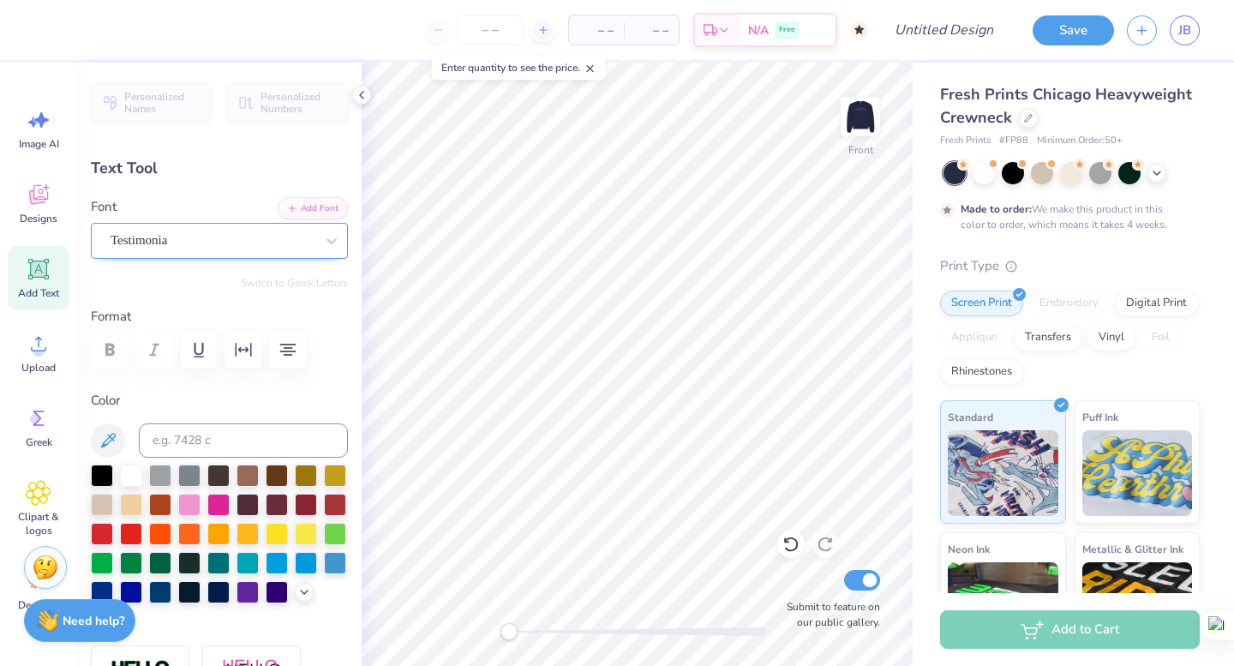
click at [249, 231] on div "Testimonia" at bounding box center [212, 240] width 207 height 27
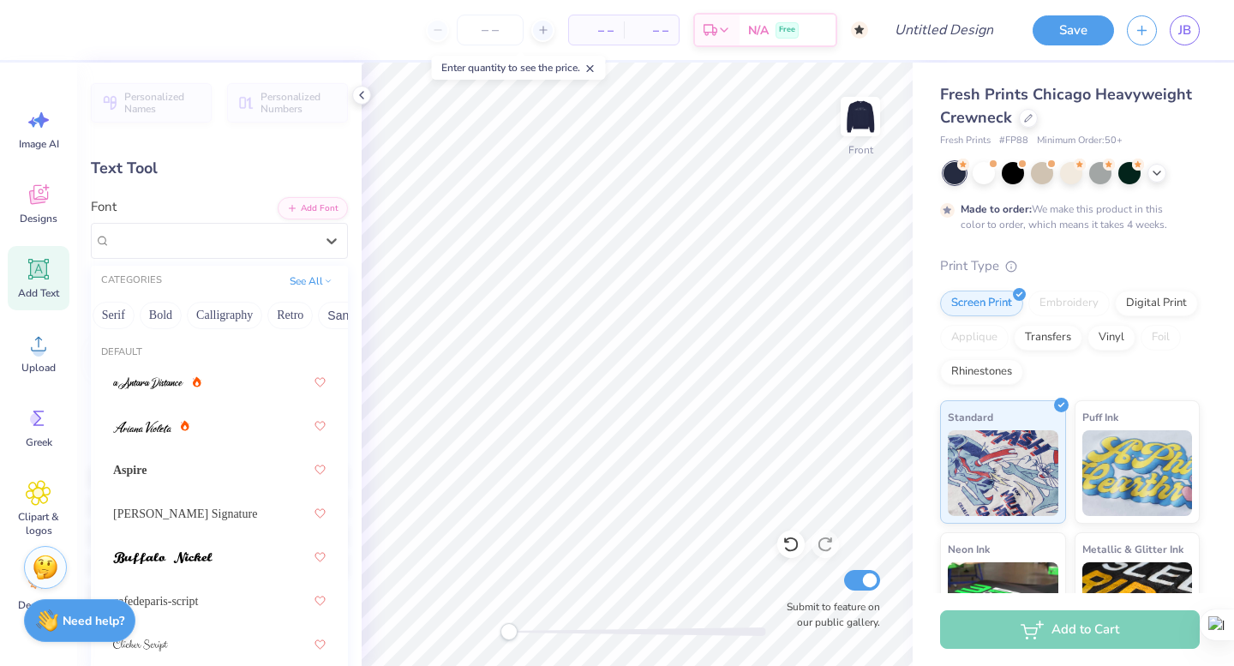
scroll to position [0, 206]
click at [212, 314] on button "Calligraphy" at bounding box center [205, 315] width 75 height 27
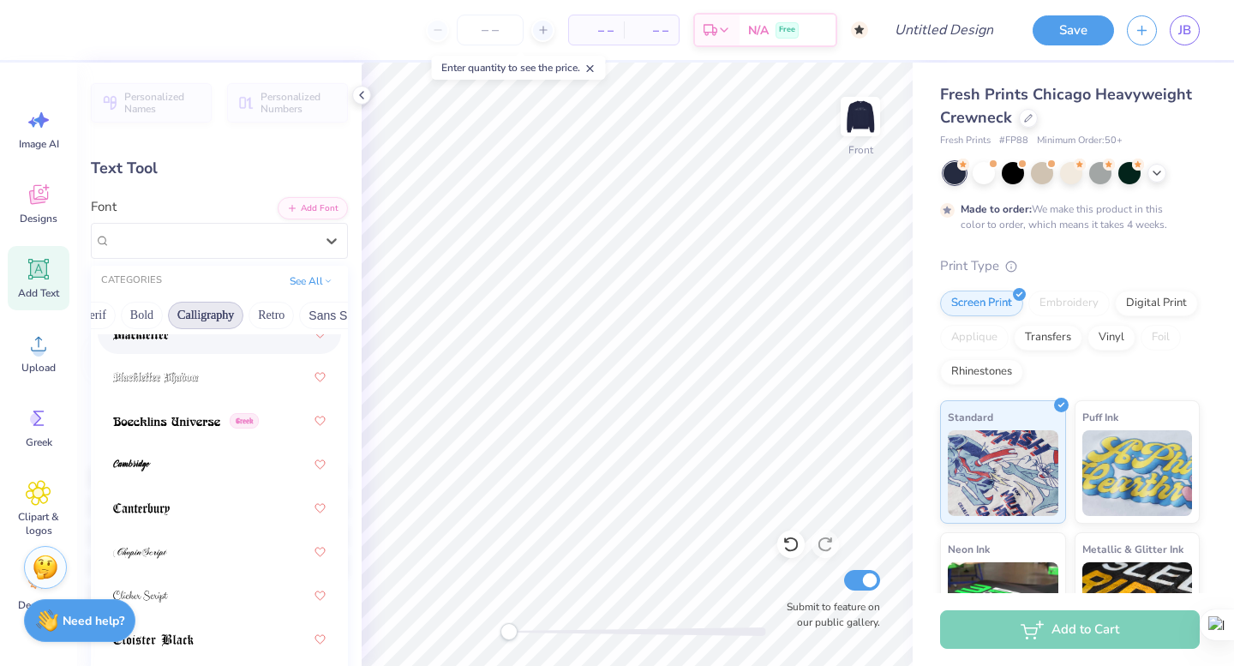
scroll to position [0, 182]
click at [155, 311] on button "Bold" at bounding box center [166, 315] width 42 height 27
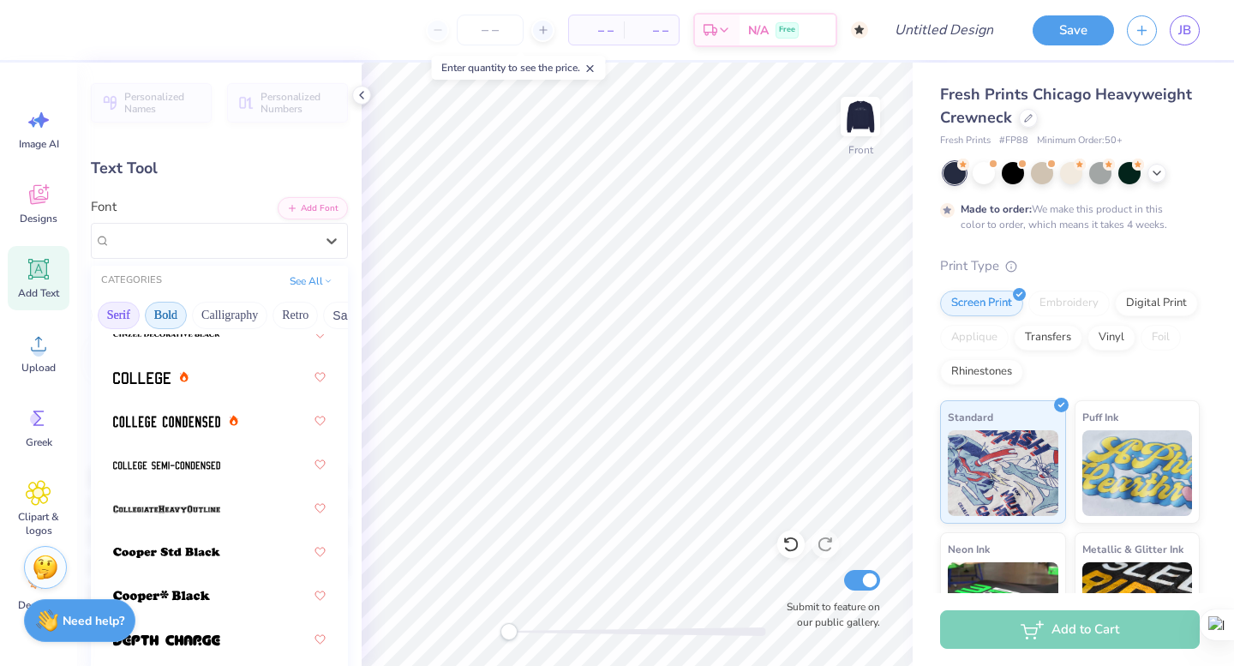
click at [125, 313] on button "Serif" at bounding box center [119, 315] width 42 height 27
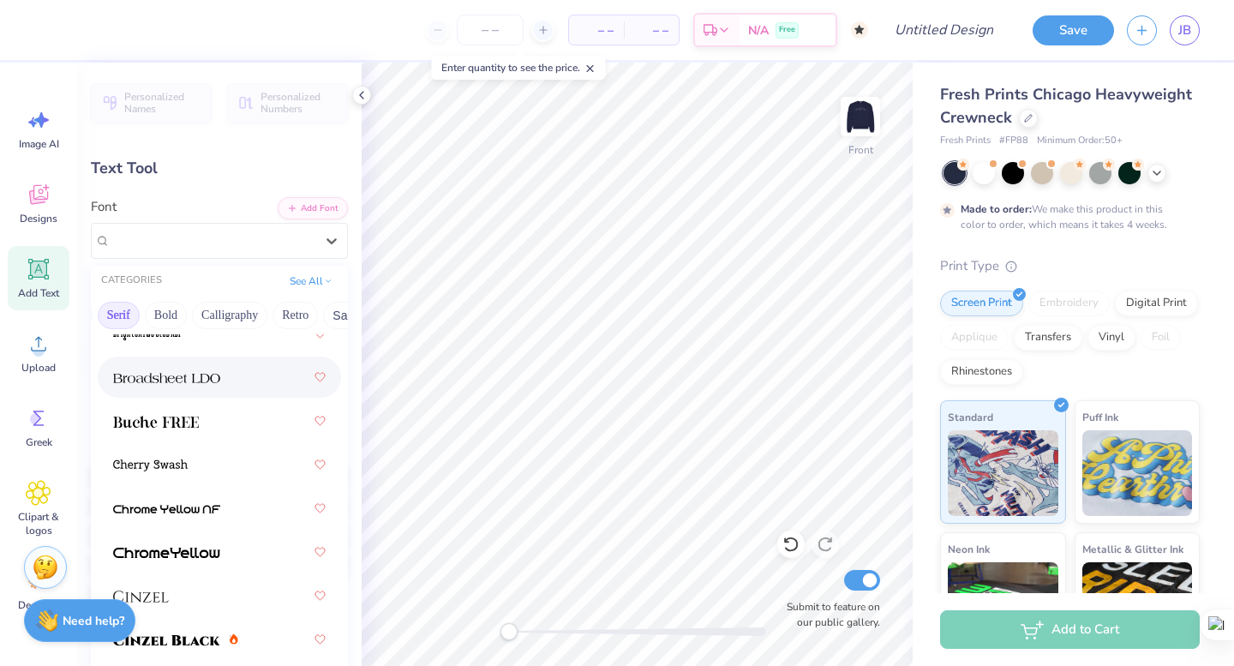
click at [171, 381] on img at bounding box center [166, 378] width 107 height 12
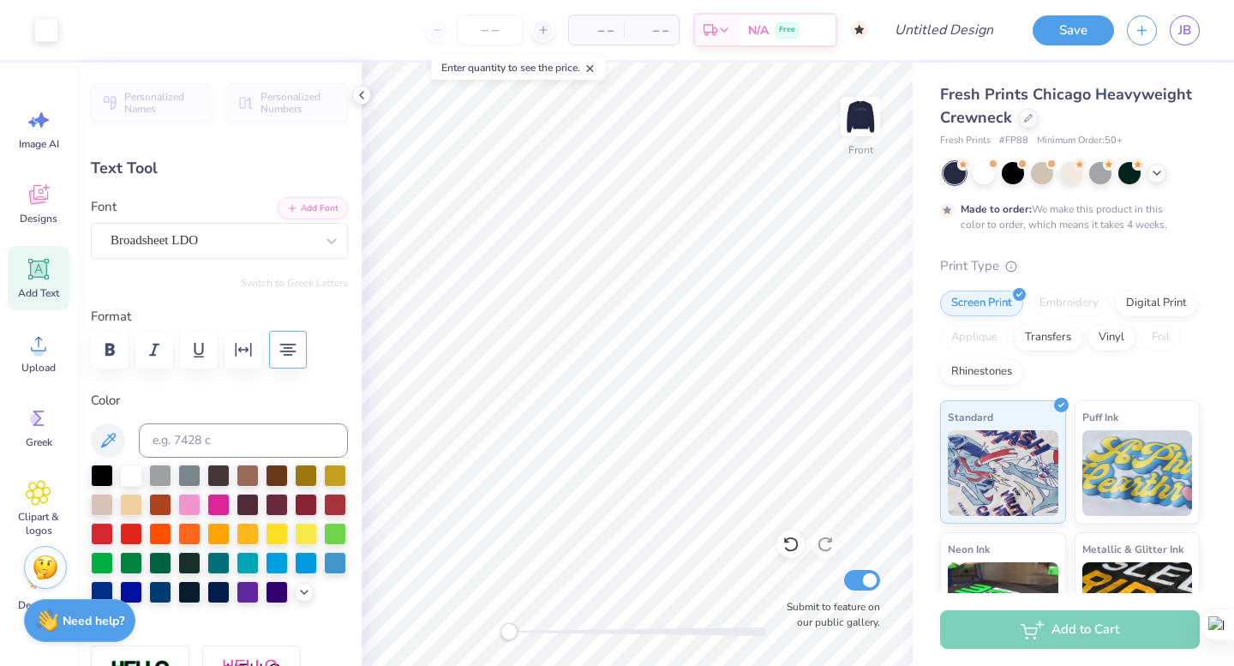
type input "10.70"
type input "1.87"
type input "4.56"
type textarea "PANHELLENIC"
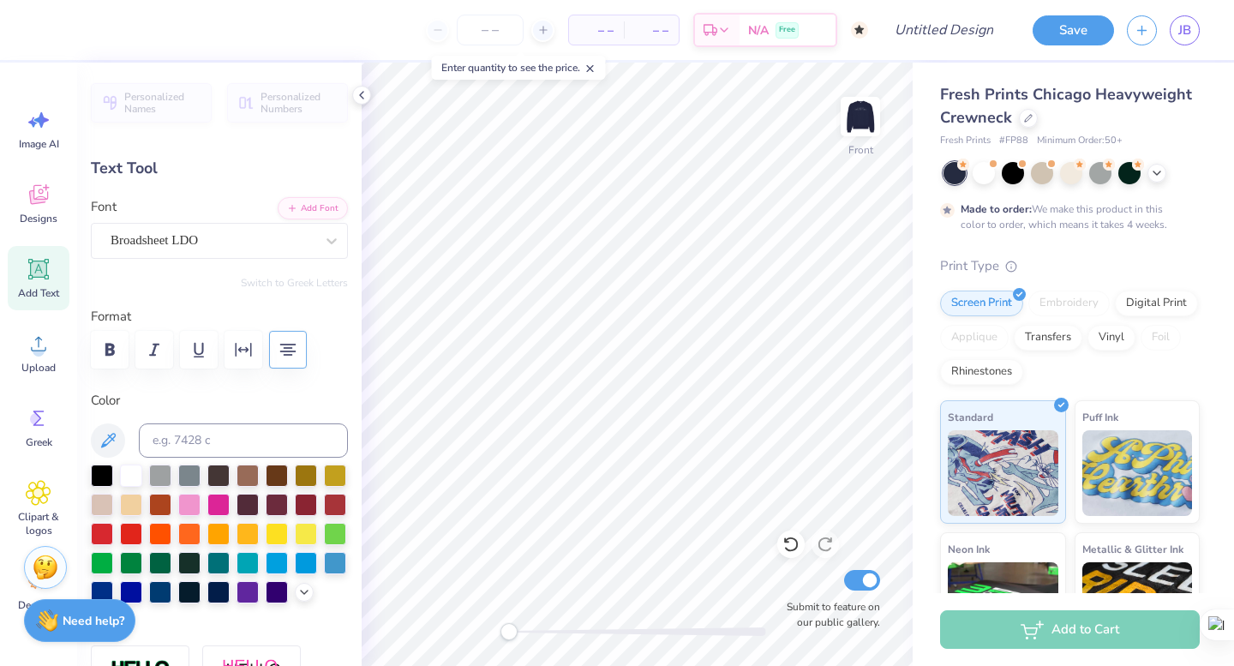
scroll to position [0, 3]
type input "14.09"
type input "1.38"
type input "4.80"
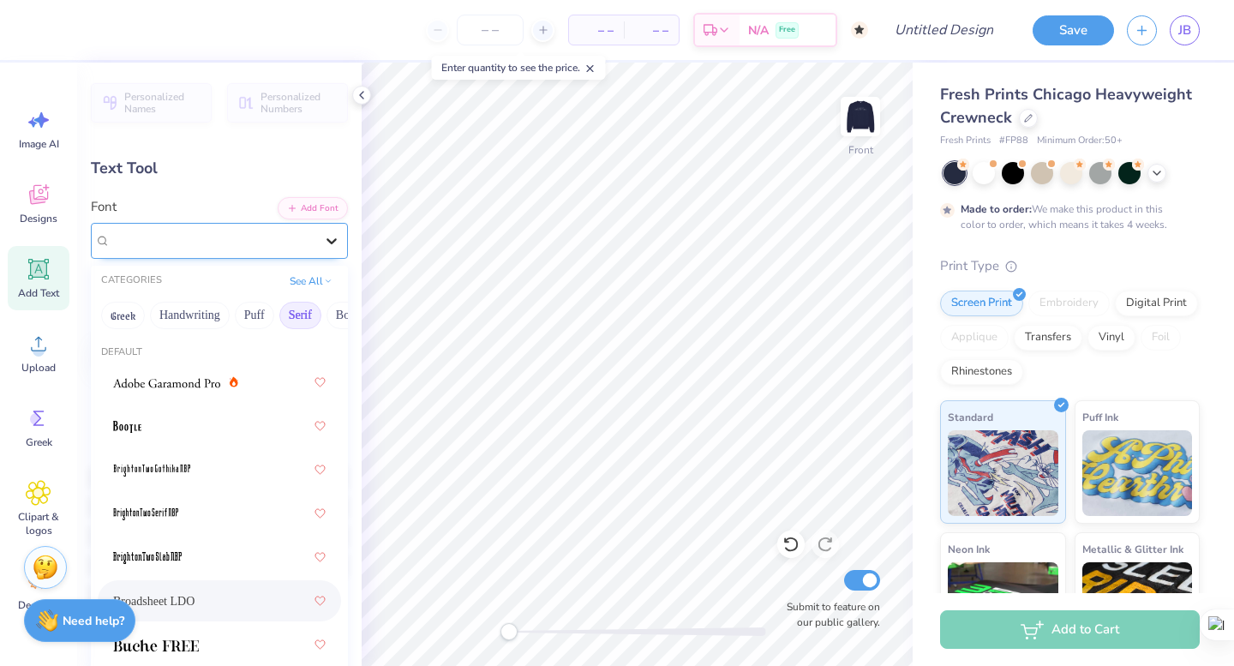
click at [322, 225] on div at bounding box center [331, 240] width 31 height 31
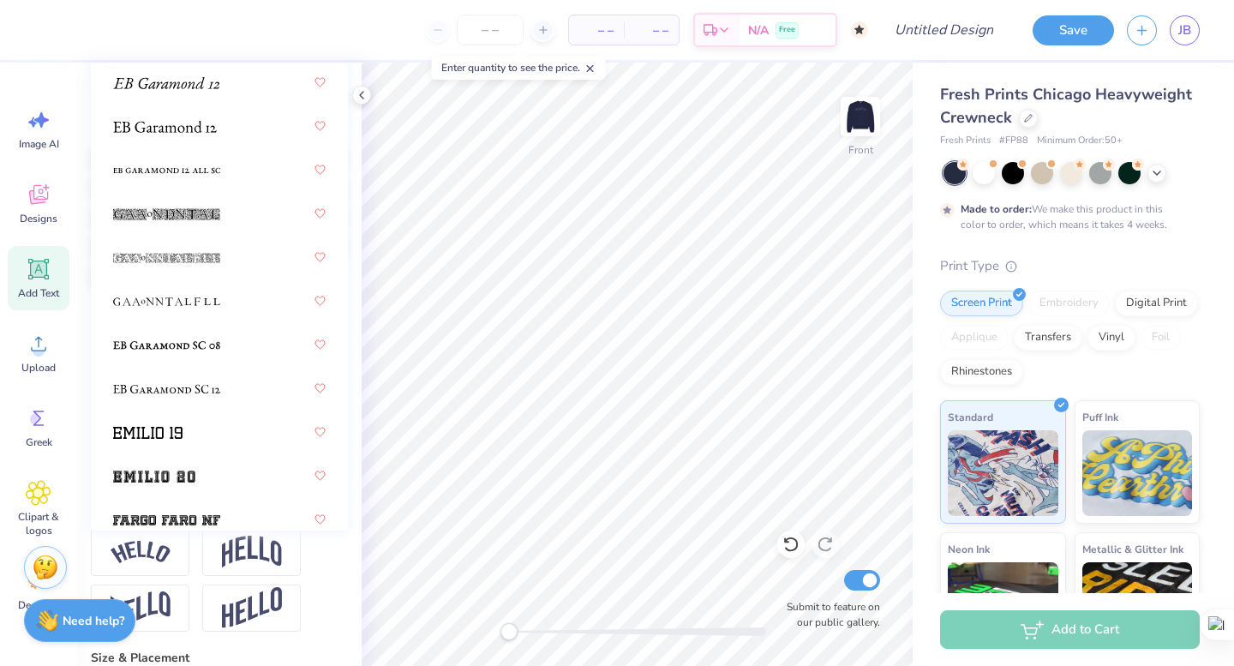
scroll to position [1500, 0]
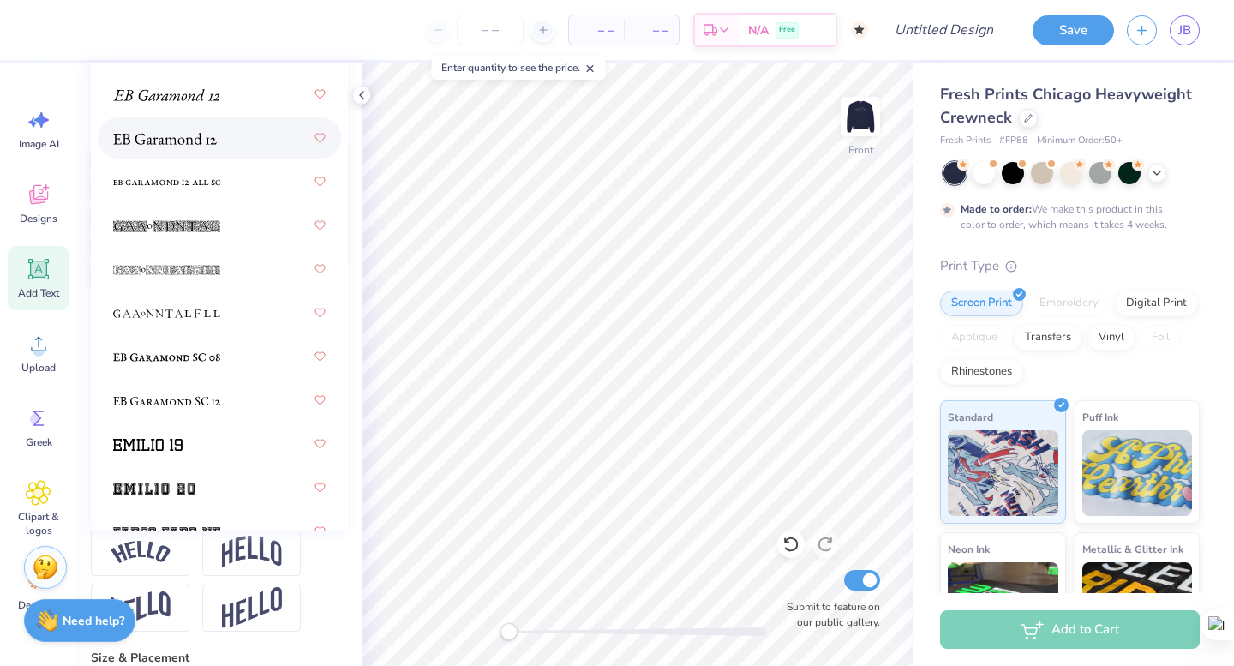
click at [220, 140] on div at bounding box center [219, 138] width 213 height 31
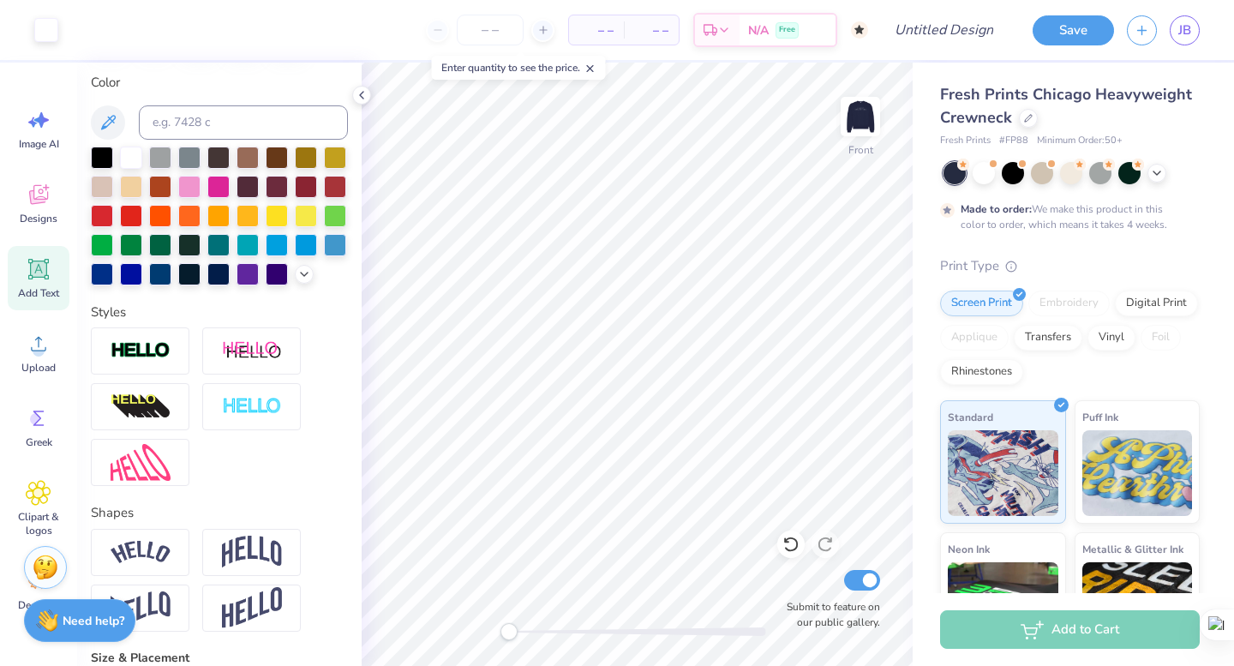
type input "13.42"
type input "1.41"
type input "4.78"
type input "14.23"
type input "1.51"
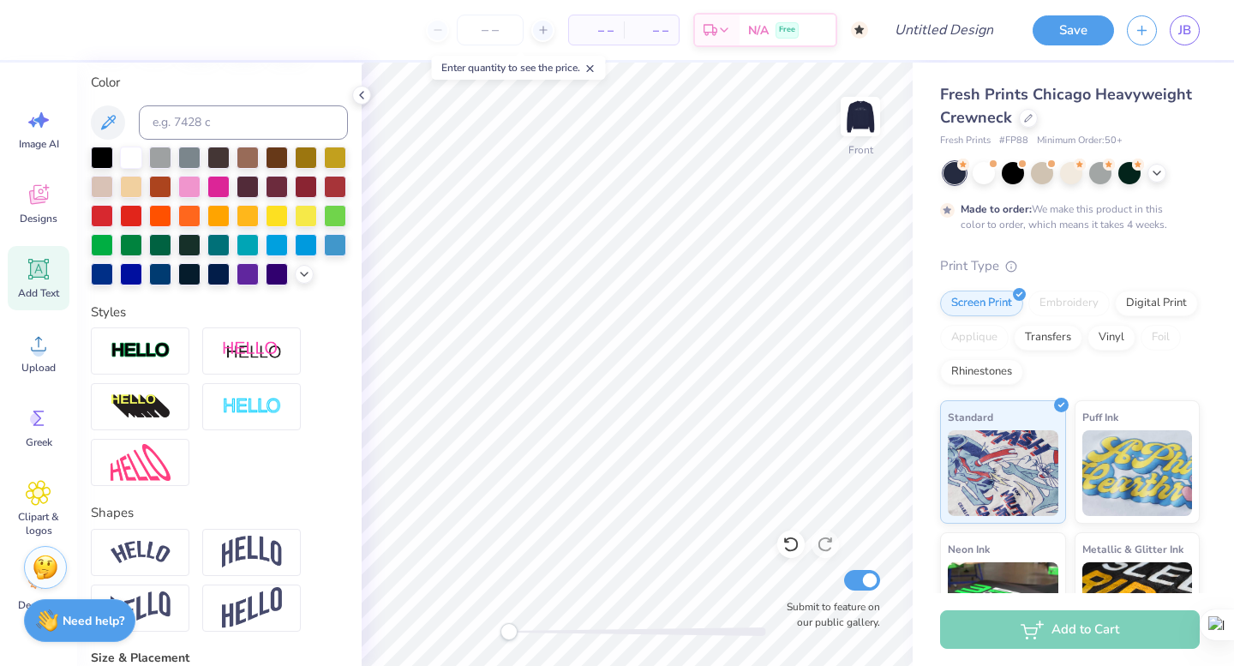
type input "8.85"
type input "13.42"
type input "1.41"
type input "5.05"
type input "13.48"
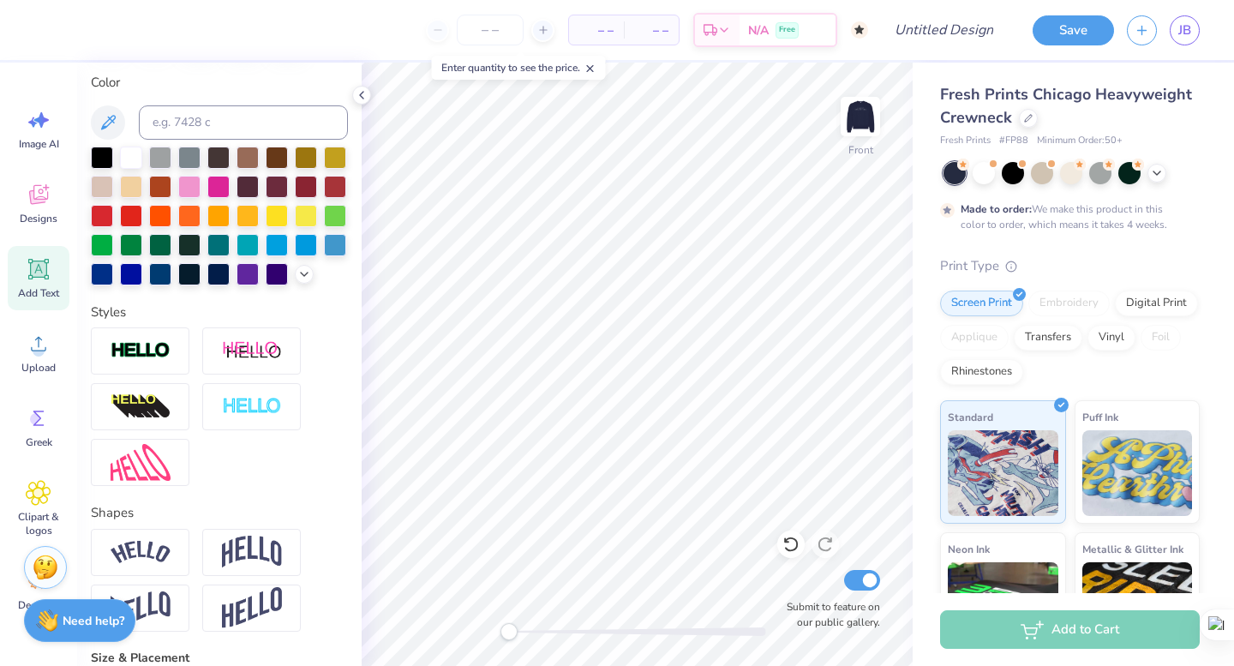
type input "1.48"
type input "4.90"
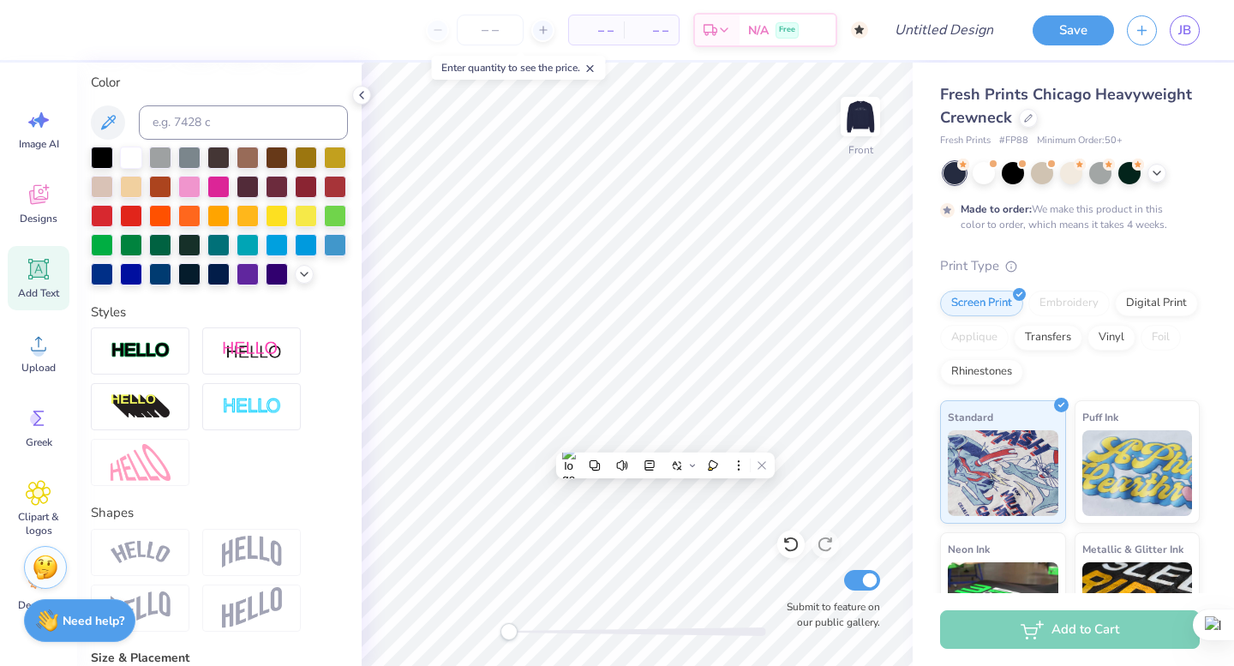
type textarea "f"
type textarea "Franklin & Marshall College Spring 2026"
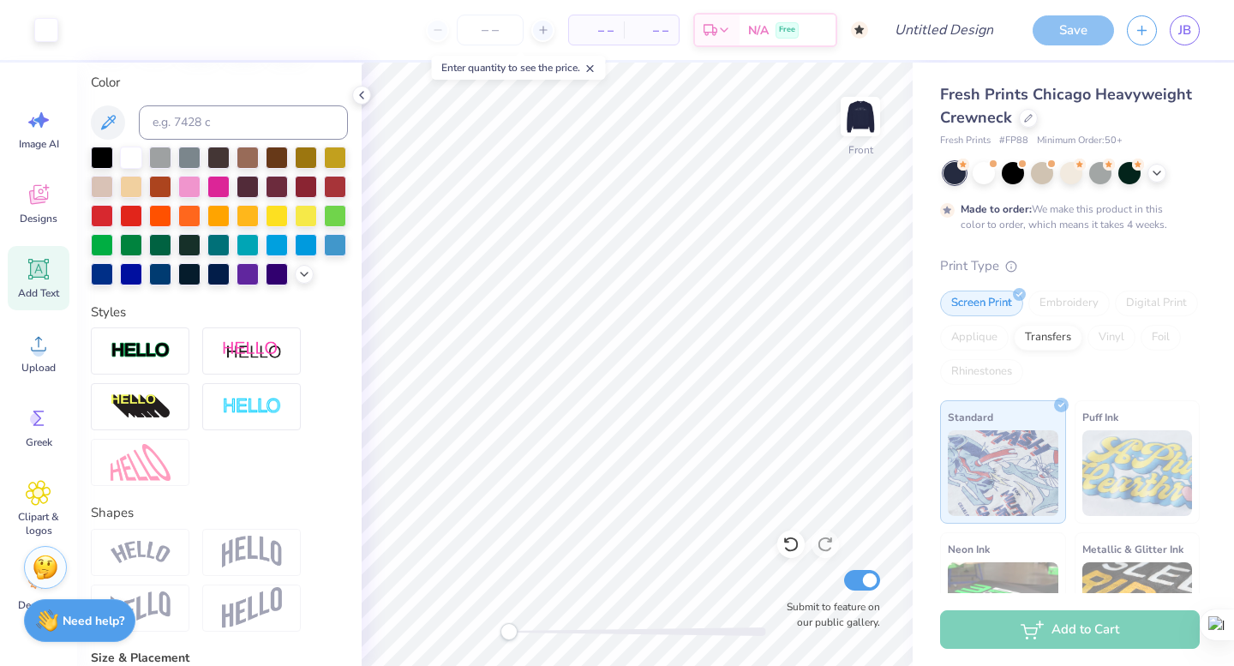
type input "17.02"
type input "3.40"
type input "15.54"
type input "6.85"
type input "1.37"
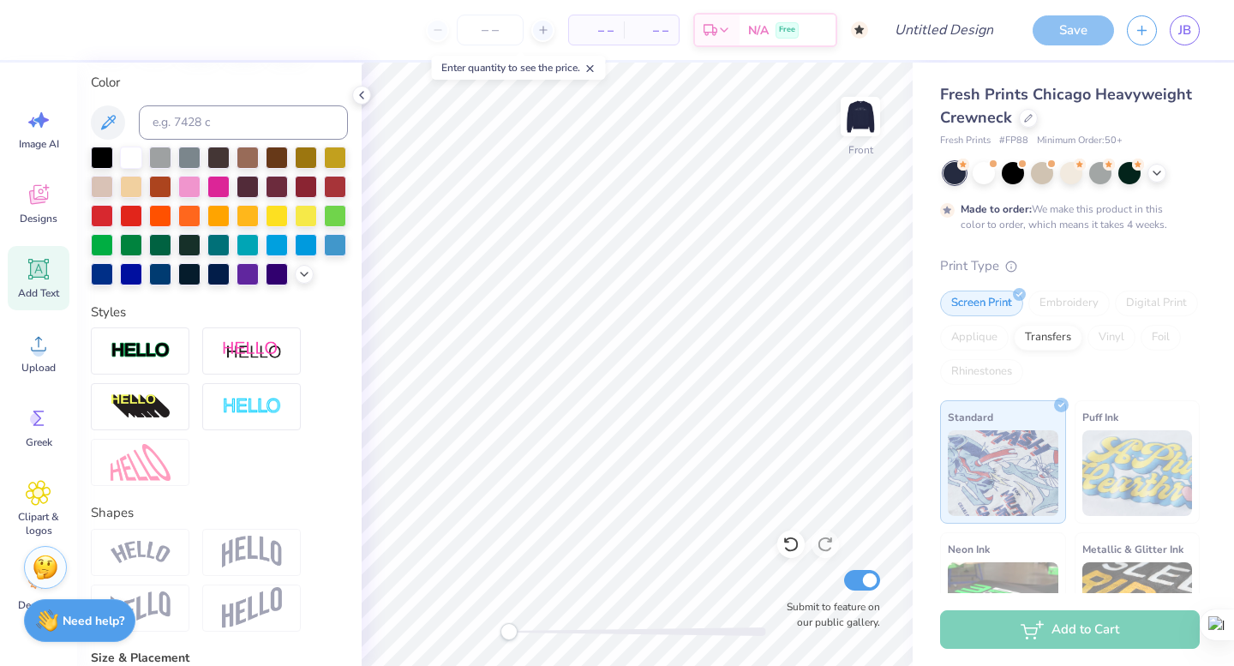
type input "15.49"
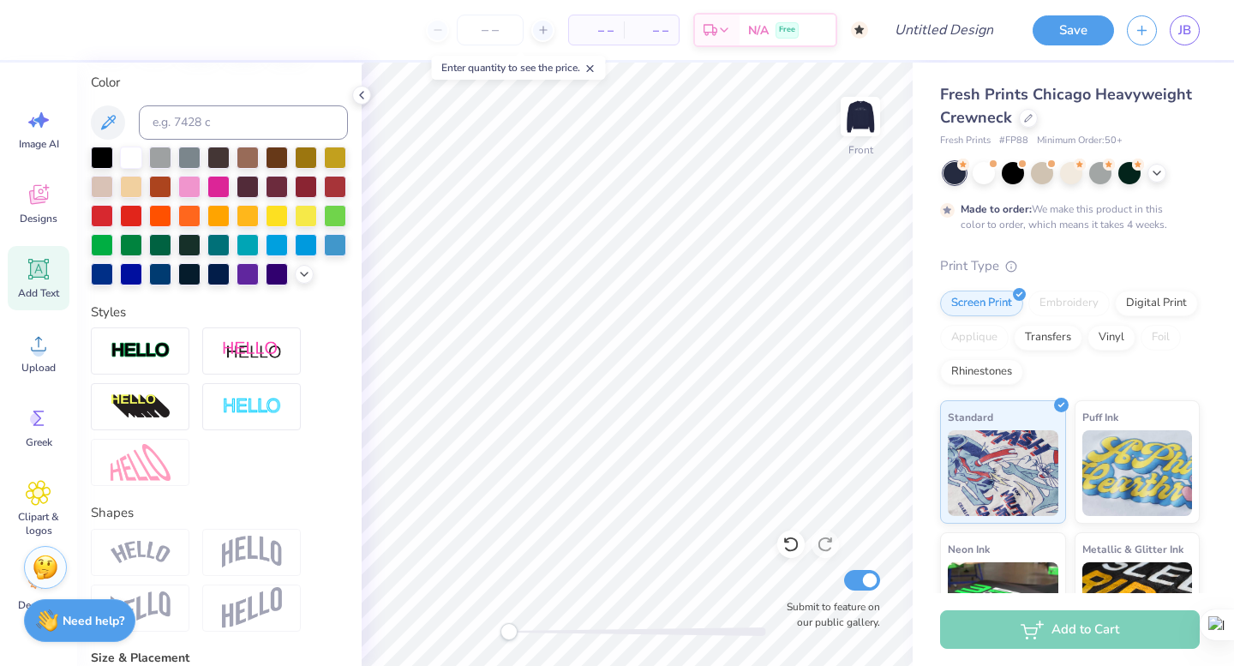
scroll to position [1, 9]
type textarea "Franklin & Marshall College Spring 2026"
type input "9.87"
type input "0.61"
type input "10.89"
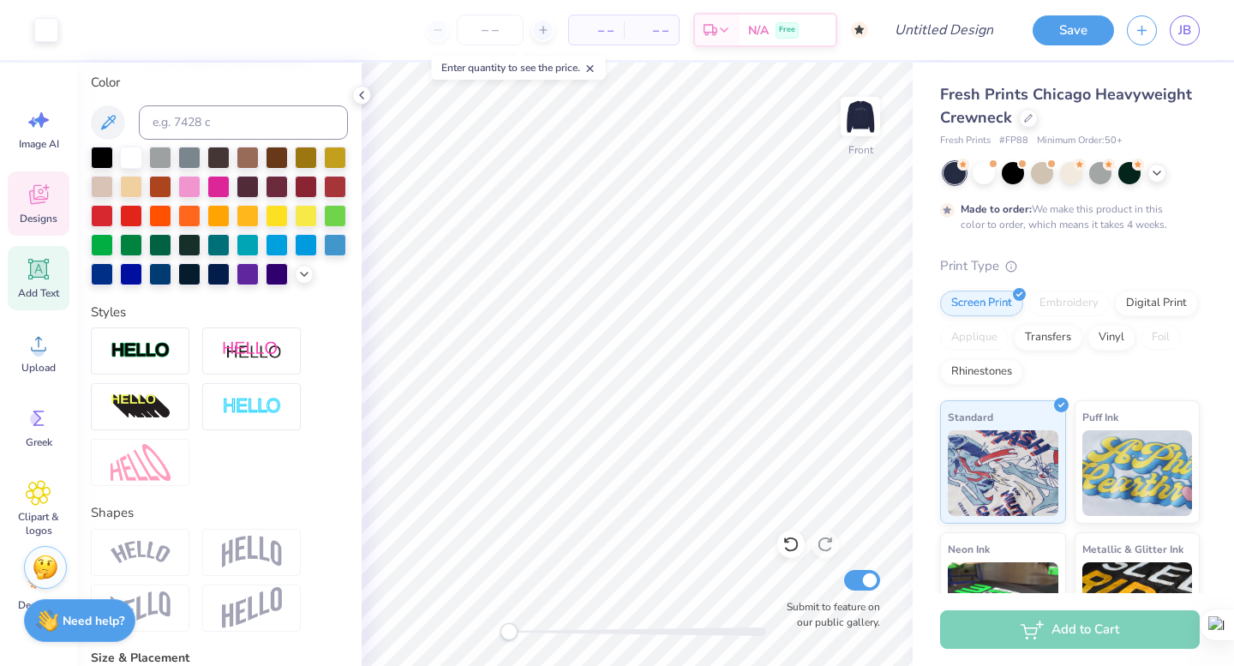
click at [48, 207] on icon at bounding box center [39, 195] width 26 height 26
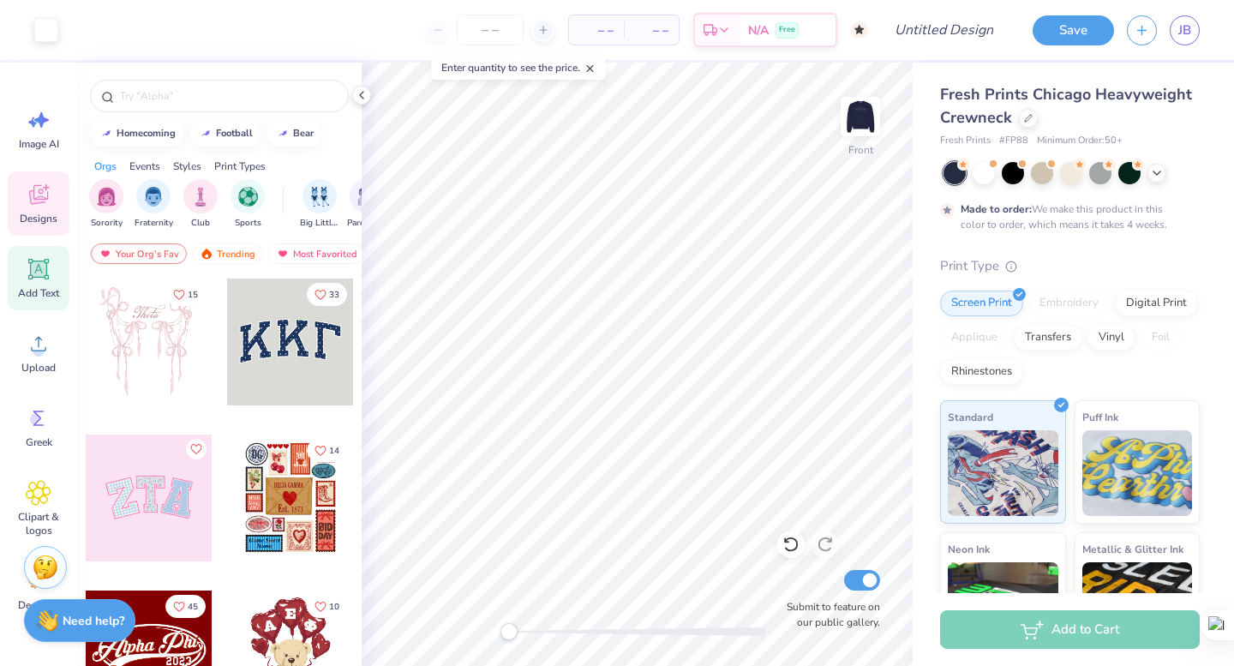
click at [51, 265] on icon at bounding box center [39, 269] width 26 height 26
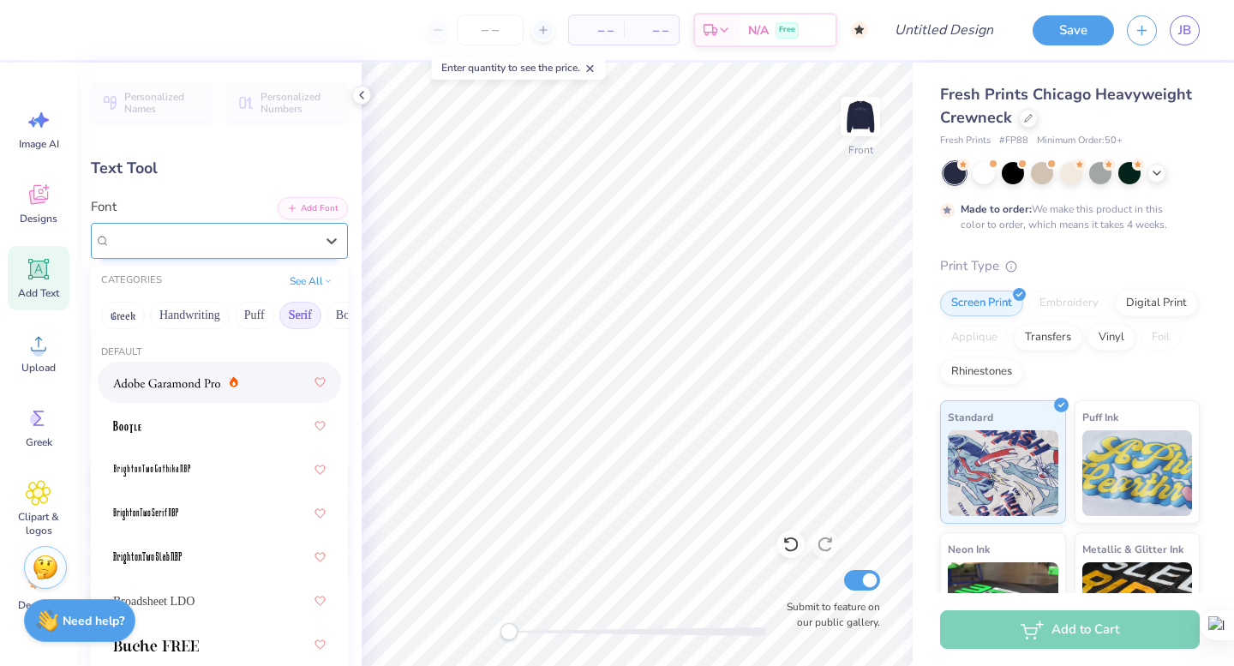
click at [243, 230] on div "Super Dream" at bounding box center [212, 240] width 207 height 27
click at [127, 309] on button "Greek" at bounding box center [123, 315] width 44 height 27
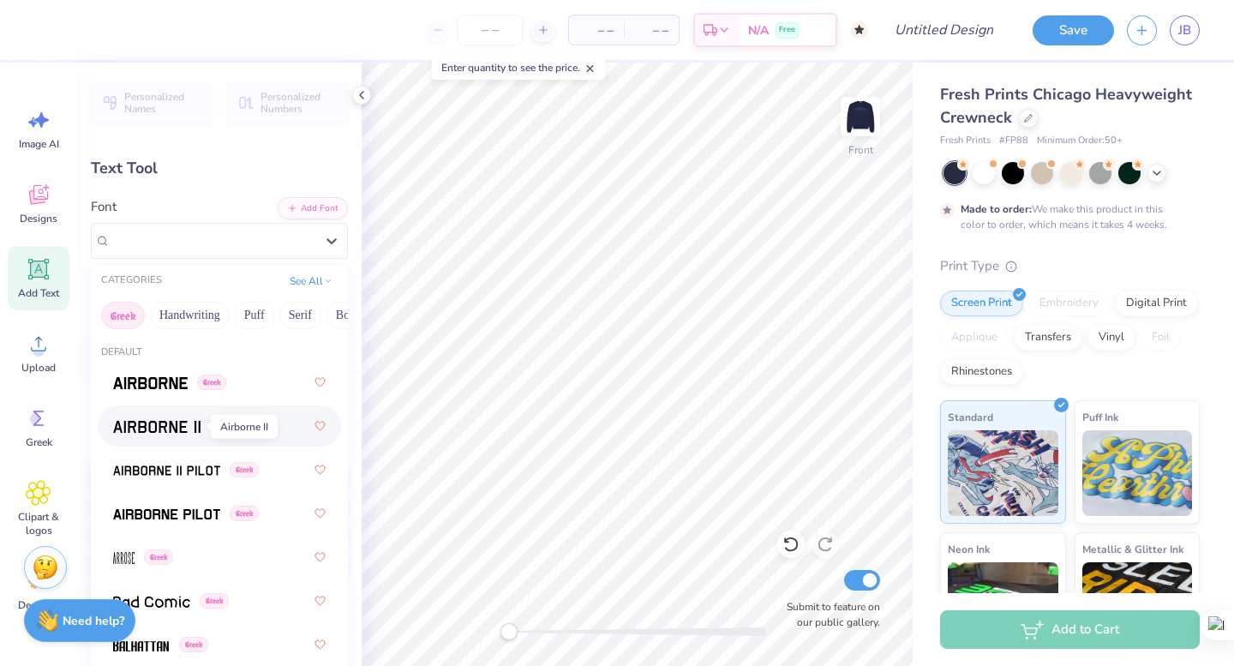
click at [201, 432] on img at bounding box center [156, 427] width 87 height 12
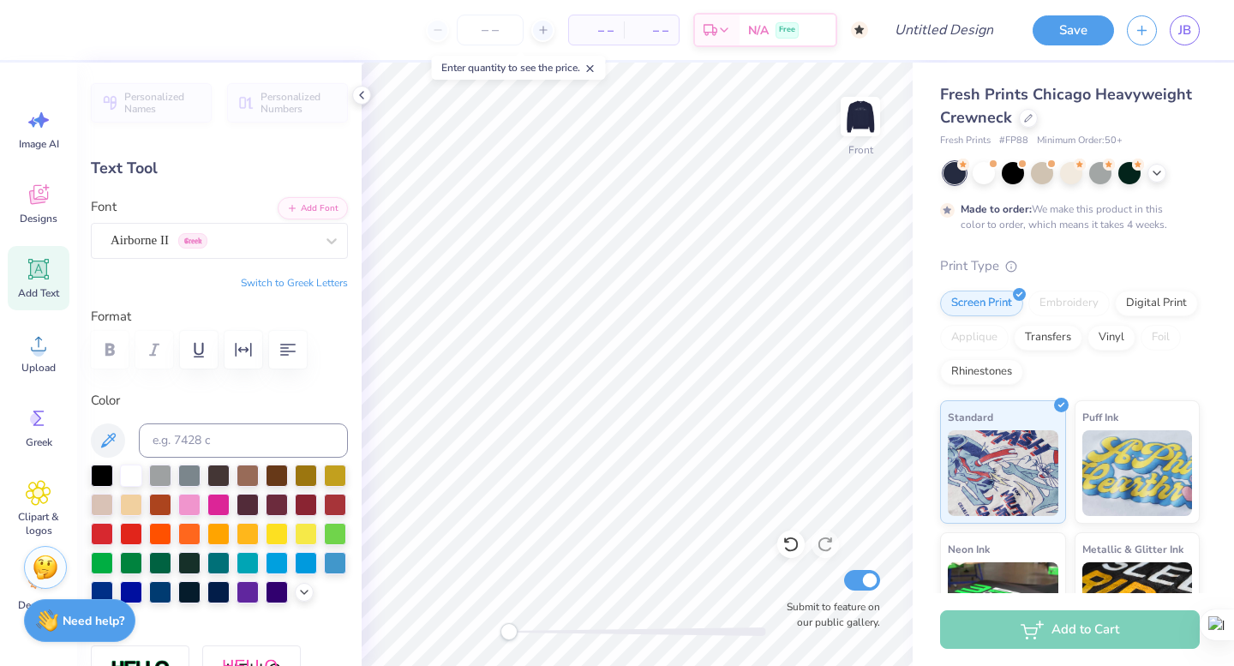
scroll to position [18, 0]
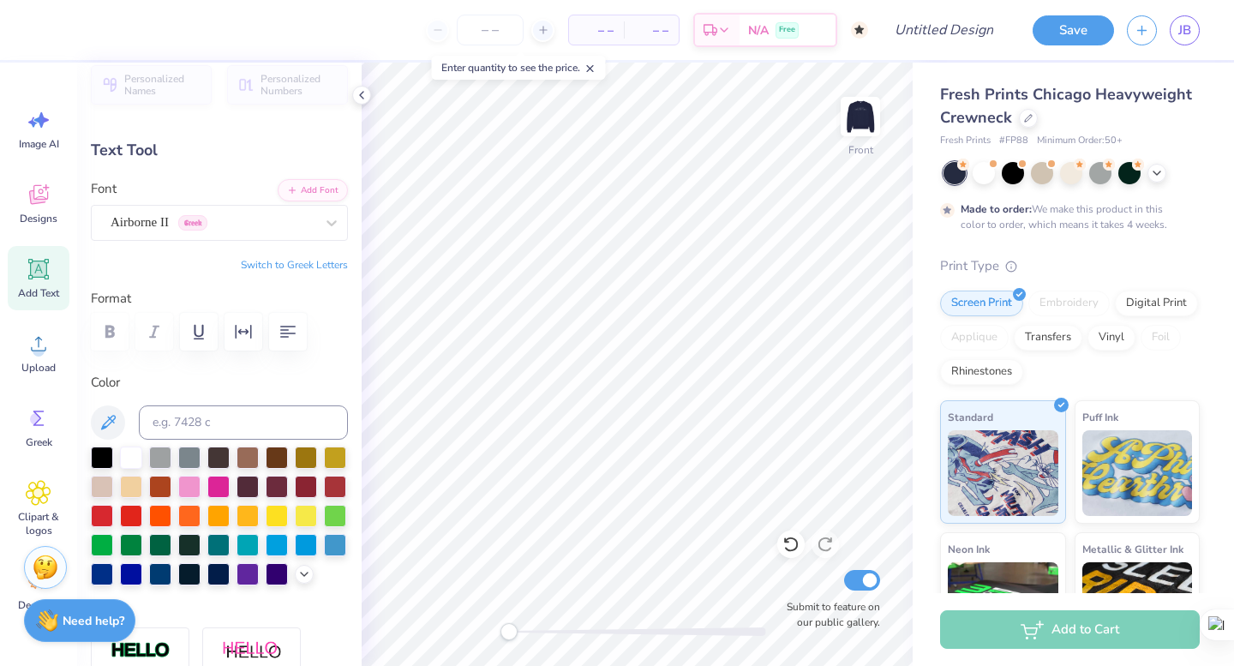
click at [304, 265] on button "Switch to Greek Letters" at bounding box center [294, 265] width 107 height 14
type input "5.39"
type input "1.72"
type input "10.64"
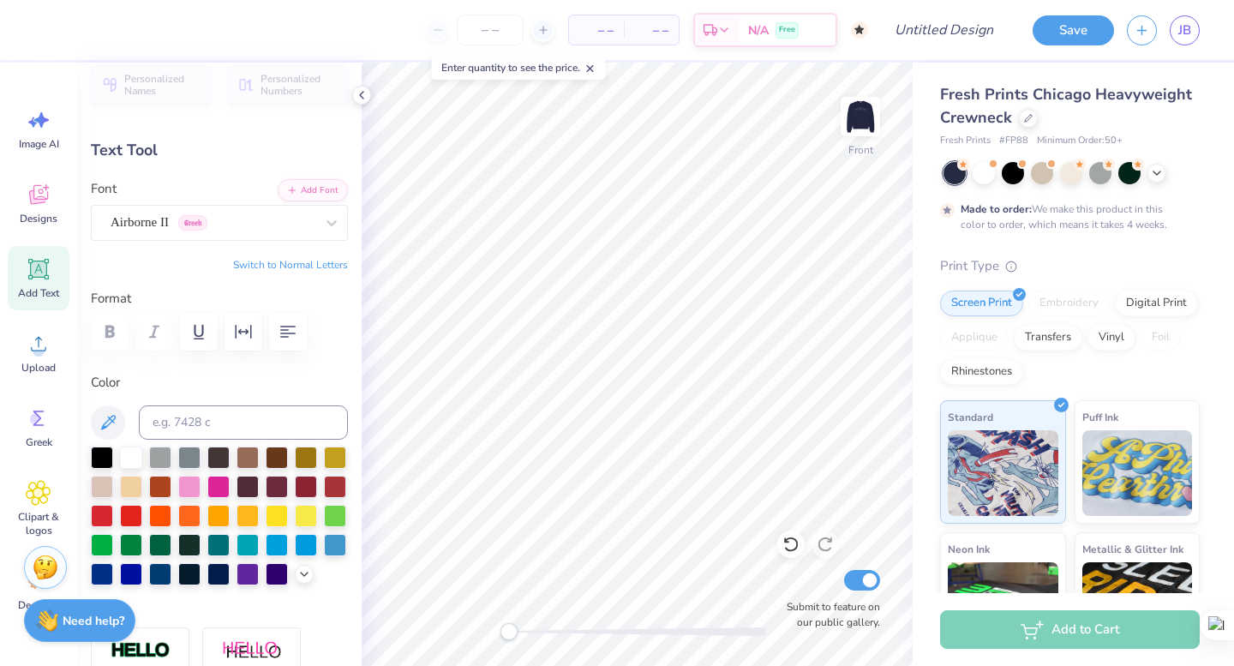
type textarea "αδπ κδ αφ αξπ χω"
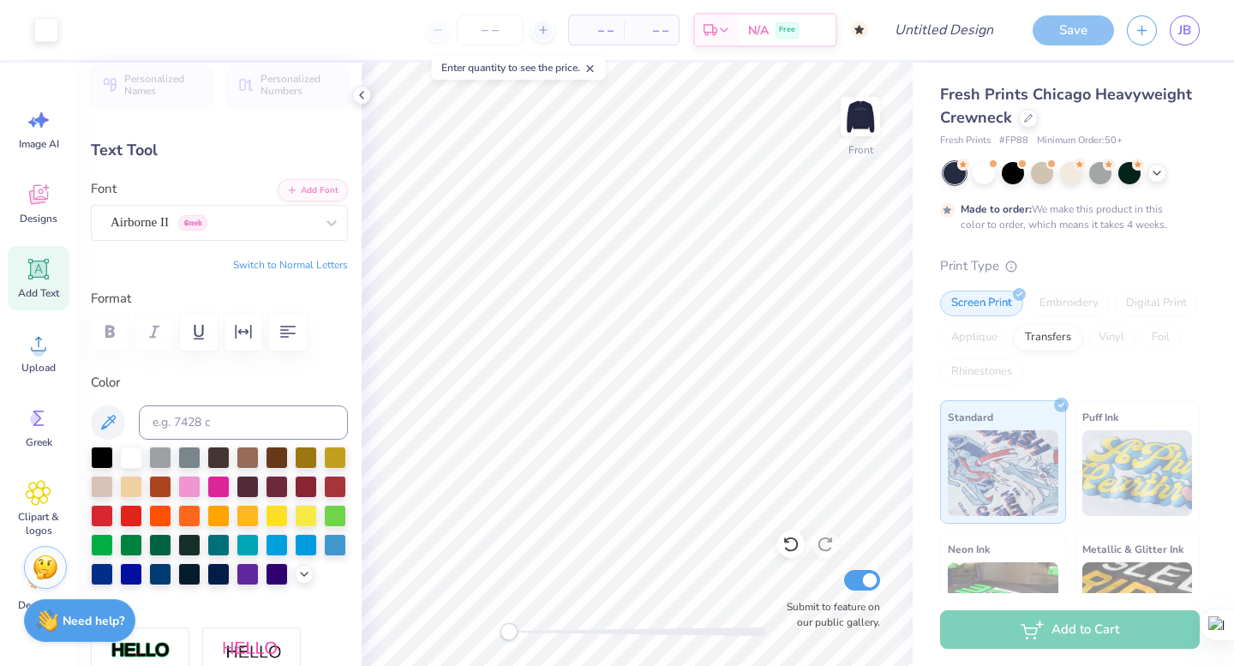
type input "17.02"
type input "1.43"
type input "10.79"
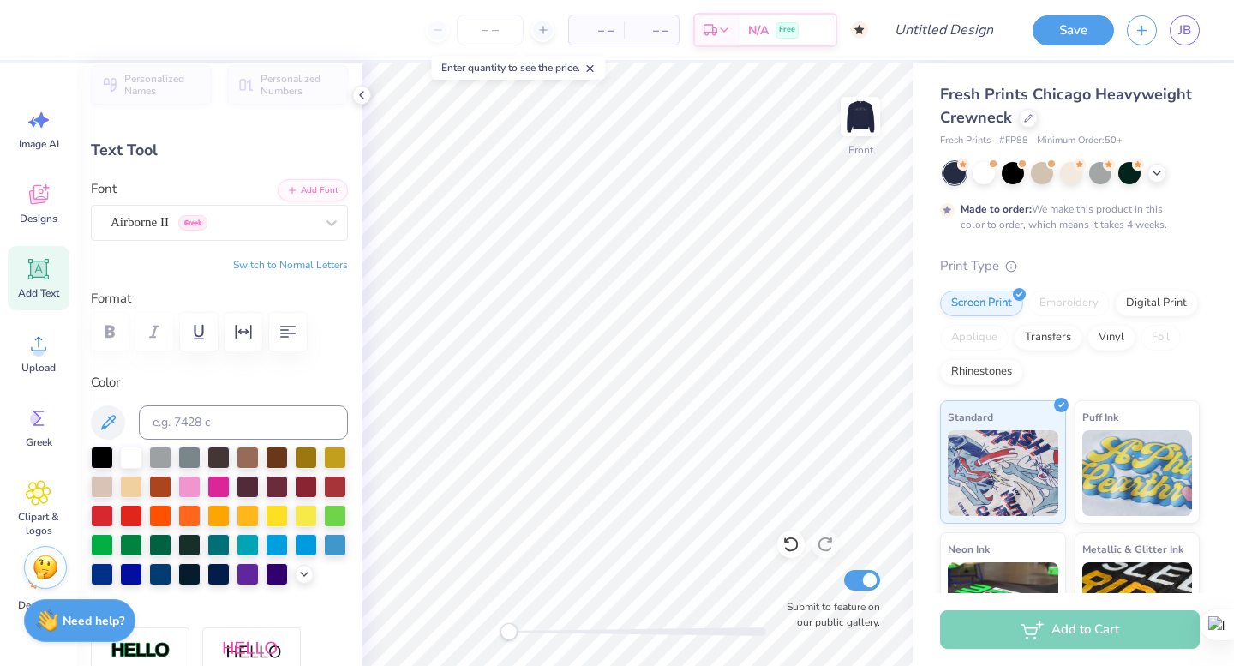
type input "14.86"
type input "1.25"
type input "7.29"
type textarea "αδπ αξπ αφ χω κδ"
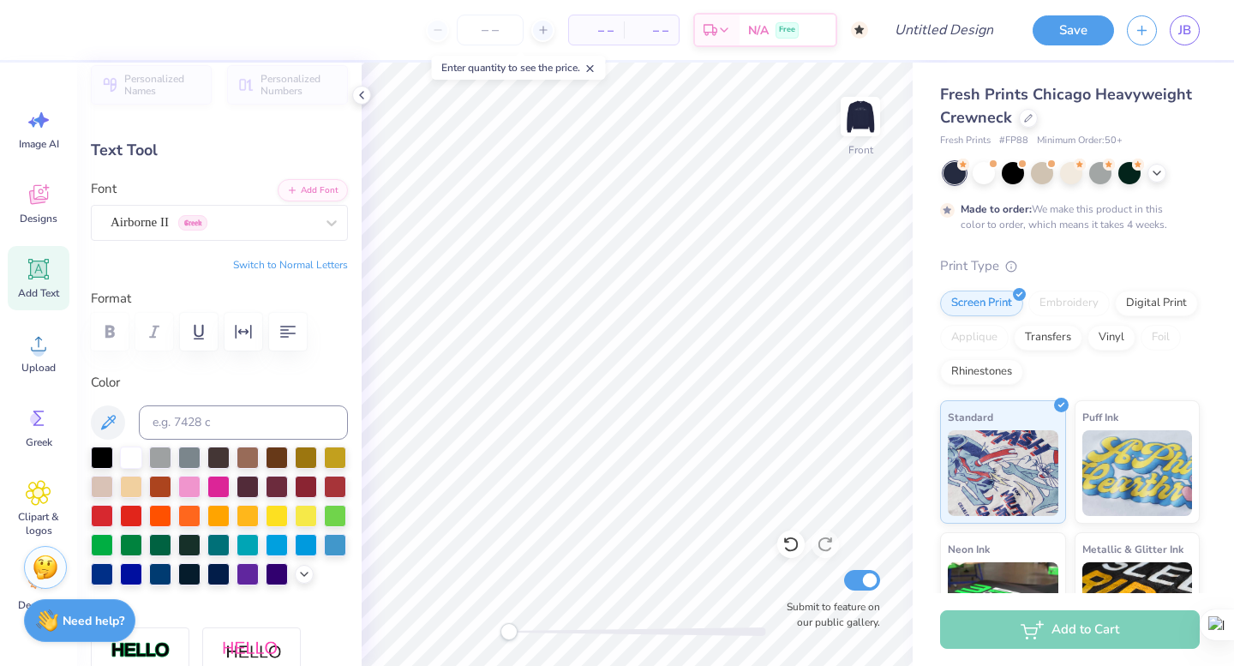
scroll to position [0, 5]
type input "13.42"
type input "1.41"
type input "5.05"
type input "9.87"
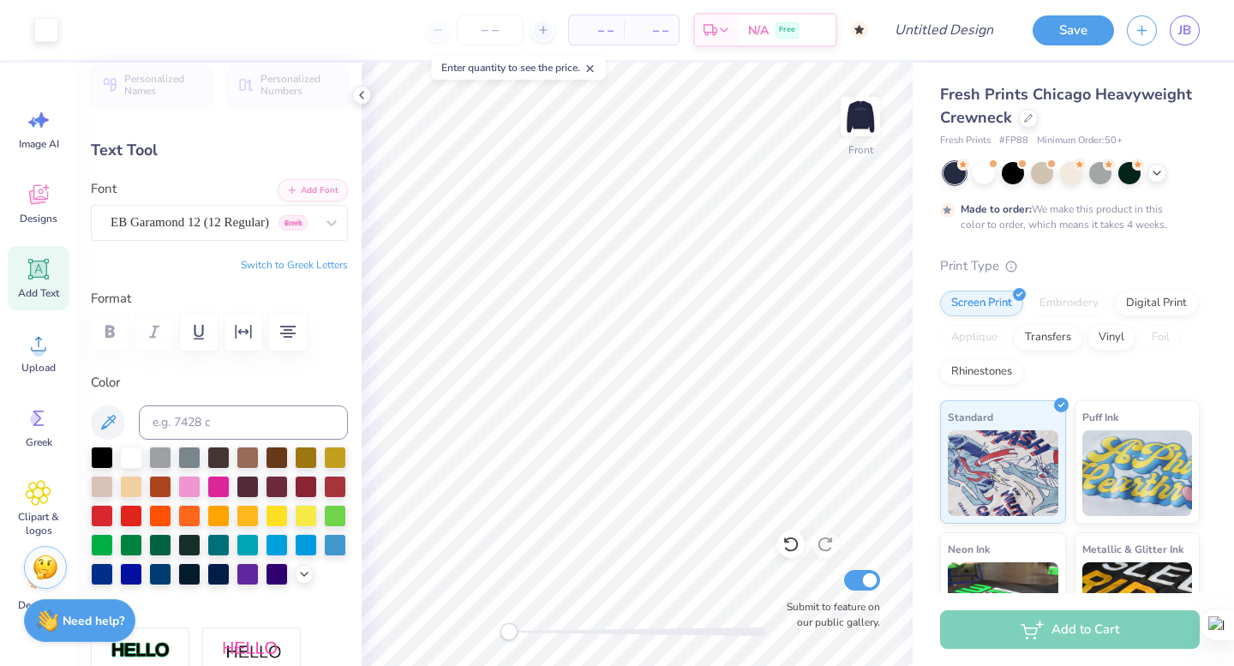
type input "0.61"
type input "10.89"
type input "14.23"
type input "1.51"
type input "9.21"
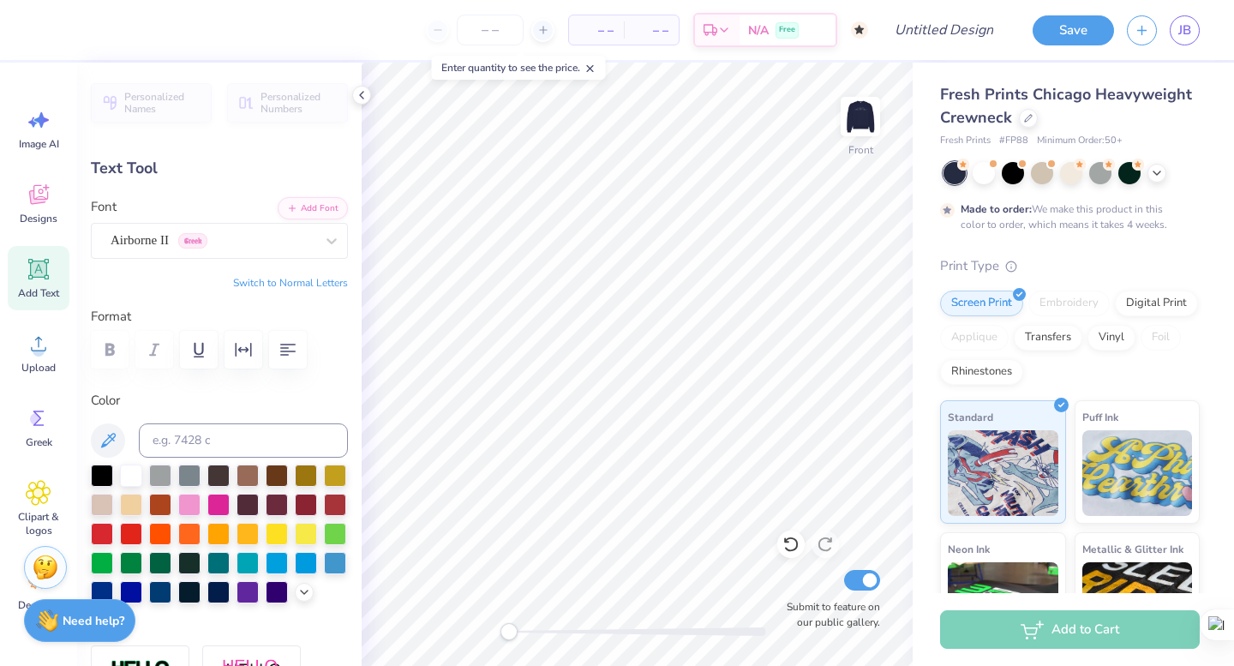
type input "12.76"
type input "1.07"
type input "7.39"
click at [860, 90] on img at bounding box center [860, 116] width 69 height 69
click at [862, 109] on img at bounding box center [860, 116] width 69 height 69
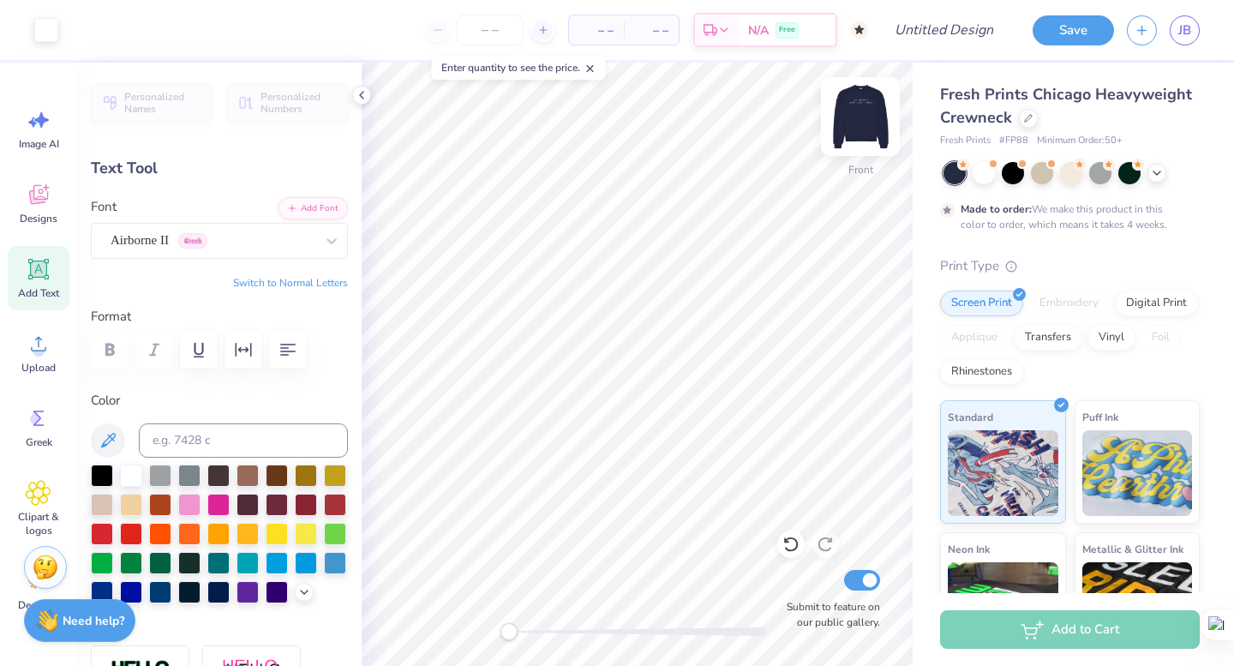
type input "13.42"
type input "1.41"
type input "4.11"
type input "14.23"
type input "1.51"
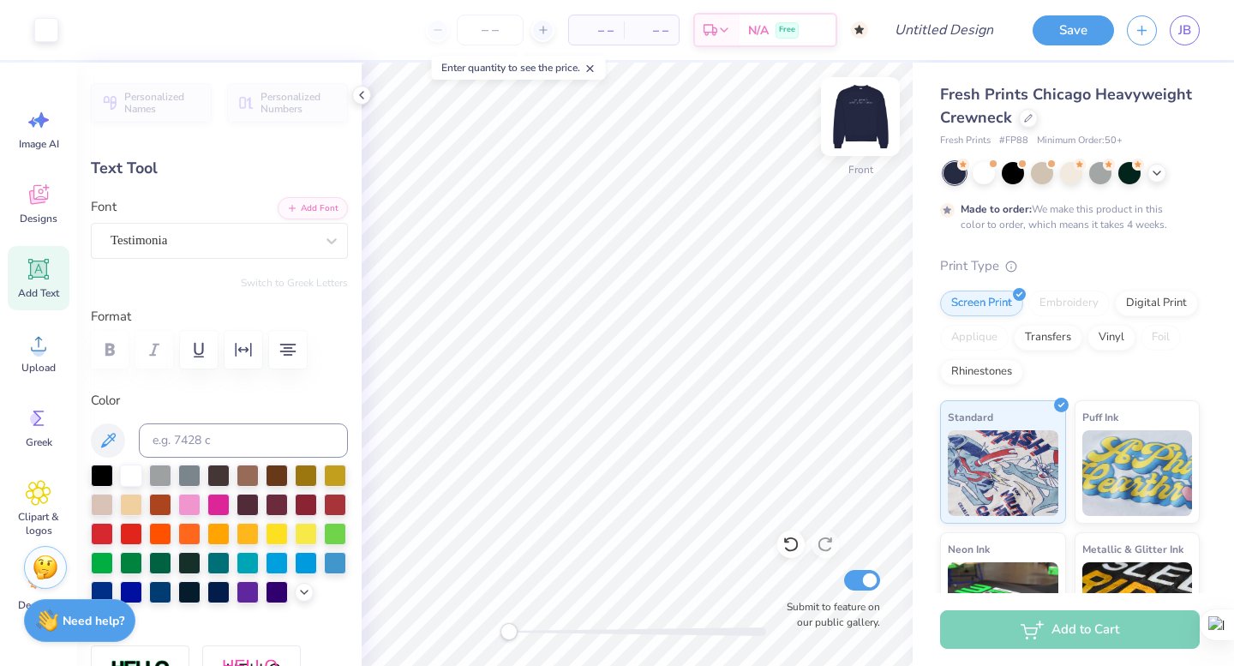
type input "13.95"
type textarea "o"
type textarea "panhellenic"
type input "13.42"
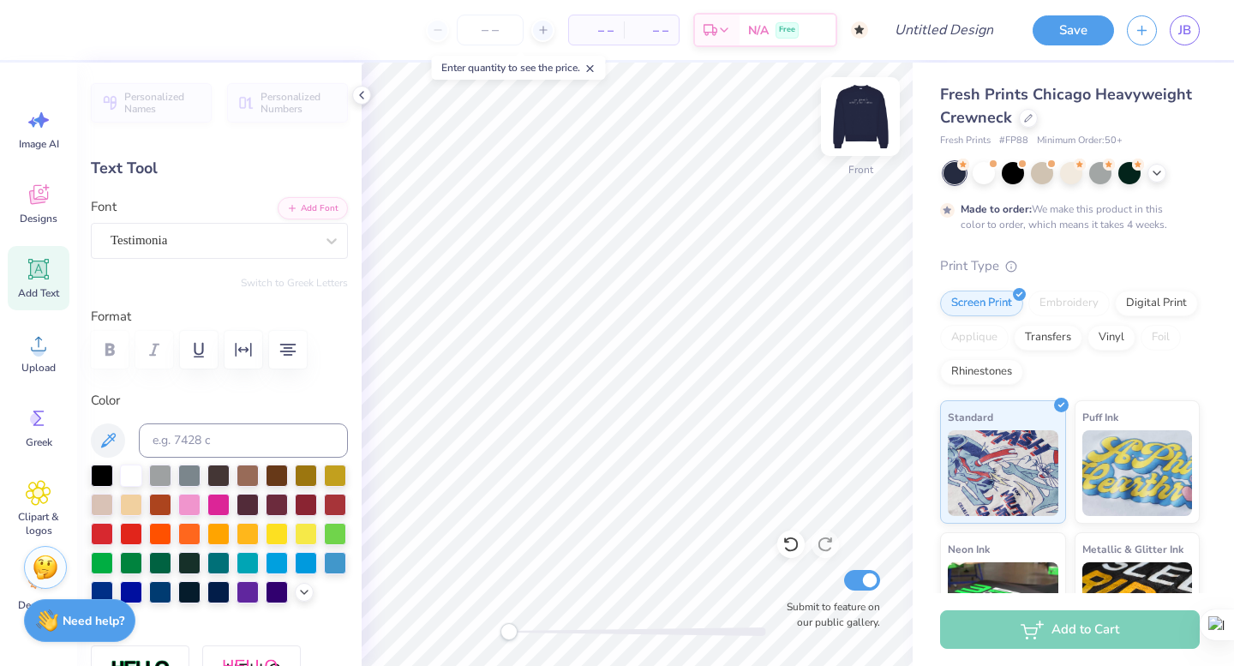
type input "1.41"
type input "4.11"
type input "8.18"
type input "1.33"
type input "14.04"
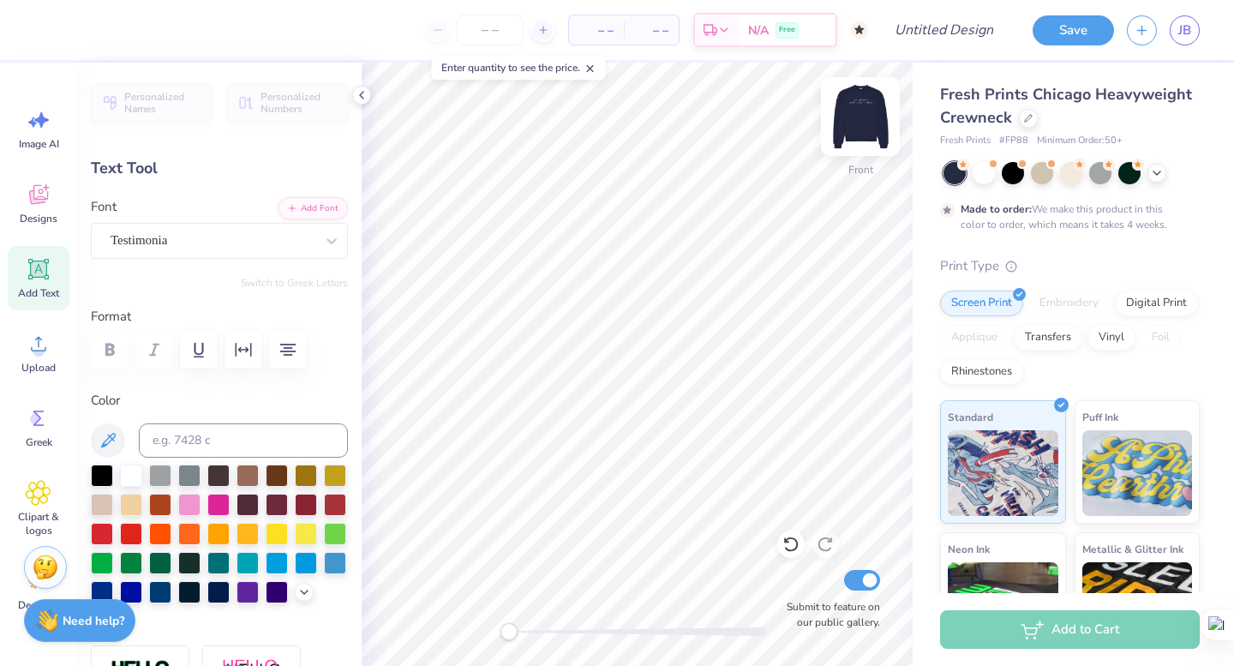
type input "11.97"
type input "1.94"
type input "4.28"
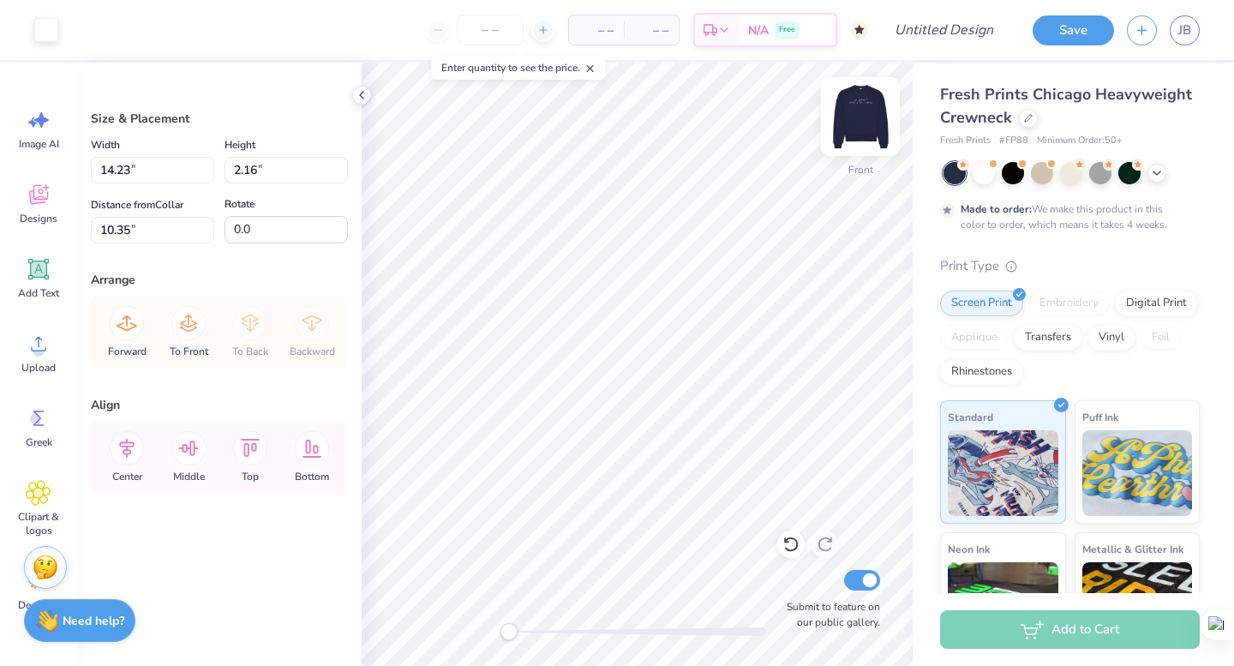
type input "9.00"
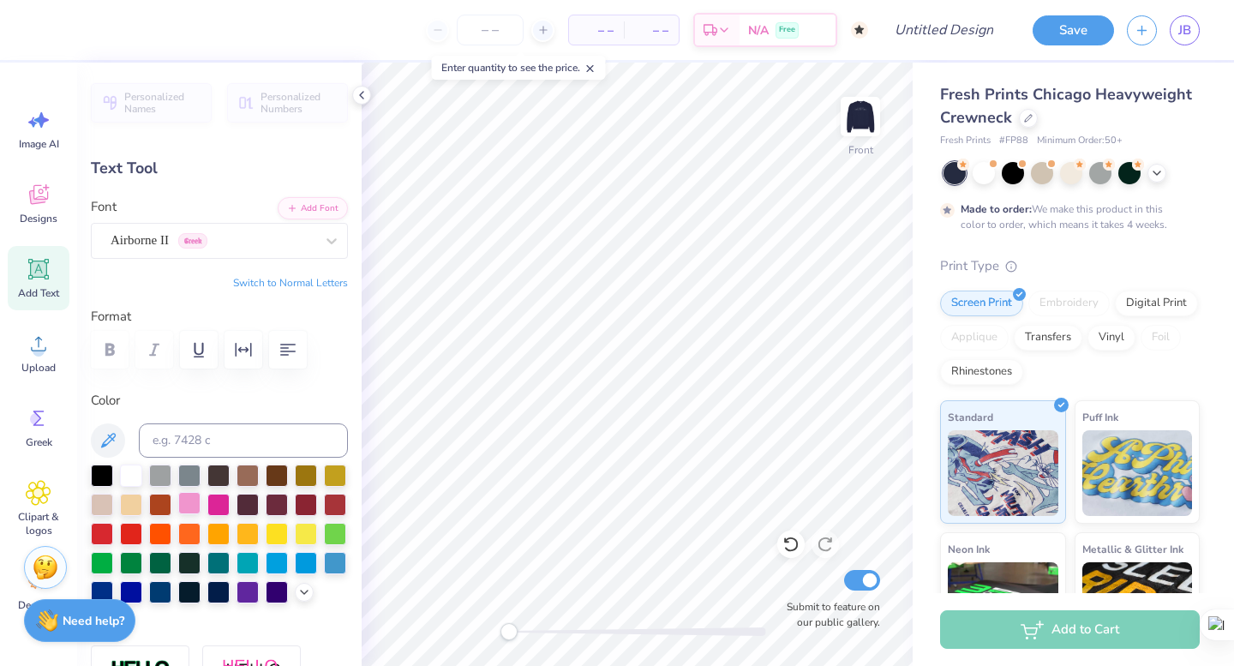
click at [183, 507] on div at bounding box center [189, 503] width 22 height 22
click at [849, 108] on img at bounding box center [860, 116] width 69 height 69
type input "13.36"
type input "1.12"
type input "5.75"
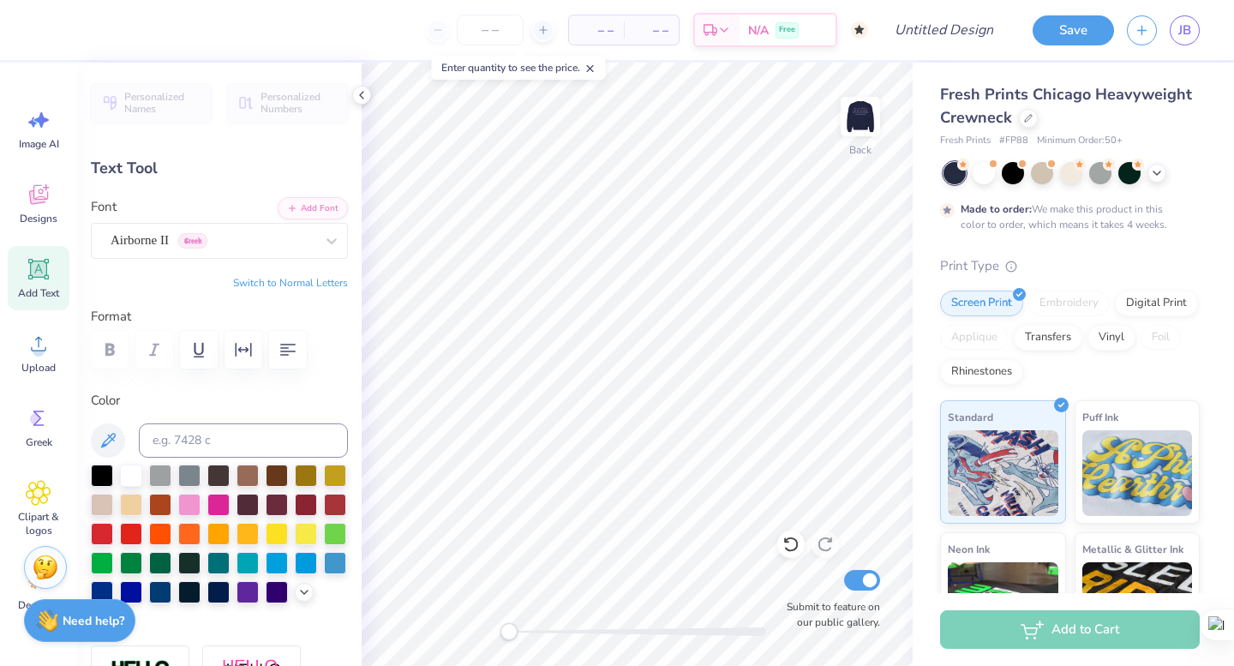
type input "6.34"
type input "1.57"
type input "3.00"
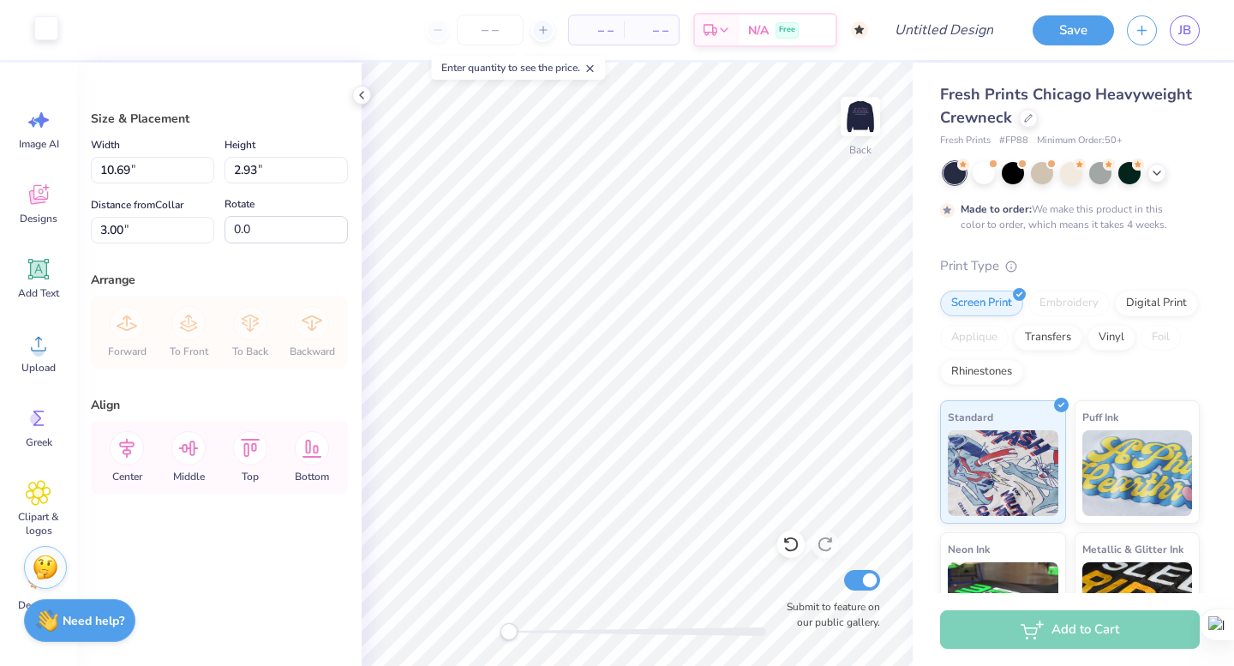
click at [51, 29] on div at bounding box center [46, 28] width 24 height 24
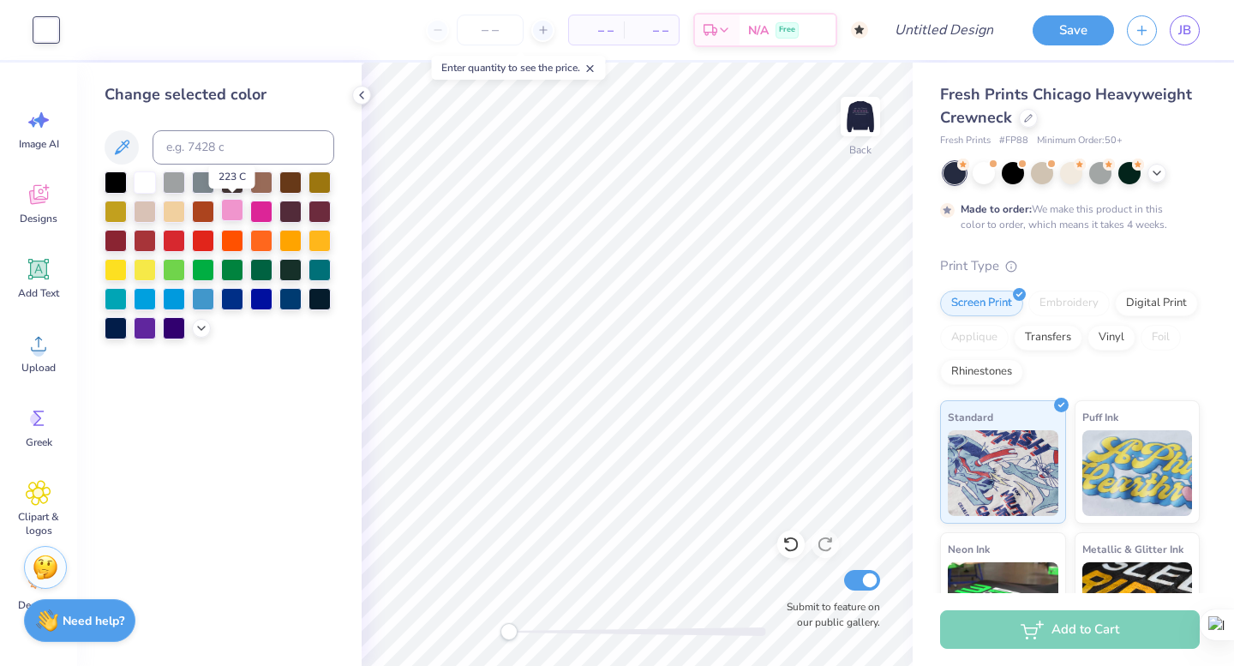
click at [236, 215] on div at bounding box center [232, 210] width 22 height 22
click at [207, 322] on icon at bounding box center [202, 327] width 14 height 14
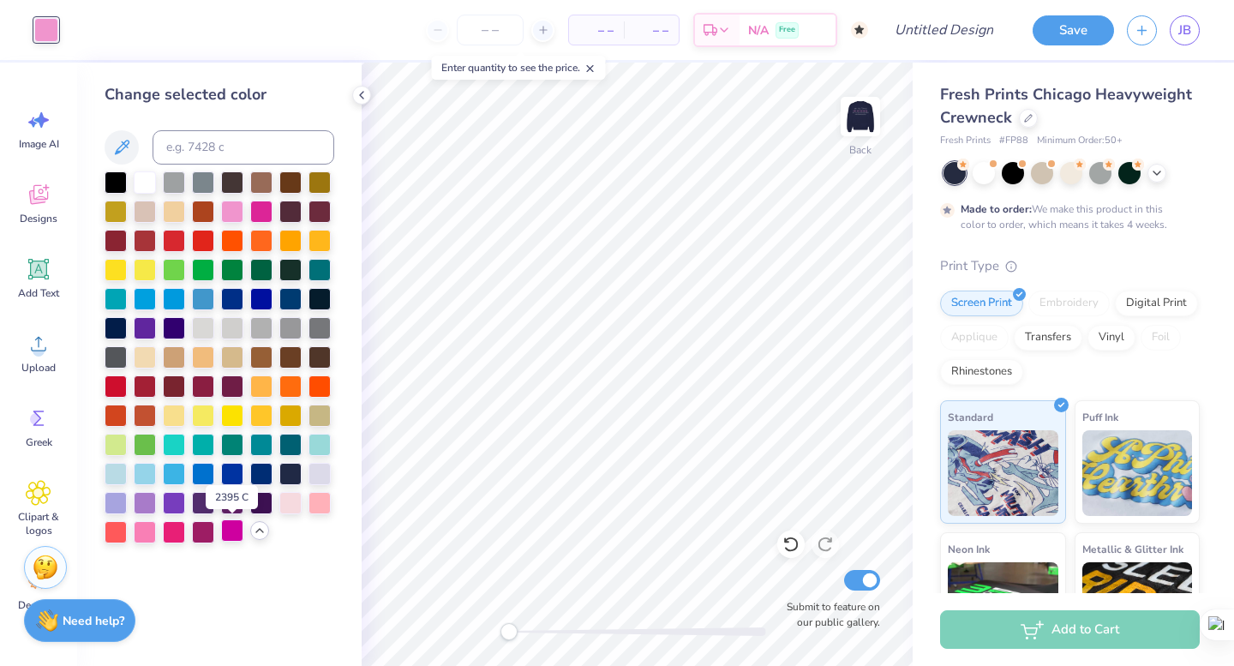
click at [231, 526] on div at bounding box center [232, 530] width 22 height 22
click at [147, 529] on div at bounding box center [145, 530] width 22 height 22
click at [232, 216] on div at bounding box center [232, 210] width 22 height 22
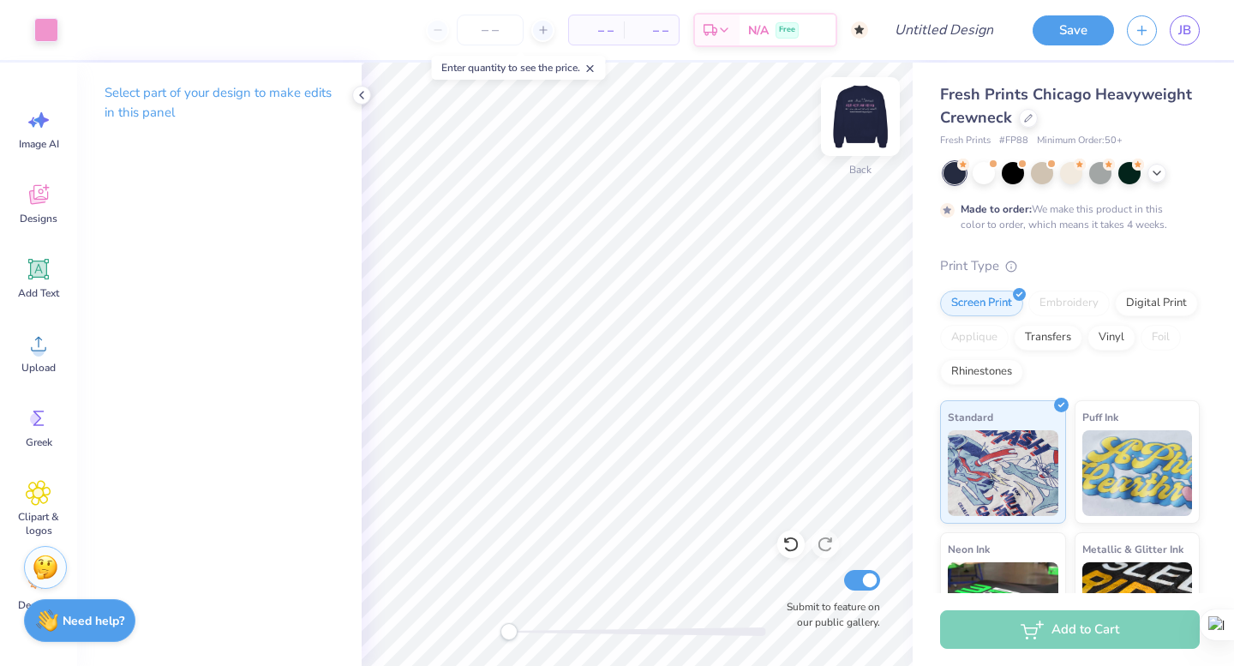
click at [855, 107] on img at bounding box center [860, 116] width 69 height 69
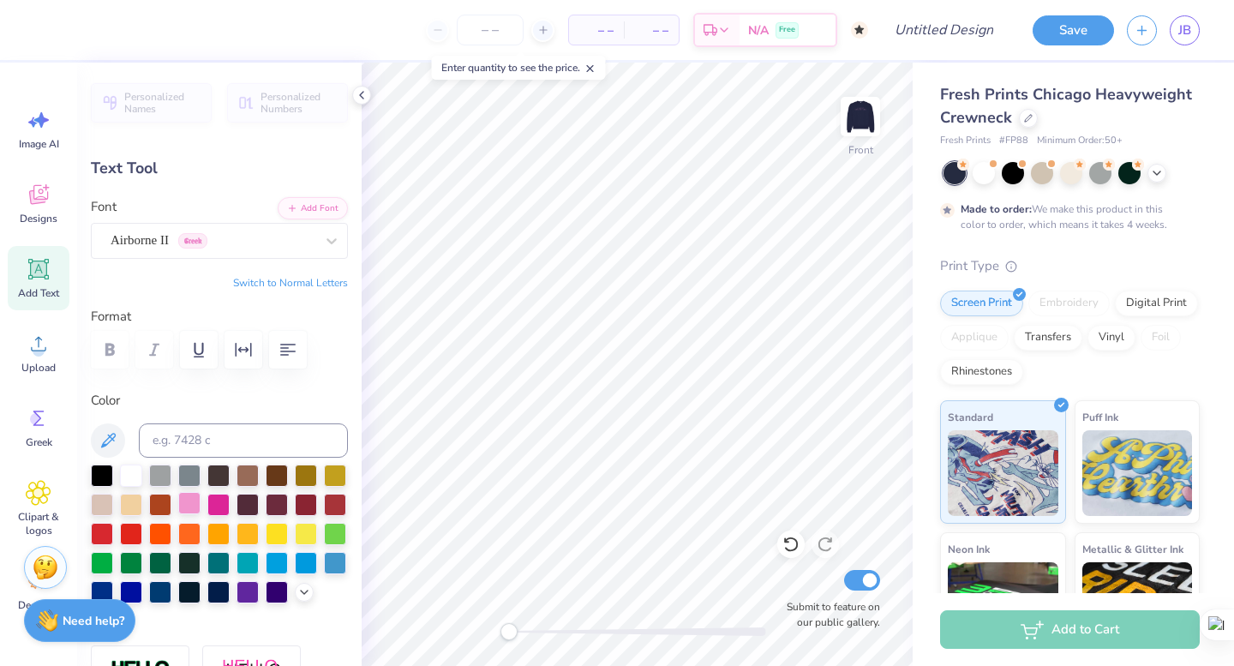
click at [191, 502] on div at bounding box center [189, 503] width 22 height 22
type input "9.87"
type input "0.61"
type input "10.54"
type input "11.97"
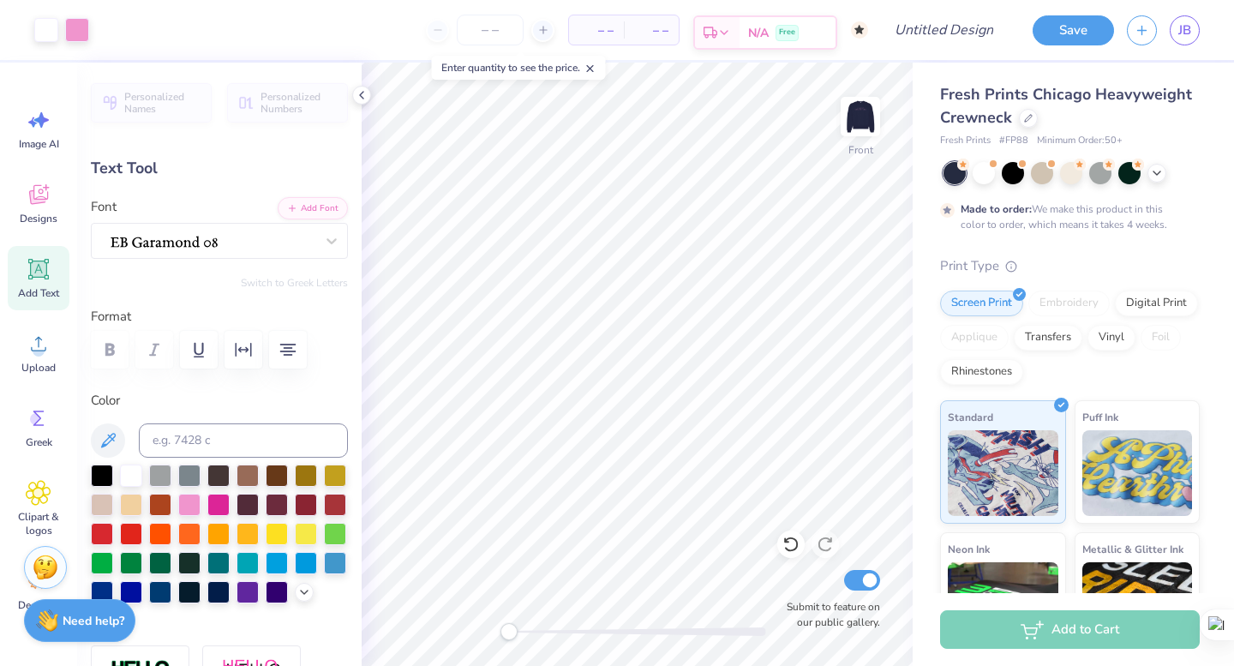
type input "1.94"
type input "4.88"
type input "14.23"
type input "1.51"
type input "9.00"
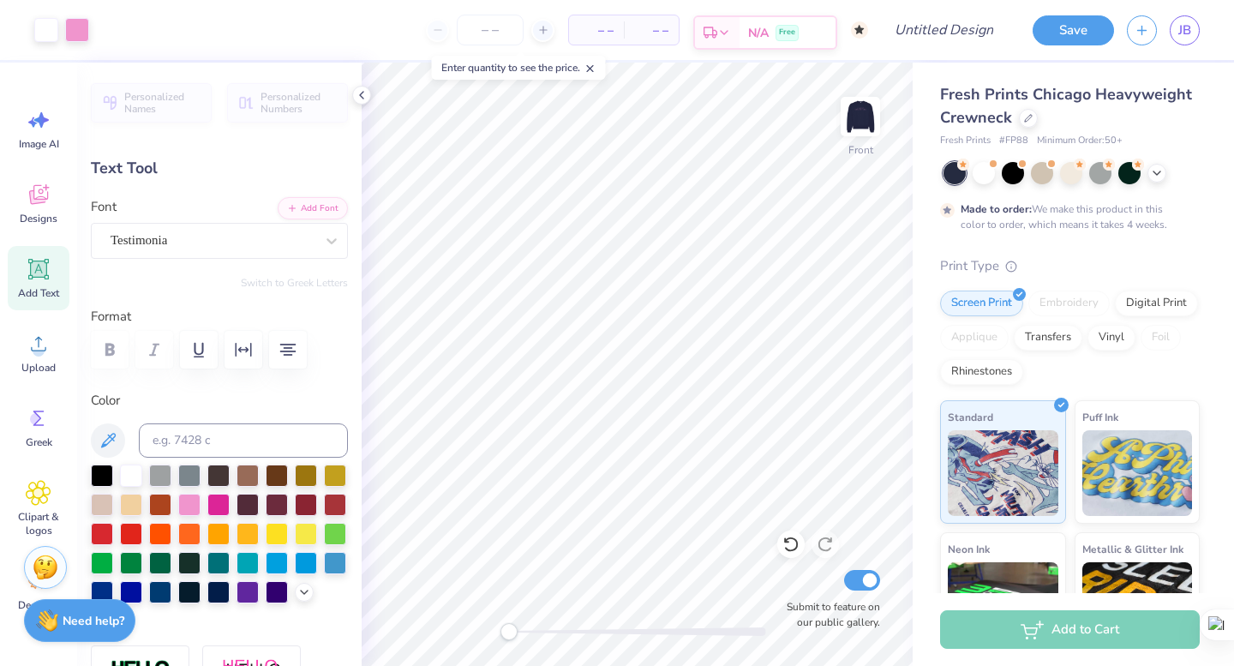
type input "9.87"
type input "0.61"
type input "10.89"
type input "14.23"
type input "1.51"
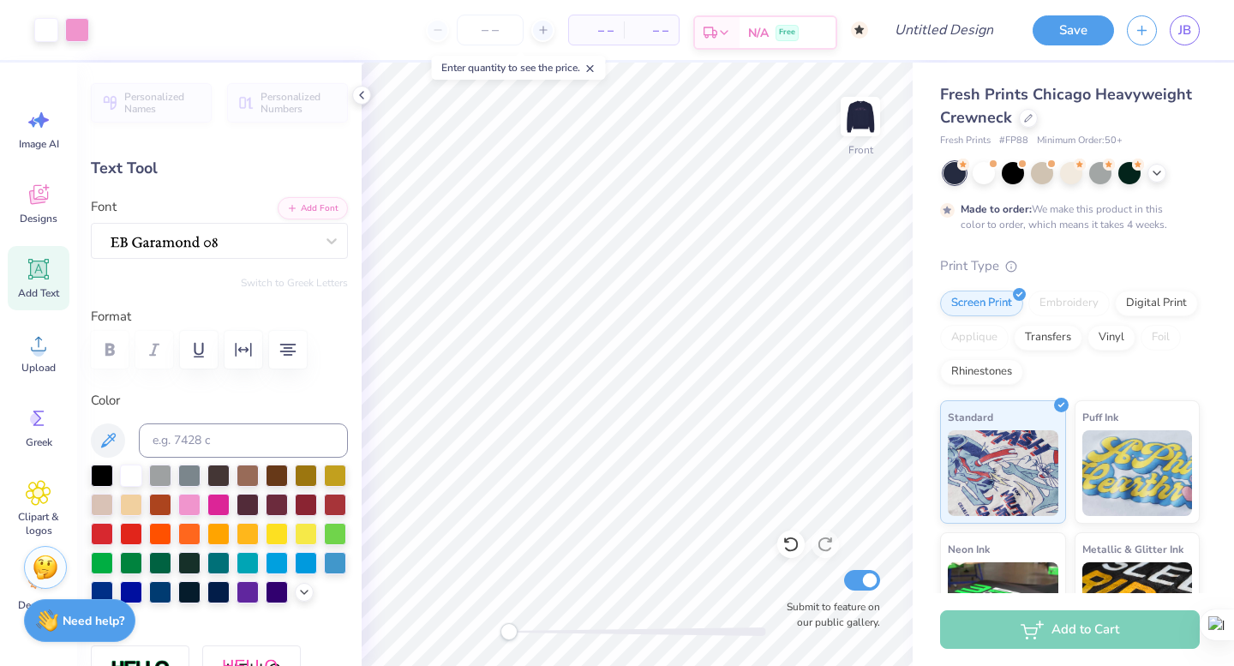
type input "8.43"
type input "11.97"
type input "1.94"
type input "5.43"
click at [851, 103] on img at bounding box center [860, 116] width 69 height 69
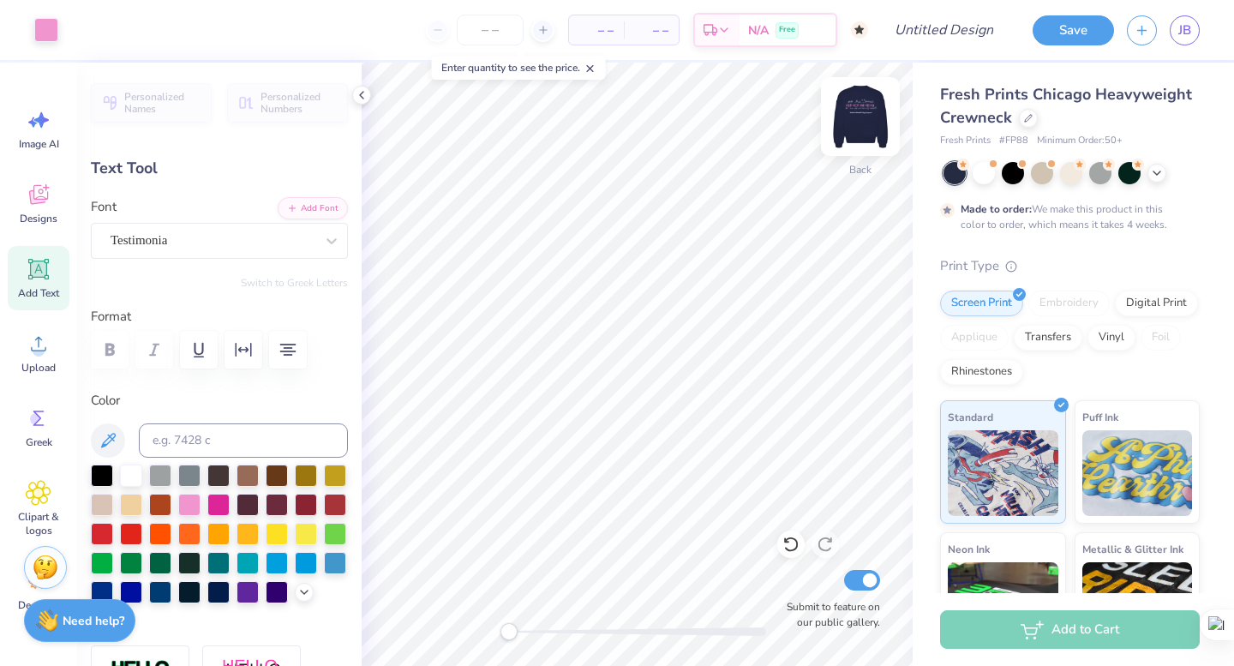
click at [851, 104] on img at bounding box center [860, 116] width 69 height 69
click at [51, 184] on icon at bounding box center [39, 195] width 26 height 26
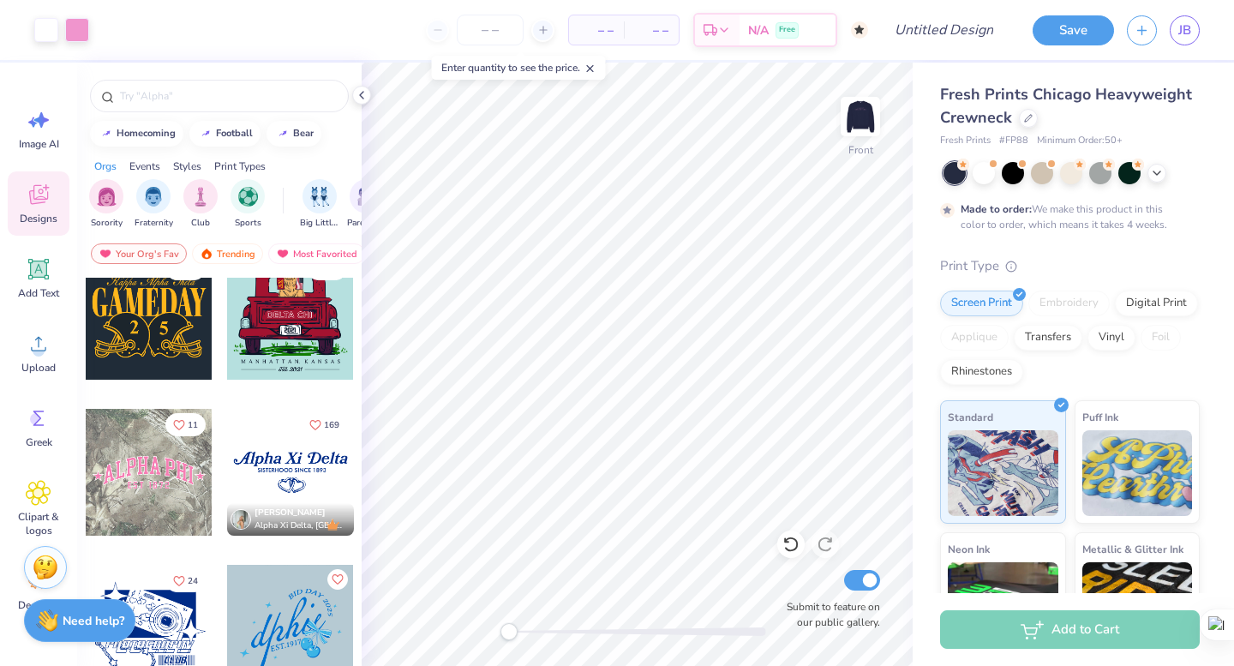
scroll to position [1444, 0]
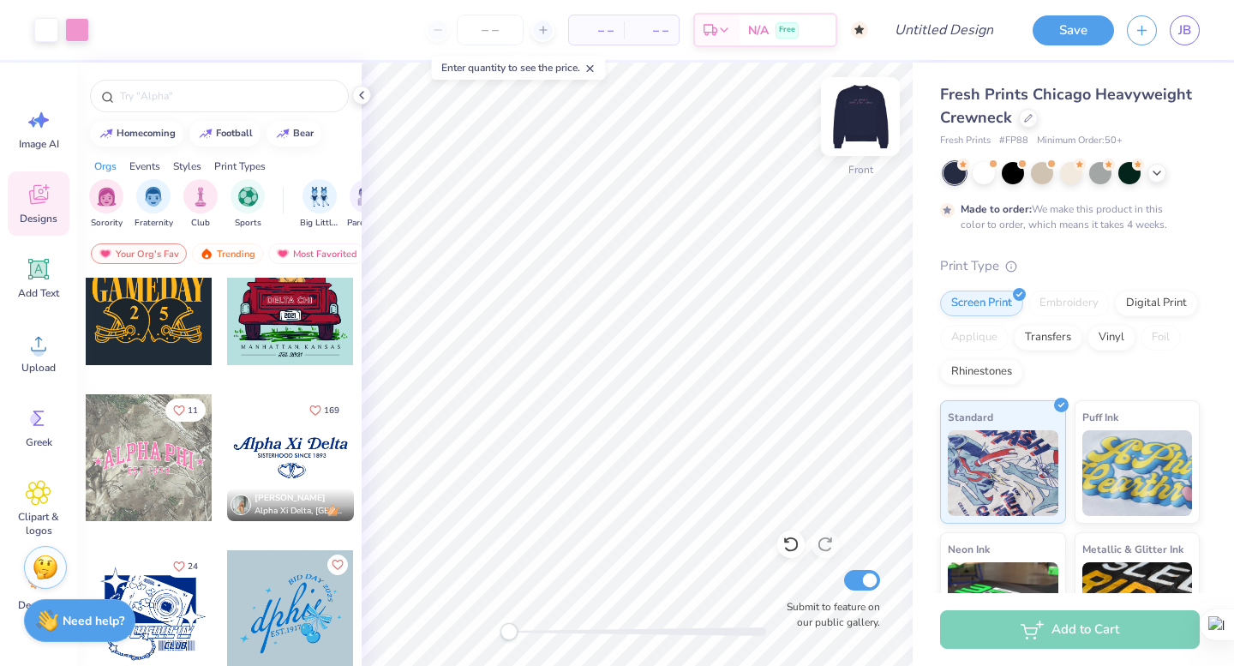
click at [867, 112] on img at bounding box center [860, 116] width 69 height 69
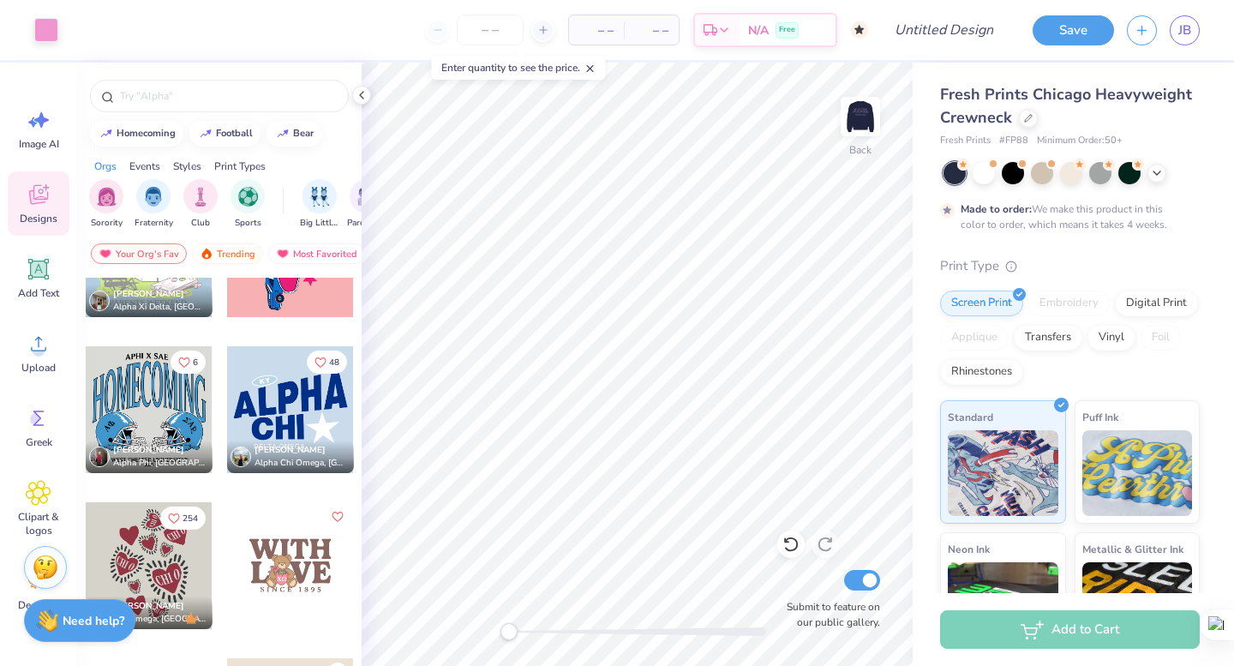
scroll to position [5086, 0]
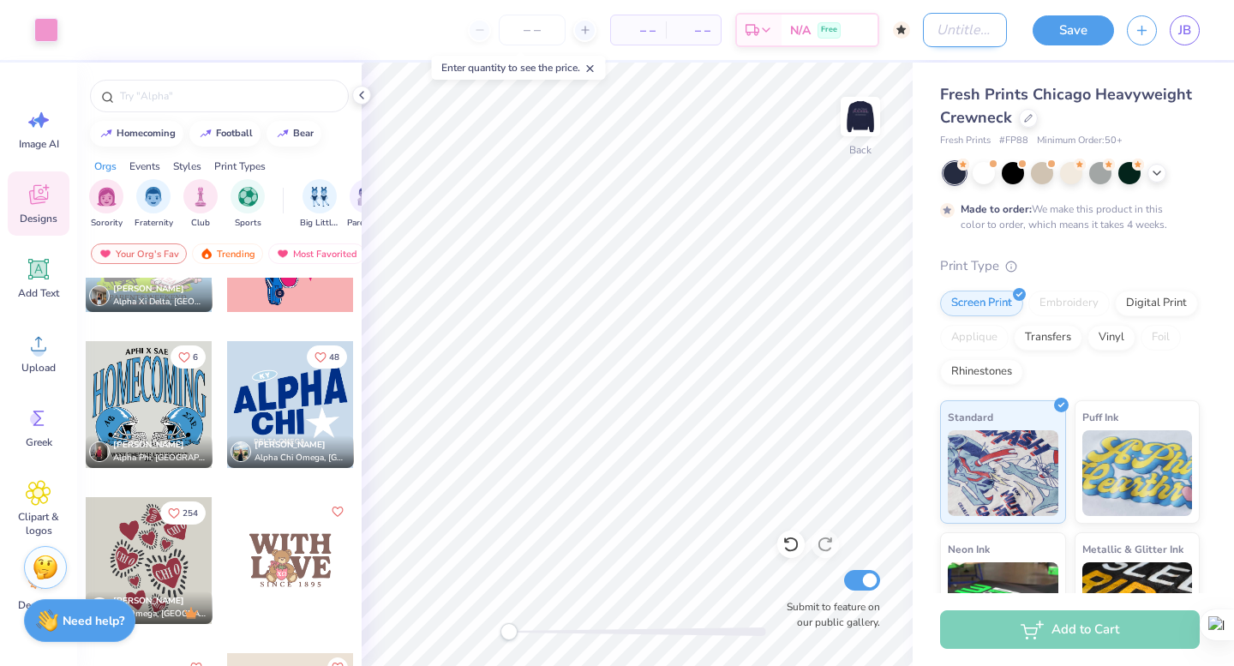
click at [950, 19] on input "Design Title" at bounding box center [965, 30] width 84 height 34
type input "go greek"
click at [537, 28] on input "number" at bounding box center [532, 30] width 67 height 31
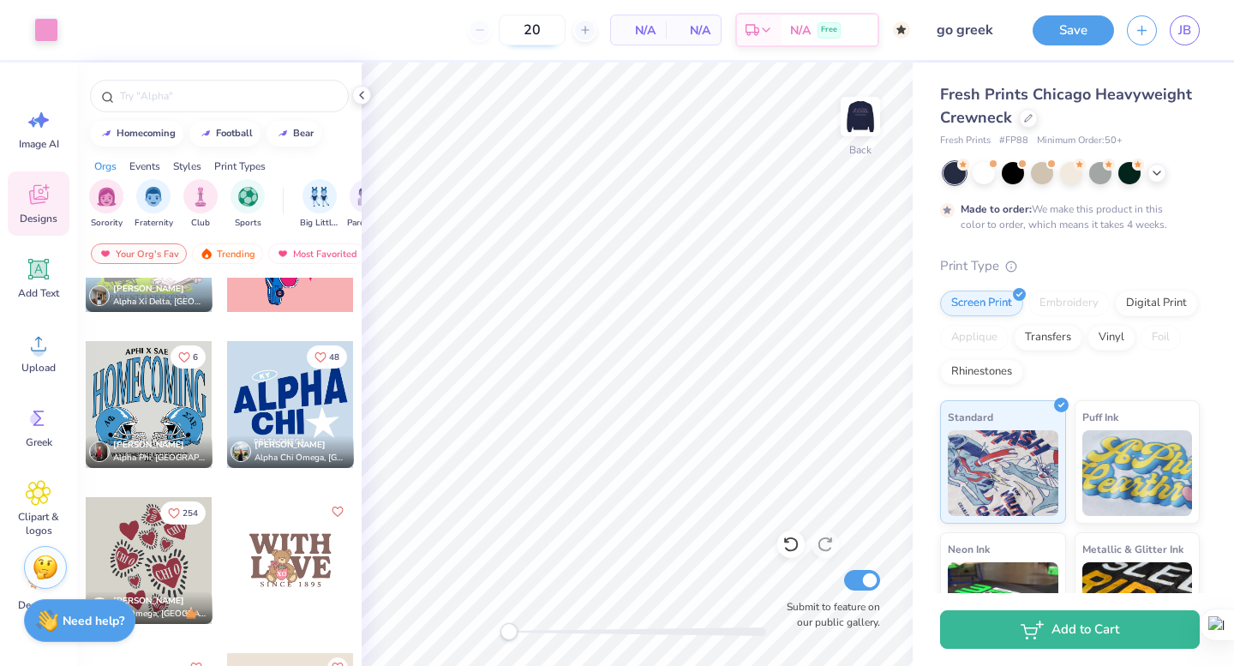
type input "2"
type input "50"
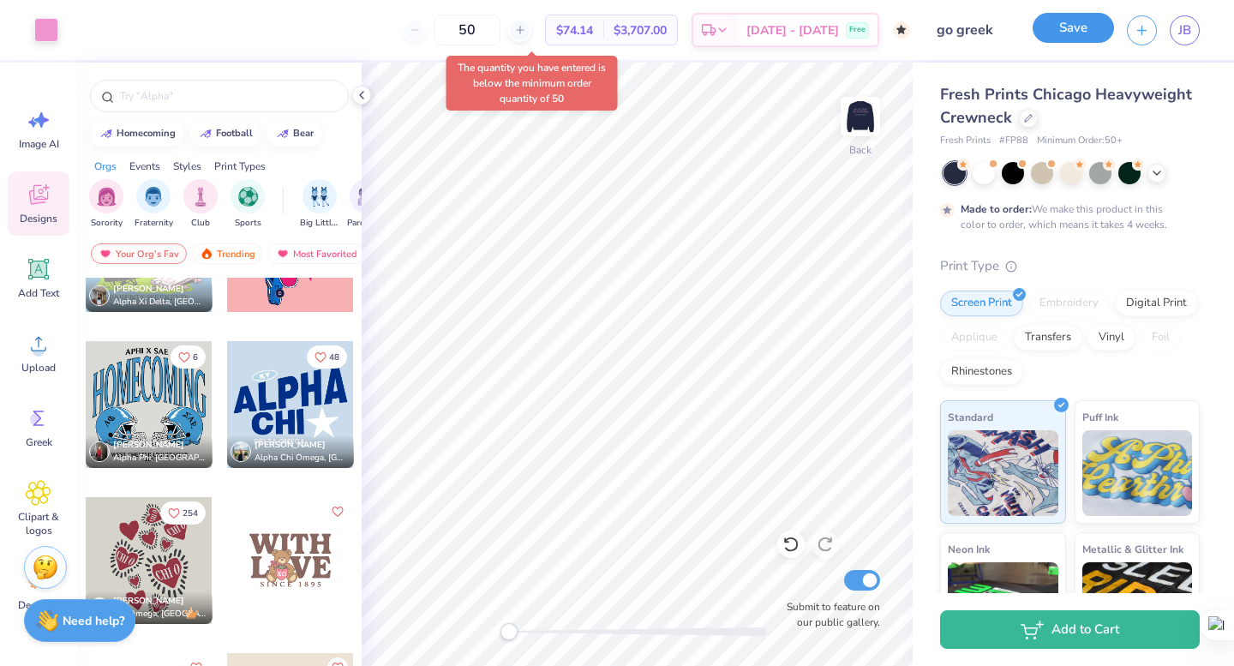
click at [1067, 35] on button "Save" at bounding box center [1073, 28] width 81 height 30
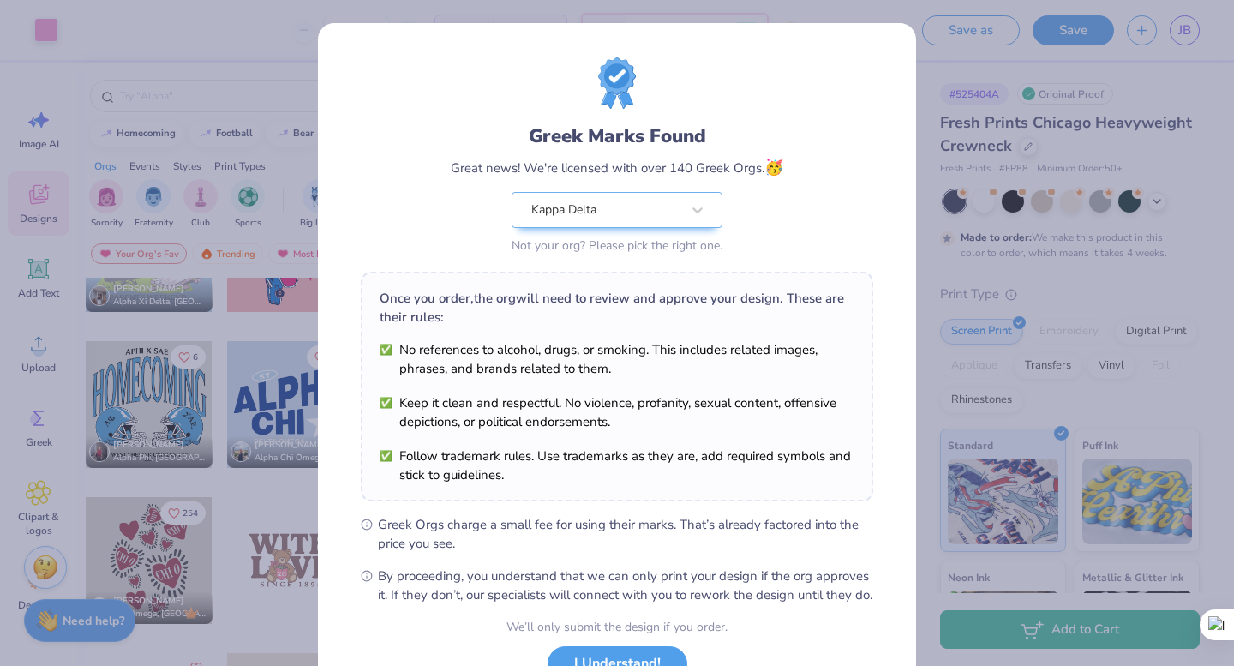
scroll to position [136, 0]
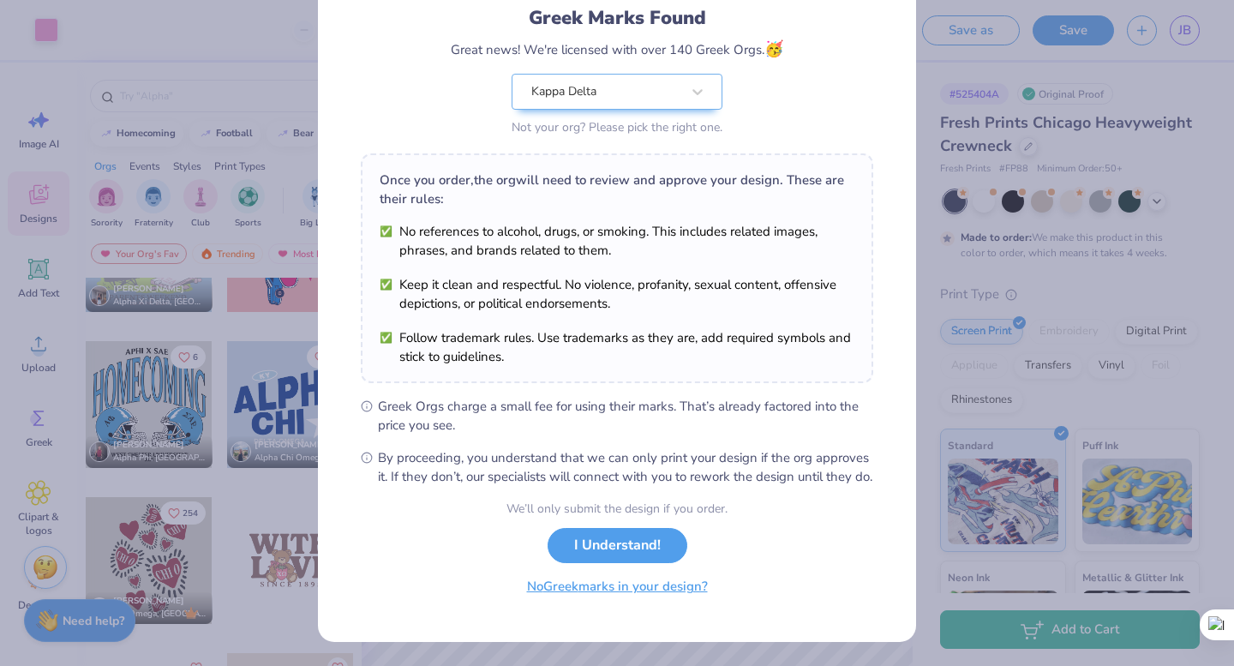
click at [621, 591] on button "No Greek marks in your design?" at bounding box center [618, 586] width 210 height 35
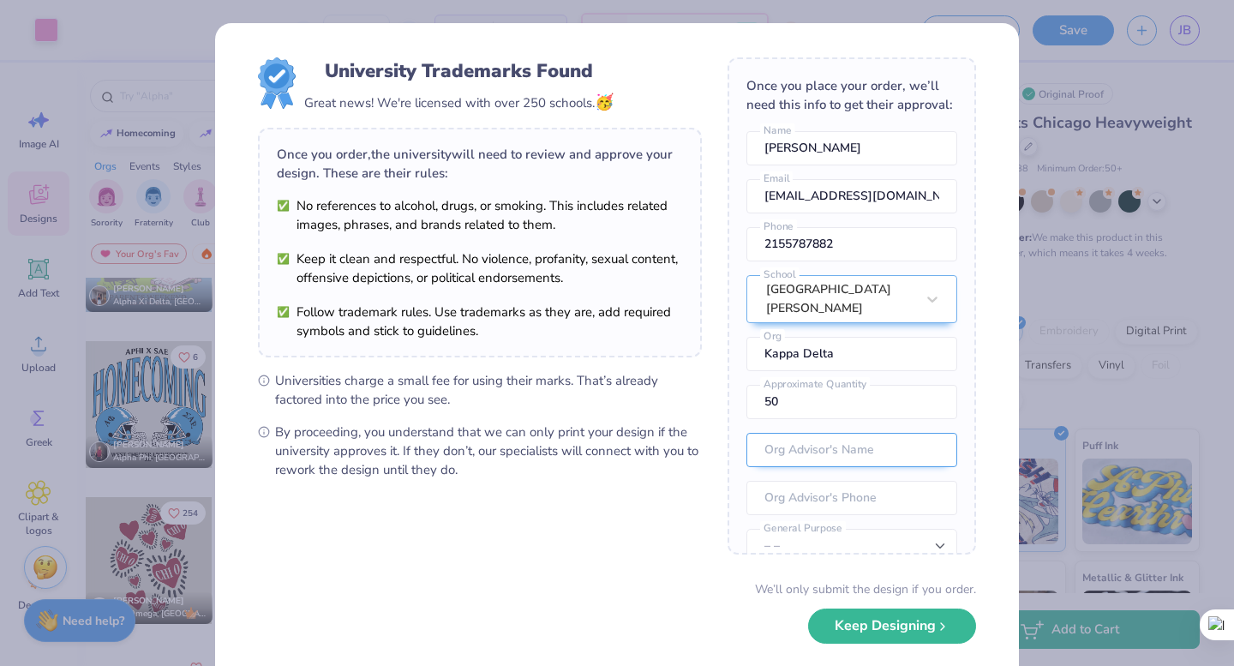
scroll to position [75, 0]
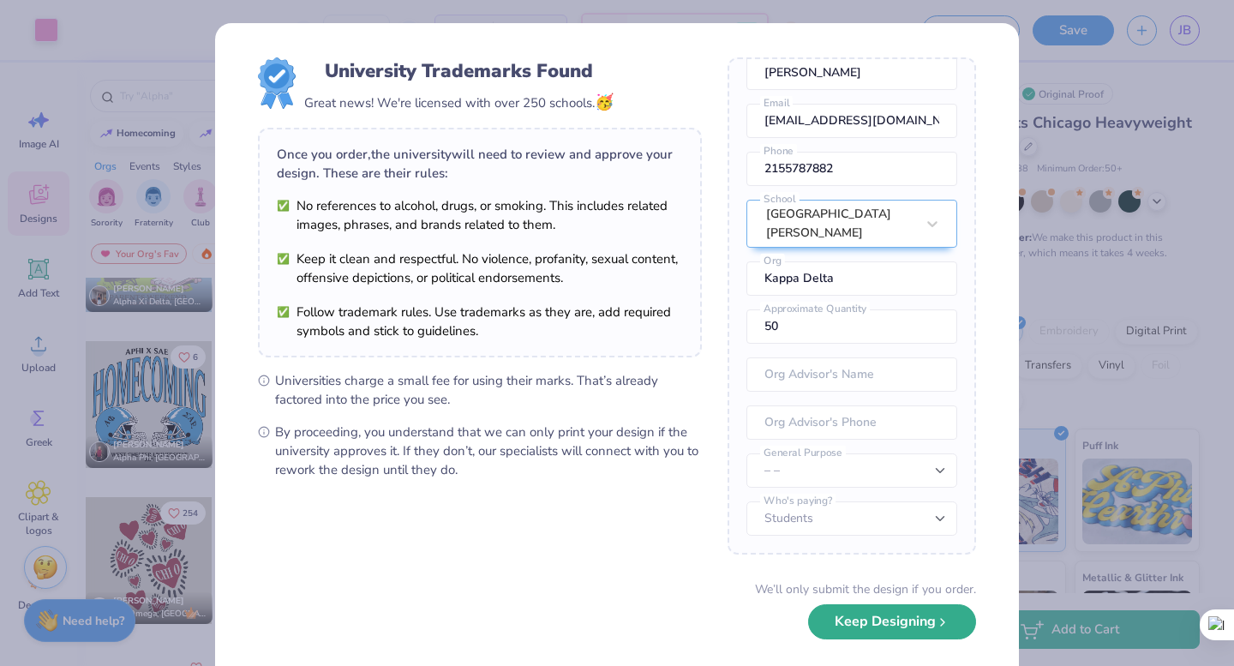
click at [945, 630] on button "Keep Designing" at bounding box center [892, 621] width 168 height 35
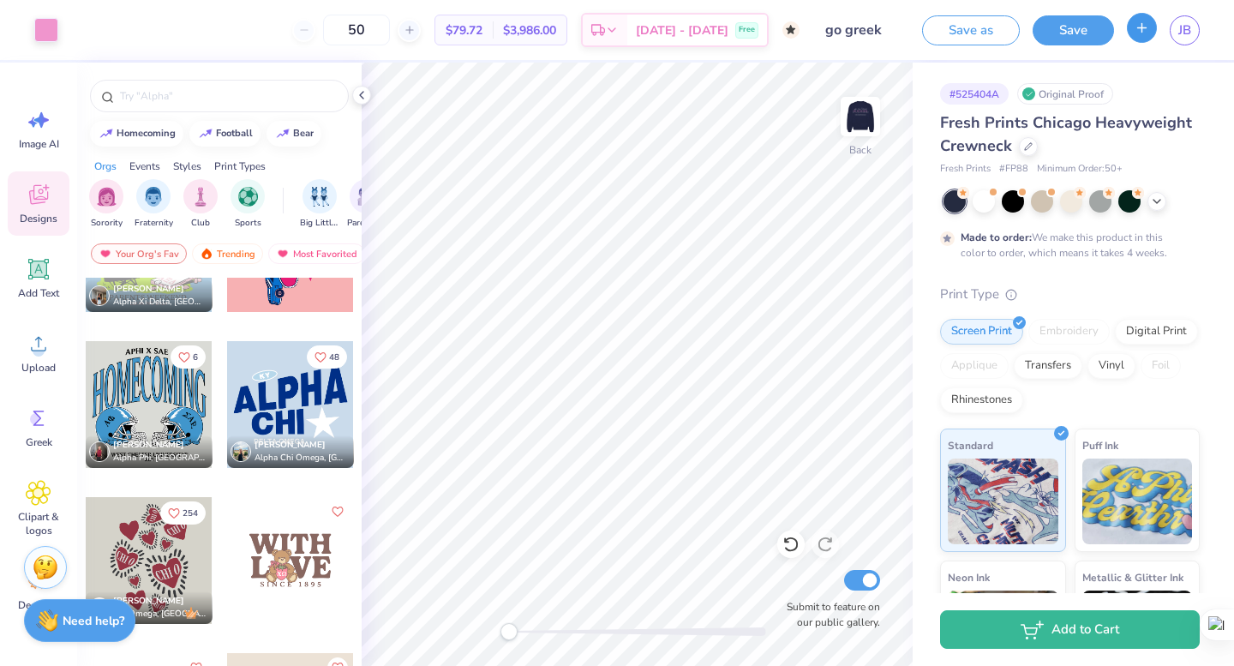
click at [1145, 31] on icon "button" at bounding box center [1142, 28] width 15 height 15
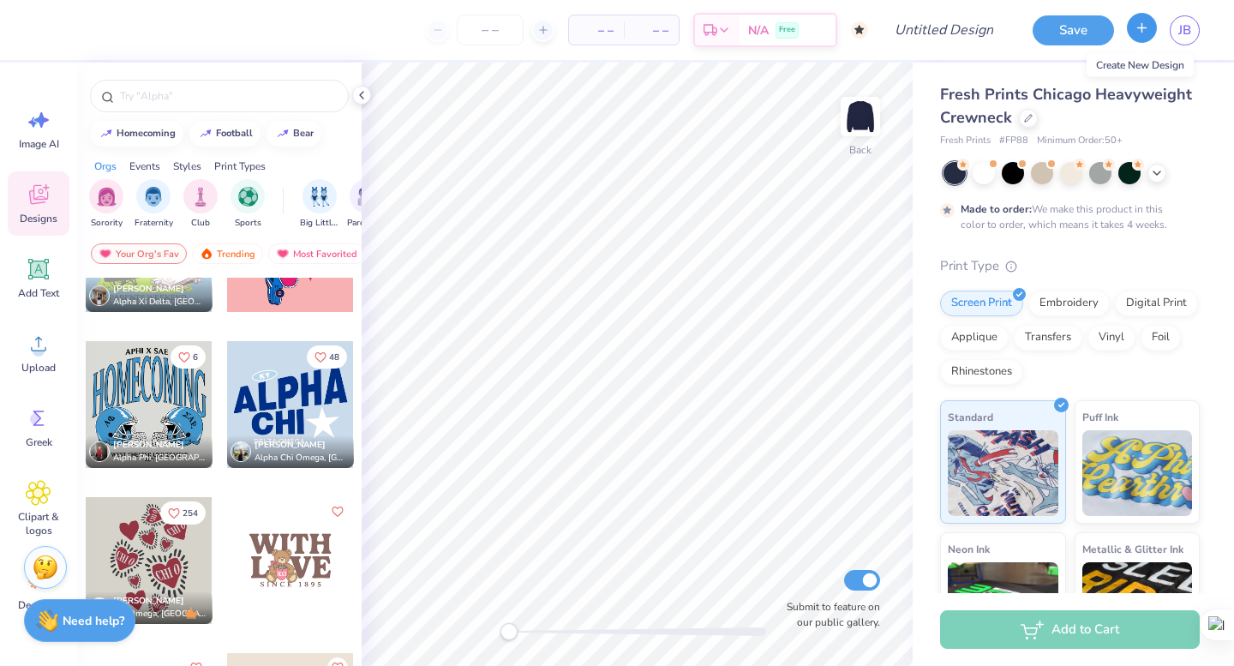
click at [1138, 33] on icon "button" at bounding box center [1142, 28] width 15 height 15
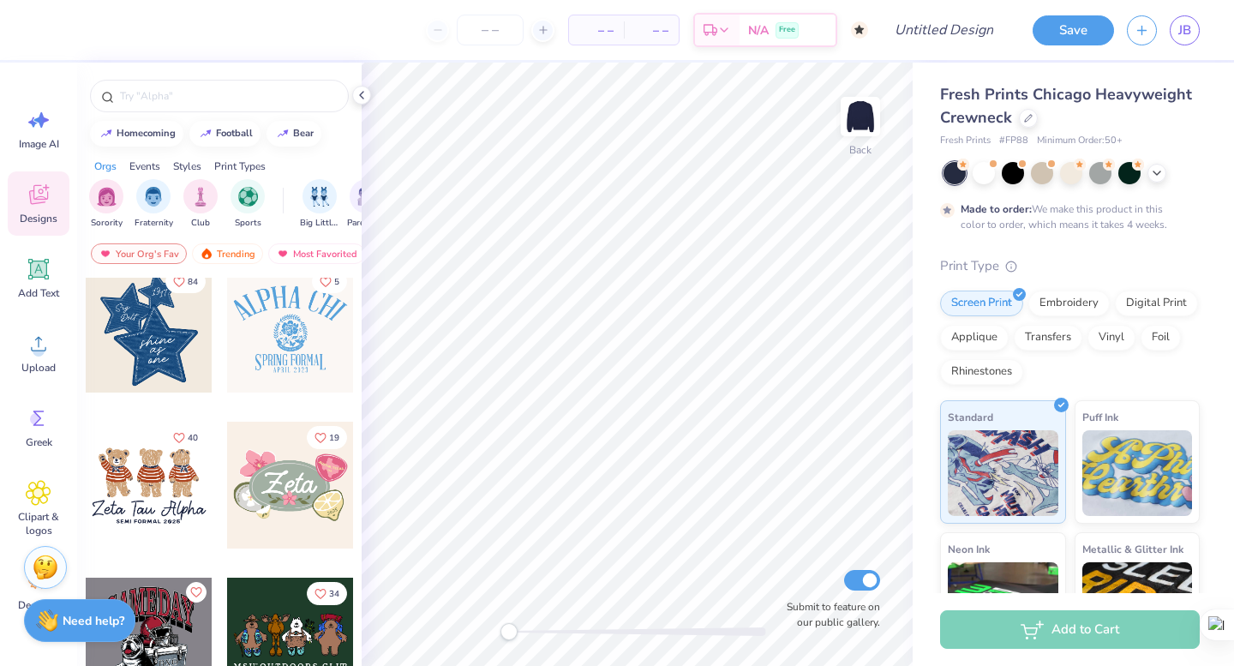
scroll to position [638, 0]
